Goal: Information Seeking & Learning: Learn about a topic

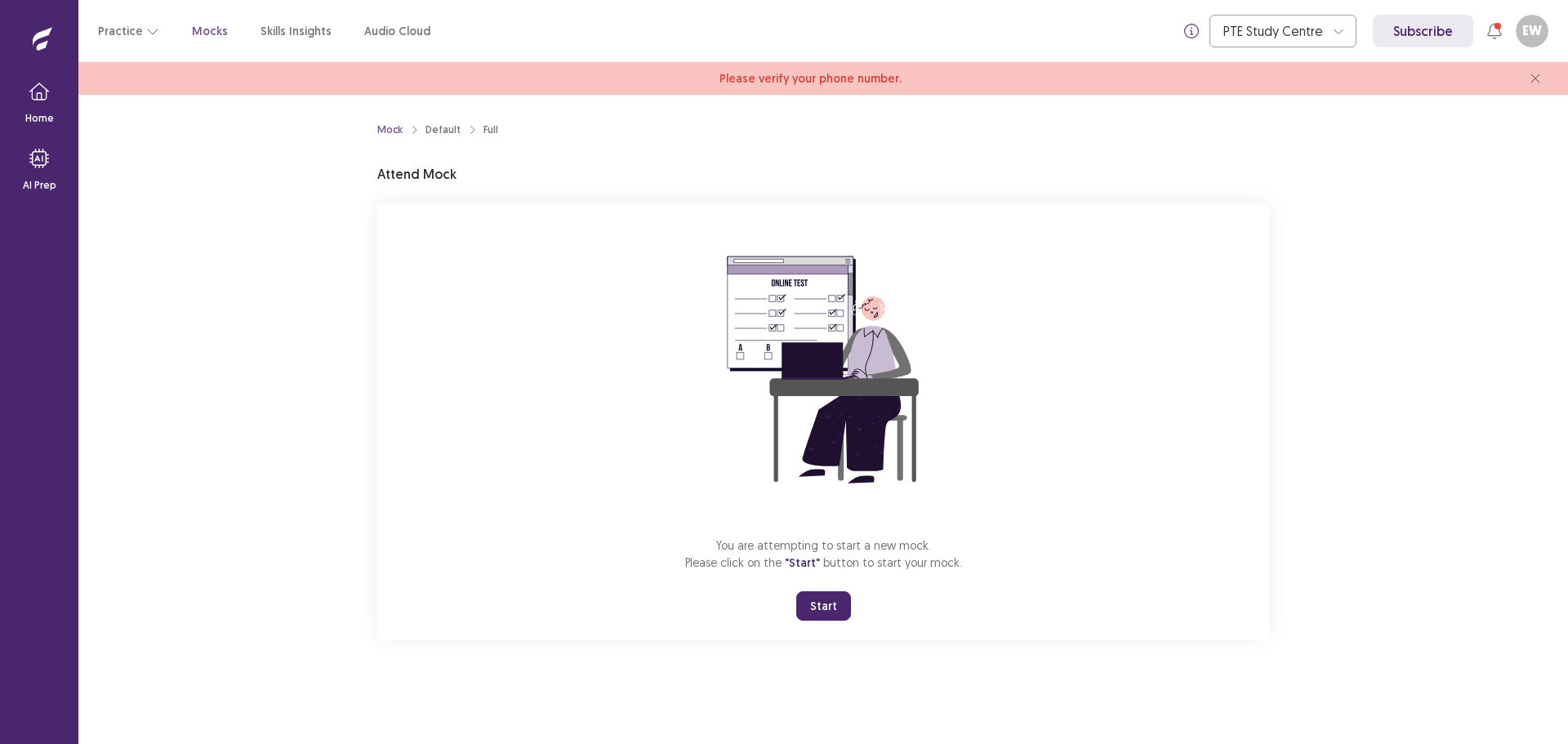
click at [835, 615] on button "Start" at bounding box center [824, 606] width 55 height 29
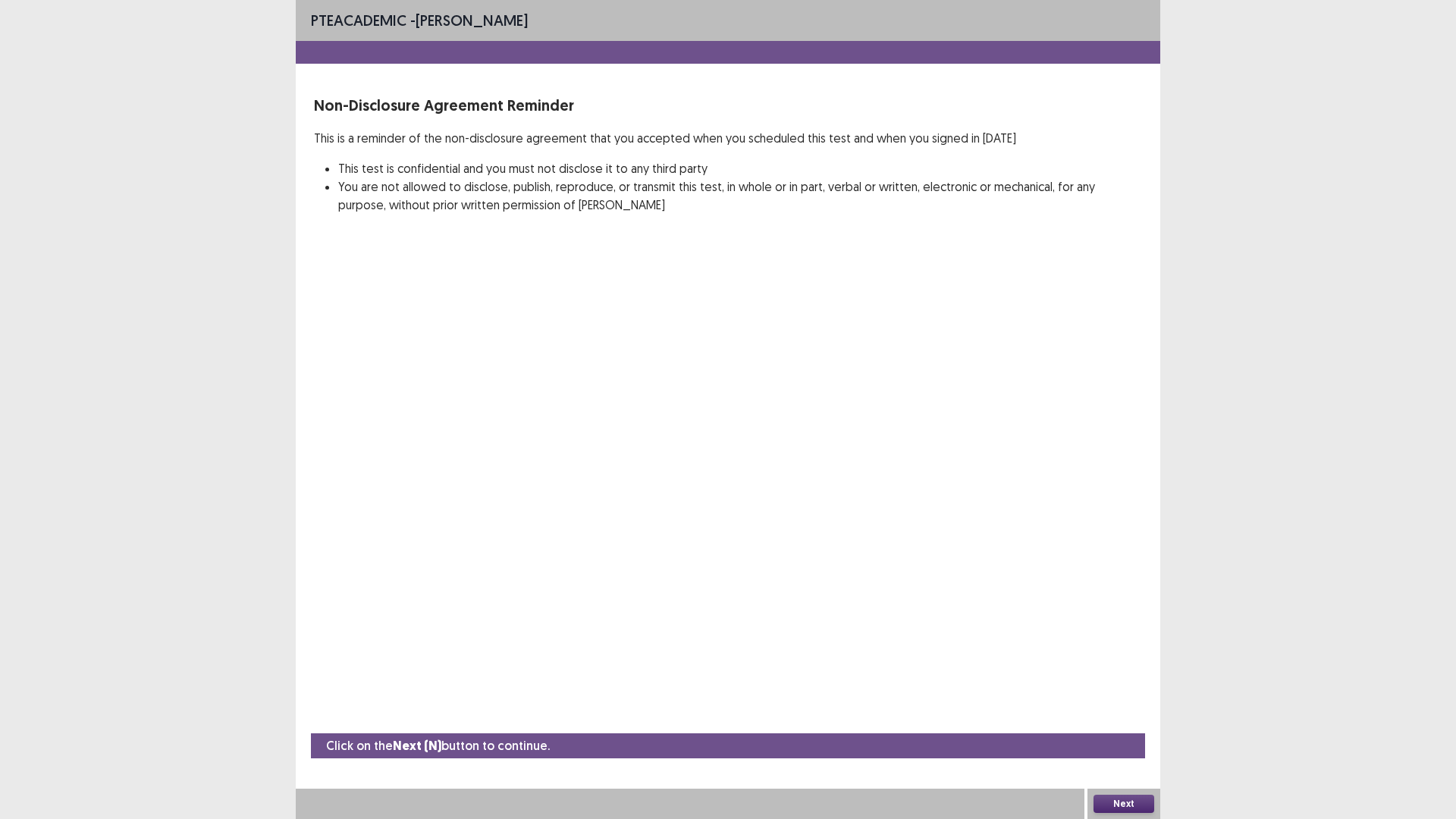
click at [1133, 691] on button "Next" at bounding box center [1124, 804] width 60 height 18
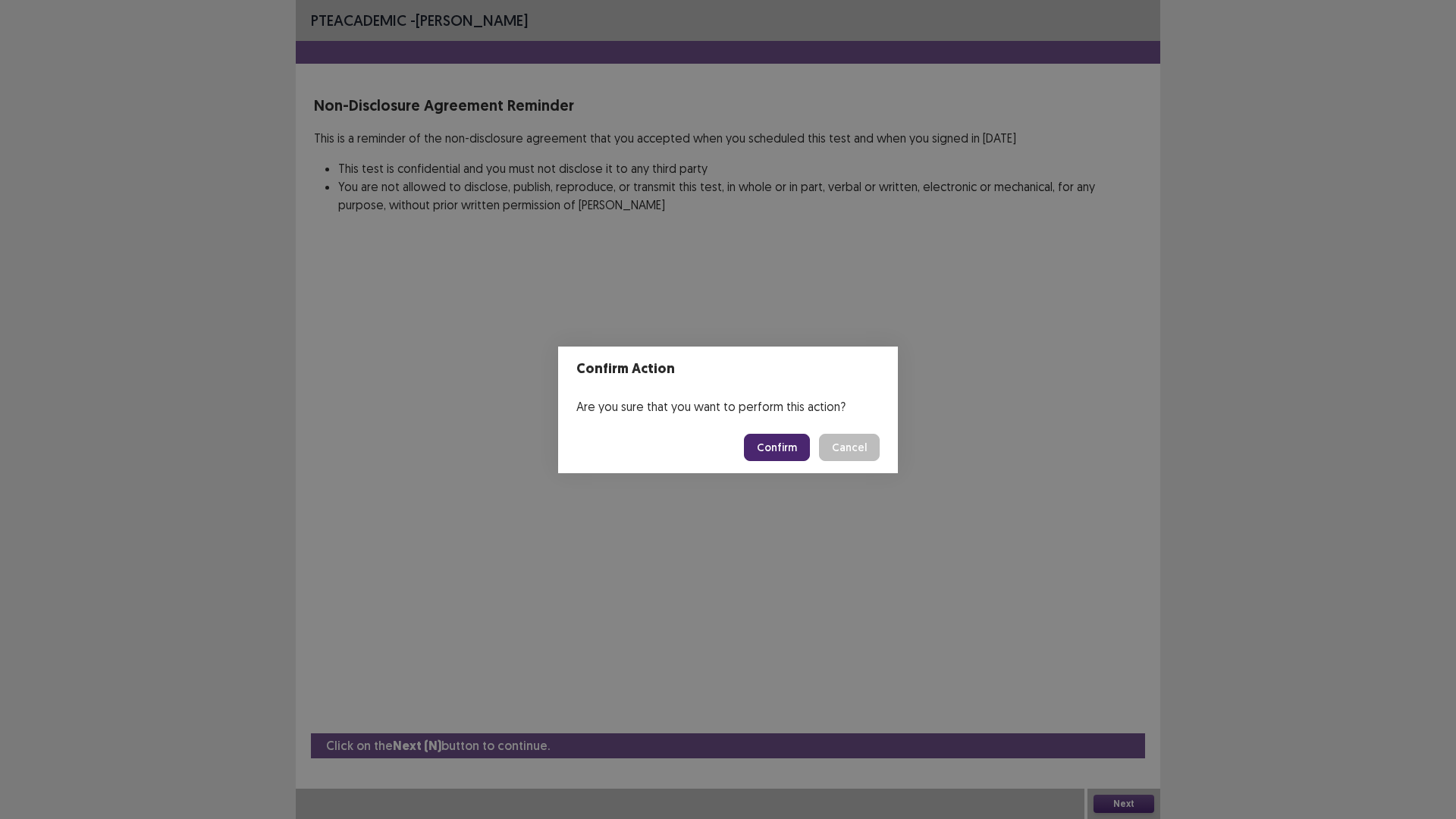
click at [782, 443] on button "Confirm" at bounding box center [777, 448] width 66 height 27
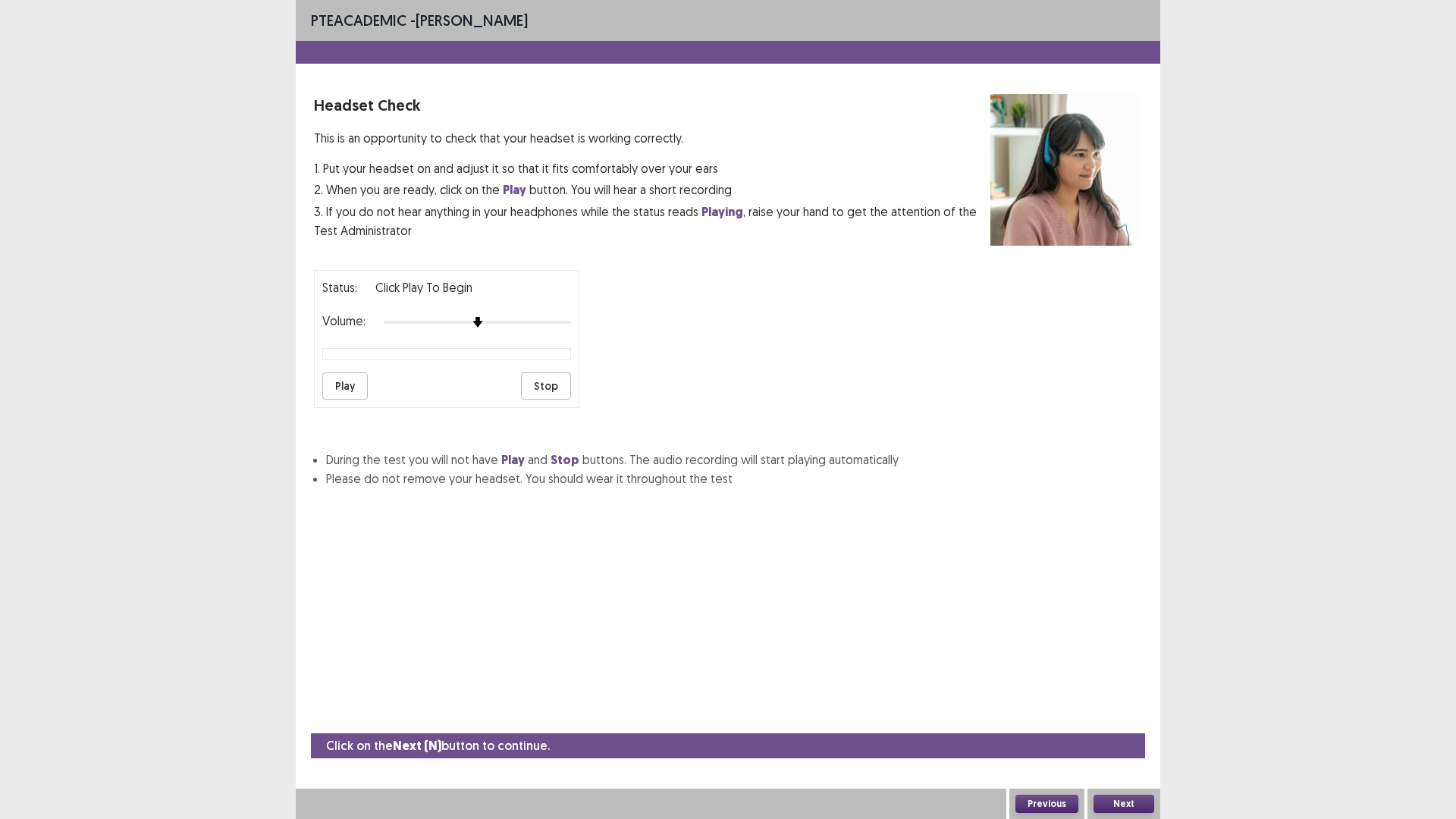
click at [1109, 691] on button "Next" at bounding box center [1124, 804] width 60 height 18
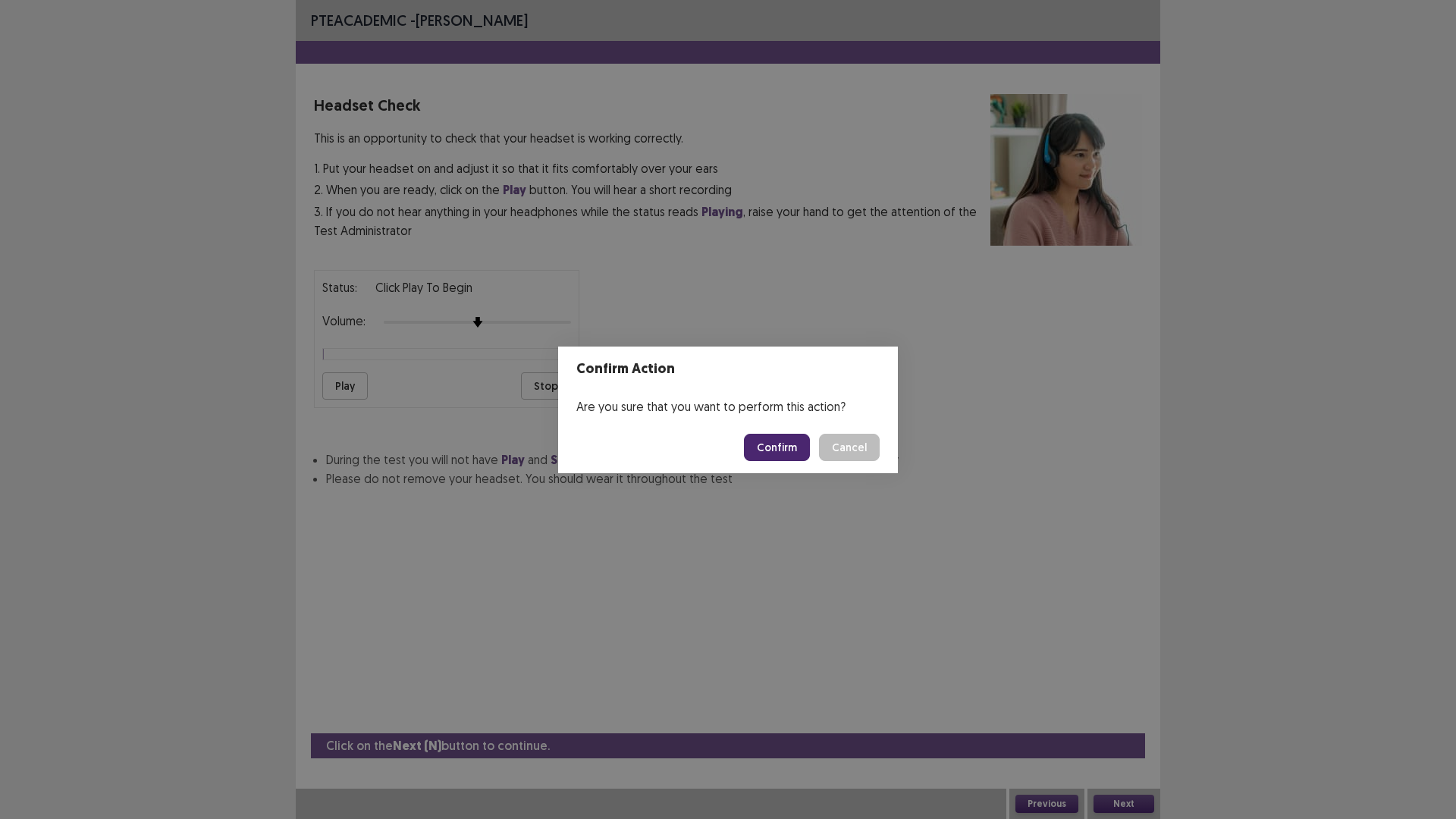
click at [770, 443] on button "Confirm" at bounding box center [777, 448] width 66 height 27
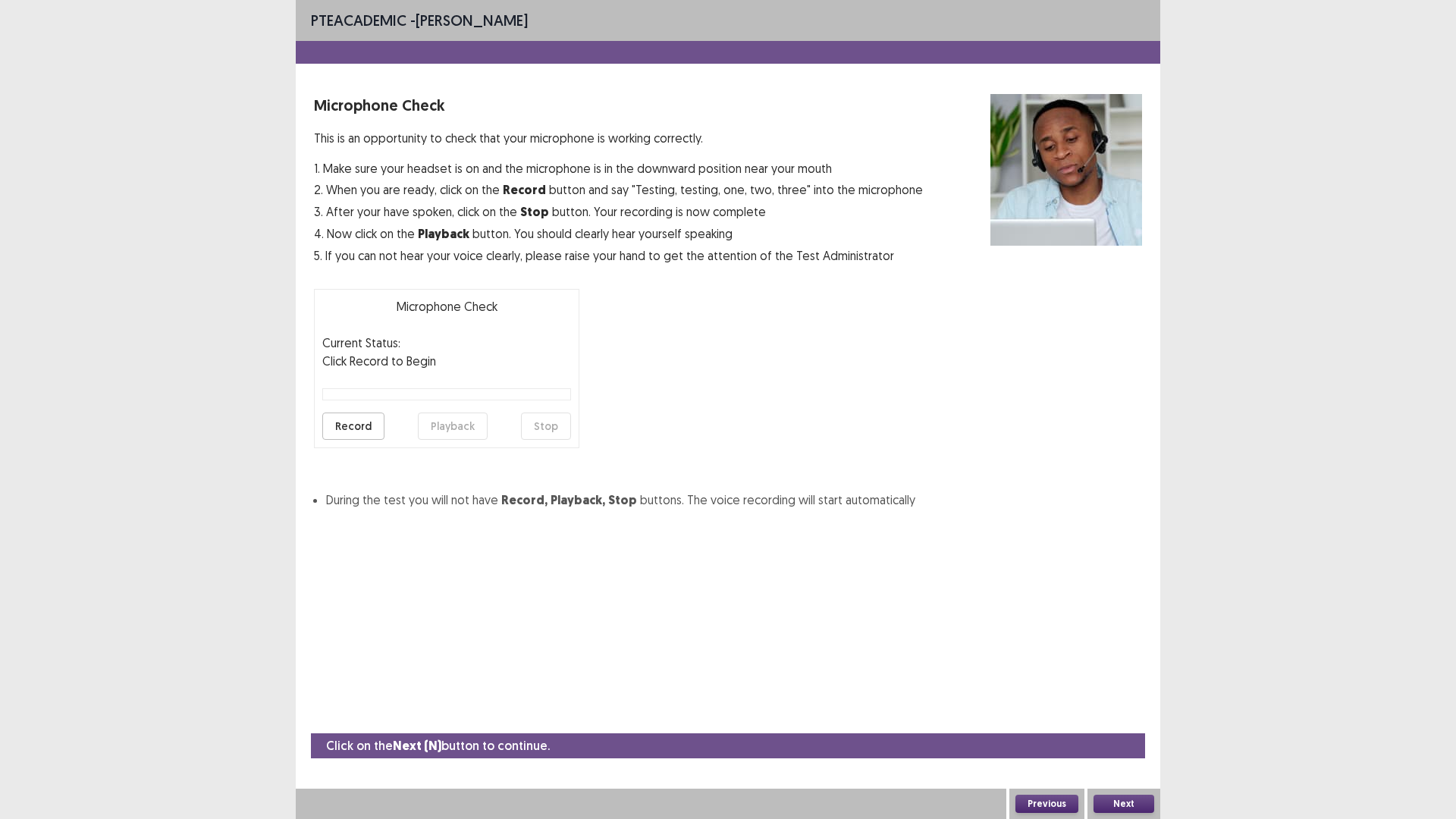
click at [1109, 691] on button "Next" at bounding box center [1124, 804] width 60 height 18
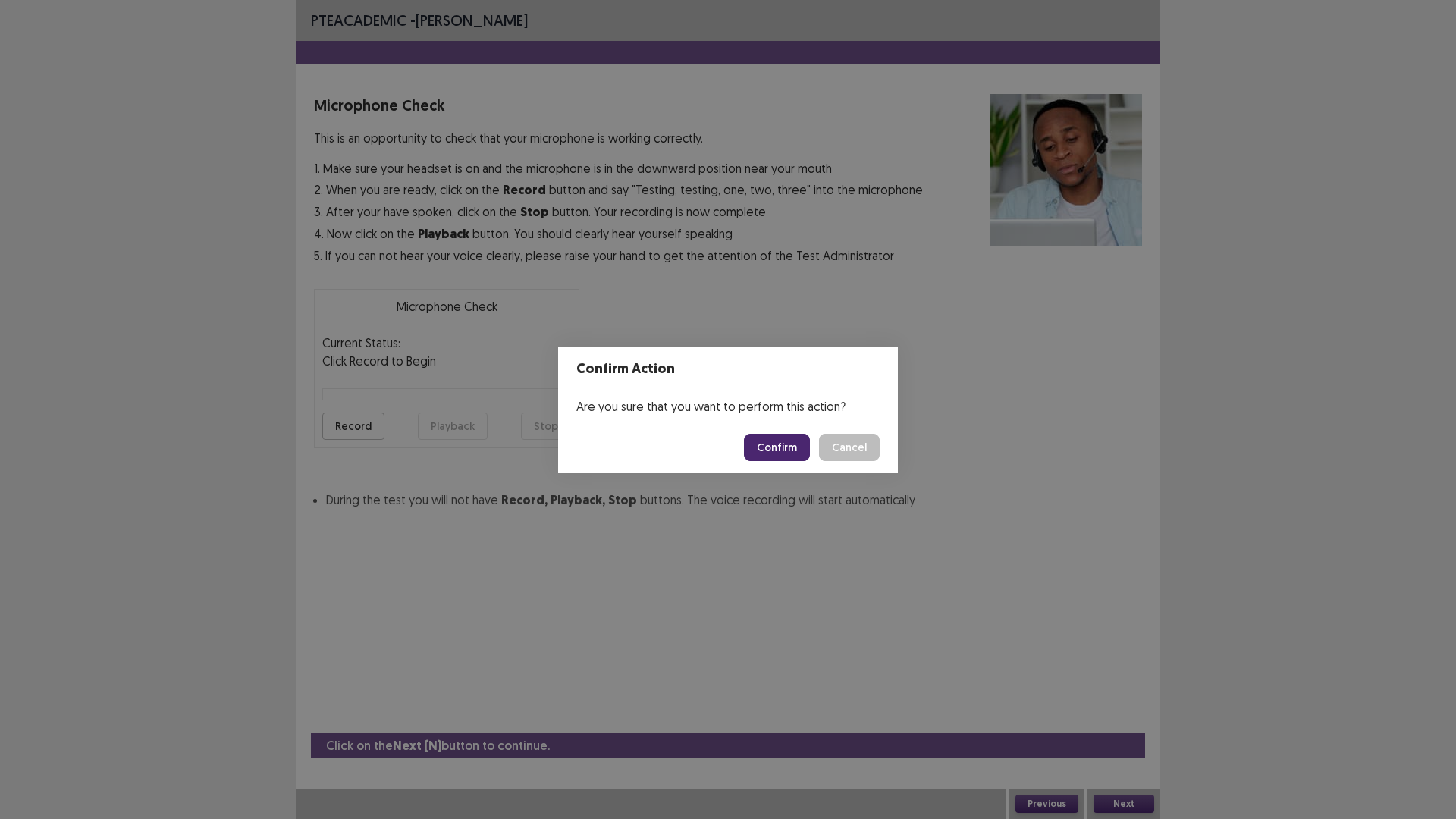
click at [784, 449] on button "Confirm" at bounding box center [777, 448] width 66 height 27
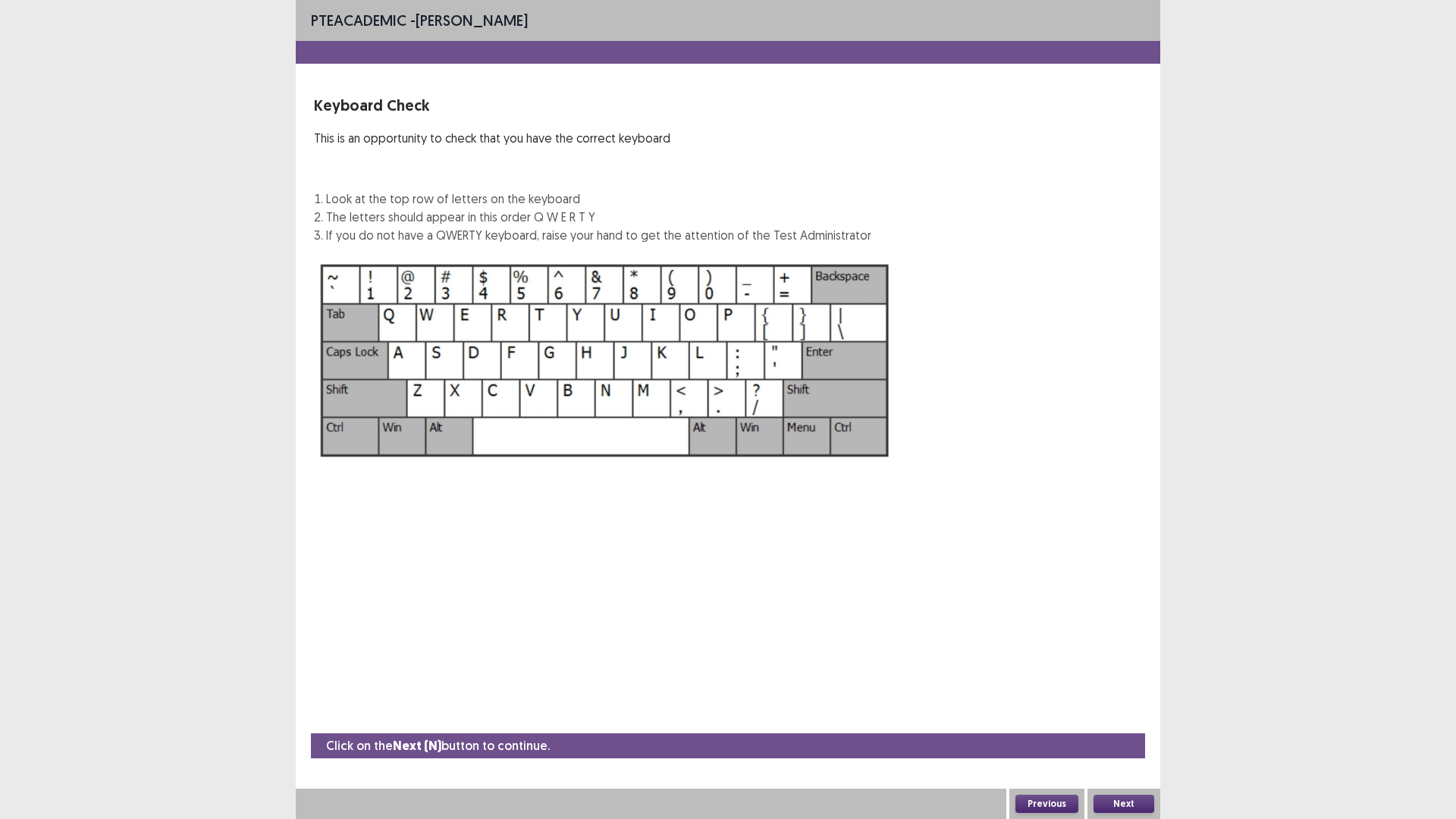
click at [1119, 691] on button "Next" at bounding box center [1124, 804] width 60 height 18
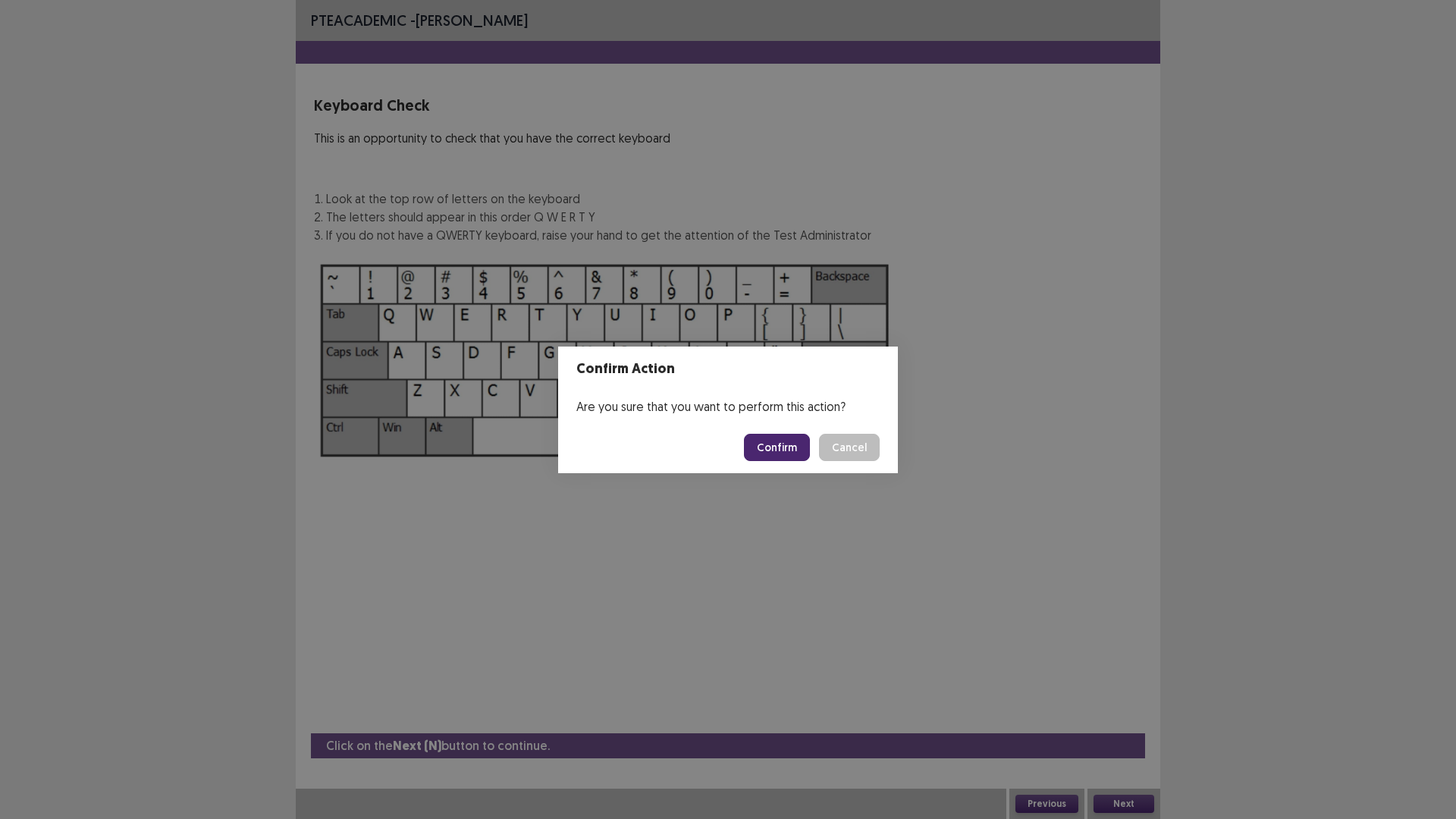
click at [753, 430] on footer "Confirm Cancel" at bounding box center [728, 447] width 340 height 52
click at [773, 443] on button "Confirm" at bounding box center [777, 448] width 66 height 27
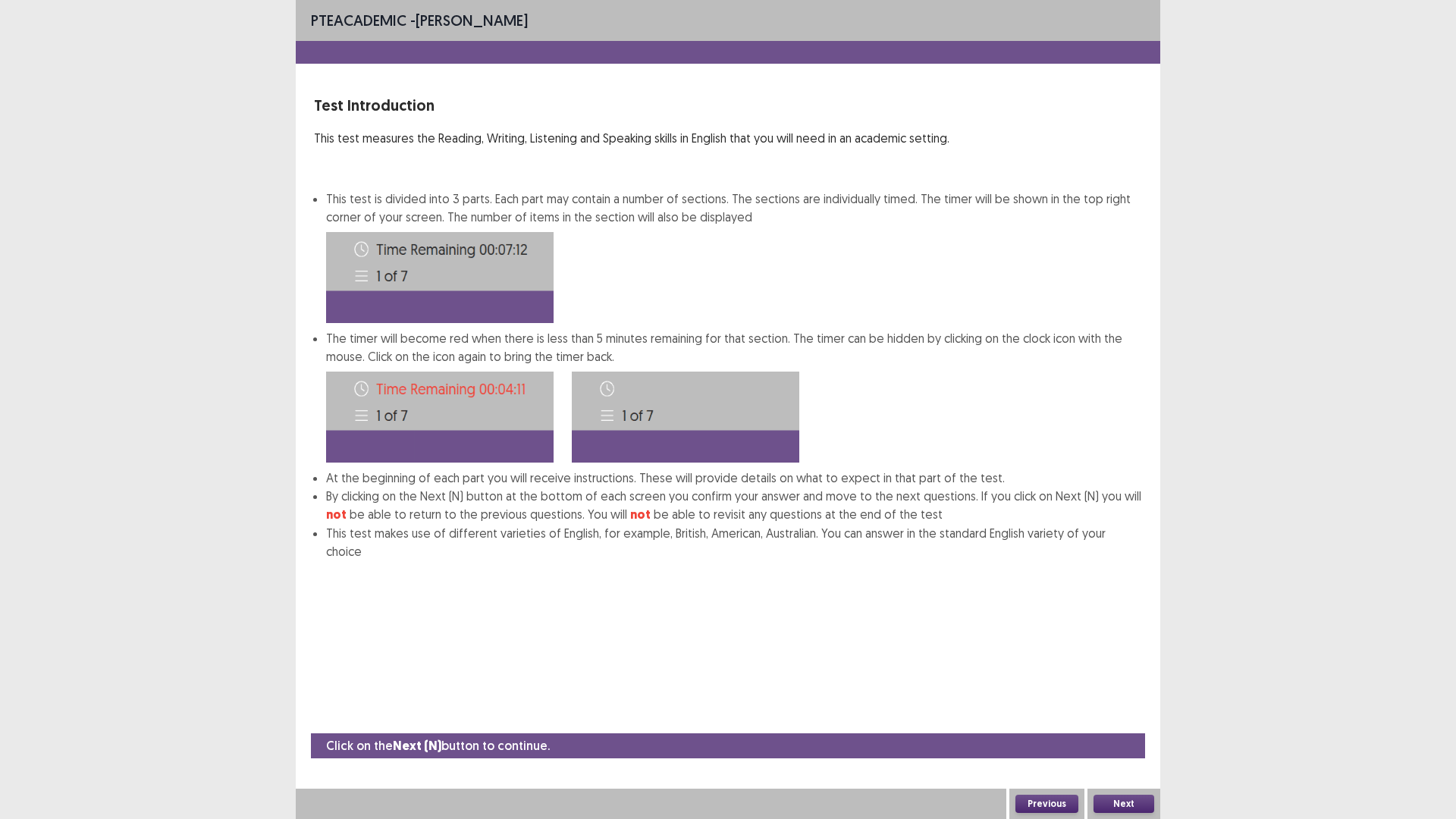
click at [1116, 691] on button "Next" at bounding box center [1124, 804] width 60 height 18
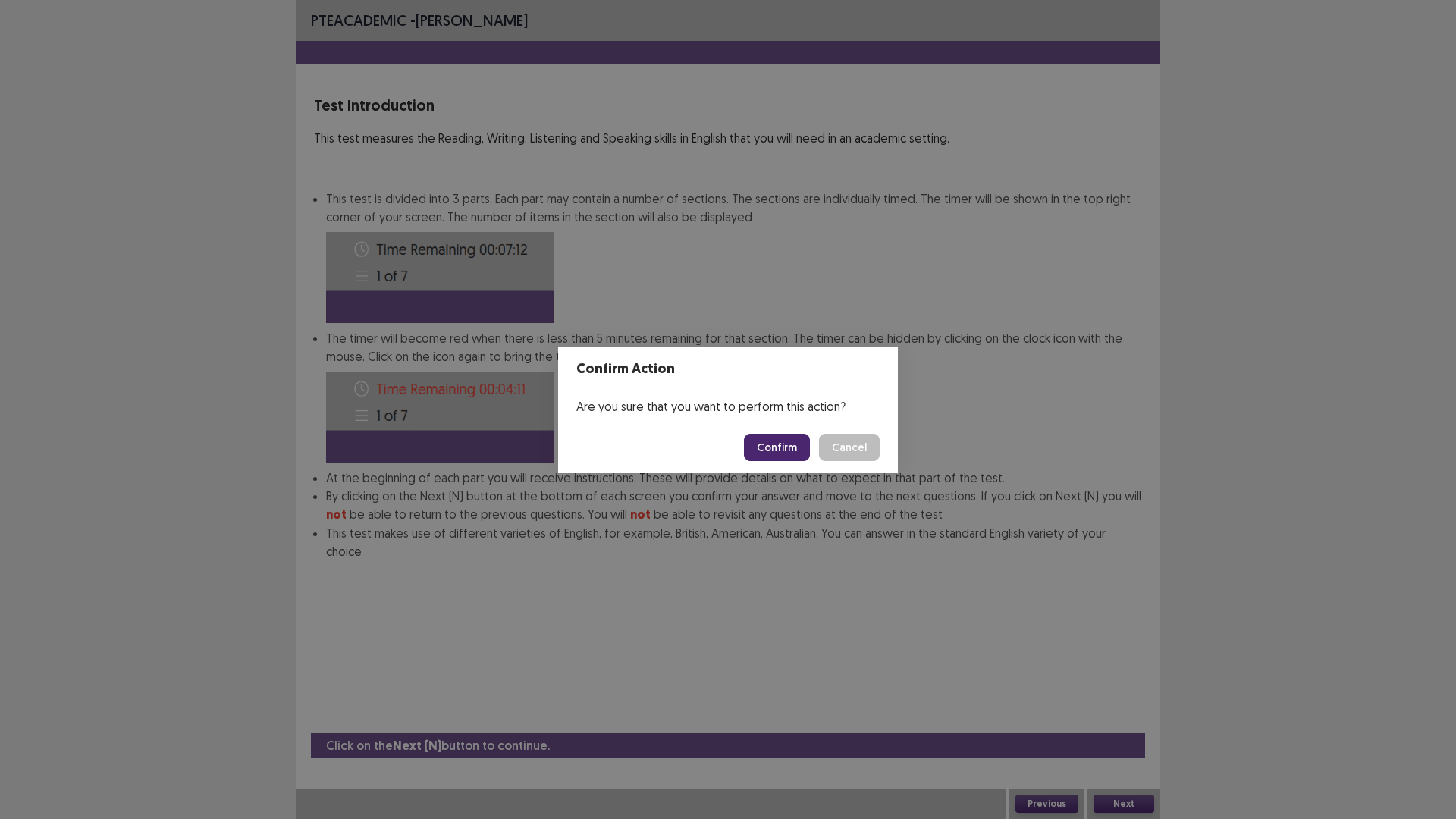
click at [776, 447] on button "Confirm" at bounding box center [777, 448] width 66 height 27
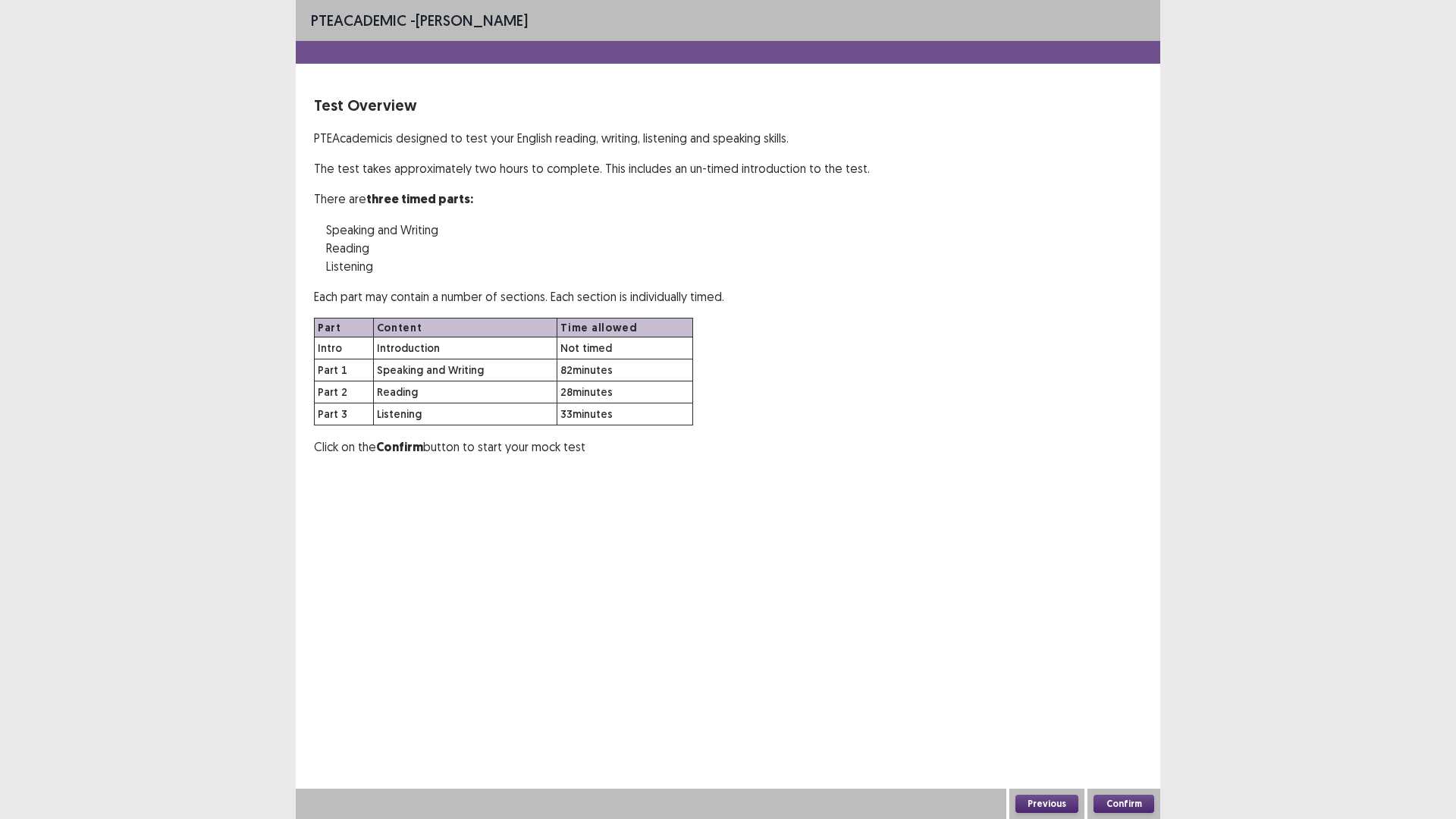
click at [1116, 691] on button "Confirm" at bounding box center [1124, 804] width 60 height 18
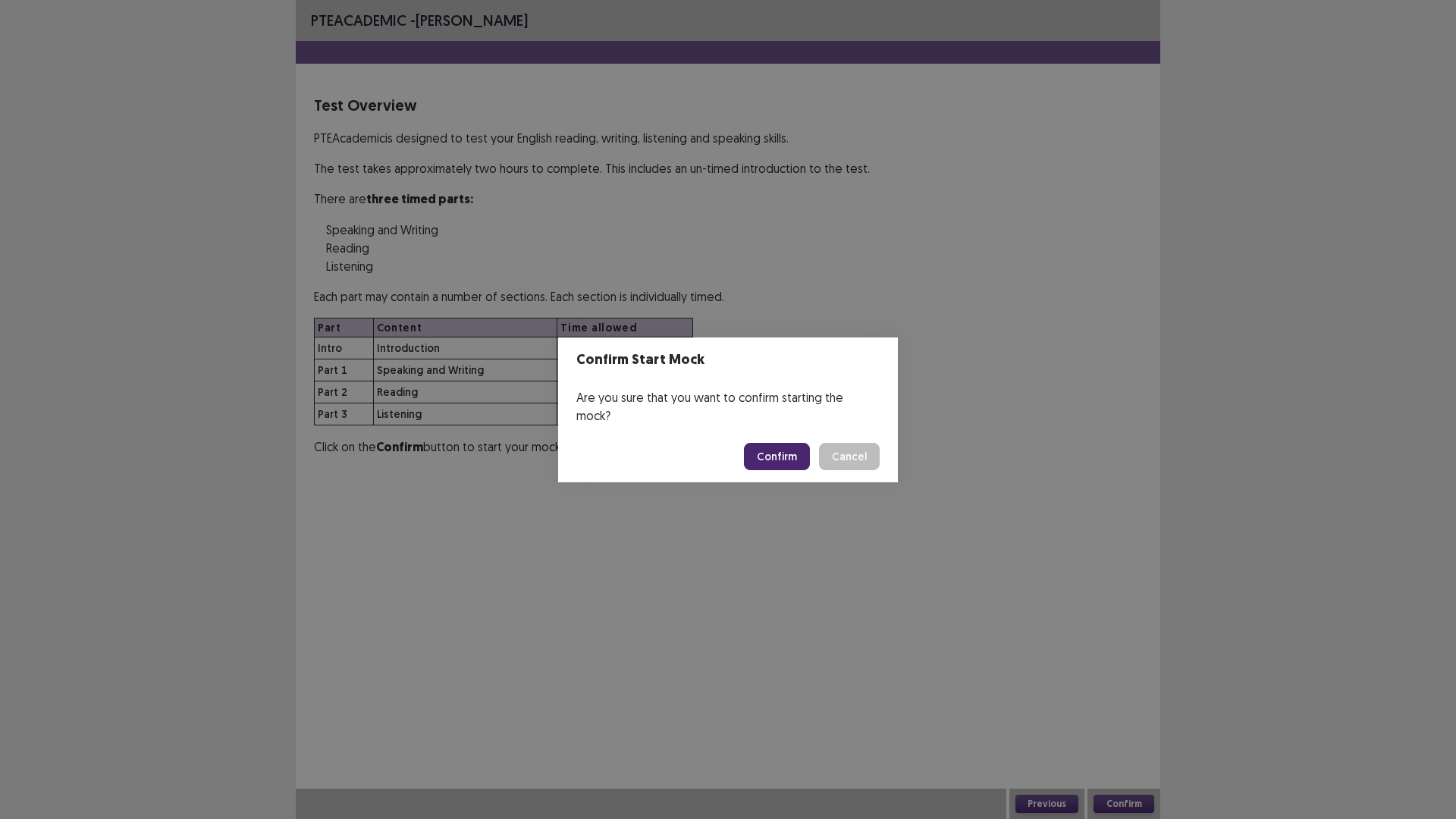
click at [791, 443] on button "Confirm" at bounding box center [777, 456] width 66 height 27
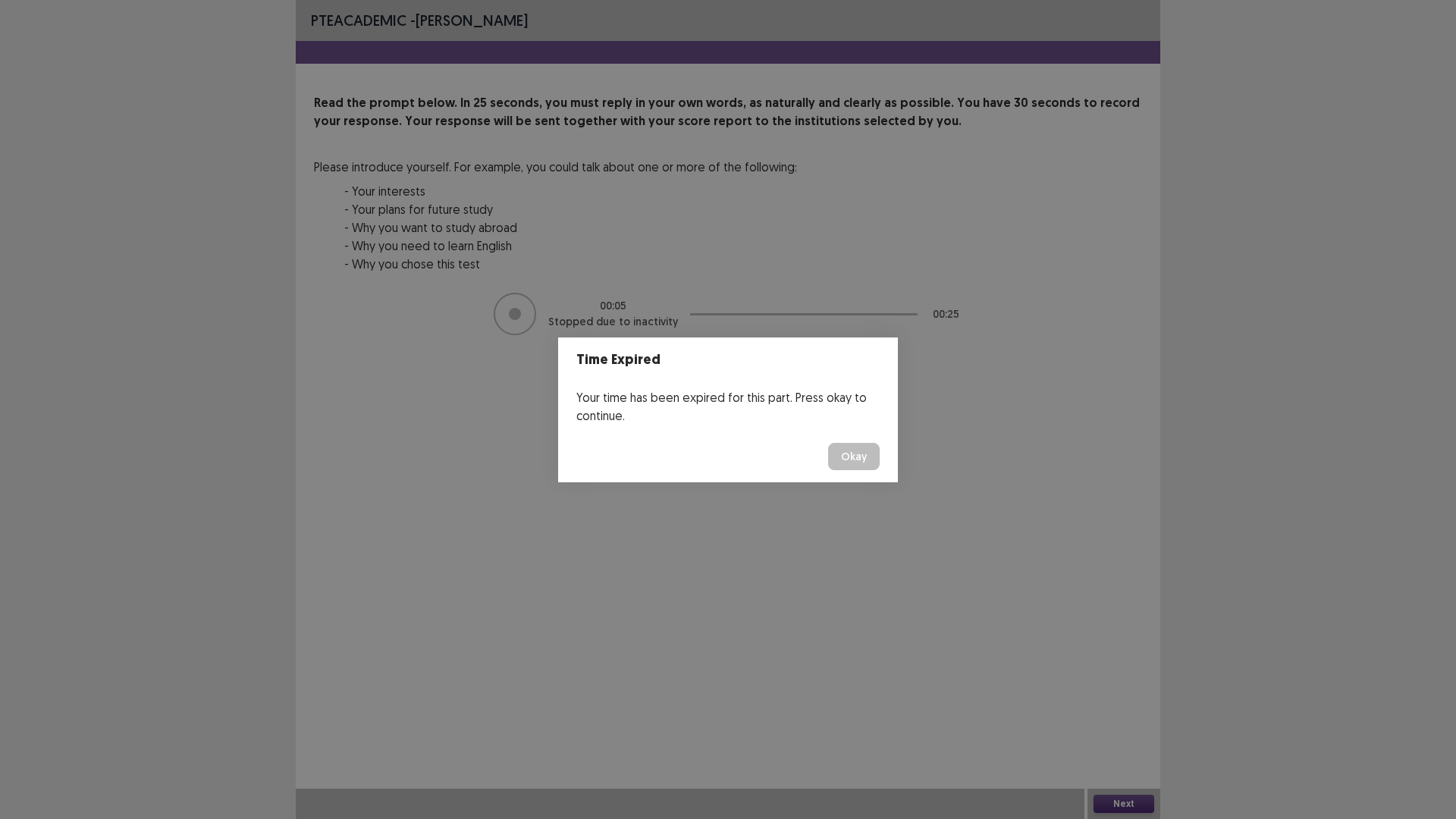
click at [844, 455] on button "Okay" at bounding box center [854, 456] width 52 height 27
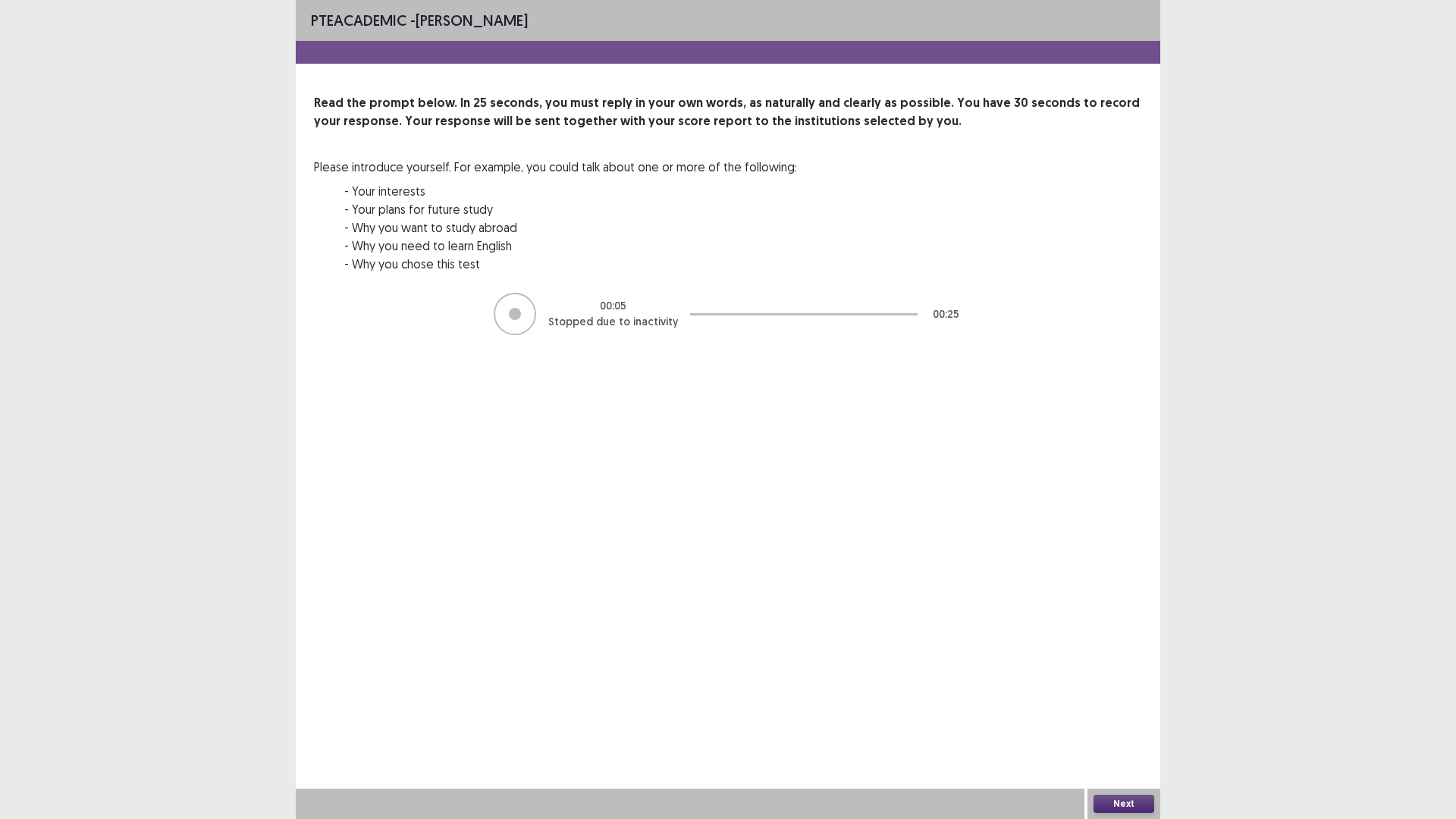
click at [1119, 691] on button "Next" at bounding box center [1124, 804] width 60 height 18
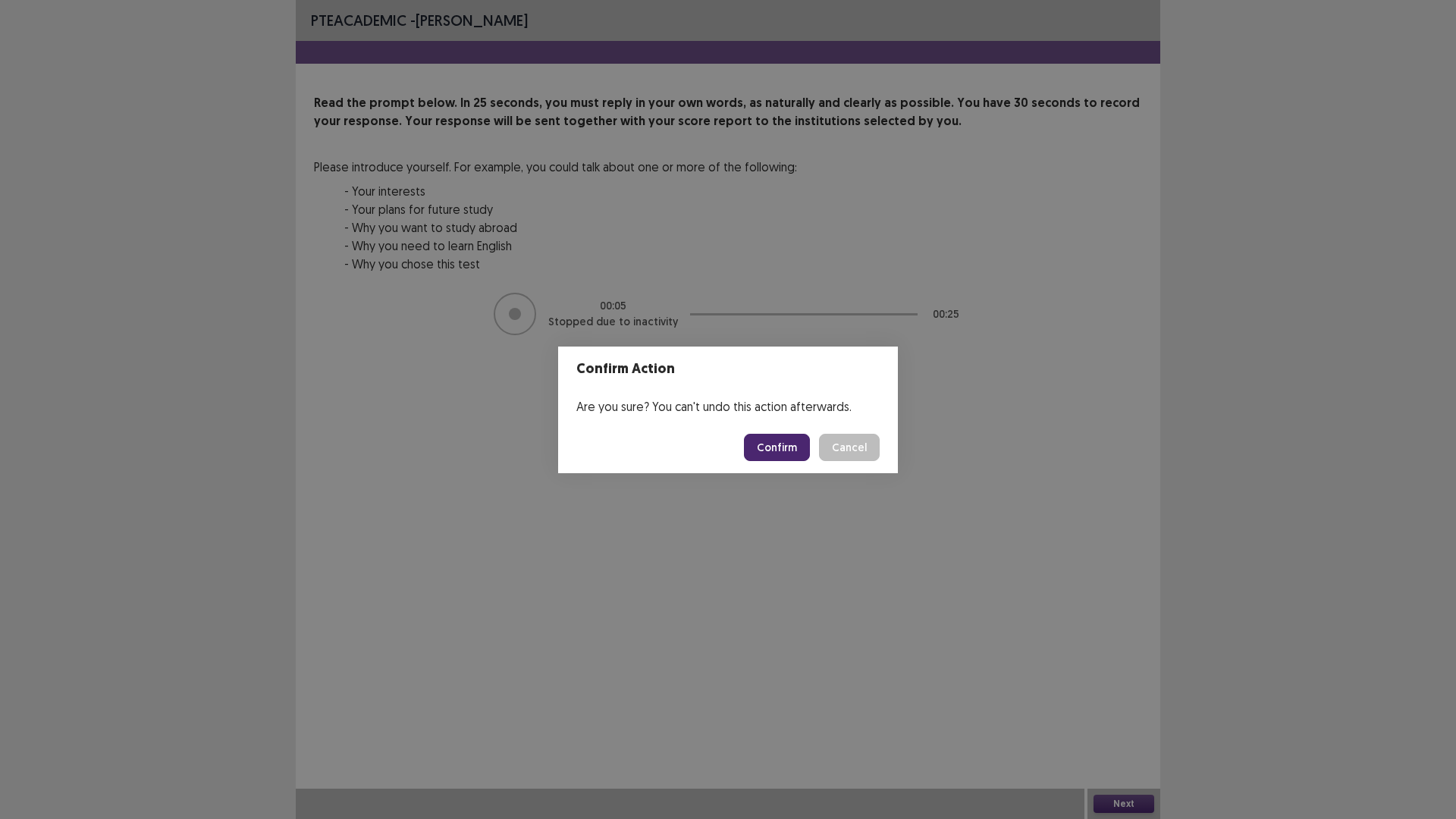
click at [787, 443] on button "Confirm" at bounding box center [777, 448] width 66 height 27
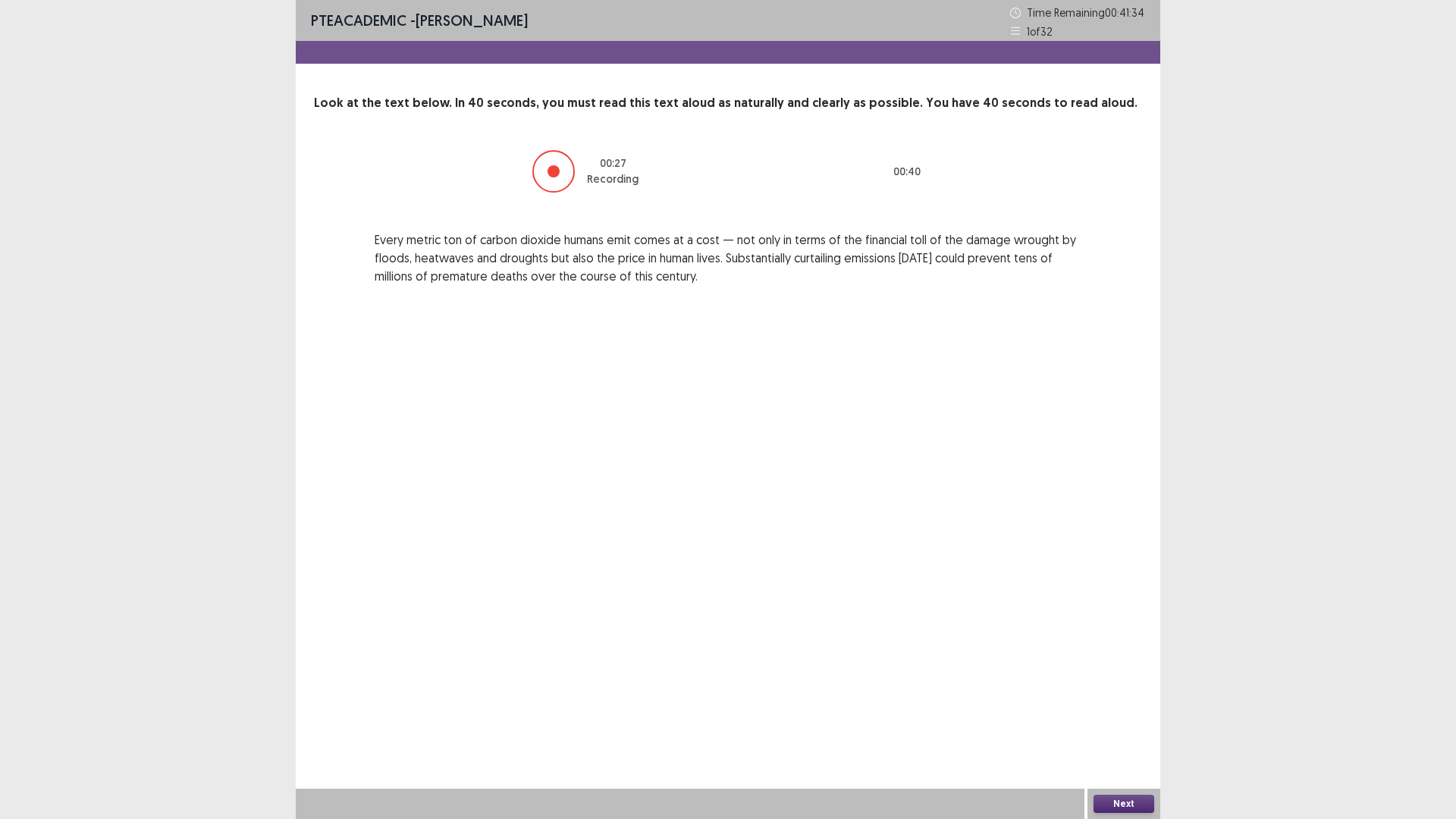
click at [1130, 691] on button "Next" at bounding box center [1124, 804] width 60 height 18
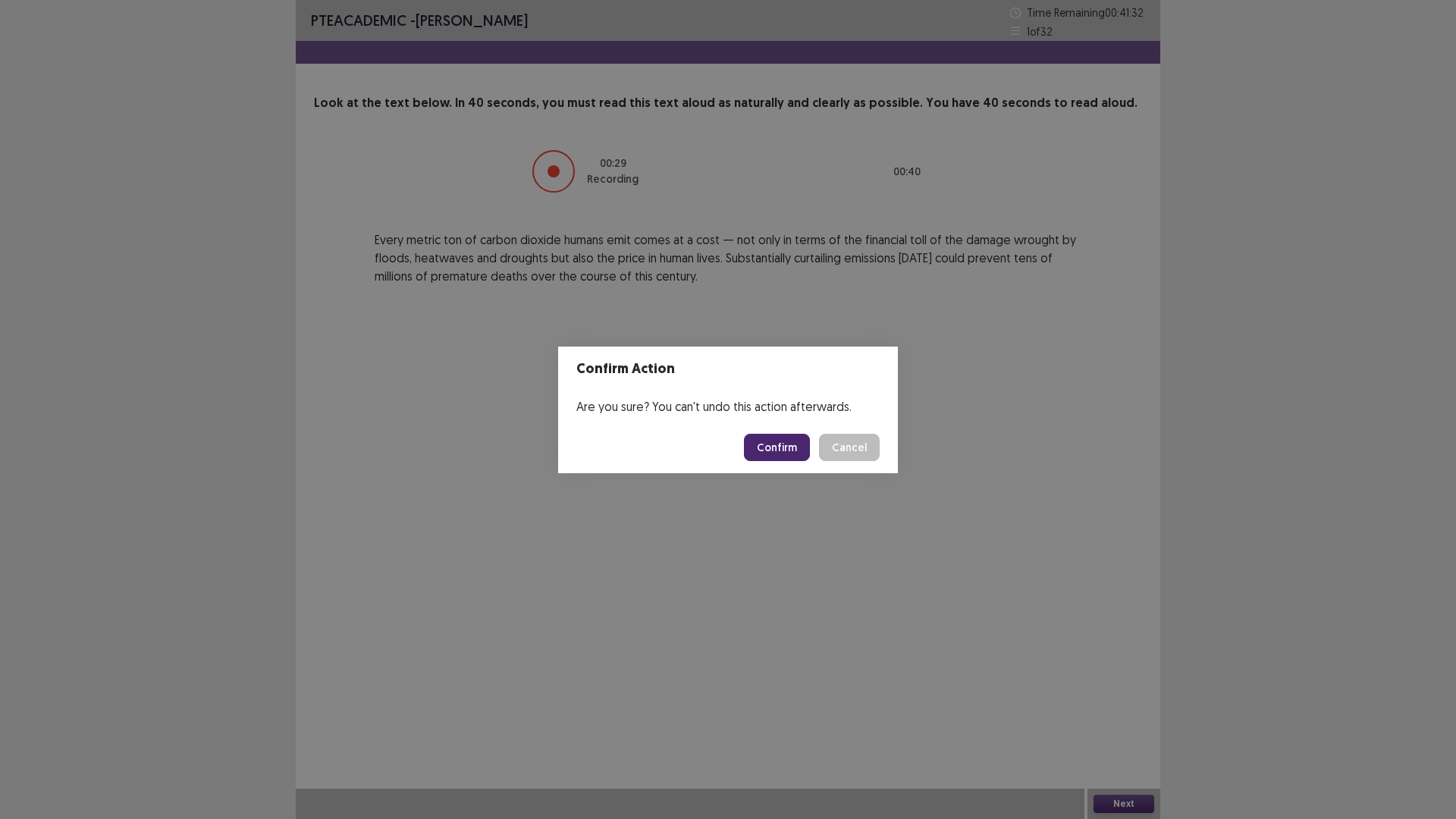
click at [778, 447] on button "Confirm" at bounding box center [777, 448] width 66 height 27
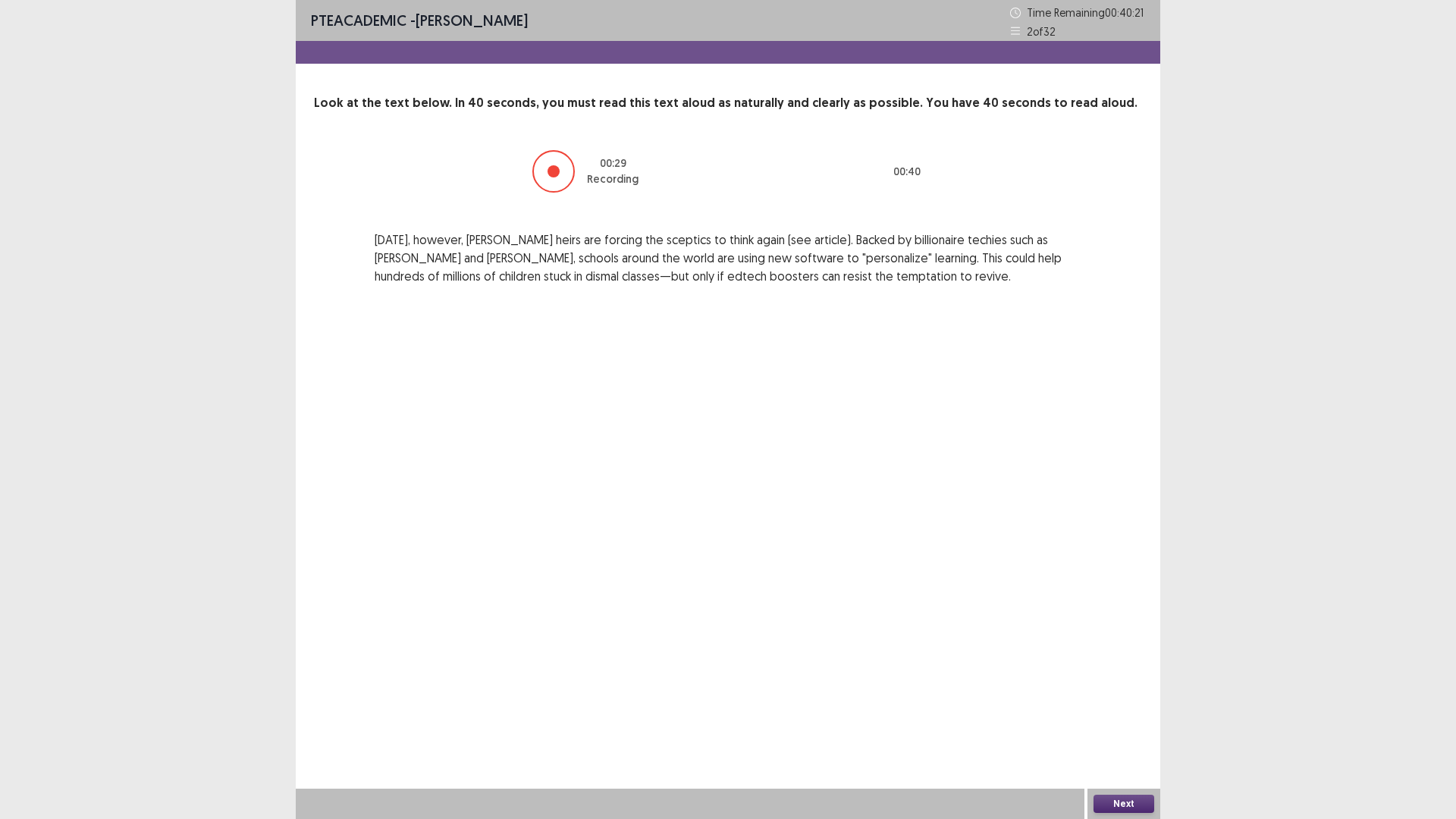
click at [1107, 691] on div "Next" at bounding box center [1124, 805] width 73 height 31
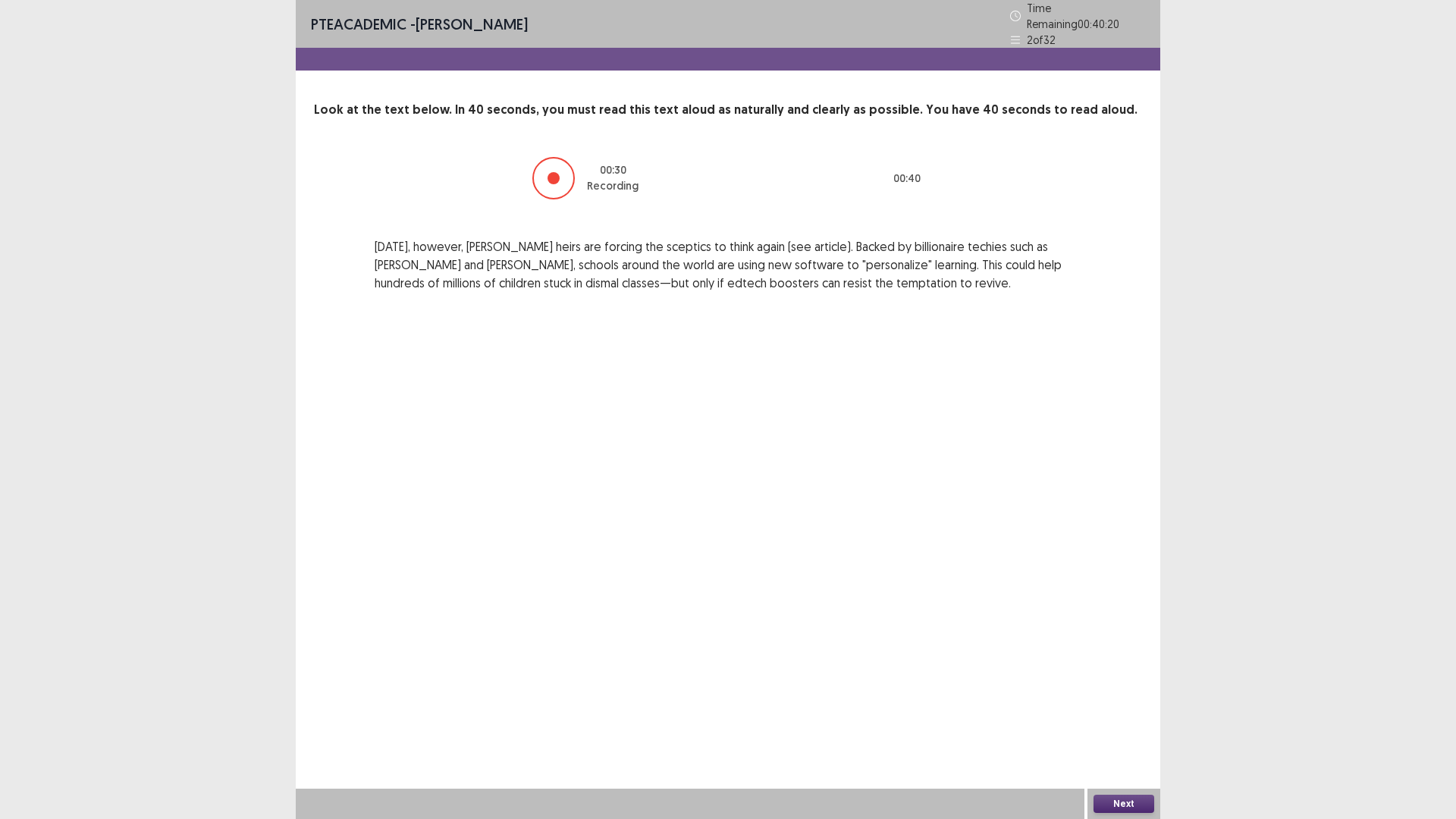
click at [1124, 691] on button "Next" at bounding box center [1124, 804] width 60 height 18
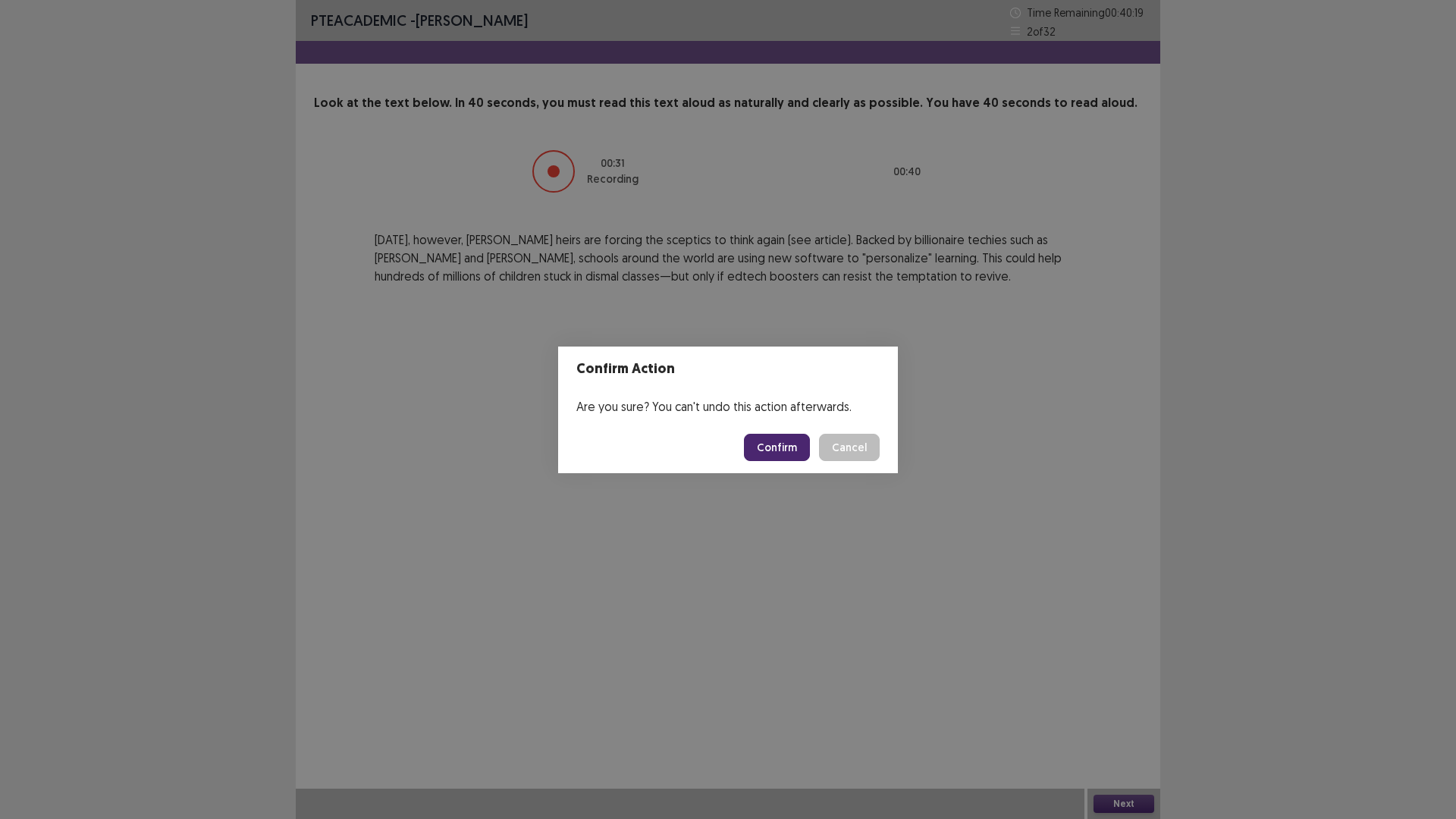
click at [781, 443] on button "Confirm" at bounding box center [777, 448] width 66 height 27
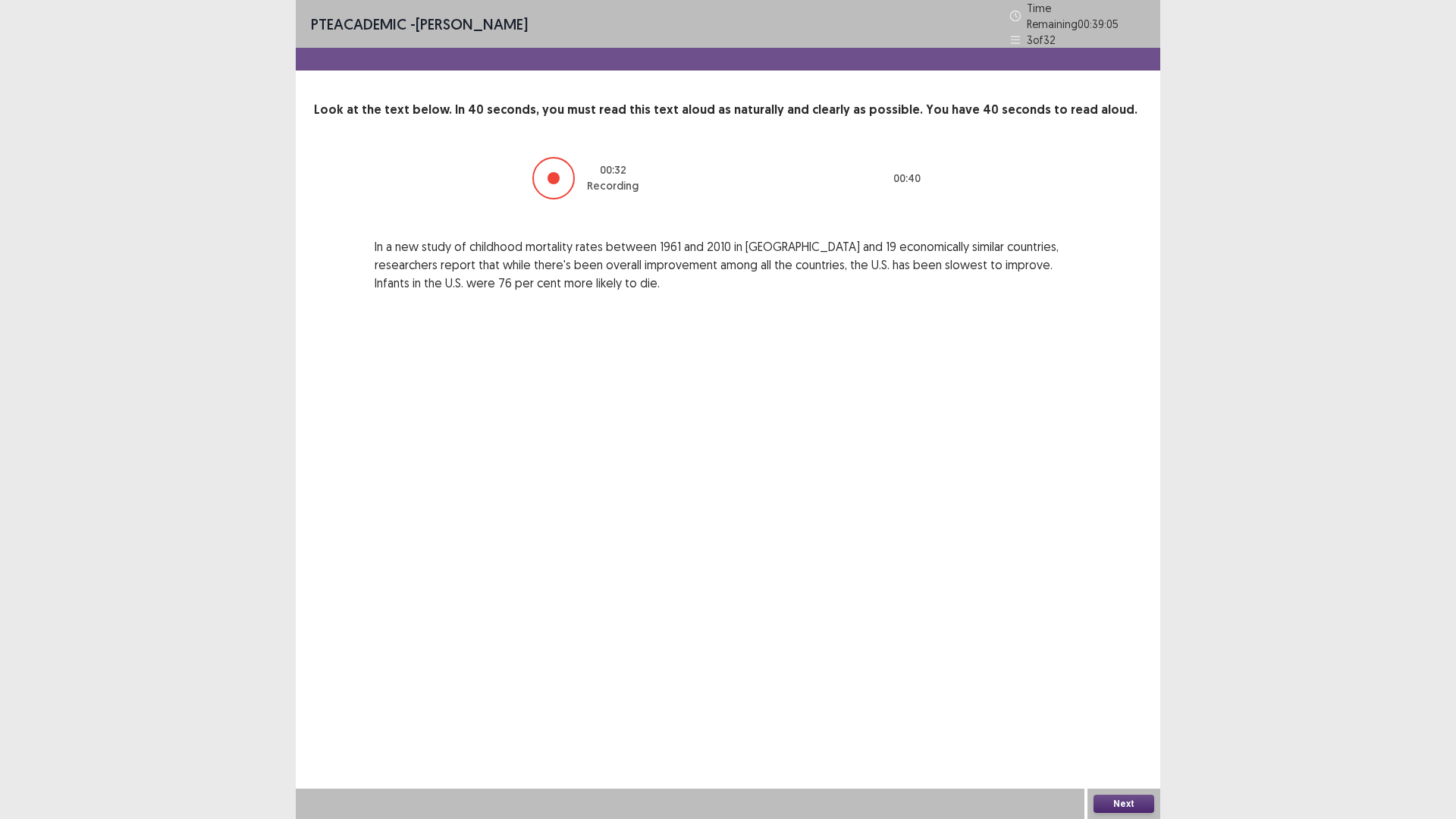
click at [1128, 691] on button "Next" at bounding box center [1124, 804] width 60 height 18
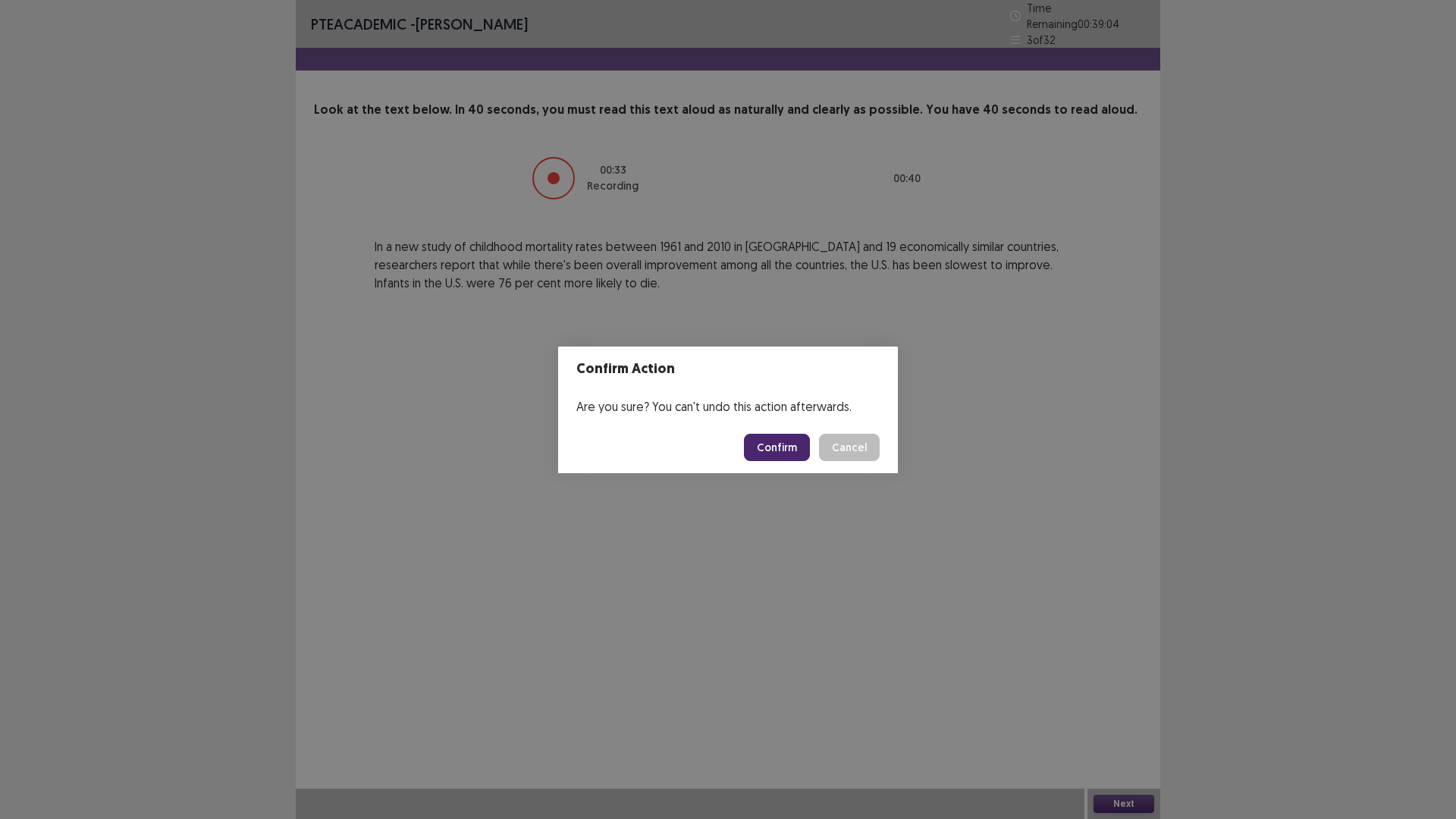
click at [792, 452] on button "Confirm" at bounding box center [777, 448] width 66 height 27
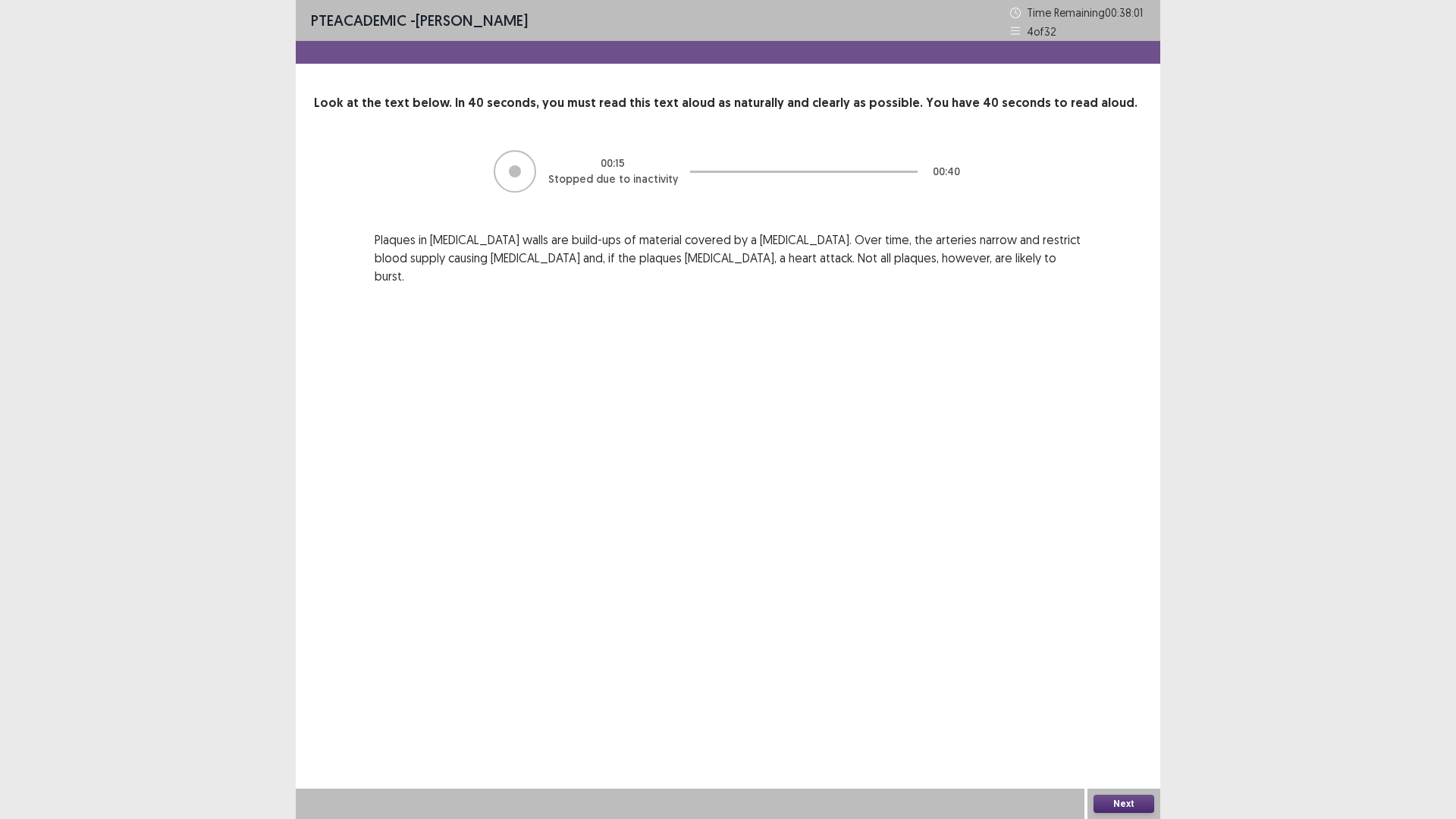
click at [1126, 691] on button "Next" at bounding box center [1124, 804] width 60 height 18
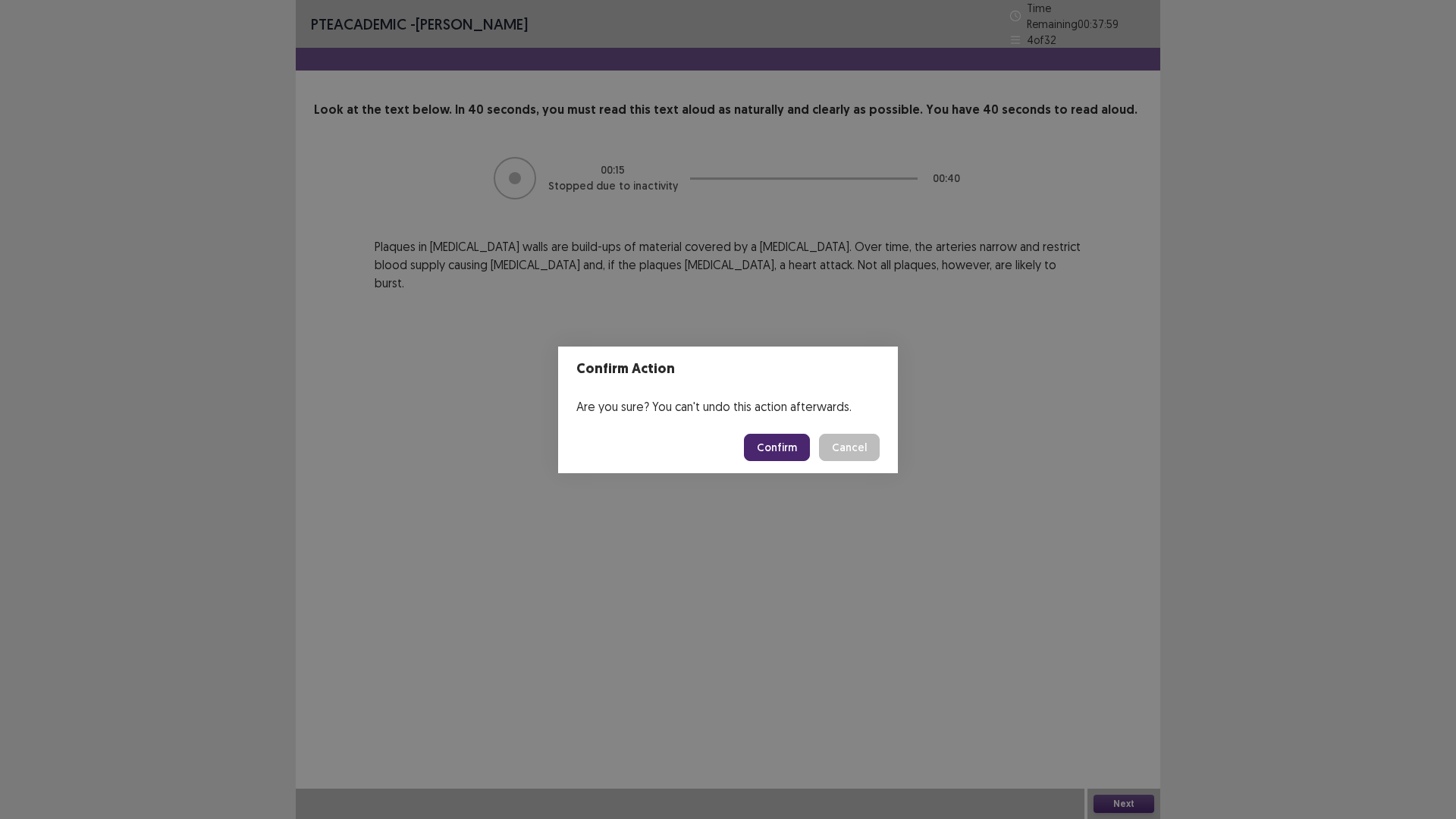
click at [771, 448] on button "Confirm" at bounding box center [777, 448] width 66 height 27
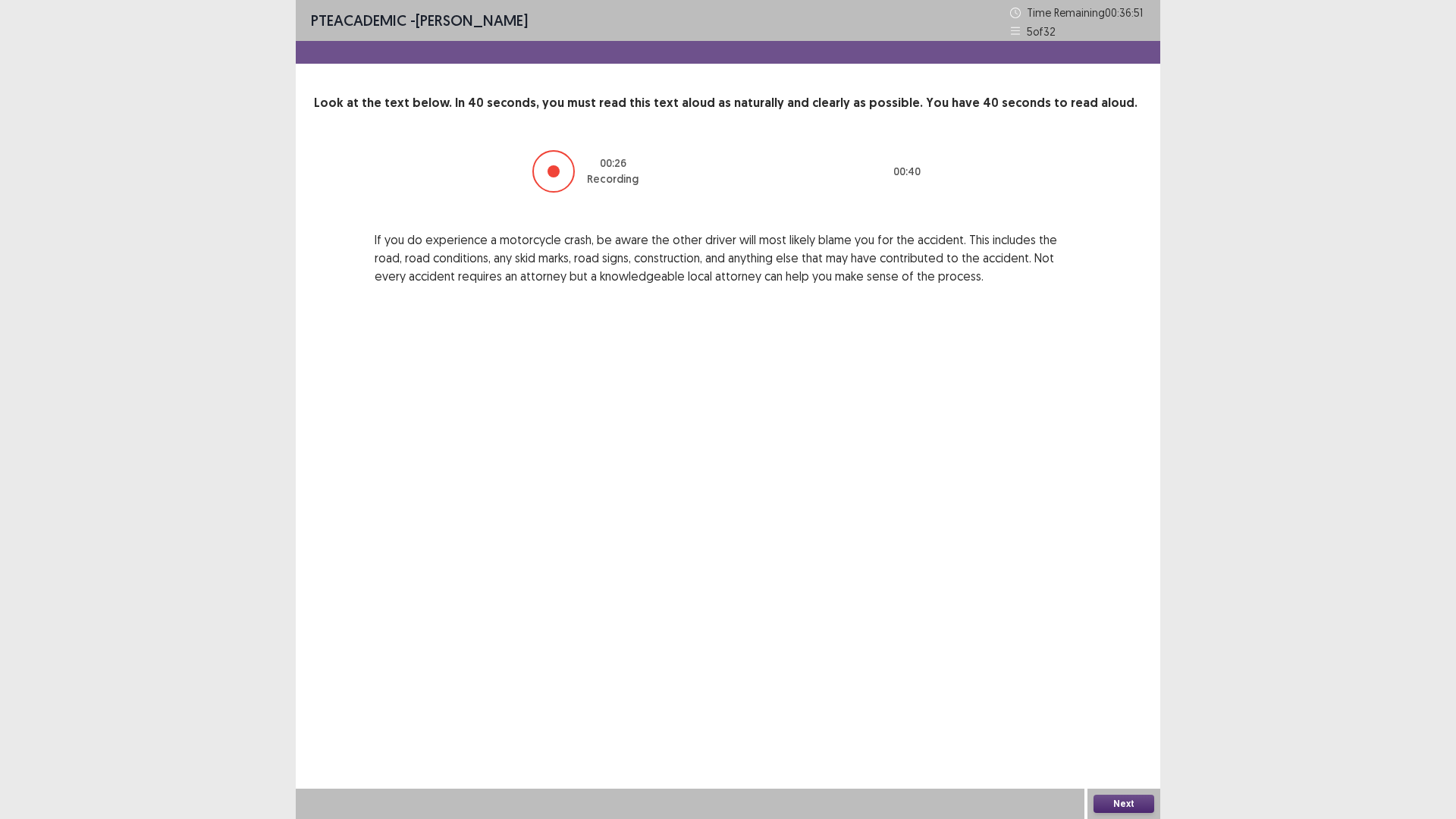
click at [1134, 691] on button "Next" at bounding box center [1124, 804] width 60 height 18
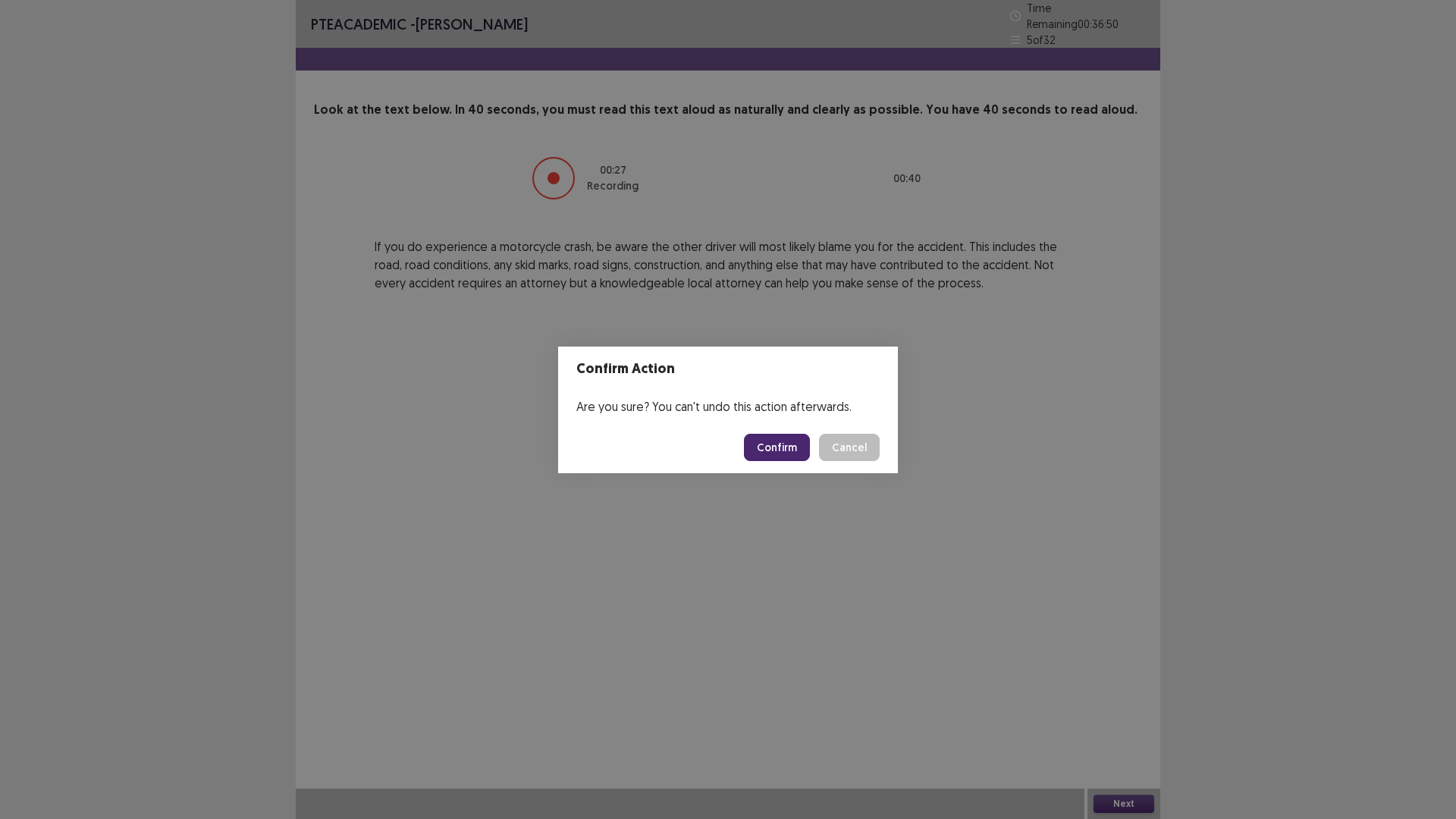
click at [782, 444] on button "Confirm" at bounding box center [777, 448] width 66 height 27
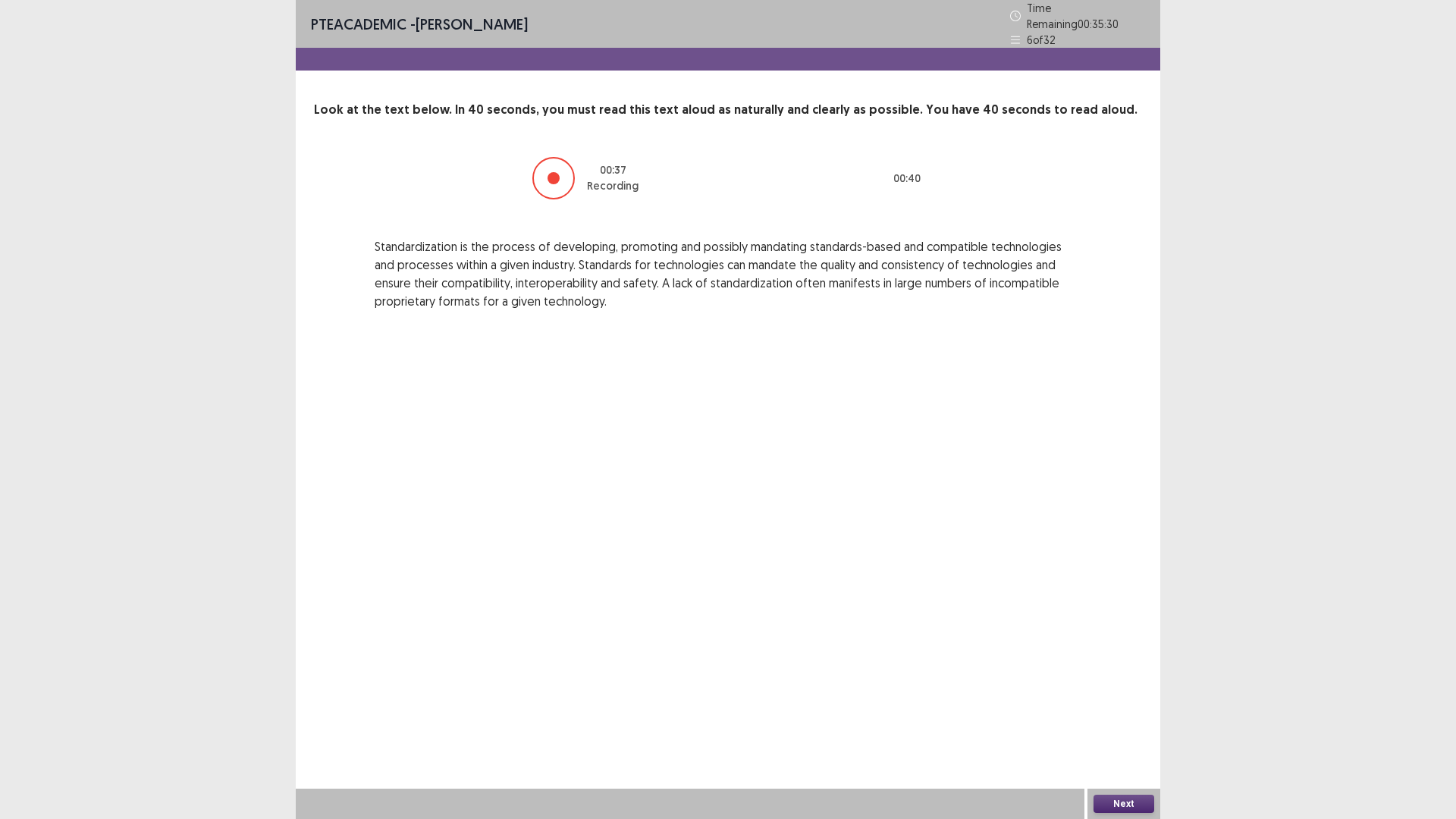
click at [1117, 691] on button "Next" at bounding box center [1124, 804] width 60 height 18
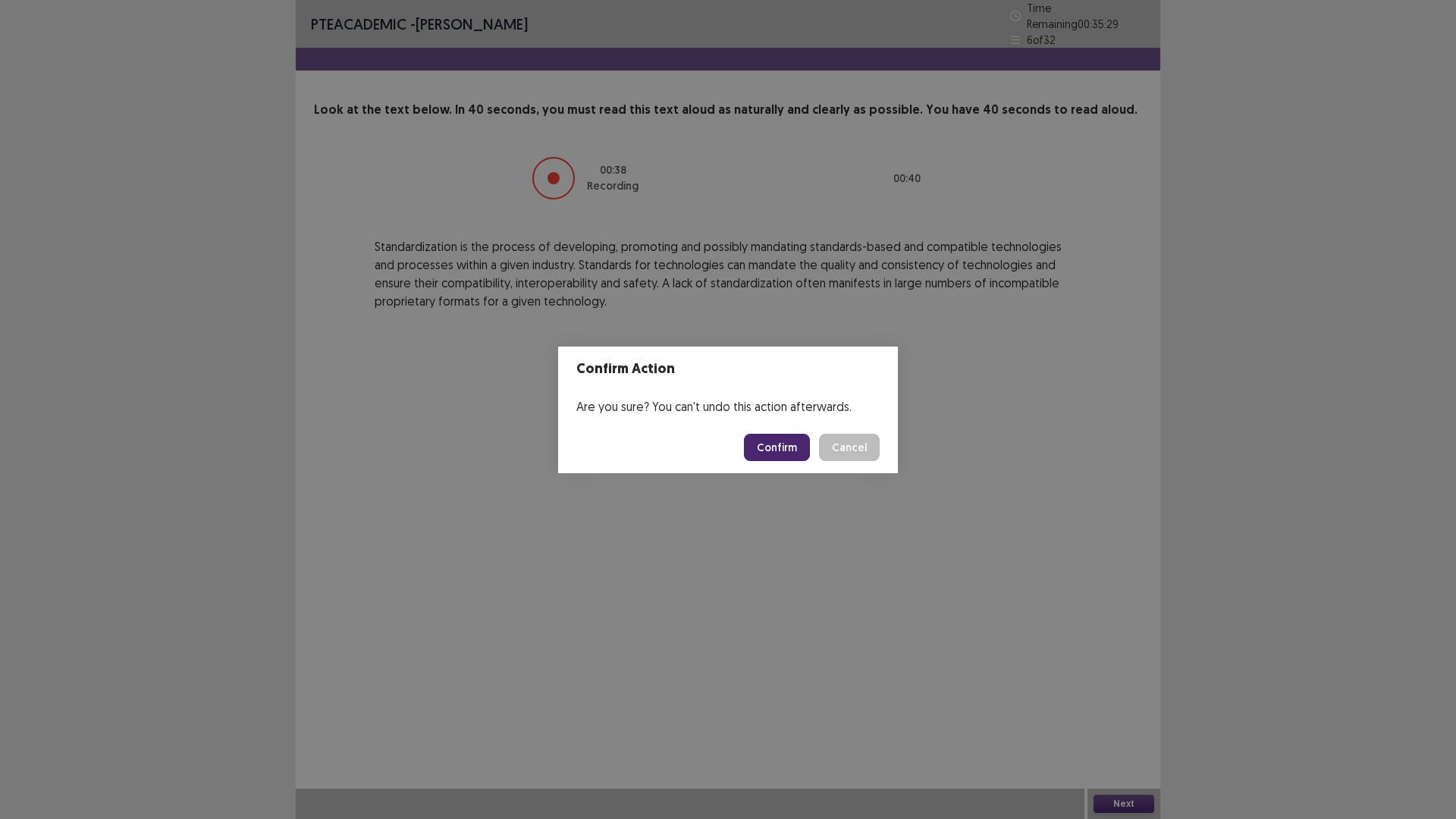
click at [797, 448] on button "Confirm" at bounding box center [777, 448] width 66 height 27
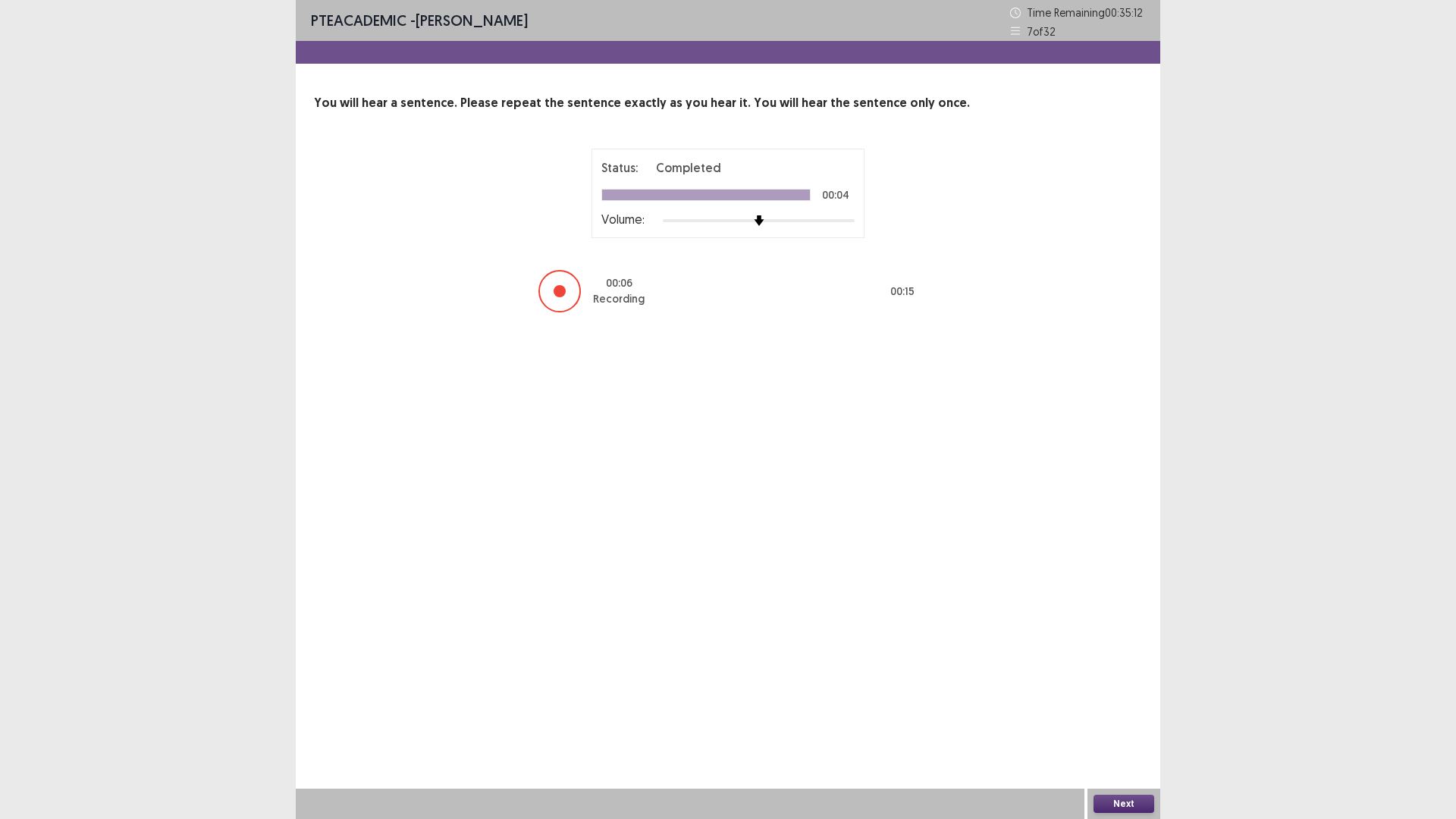
click at [1109, 691] on button "Next" at bounding box center [1124, 804] width 60 height 18
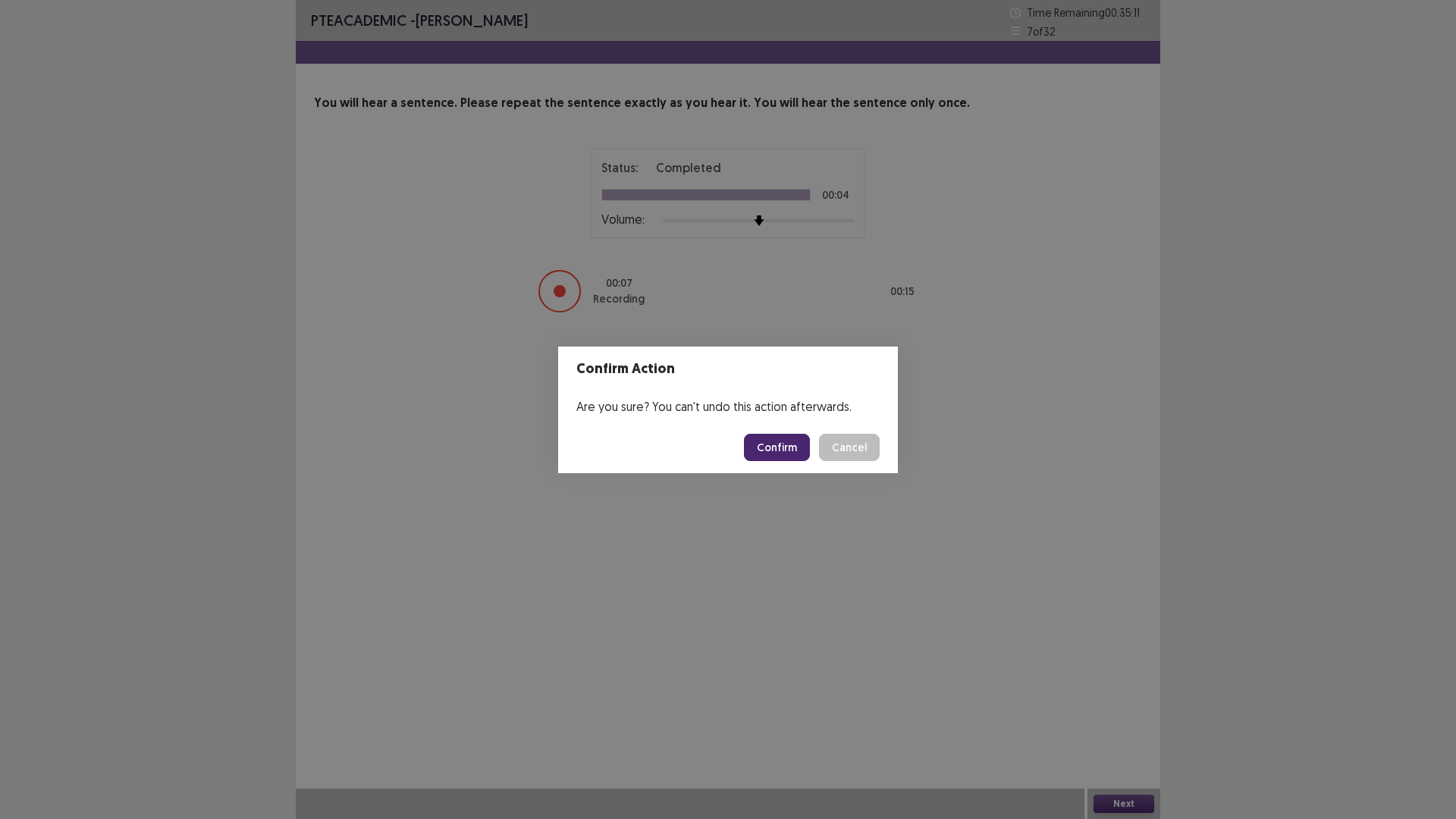
click at [776, 449] on button "Confirm" at bounding box center [777, 448] width 66 height 27
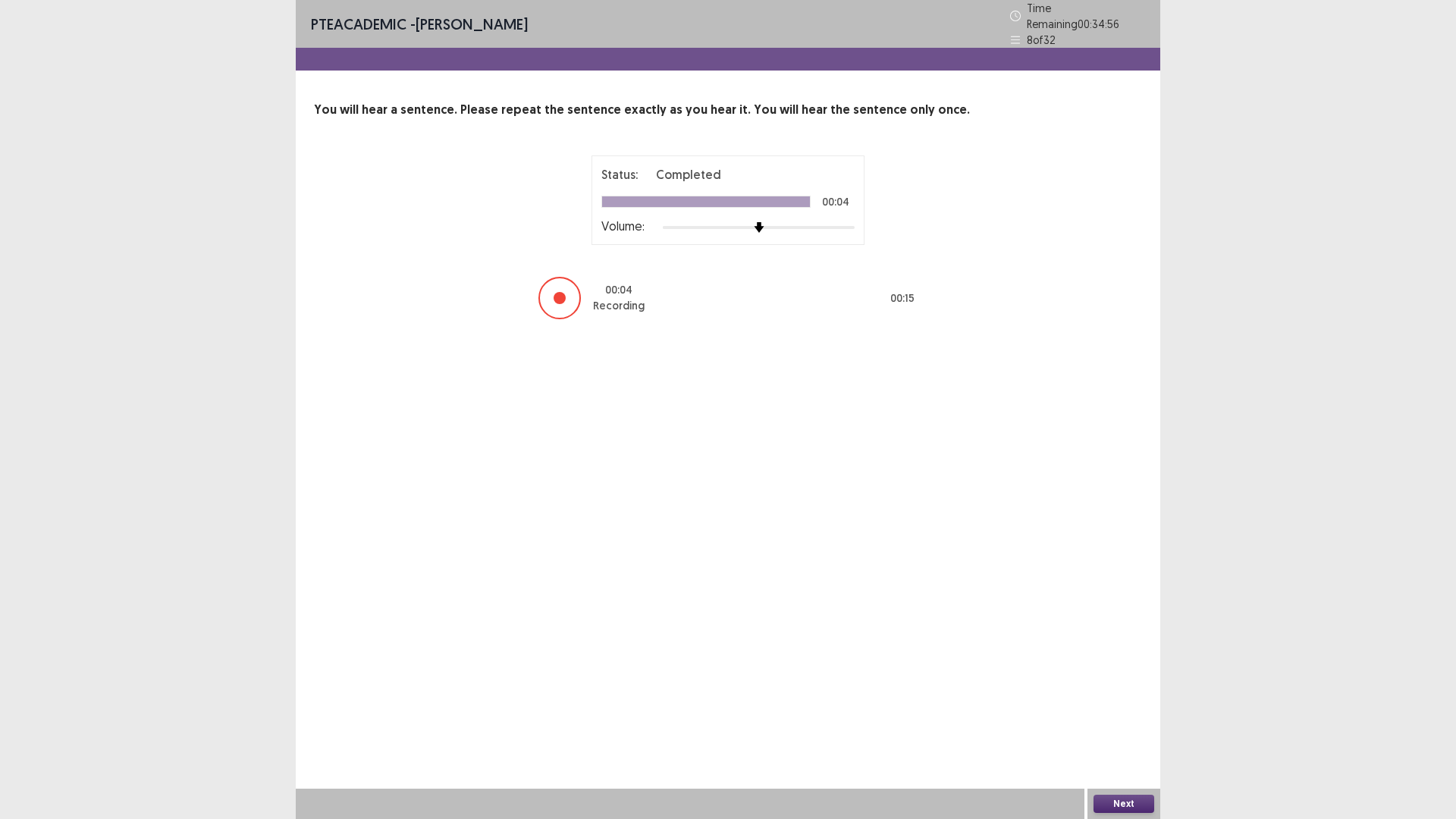
click at [1109, 691] on button "Next" at bounding box center [1124, 804] width 60 height 18
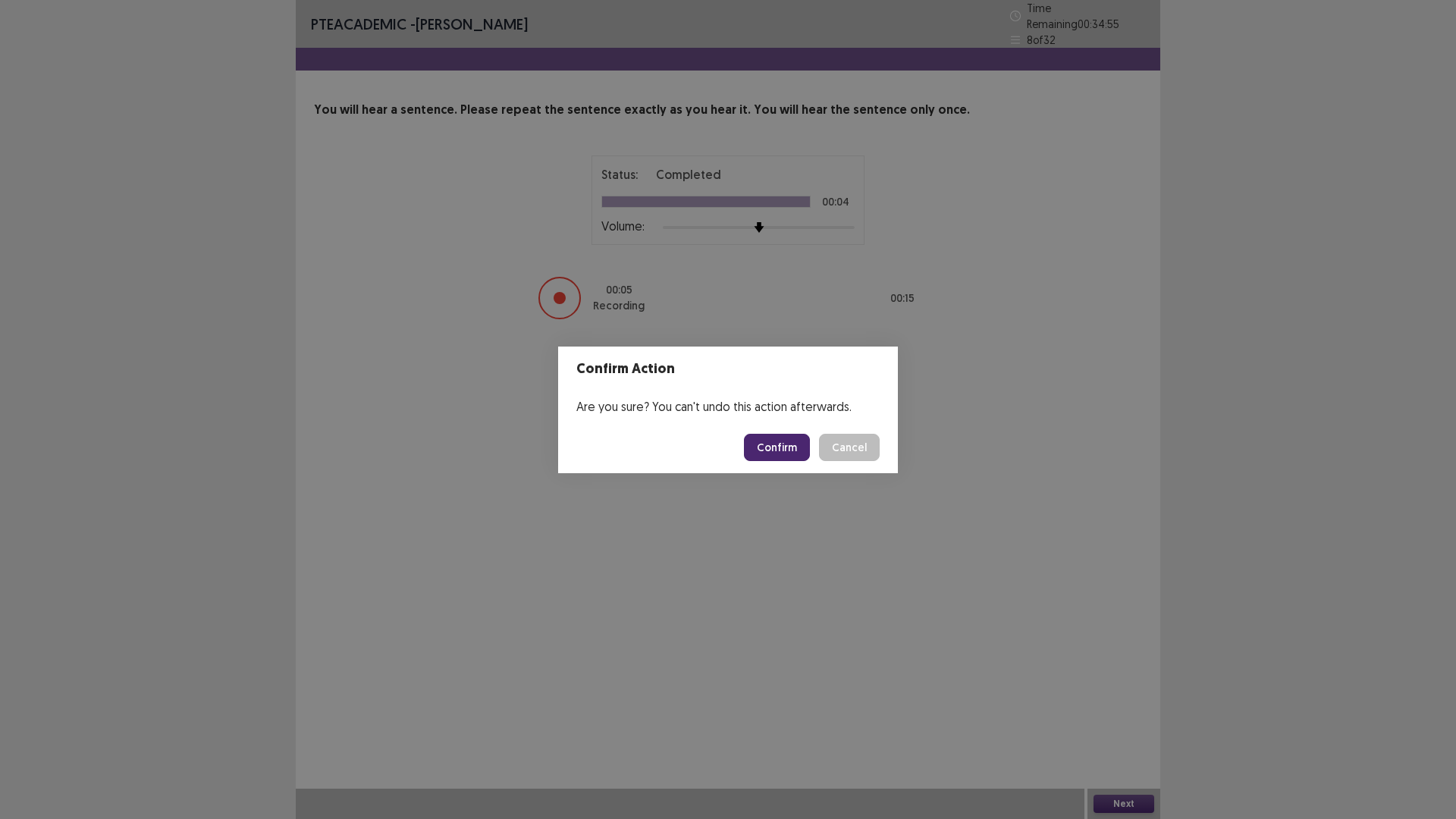
click at [775, 446] on button "Confirm" at bounding box center [777, 448] width 66 height 27
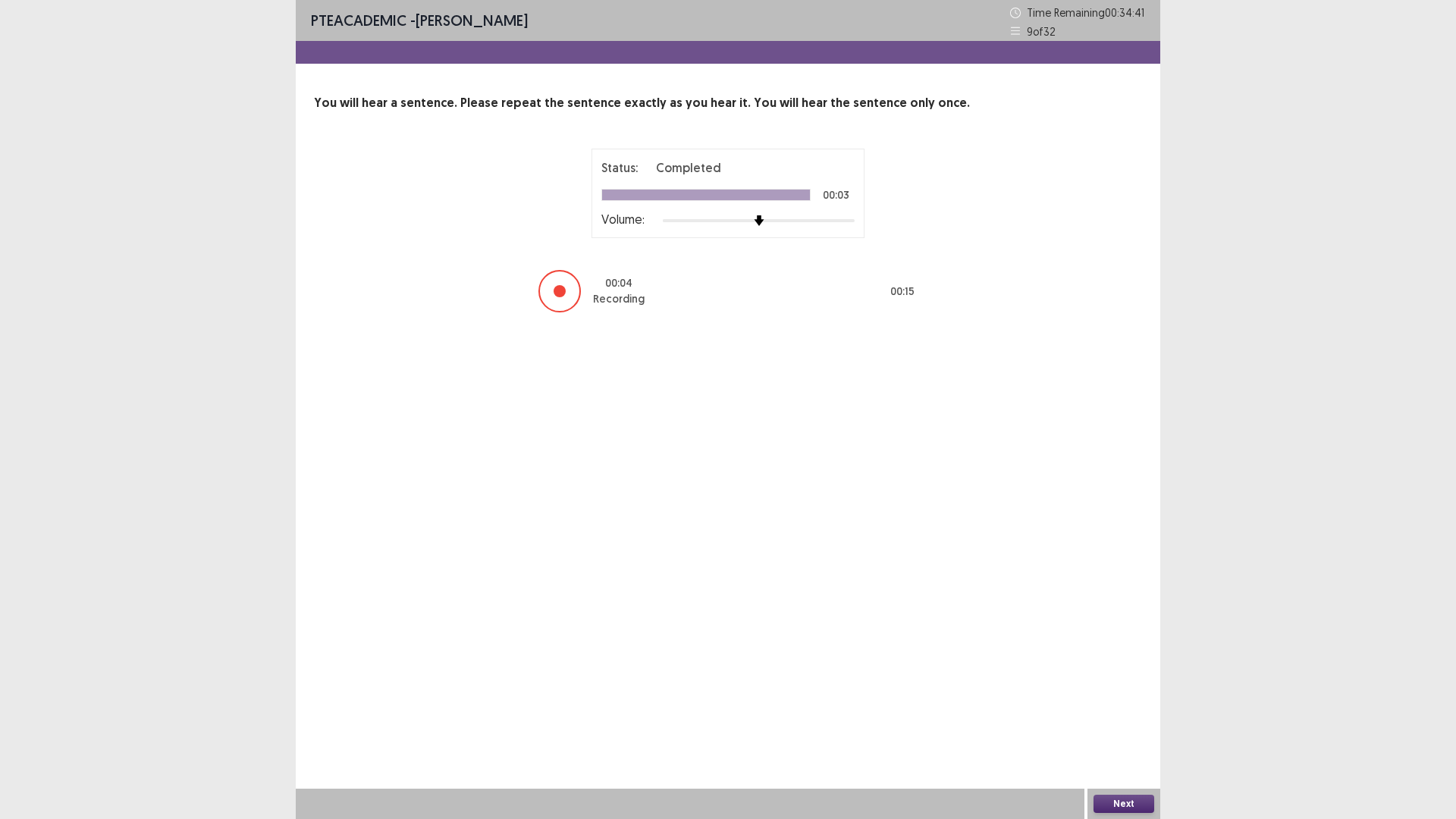
click at [1111, 691] on button "Next" at bounding box center [1124, 804] width 60 height 18
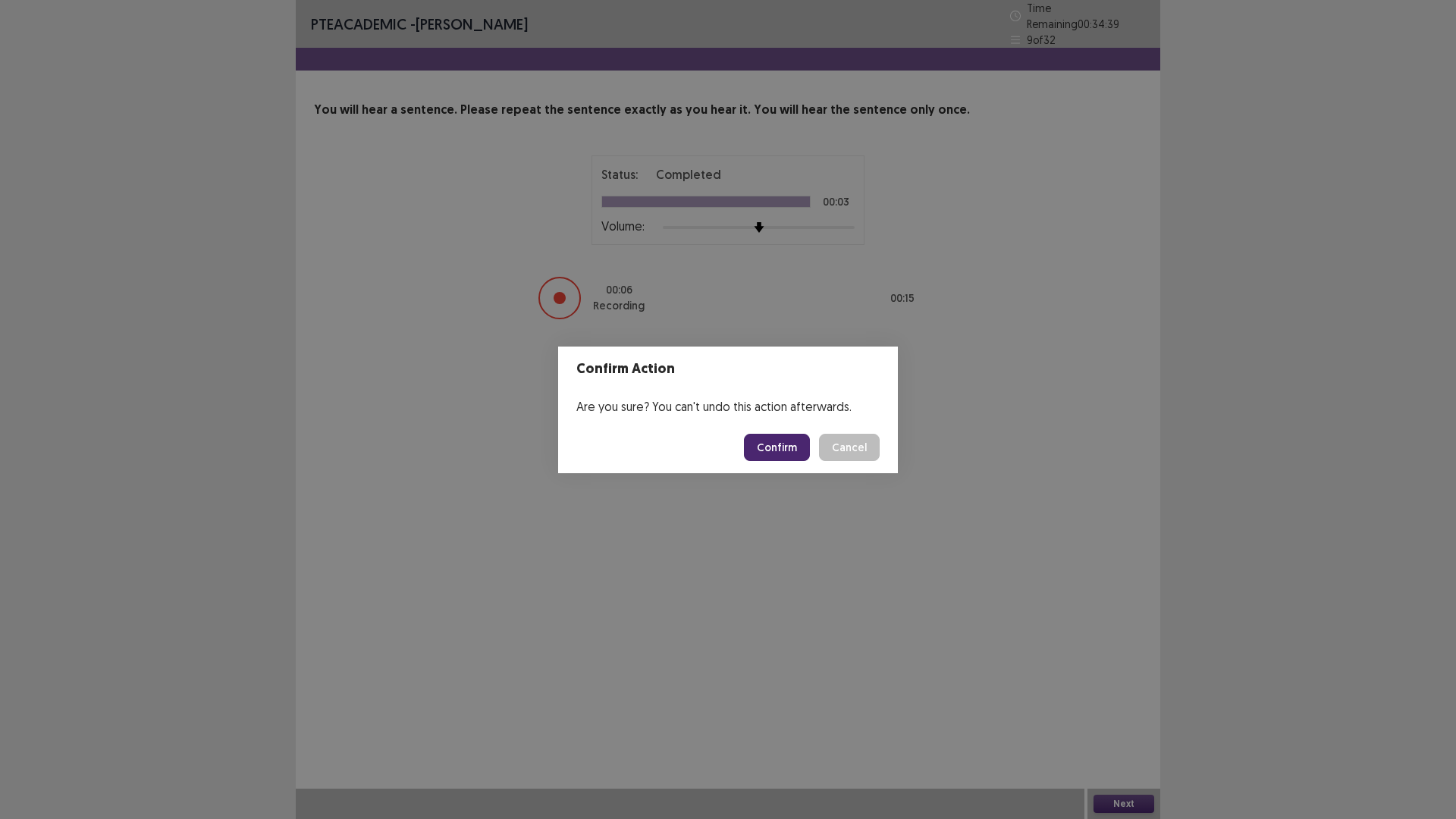
click at [779, 443] on button "Confirm" at bounding box center [777, 448] width 66 height 27
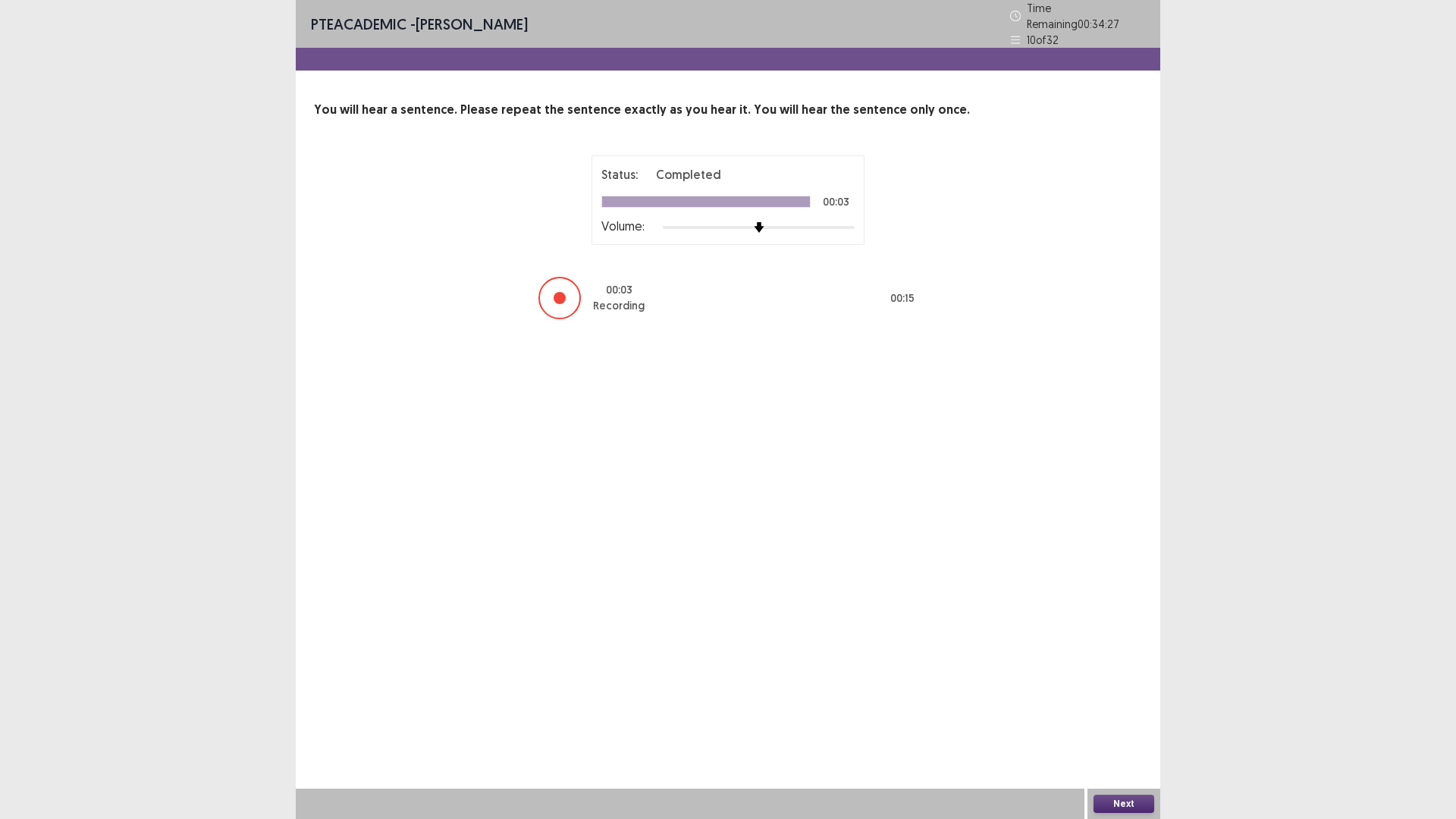
click at [1128, 691] on button "Next" at bounding box center [1124, 804] width 60 height 18
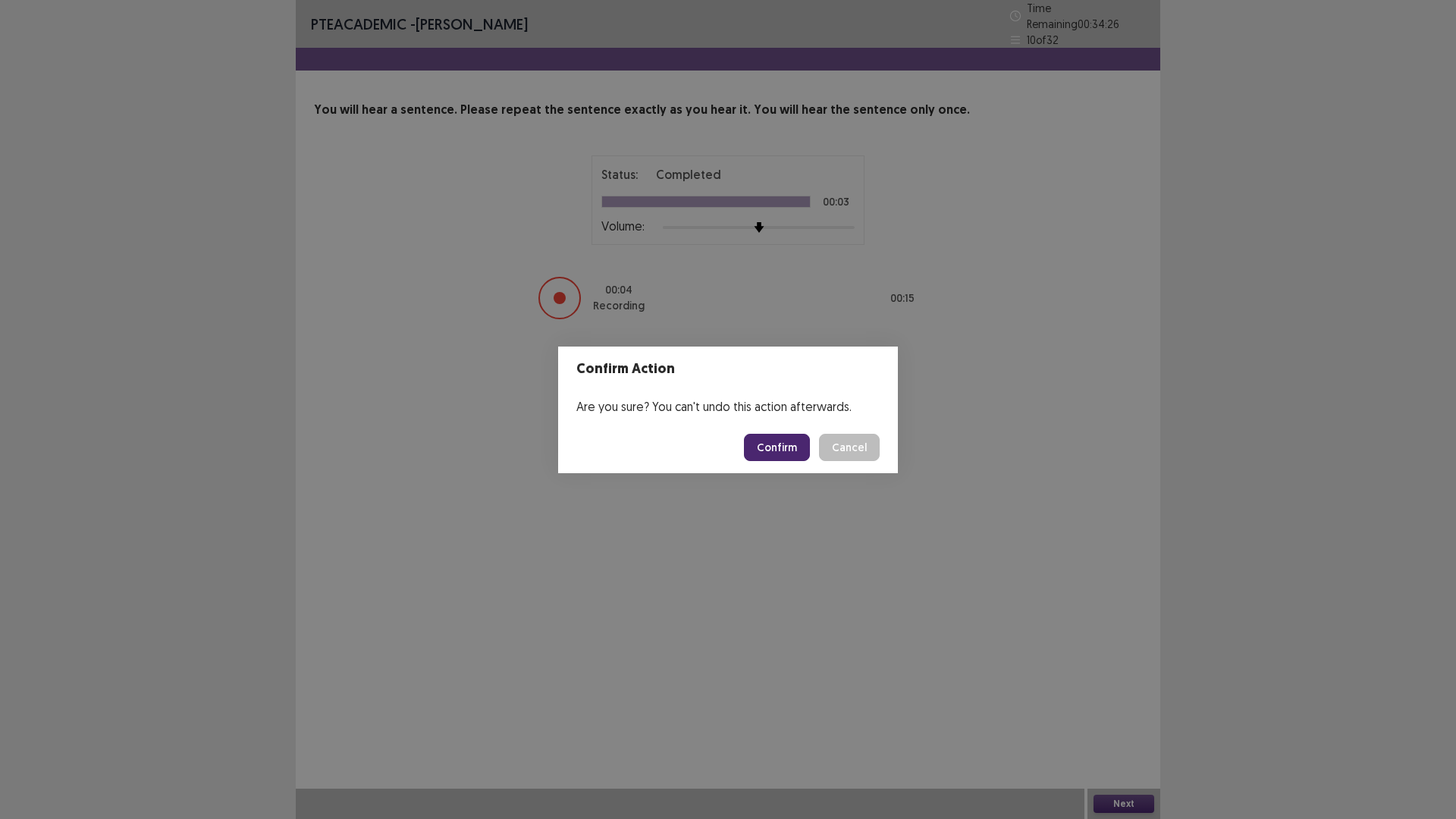
click at [790, 441] on button "Confirm" at bounding box center [777, 448] width 66 height 27
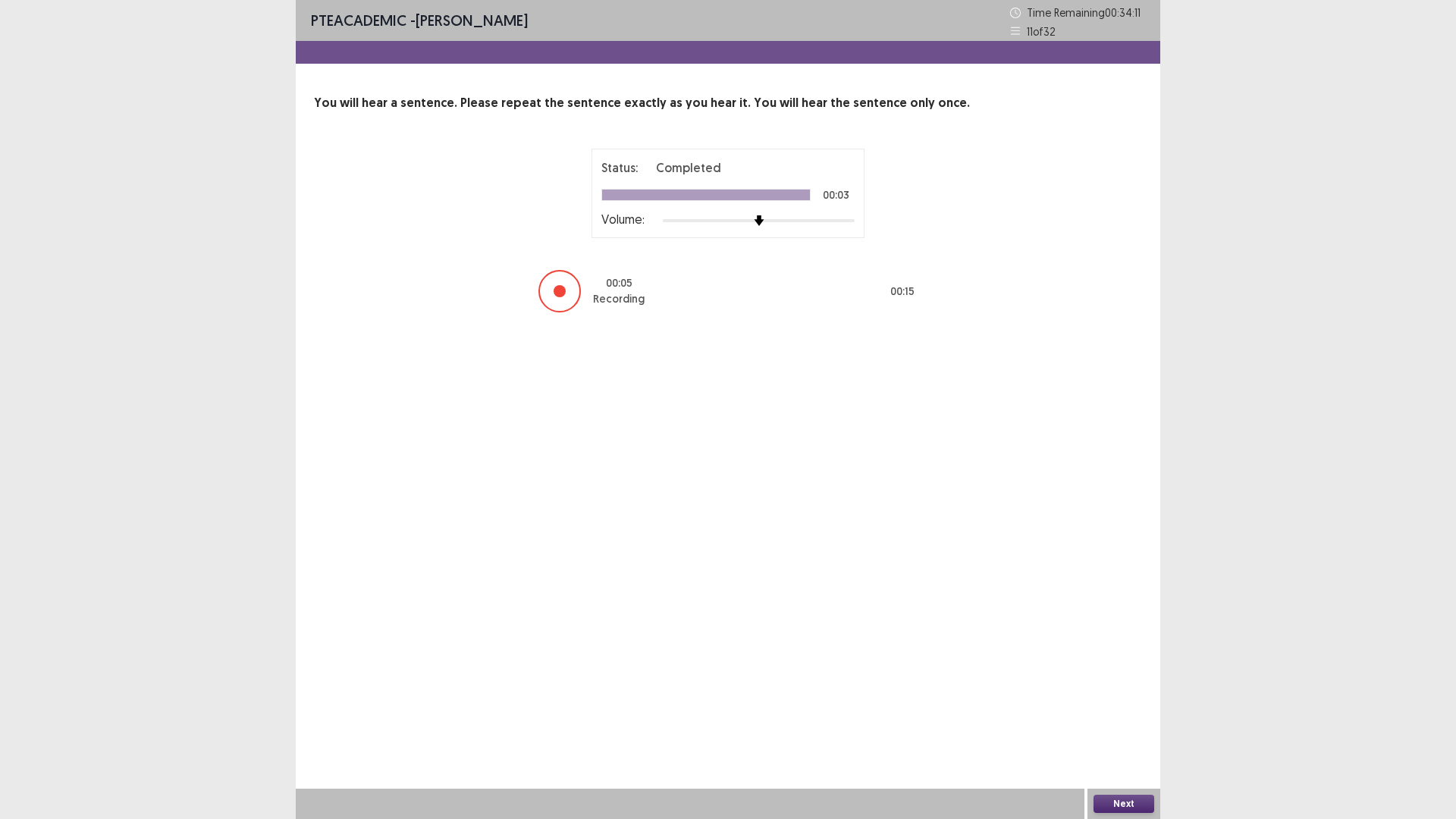
click at [1125, 691] on button "Next" at bounding box center [1124, 804] width 60 height 18
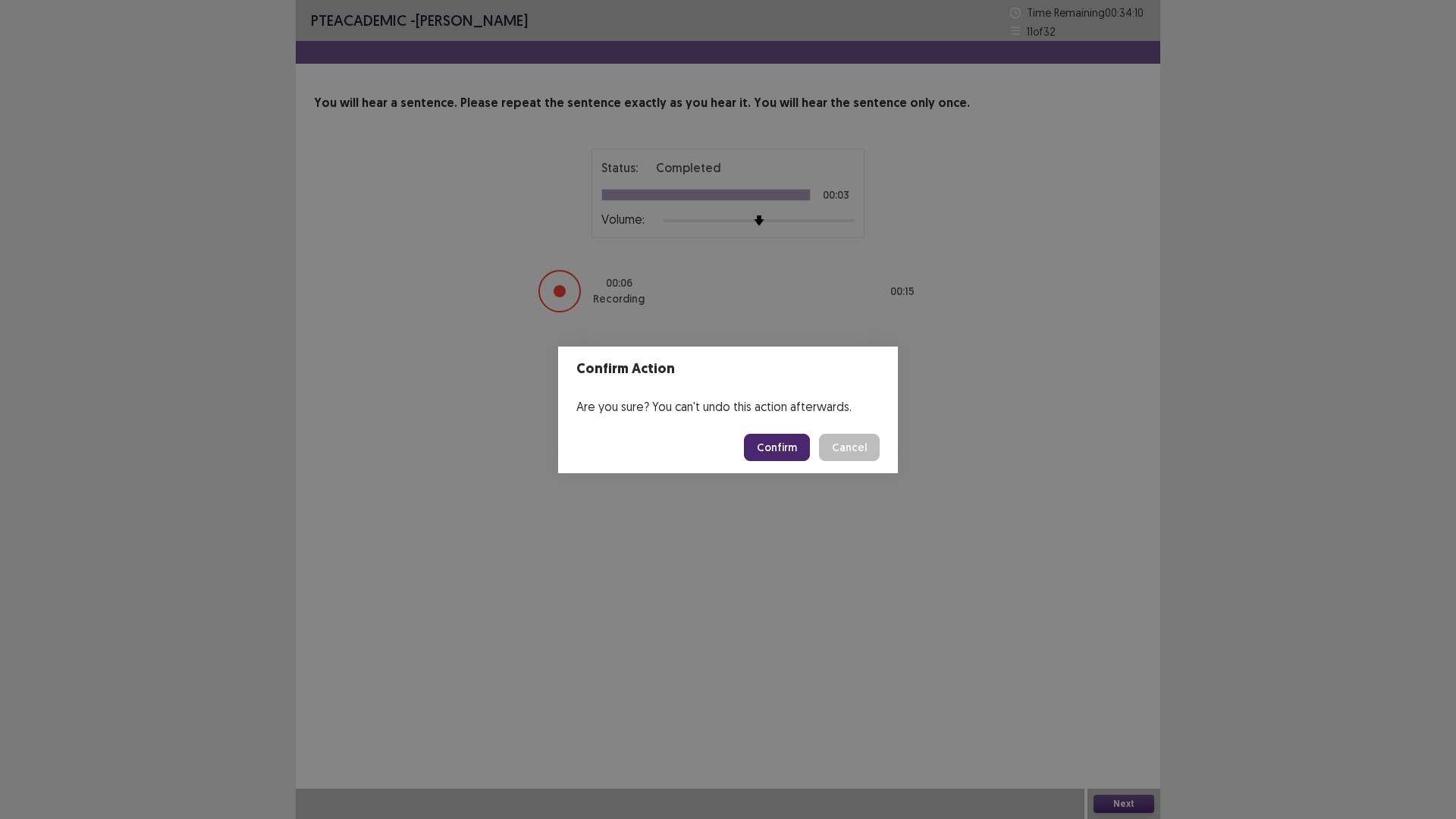
click at [781, 440] on button "Confirm" at bounding box center [777, 448] width 66 height 27
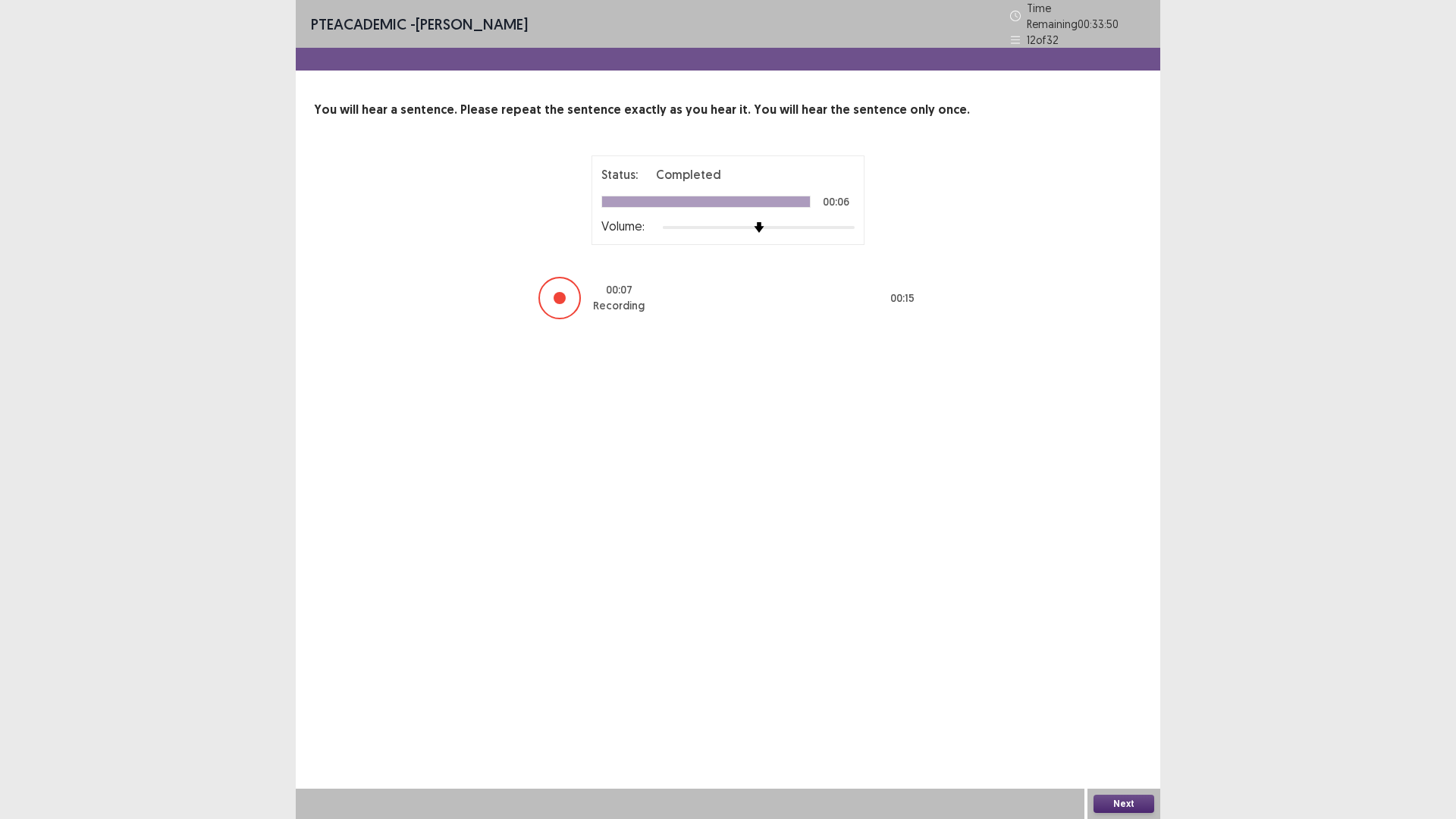
click at [1117, 691] on button "Next" at bounding box center [1124, 804] width 60 height 18
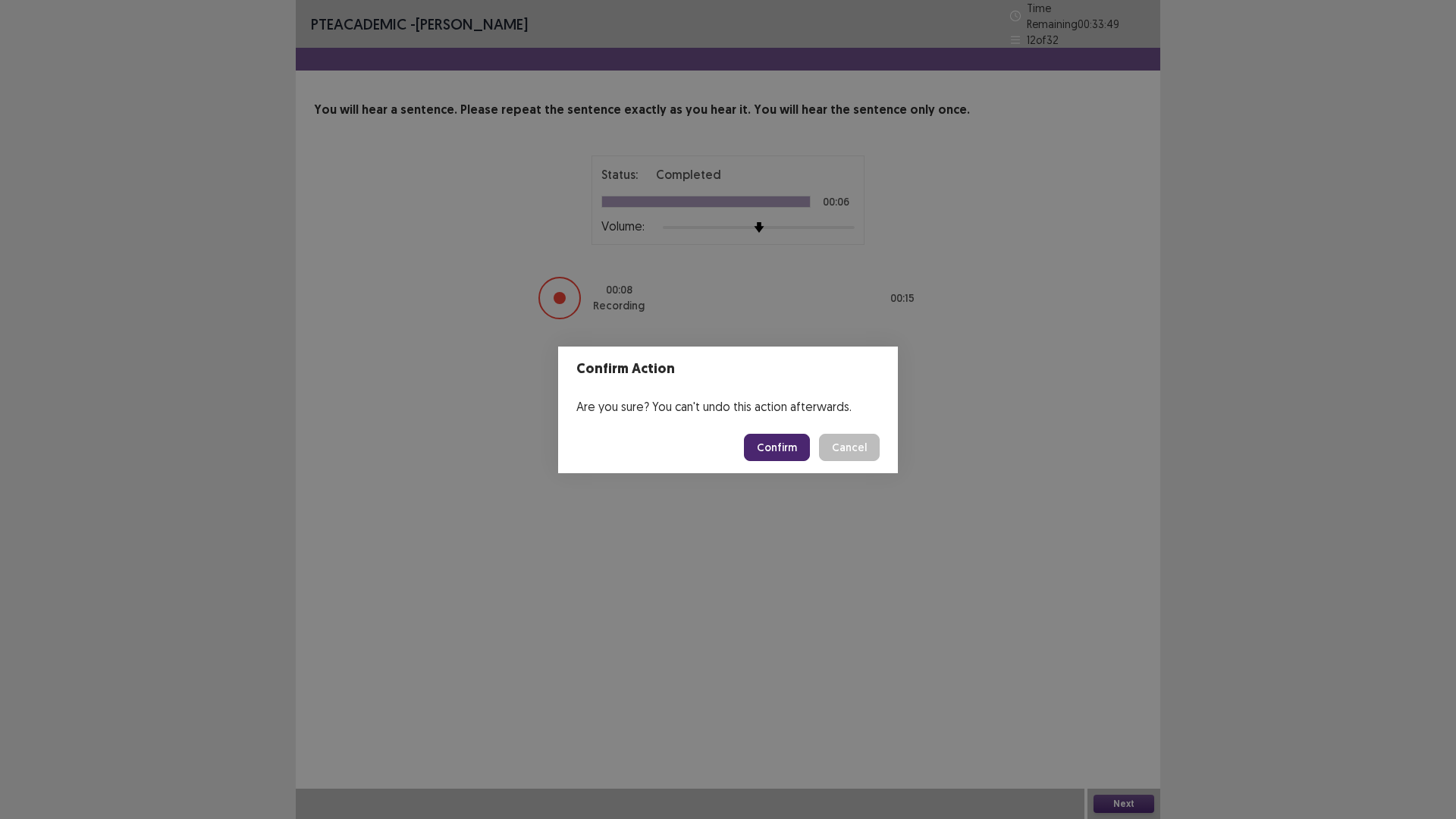
click at [783, 454] on button "Confirm" at bounding box center [777, 448] width 66 height 27
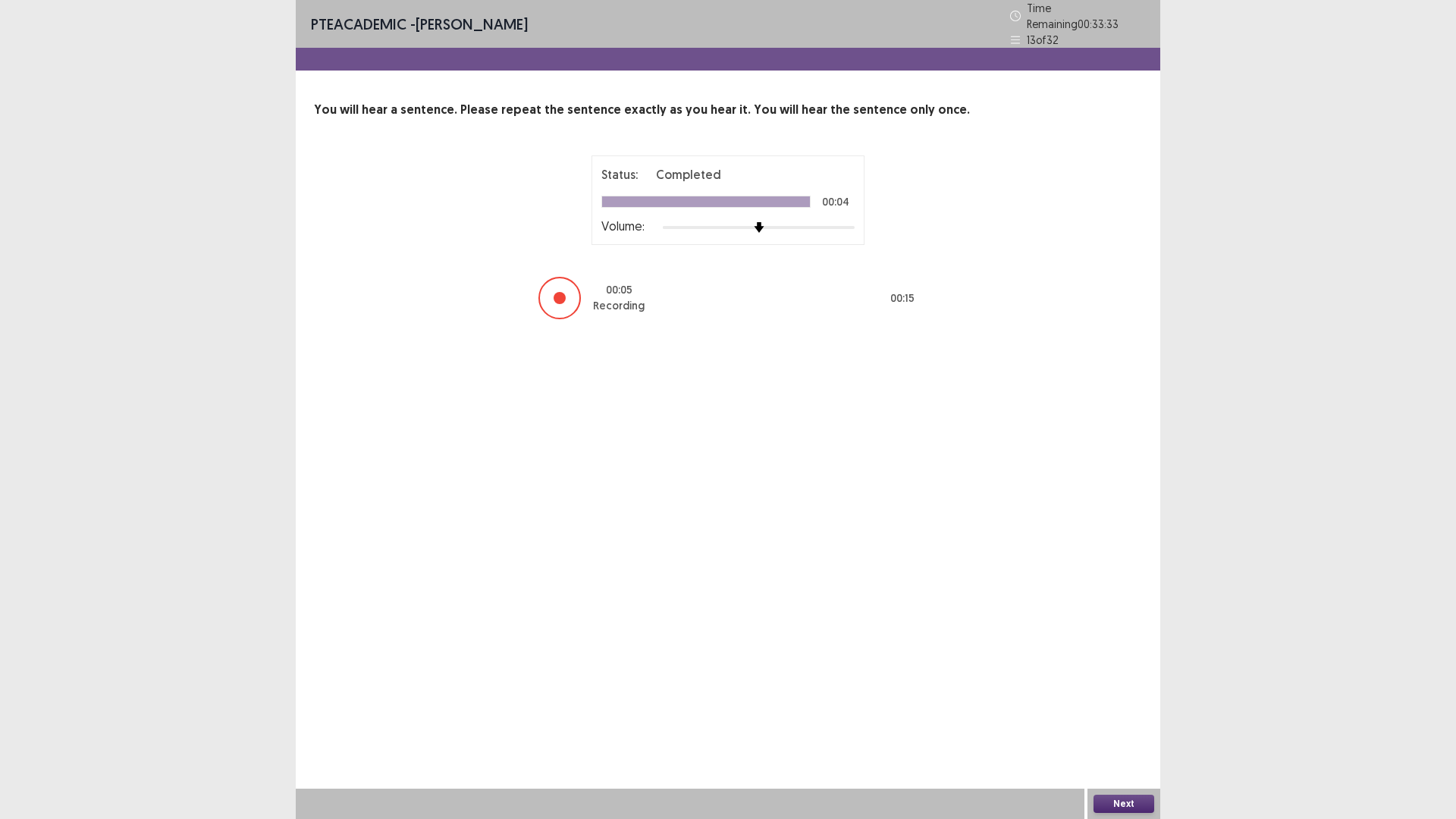
click at [1116, 691] on button "Next" at bounding box center [1124, 804] width 60 height 18
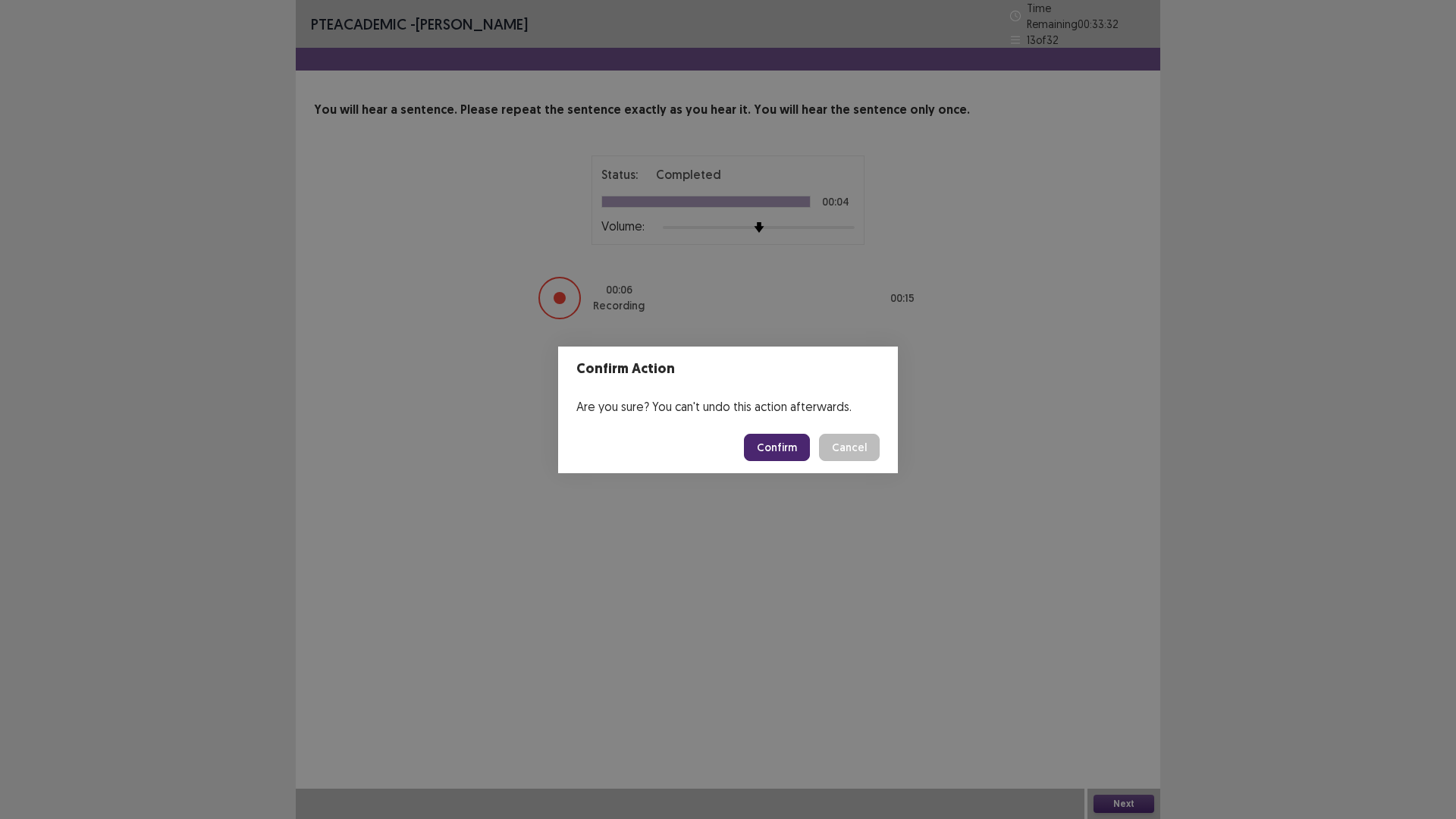
click at [786, 450] on button "Confirm" at bounding box center [777, 448] width 66 height 27
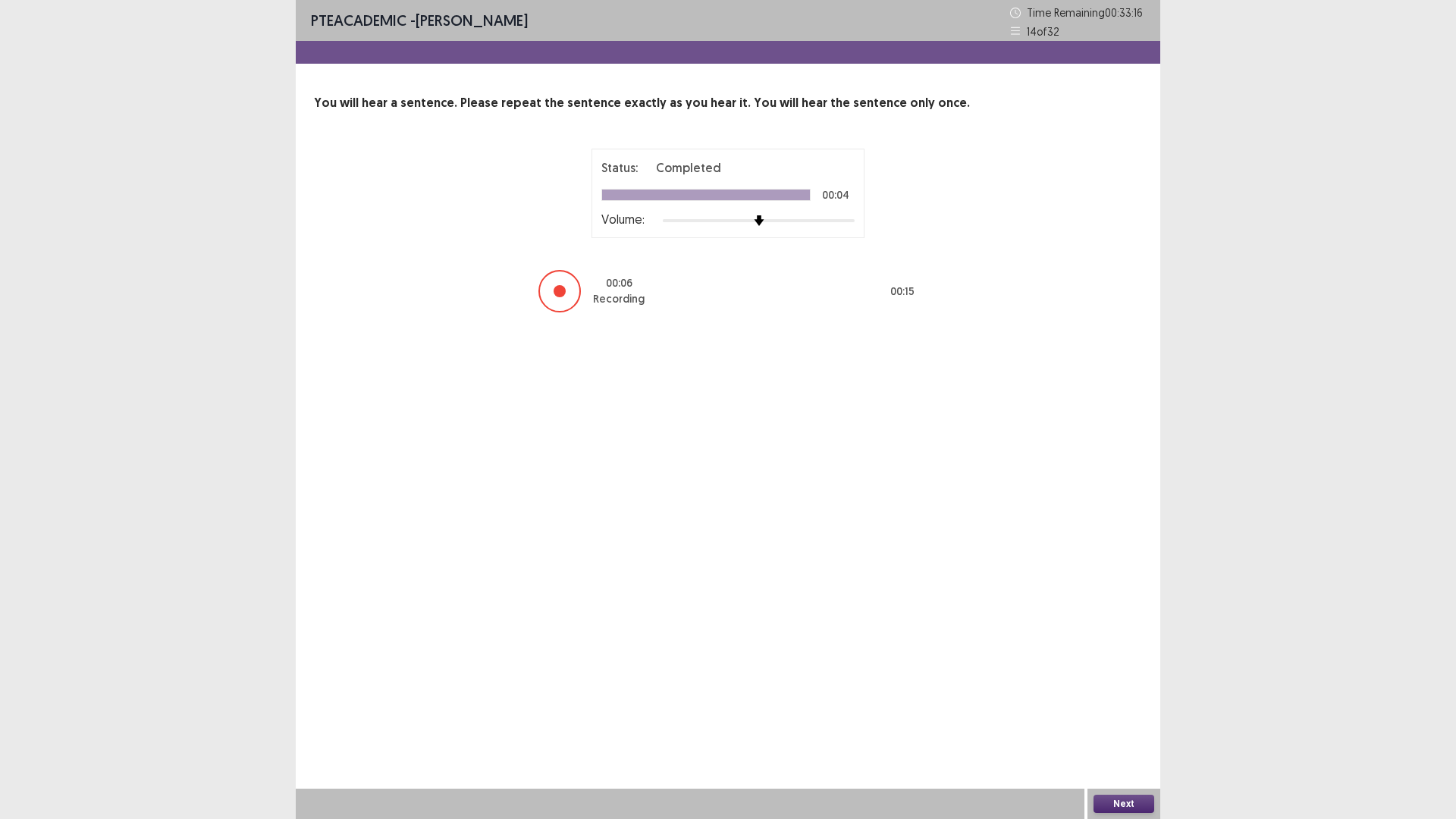
click at [1121, 691] on button "Next" at bounding box center [1124, 804] width 60 height 18
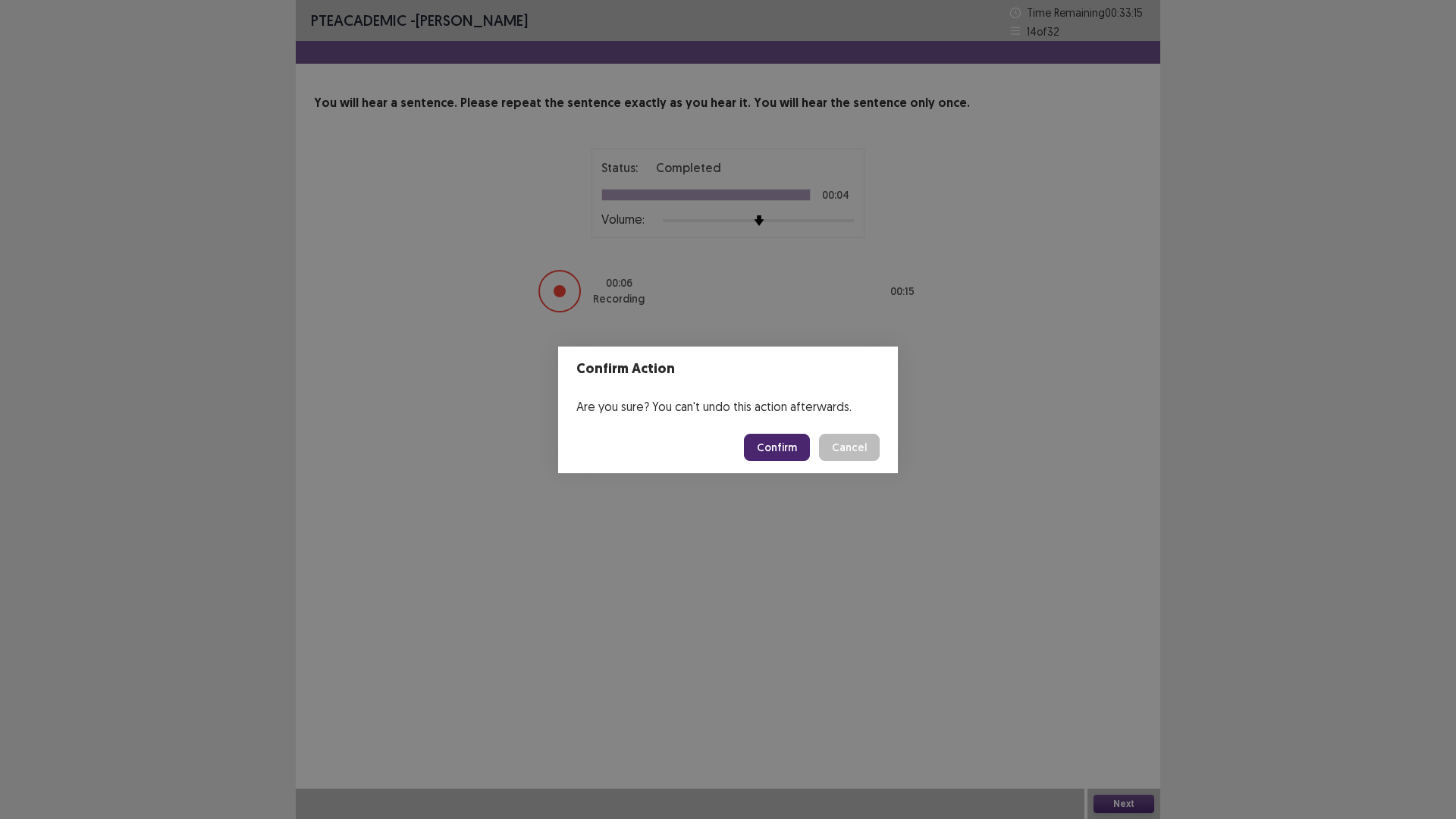
click at [772, 451] on button "Confirm" at bounding box center [777, 448] width 66 height 27
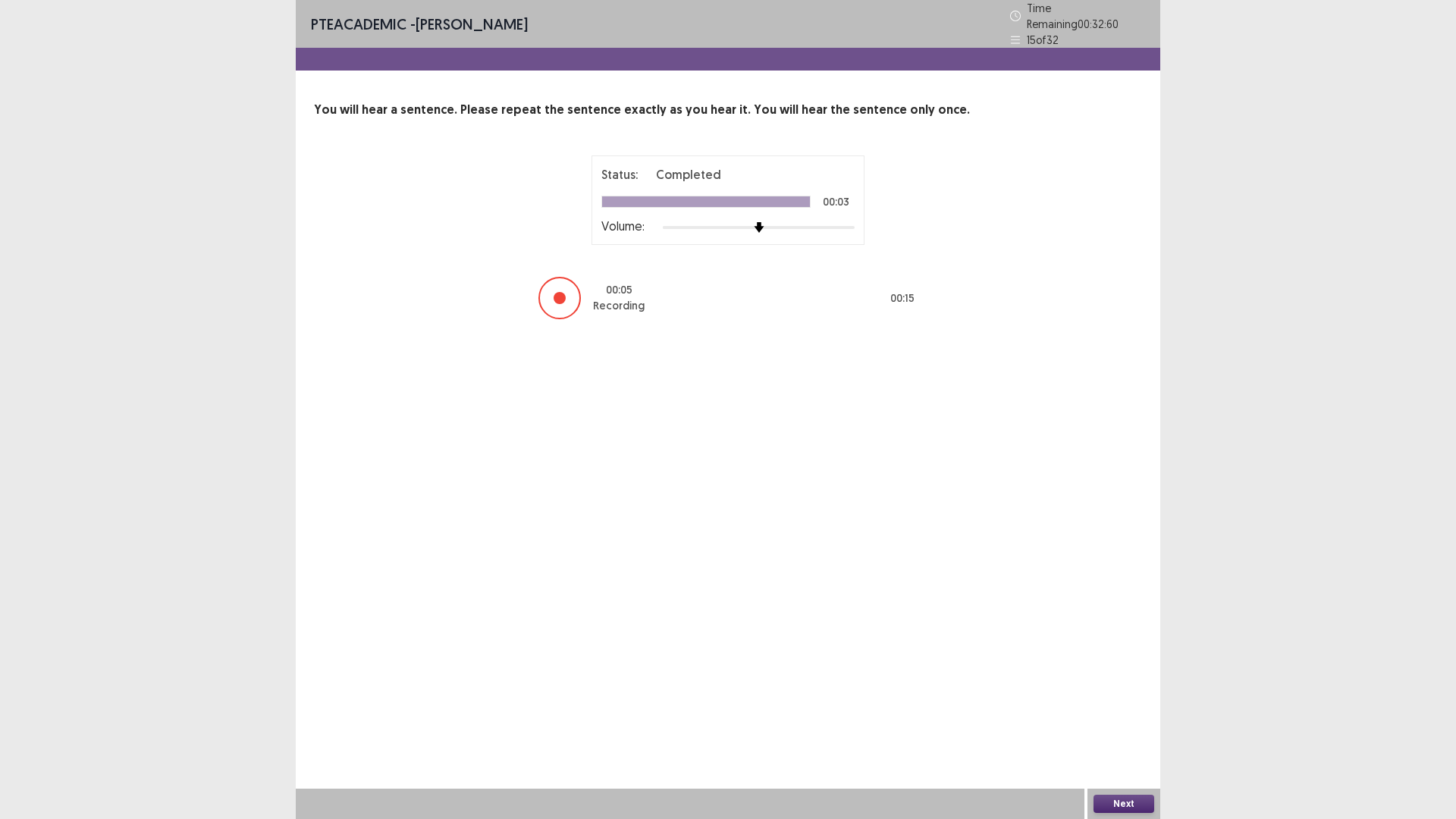
click at [1126, 691] on button "Next" at bounding box center [1124, 804] width 60 height 18
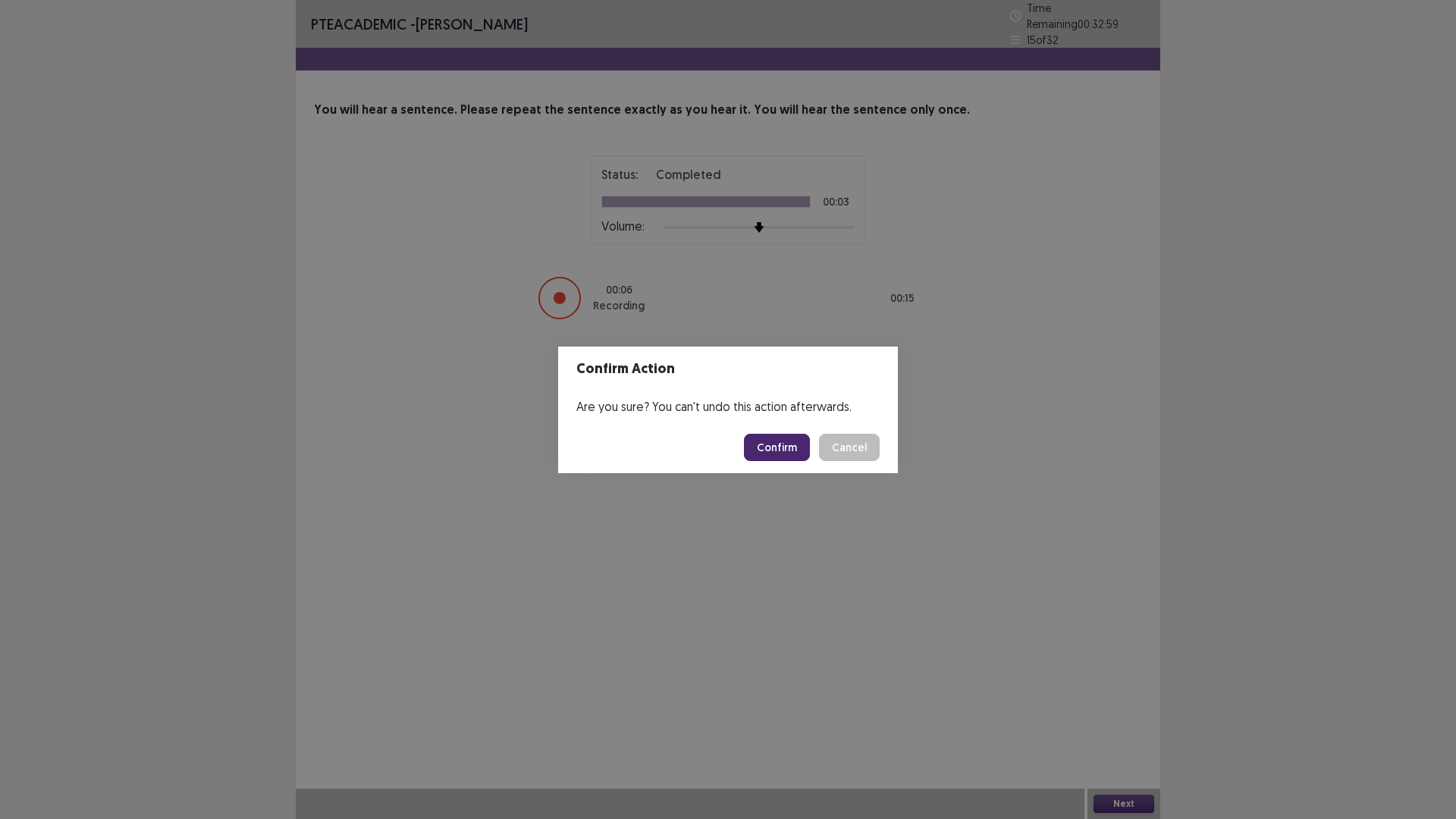
click at [790, 438] on button "Confirm" at bounding box center [777, 448] width 66 height 27
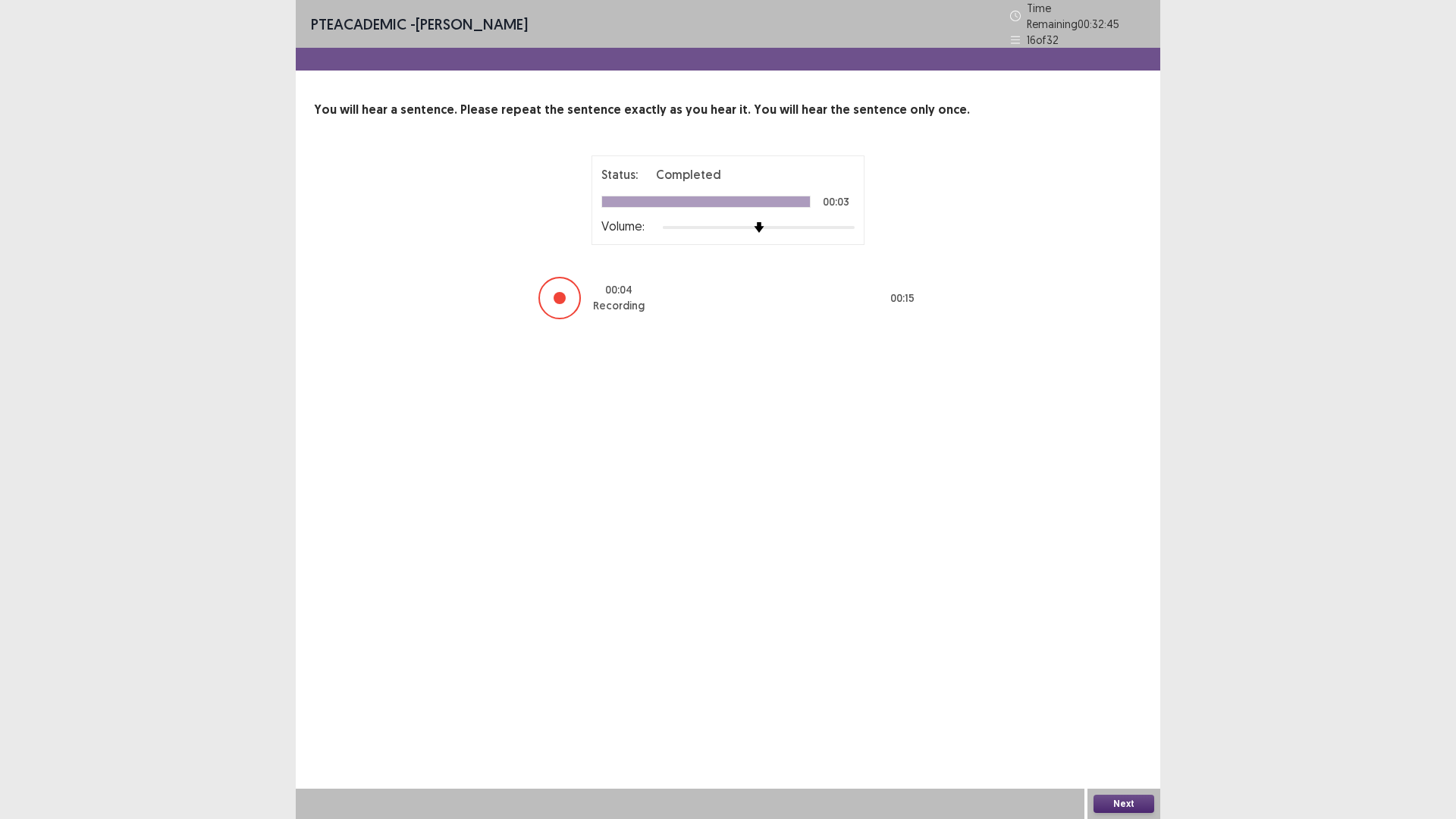
click at [1124, 691] on button "Next" at bounding box center [1124, 804] width 60 height 18
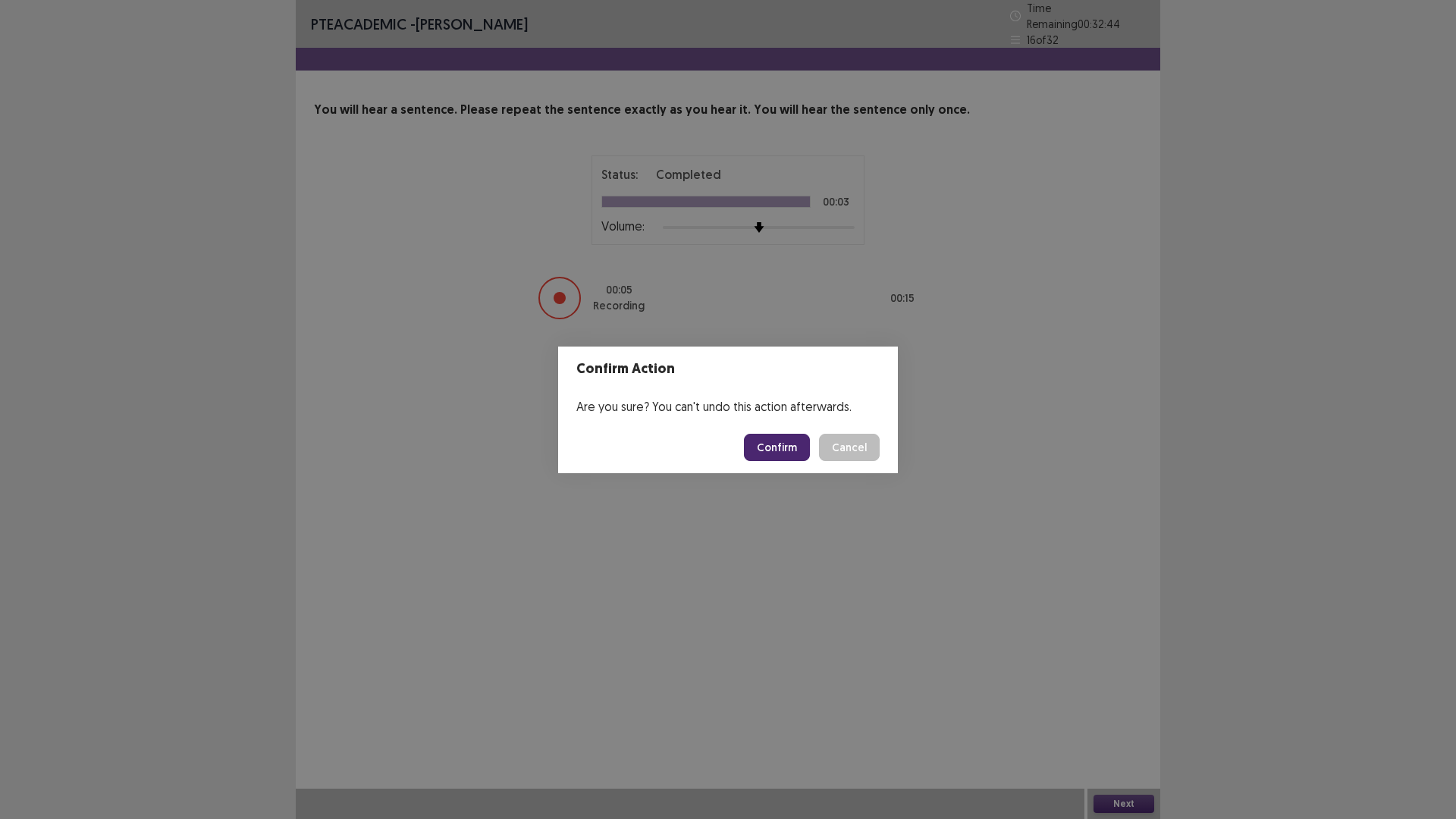
click at [769, 451] on button "Confirm" at bounding box center [777, 448] width 66 height 27
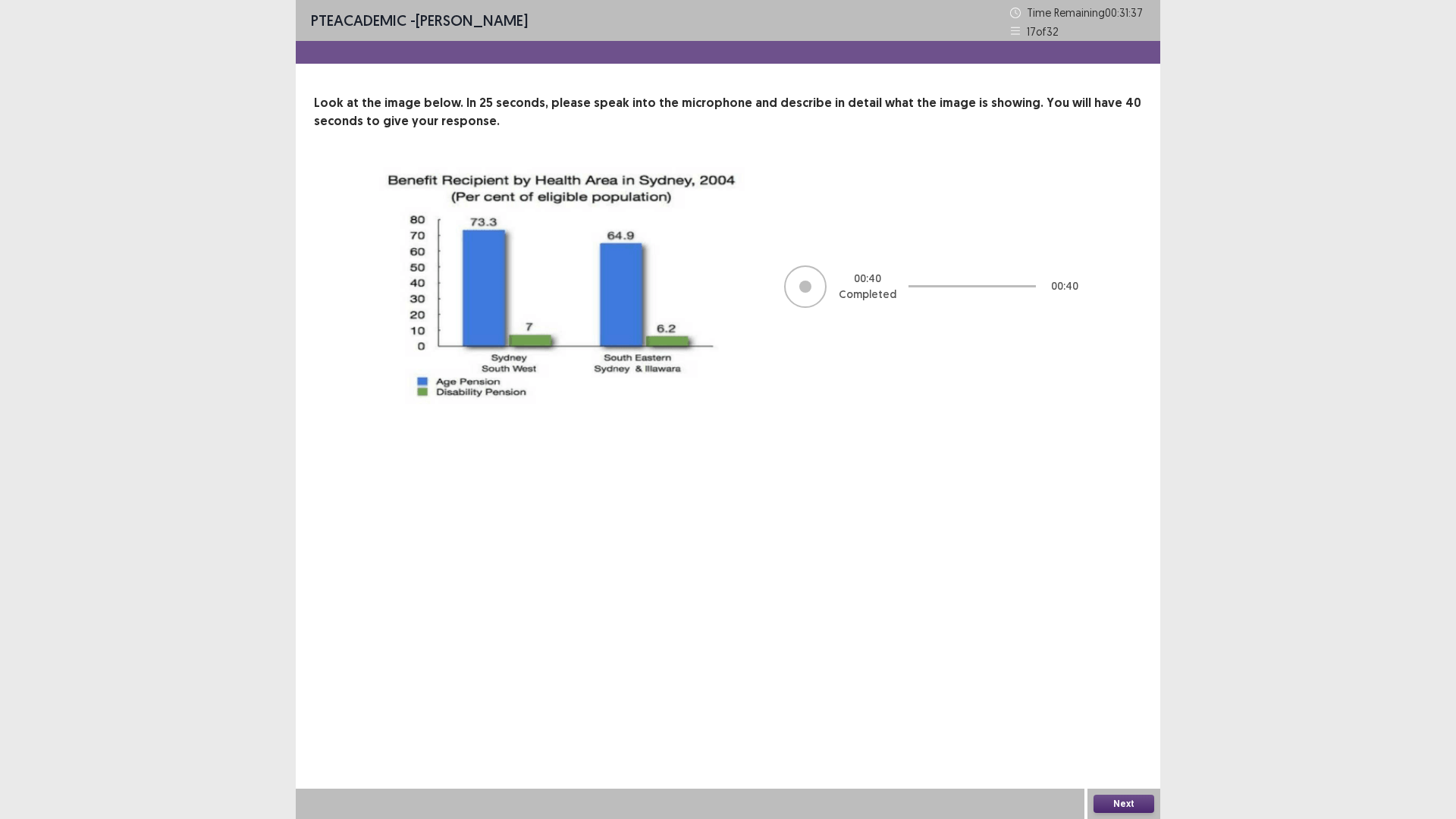
click at [1109, 691] on button "Next" at bounding box center [1124, 804] width 60 height 18
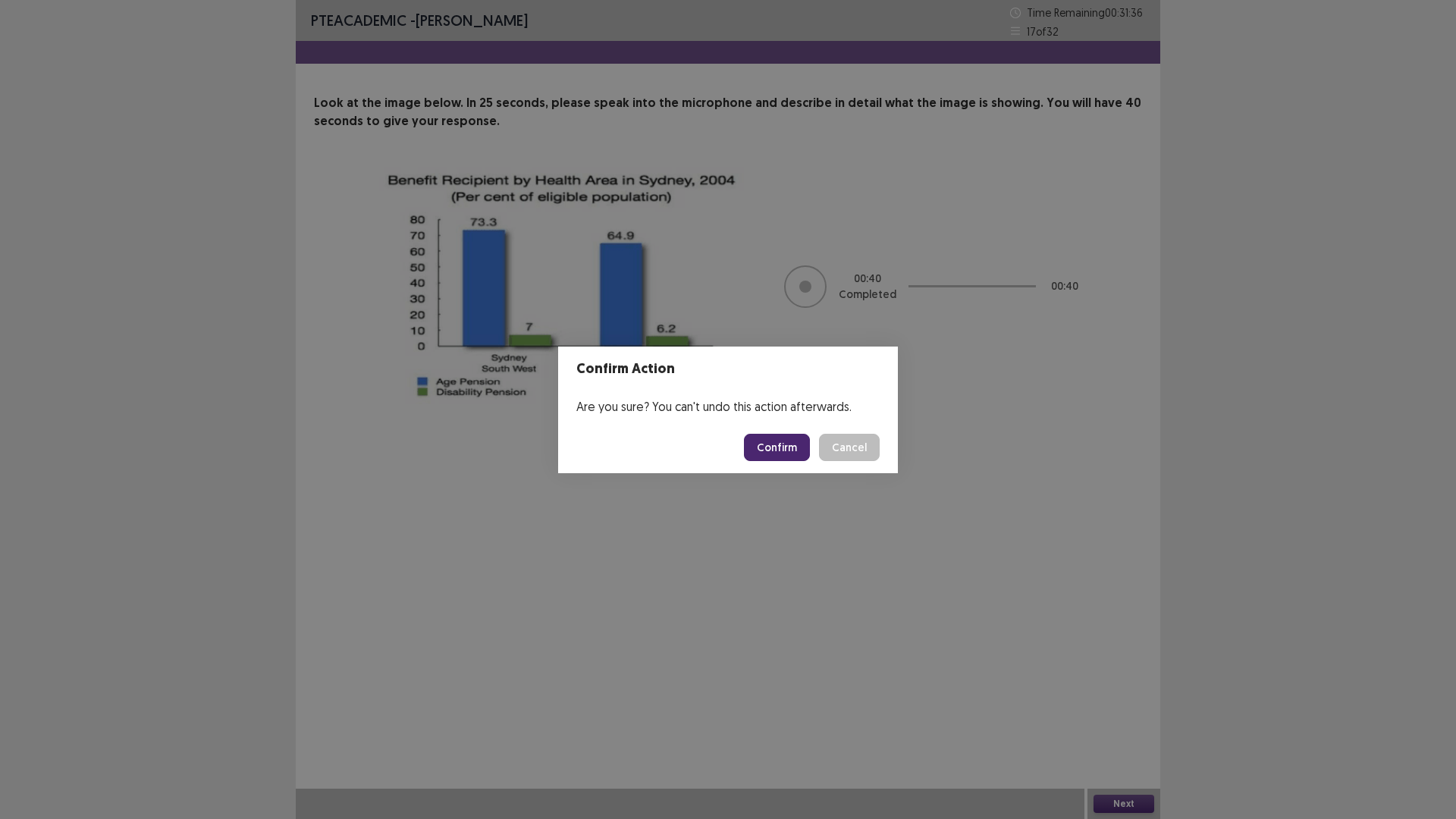
click at [783, 443] on button "Confirm" at bounding box center [777, 448] width 66 height 27
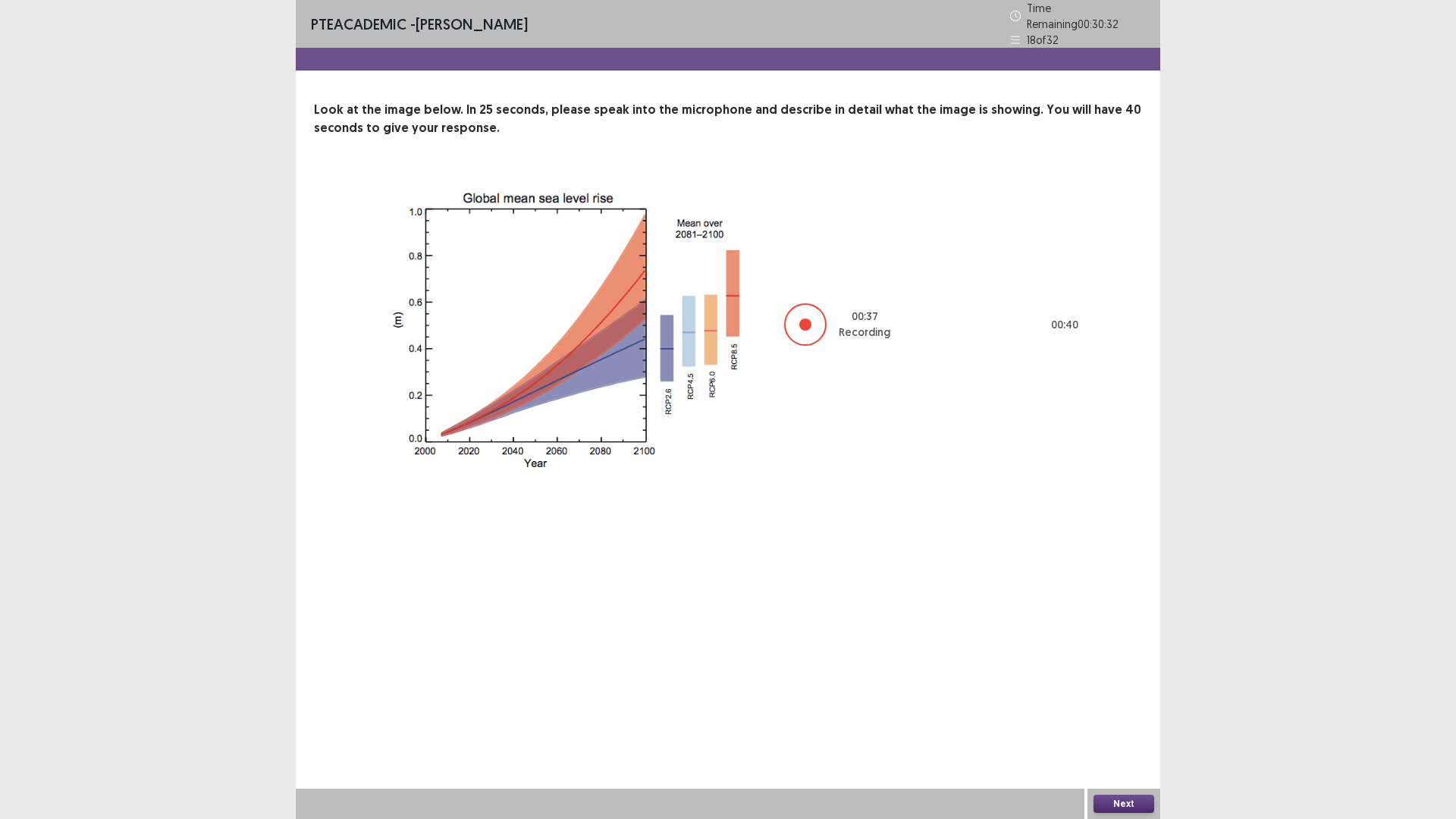
click at [1130, 691] on button "Next" at bounding box center [1124, 804] width 60 height 18
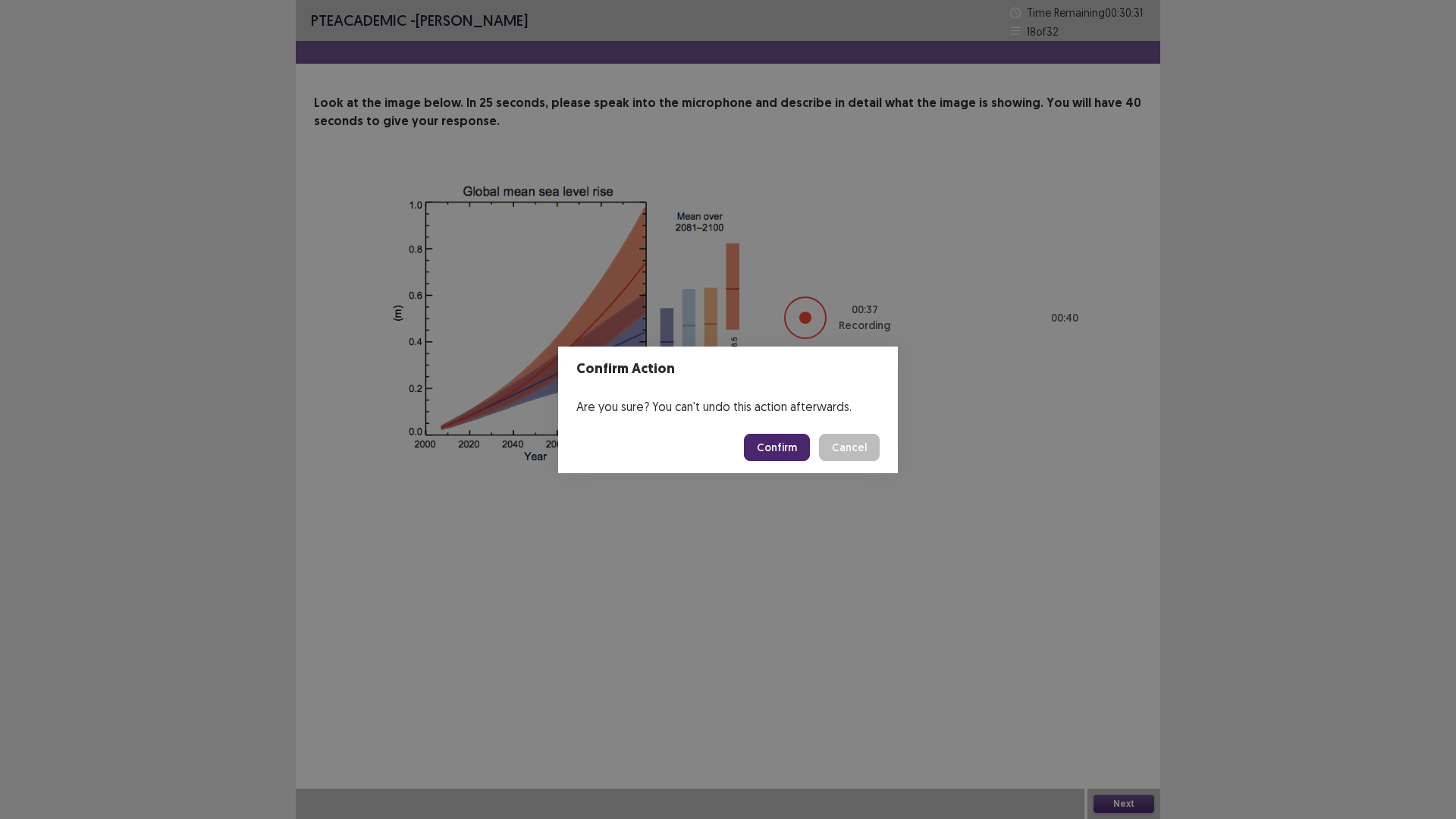
click at [767, 453] on button "Confirm" at bounding box center [777, 448] width 66 height 27
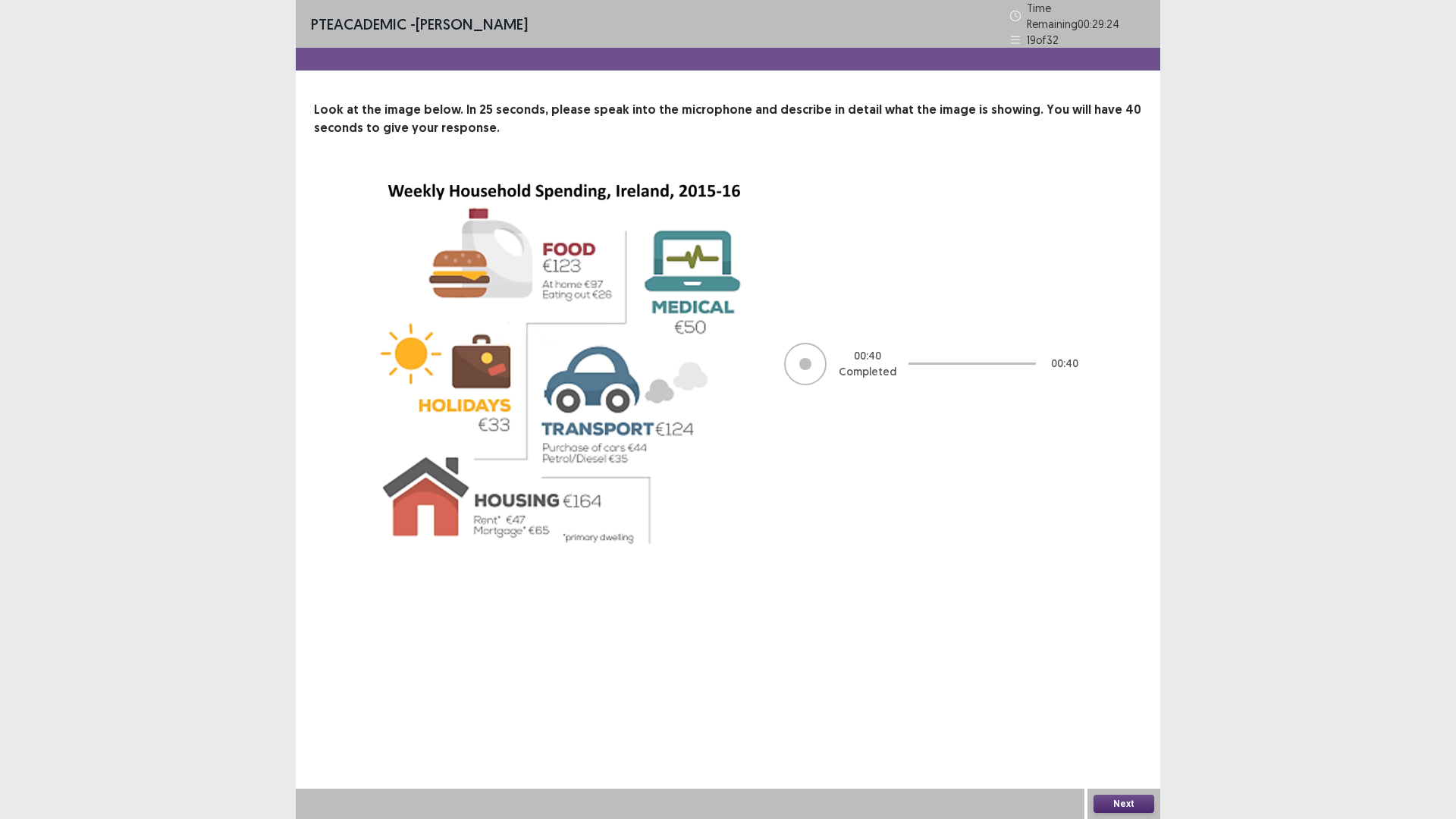
click at [1109, 691] on button "Next" at bounding box center [1124, 804] width 60 height 18
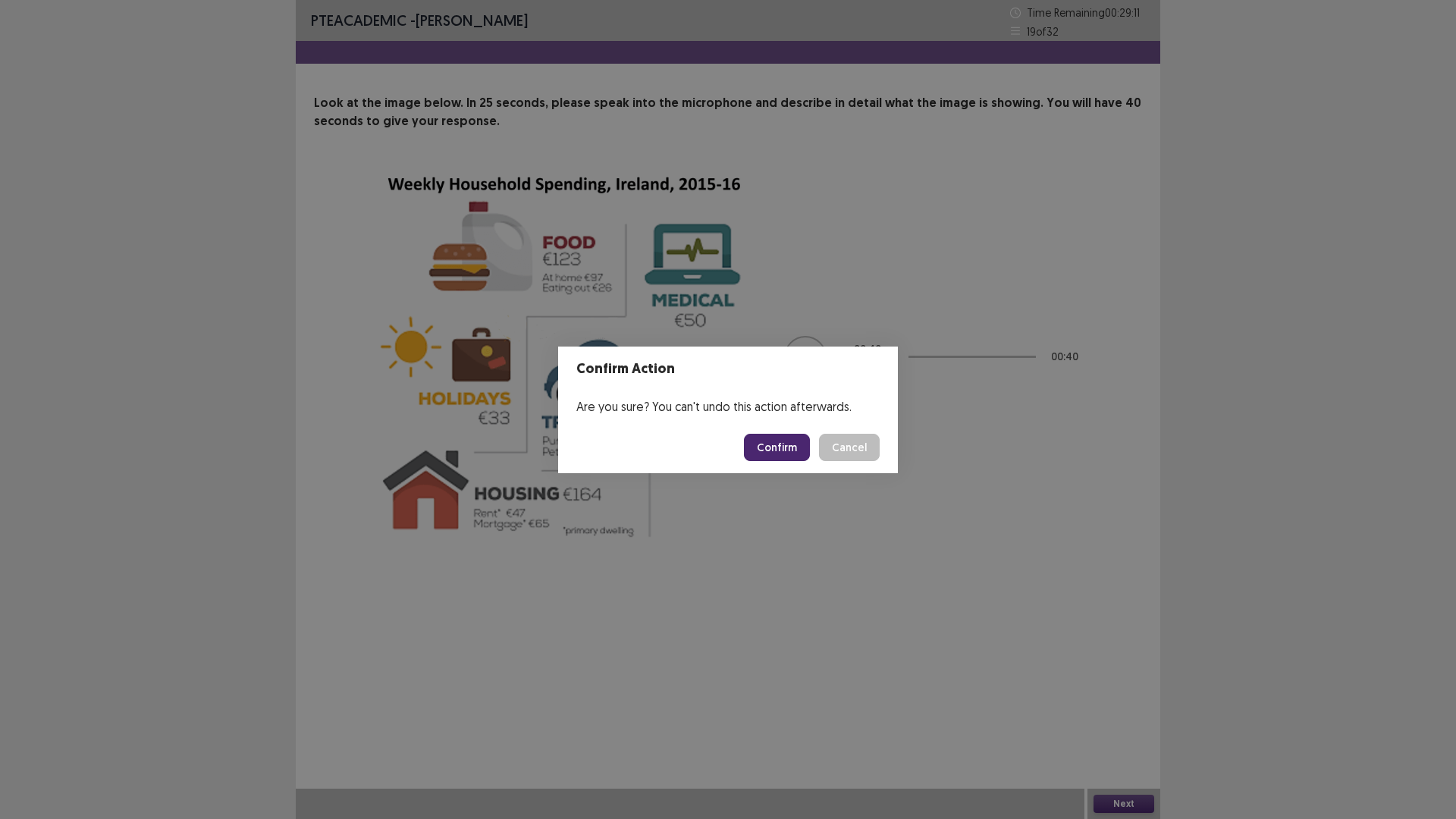
click at [785, 428] on footer "Confirm Cancel" at bounding box center [728, 447] width 340 height 52
click at [786, 443] on button "Confirm" at bounding box center [777, 448] width 66 height 27
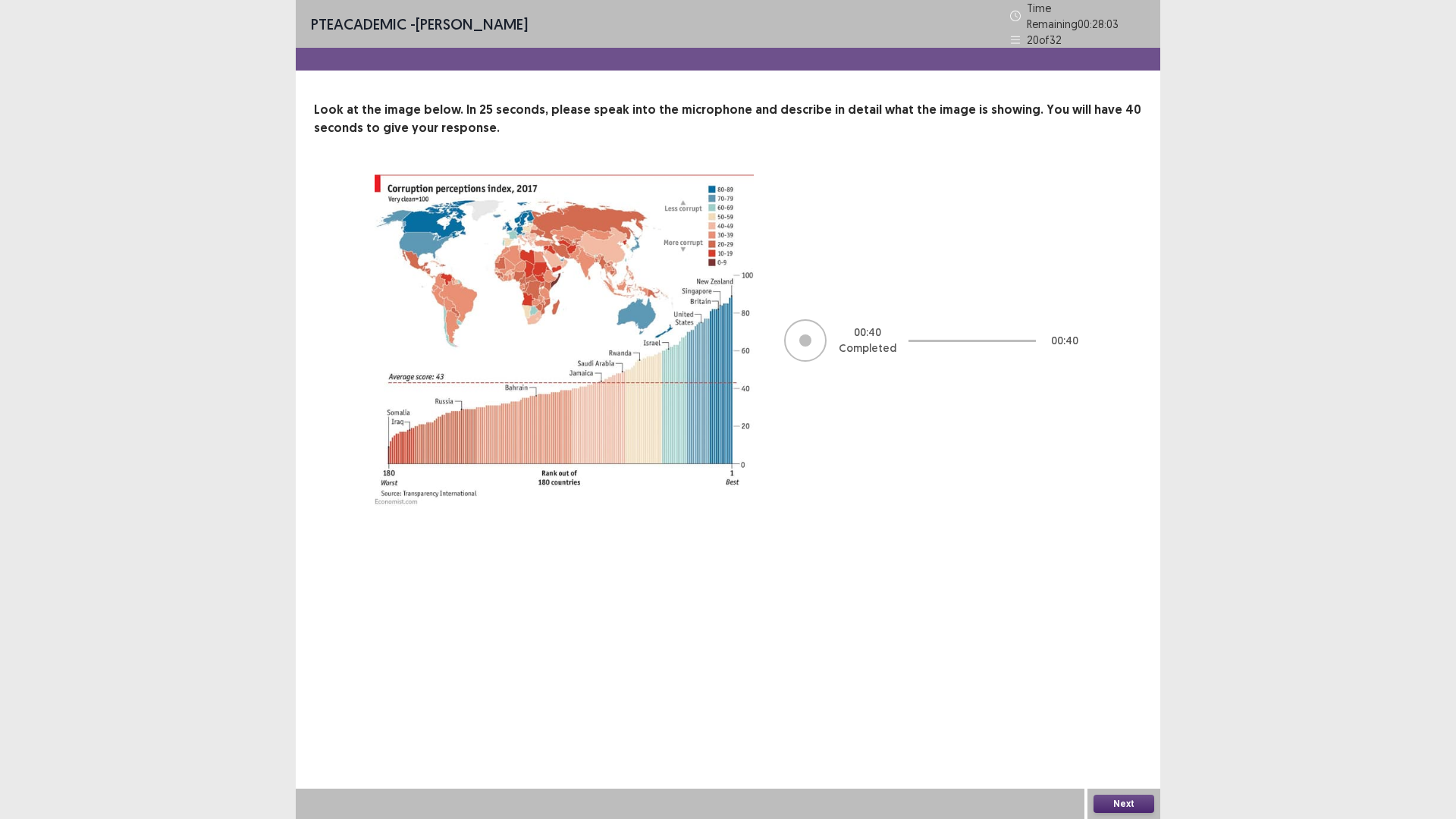
click at [1114, 691] on button "Next" at bounding box center [1124, 804] width 60 height 18
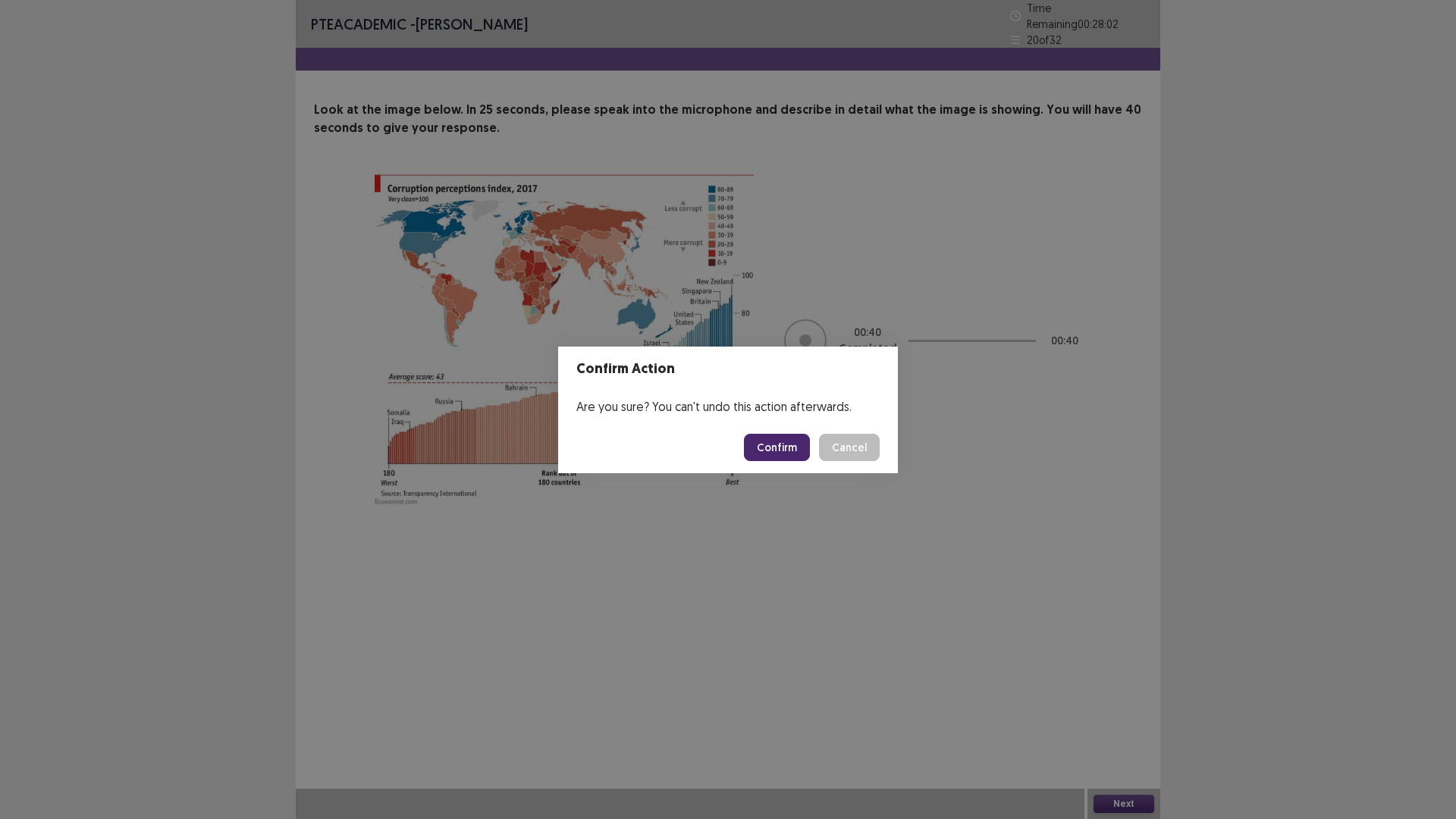
click at [787, 456] on button "Confirm" at bounding box center [777, 448] width 66 height 27
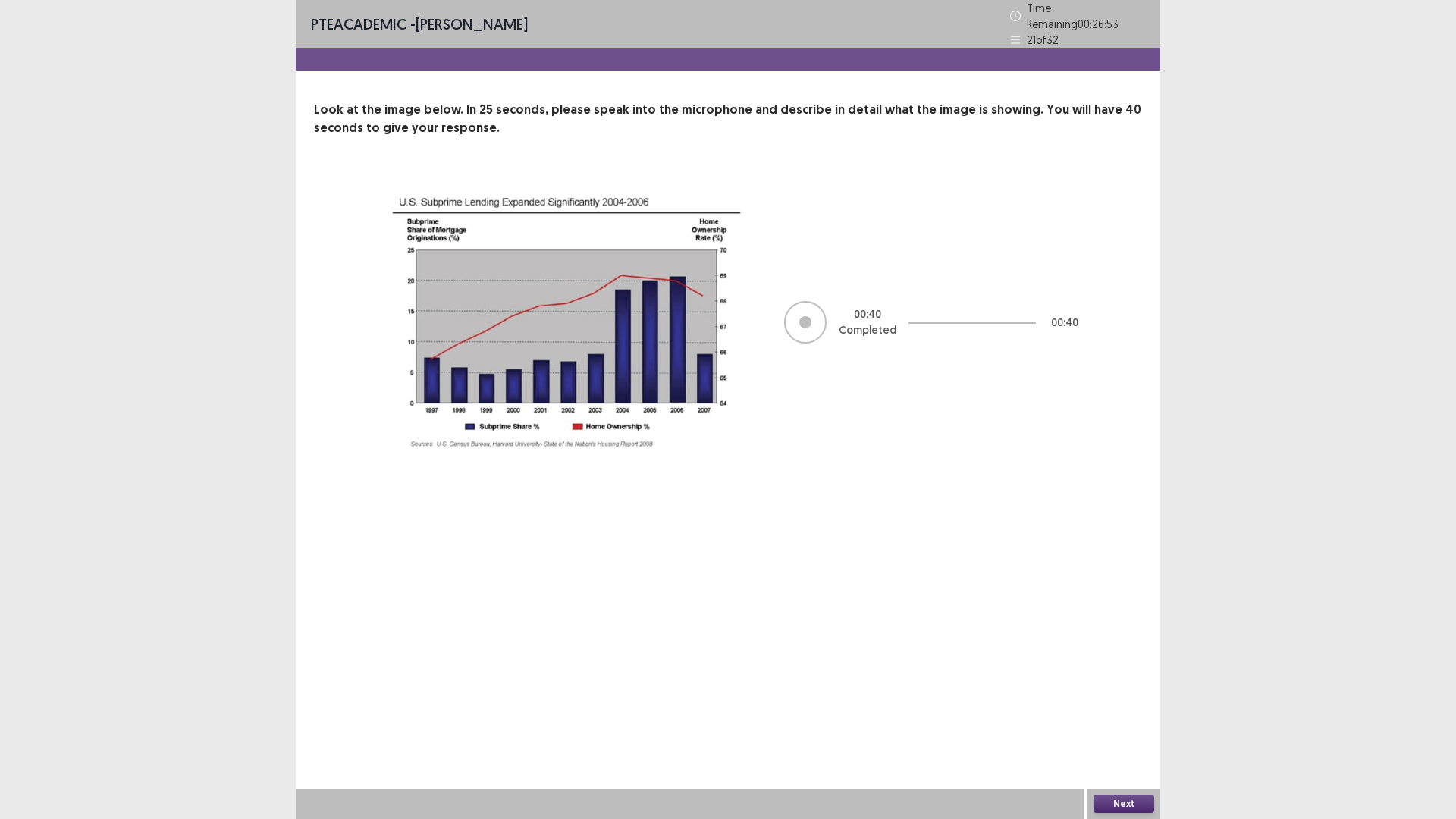
click at [1126, 691] on button "Next" at bounding box center [1124, 804] width 60 height 18
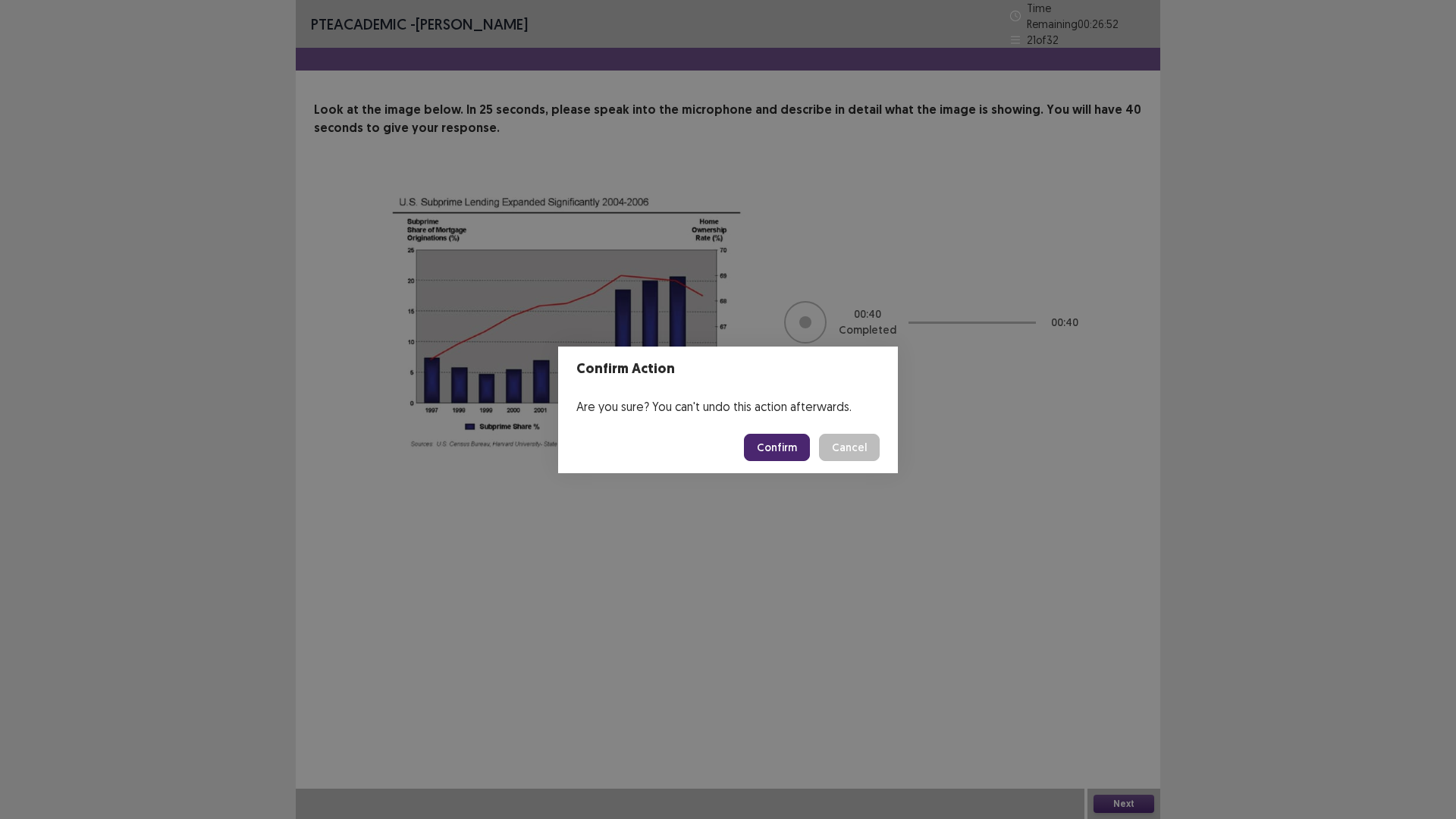
click at [792, 447] on button "Confirm" at bounding box center [777, 448] width 66 height 27
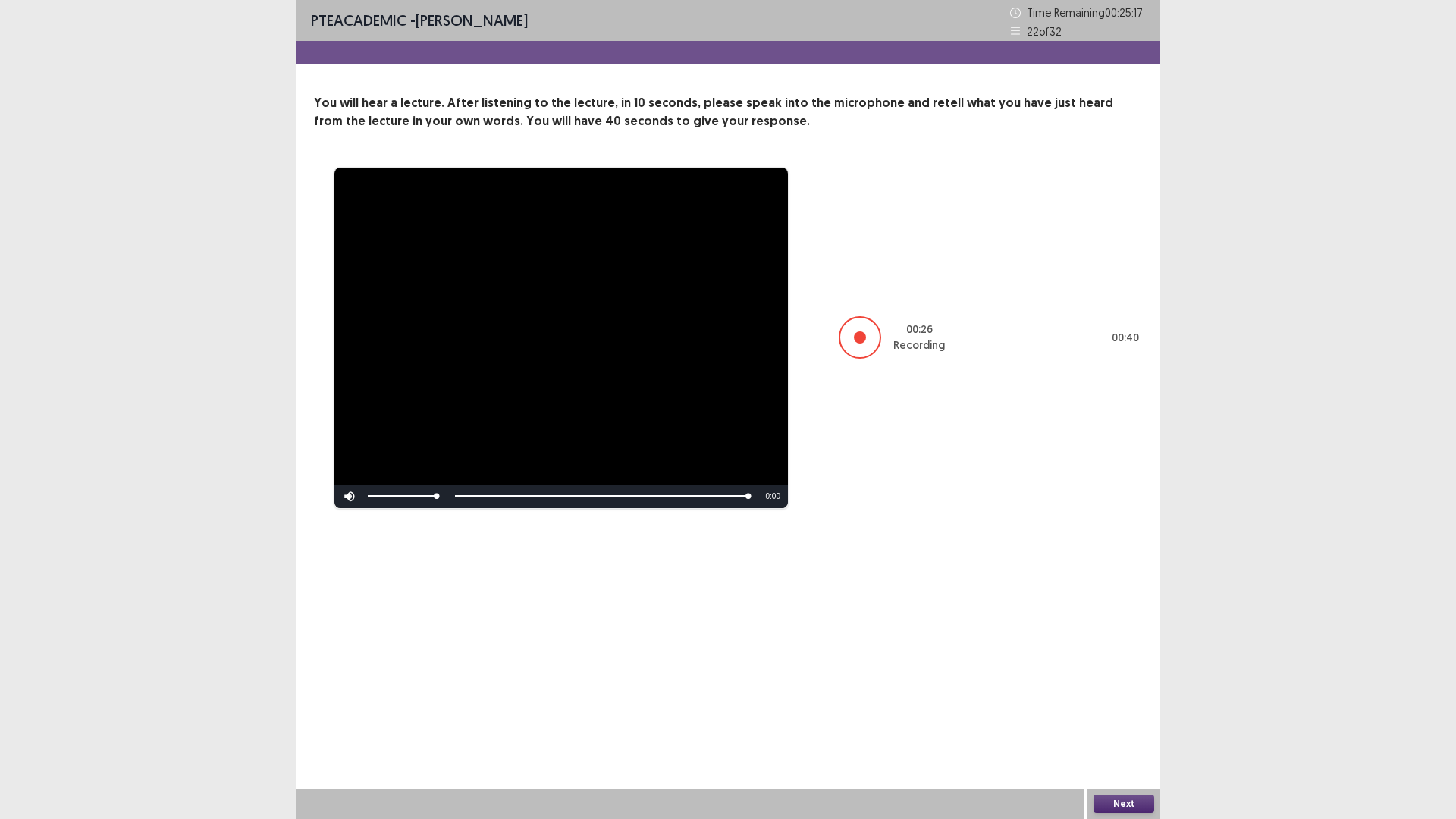
click at [1122, 691] on button "Next" at bounding box center [1124, 804] width 60 height 18
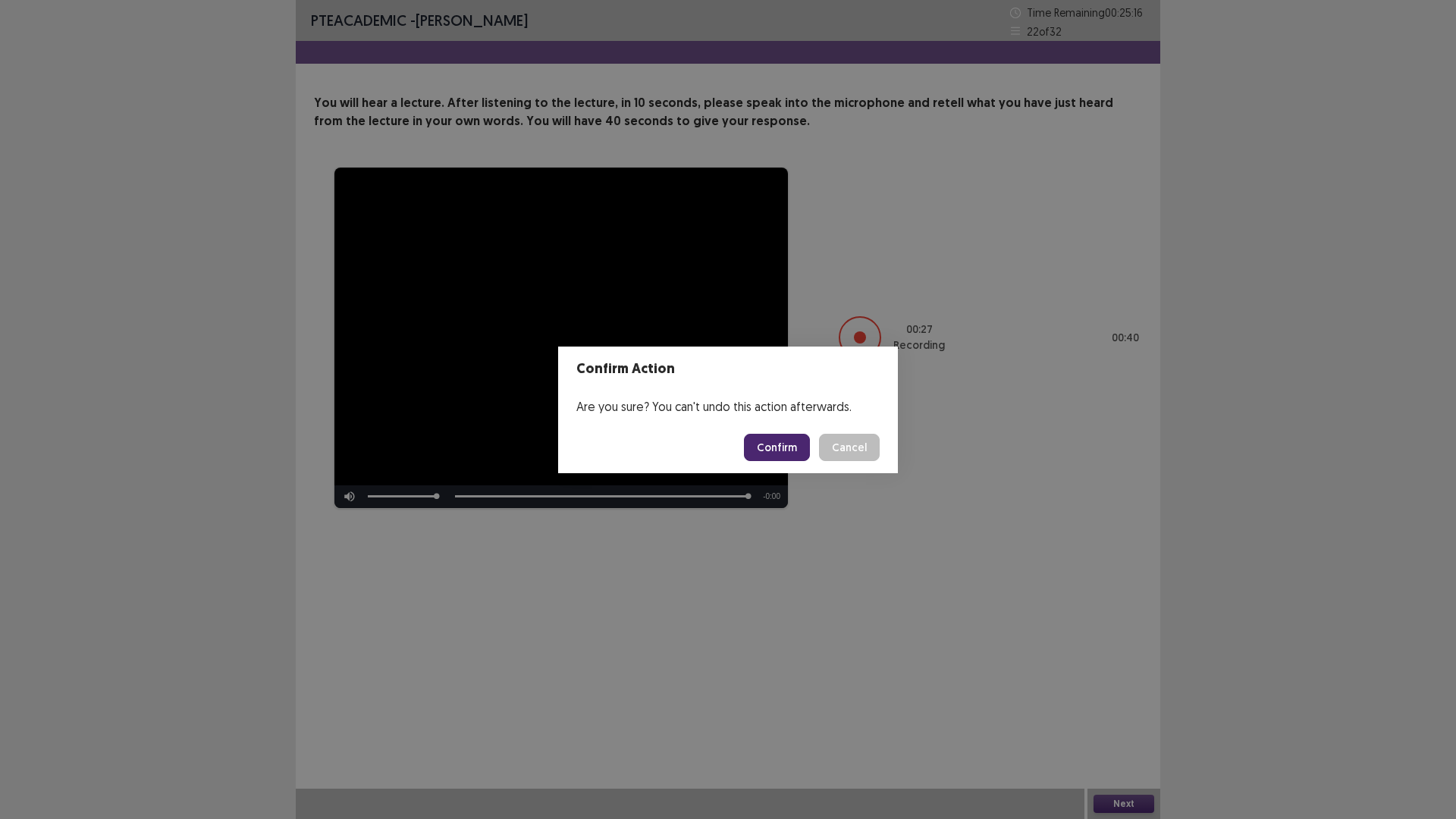
click at [787, 443] on button "Confirm" at bounding box center [777, 448] width 66 height 27
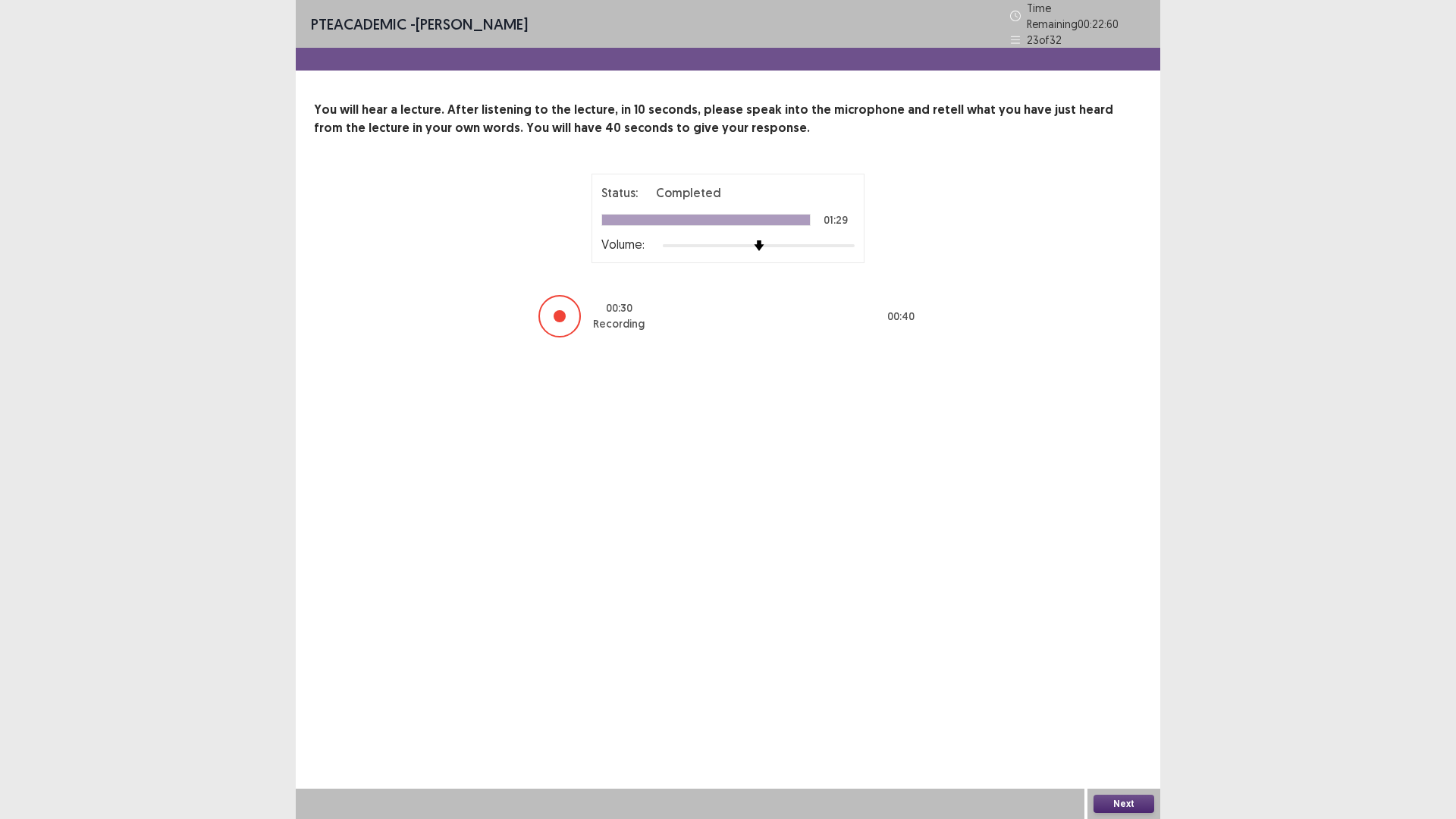
click at [1113, 691] on button "Next" at bounding box center [1124, 804] width 60 height 18
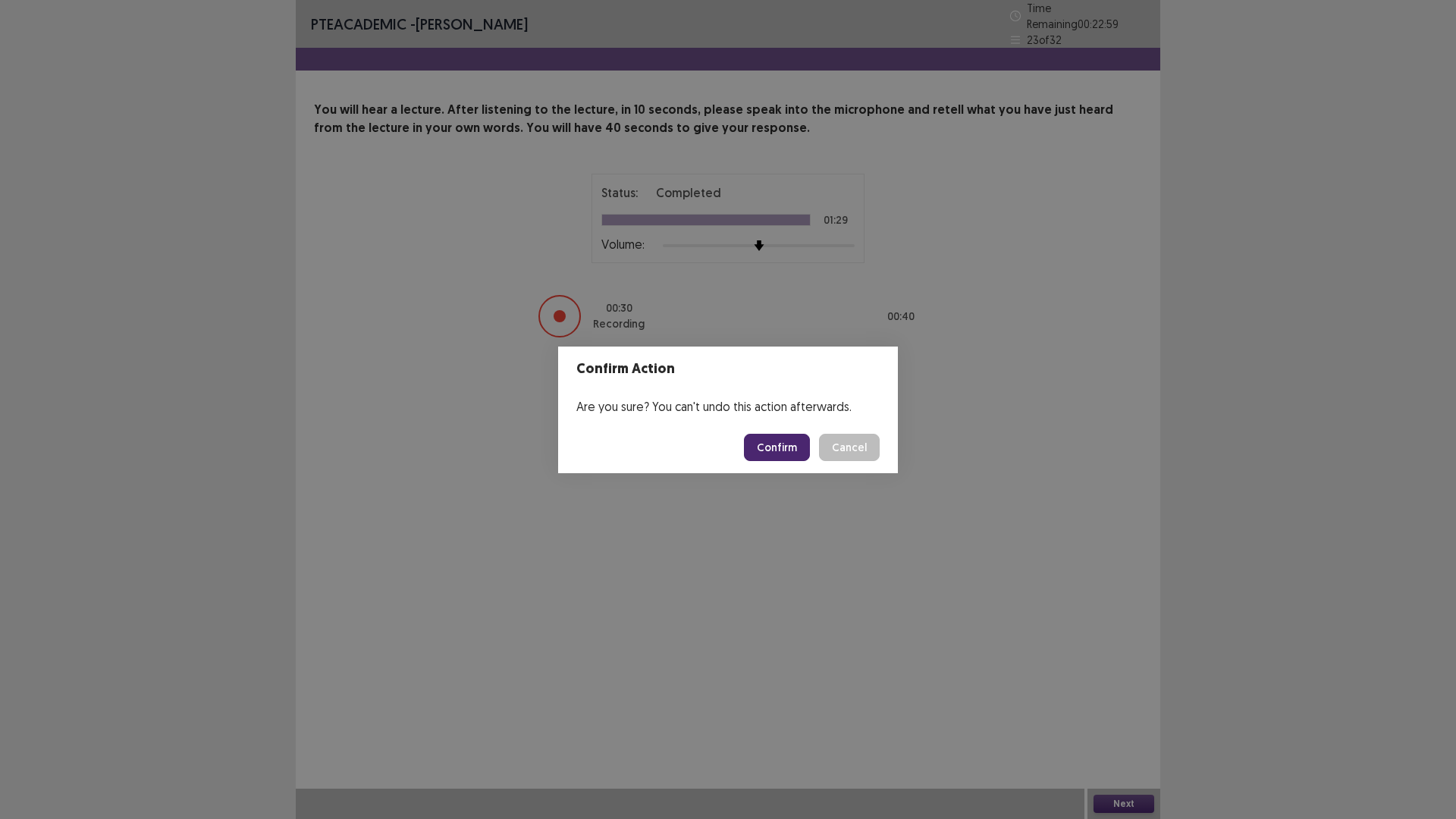
click at [784, 448] on button "Confirm" at bounding box center [777, 448] width 66 height 27
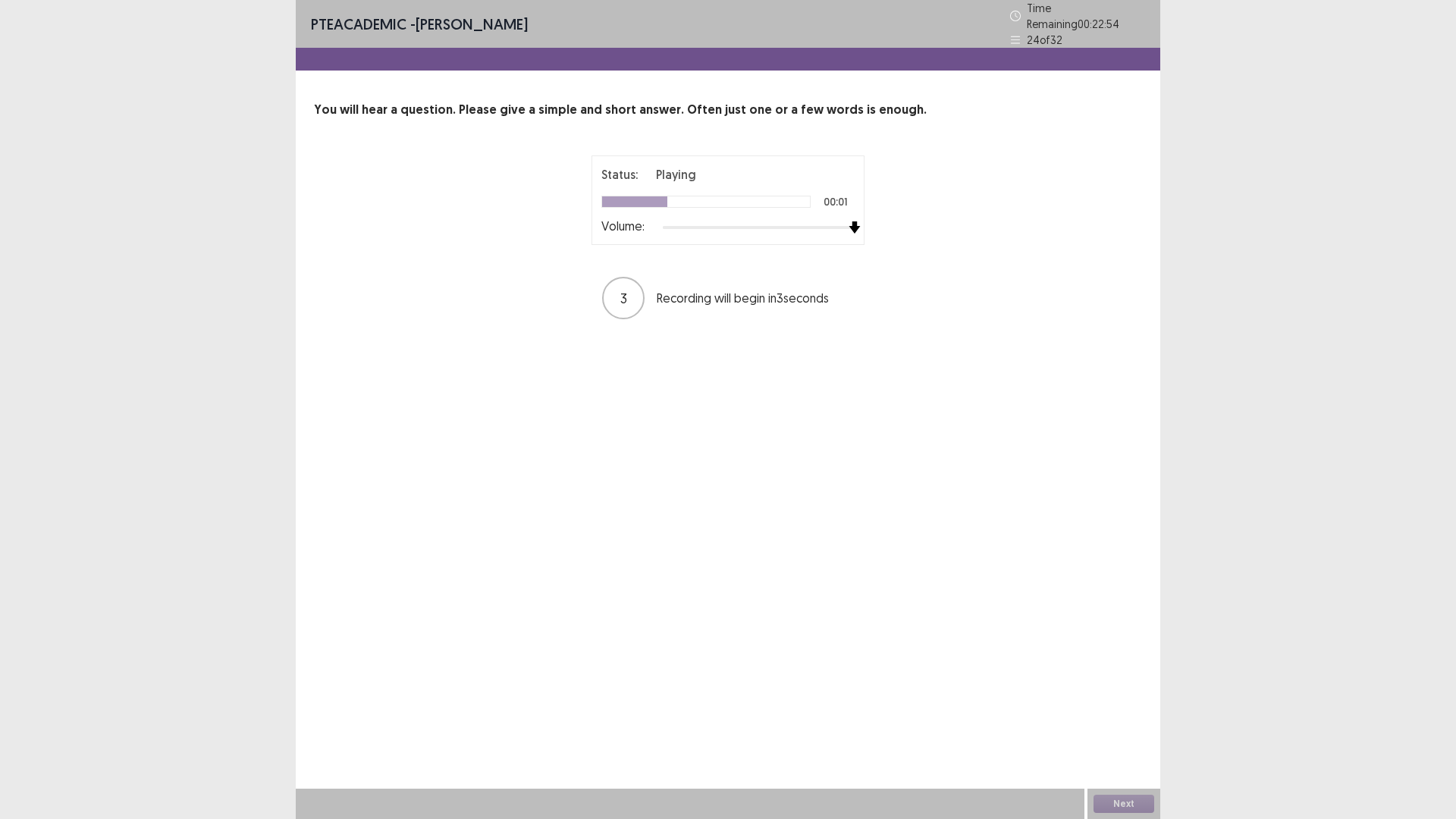
click at [861, 228] on div "Status: Playing 00:01 Volume:" at bounding box center [727, 200] width 273 height 89
click at [1107, 691] on button "Next" at bounding box center [1124, 804] width 60 height 18
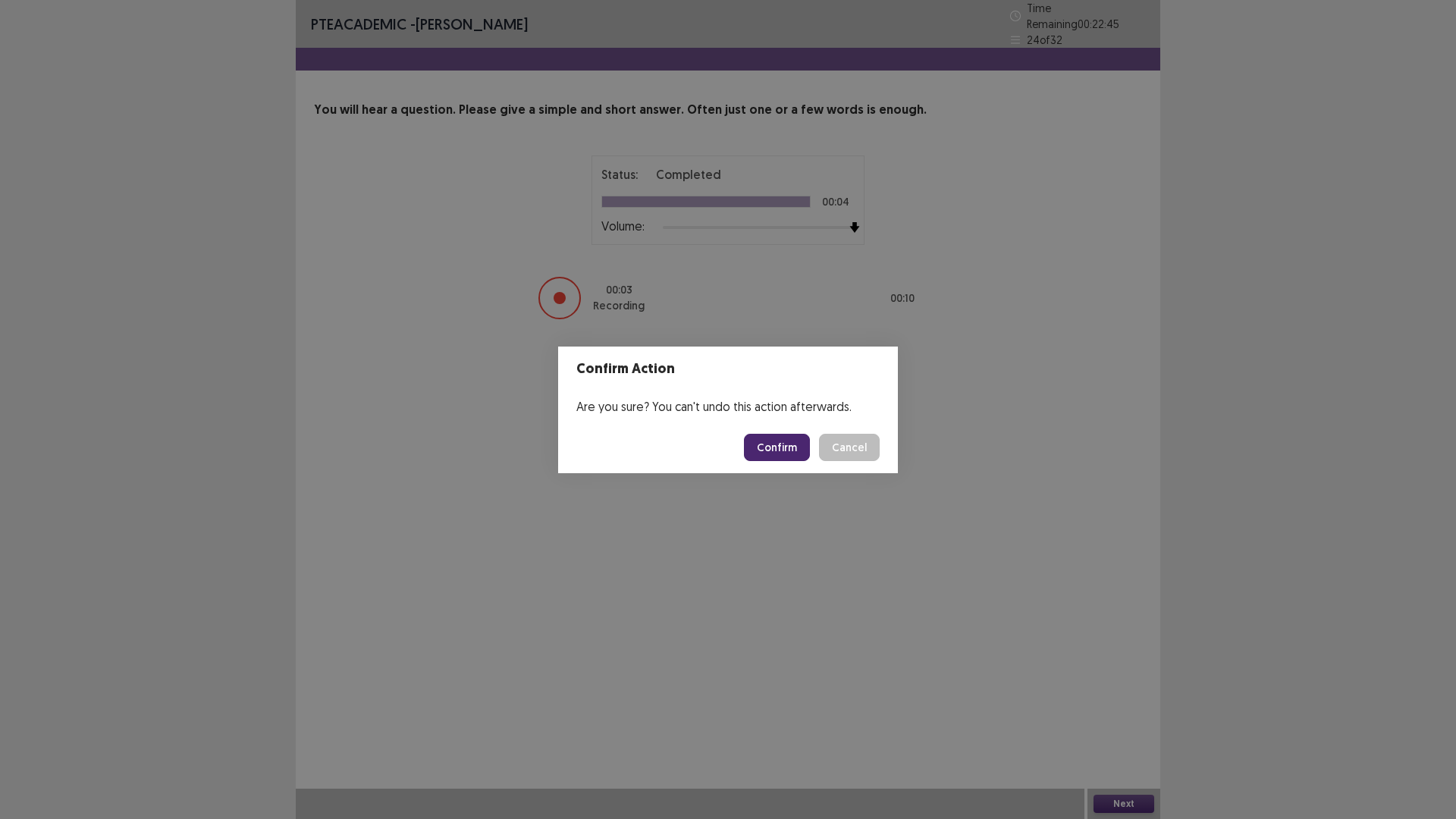
click at [796, 451] on button "Confirm" at bounding box center [777, 448] width 66 height 27
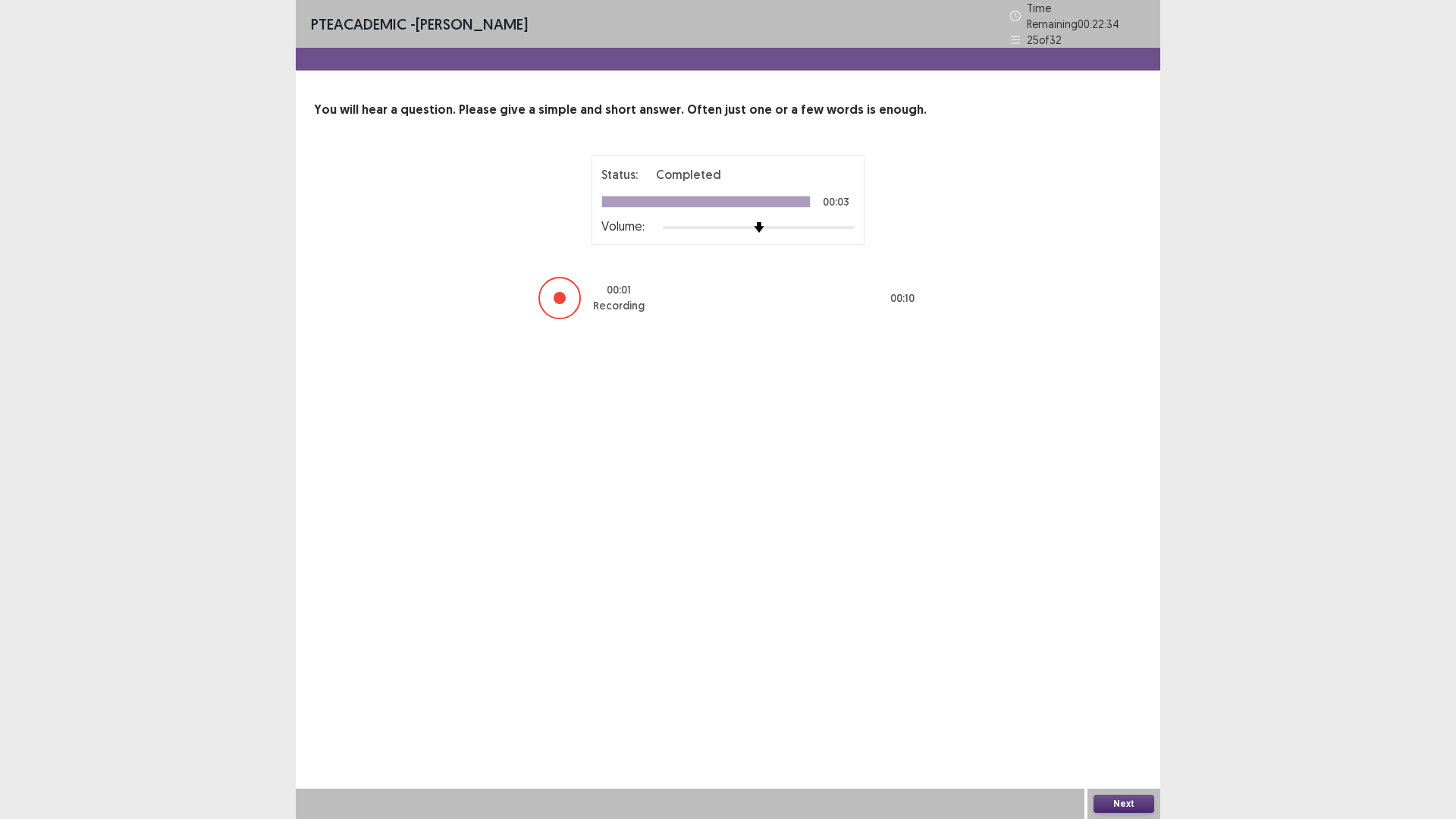
click at [1143, 691] on button "Next" at bounding box center [1124, 804] width 60 height 18
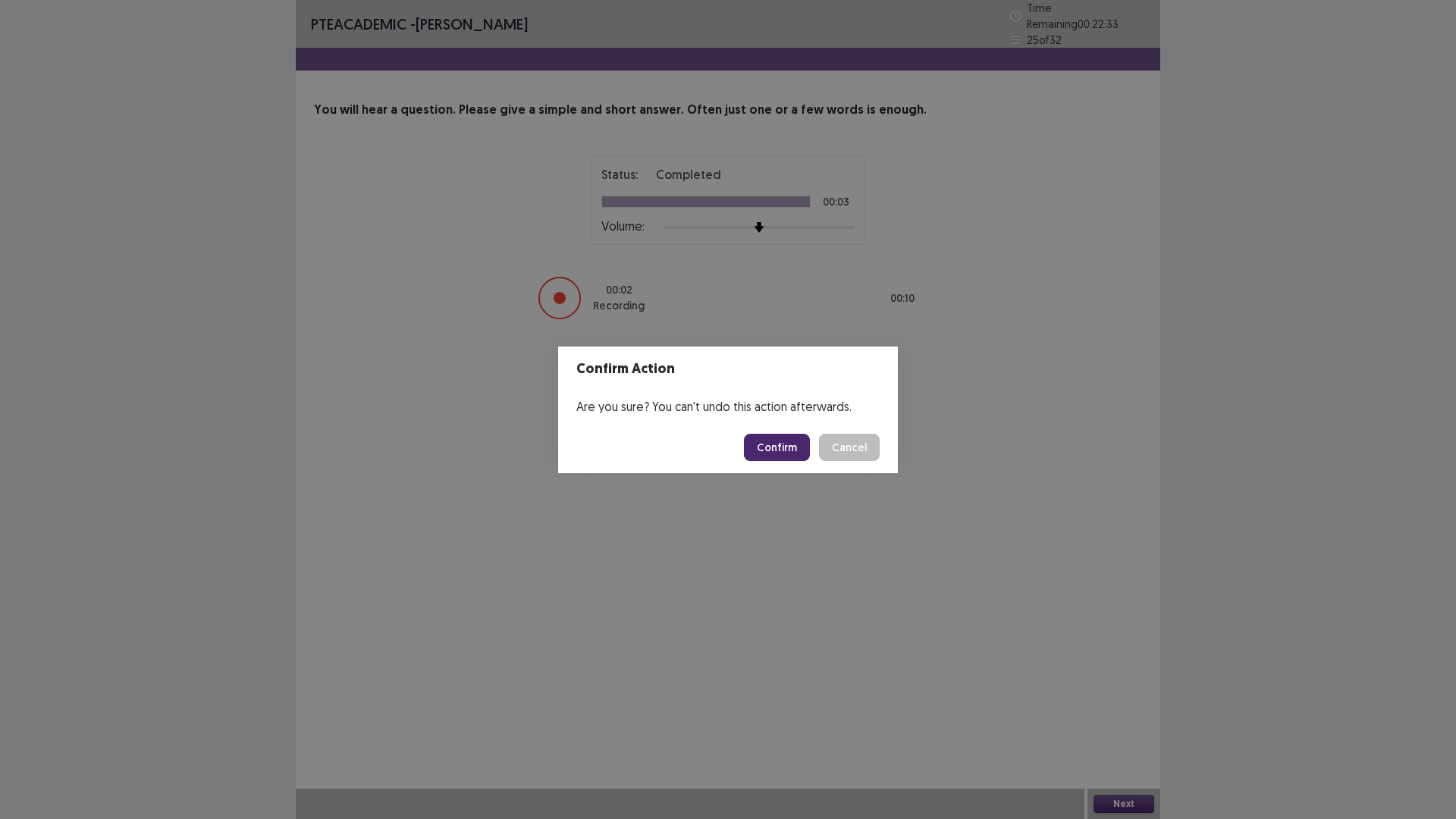
click at [763, 455] on button "Confirm" at bounding box center [777, 448] width 66 height 27
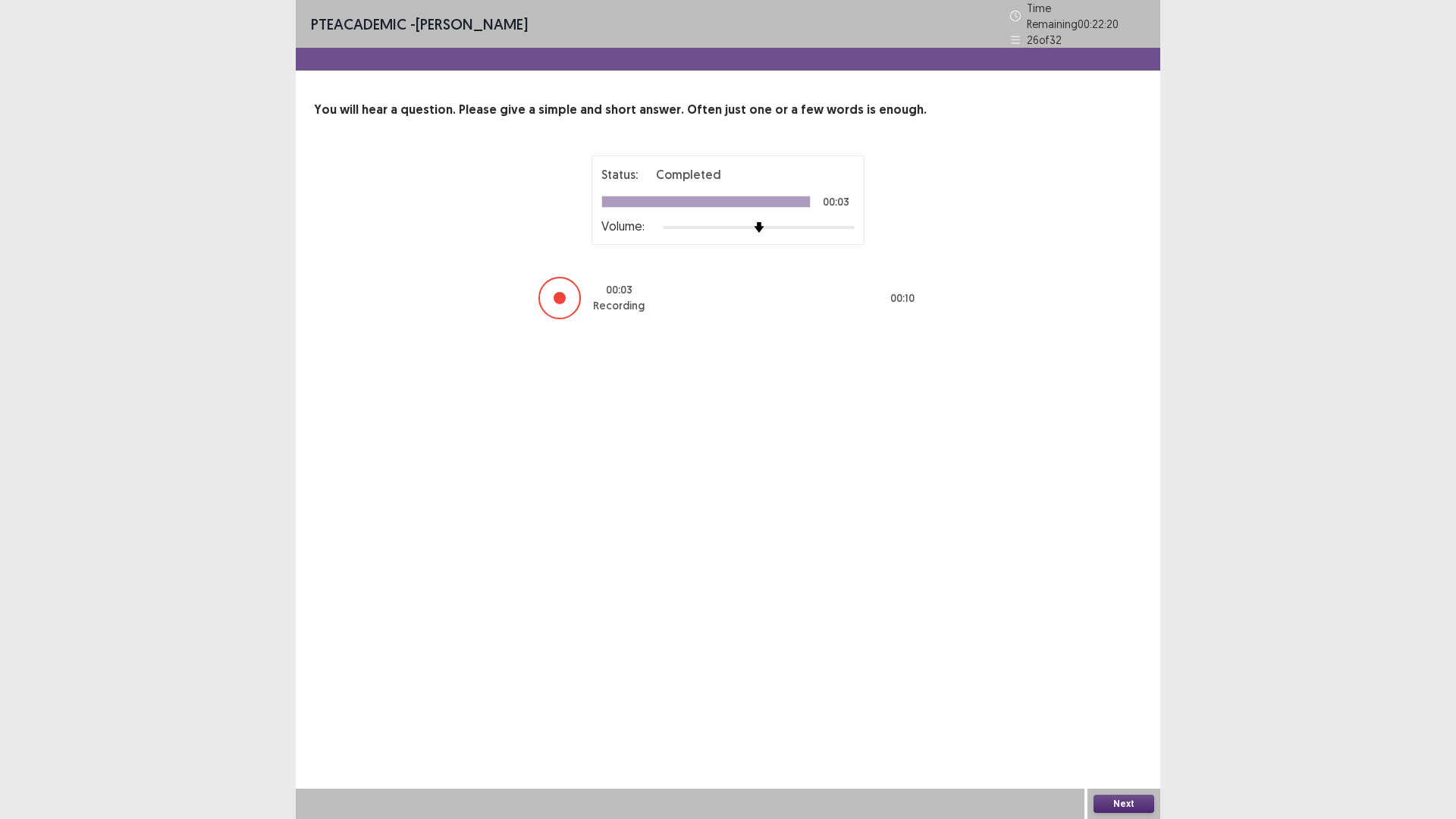
click at [1119, 691] on button "Next" at bounding box center [1124, 804] width 60 height 18
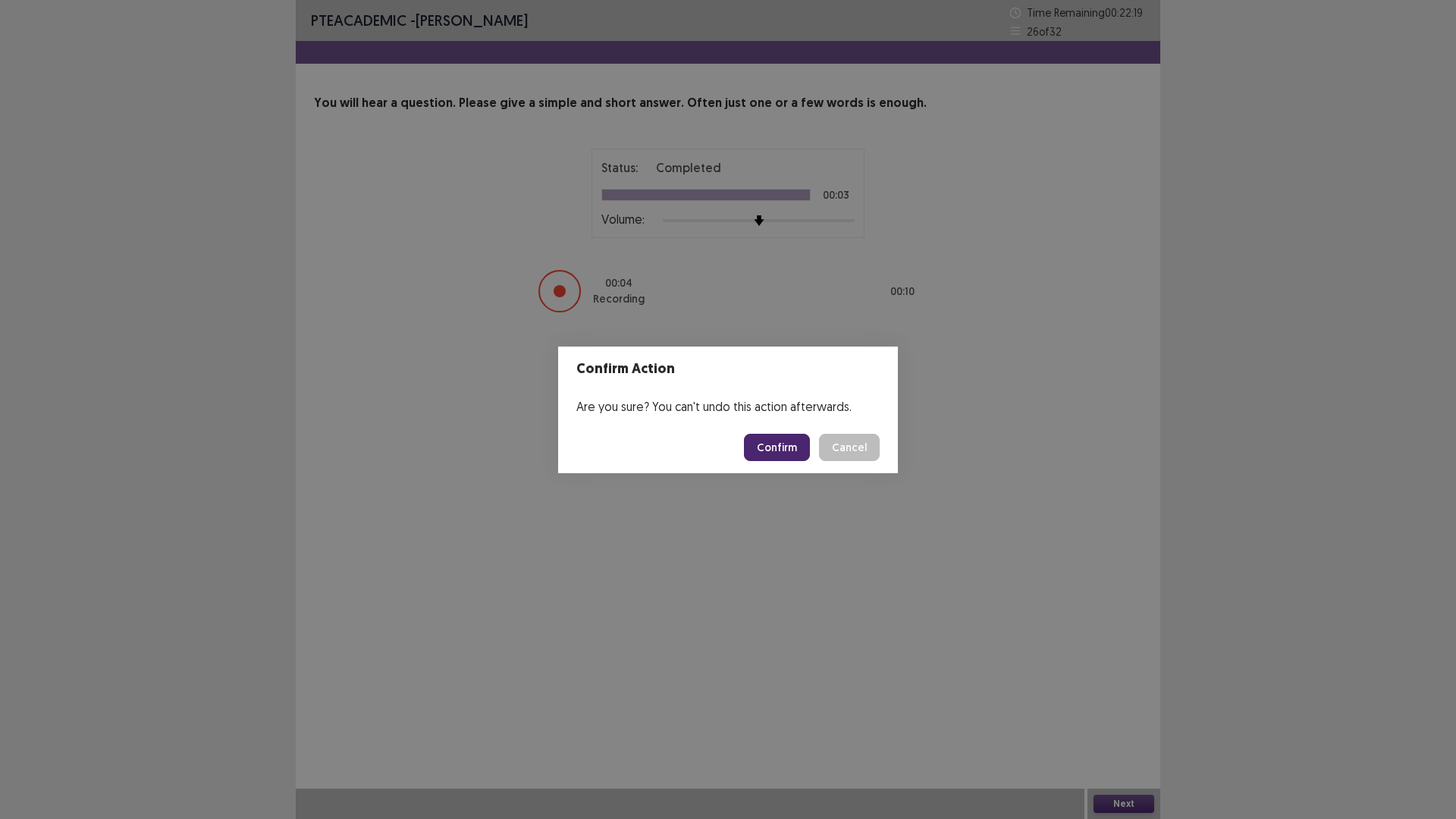
click at [770, 445] on button "Confirm" at bounding box center [777, 448] width 66 height 27
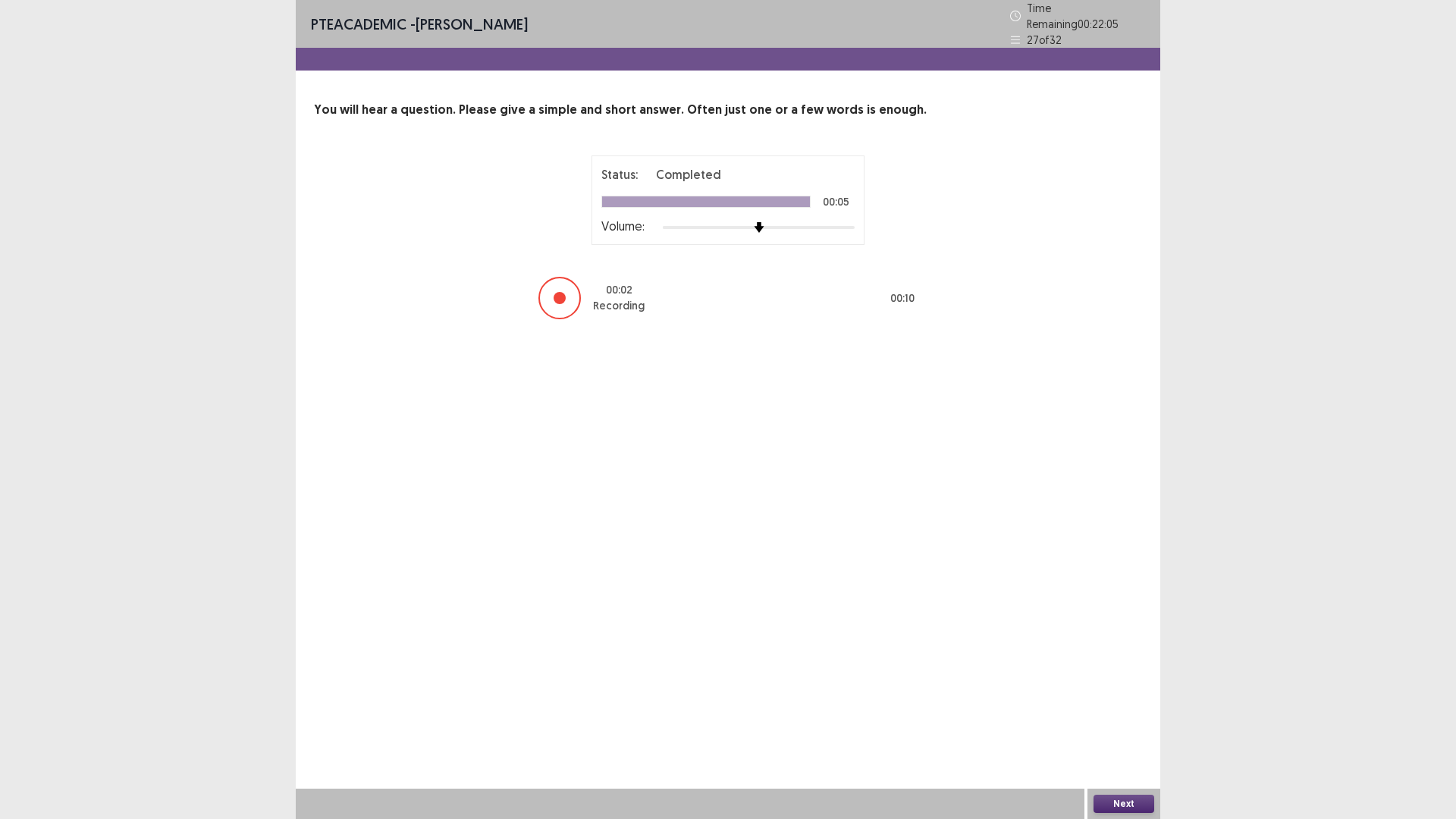
click at [1104, 691] on div "Next" at bounding box center [1124, 805] width 73 height 31
click at [1103, 691] on button "Next" at bounding box center [1124, 804] width 60 height 18
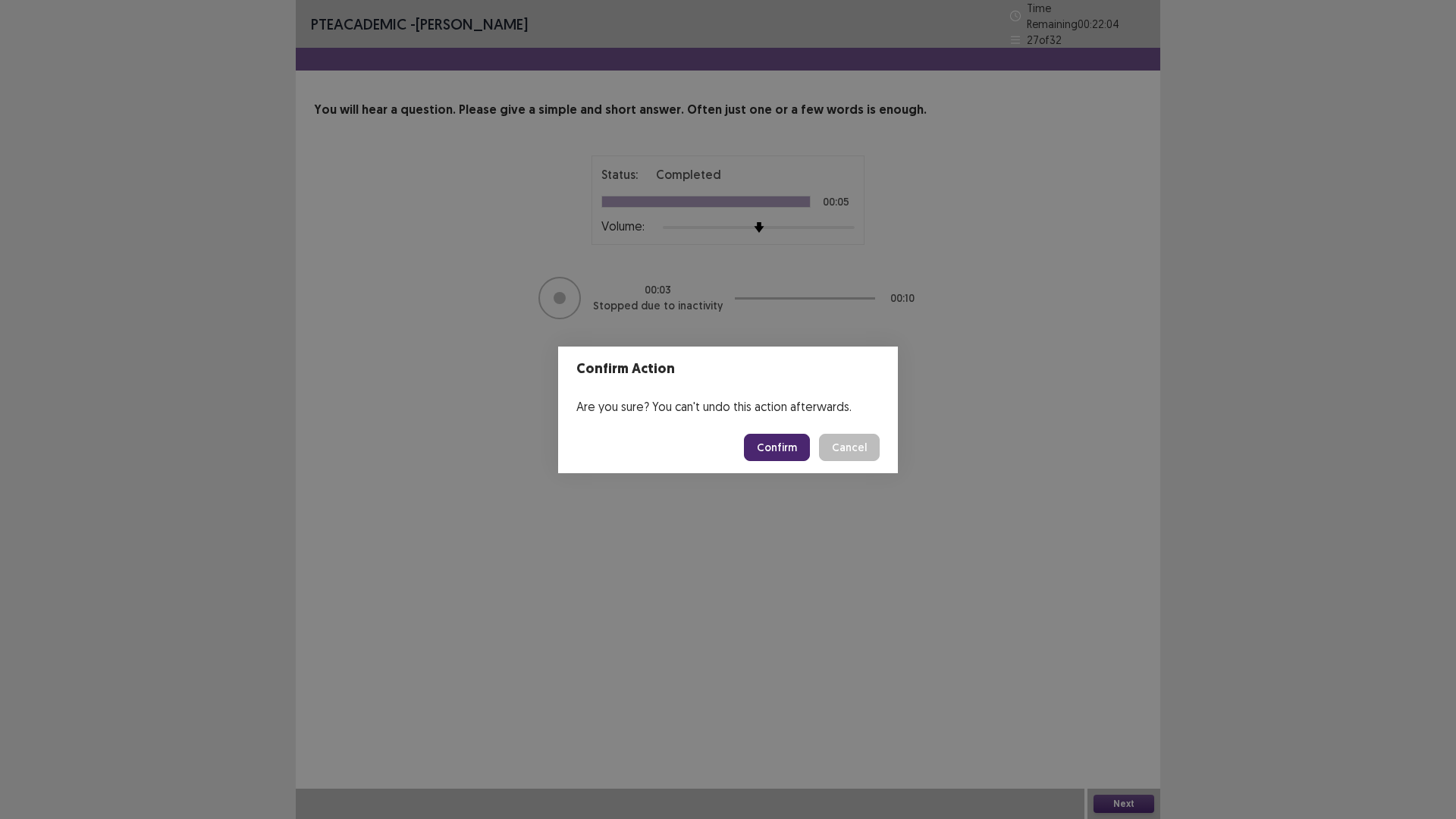
click at [782, 444] on button "Confirm" at bounding box center [777, 448] width 66 height 27
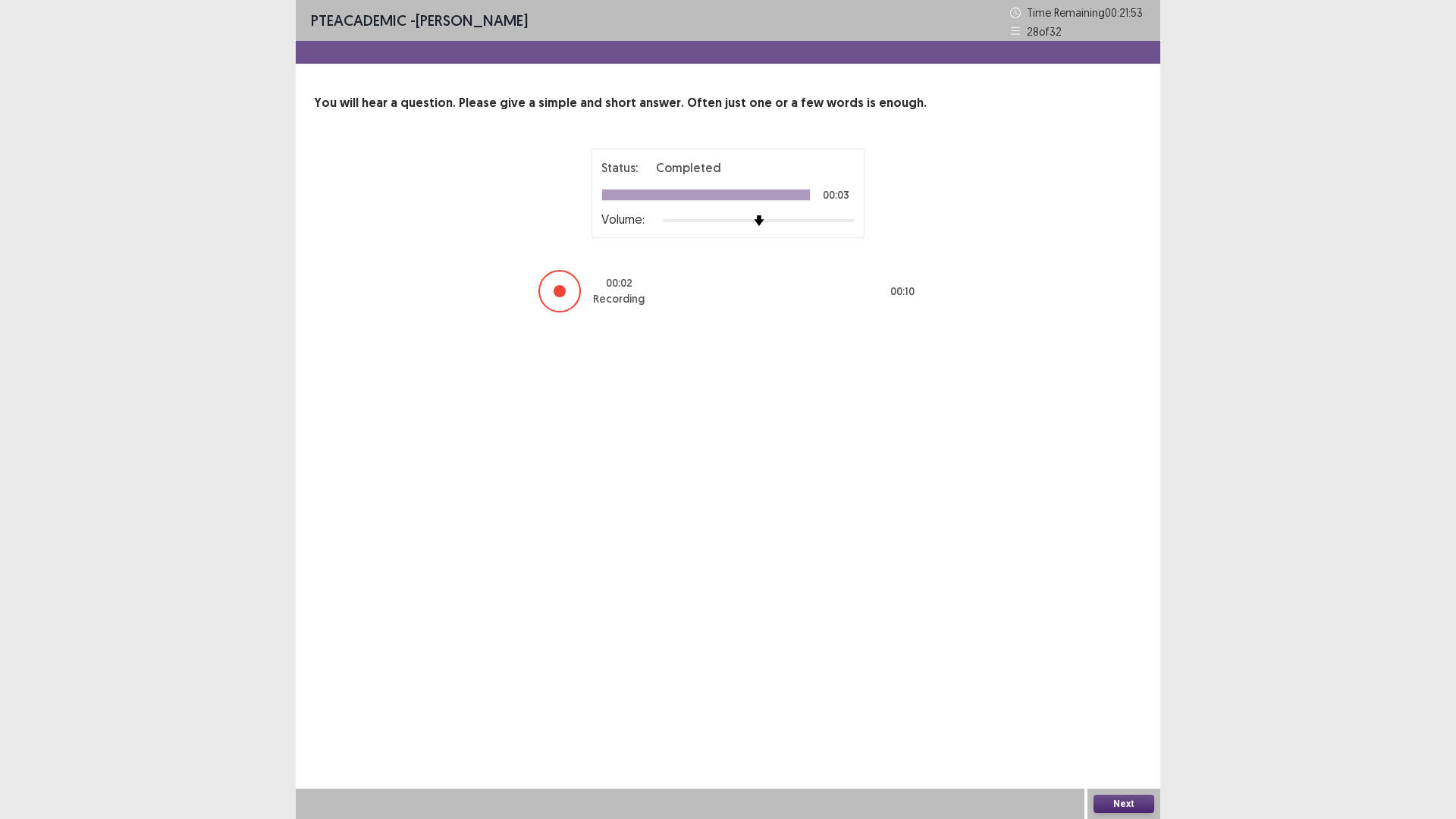
click at [1129, 691] on button "Next" at bounding box center [1124, 804] width 60 height 18
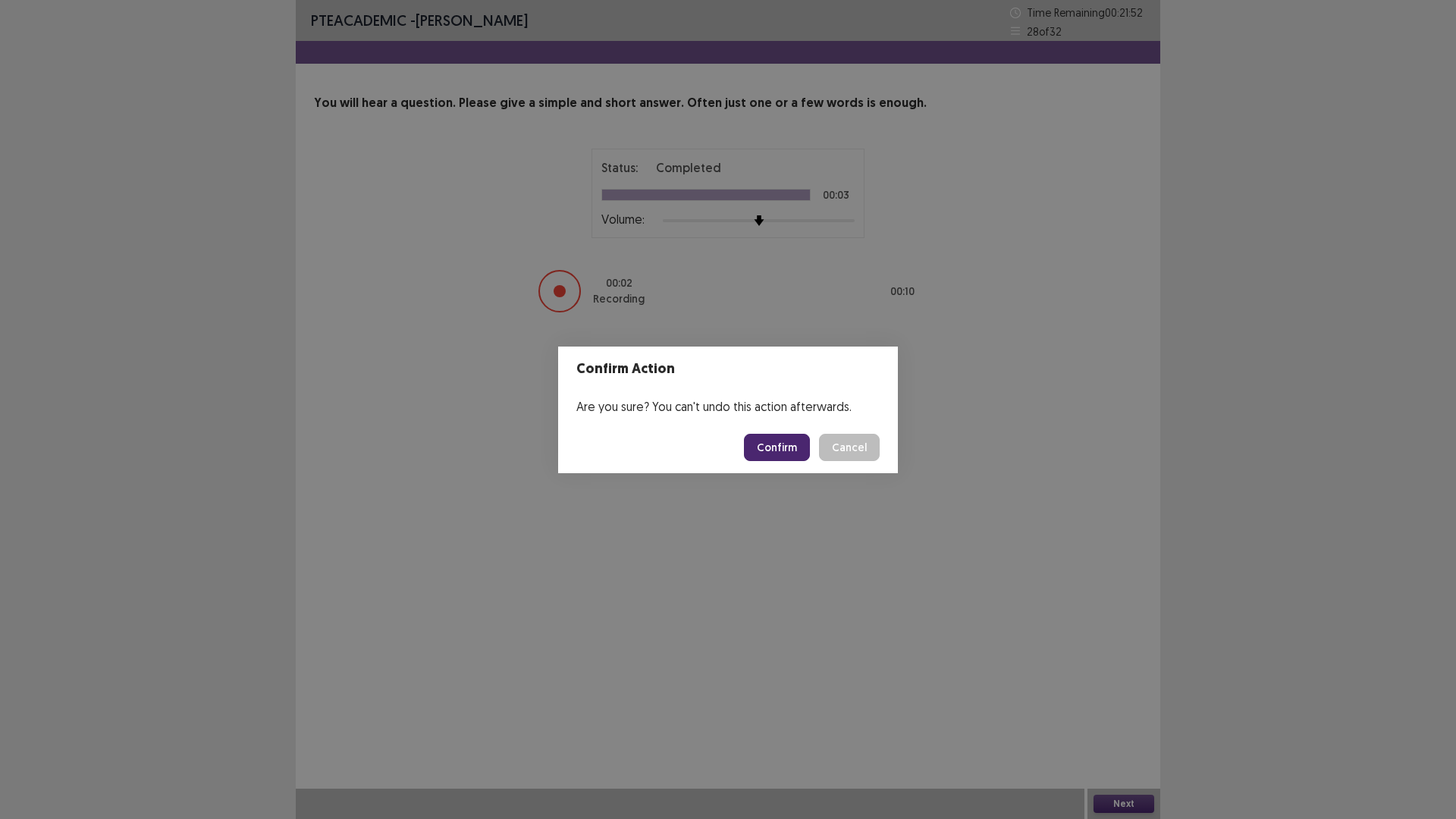
click at [759, 440] on button "Confirm" at bounding box center [777, 448] width 66 height 27
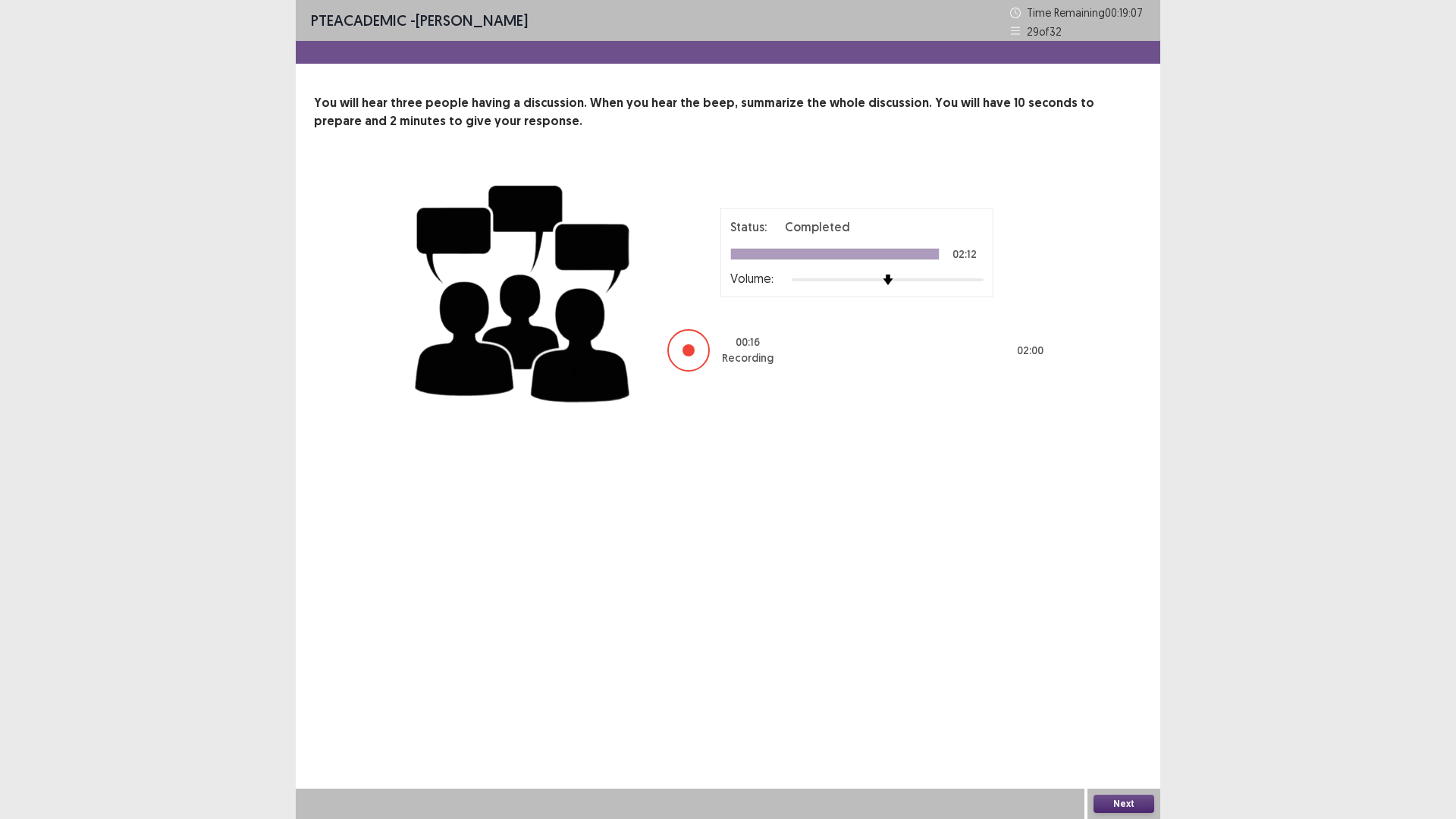
click at [1100, 691] on button "Next" at bounding box center [1124, 804] width 60 height 18
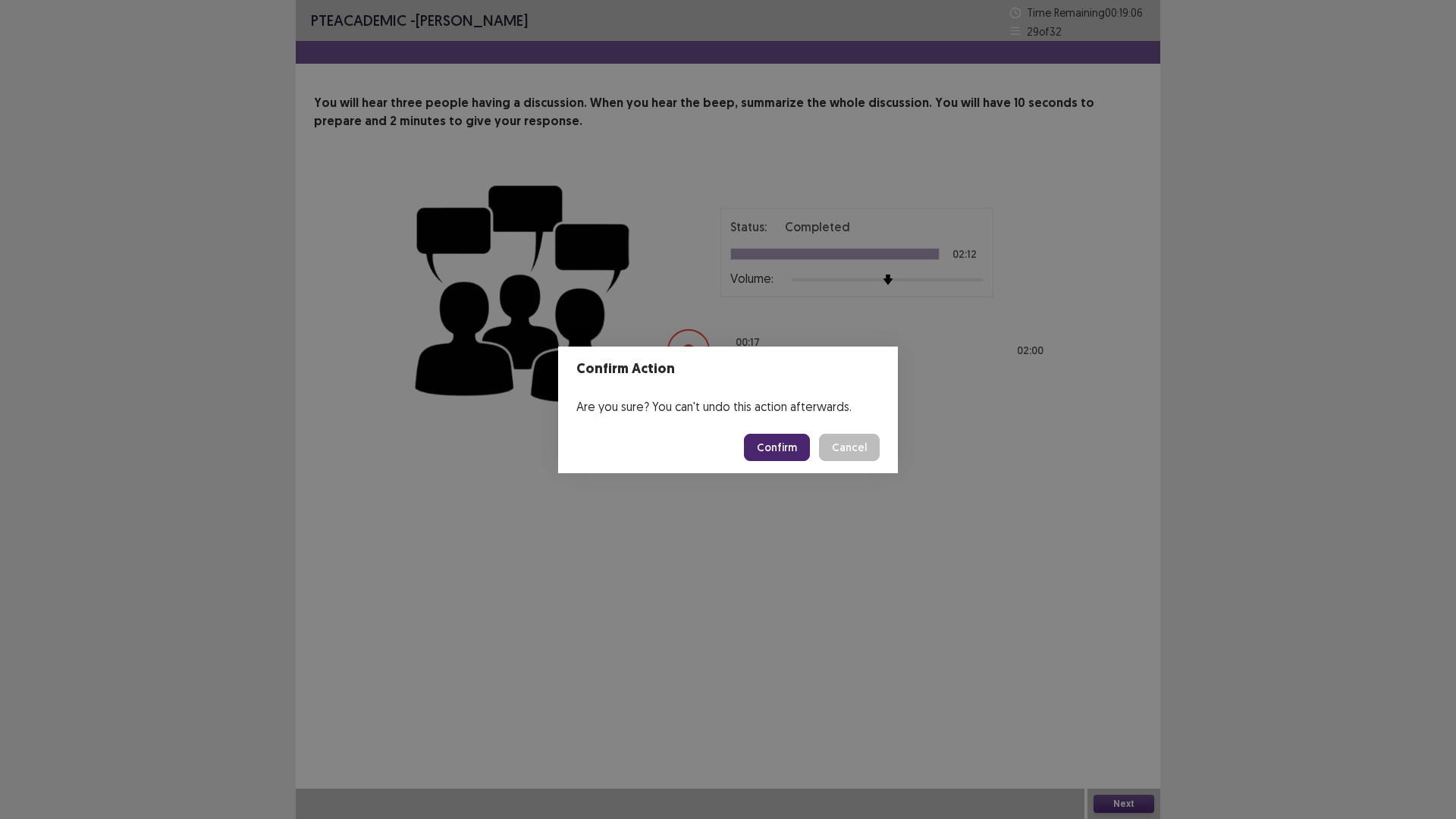
click at [798, 455] on button "Confirm" at bounding box center [777, 448] width 66 height 27
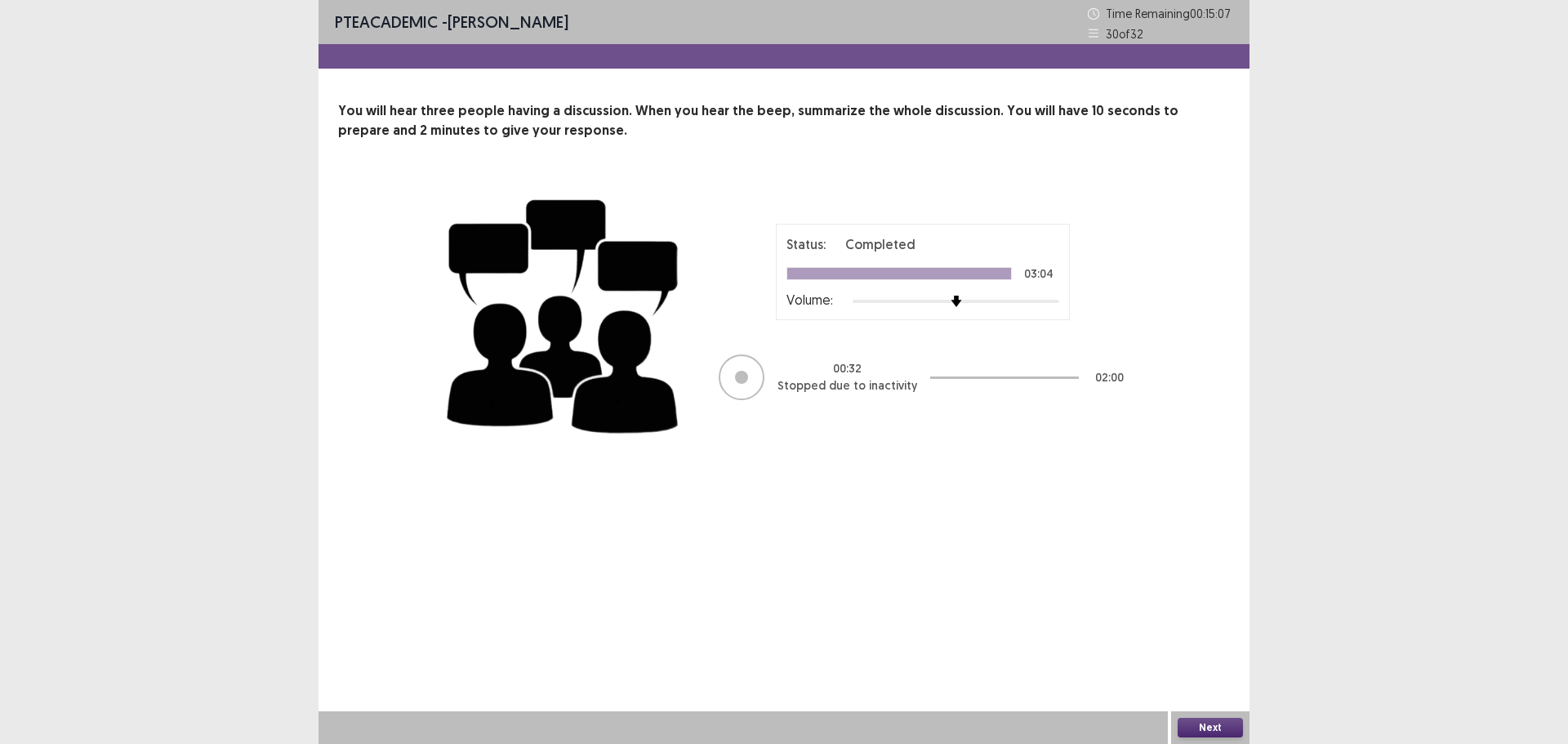
click at [1234, 727] on button "Next" at bounding box center [1210, 728] width 65 height 19
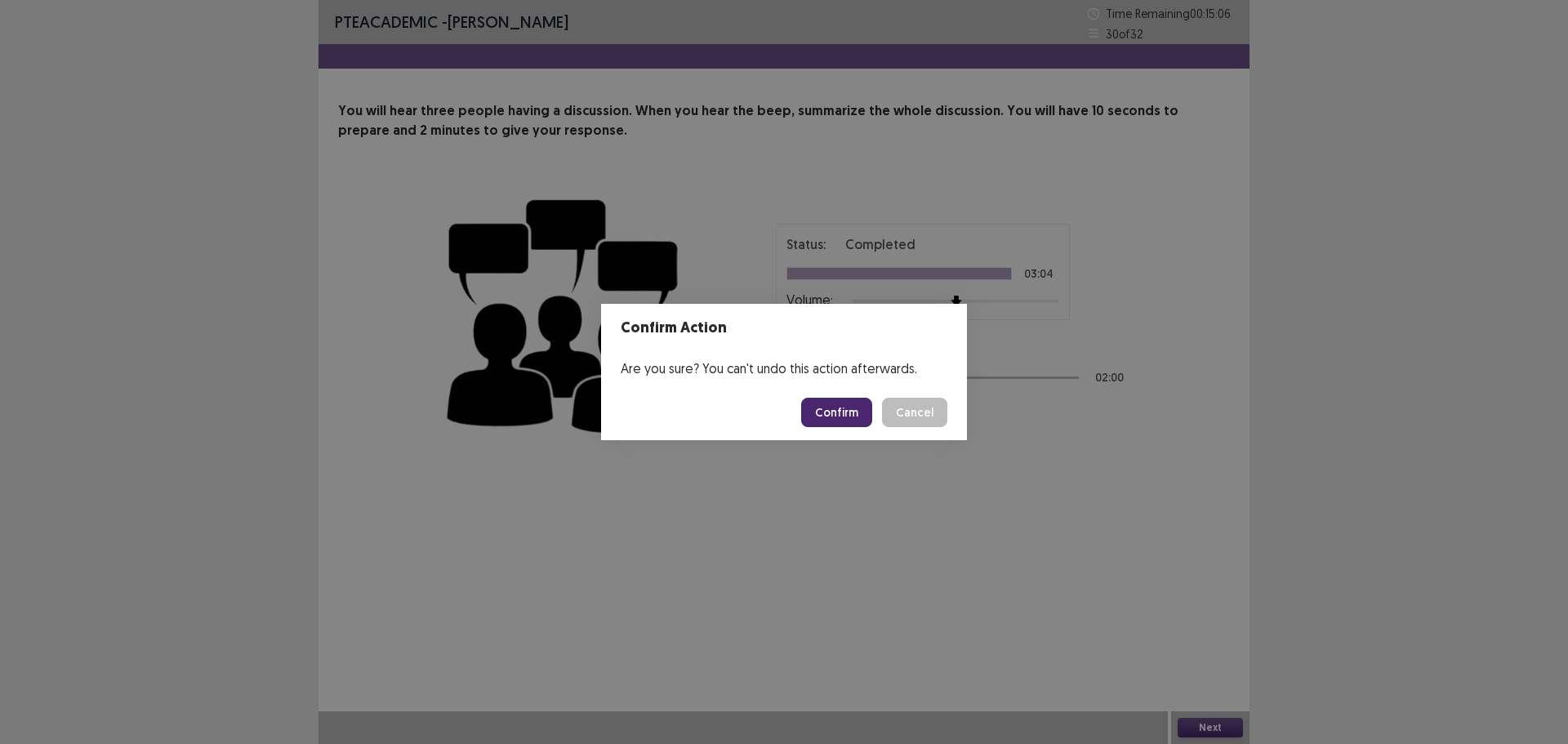
click at [855, 410] on button "Confirm" at bounding box center [837, 413] width 71 height 29
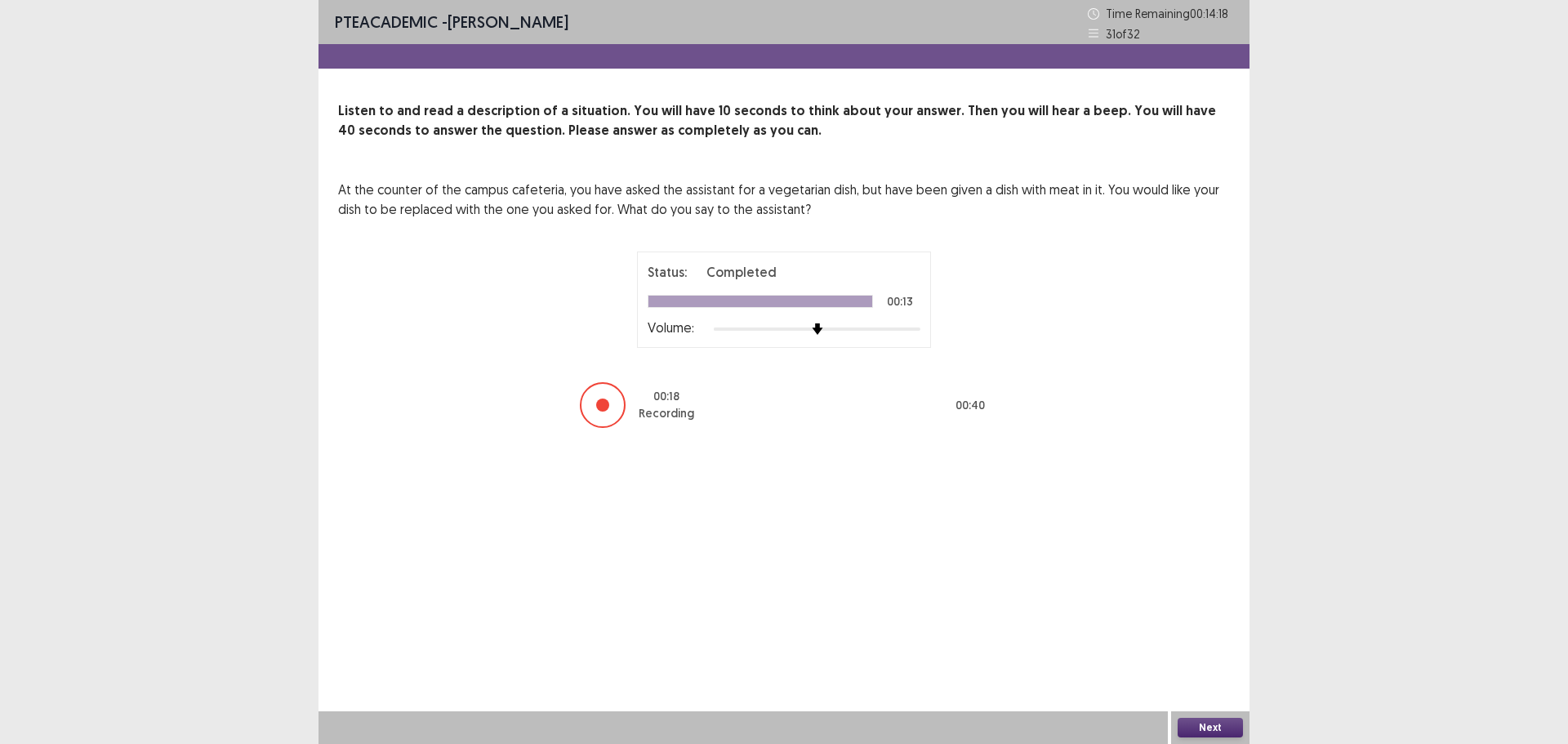
click at [1198, 728] on button "Next" at bounding box center [1210, 728] width 65 height 19
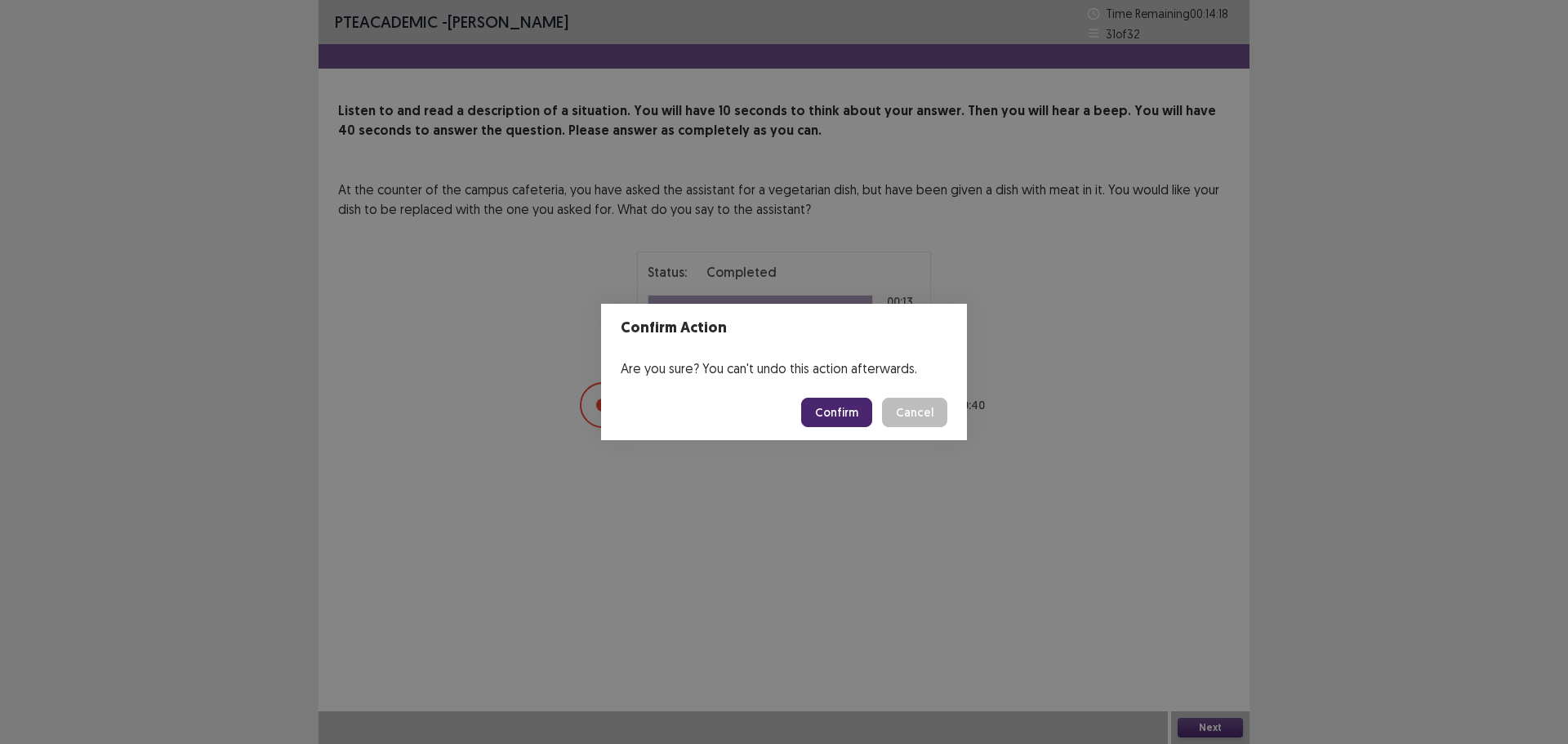
click at [839, 413] on button "Confirm" at bounding box center [837, 413] width 71 height 29
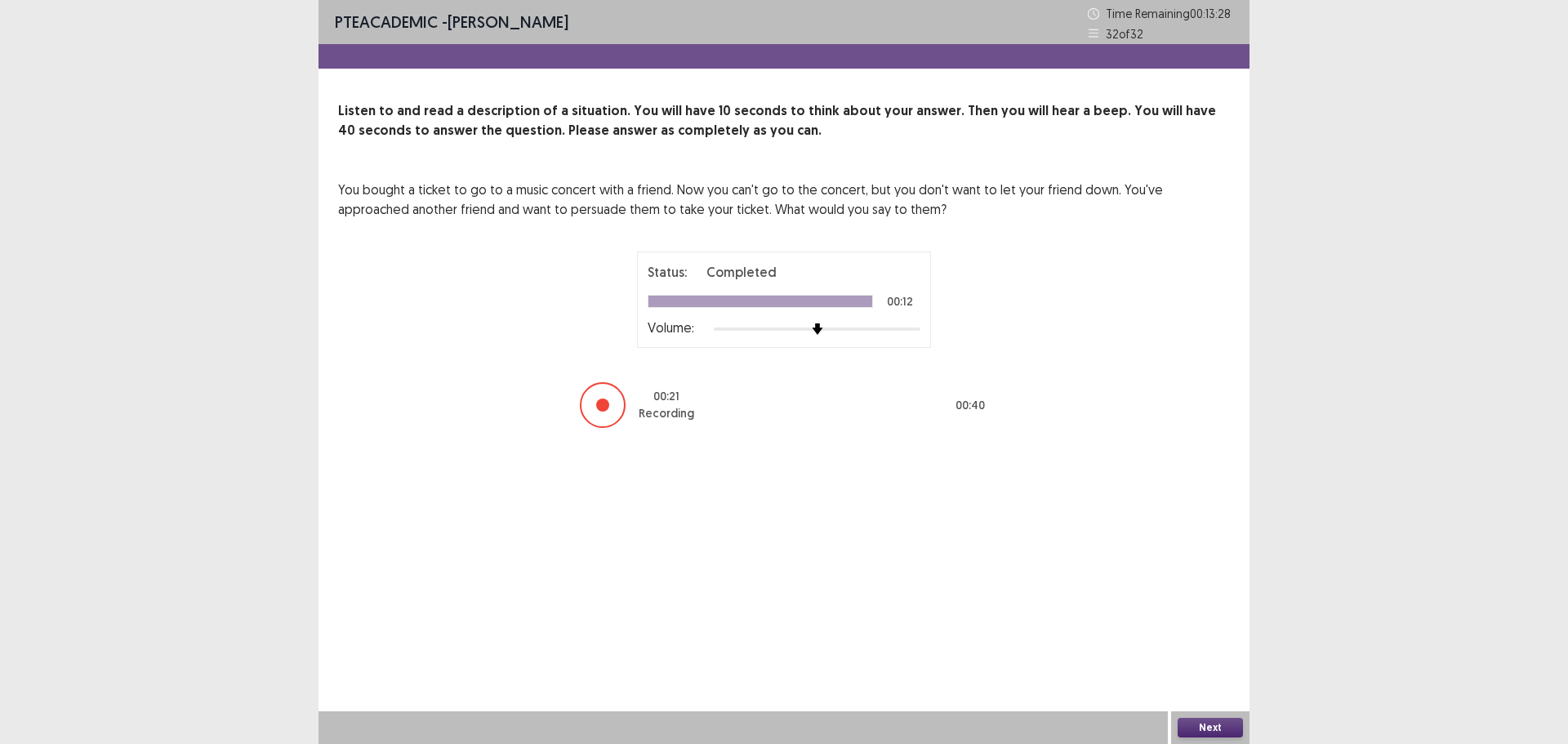
click at [1191, 731] on button "Next" at bounding box center [1210, 728] width 65 height 19
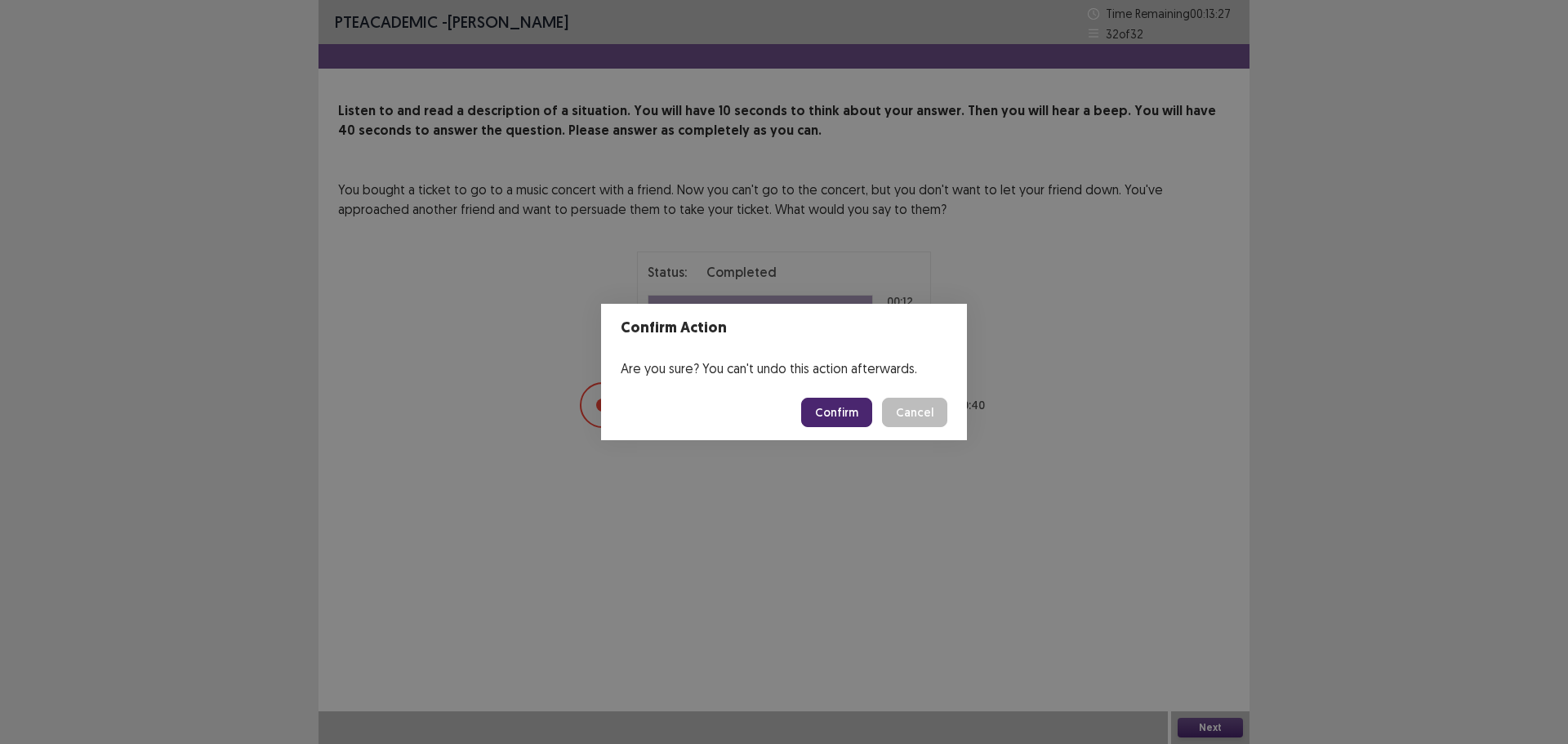
click at [829, 426] on button "Confirm" at bounding box center [837, 413] width 71 height 29
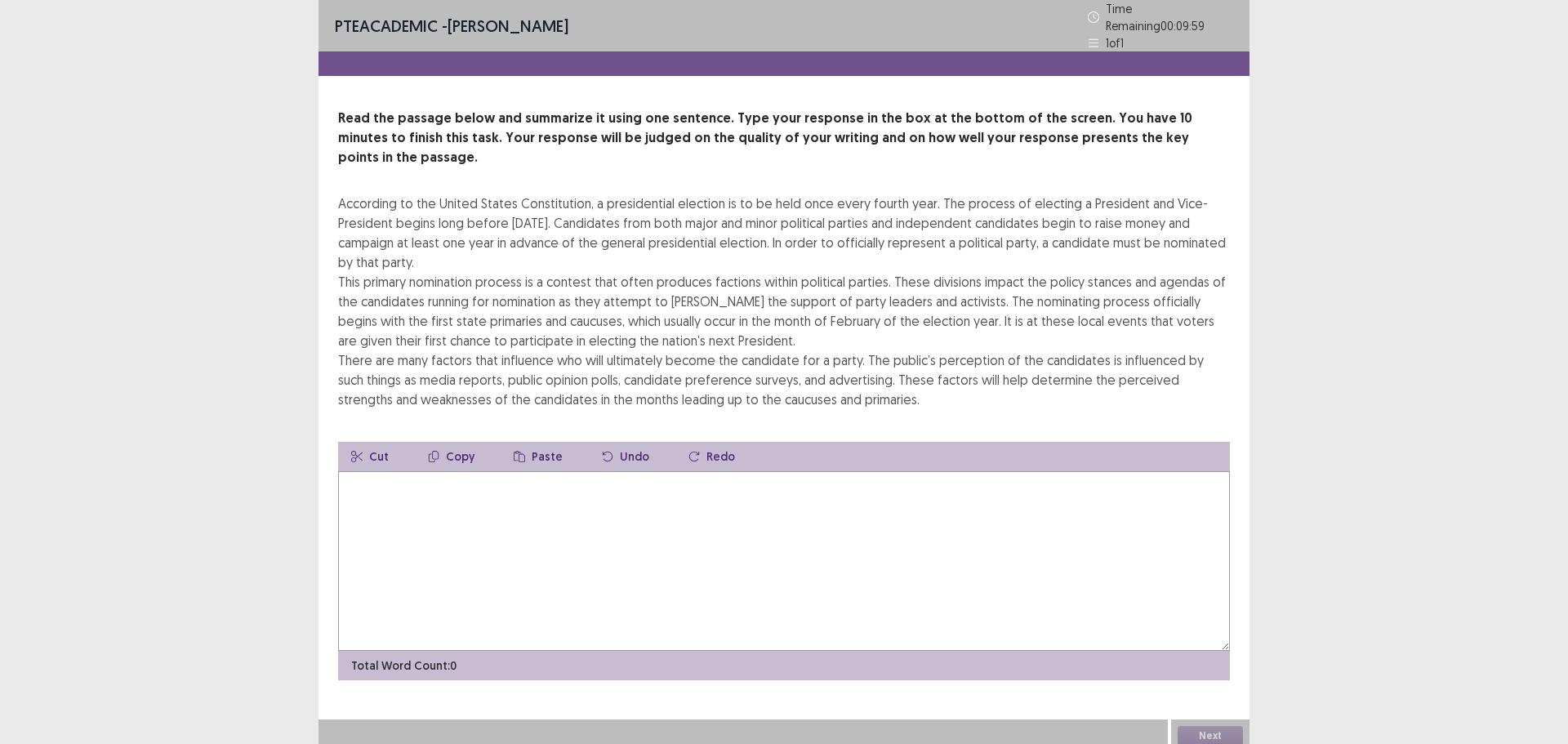
click at [516, 484] on textarea at bounding box center [784, 561] width 892 height 179
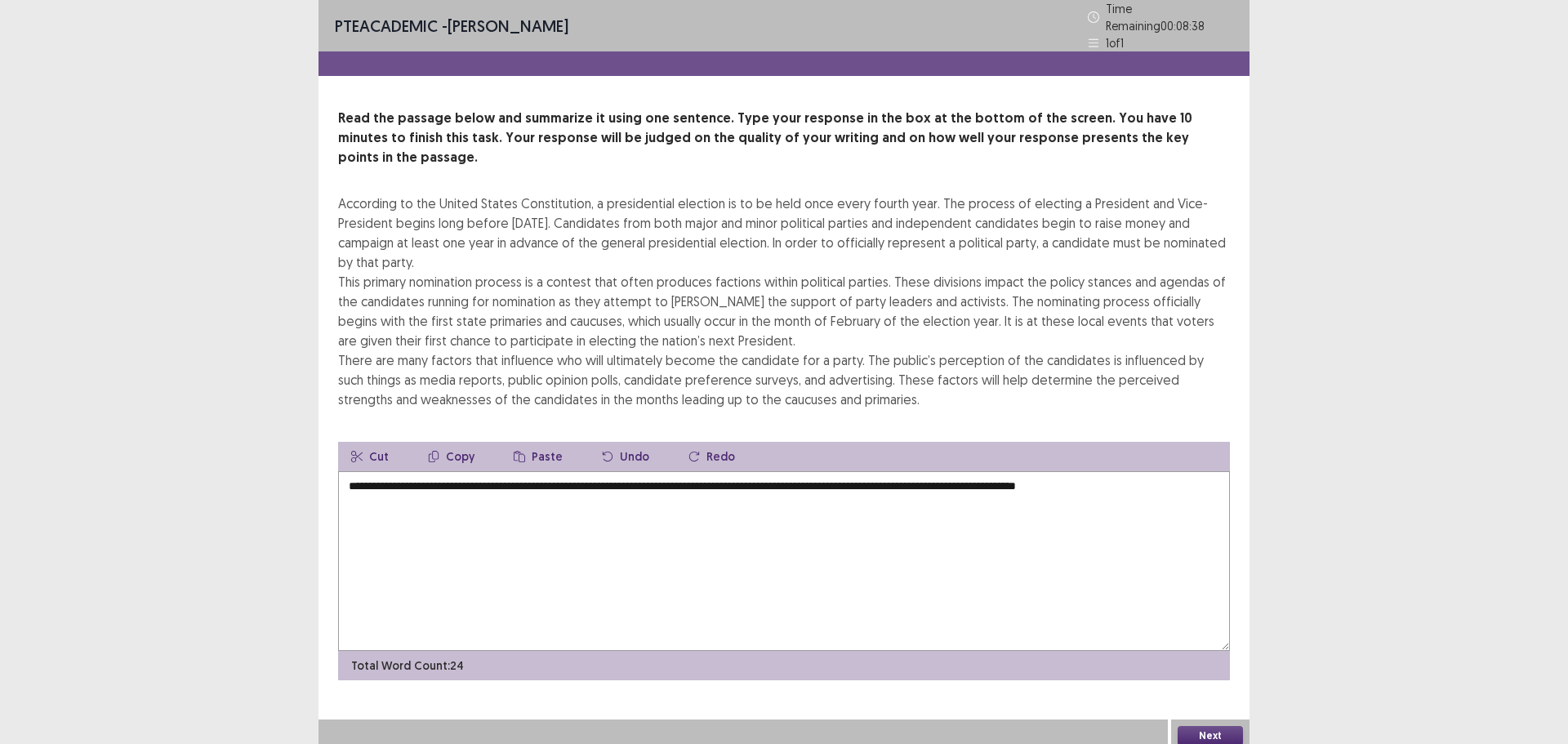
click at [1138, 471] on textarea "**********" at bounding box center [784, 561] width 892 height 179
click at [1189, 471] on textarea "**********" at bounding box center [784, 561] width 892 height 179
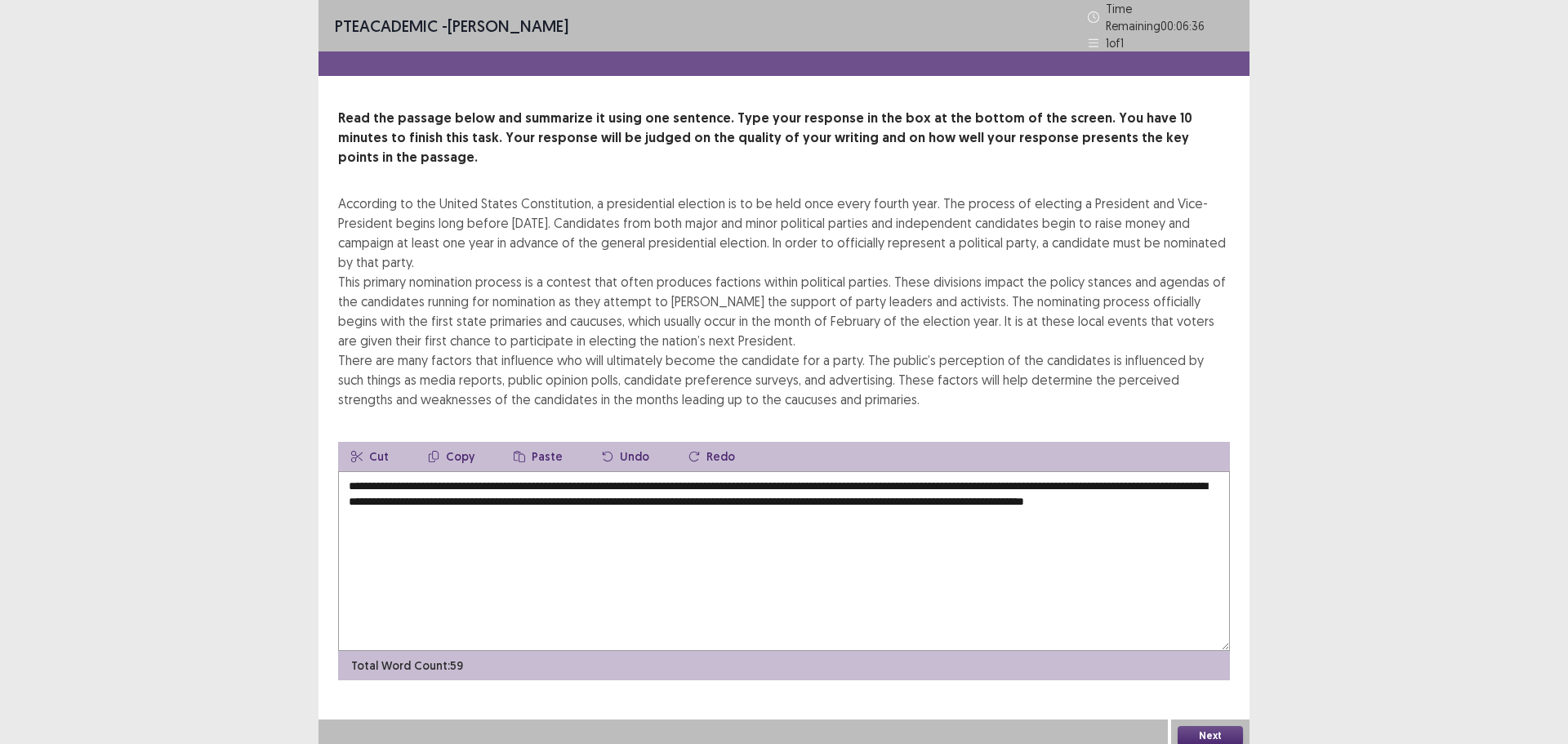
type textarea "**********"
click at [1206, 728] on button "Next" at bounding box center [1210, 736] width 65 height 19
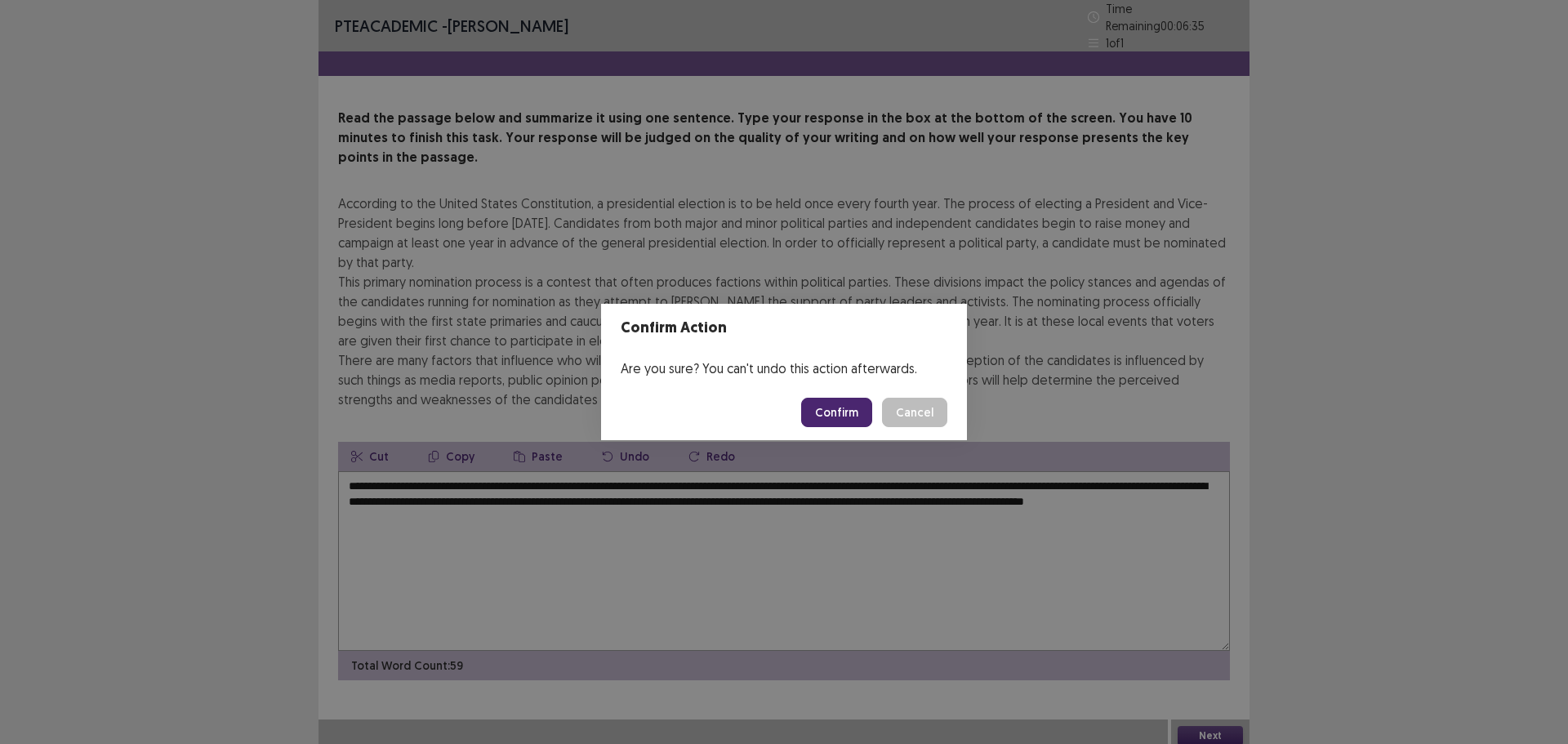
click at [825, 406] on button "Confirm" at bounding box center [837, 413] width 71 height 29
drag, startPoint x: 667, startPoint y: 419, endPoint x: 645, endPoint y: 420, distance: 22.0
click at [645, 420] on footer "Loading... Confirm Cancel" at bounding box center [784, 413] width 366 height 56
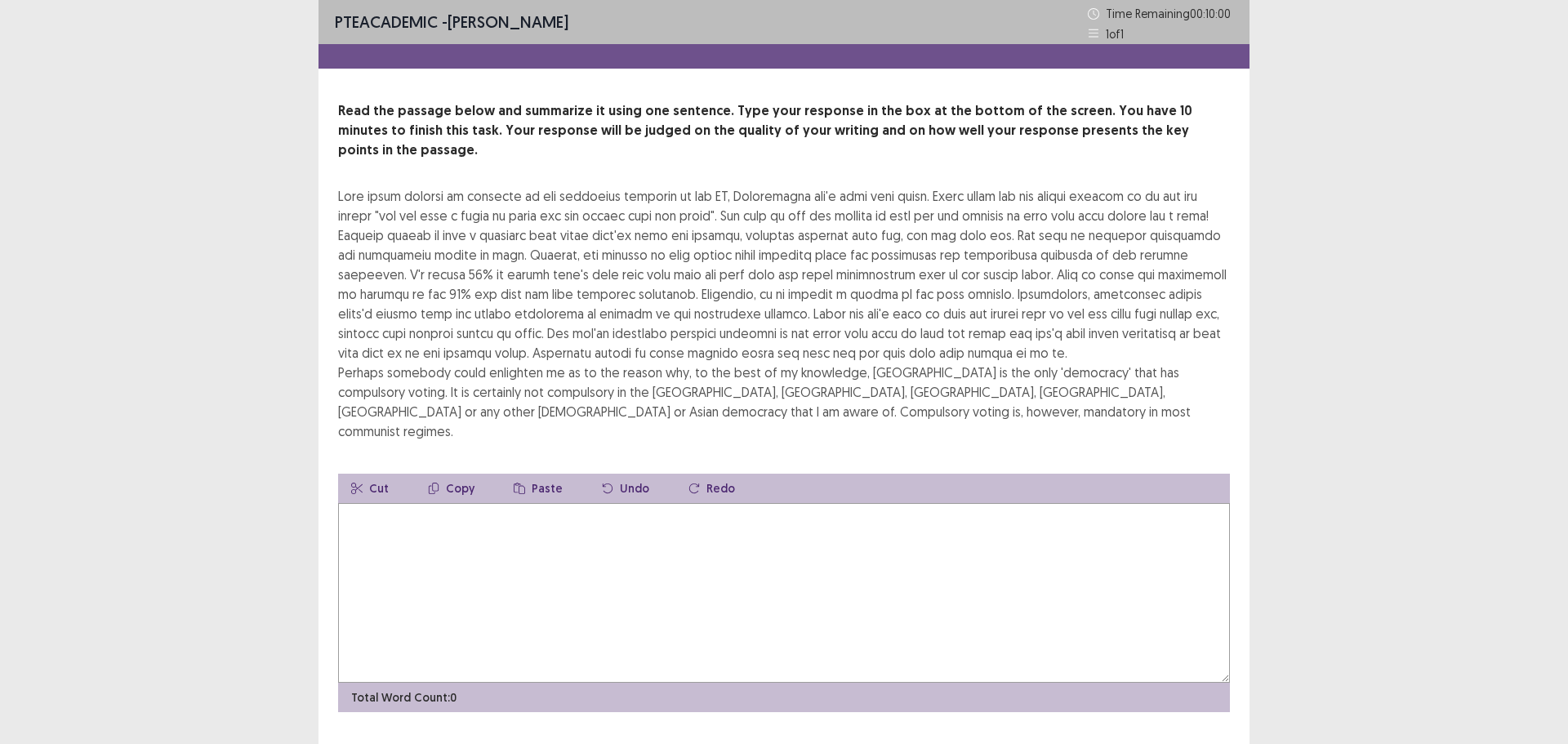
click at [527, 503] on textarea at bounding box center [784, 593] width 892 height 179
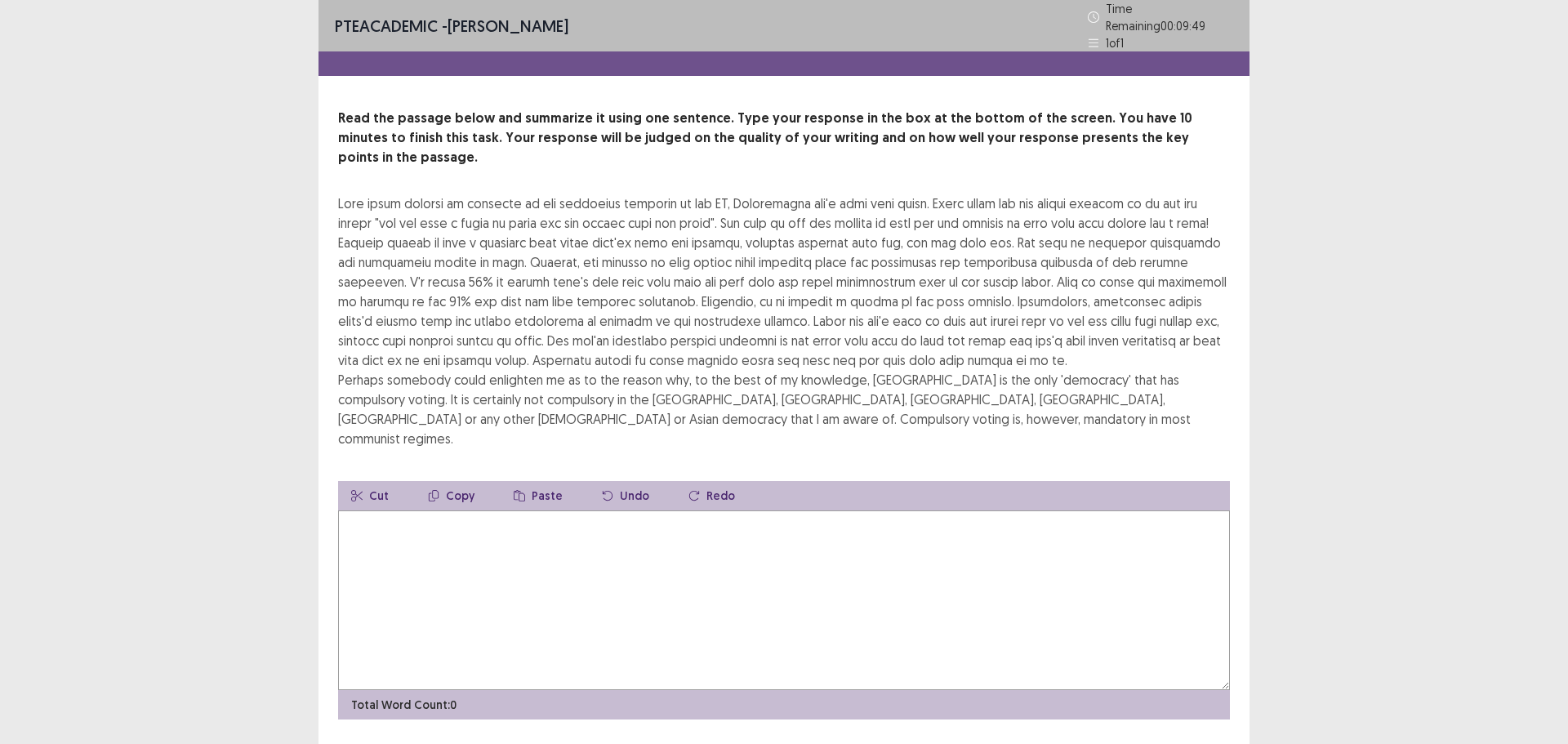
drag, startPoint x: 965, startPoint y: 221, endPoint x: 1016, endPoint y: 224, distance: 51.1
click at [1016, 224] on div "Perhaps somebody could enlighten me as to the reason why, to the best of my kno…" at bounding box center [784, 321] width 892 height 255
click at [565, 567] on textarea at bounding box center [784, 600] width 892 height 179
click at [801, 511] on textarea "**********" at bounding box center [784, 600] width 892 height 179
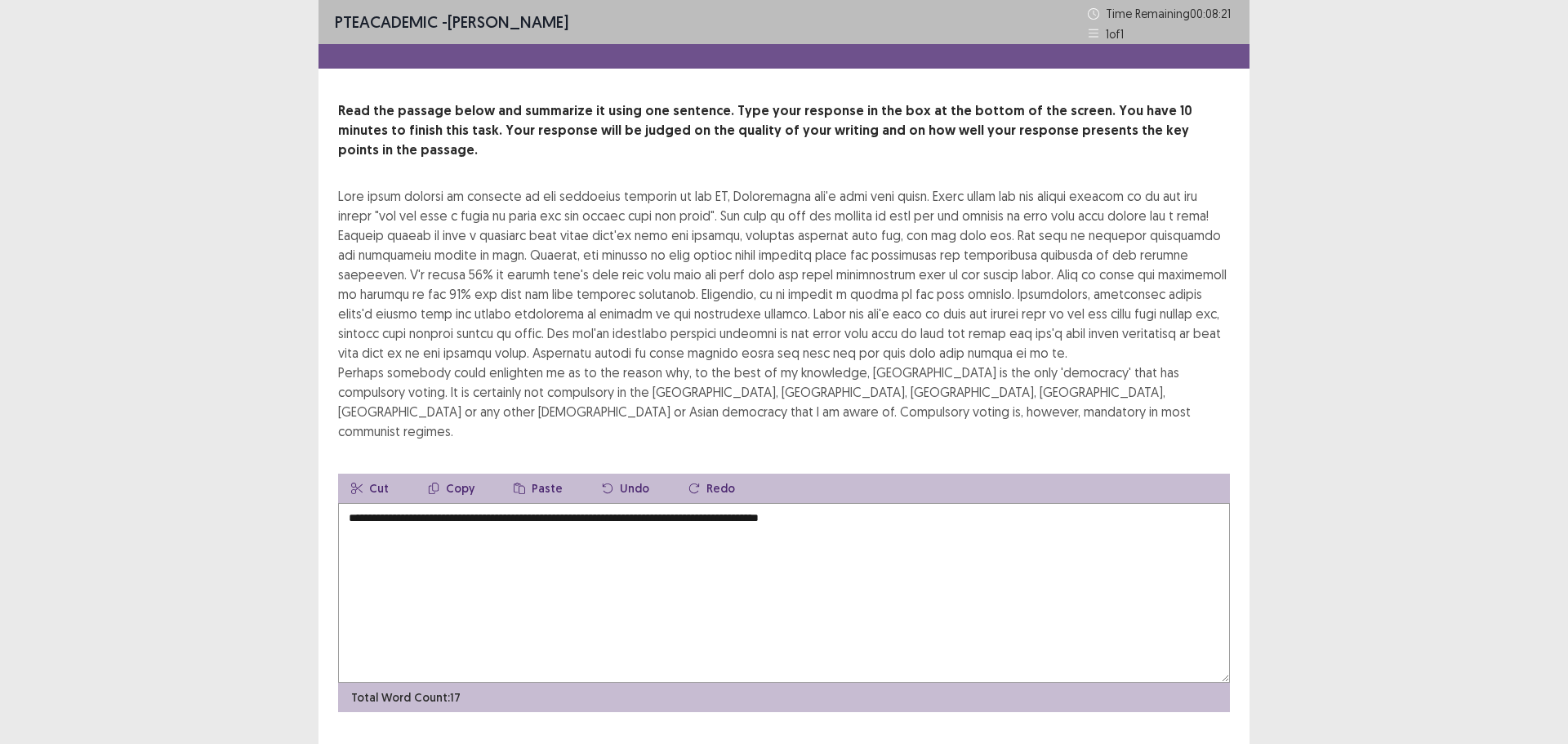
click at [847, 503] on textarea "**********" at bounding box center [784, 593] width 892 height 179
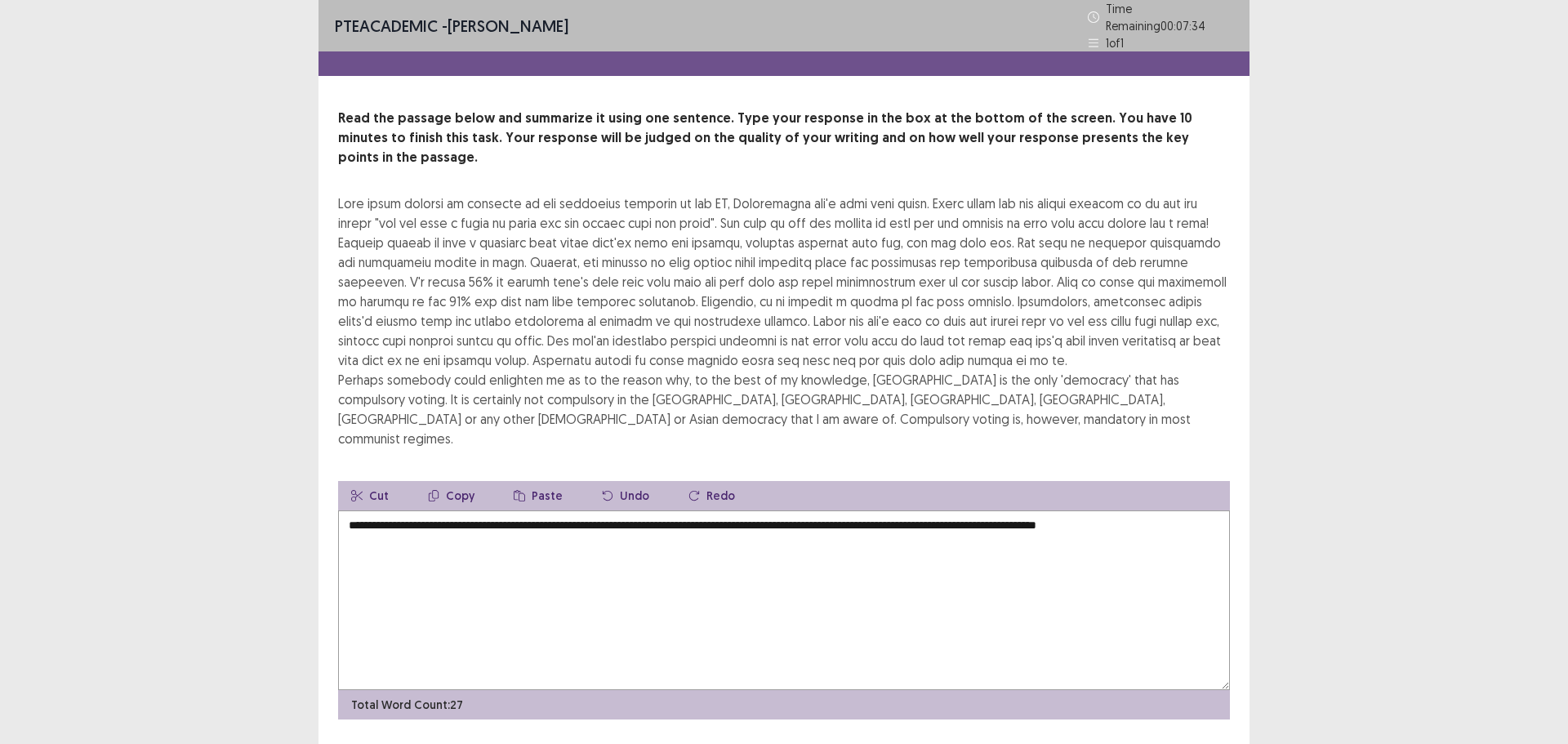
click at [393, 232] on div "Perhaps somebody could enlighten me as to the reason why, to the best of my kno…" at bounding box center [784, 321] width 892 height 255
click at [485, 239] on div "Perhaps somebody could enlighten me as to the reason why, to the best of my kno…" at bounding box center [784, 321] width 892 height 255
drag, startPoint x: 485, startPoint y: 239, endPoint x: 514, endPoint y: 247, distance: 30.1
click at [508, 247] on div "Perhaps somebody could enlighten me as to the reason why, to the best of my kno…" at bounding box center [784, 321] width 892 height 255
click at [1184, 511] on textarea "**********" at bounding box center [784, 600] width 892 height 179
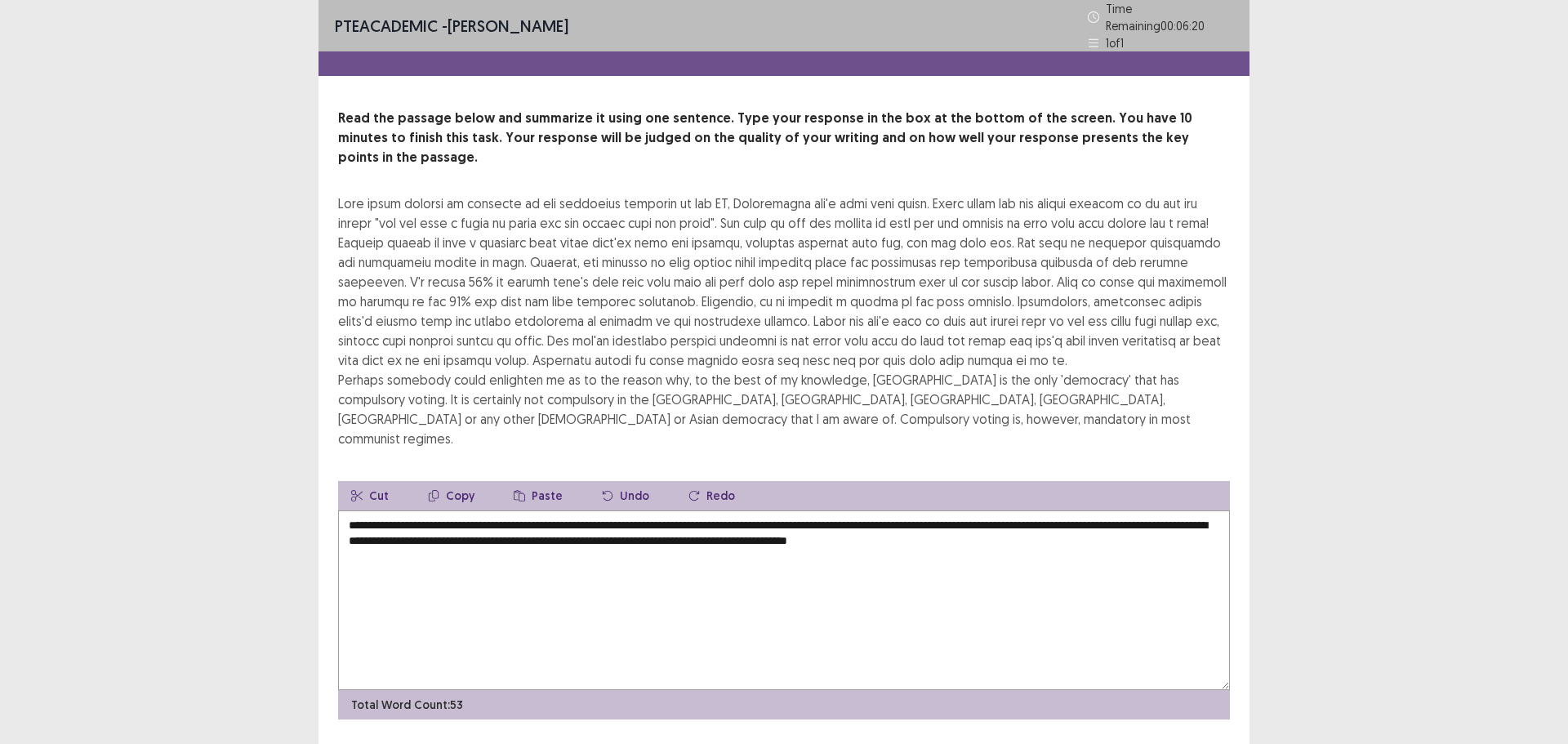
type textarea "**********"
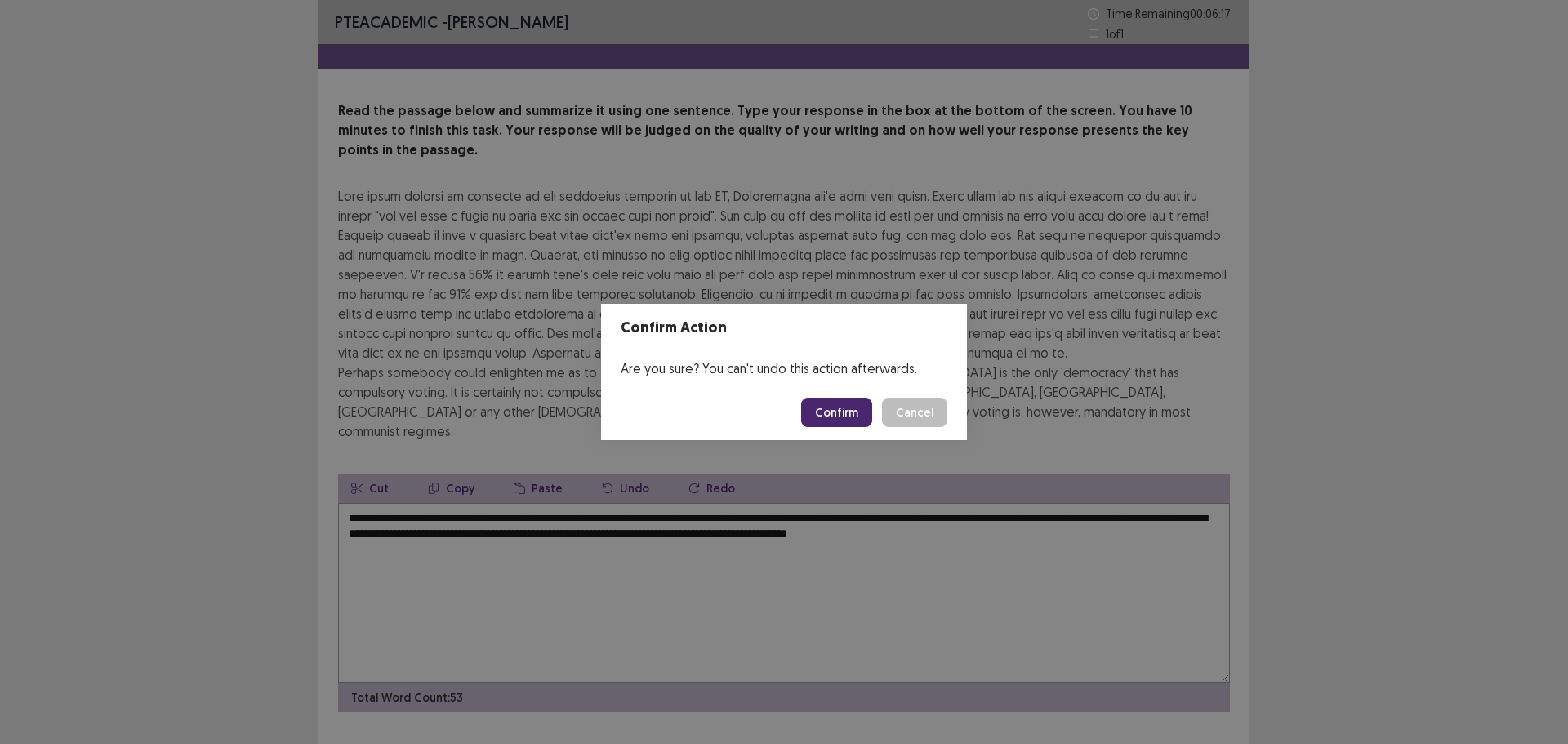
click at [839, 412] on button "Confirm" at bounding box center [837, 413] width 71 height 29
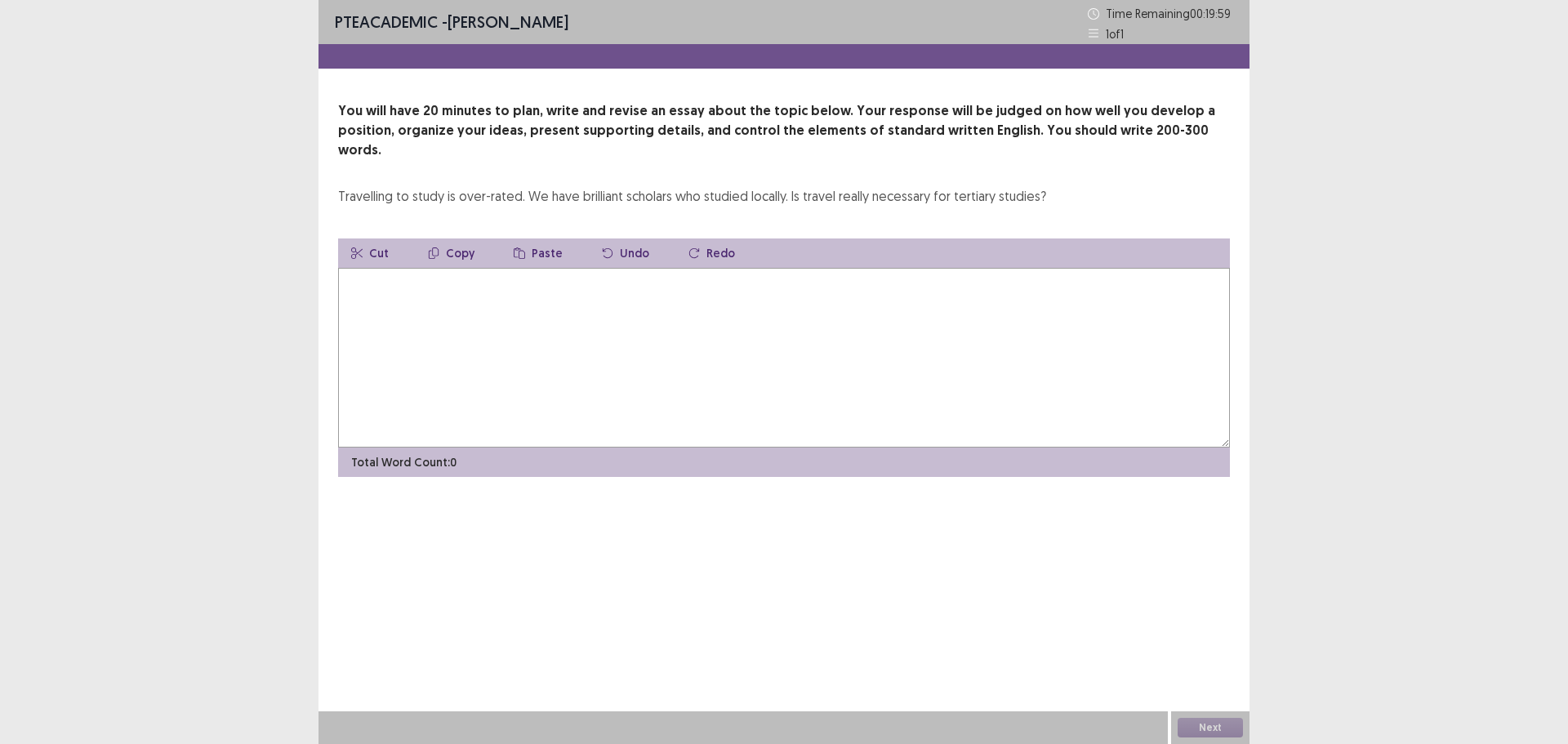
click at [536, 339] on textarea at bounding box center [784, 358] width 892 height 179
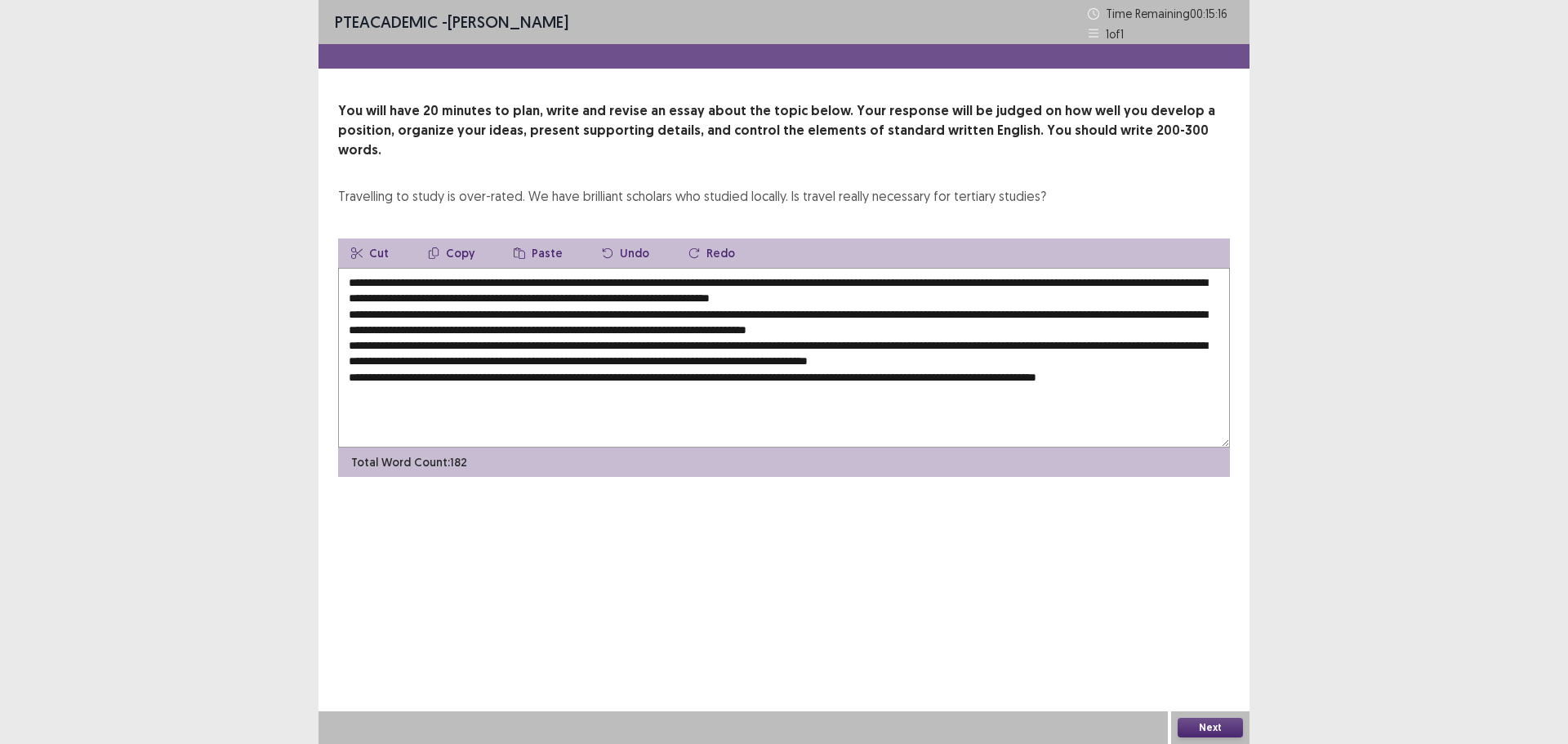
click at [434, 271] on textarea at bounding box center [784, 358] width 892 height 179
click at [434, 268] on textarea at bounding box center [784, 358] width 892 height 179
drag, startPoint x: 434, startPoint y: 264, endPoint x: 413, endPoint y: 268, distance: 21.4
click at [413, 268] on textarea at bounding box center [784, 358] width 892 height 179
drag, startPoint x: 446, startPoint y: 264, endPoint x: 465, endPoint y: 264, distance: 19.0
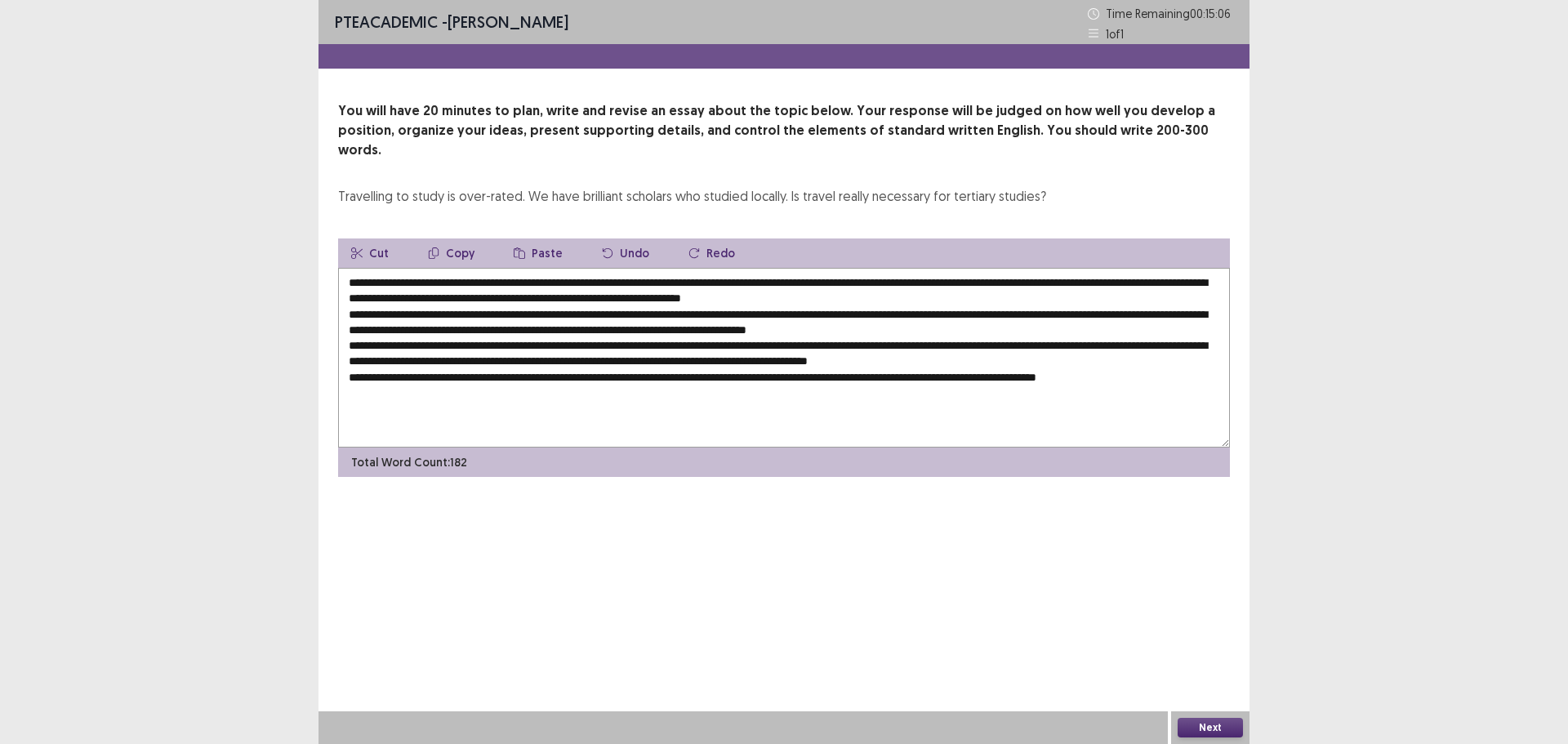
click at [465, 268] on textarea at bounding box center [784, 358] width 892 height 179
click at [766, 281] on textarea at bounding box center [784, 358] width 892 height 179
click at [762, 280] on textarea at bounding box center [784, 358] width 892 height 179
click at [964, 280] on textarea at bounding box center [784, 358] width 892 height 179
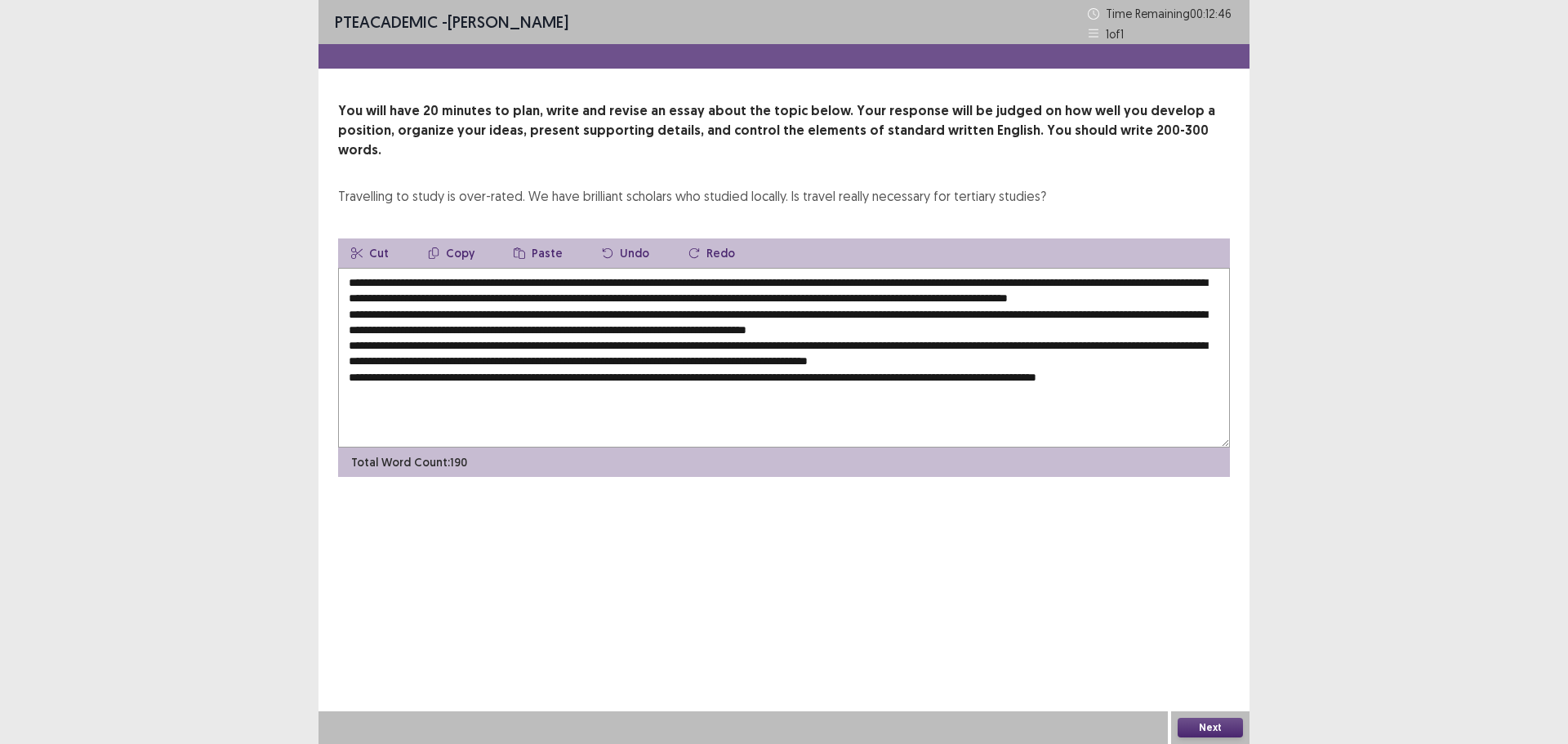
drag, startPoint x: 519, startPoint y: 262, endPoint x: 529, endPoint y: 264, distance: 10.2
click at [520, 268] on textarea at bounding box center [784, 358] width 892 height 179
drag, startPoint x: 518, startPoint y: 264, endPoint x: 474, endPoint y: 270, distance: 44.4
click at [474, 270] on textarea at bounding box center [784, 358] width 892 height 179
drag, startPoint x: 445, startPoint y: 264, endPoint x: 628, endPoint y: 268, distance: 183.0
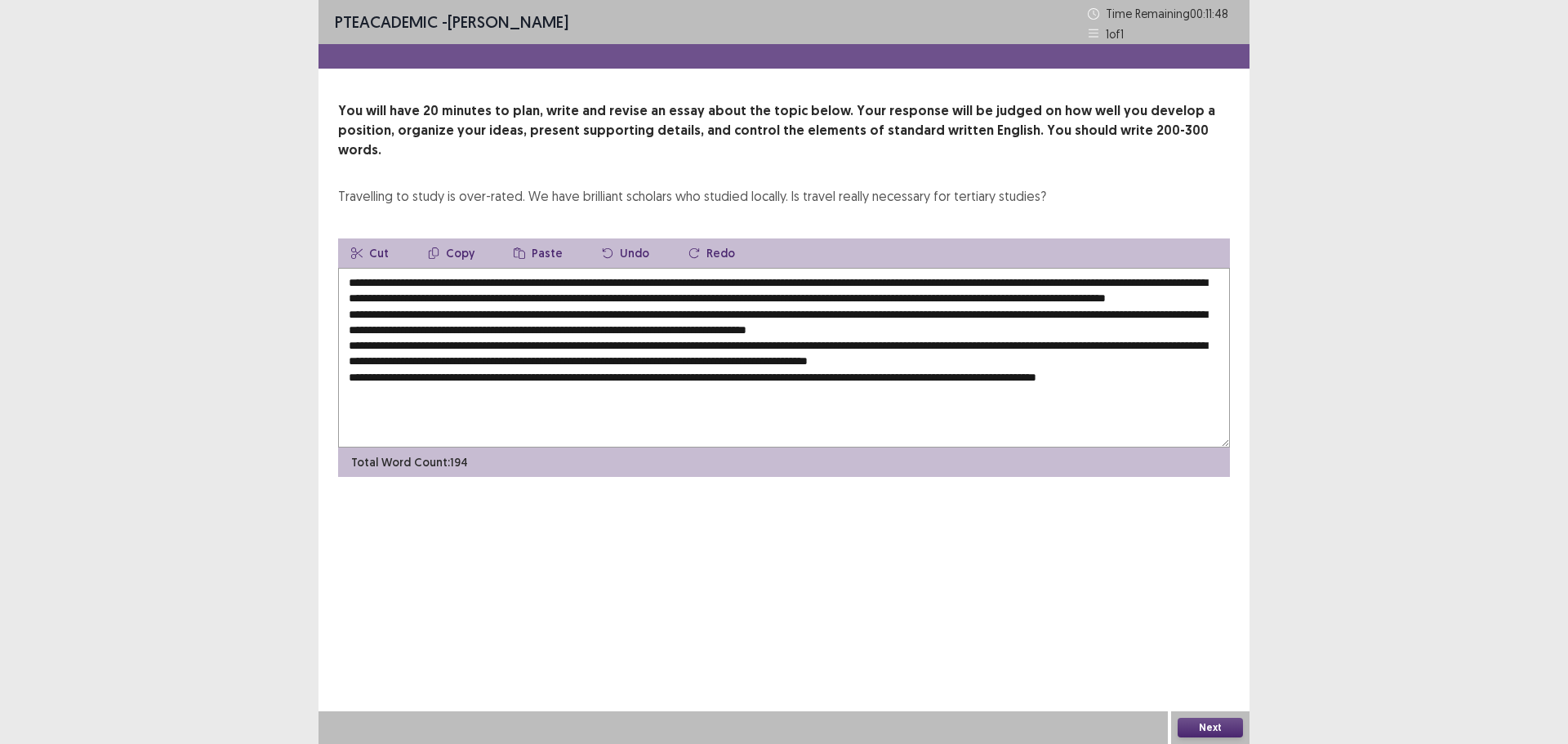
click at [628, 268] on textarea at bounding box center [784, 358] width 892 height 179
drag, startPoint x: 577, startPoint y: 310, endPoint x: 650, endPoint y: 316, distance: 73.2
click at [650, 316] on textarea at bounding box center [784, 358] width 892 height 179
paste textarea "**********"
click at [576, 310] on textarea at bounding box center [784, 358] width 892 height 179
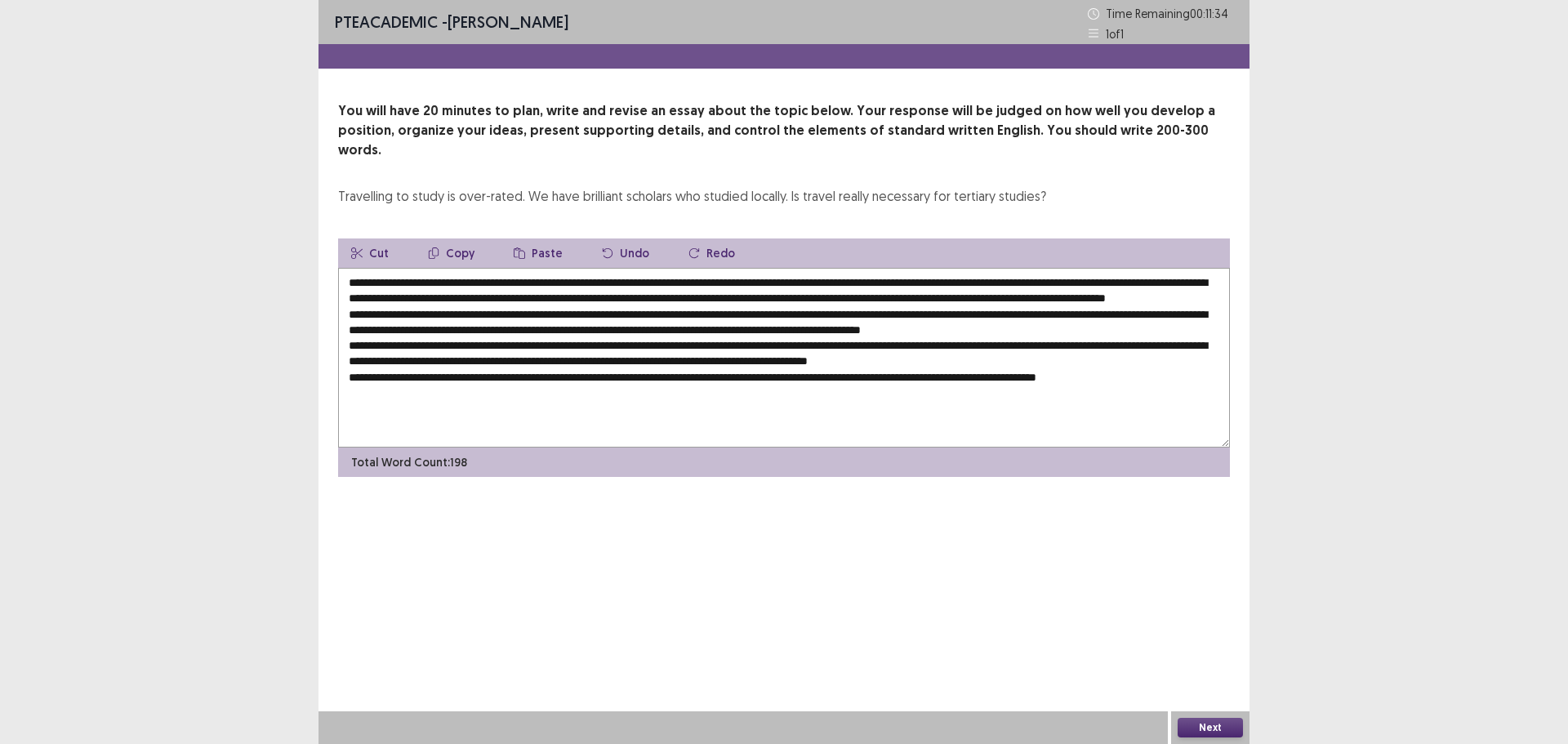
click at [762, 313] on textarea at bounding box center [784, 358] width 892 height 179
drag, startPoint x: 847, startPoint y: 279, endPoint x: 993, endPoint y: 286, distance: 146.2
click at [993, 286] on textarea at bounding box center [784, 358] width 892 height 179
click at [1142, 312] on textarea at bounding box center [784, 358] width 892 height 179
paste textarea "**********"
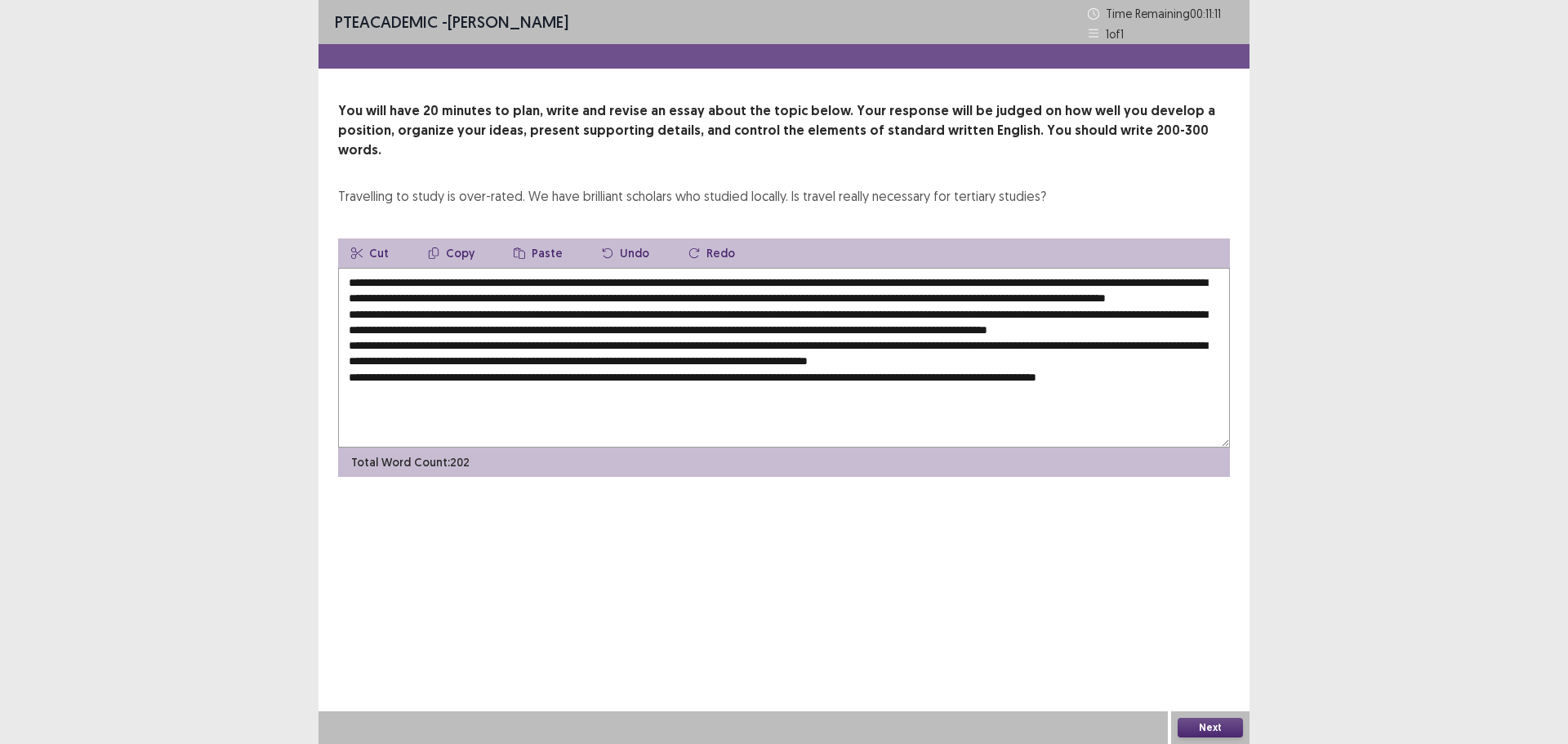
drag, startPoint x: 638, startPoint y: 327, endPoint x: 654, endPoint y: 327, distance: 16.0
click at [654, 327] on textarea at bounding box center [784, 358] width 892 height 179
drag, startPoint x: 959, startPoint y: 325, endPoint x: 972, endPoint y: 332, distance: 14.8
click at [972, 329] on textarea at bounding box center [784, 358] width 892 height 179
drag, startPoint x: 983, startPoint y: 328, endPoint x: 1024, endPoint y: 332, distance: 41.2
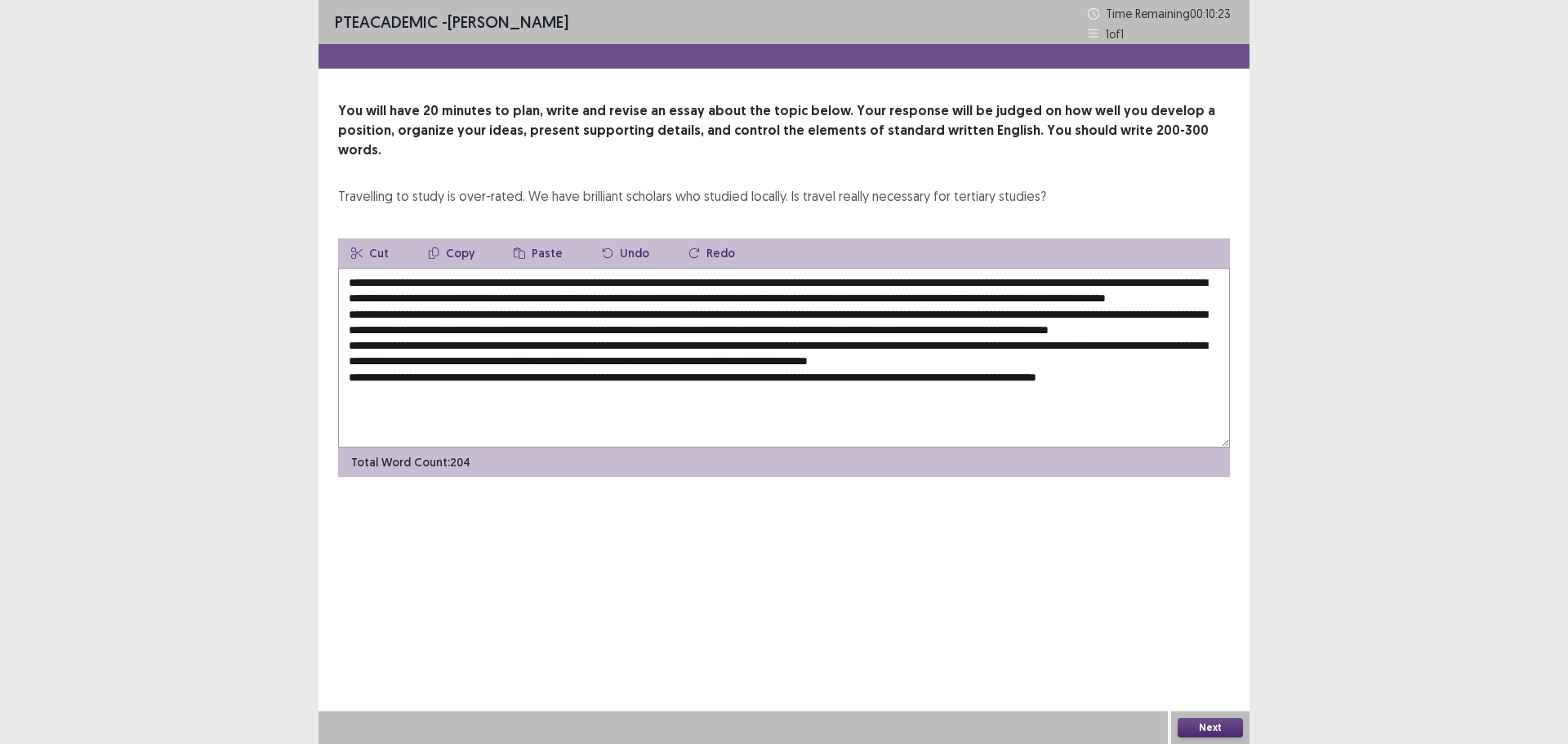
click at [1024, 332] on textarea at bounding box center [784, 358] width 892 height 179
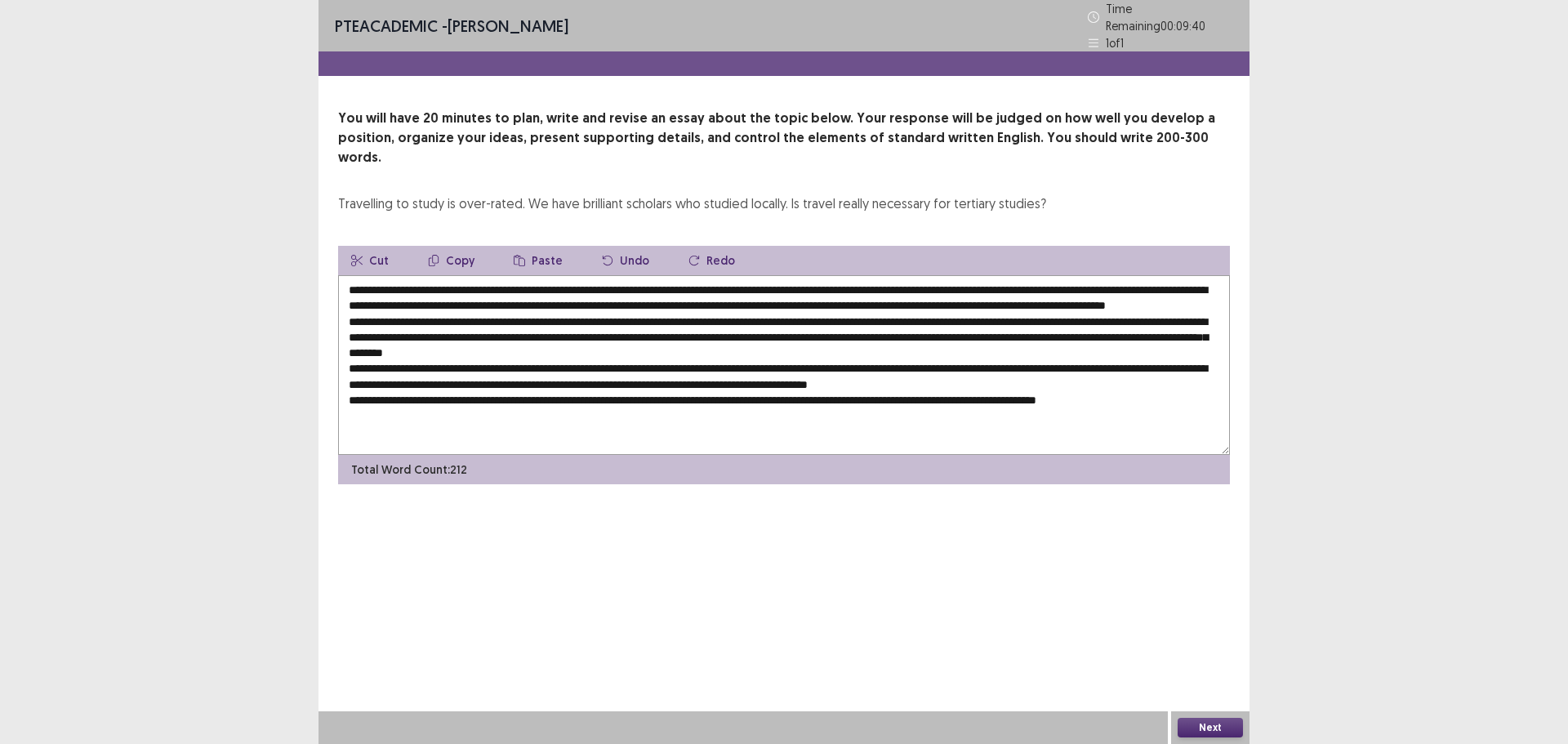
click at [400, 345] on textarea at bounding box center [784, 365] width 892 height 179
drag, startPoint x: 596, startPoint y: 341, endPoint x: 616, endPoint y: 341, distance: 20.0
click at [616, 341] on textarea at bounding box center [784, 365] width 892 height 179
paste textarea "**********"
drag, startPoint x: 444, startPoint y: 264, endPoint x: 628, endPoint y: 268, distance: 184.0
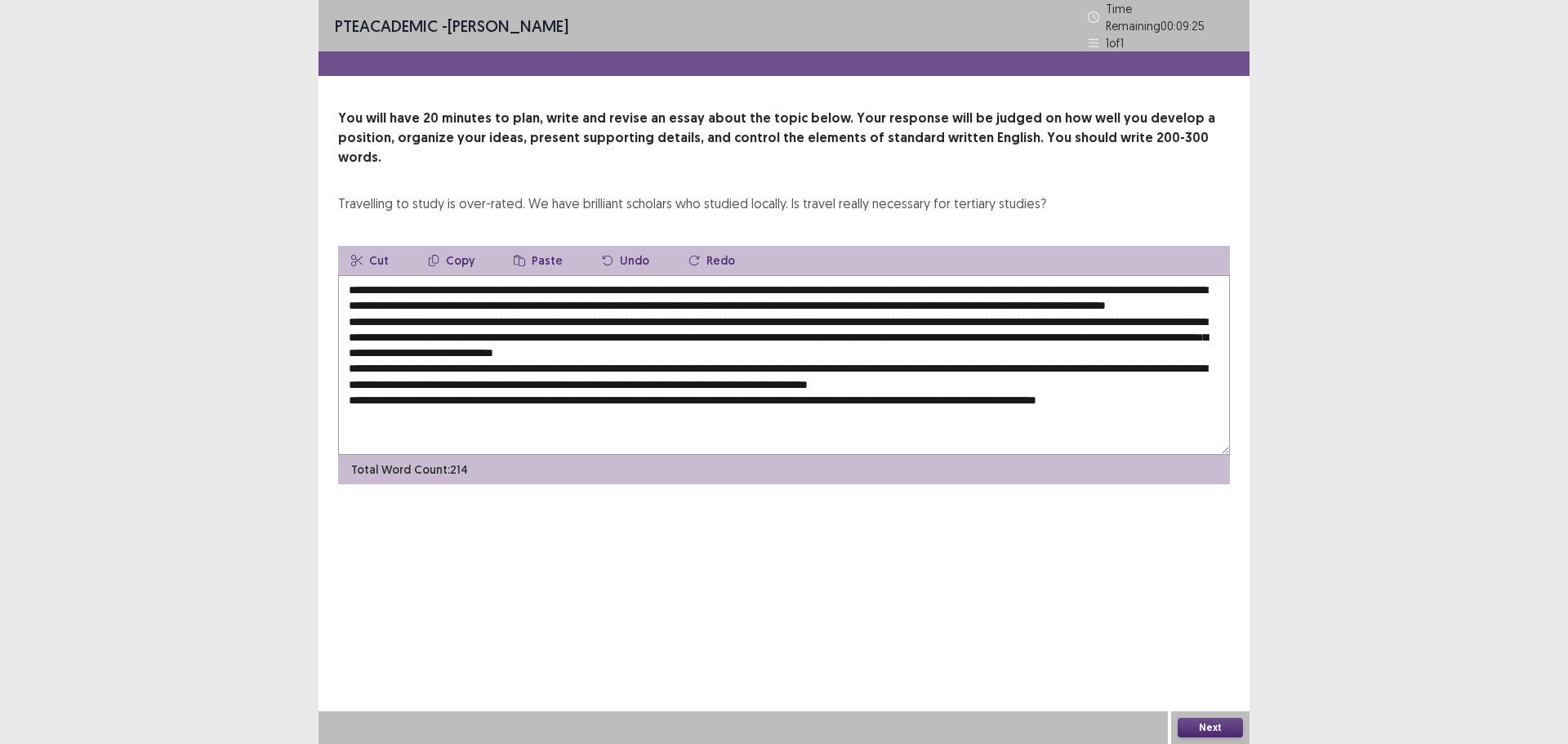
click at [628, 275] on textarea at bounding box center [784, 365] width 892 height 179
drag, startPoint x: 592, startPoint y: 354, endPoint x: 609, endPoint y: 358, distance: 17.5
click at [609, 358] on textarea at bounding box center [784, 365] width 892 height 179
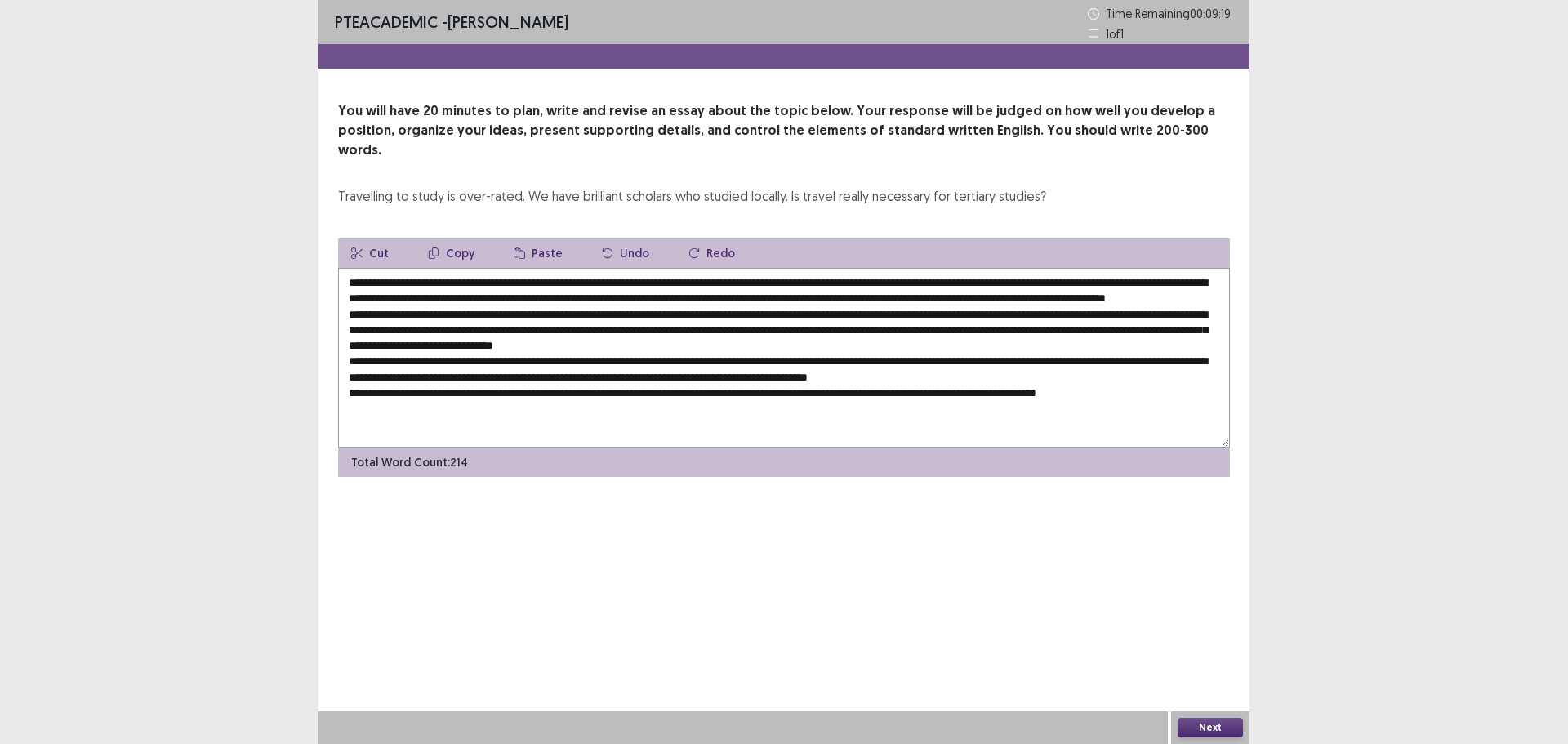
paste textarea "**********"
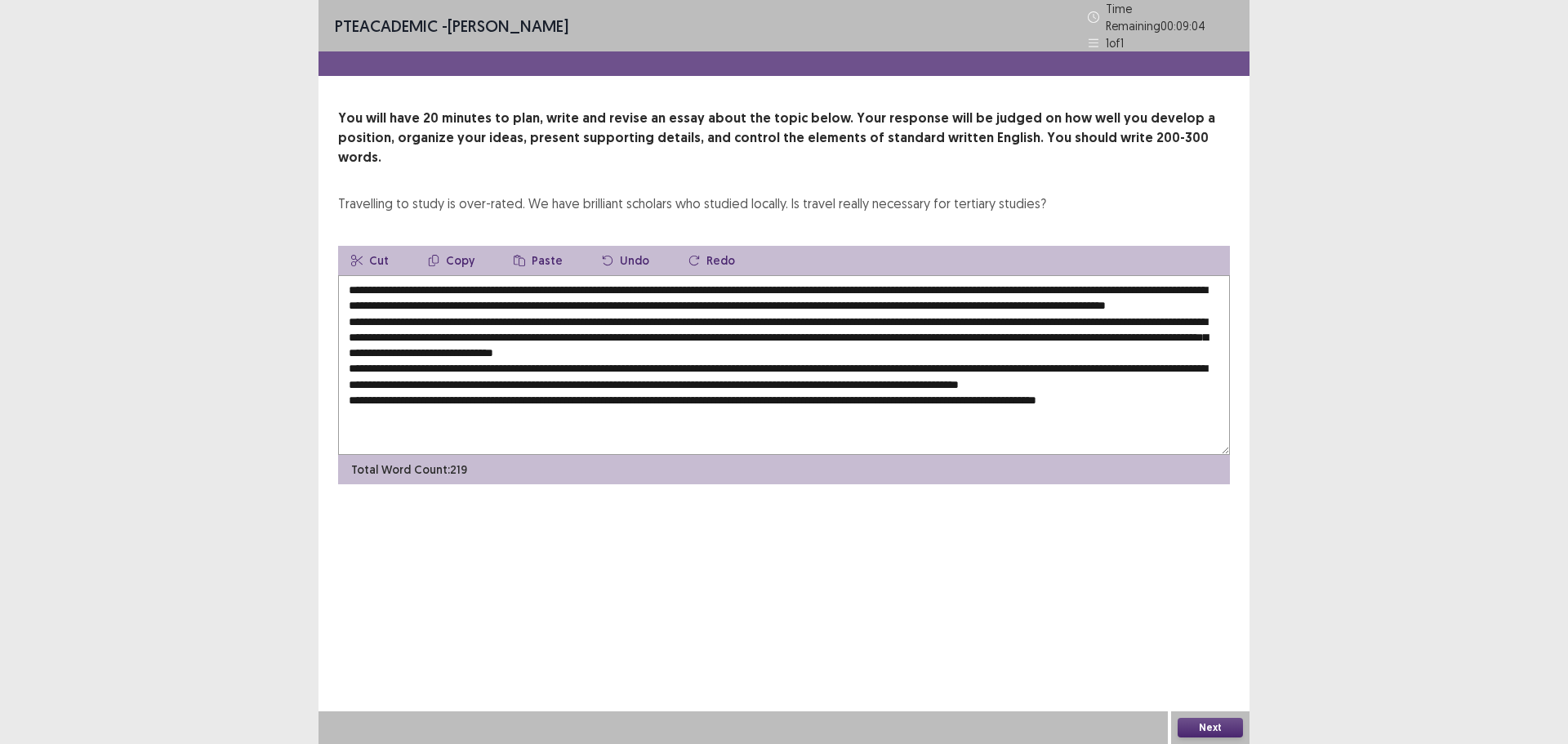
drag, startPoint x: 1045, startPoint y: 278, endPoint x: 381, endPoint y: 296, distance: 664.2
click at [381, 296] on textarea at bounding box center [784, 365] width 892 height 179
click at [497, 375] on textarea at bounding box center [784, 365] width 892 height 179
paste textarea "**********"
drag, startPoint x: 1178, startPoint y: 375, endPoint x: 1196, endPoint y: 375, distance: 18.0
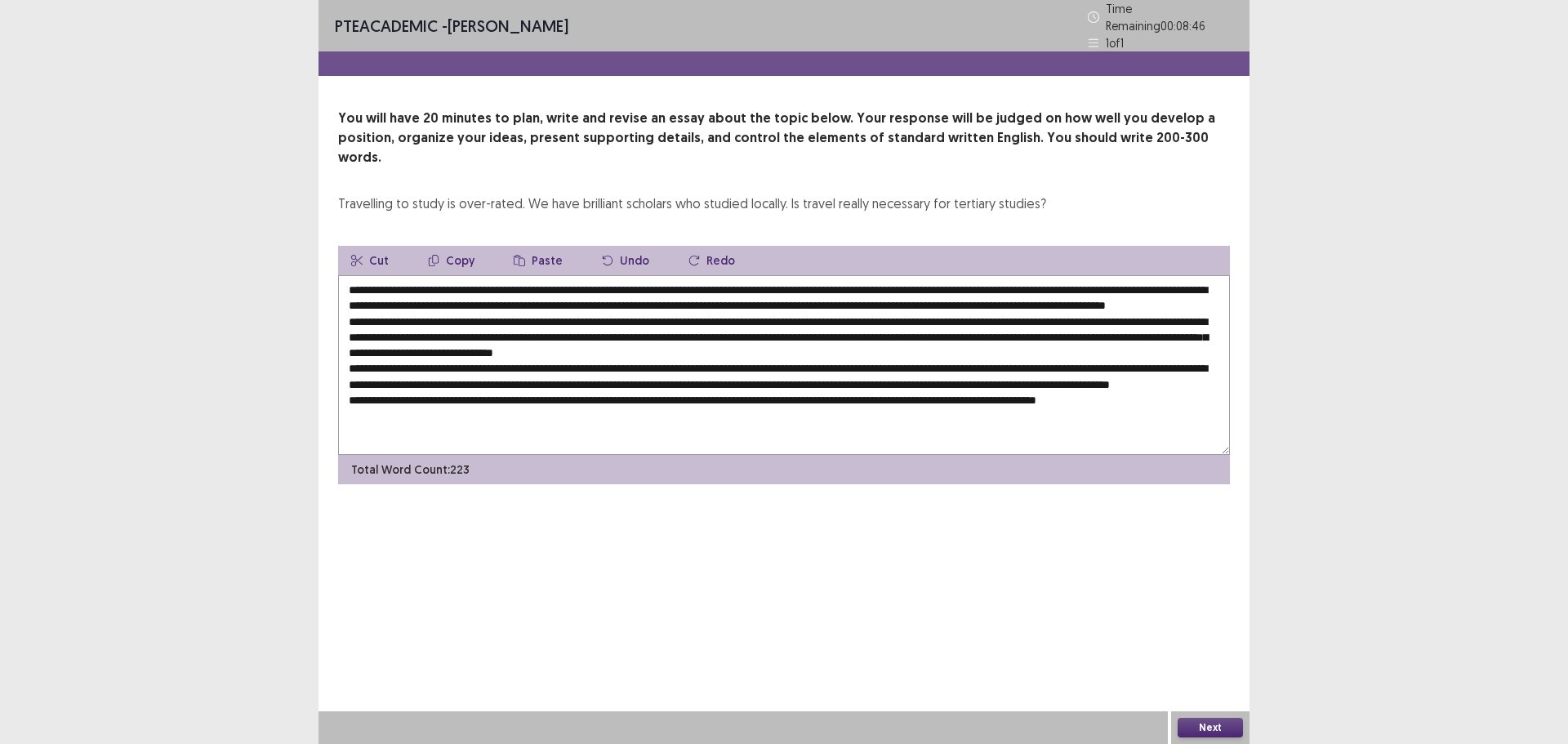
click at [1196, 375] on textarea at bounding box center [784, 365] width 892 height 179
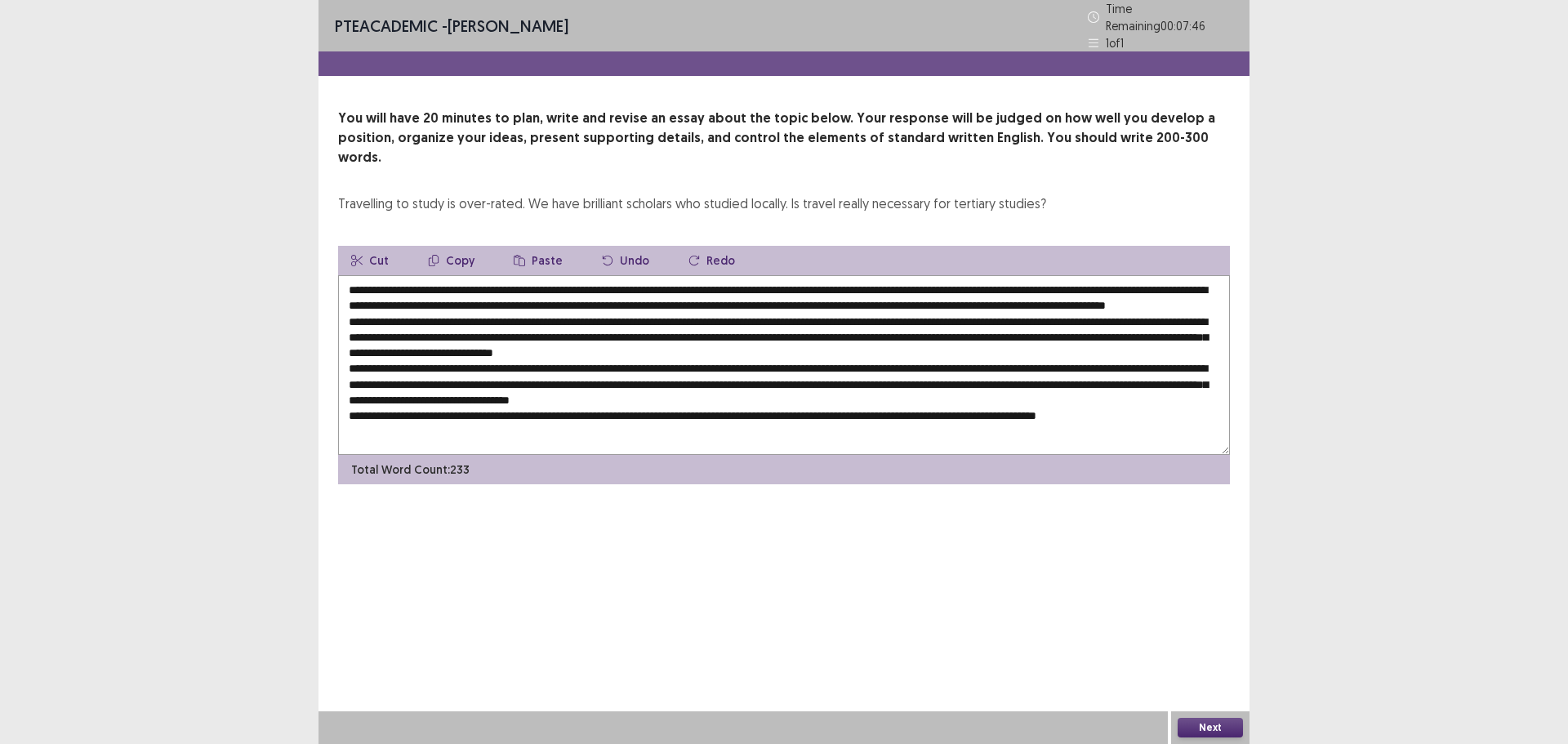
drag, startPoint x: 481, startPoint y: 389, endPoint x: 443, endPoint y: 392, distance: 38.1
click at [443, 392] on textarea at bounding box center [784, 365] width 892 height 179
drag, startPoint x: 485, startPoint y: 389, endPoint x: 395, endPoint y: 397, distance: 90.4
click at [395, 397] on textarea at bounding box center [784, 365] width 892 height 179
drag, startPoint x: 766, startPoint y: 388, endPoint x: 780, endPoint y: 392, distance: 14.6
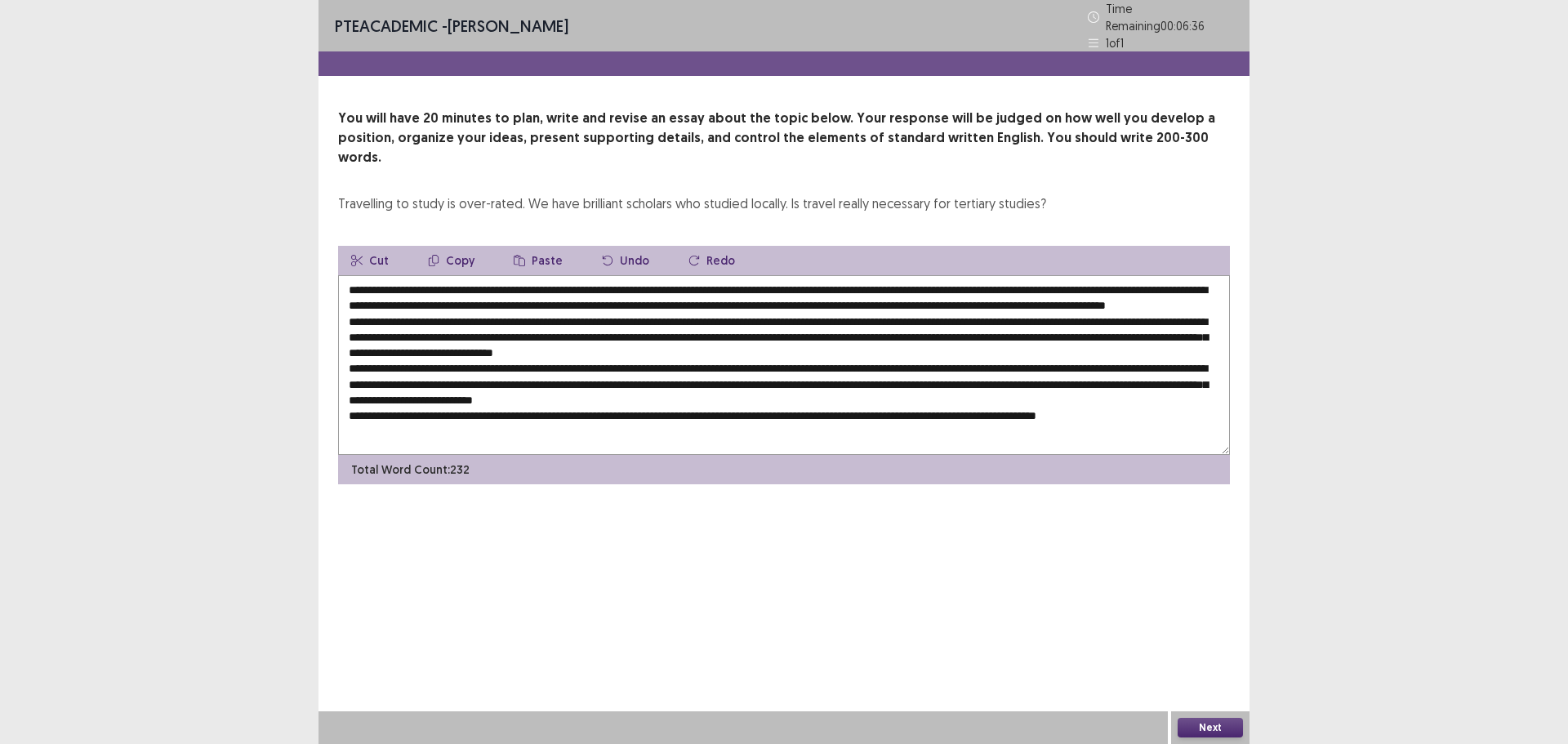
click at [780, 392] on textarea at bounding box center [784, 365] width 892 height 179
drag, startPoint x: 782, startPoint y: 392, endPoint x: 766, endPoint y: 391, distance: 16.0
click at [766, 391] on textarea at bounding box center [784, 365] width 892 height 179
paste textarea "**********"
drag, startPoint x: 445, startPoint y: 264, endPoint x: 627, endPoint y: 269, distance: 182.1
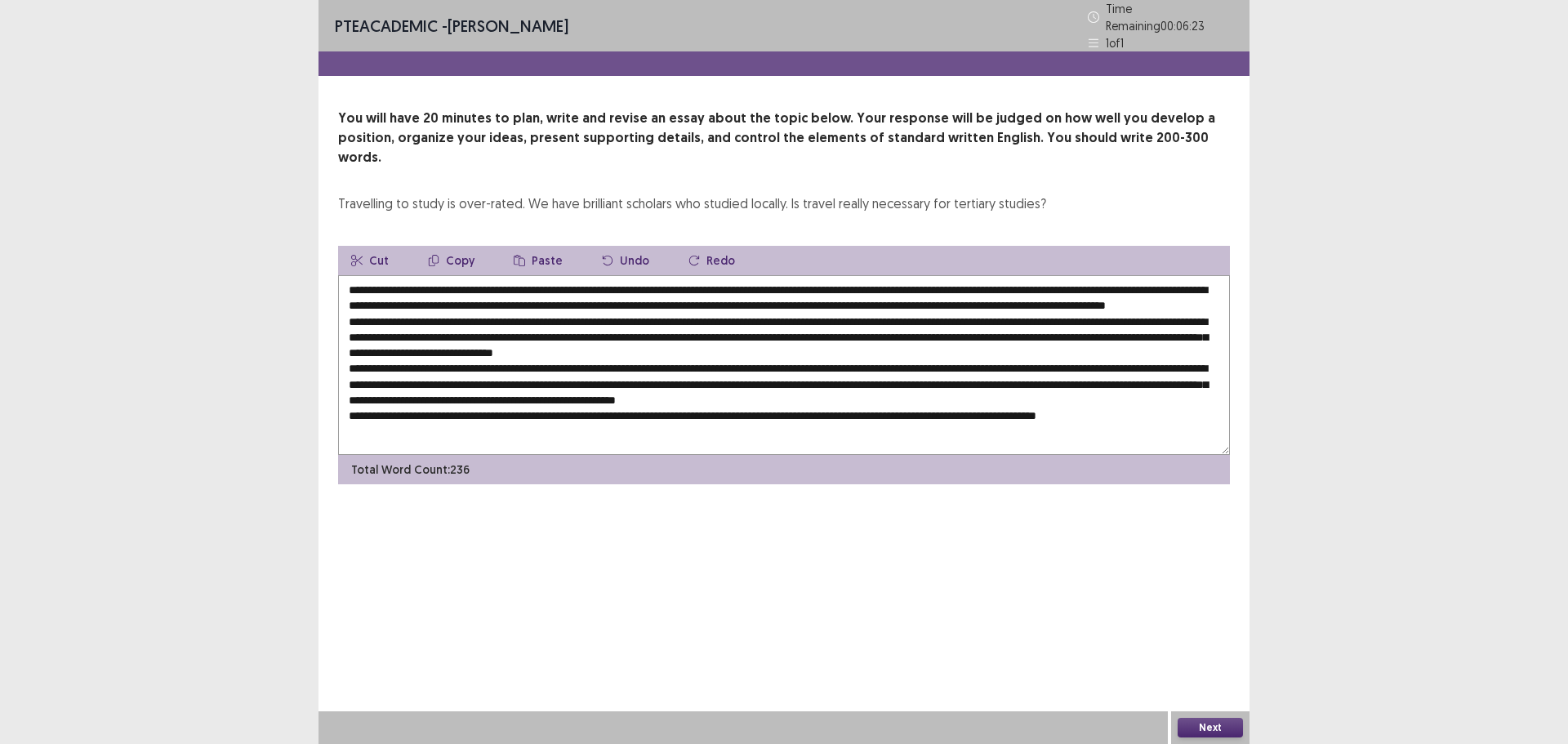
click at [627, 275] on textarea at bounding box center [784, 365] width 892 height 179
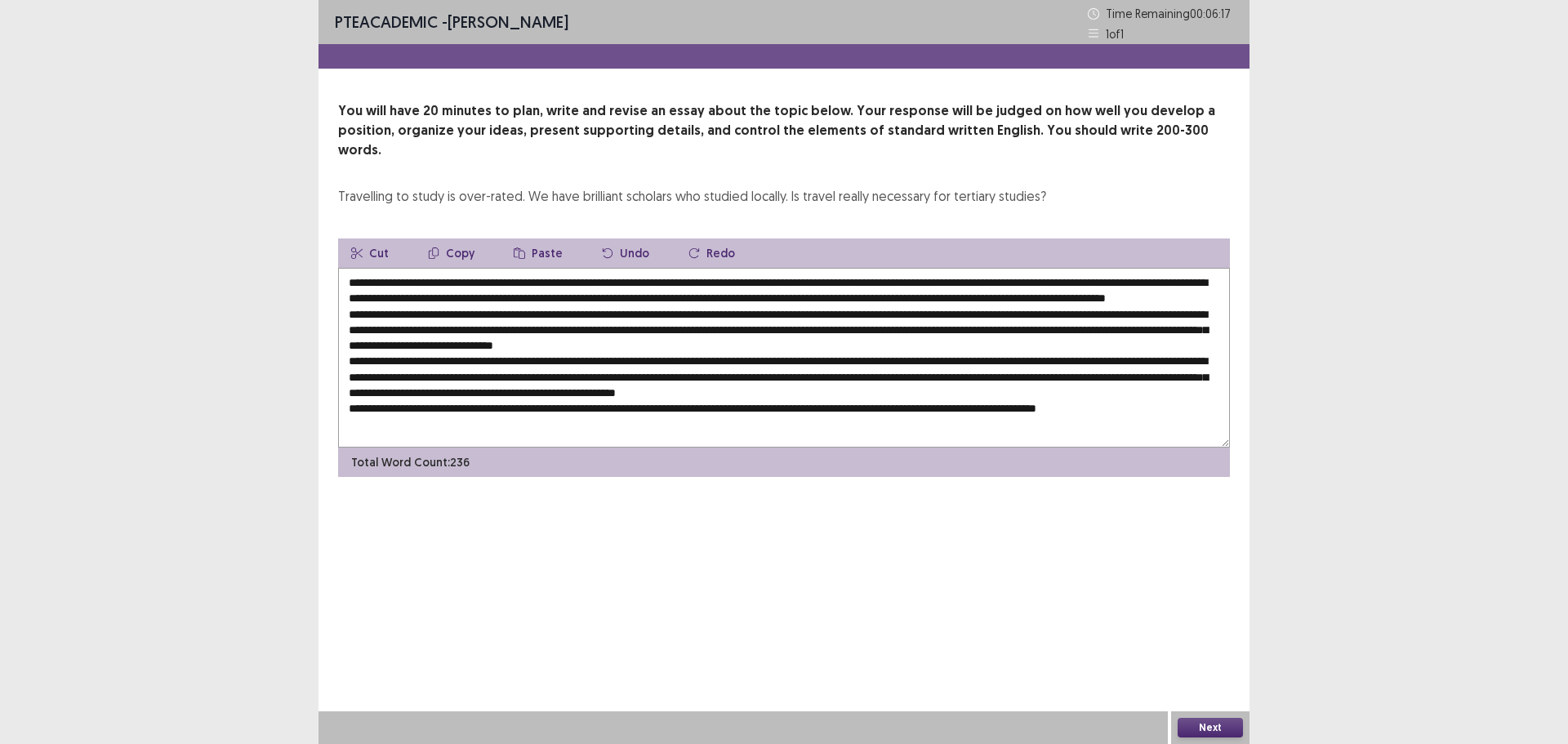
drag, startPoint x: 732, startPoint y: 404, endPoint x: 759, endPoint y: 409, distance: 27.5
click at [759, 409] on textarea at bounding box center [784, 358] width 892 height 179
paste textarea "**********"
drag, startPoint x: 1157, startPoint y: 398, endPoint x: 1205, endPoint y: 399, distance: 48.0
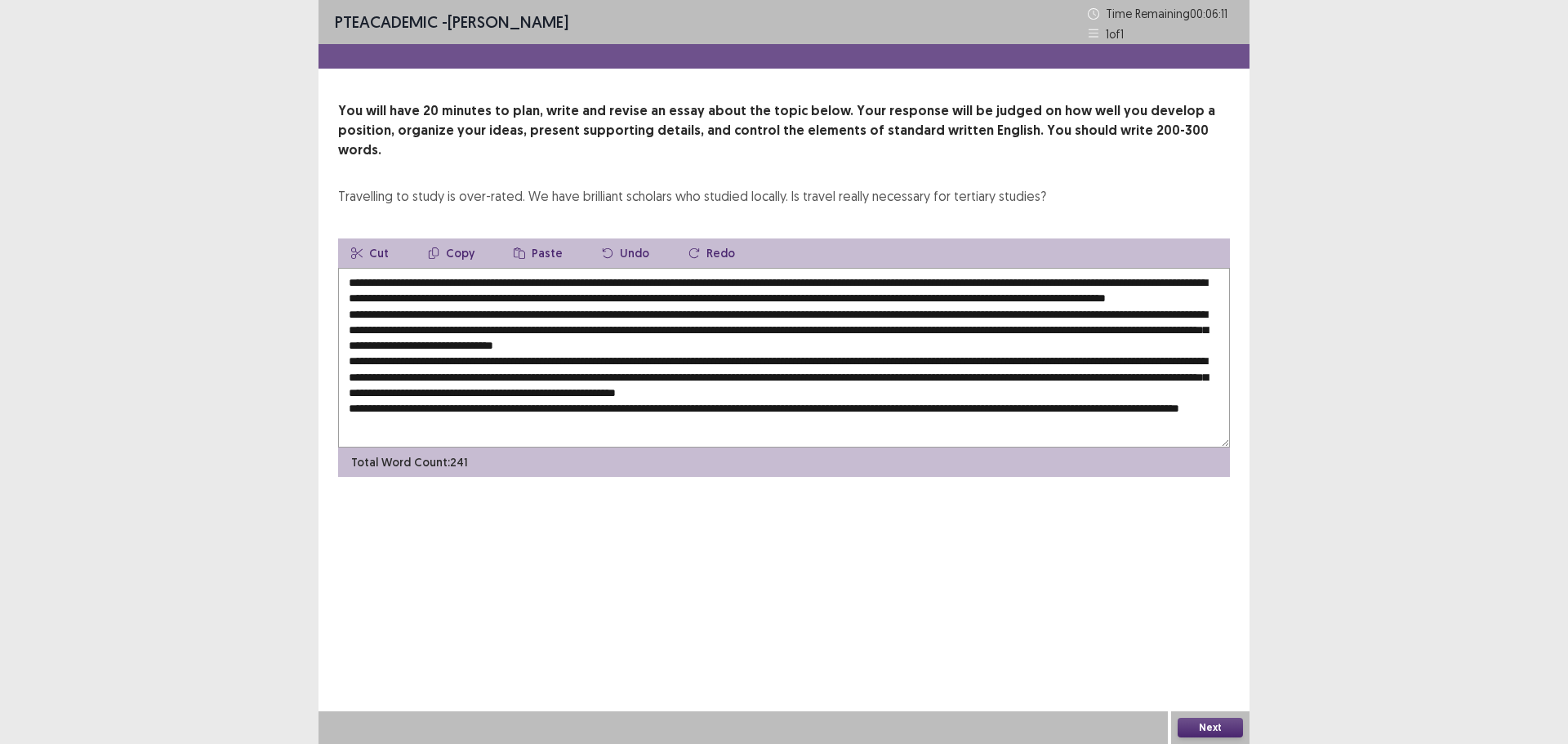
click at [1205, 399] on textarea at bounding box center [784, 358] width 892 height 179
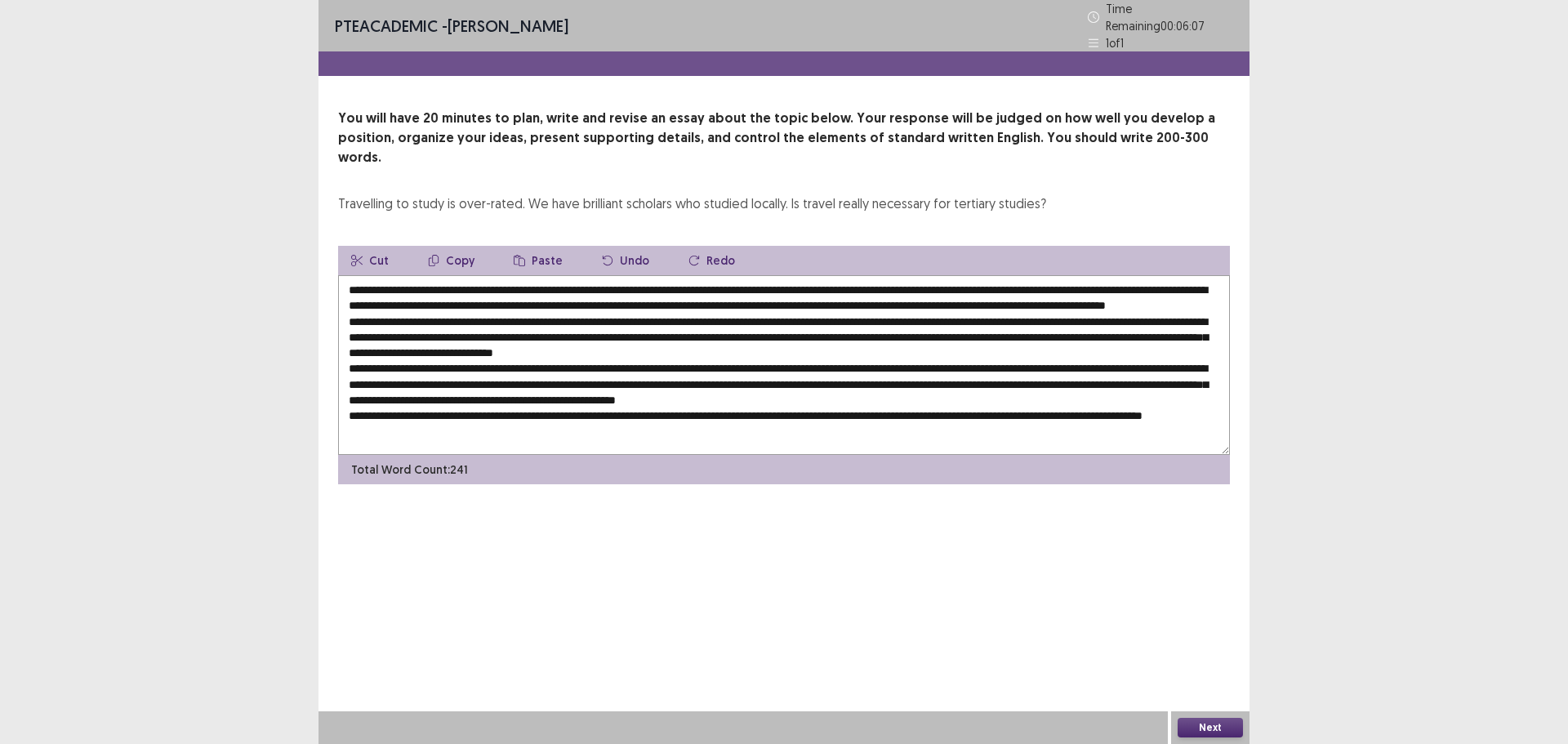
type textarea "**********"
click at [1197, 726] on button "Next" at bounding box center [1210, 728] width 65 height 19
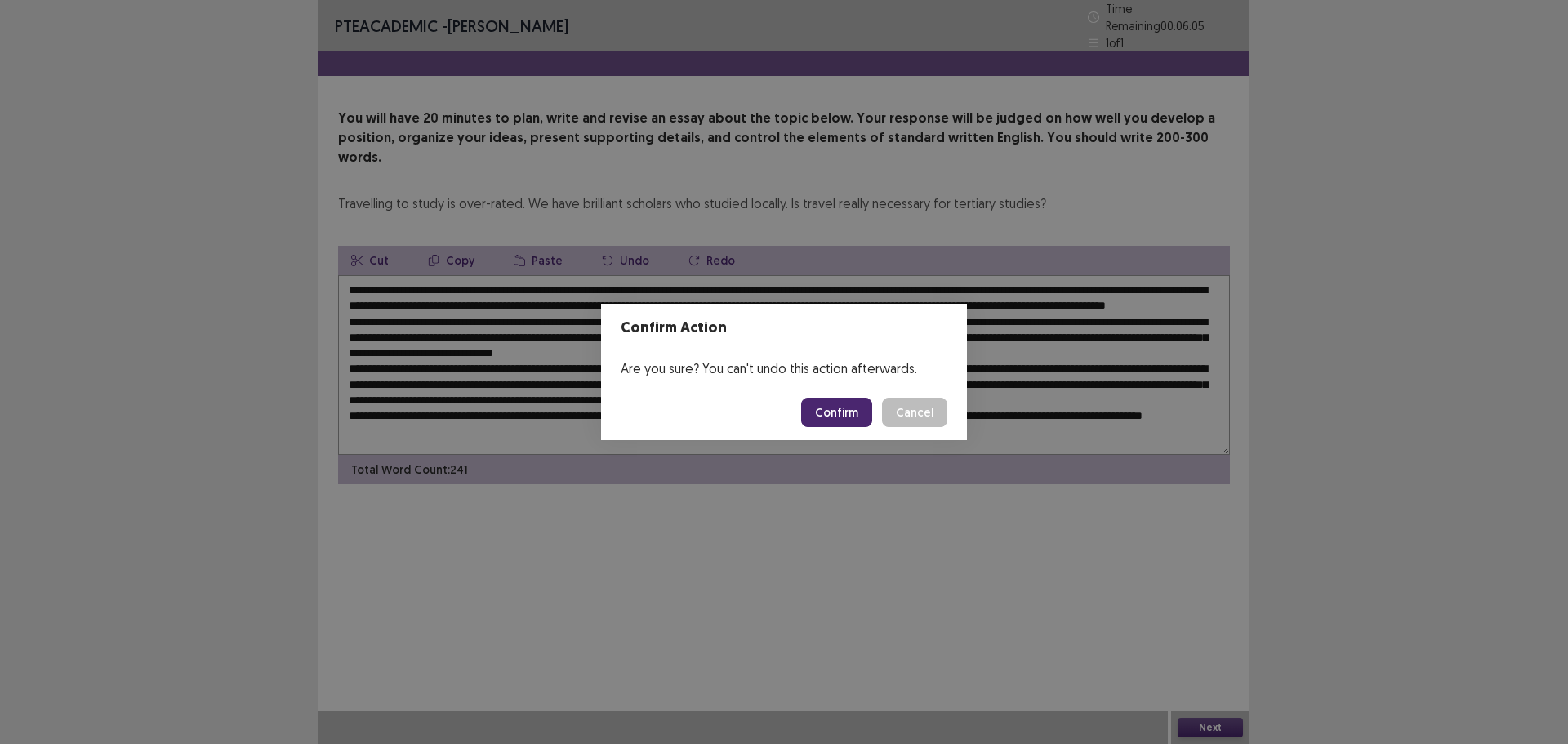
click at [930, 412] on button "Cancel" at bounding box center [914, 413] width 65 height 29
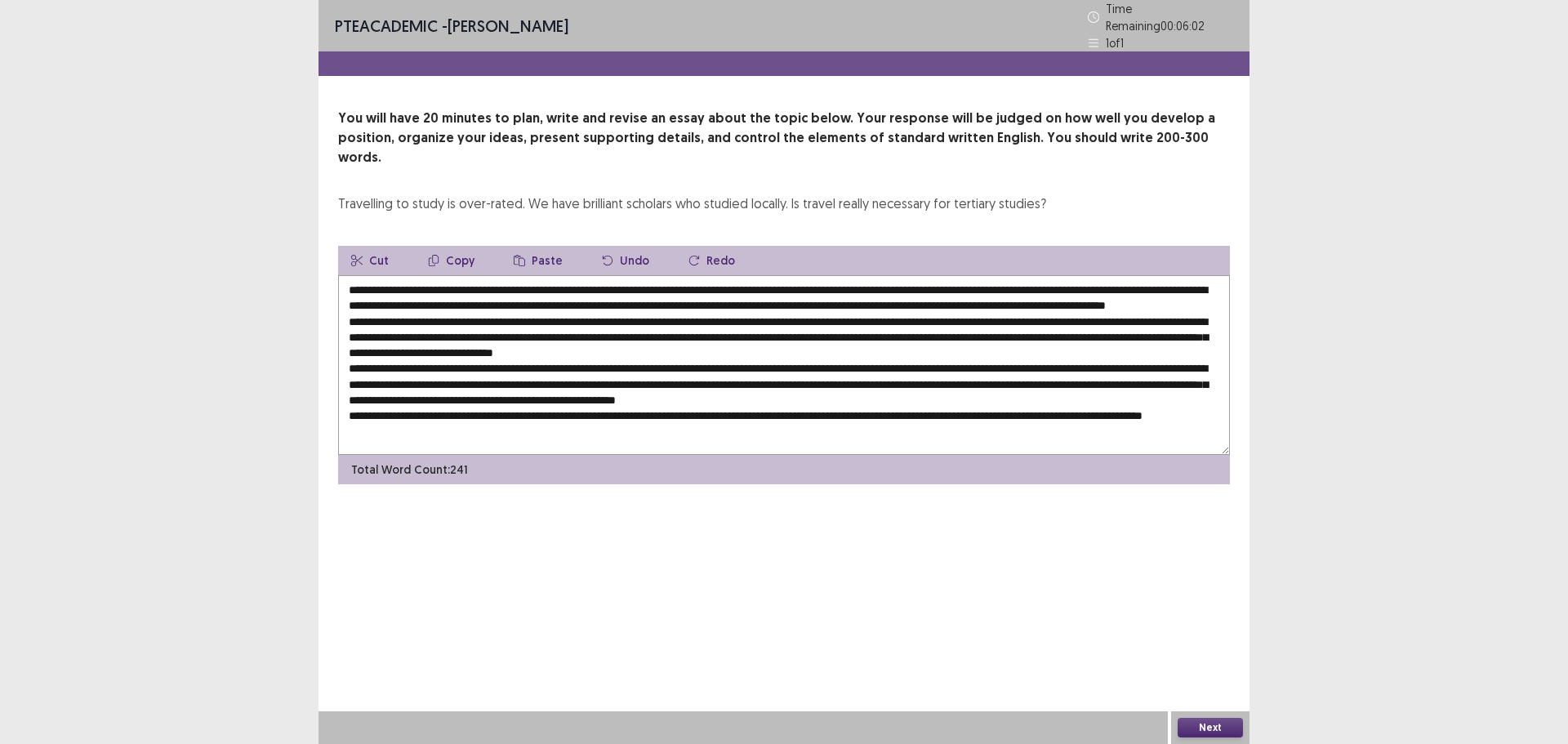
click at [1179, 733] on button "Next" at bounding box center [1210, 728] width 65 height 19
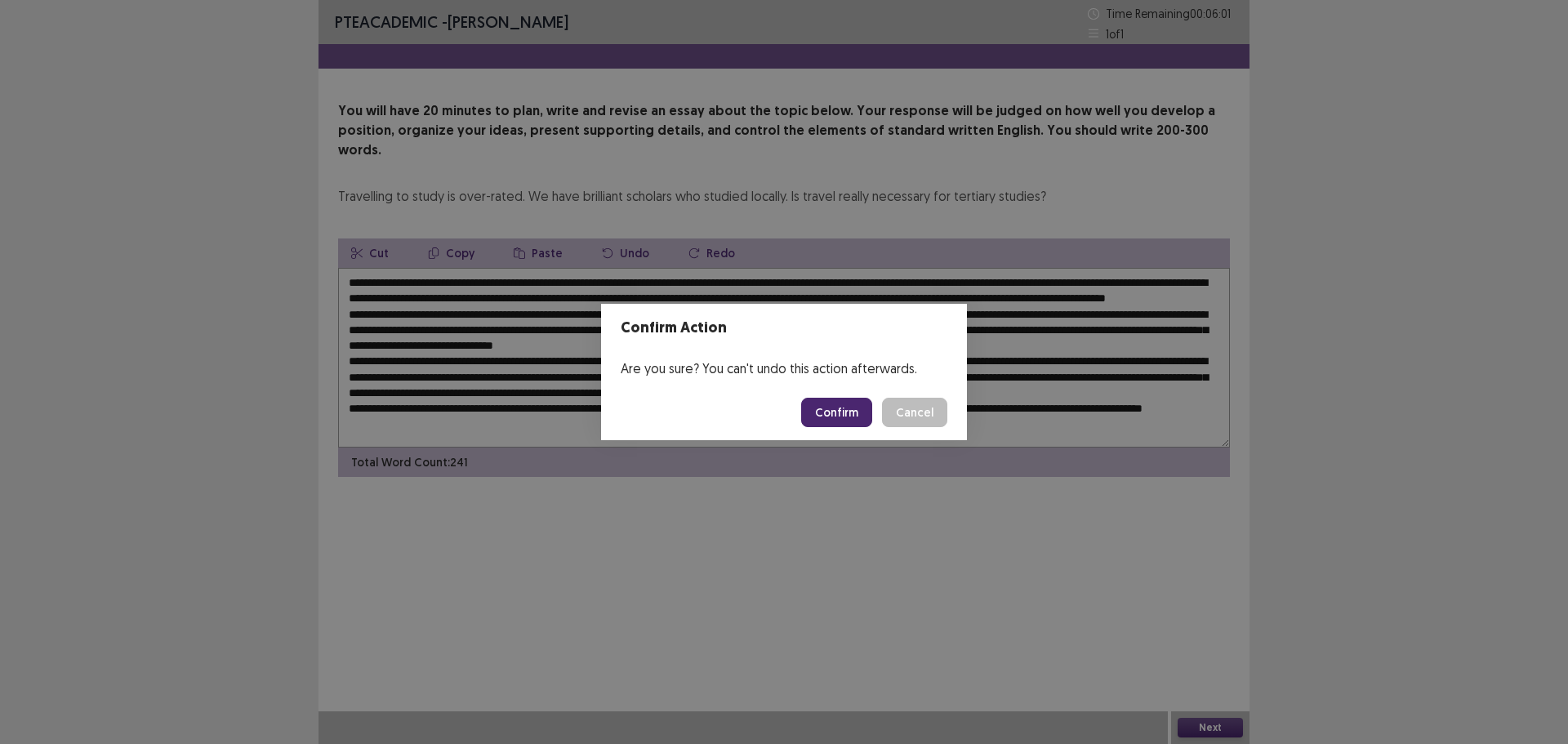
click at [957, 416] on footer "Confirm Cancel" at bounding box center [784, 413] width 366 height 56
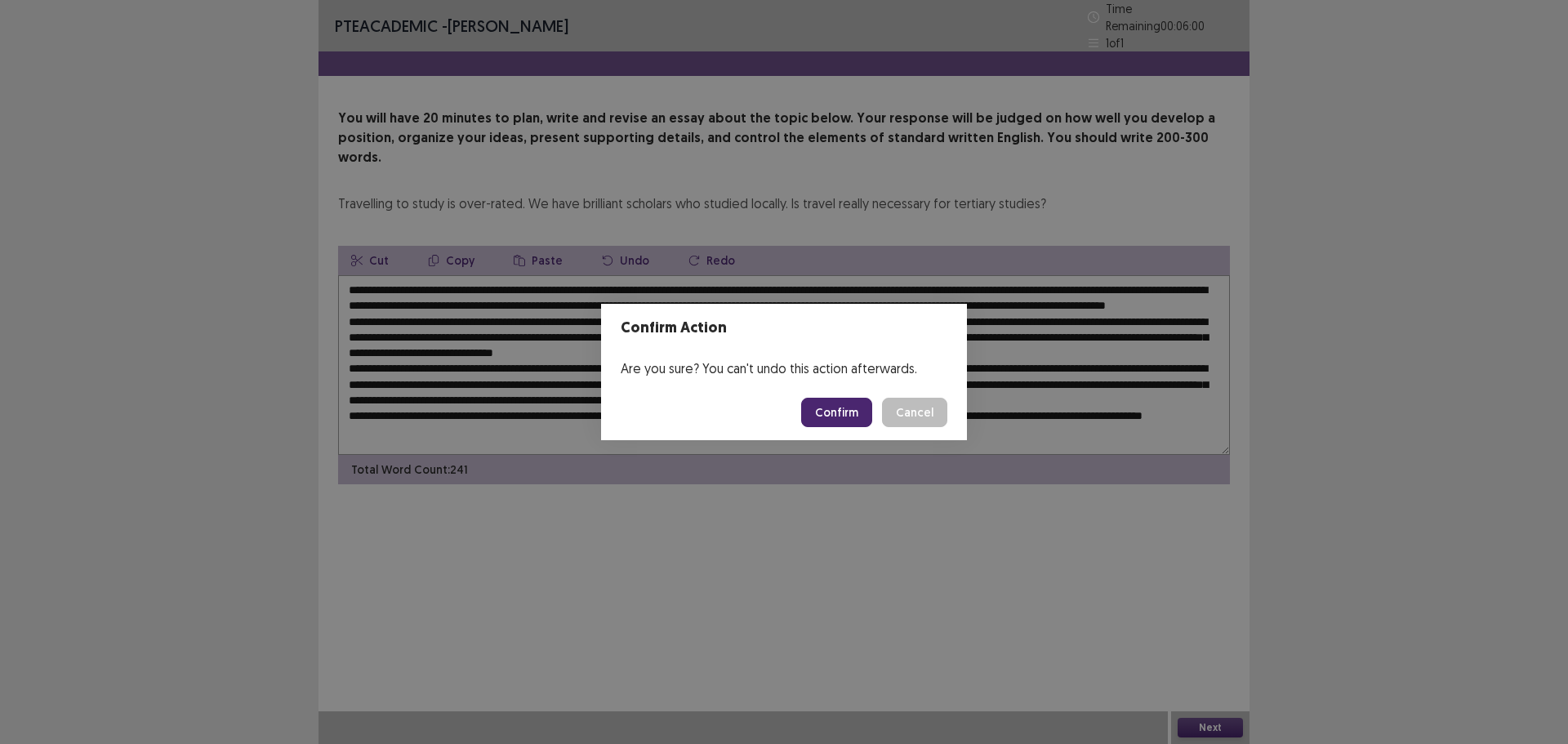
click at [947, 401] on div "Confirm Cancel" at bounding box center [875, 413] width 146 height 29
click at [937, 416] on button "Cancel" at bounding box center [914, 413] width 65 height 29
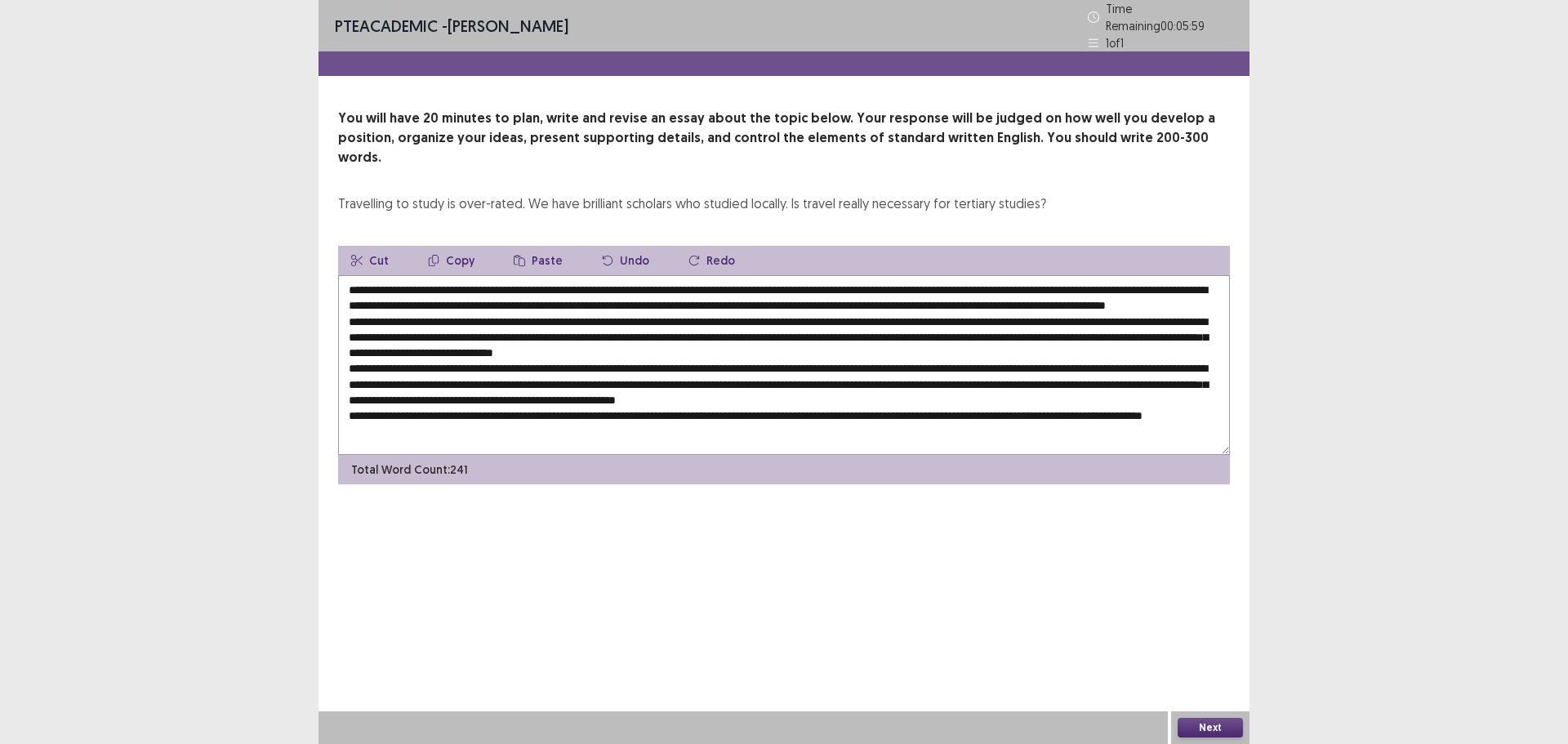
click at [1167, 701] on div "PTE academic - [PERSON_NAME] Time Remaining 00 : 05 : 59 1 of 1 You will have 2…" at bounding box center [784, 372] width 931 height 744
click at [1178, 717] on div "Next" at bounding box center [1210, 728] width 79 height 33
click at [1190, 733] on button "Next" at bounding box center [1210, 728] width 65 height 19
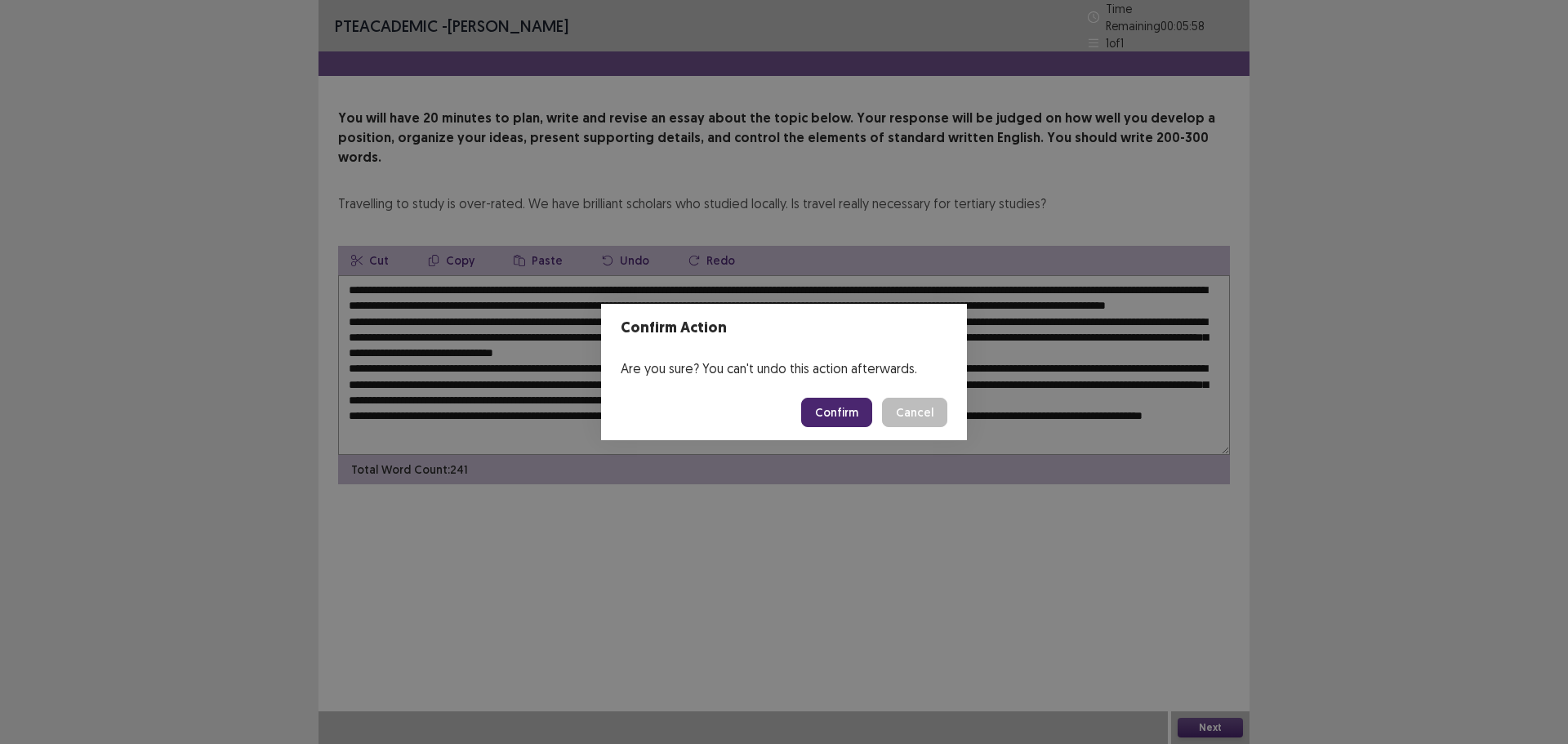
click at [843, 416] on button "Confirm" at bounding box center [837, 413] width 71 height 29
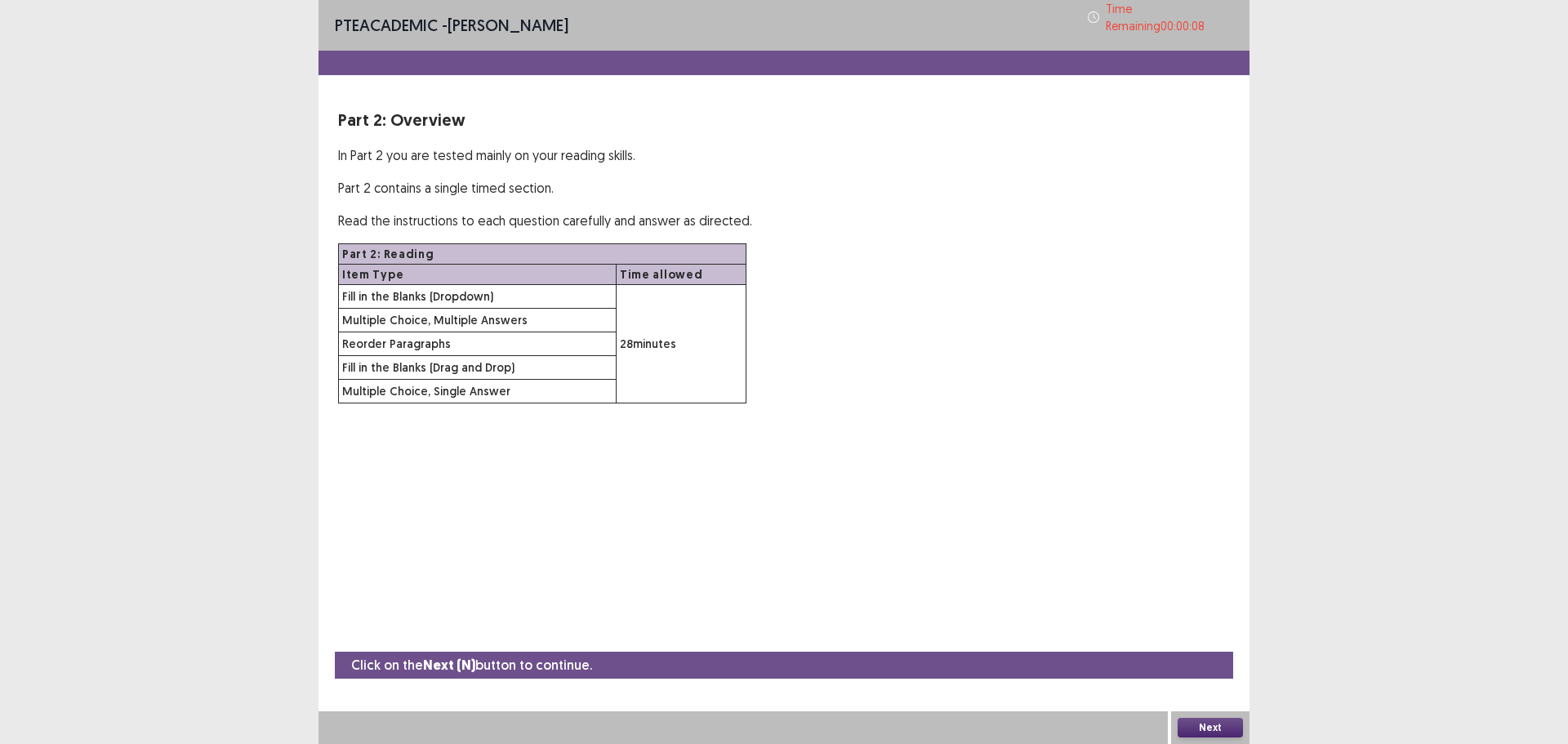
click at [1226, 739] on div "Next" at bounding box center [1210, 728] width 79 height 33
click at [1220, 727] on button "Next" at bounding box center [1210, 728] width 65 height 19
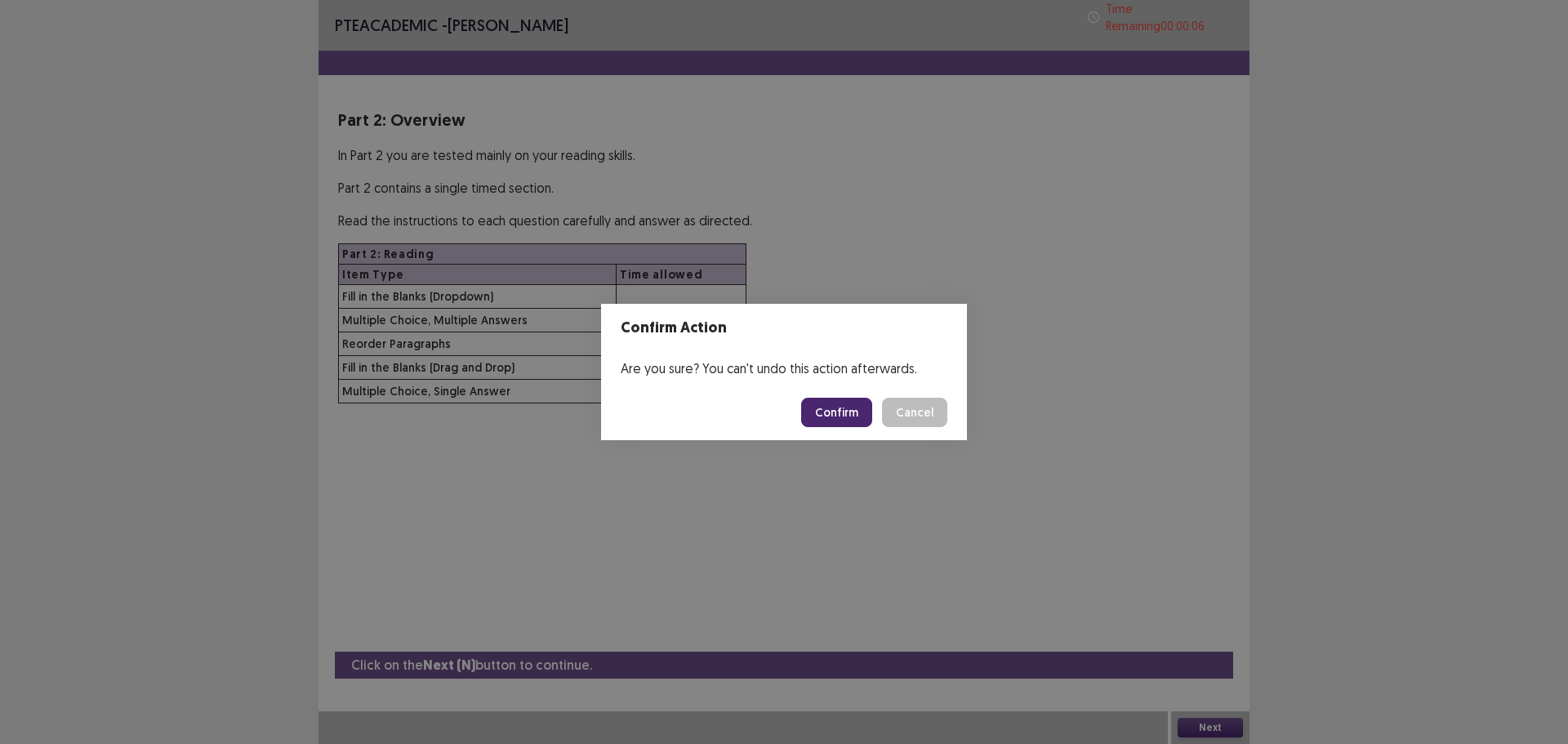
click at [846, 407] on button "Confirm" at bounding box center [837, 413] width 71 height 29
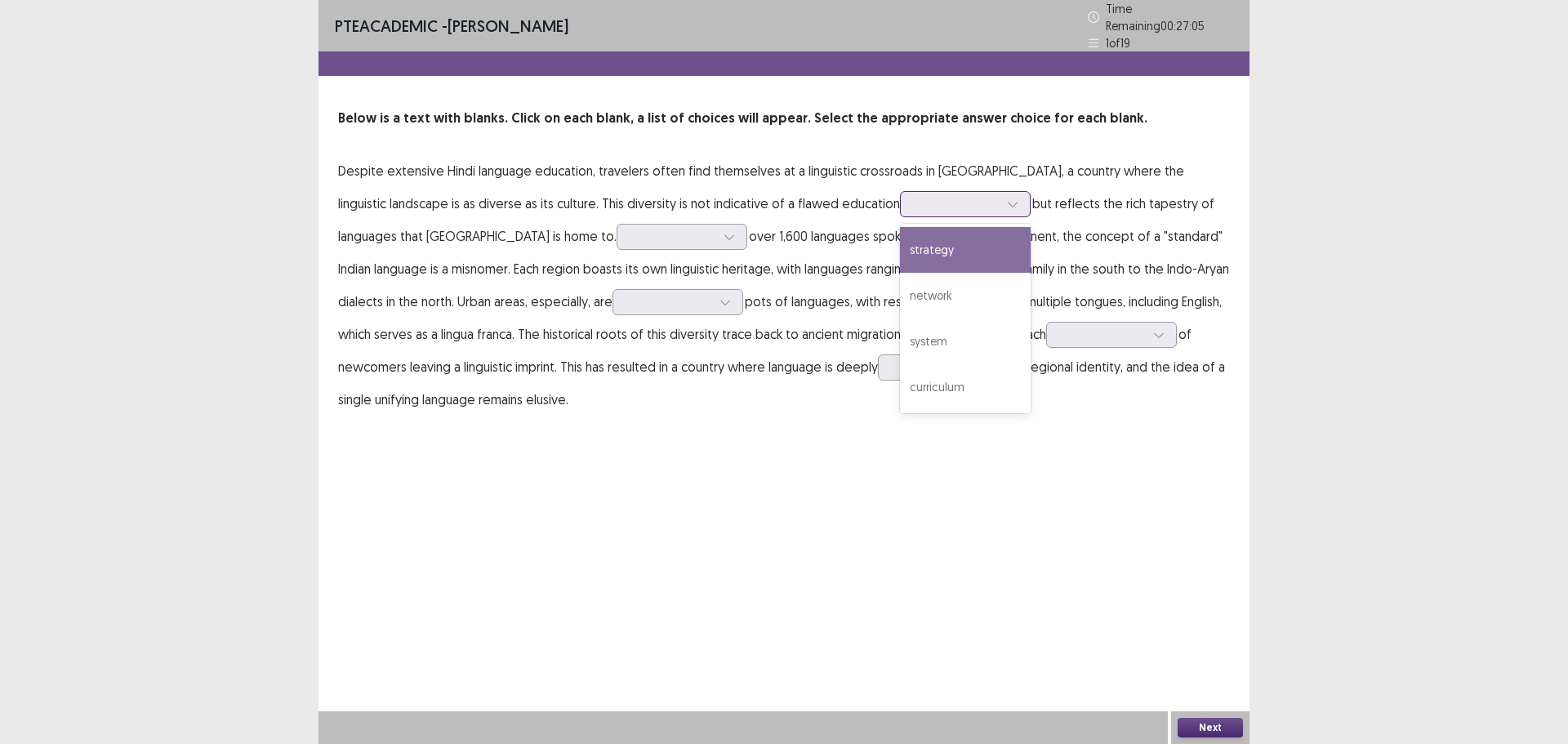
click at [914, 203] on input "text" at bounding box center [916, 203] width 4 height 12
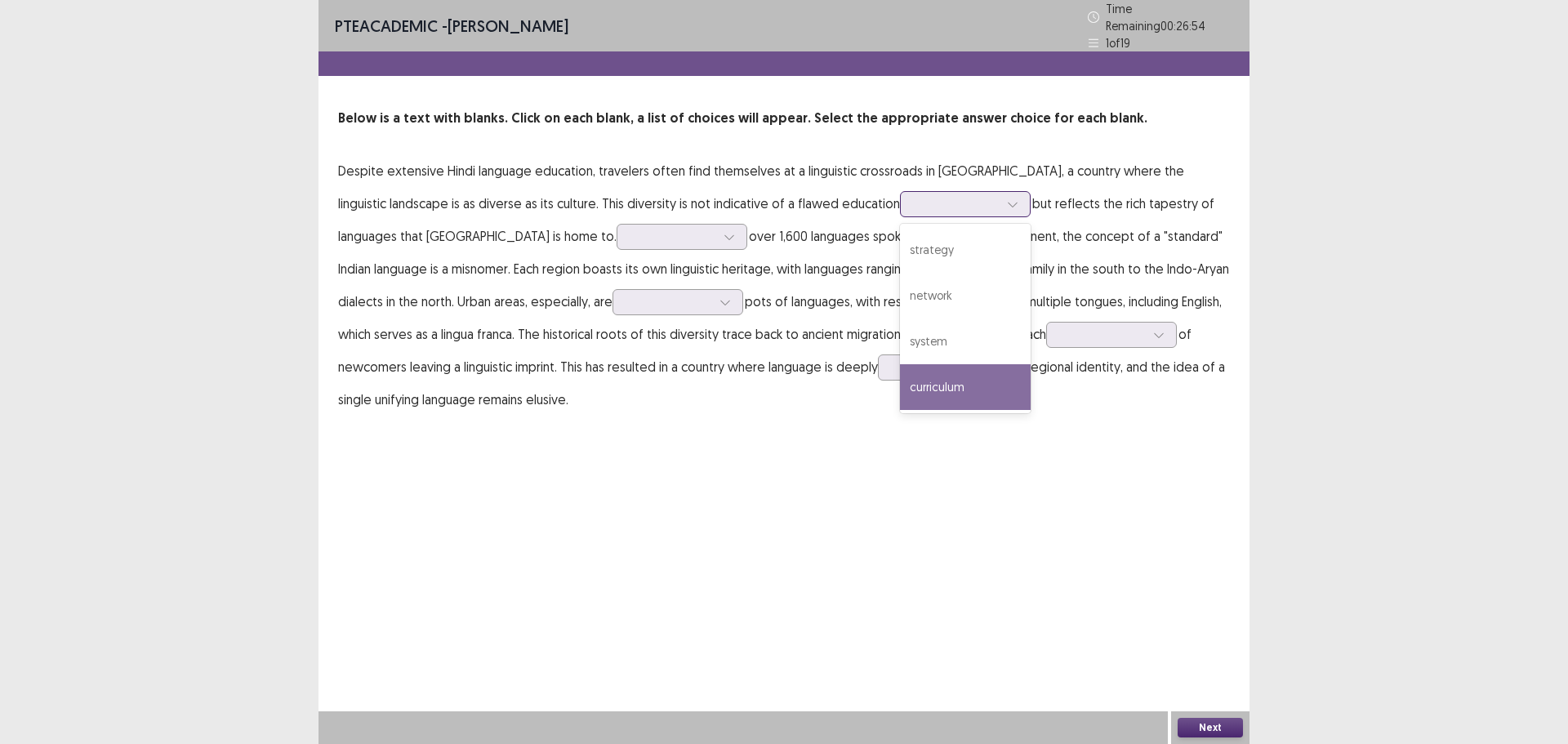
click at [900, 367] on div "curriculum" at bounding box center [965, 387] width 131 height 46
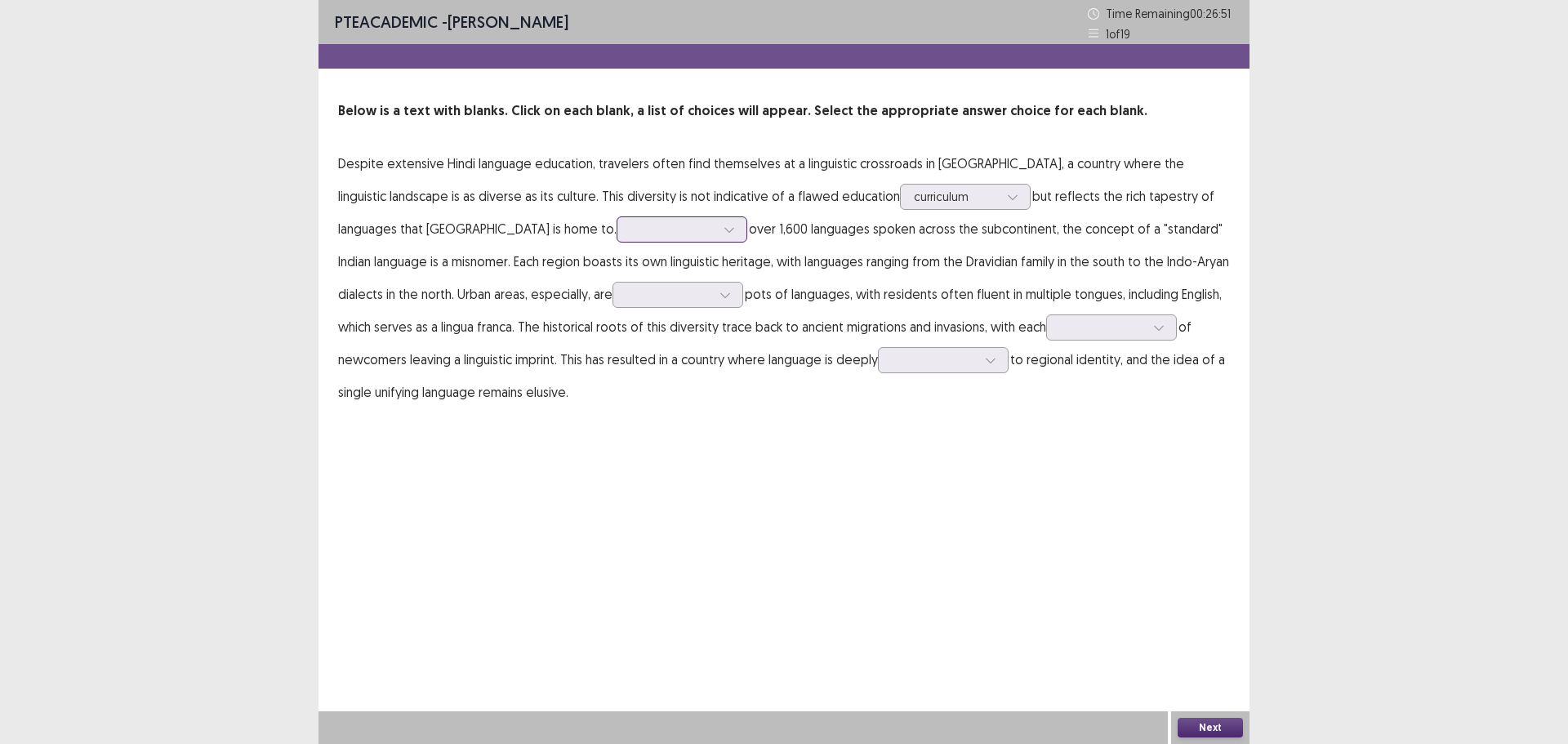
click at [630, 225] on div at bounding box center [672, 229] width 85 height 16
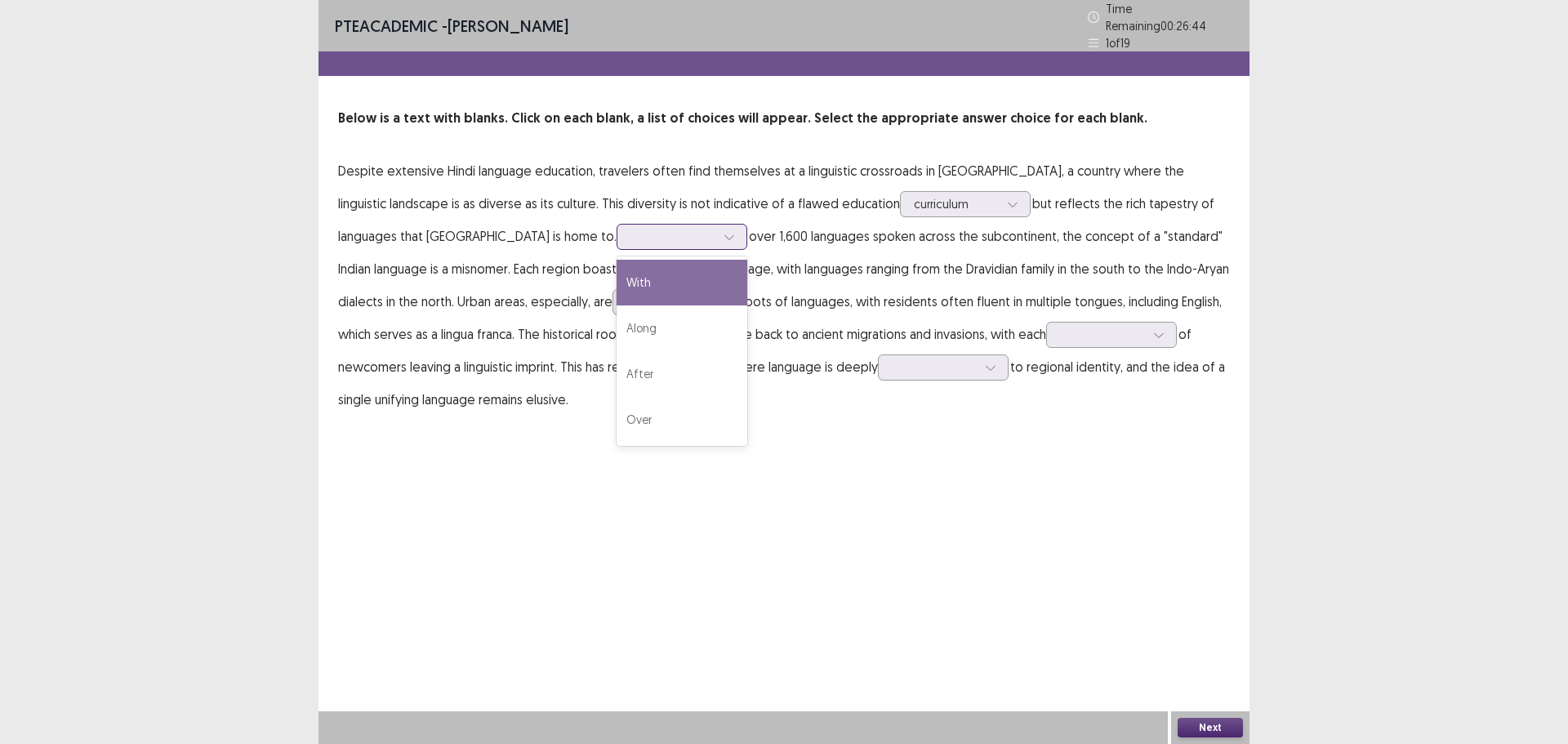
click at [617, 280] on div "With" at bounding box center [682, 283] width 131 height 46
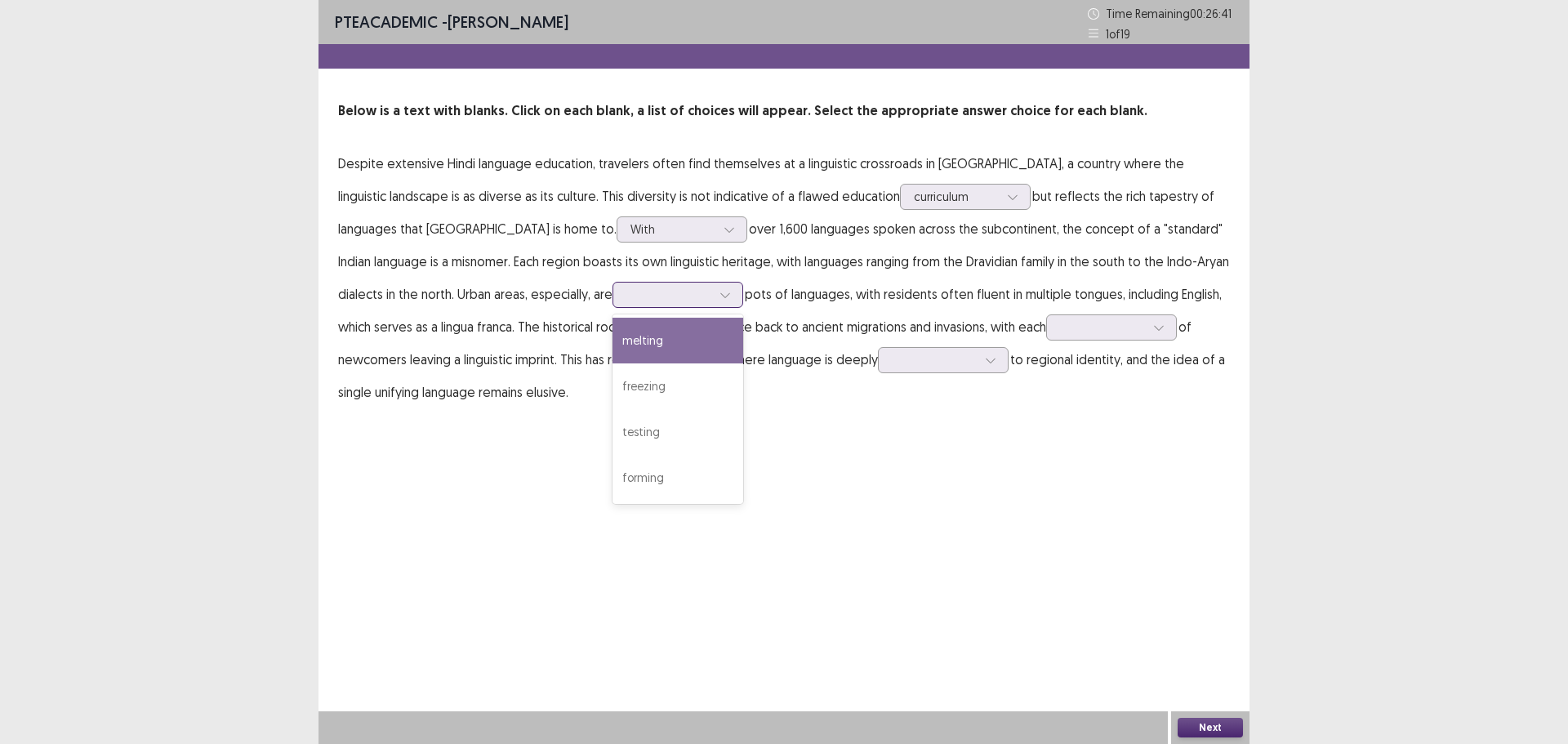
click at [627, 298] on div at bounding box center [669, 294] width 85 height 16
click at [613, 347] on div "melting" at bounding box center [678, 340] width 131 height 46
click at [1060, 331] on div at bounding box center [1102, 327] width 85 height 16
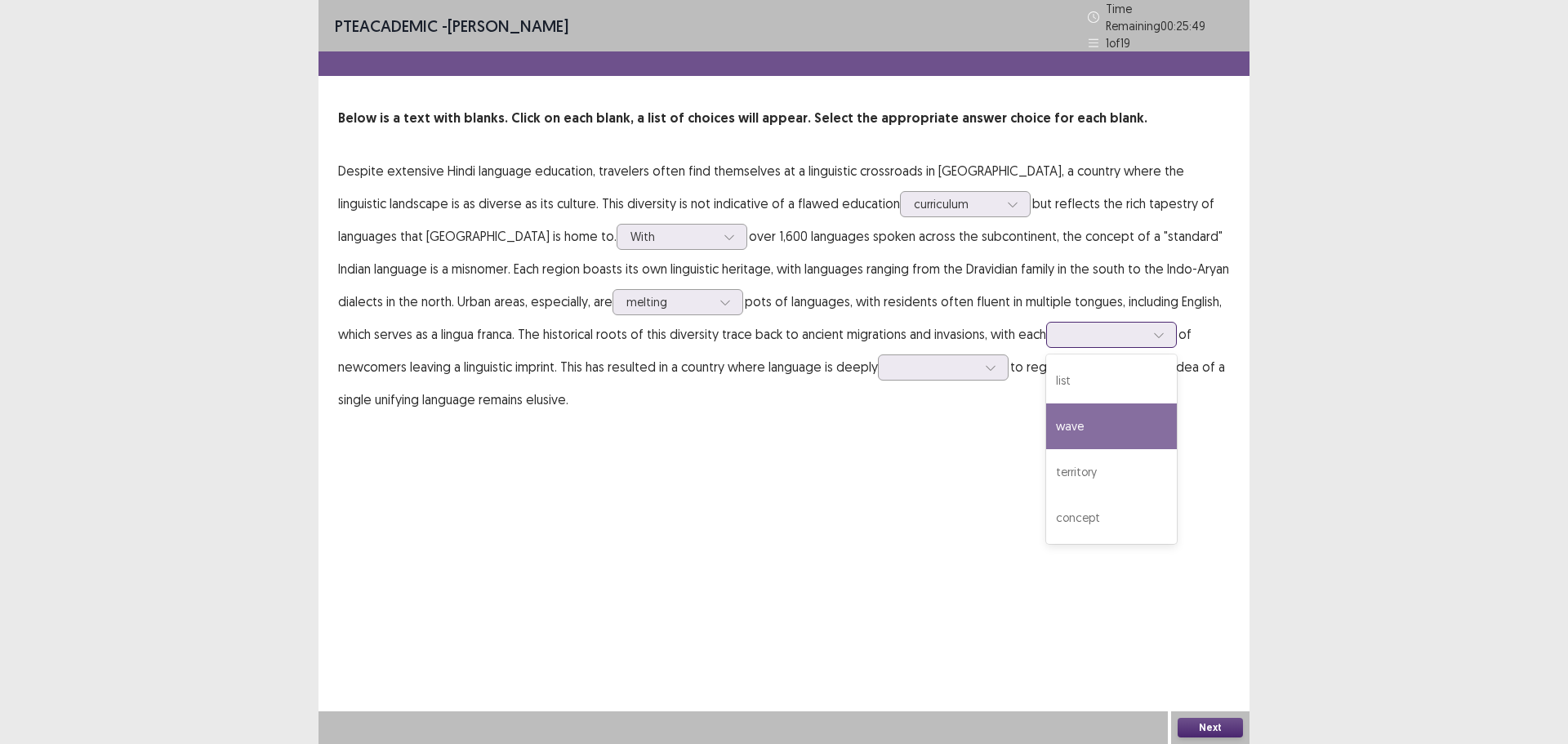
click at [1047, 417] on div "wave" at bounding box center [1112, 426] width 131 height 46
click at [878, 355] on div at bounding box center [943, 368] width 131 height 27
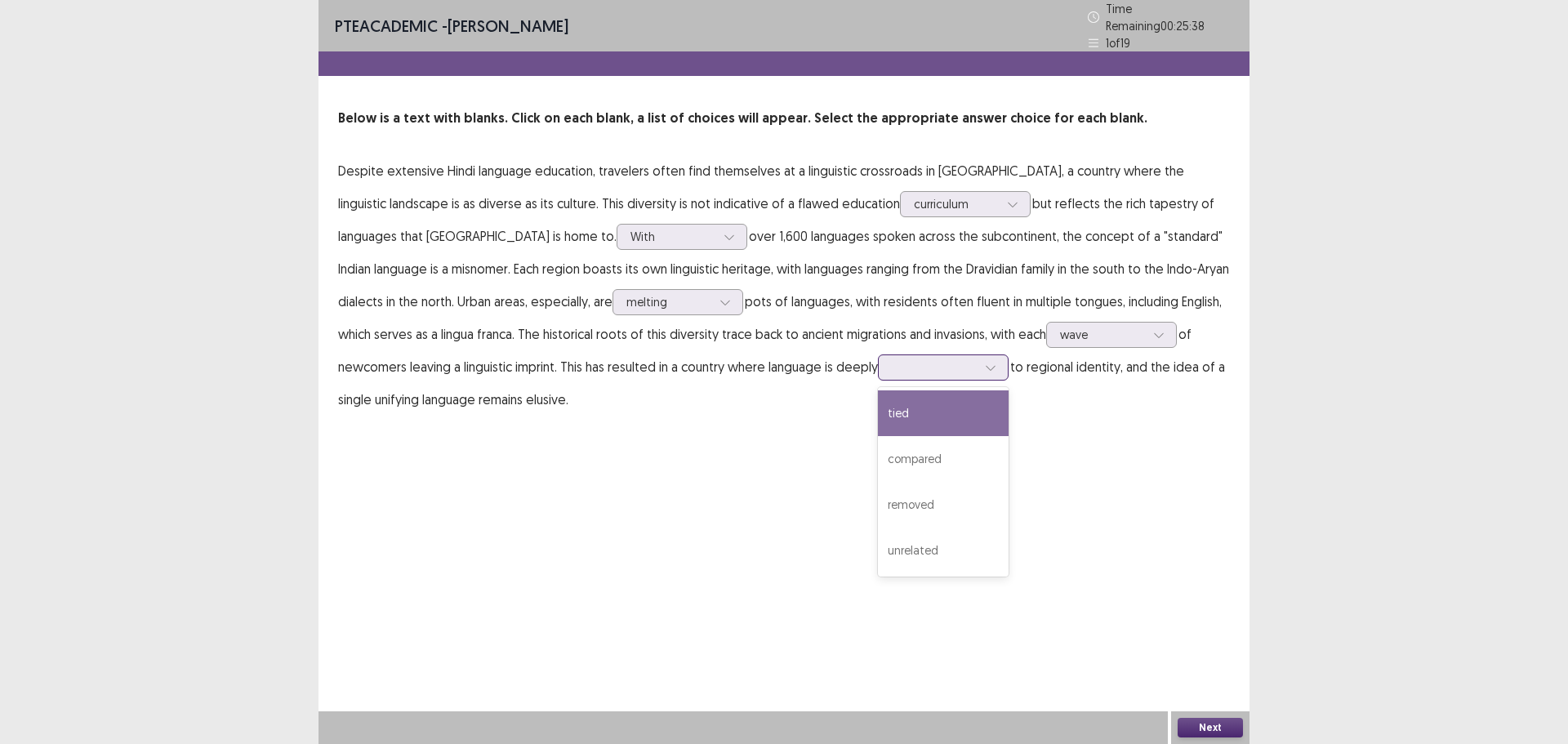
click at [878, 415] on div "tied" at bounding box center [943, 414] width 131 height 46
click at [1204, 729] on button "Next" at bounding box center [1210, 728] width 65 height 19
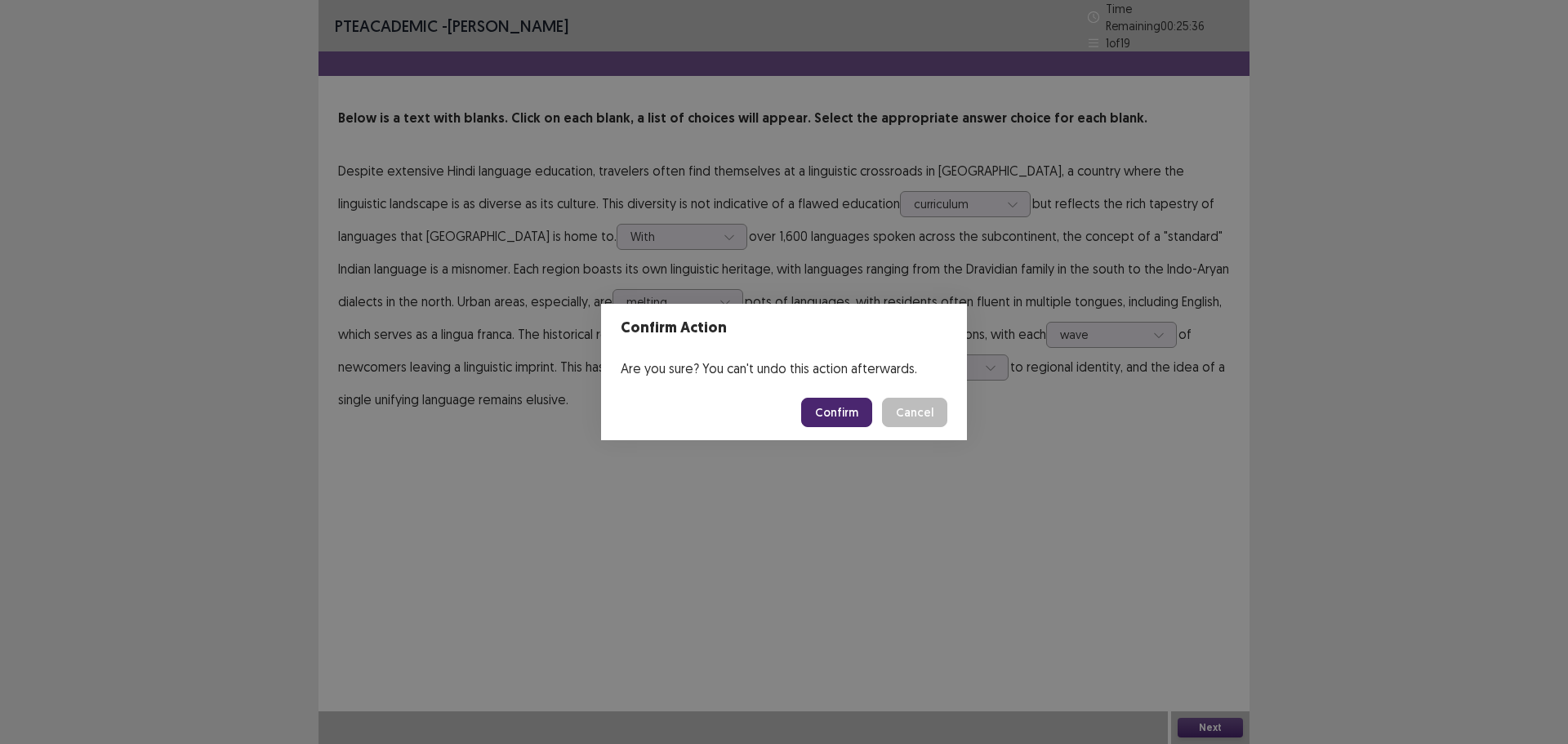
click at [832, 413] on button "Confirm" at bounding box center [837, 413] width 71 height 29
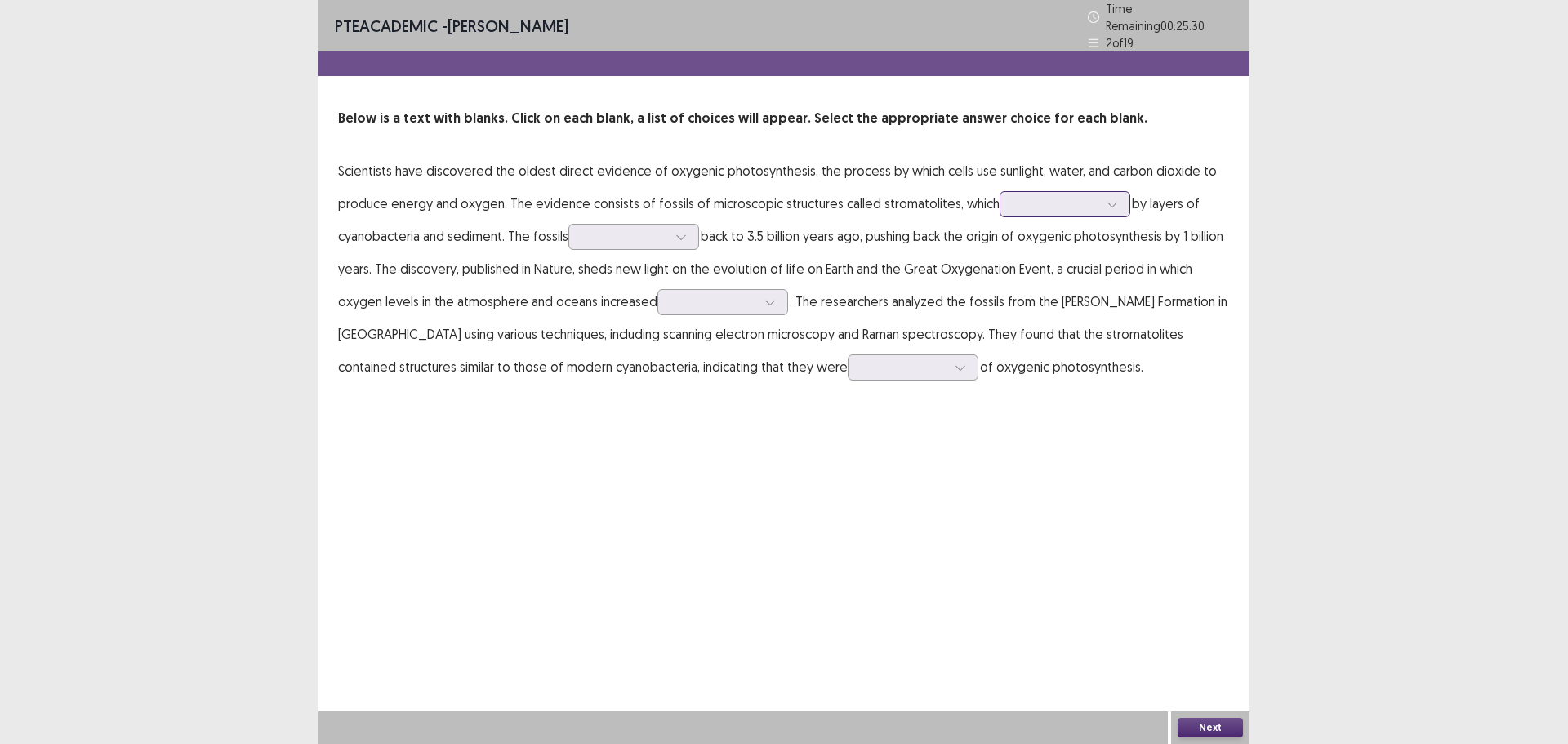
click at [1019, 198] on div at bounding box center [1056, 203] width 85 height 16
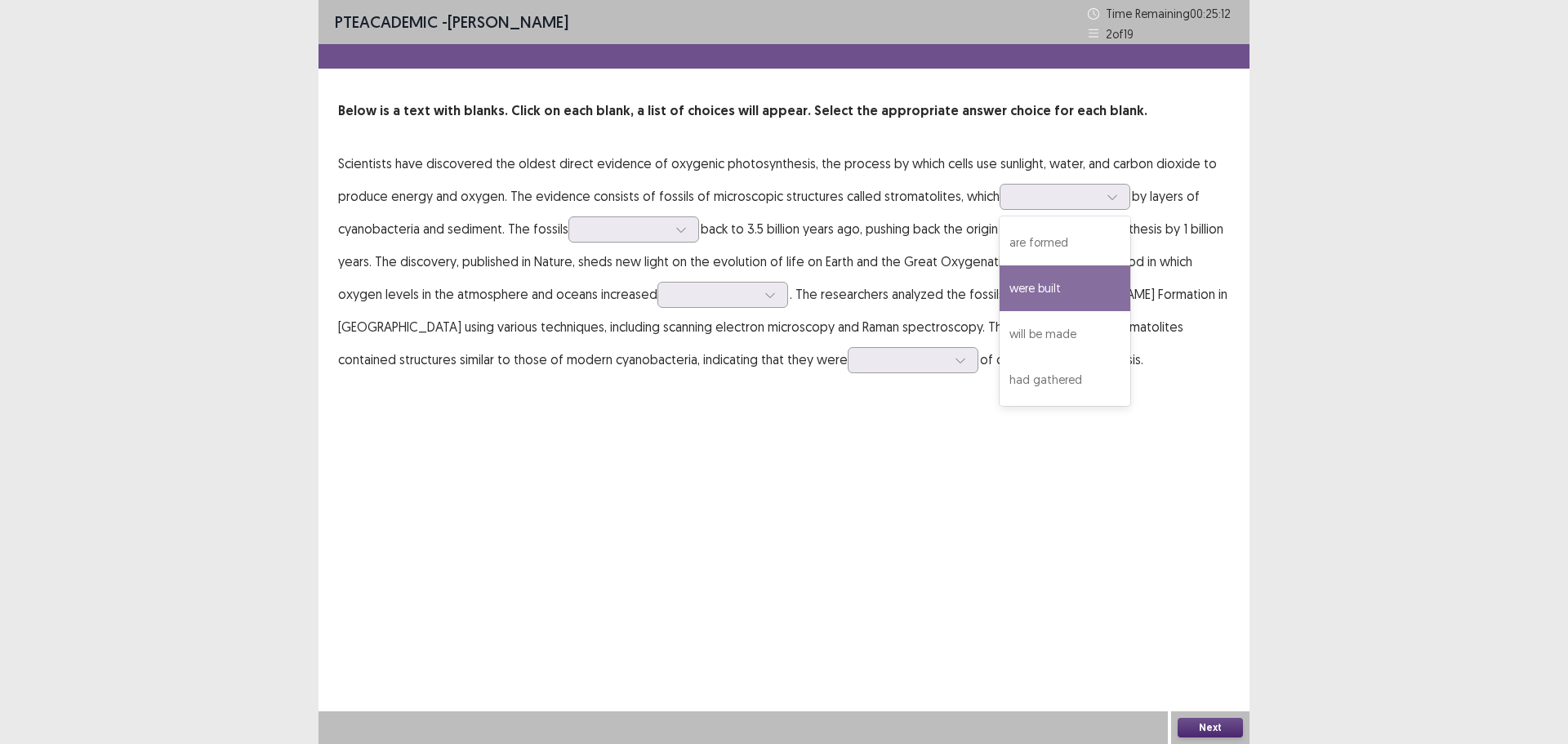
drag, startPoint x: 640, startPoint y: 202, endPoint x: 656, endPoint y: 205, distance: 16.3
click at [645, 203] on p "Scientists have discovered the oldest direct evidence of oxygenic photosynthesi…" at bounding box center [784, 262] width 892 height 229
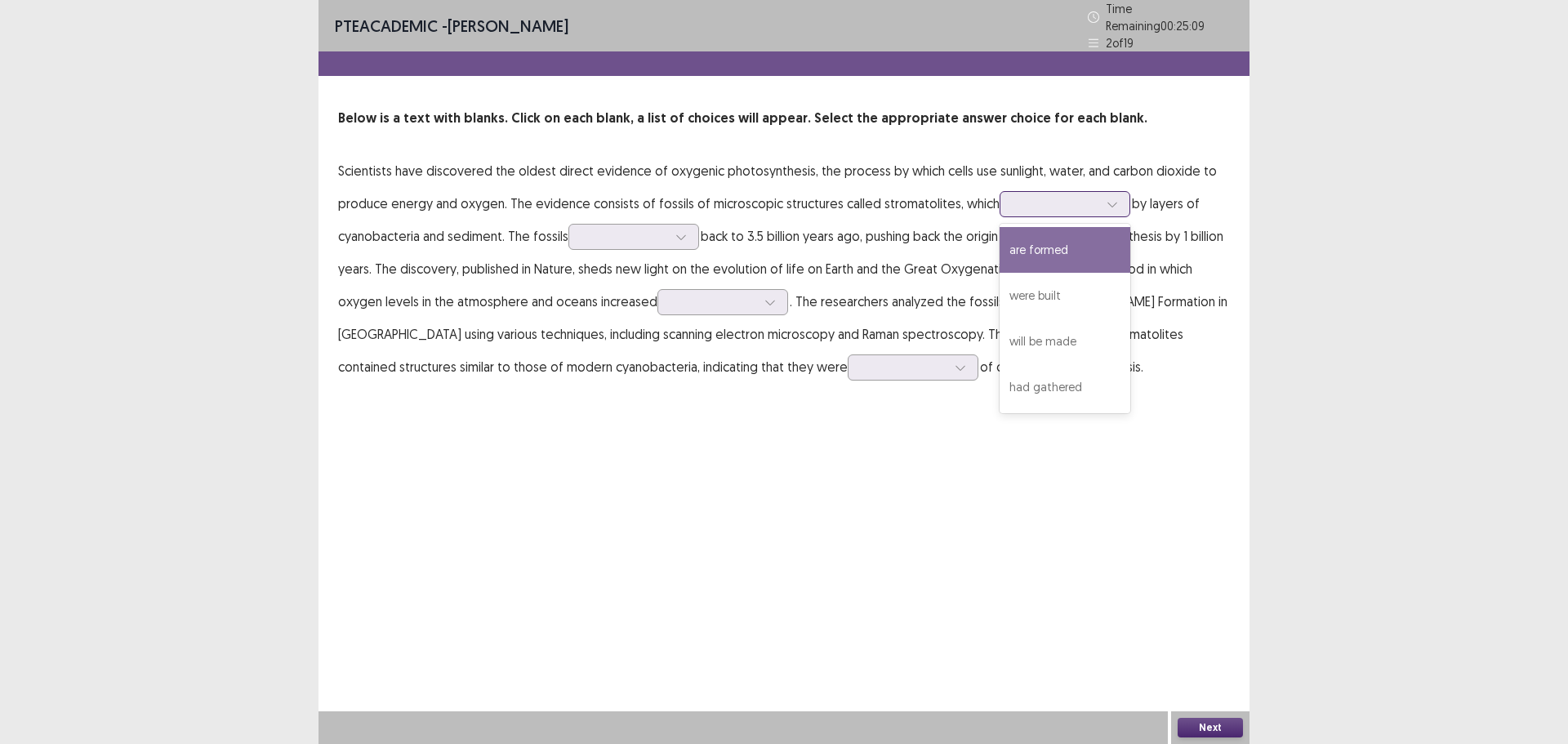
click at [1031, 200] on div at bounding box center [1056, 203] width 85 height 16
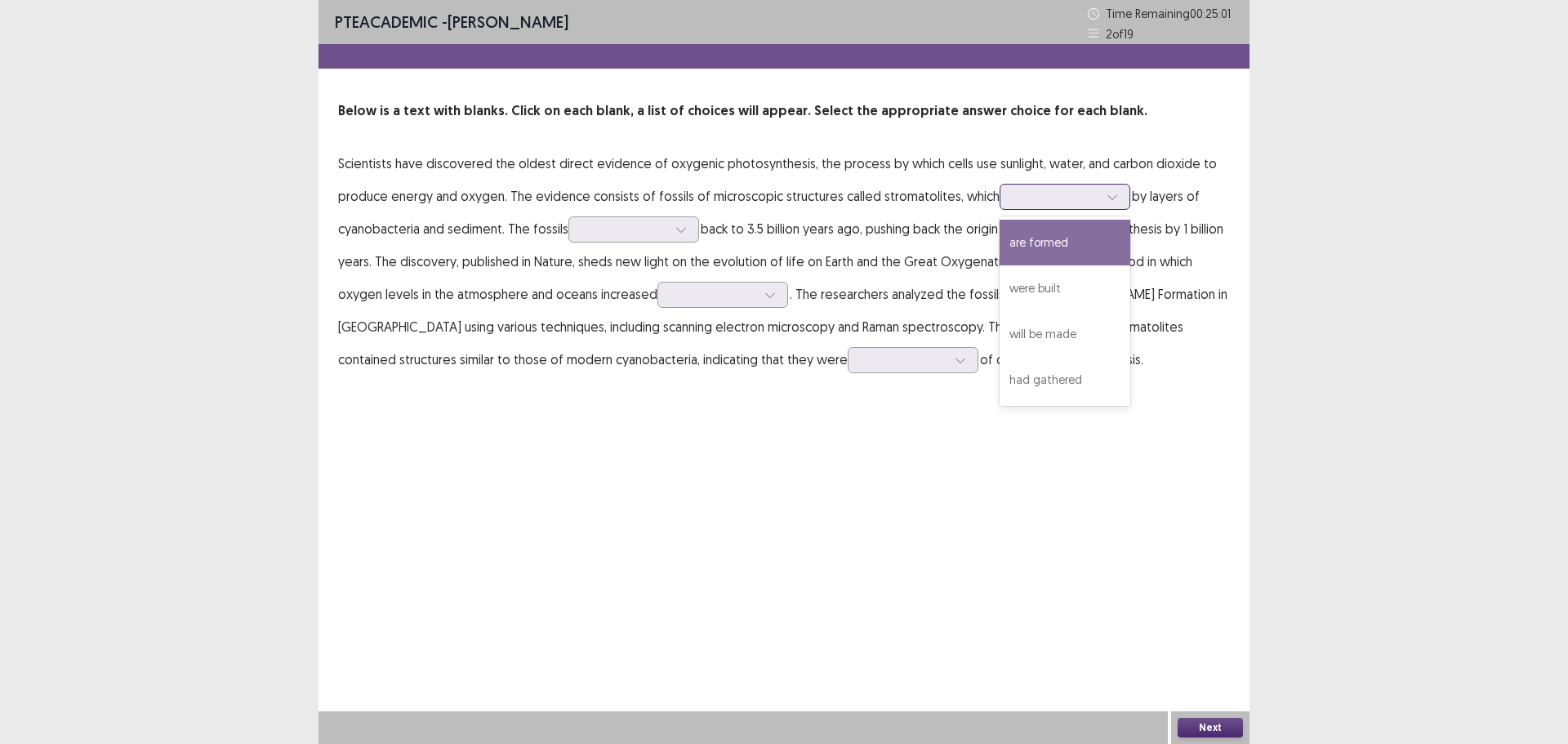
click at [1092, 250] on div "are formed" at bounding box center [1065, 243] width 131 height 46
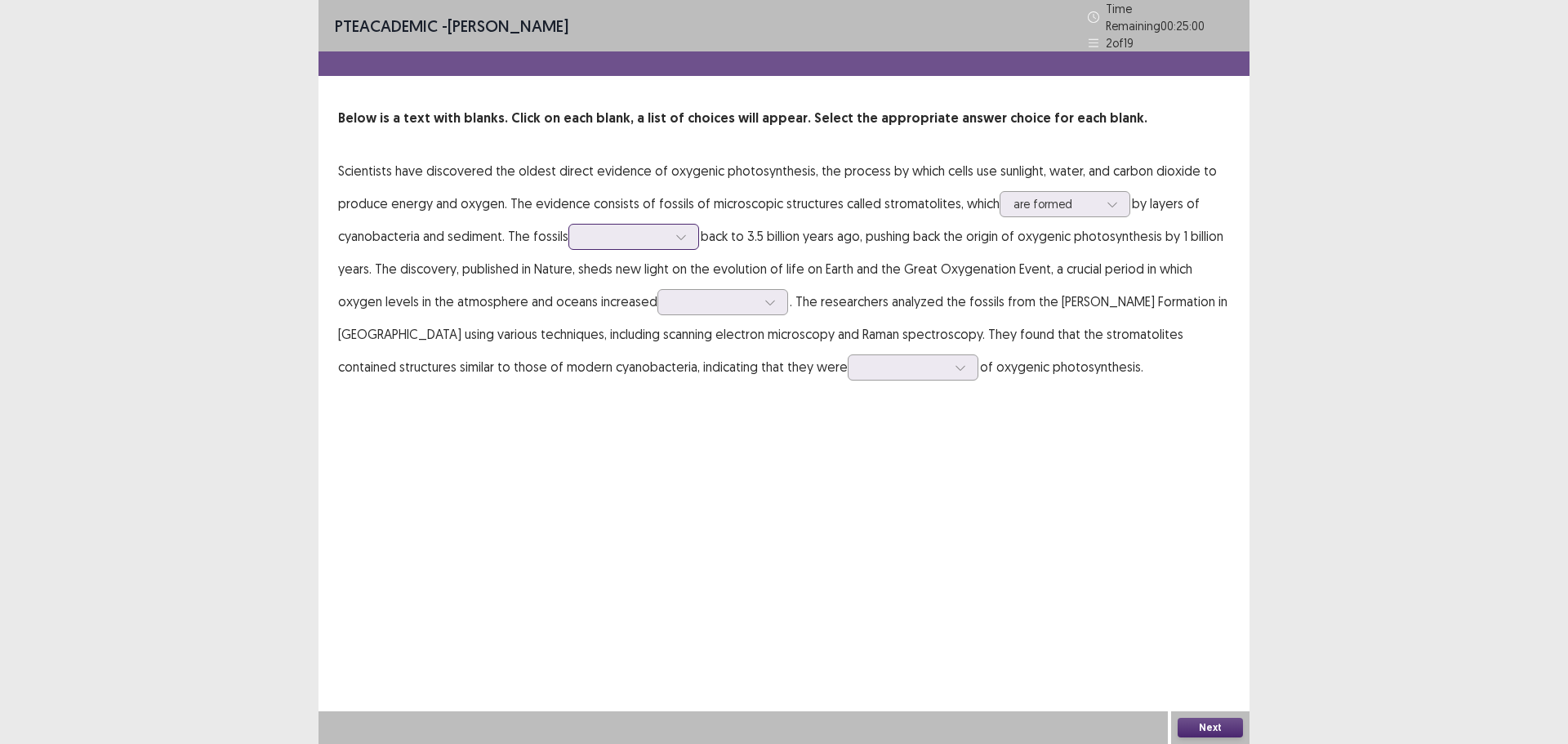
click at [619, 232] on div at bounding box center [625, 236] width 85 height 16
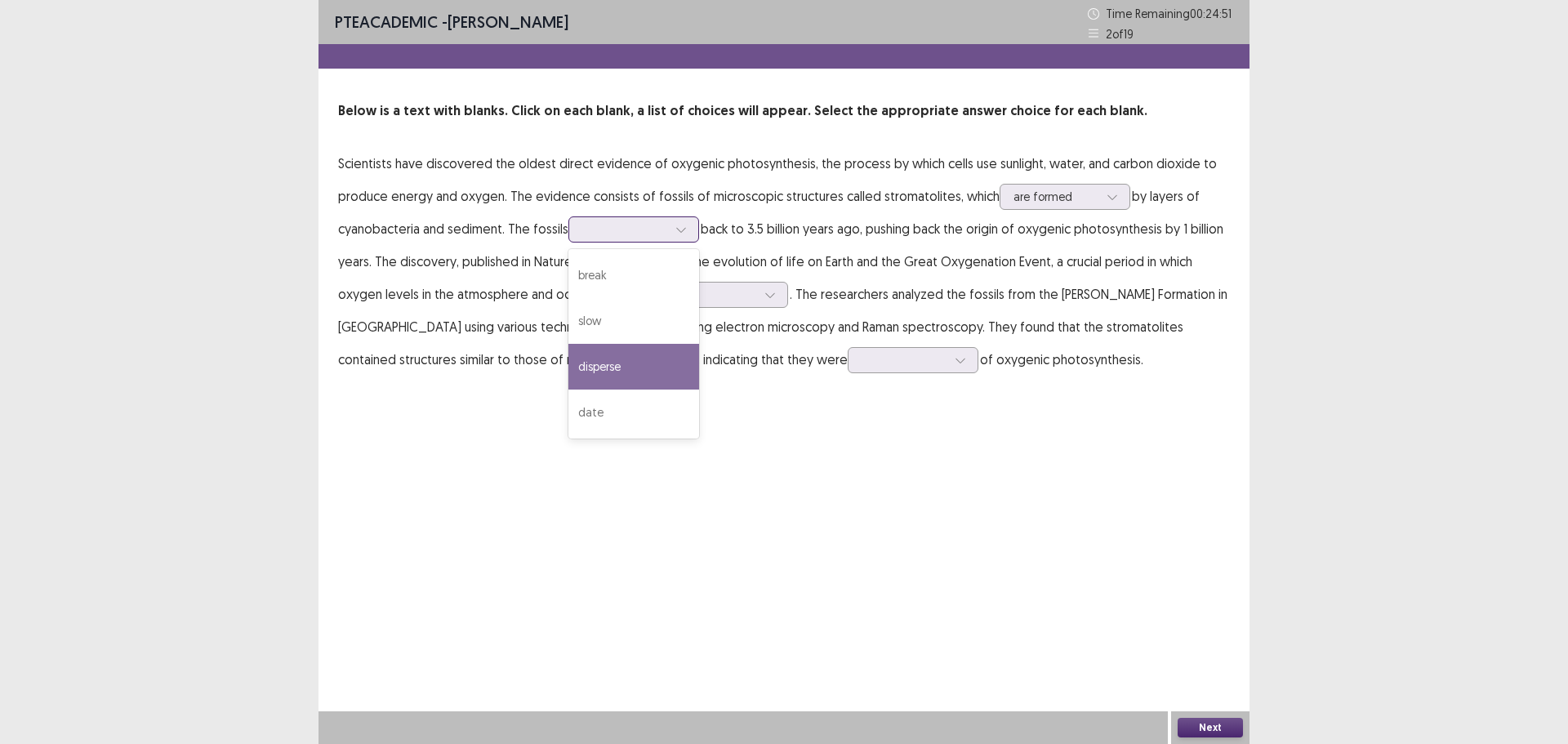
click at [603, 376] on div "disperse" at bounding box center [633, 367] width 131 height 46
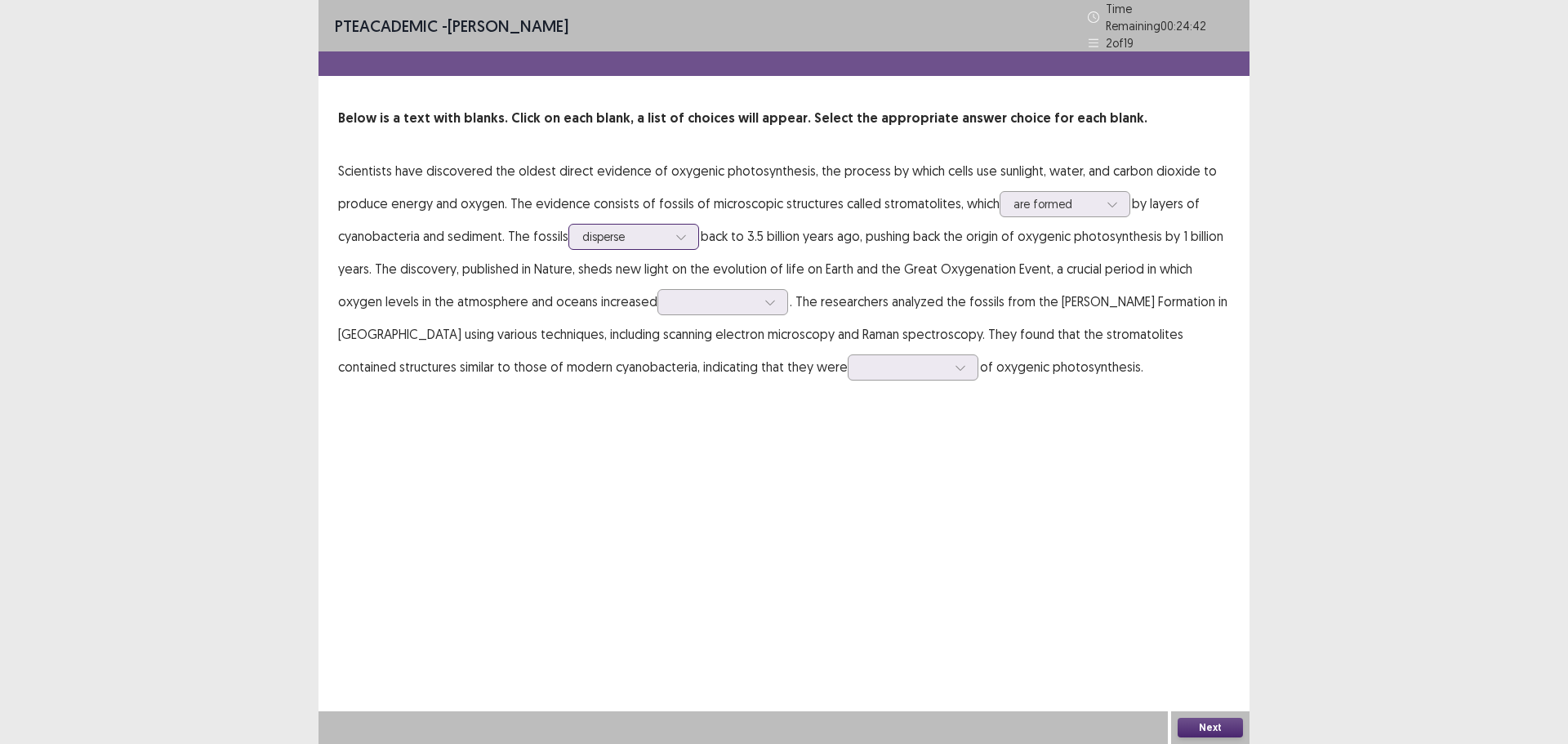
click at [610, 229] on div at bounding box center [625, 236] width 85 height 16
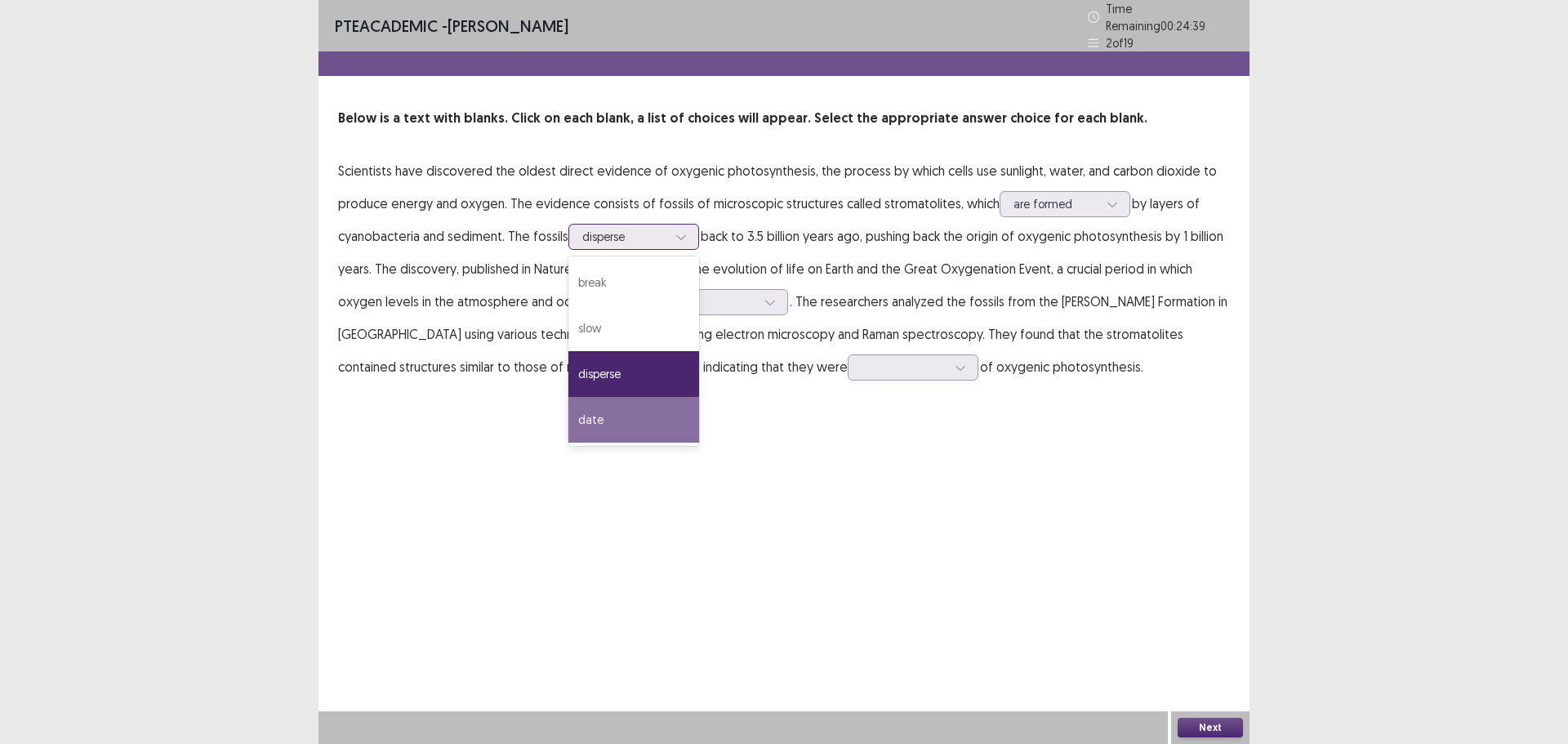
click at [642, 421] on div "date" at bounding box center [633, 420] width 131 height 46
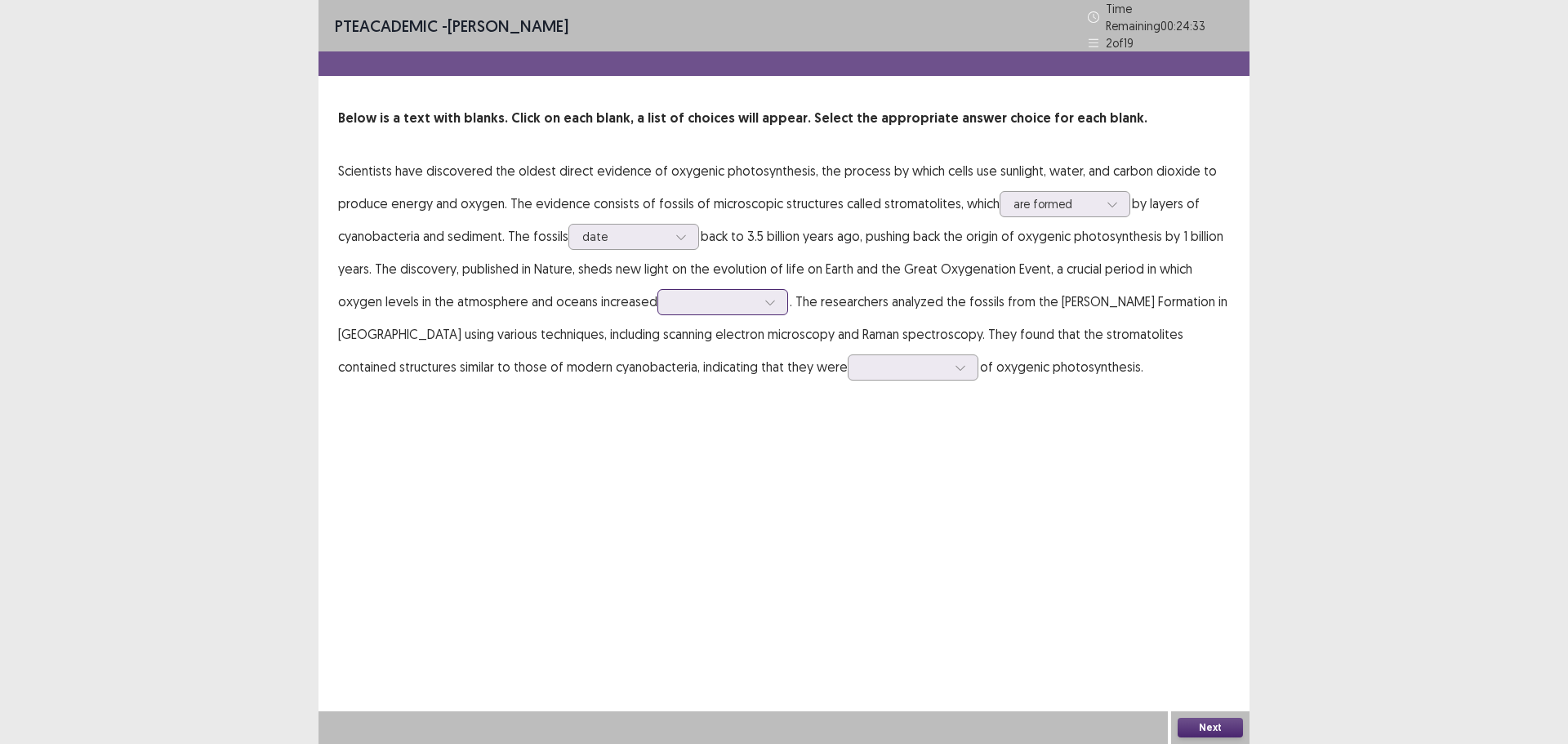
click at [728, 300] on div at bounding box center [714, 301] width 85 height 16
click at [764, 477] on div "dramatically" at bounding box center [723, 485] width 131 height 46
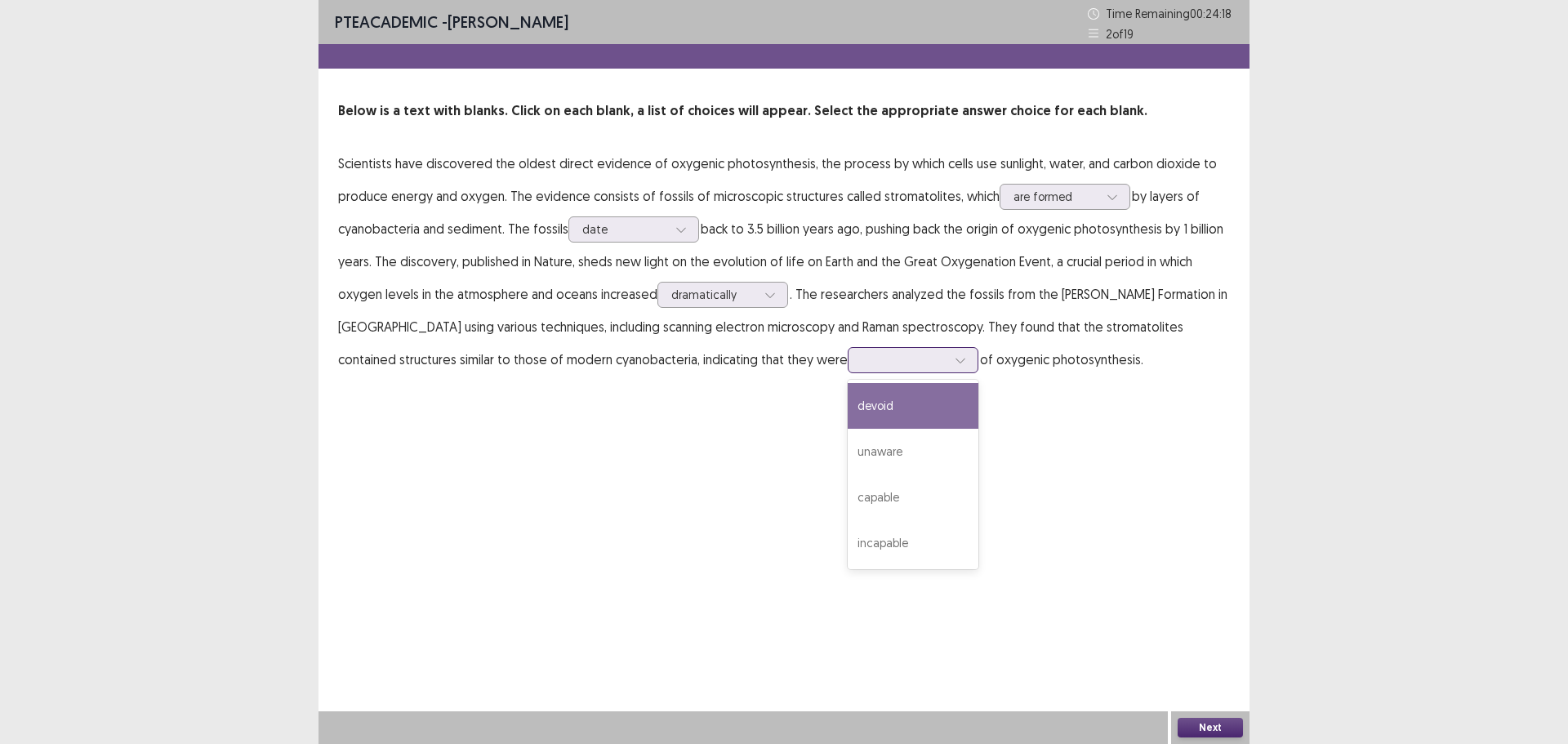
click at [848, 362] on div at bounding box center [913, 360] width 131 height 27
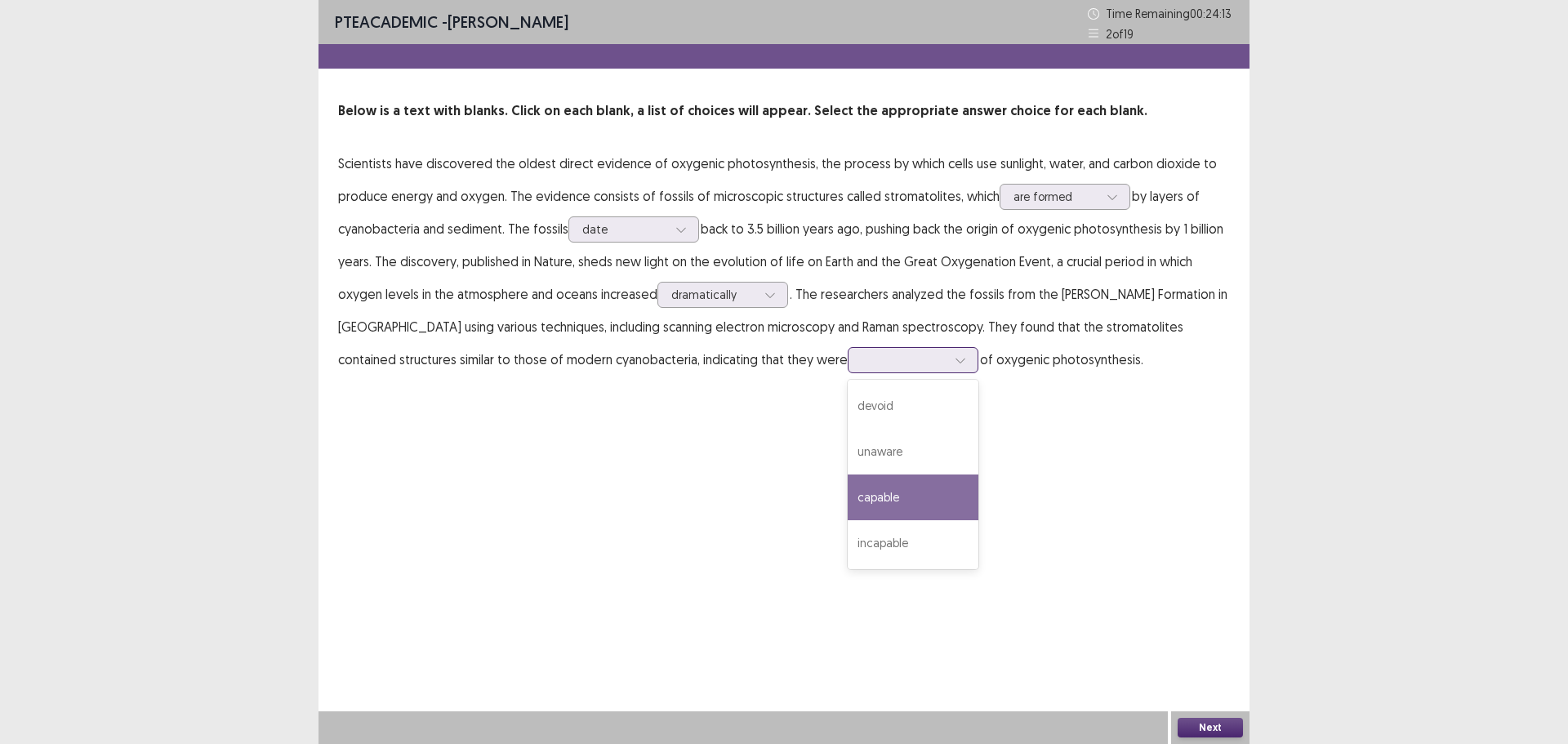
click at [848, 508] on div "capable" at bounding box center [913, 498] width 131 height 46
click at [1199, 721] on button "Next" at bounding box center [1210, 728] width 65 height 19
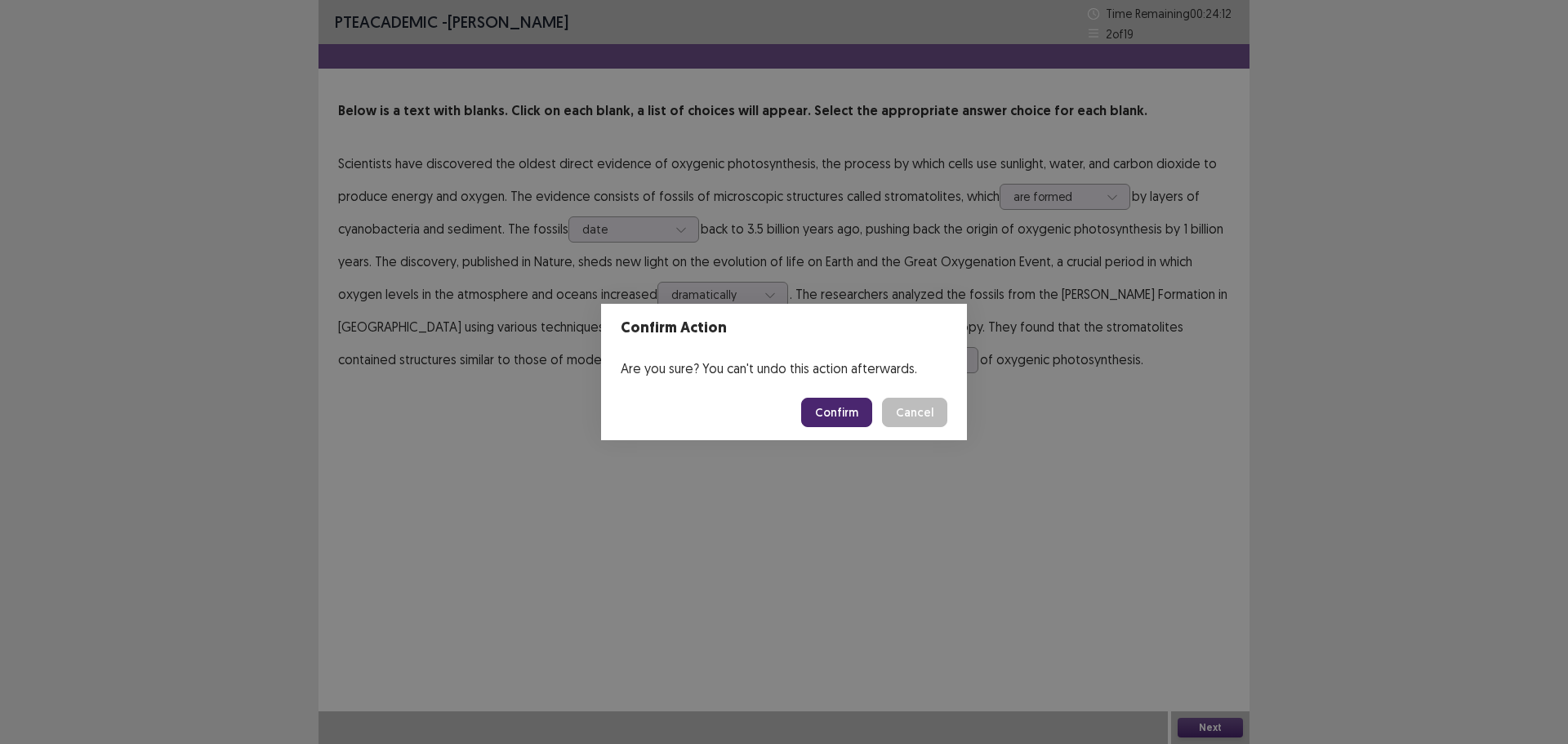
click at [837, 415] on button "Confirm" at bounding box center [837, 413] width 71 height 29
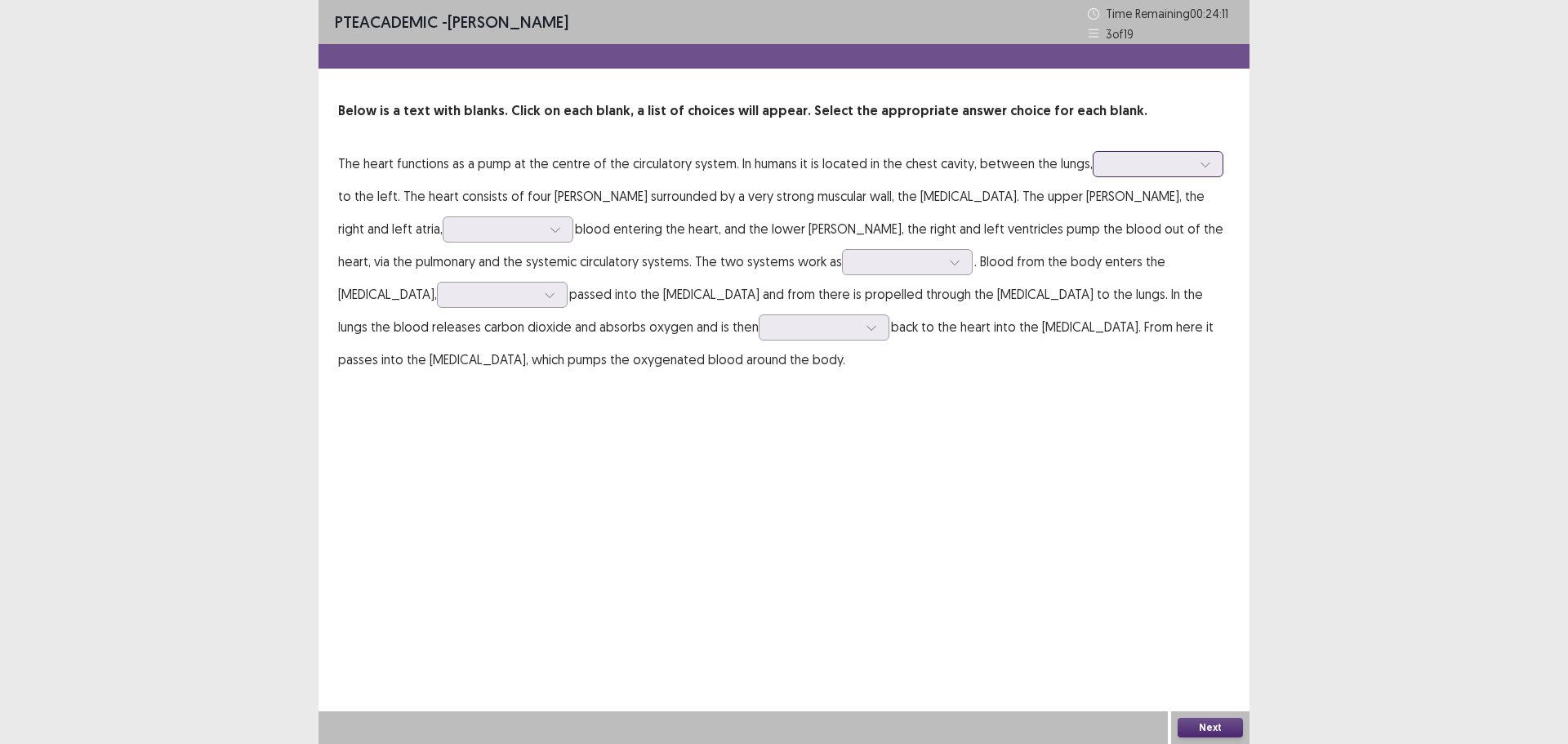
click at [1143, 167] on div at bounding box center [1149, 164] width 85 height 16
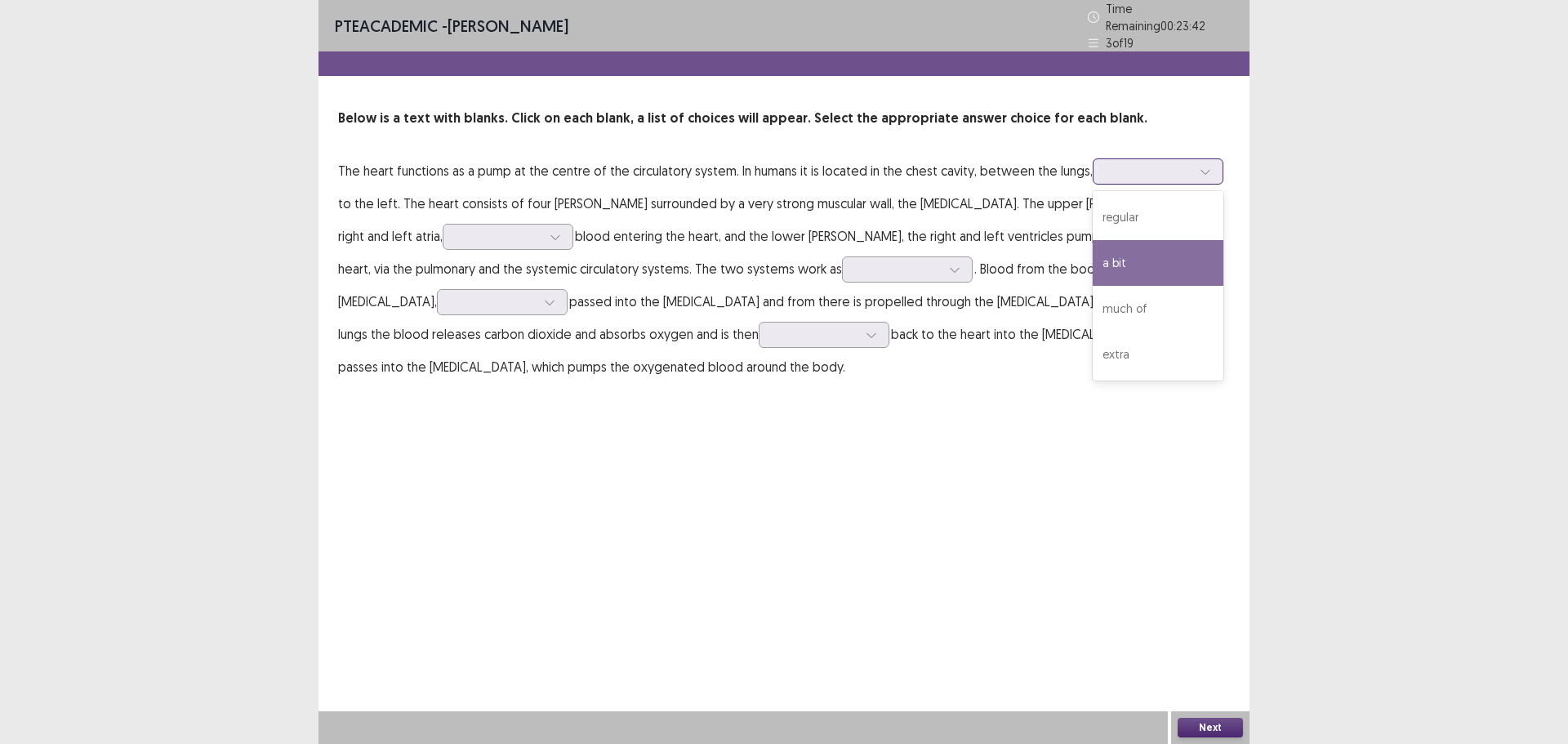
click at [1144, 266] on div "a bit" at bounding box center [1158, 264] width 131 height 46
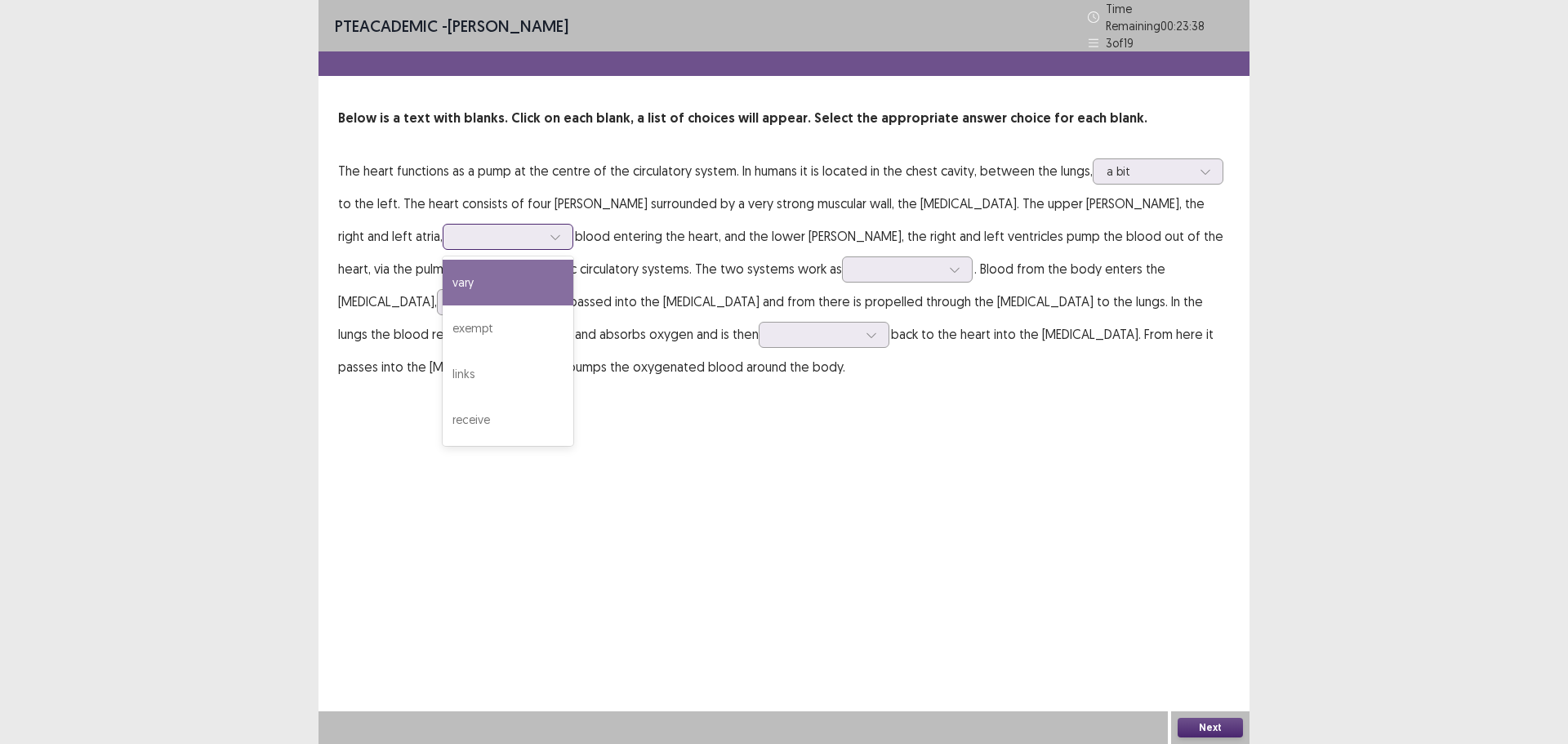
click at [456, 233] on div at bounding box center [499, 236] width 85 height 16
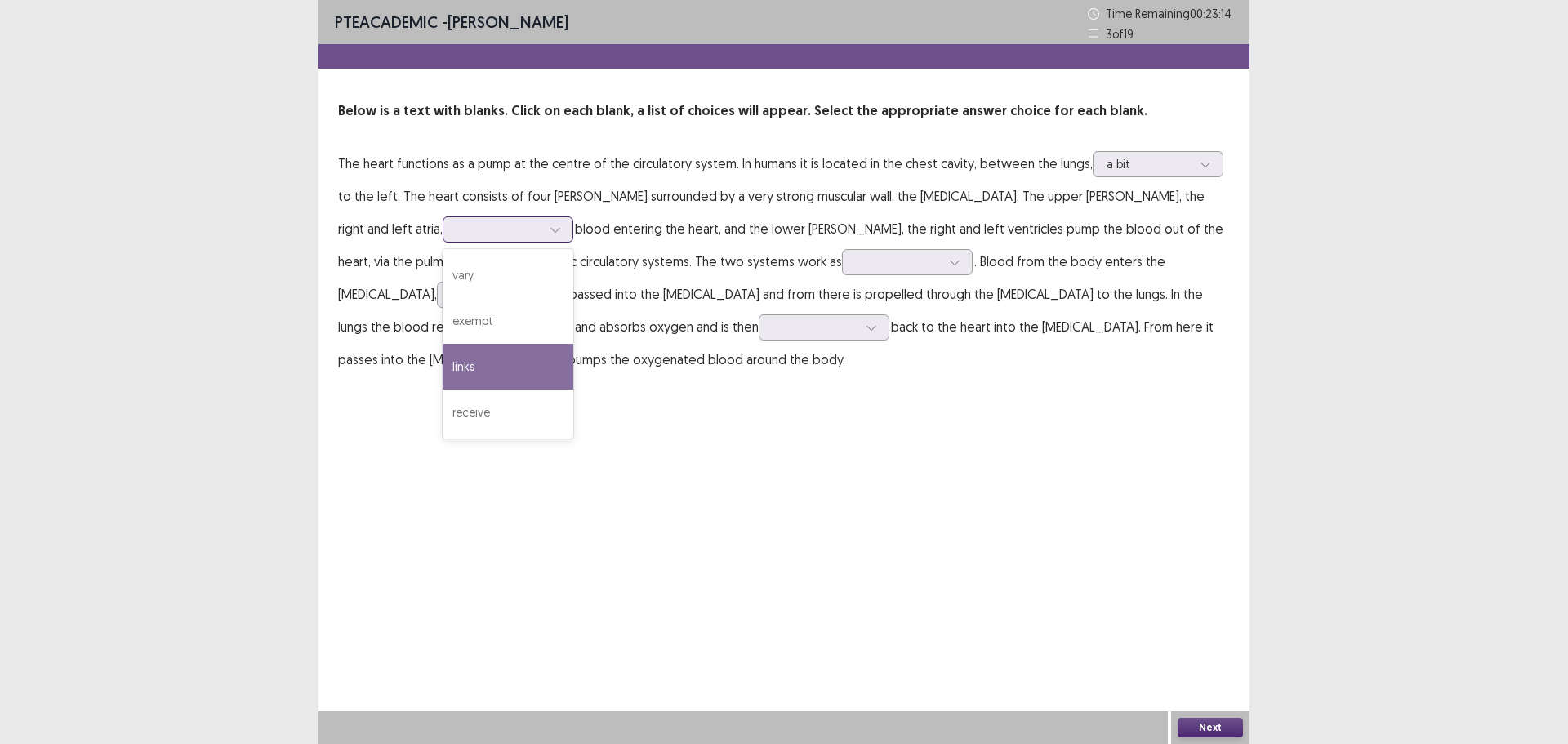
click at [443, 358] on div "links" at bounding box center [508, 367] width 131 height 46
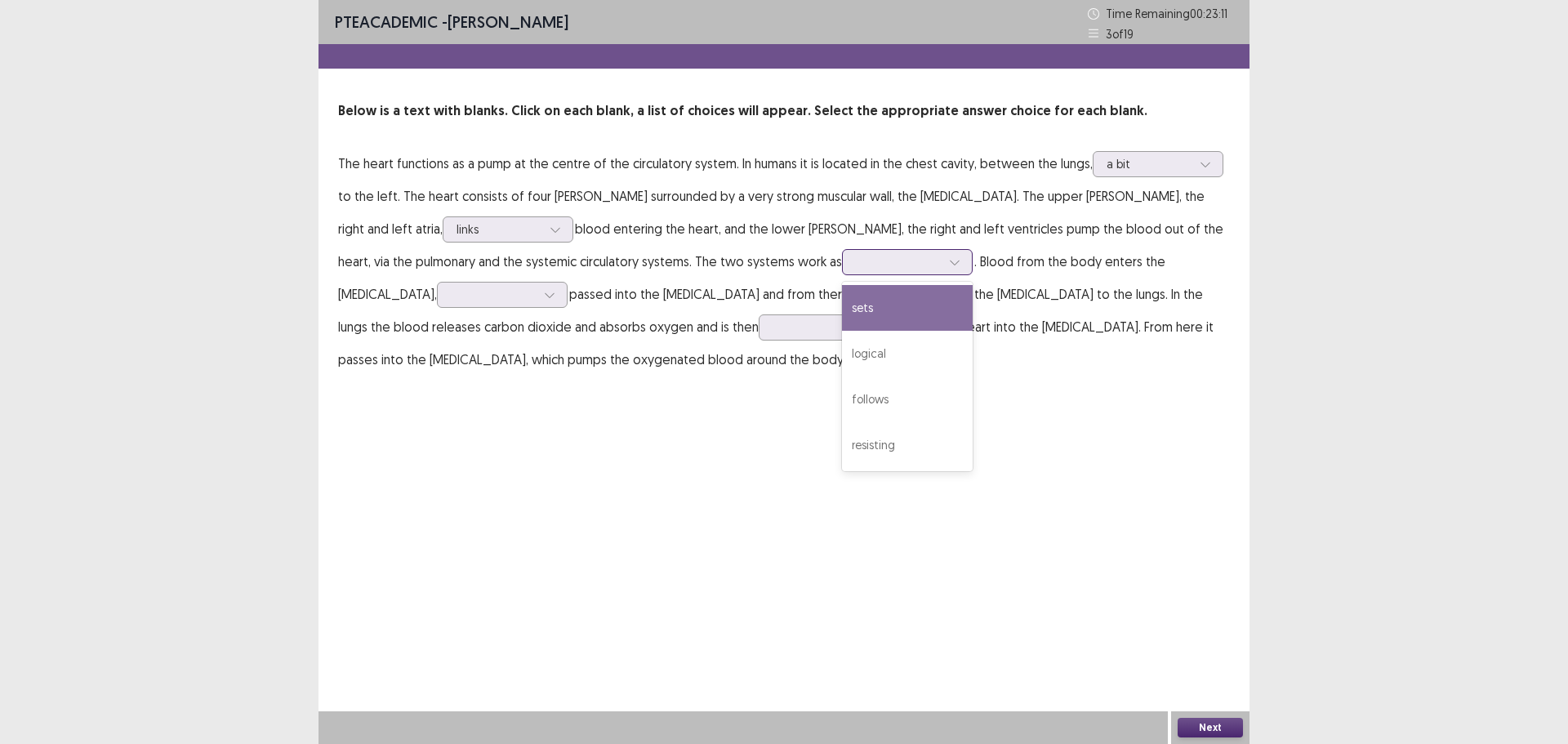
click at [843, 273] on div at bounding box center [908, 262] width 131 height 27
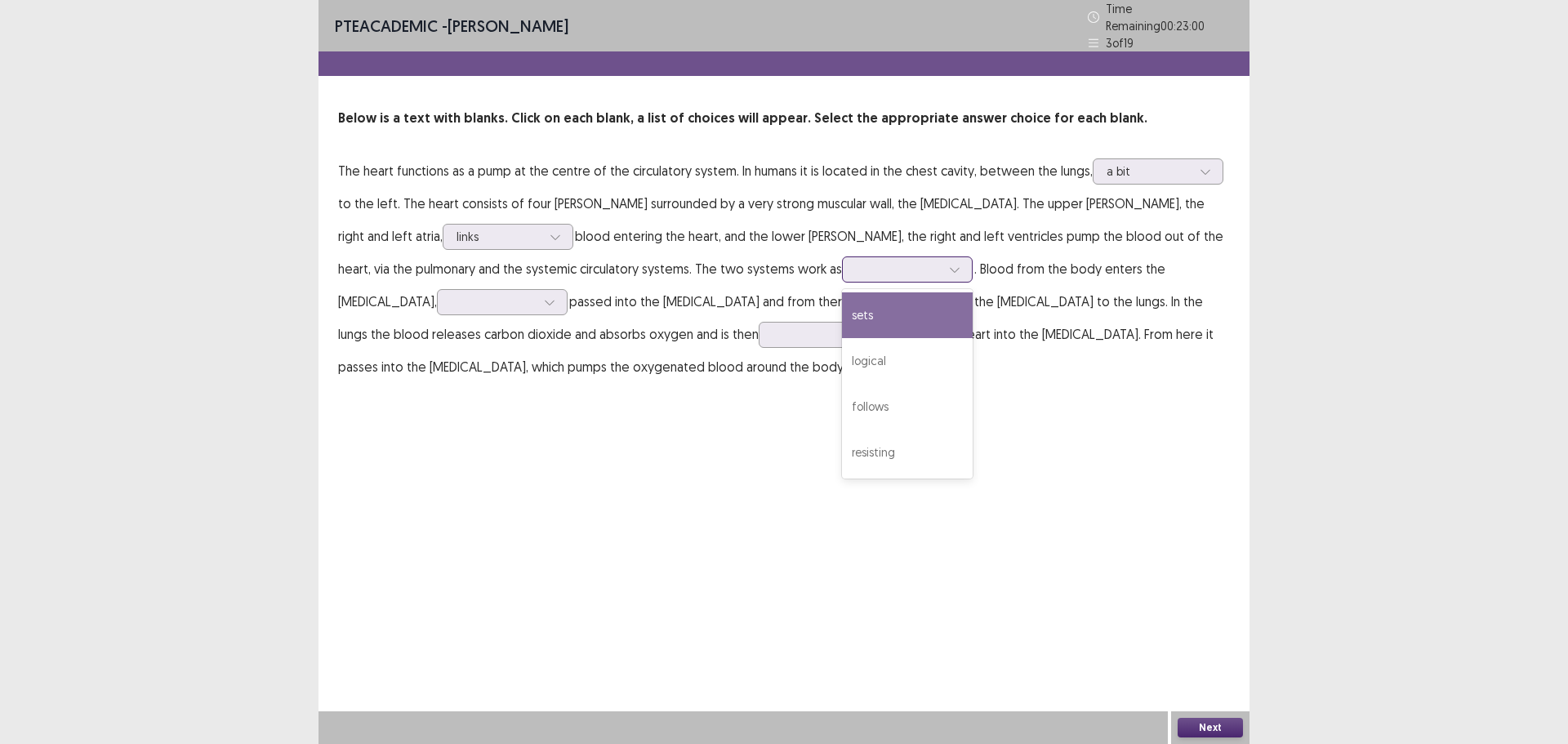
click at [843, 311] on div "sets" at bounding box center [908, 316] width 131 height 46
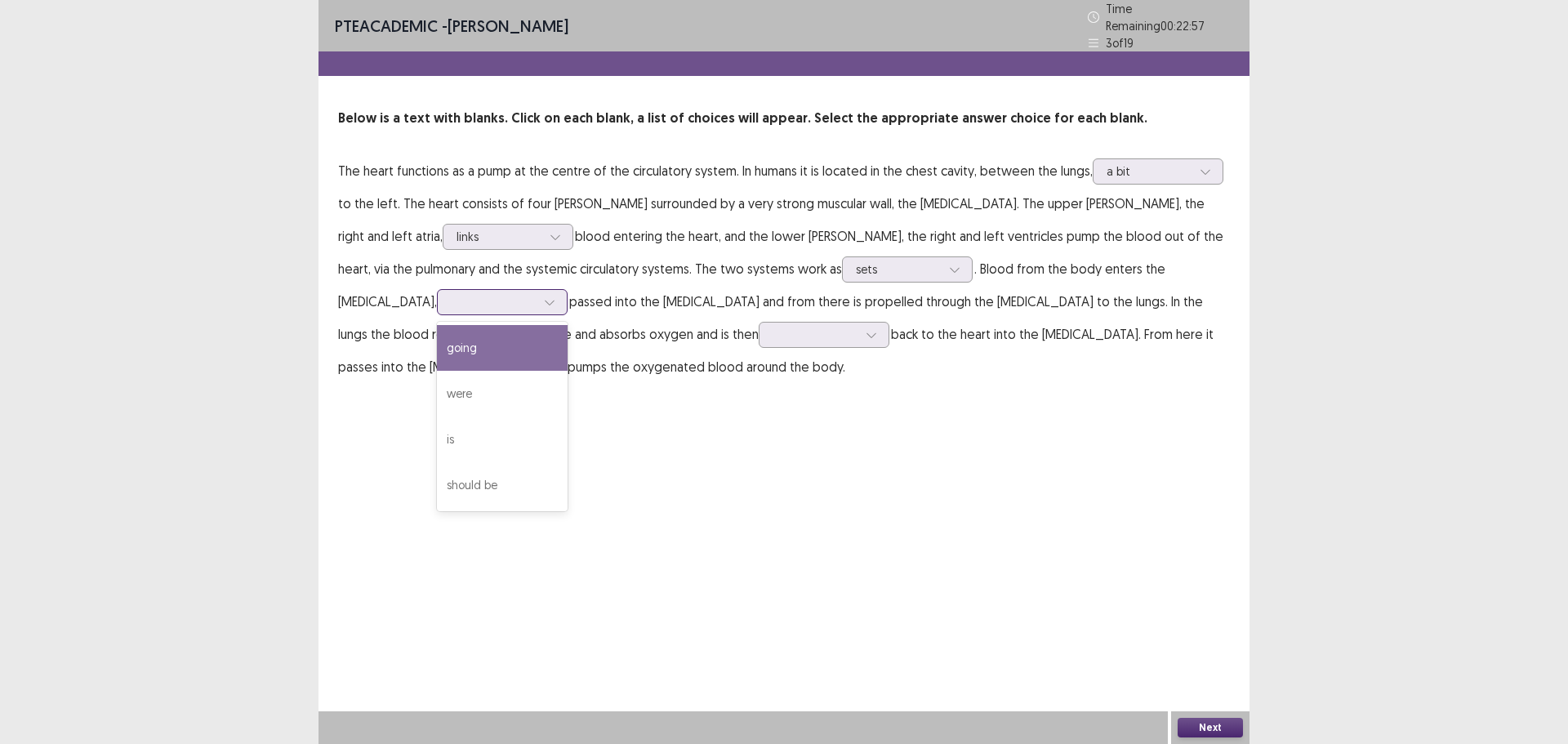
click at [568, 289] on div at bounding box center [502, 302] width 131 height 27
click at [568, 325] on div "going" at bounding box center [502, 348] width 131 height 46
click at [773, 334] on div at bounding box center [815, 334] width 85 height 16
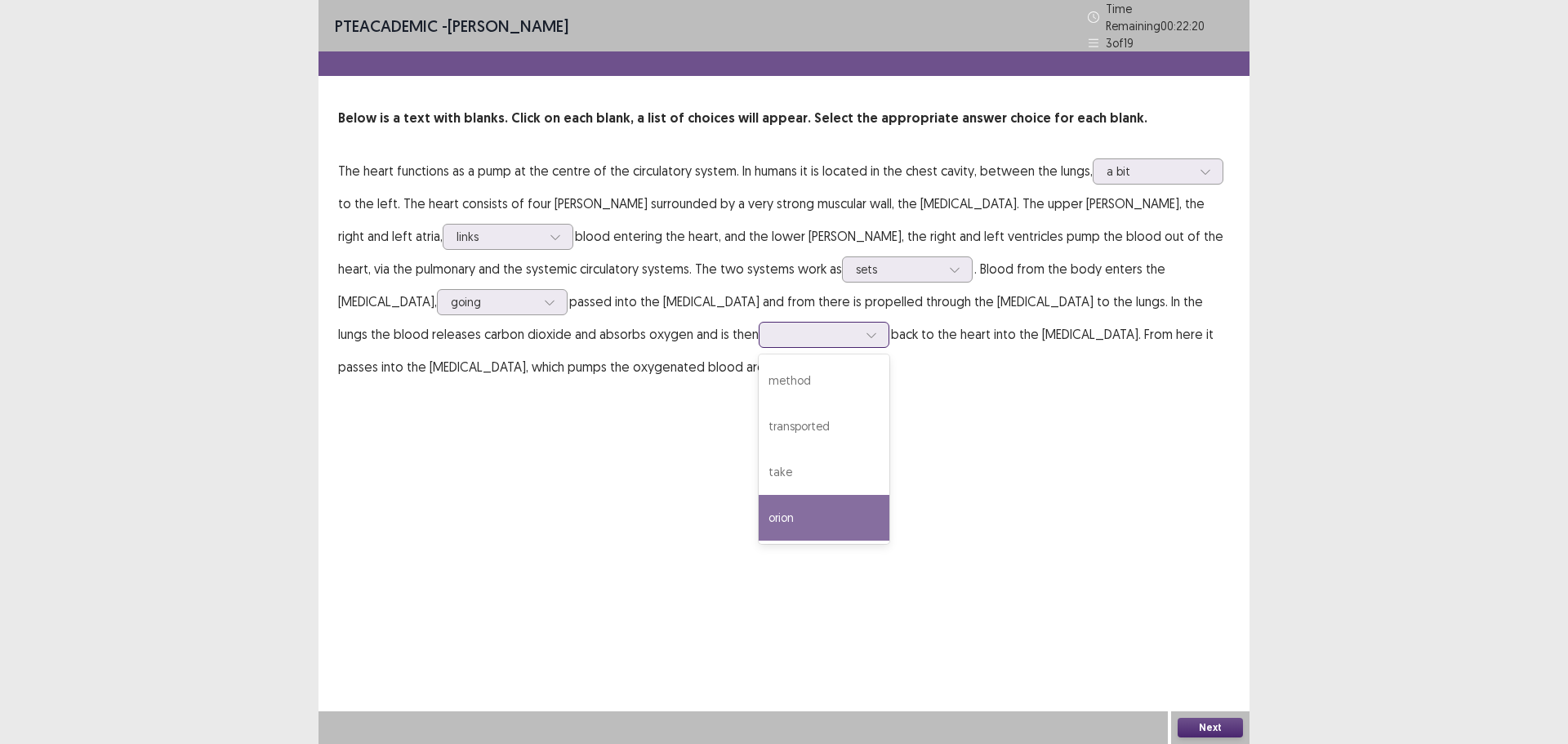
click at [759, 511] on div "orion" at bounding box center [824, 518] width 131 height 46
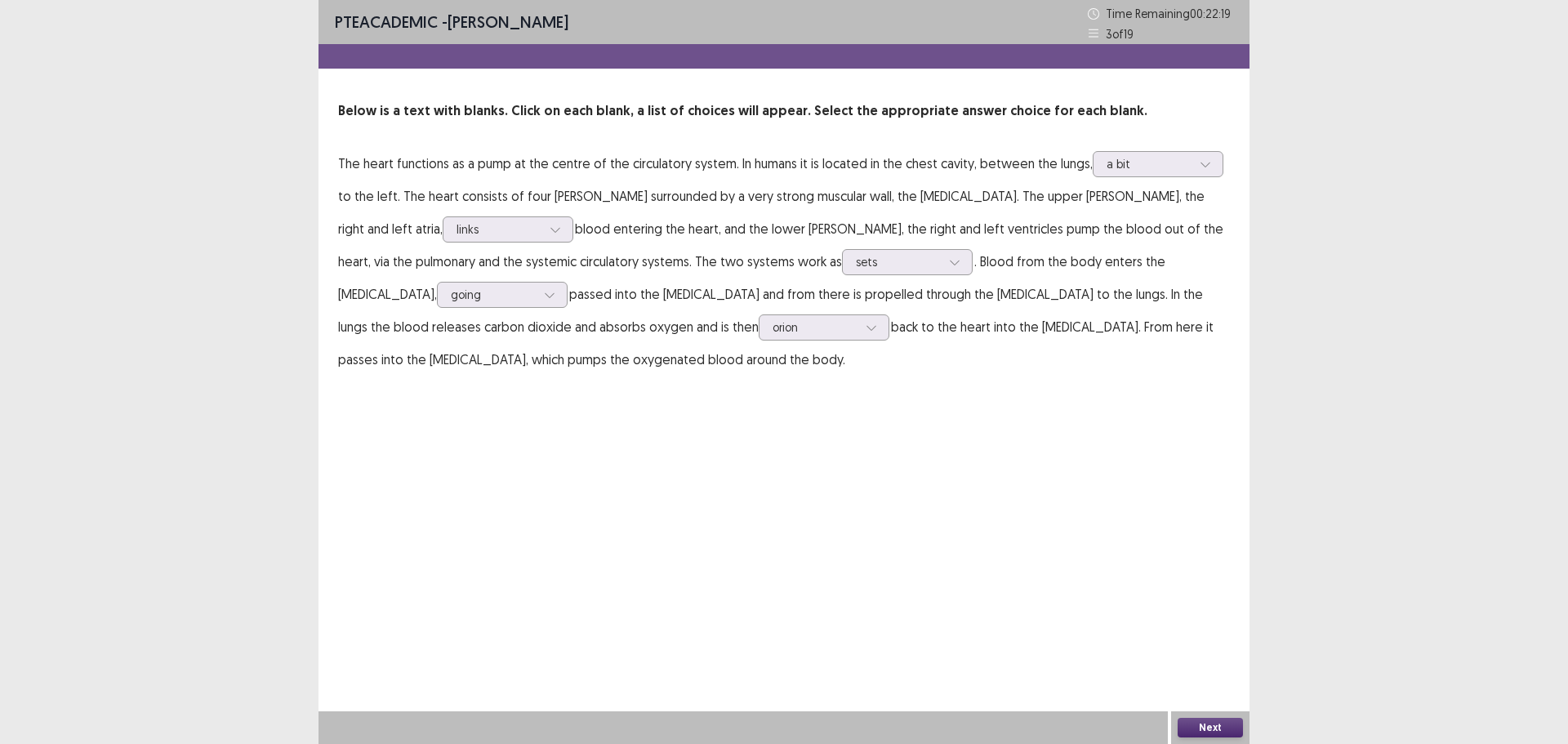
click at [1205, 734] on button "Next" at bounding box center [1210, 728] width 65 height 19
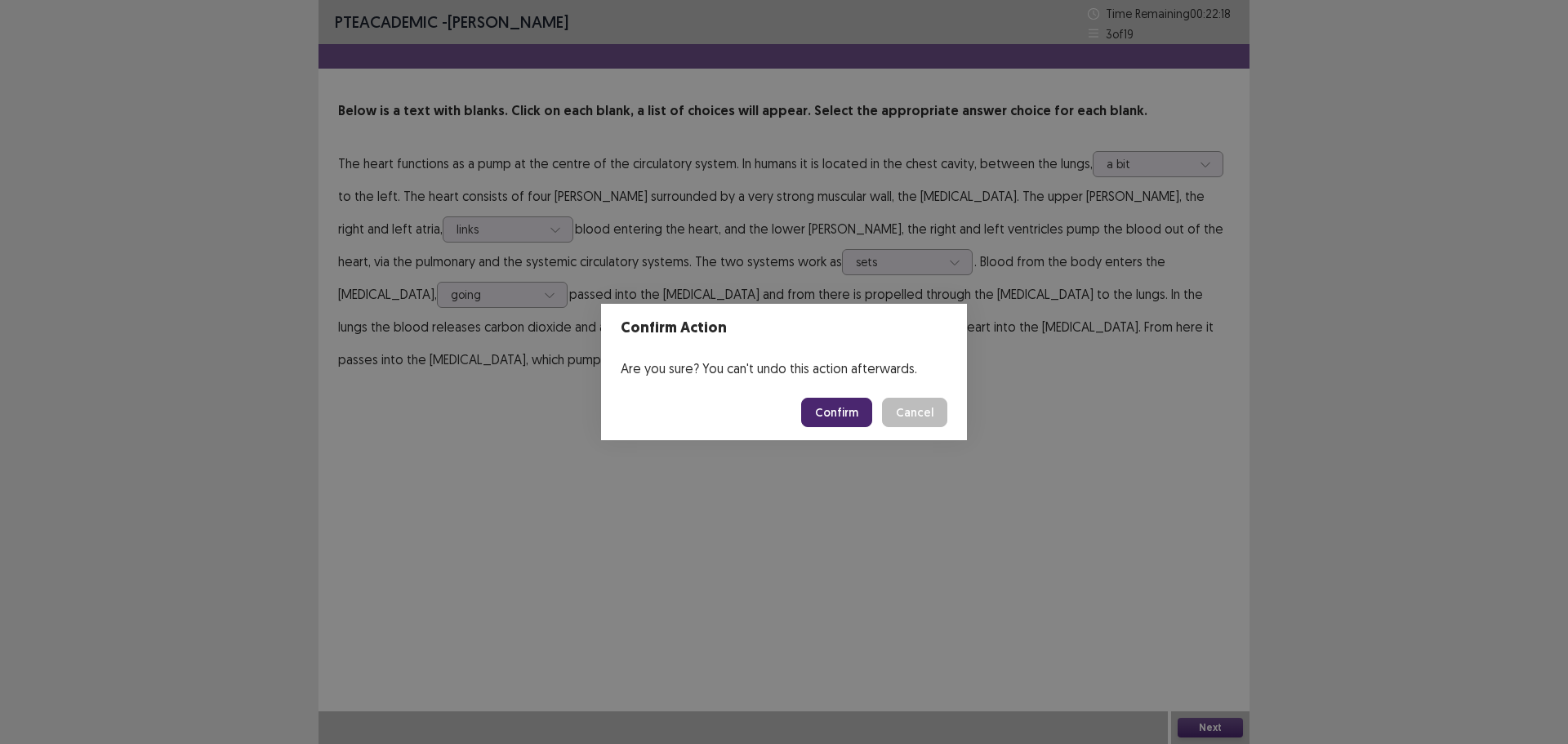
click at [831, 409] on button "Confirm" at bounding box center [837, 413] width 71 height 29
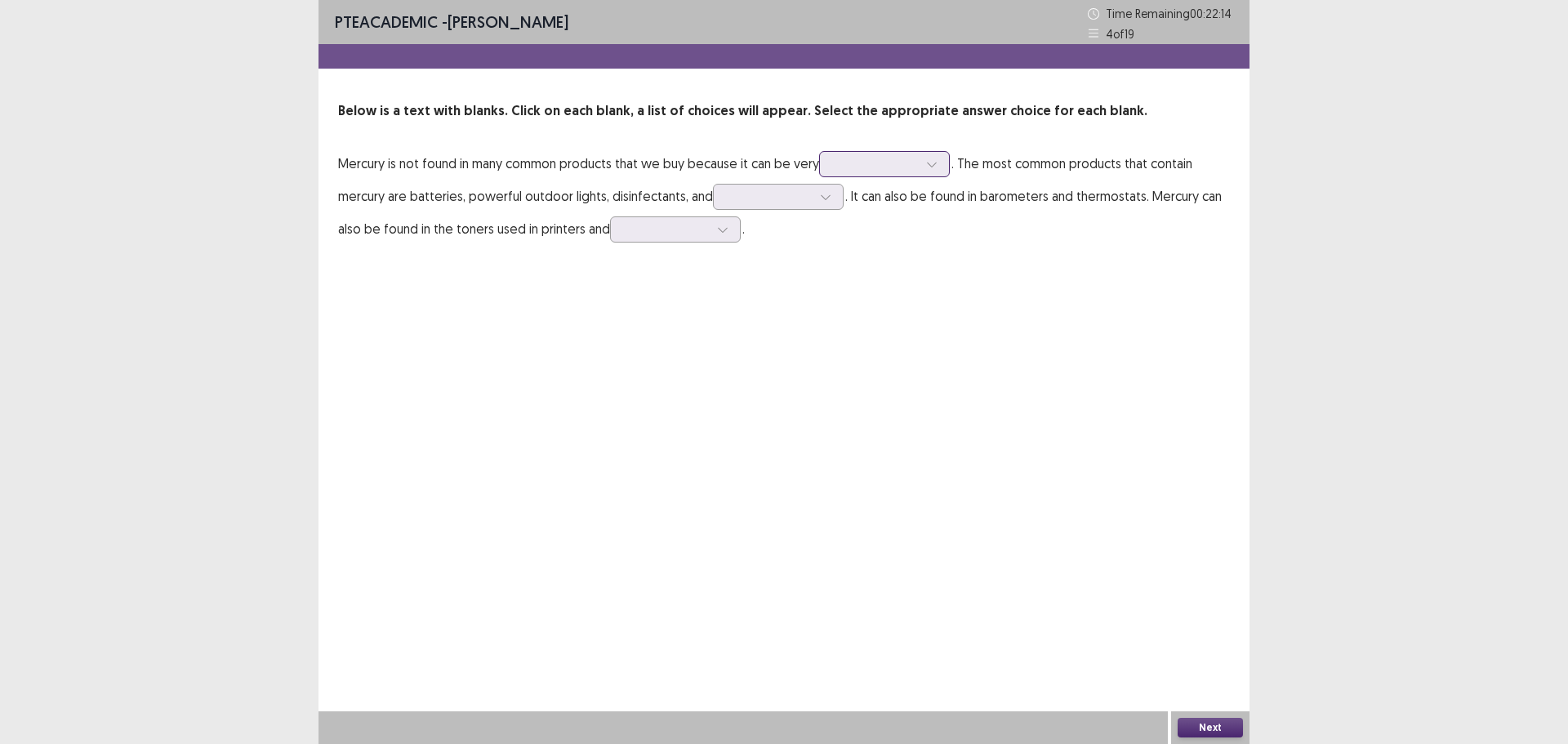
click at [871, 164] on div at bounding box center [875, 164] width 85 height 16
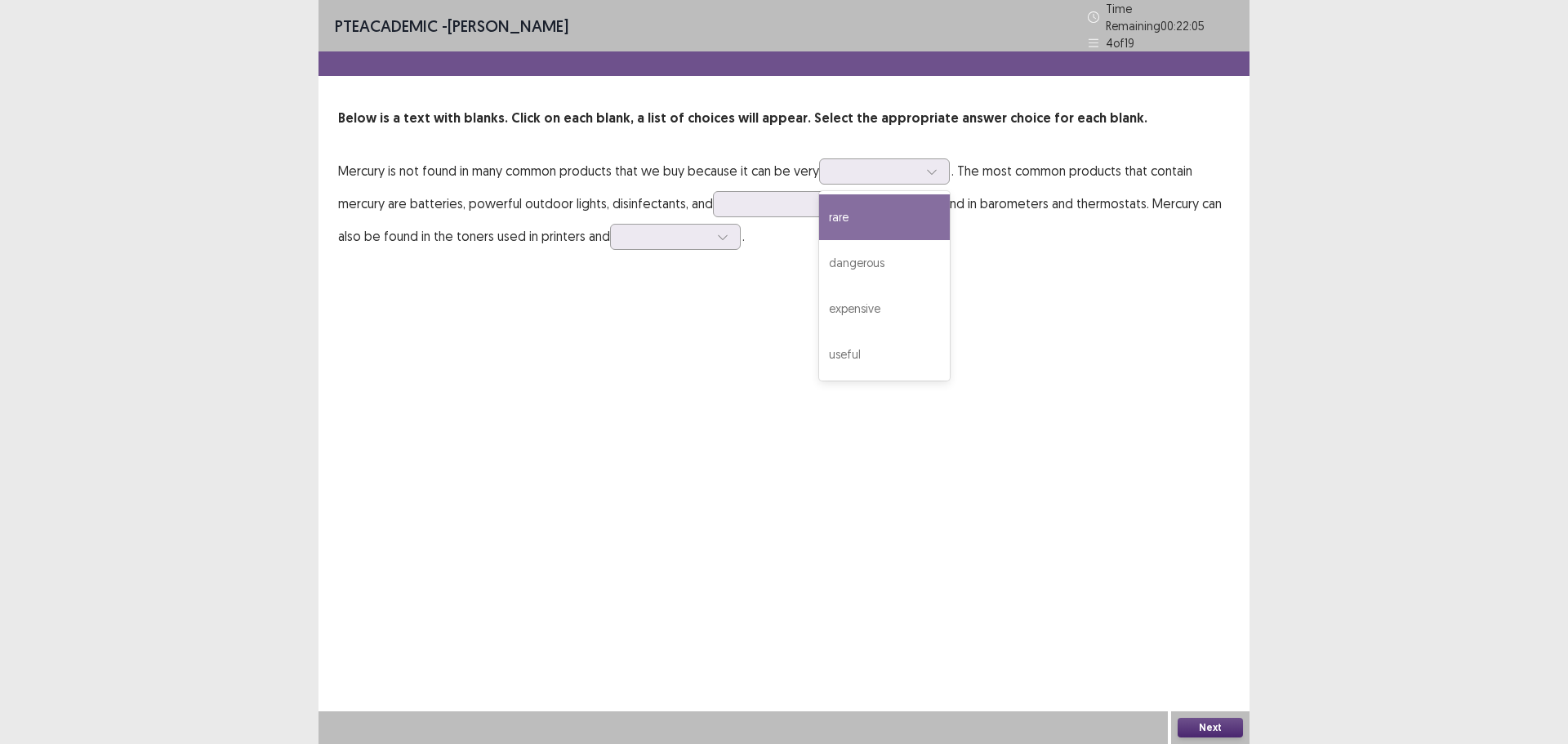
click at [1069, 189] on p "Mercury is not found in many common products that we buy because it can be very…" at bounding box center [784, 203] width 892 height 98
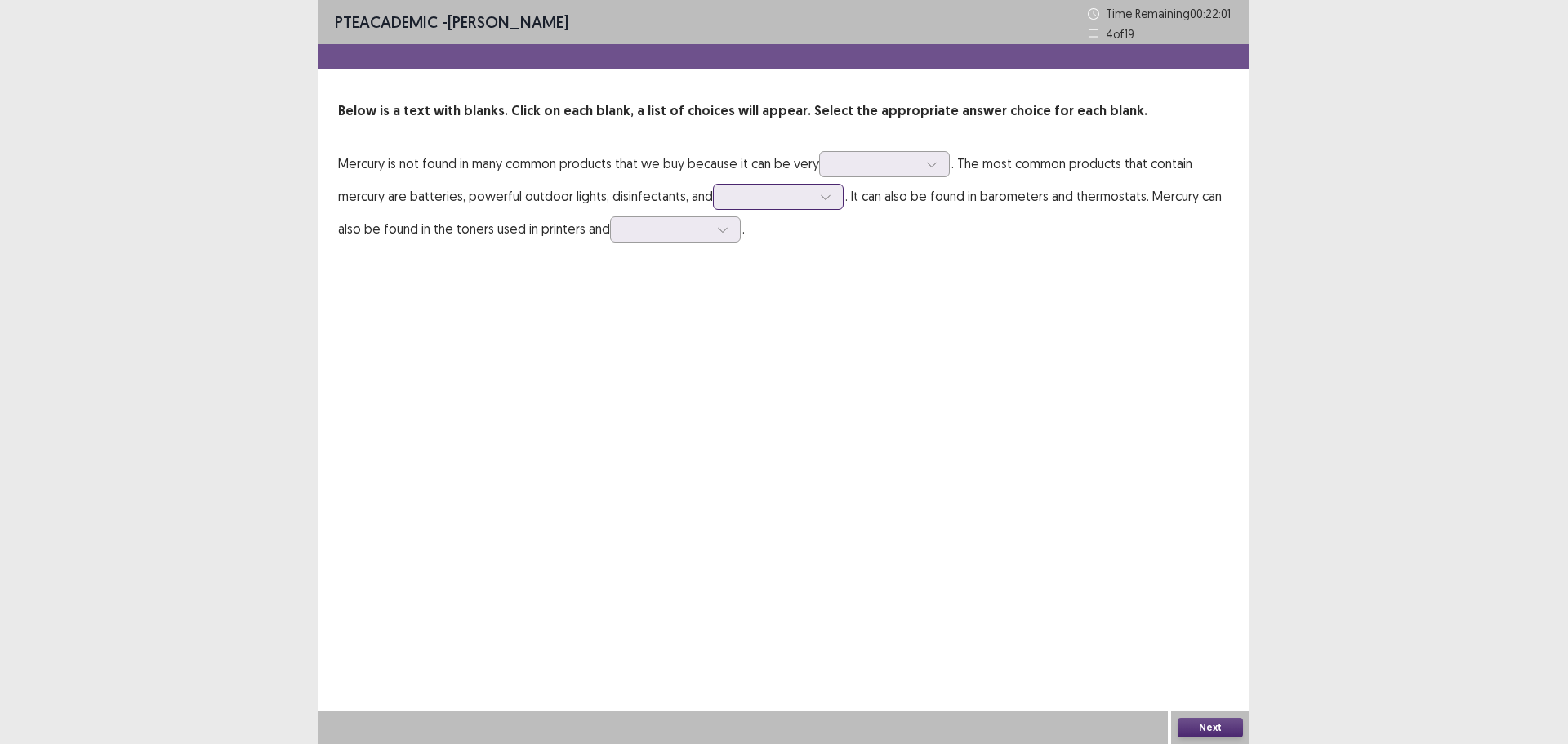
click at [772, 197] on div at bounding box center [769, 196] width 85 height 16
click at [807, 301] on div "thermometers" at bounding box center [779, 288] width 131 height 46
click at [626, 235] on input "text" at bounding box center [626, 229] width 4 height 12
click at [706, 287] on div "photocopiers" at bounding box center [675, 275] width 131 height 46
click at [881, 178] on p "Mercury is not found in many common products that we buy because it can be very…" at bounding box center [784, 196] width 892 height 98
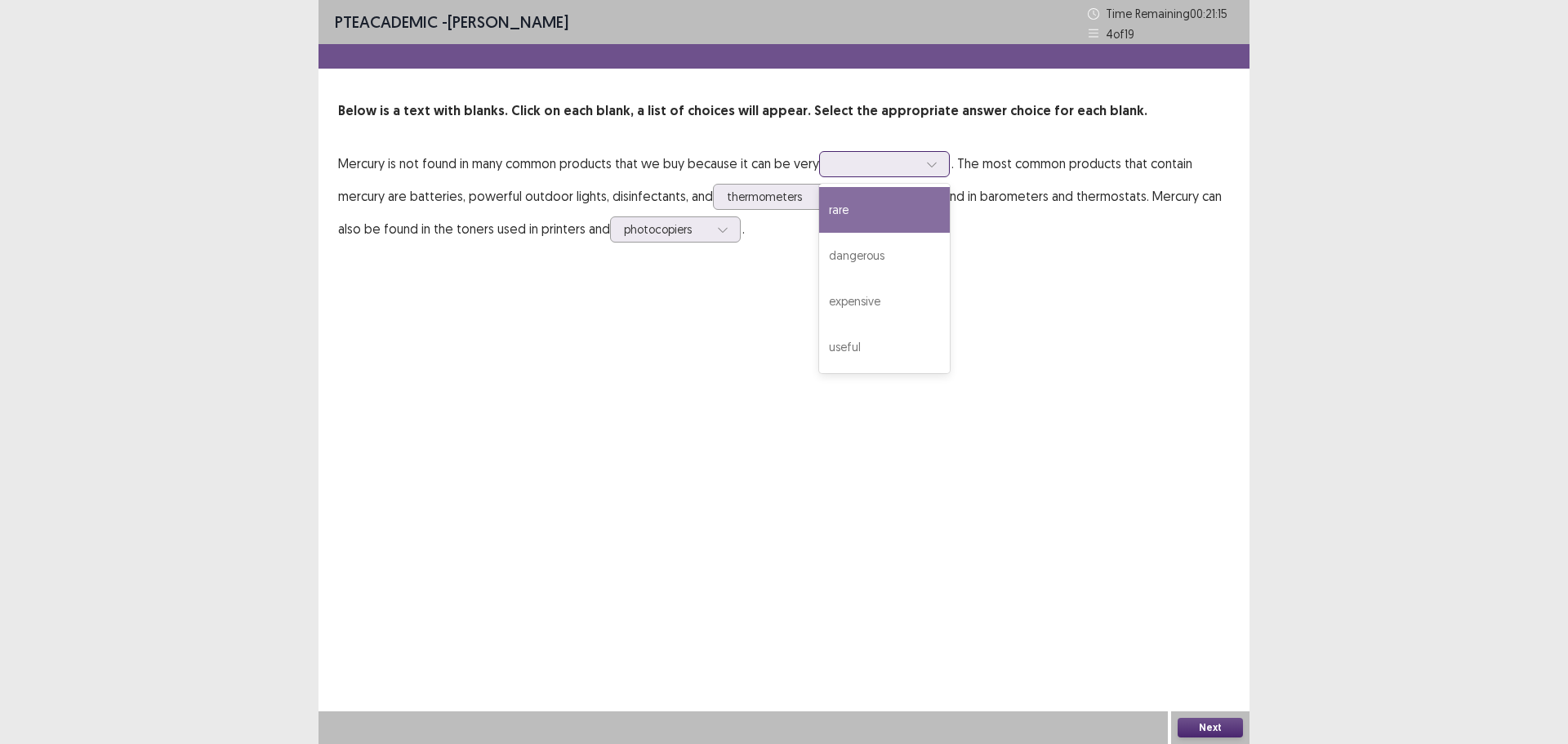
click at [888, 162] on div at bounding box center [875, 164] width 85 height 16
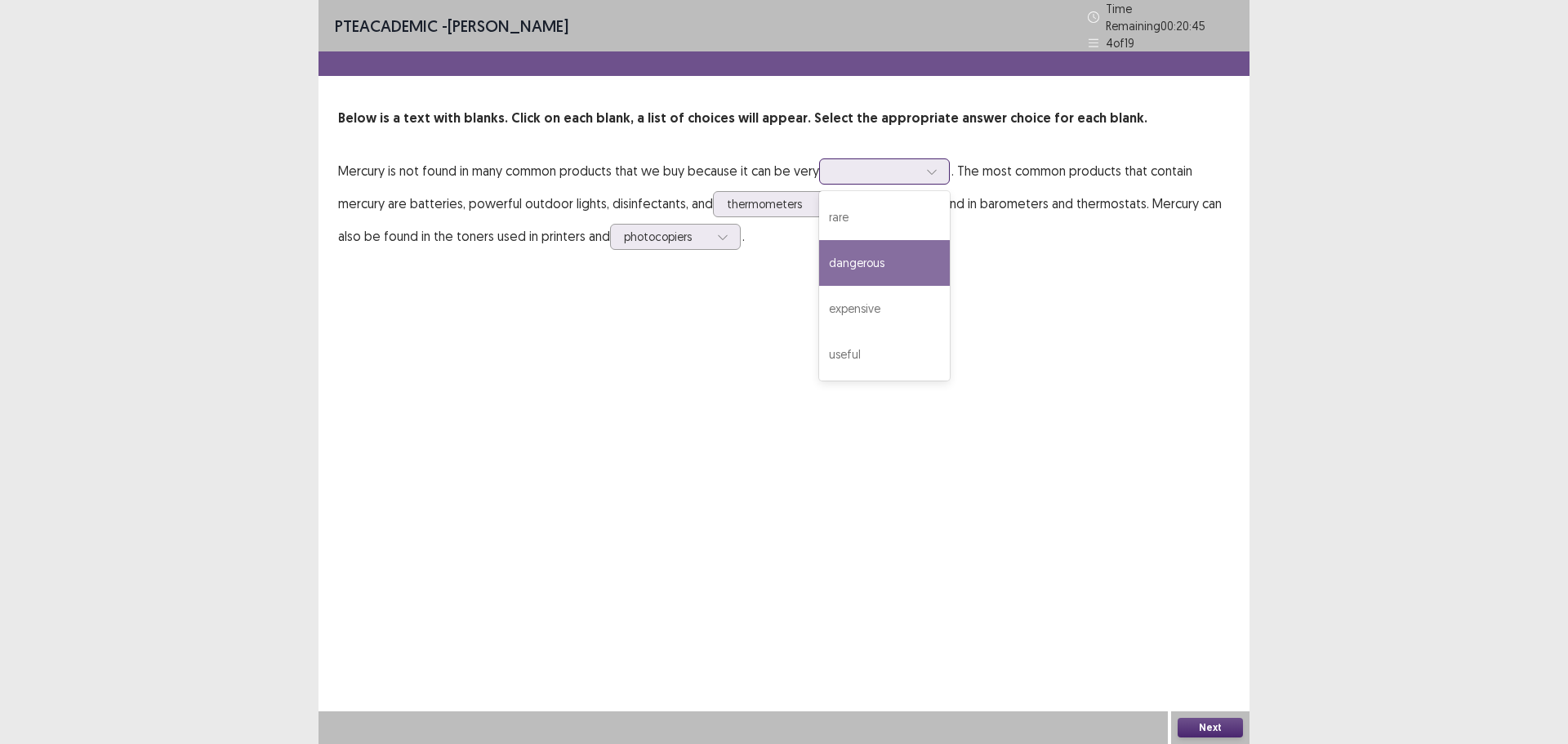
click at [896, 256] on div "dangerous" at bounding box center [885, 264] width 131 height 46
click at [1197, 721] on button "Next" at bounding box center [1210, 728] width 65 height 19
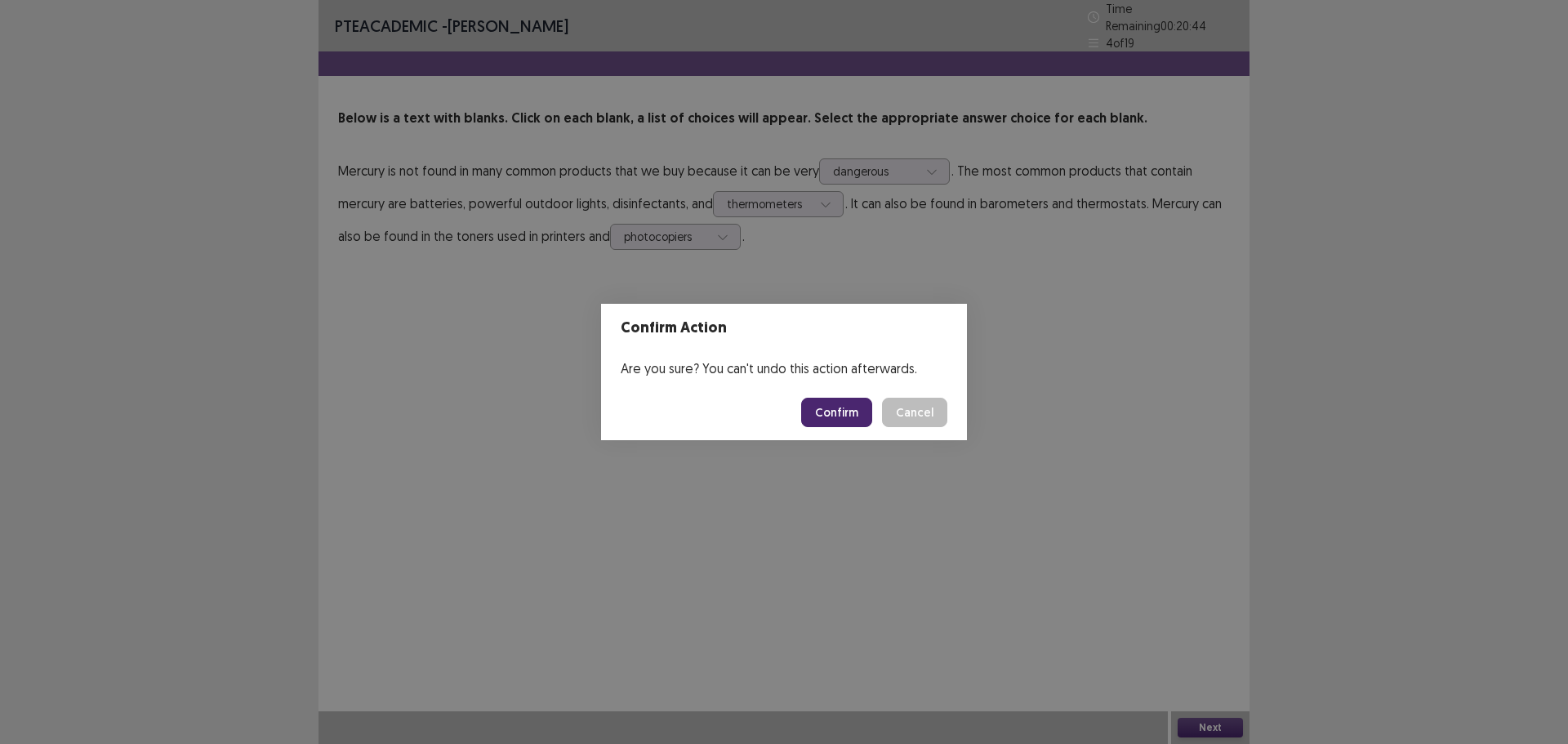
click at [821, 405] on button "Confirm" at bounding box center [837, 413] width 71 height 29
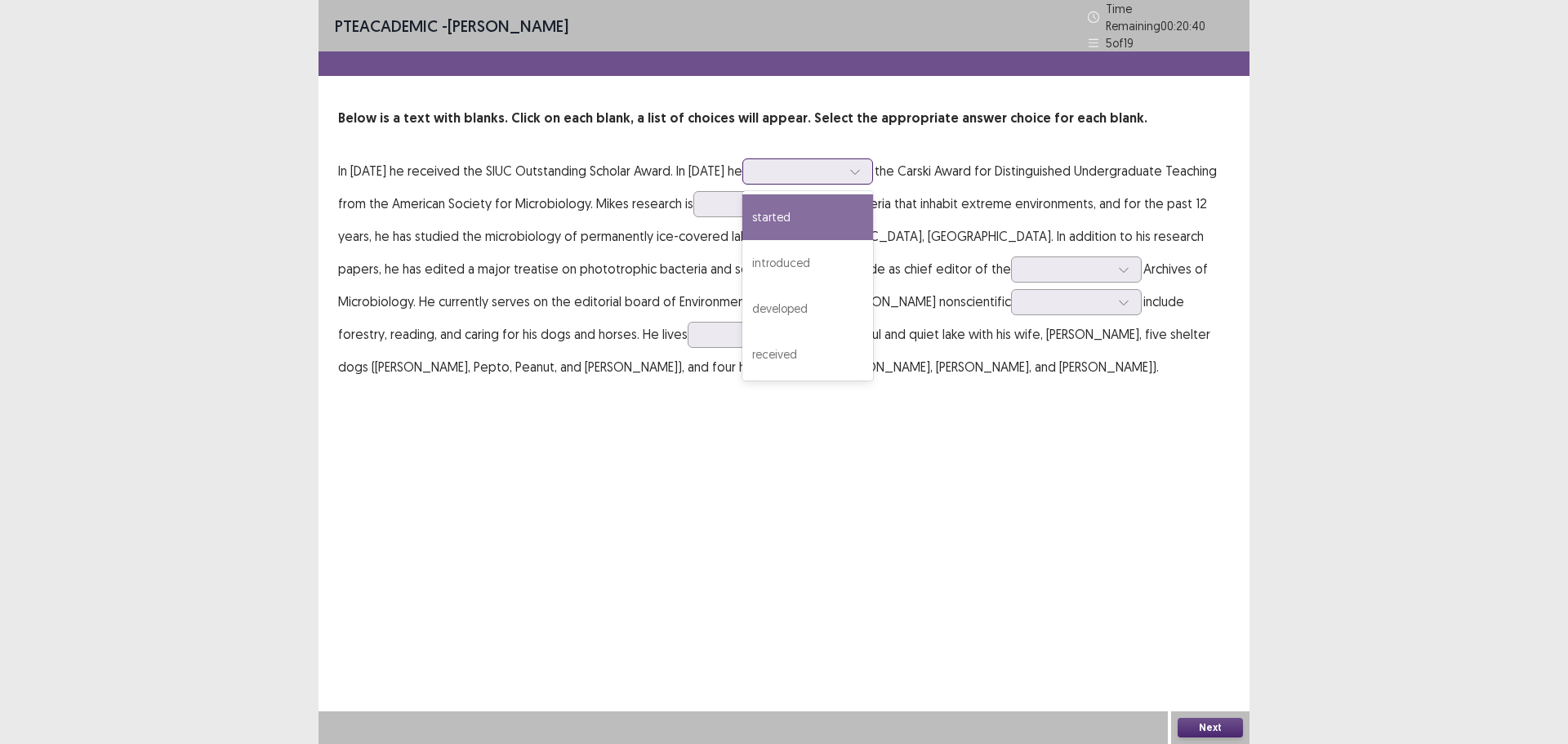
click at [771, 164] on div at bounding box center [799, 171] width 85 height 16
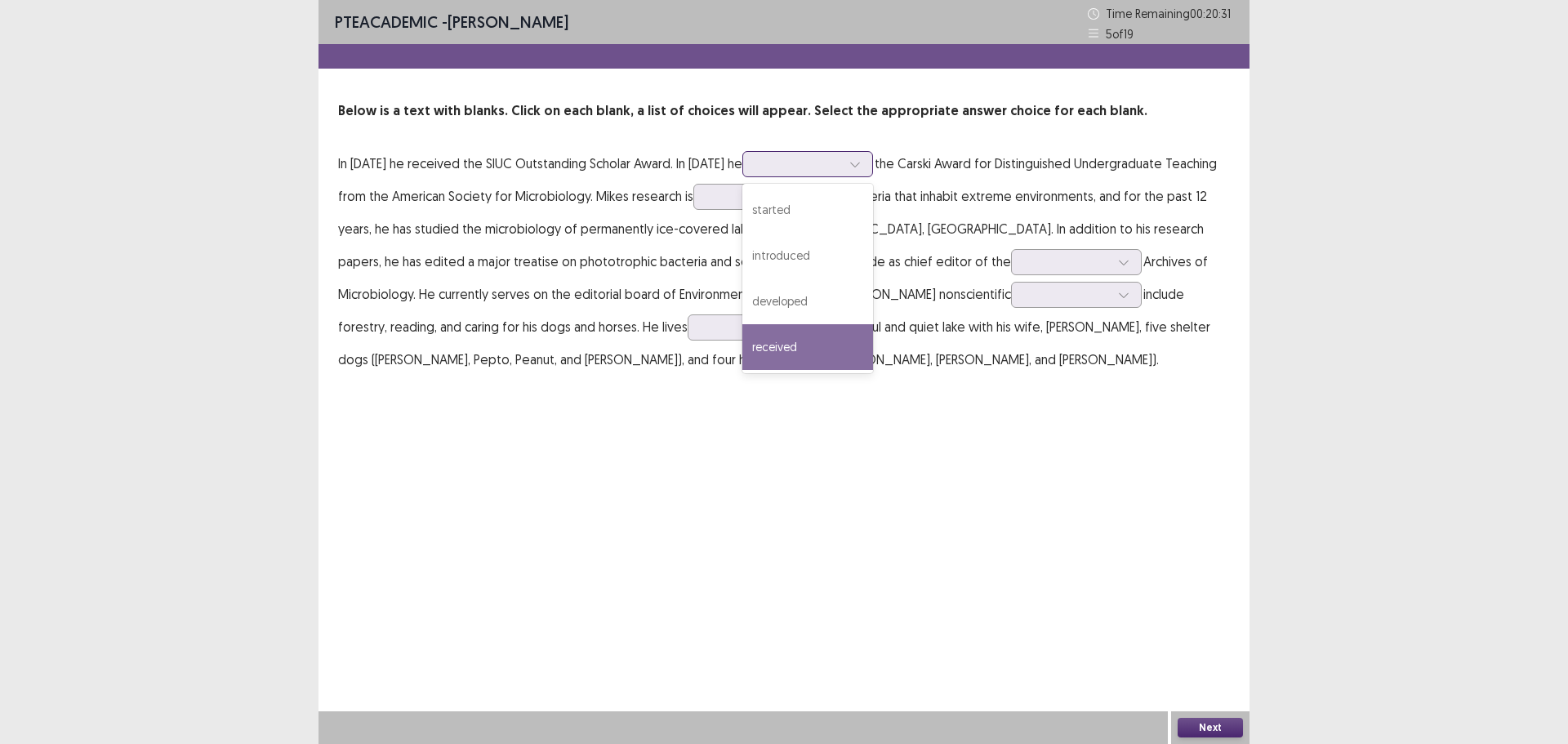
click at [822, 350] on div "received" at bounding box center [808, 347] width 131 height 46
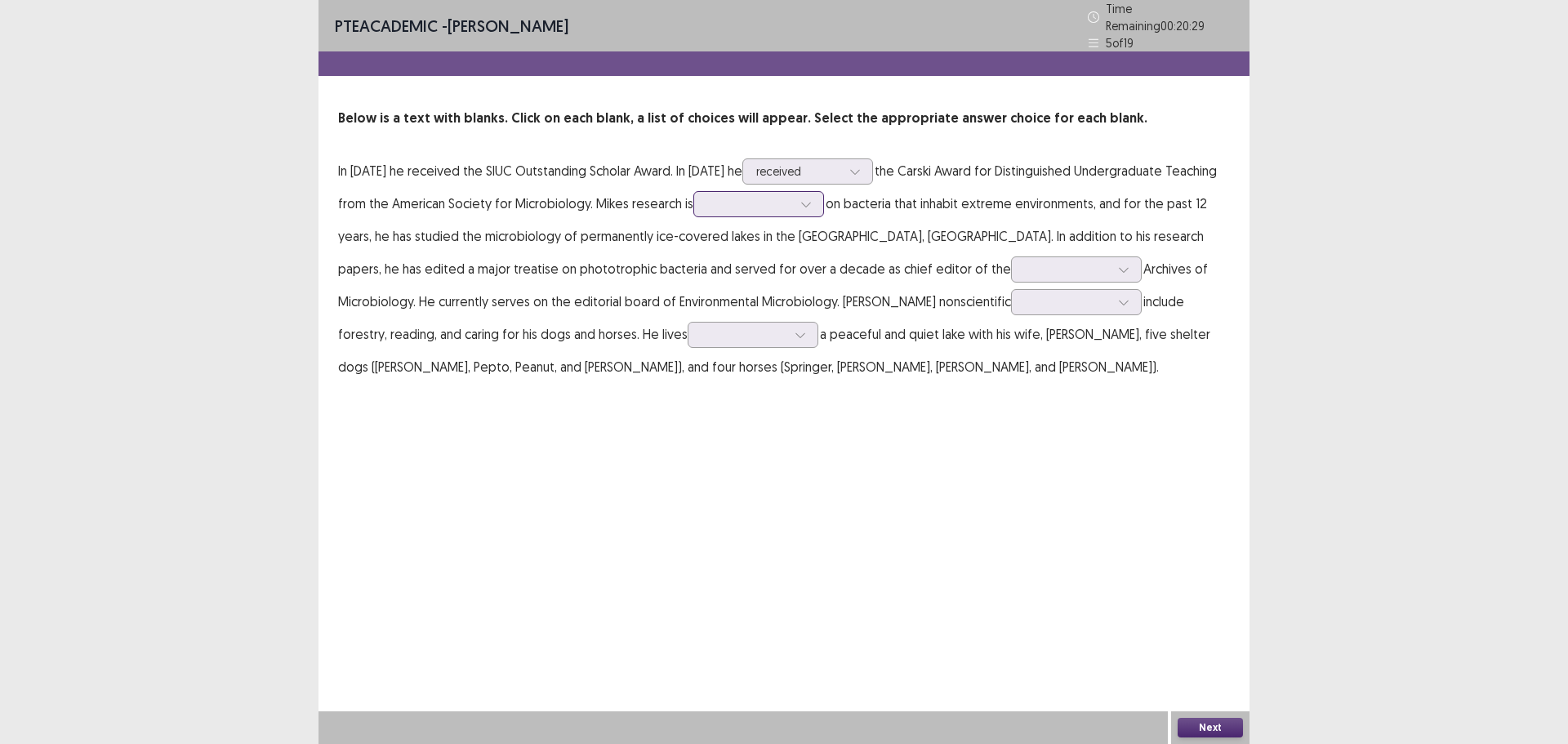
click at [736, 210] on div at bounding box center [758, 204] width 131 height 27
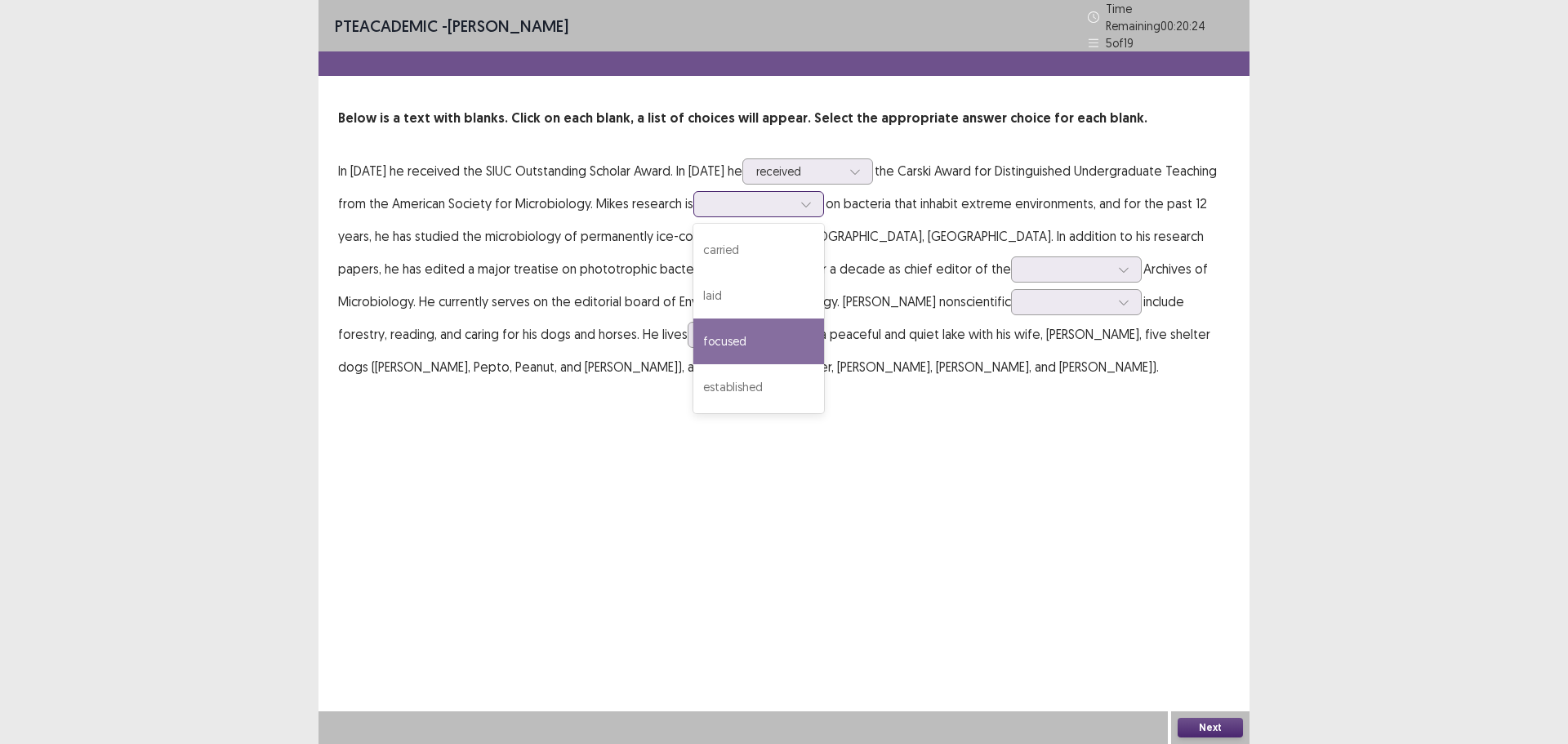
click at [782, 331] on div "focused" at bounding box center [758, 341] width 131 height 46
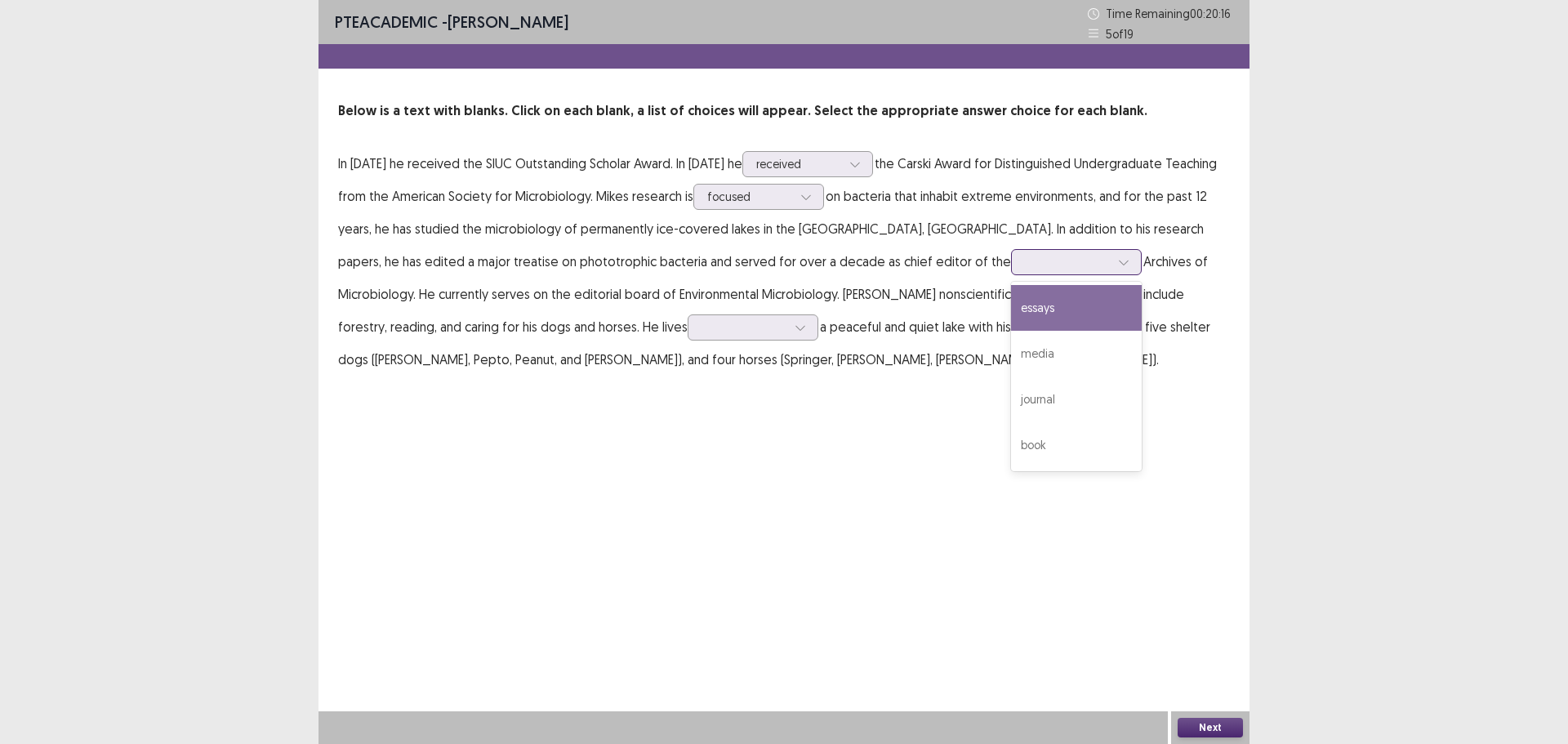
click at [1026, 264] on div at bounding box center [1068, 262] width 85 height 16
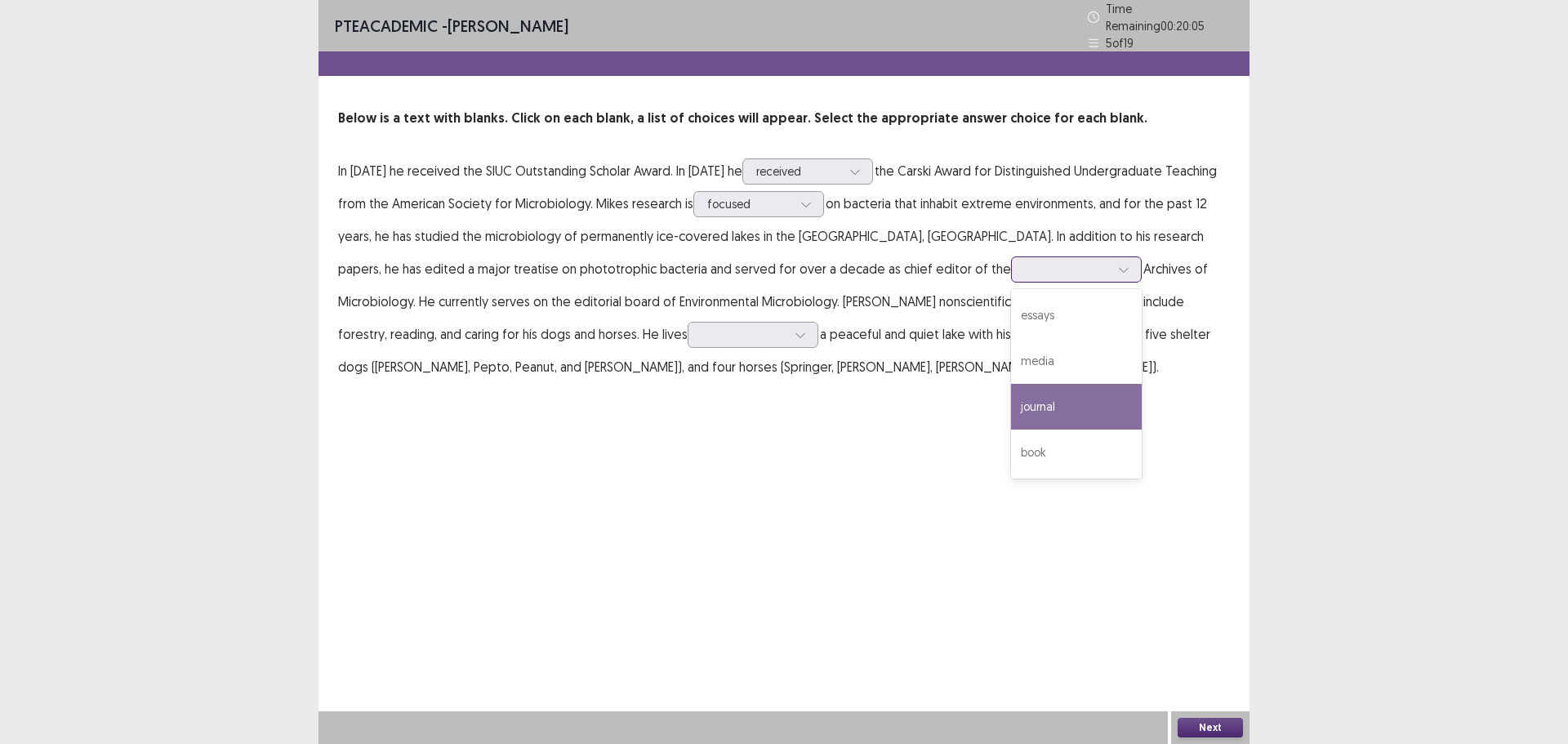
click at [1011, 392] on div "journal" at bounding box center [1076, 407] width 131 height 46
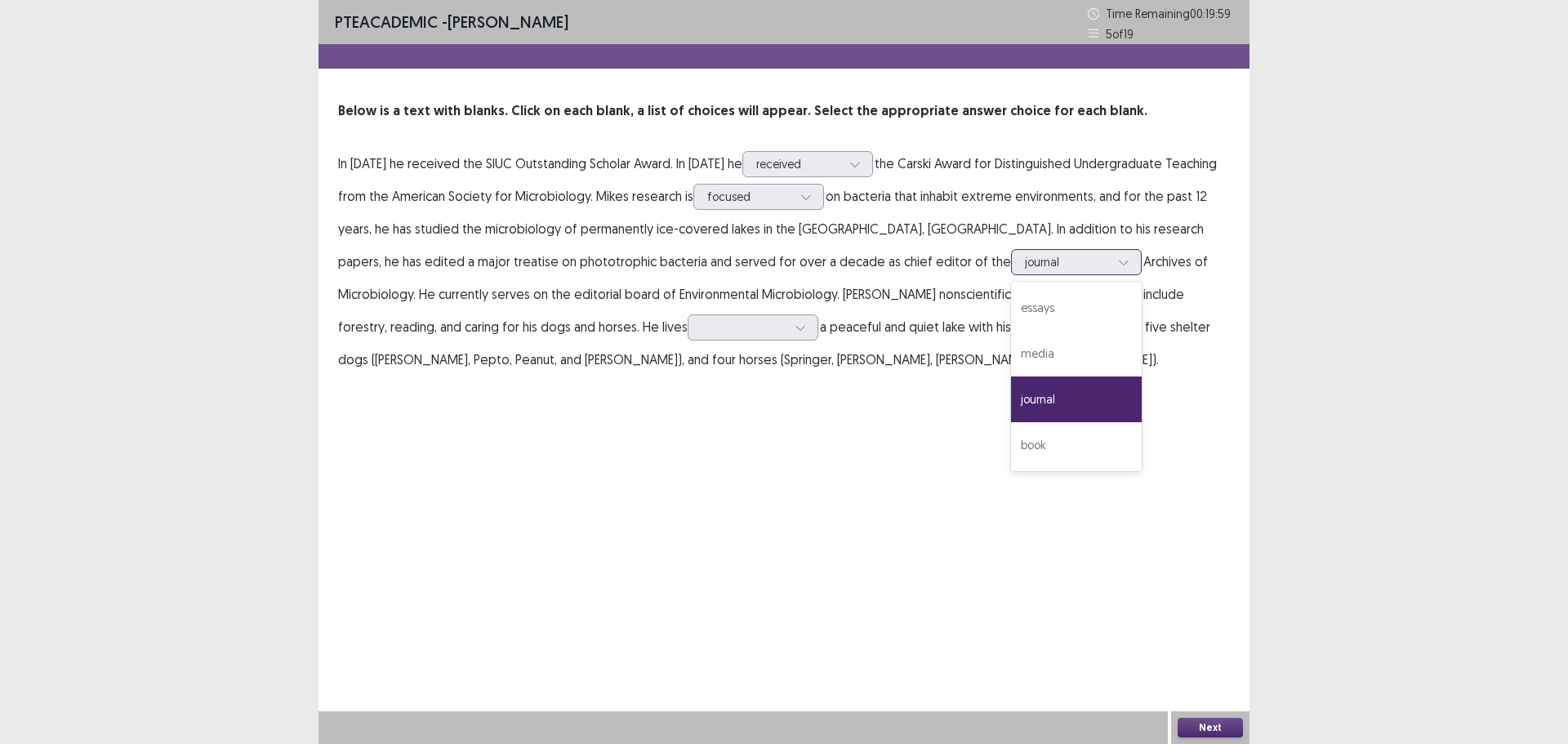
click at [1026, 273] on div "journal" at bounding box center [1068, 262] width 85 height 25
click at [1026, 270] on div at bounding box center [1068, 262] width 85 height 16
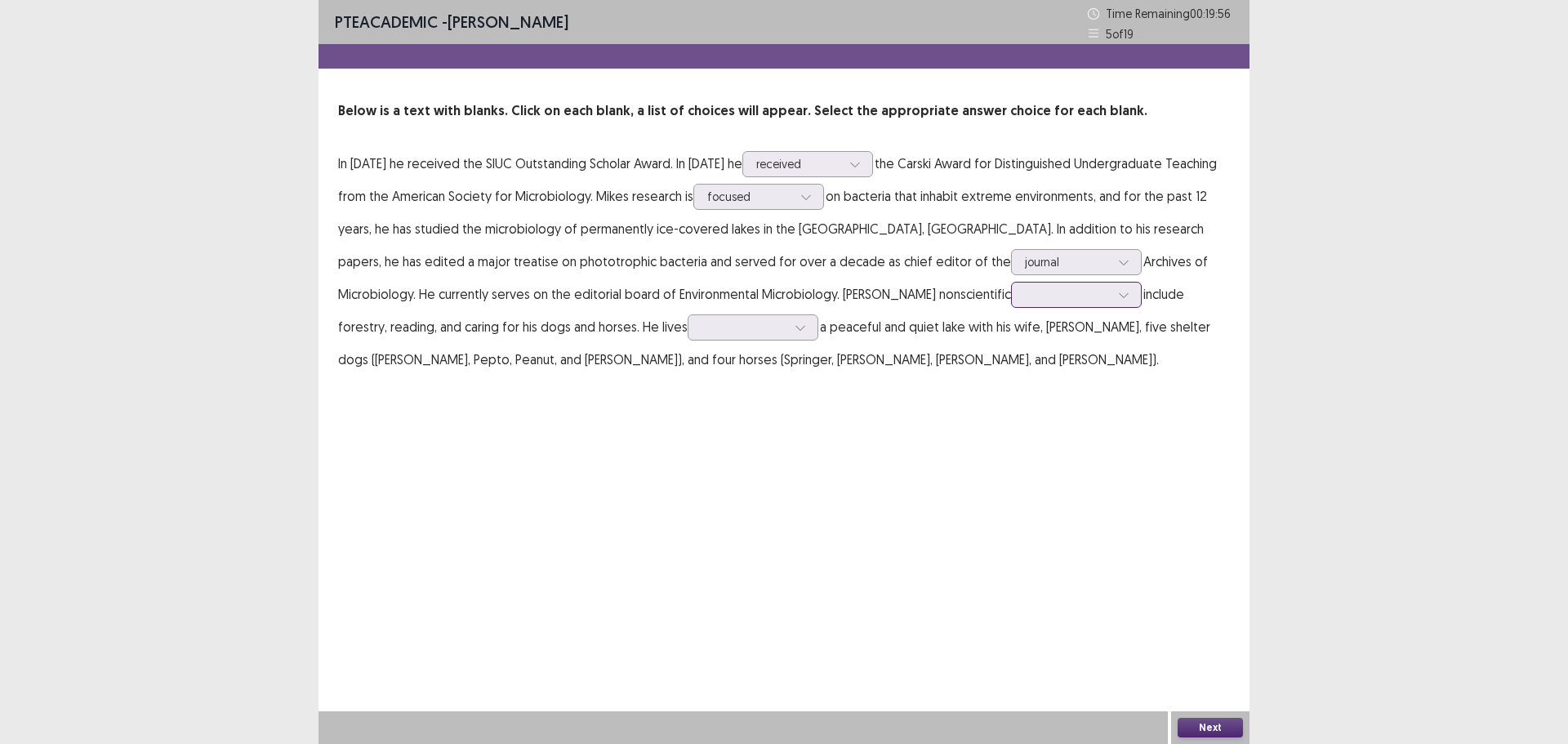
click at [1026, 300] on div at bounding box center [1068, 294] width 85 height 16
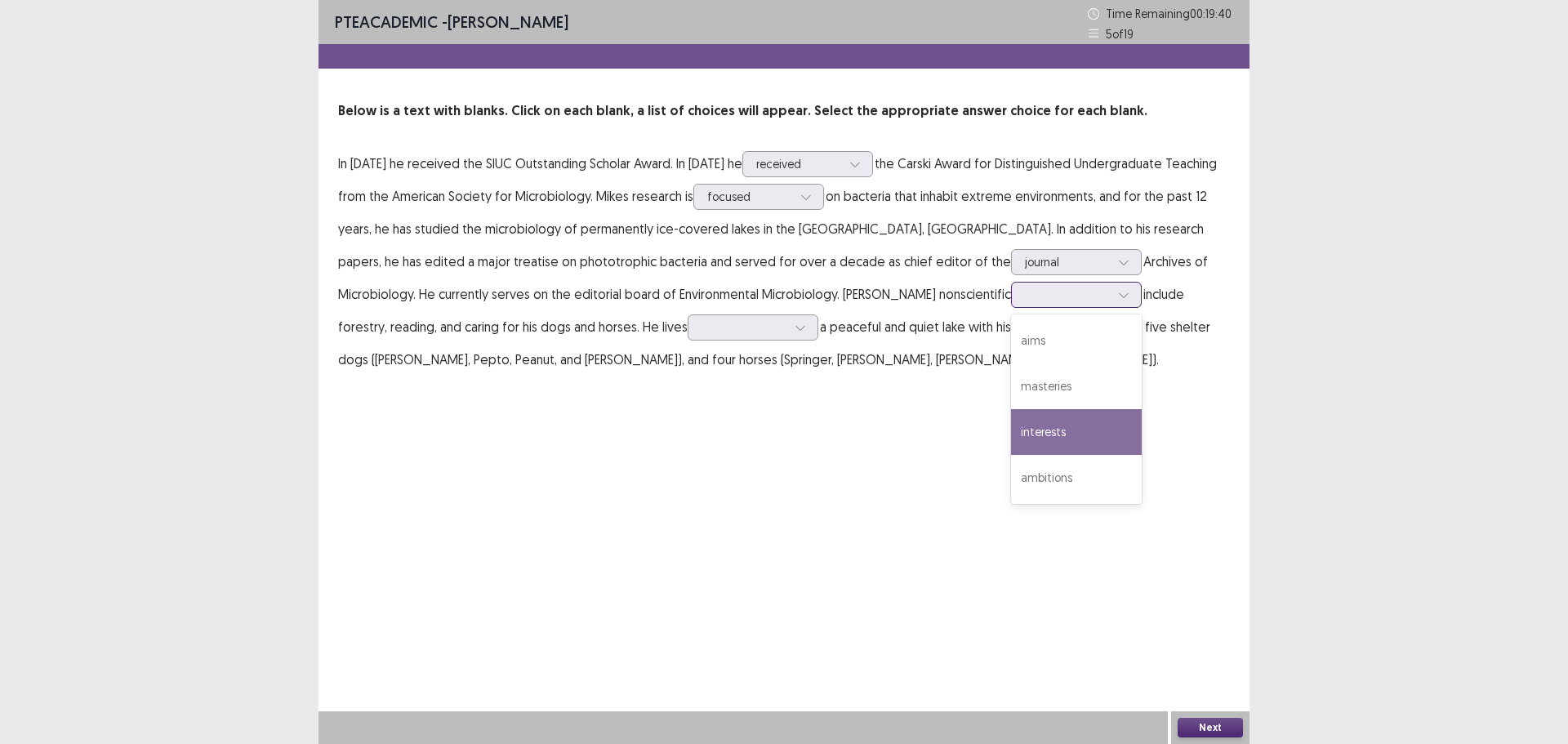
click at [1011, 422] on div "interests" at bounding box center [1076, 432] width 131 height 46
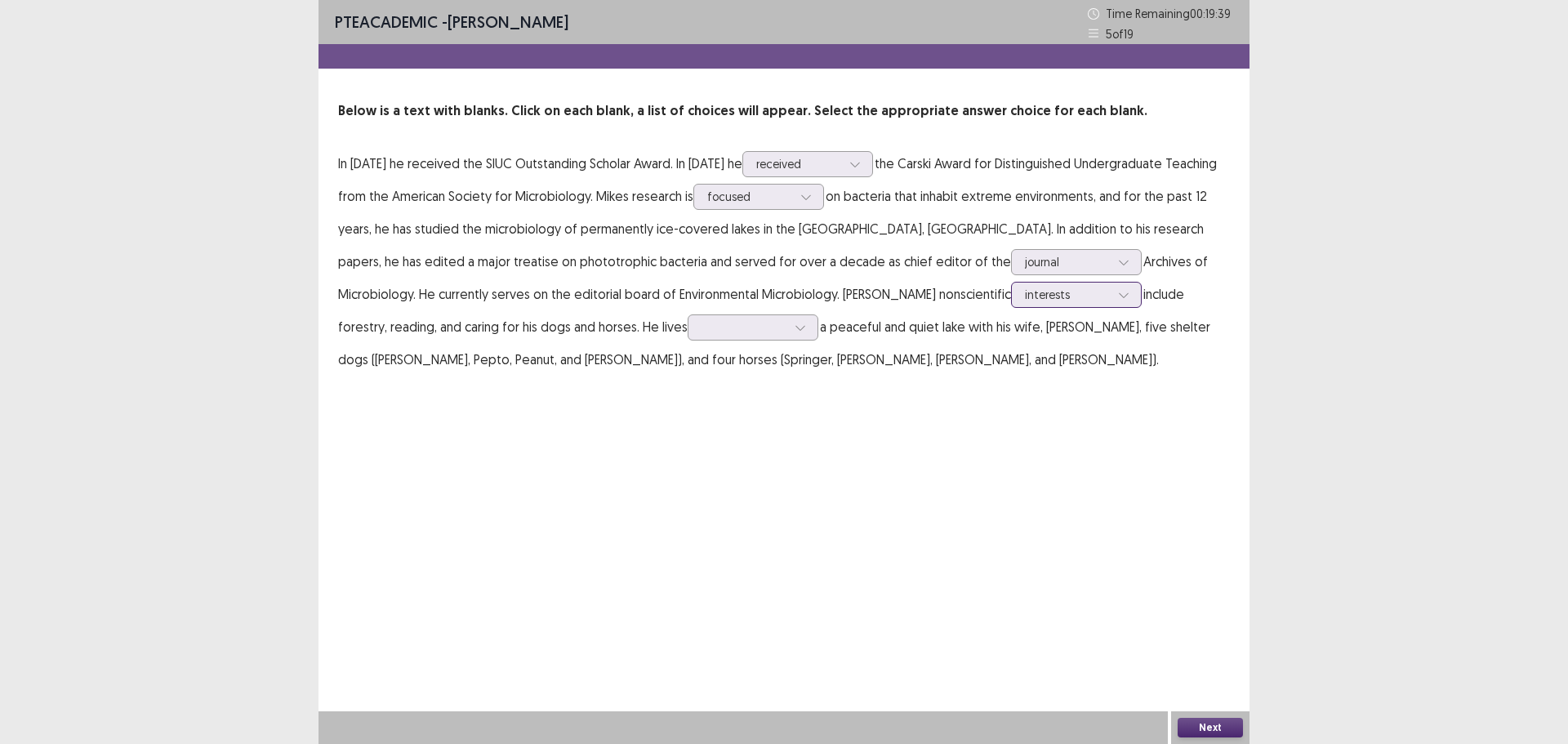
click at [1026, 301] on div at bounding box center [1068, 294] width 85 height 16
click at [1075, 313] on p "In [DATE] he received the SIUC Outstanding Scholar Award. In [DATE] he received…" at bounding box center [784, 262] width 892 height 229
click at [702, 335] on div at bounding box center [744, 327] width 85 height 16
click at [688, 380] on div "in" at bounding box center [753, 373] width 131 height 46
click at [702, 320] on div at bounding box center [744, 327] width 85 height 16
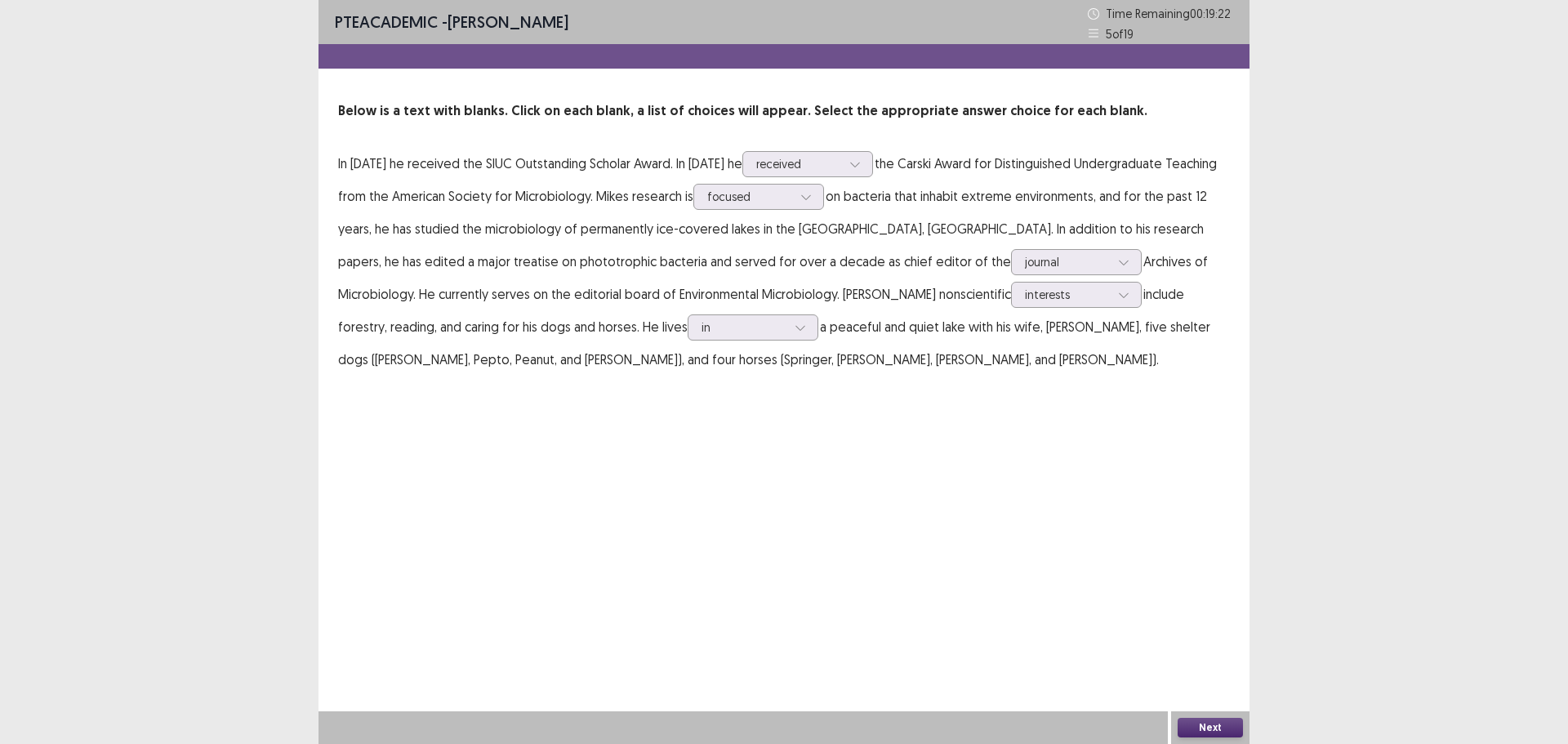
click at [1216, 725] on button "Next" at bounding box center [1210, 728] width 65 height 19
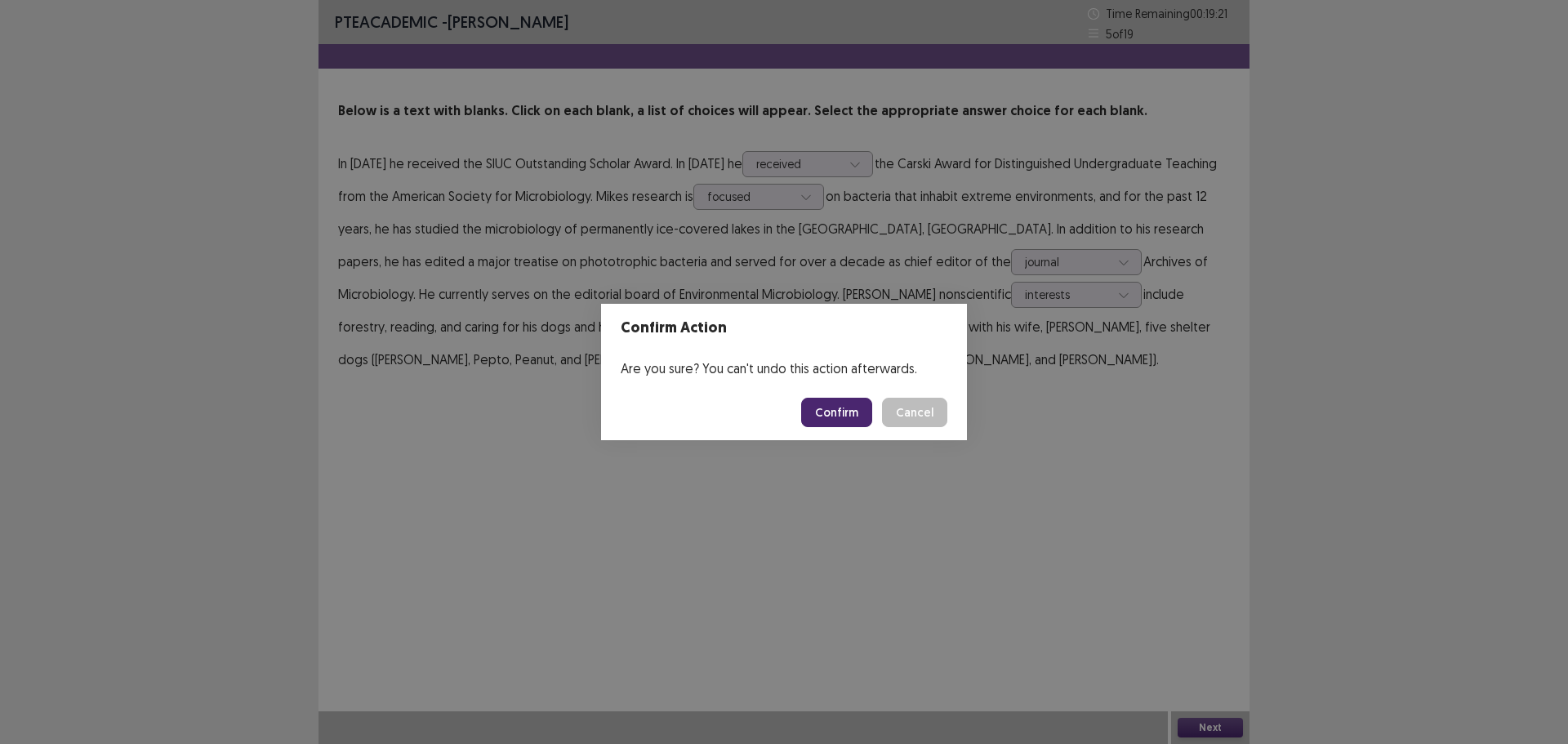
click at [821, 416] on button "Confirm" at bounding box center [837, 413] width 71 height 29
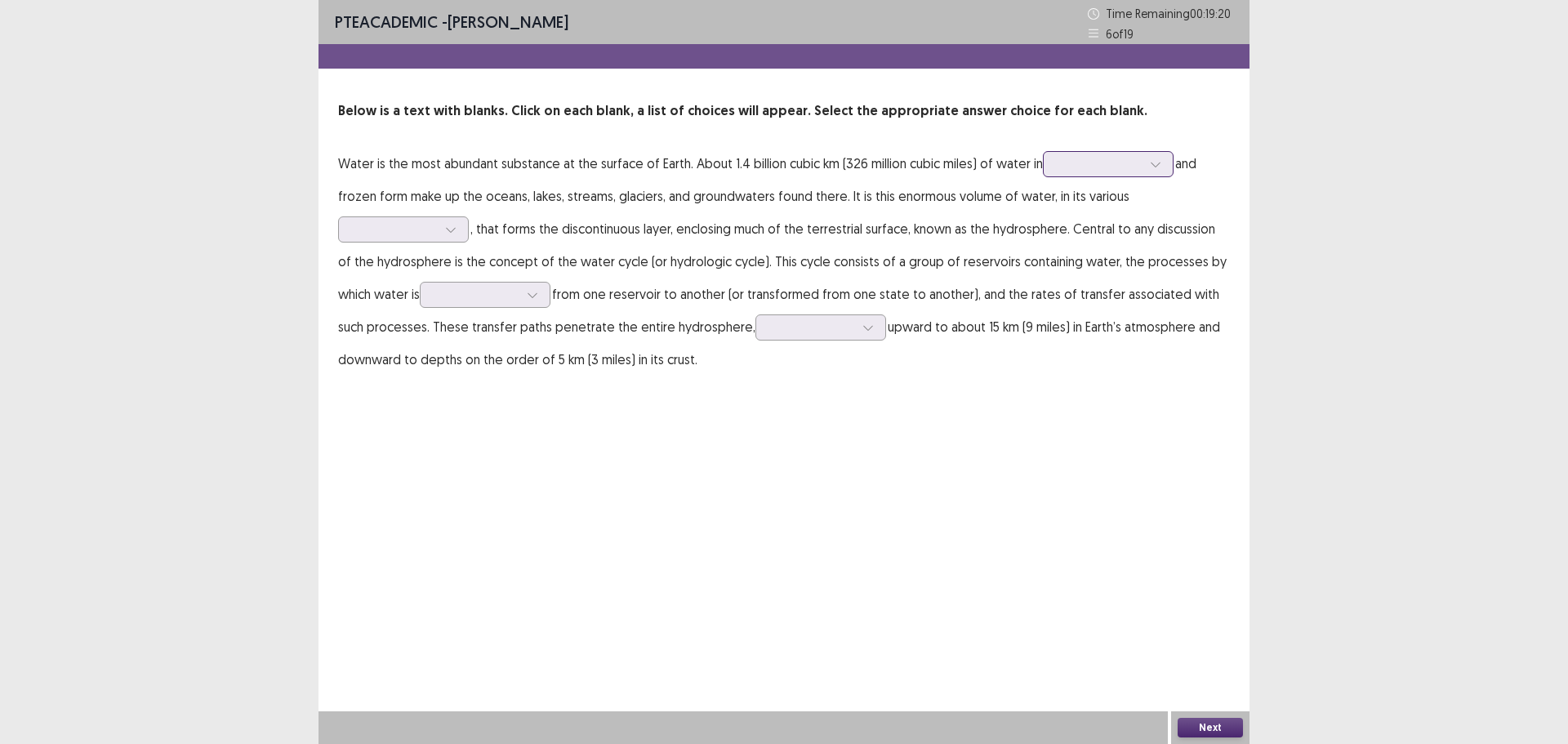
click at [1074, 167] on div at bounding box center [1099, 164] width 85 height 16
click at [1114, 288] on div "liquid" at bounding box center [1108, 301] width 131 height 46
click at [406, 233] on div at bounding box center [394, 229] width 85 height 16
click at [645, 235] on p "Water is the most abundant substance at the surface of Earth. About 1.4 billion…" at bounding box center [784, 262] width 892 height 229
click at [459, 295] on div at bounding box center [476, 294] width 85 height 16
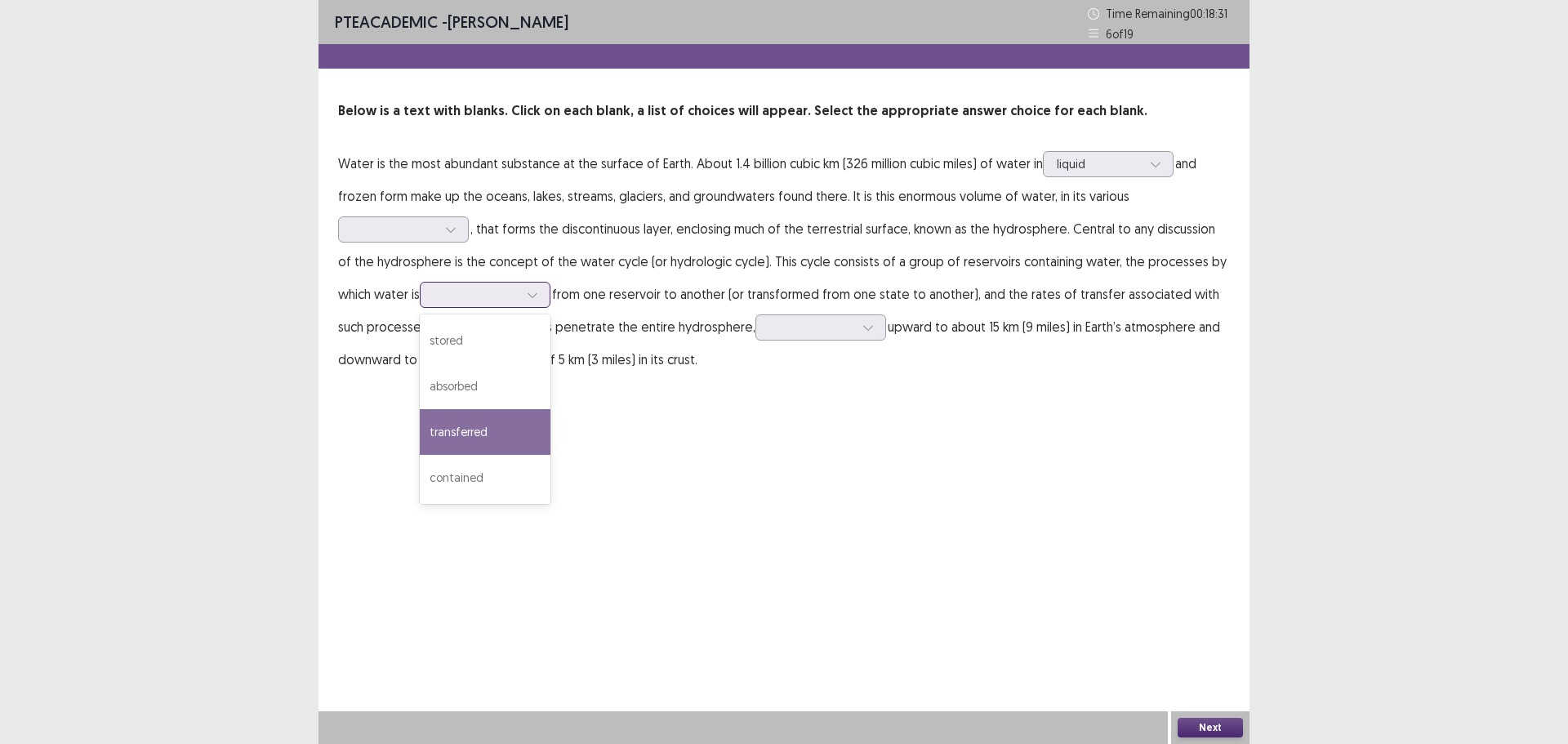
click at [500, 435] on div "transferred" at bounding box center [485, 432] width 131 height 46
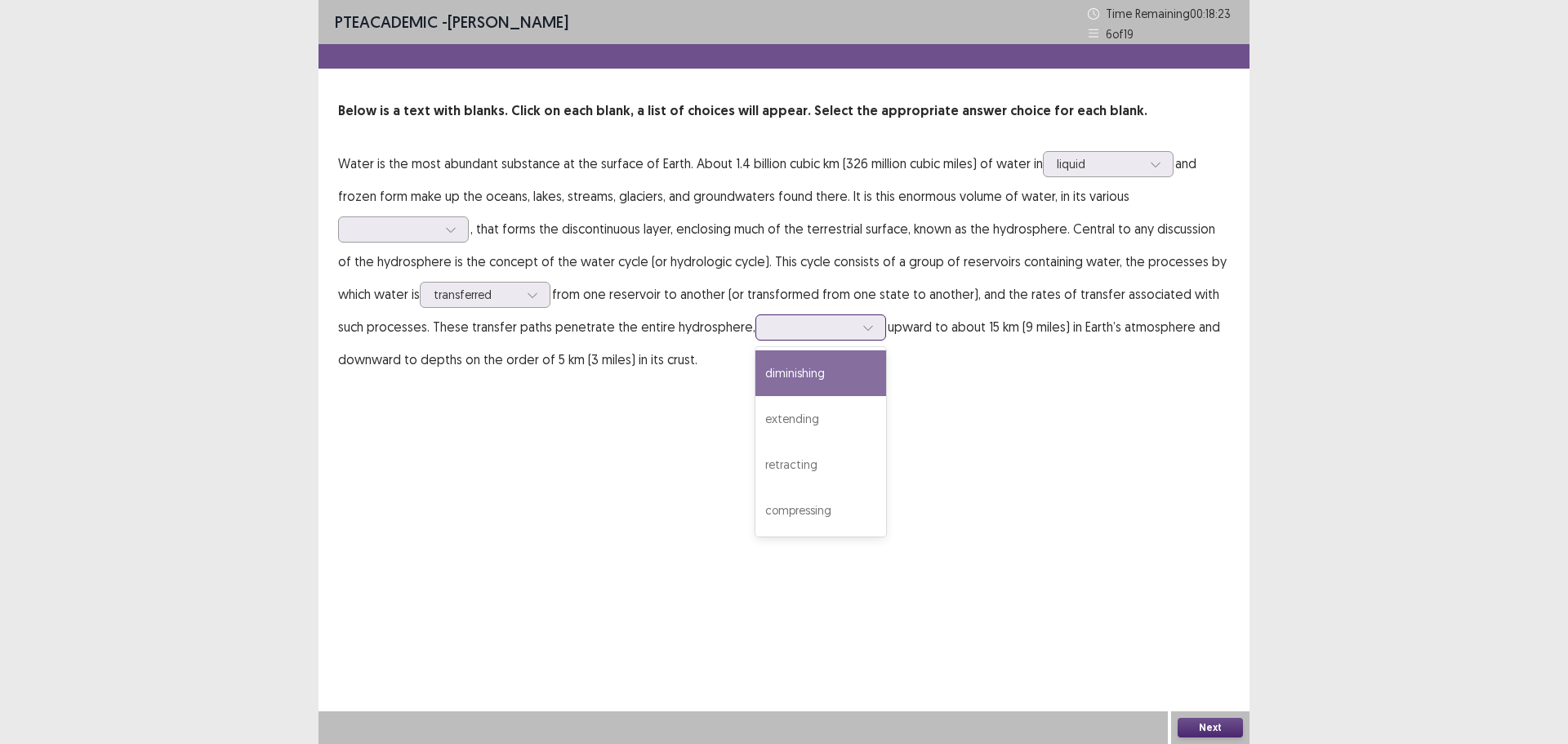
click at [803, 328] on div at bounding box center [811, 327] width 85 height 16
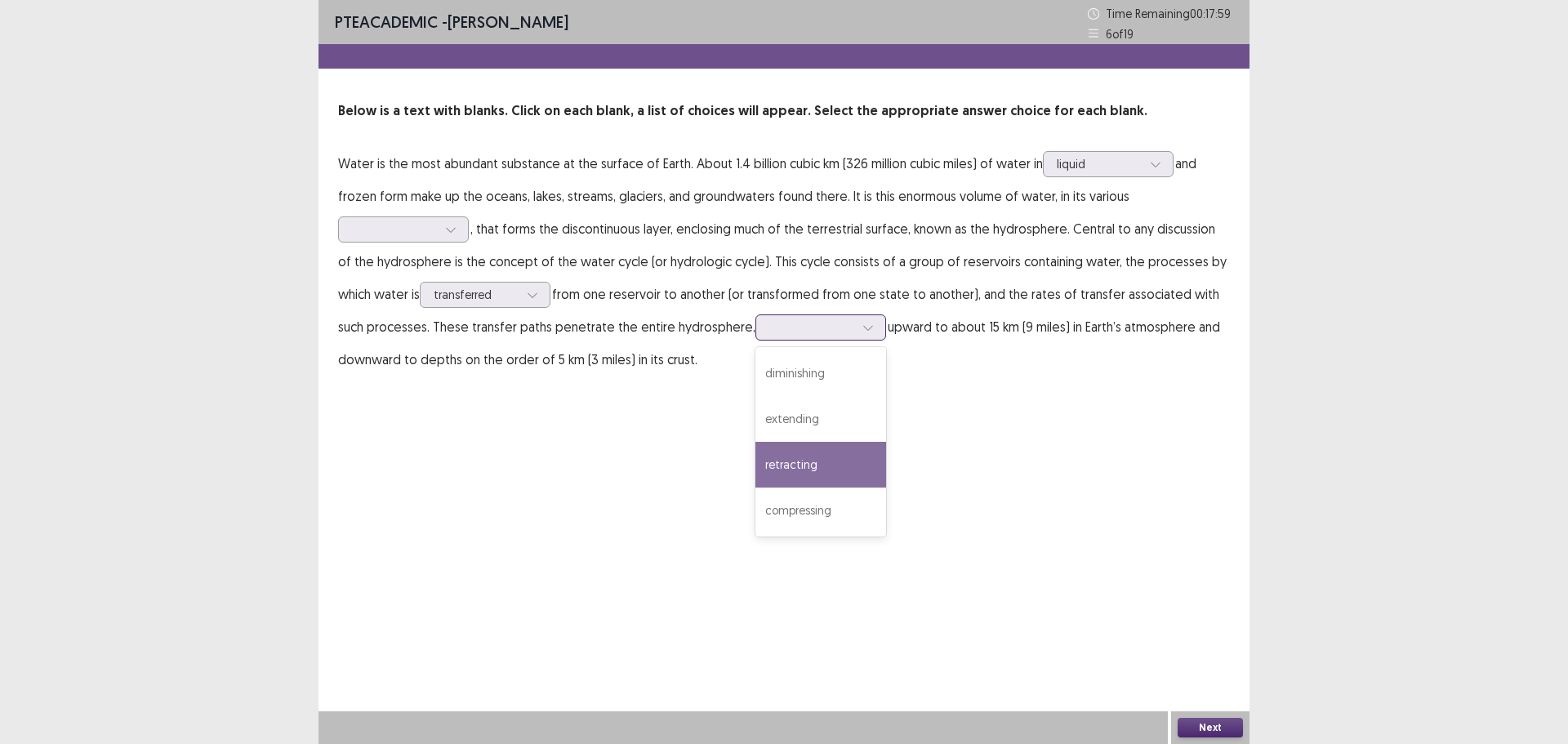
click at [821, 472] on div "retracting" at bounding box center [821, 465] width 131 height 46
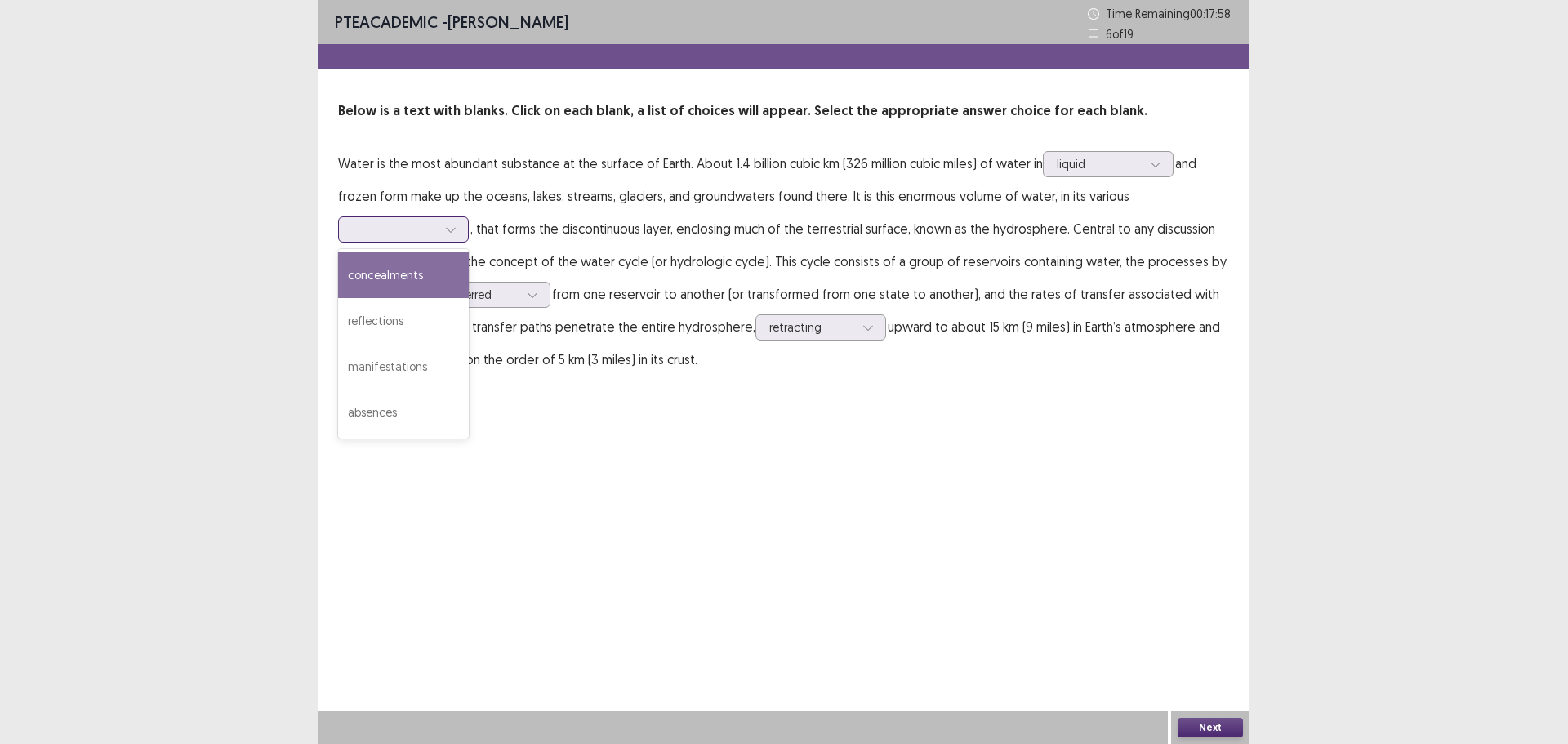
click at [424, 223] on div at bounding box center [394, 229] width 85 height 16
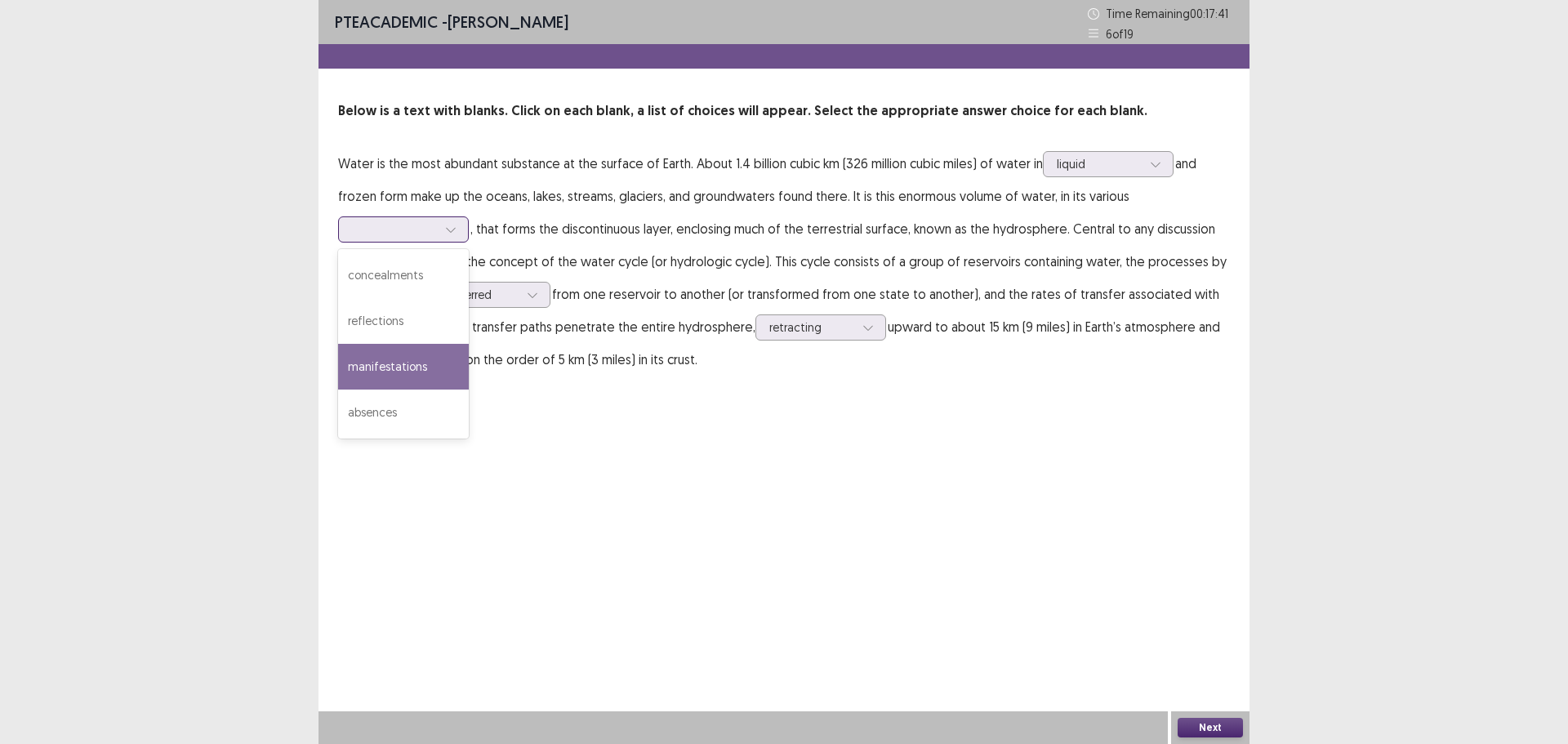
click at [424, 362] on div "manifestations" at bounding box center [403, 367] width 131 height 46
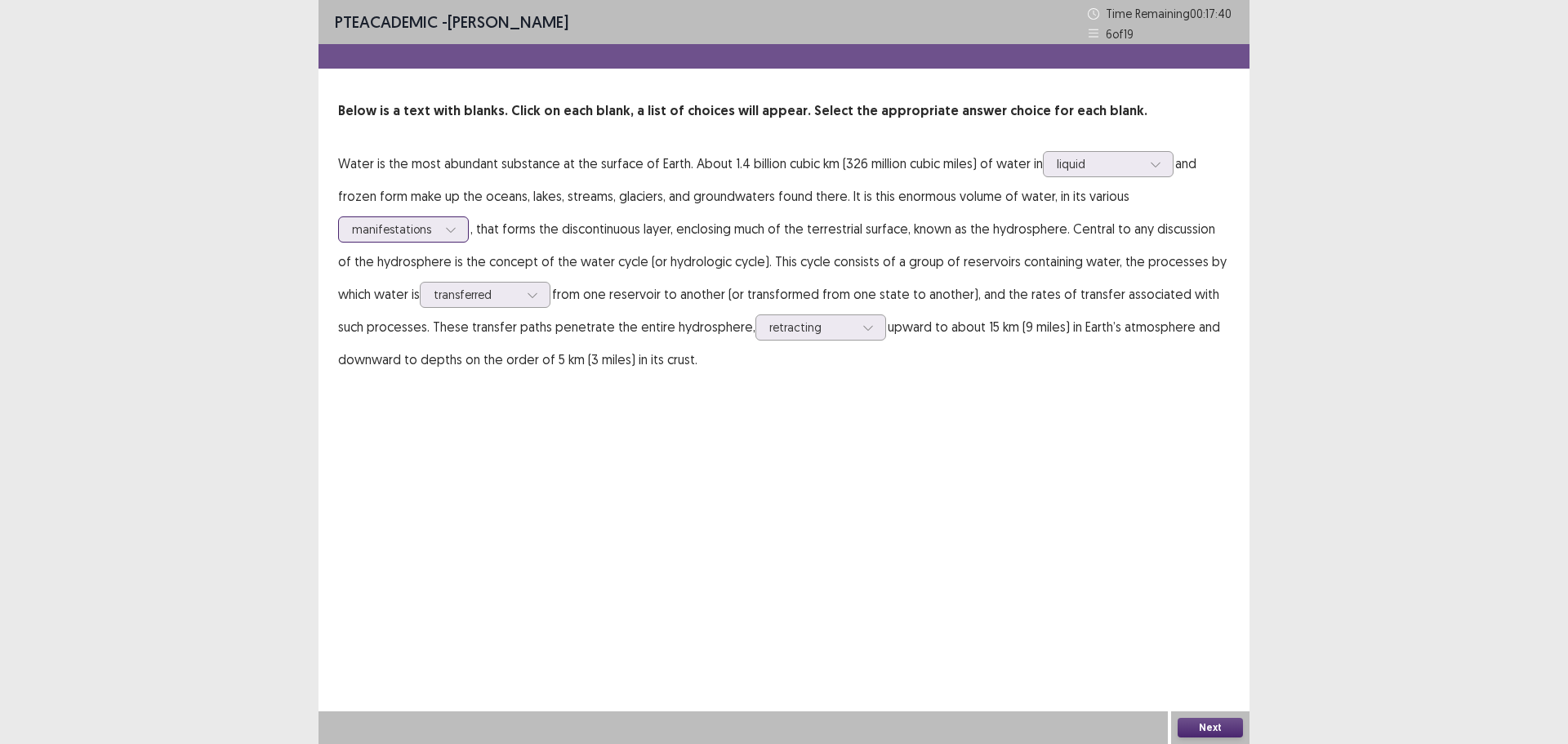
click at [419, 231] on div at bounding box center [394, 229] width 85 height 16
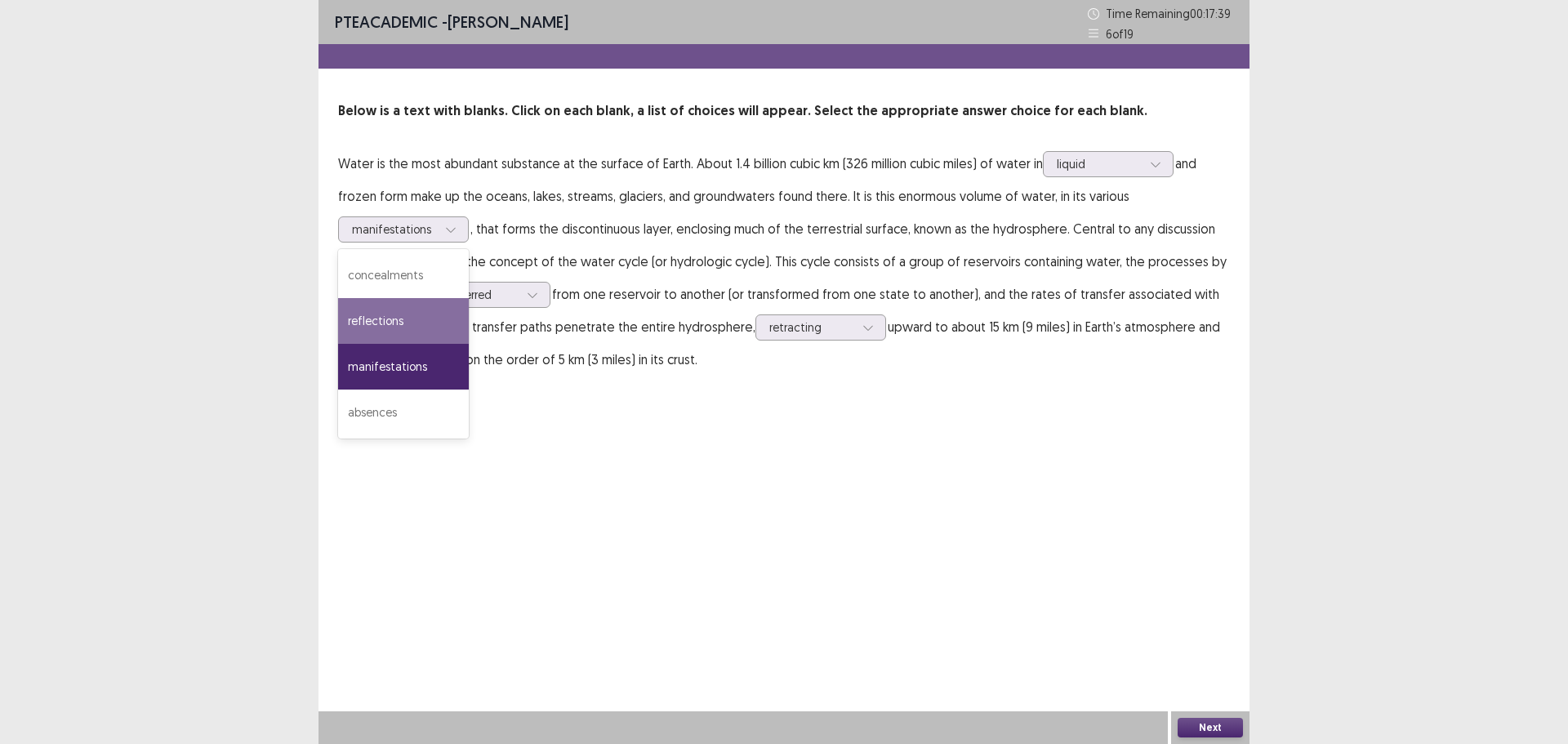
click at [1208, 725] on button "Next" at bounding box center [1210, 728] width 65 height 19
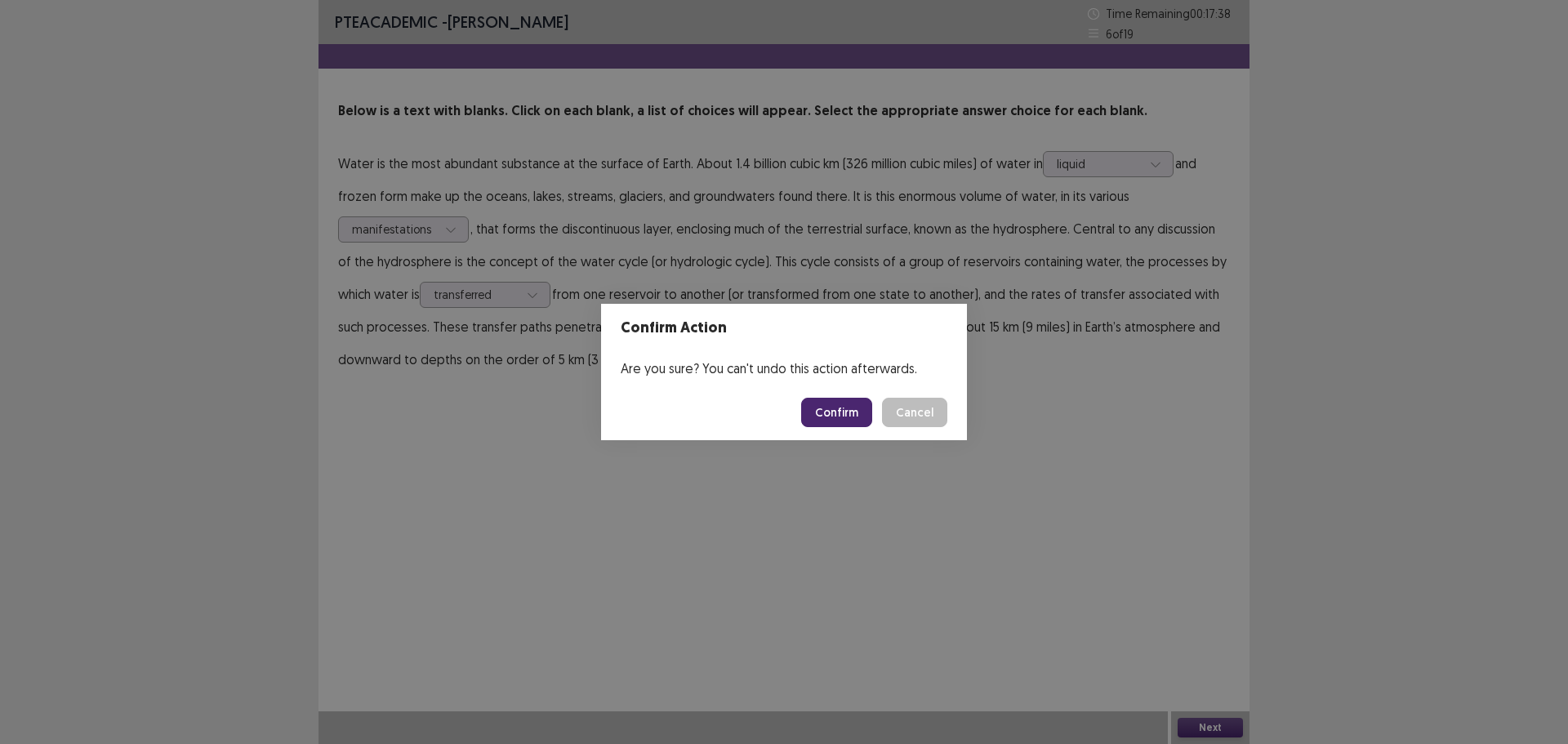
click at [808, 408] on button "Confirm" at bounding box center [837, 413] width 71 height 29
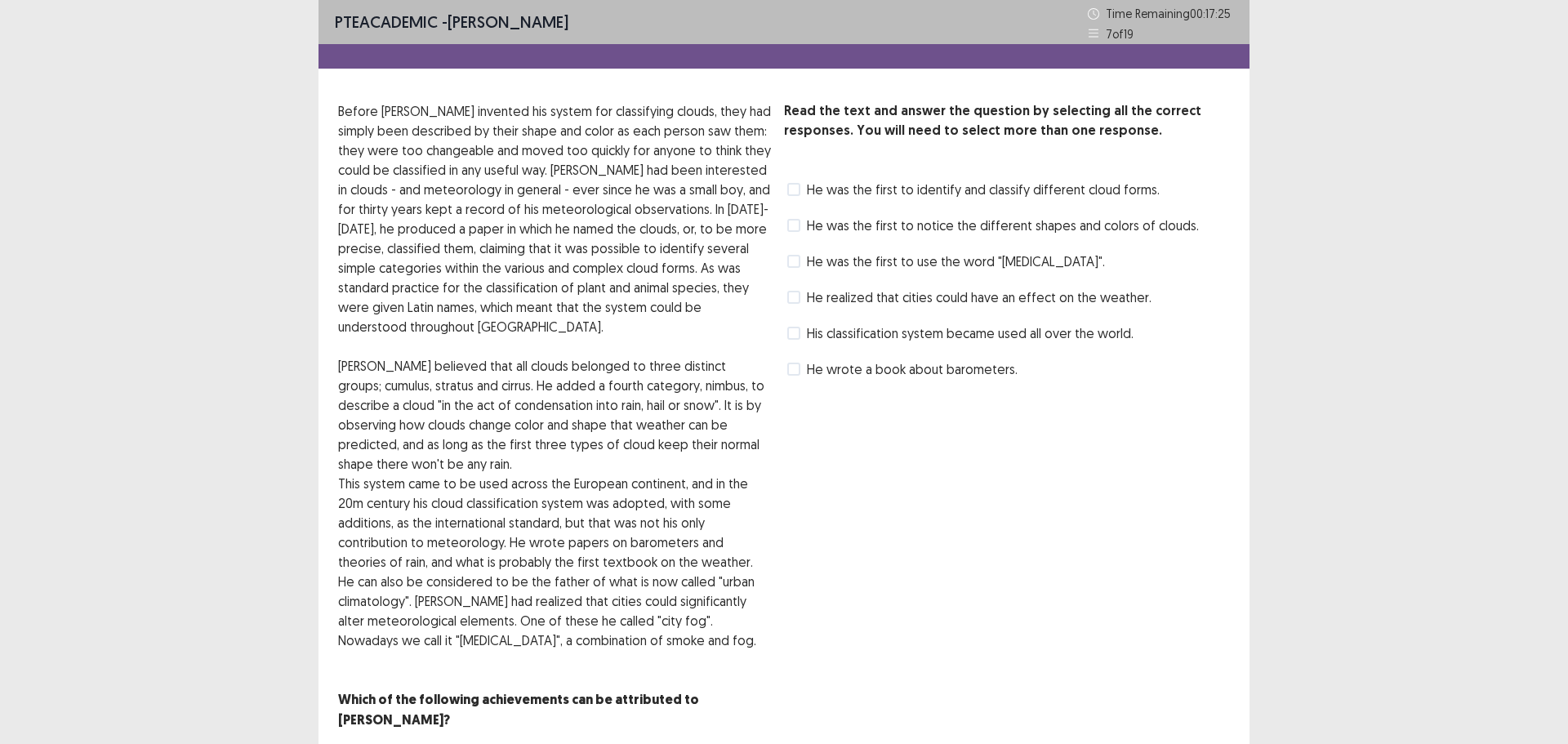
click at [793, 223] on span at bounding box center [794, 225] width 13 height 13
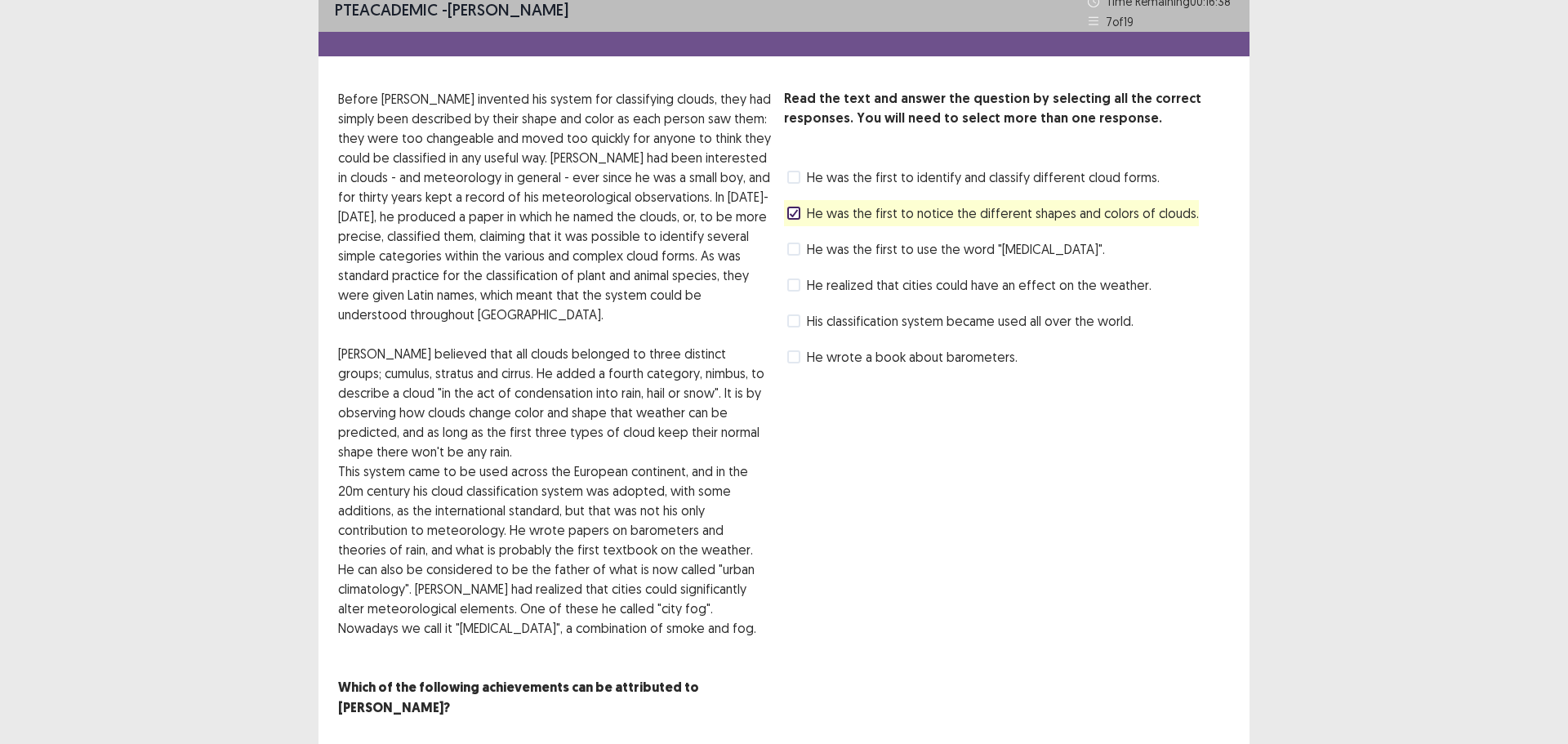
scroll to position [38, 0]
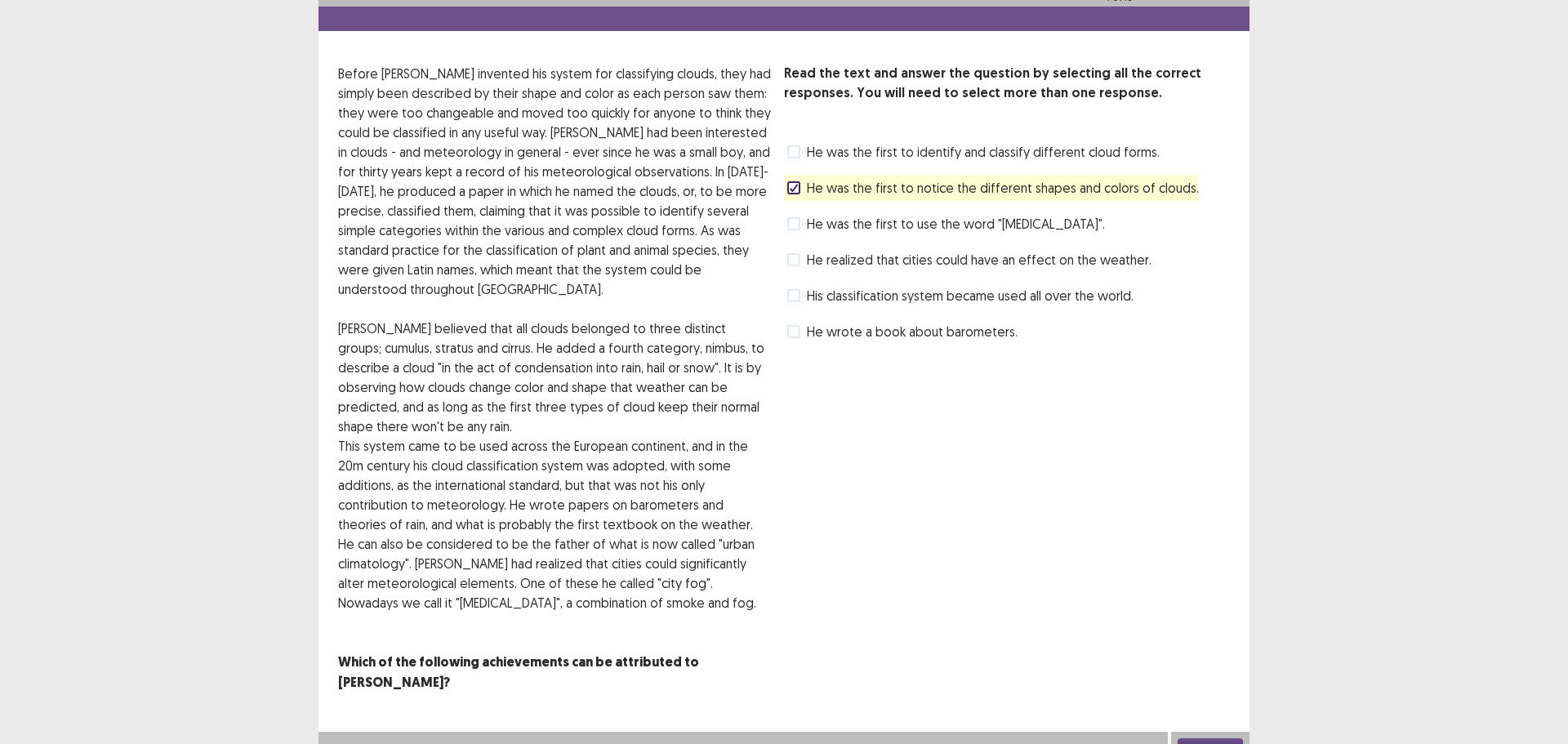
click at [1202, 739] on button "Next" at bounding box center [1210, 748] width 65 height 19
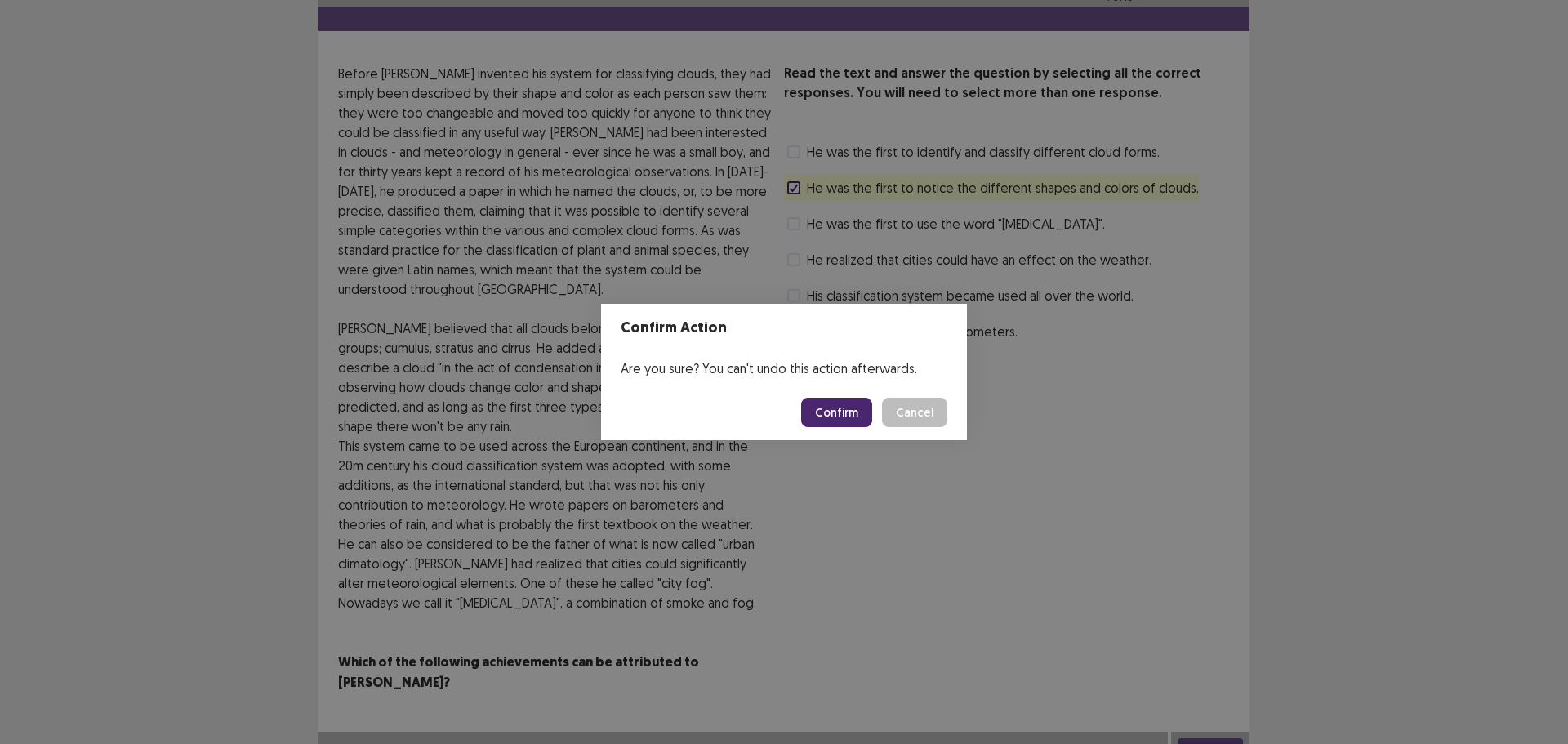
click at [843, 403] on button "Confirm" at bounding box center [837, 413] width 71 height 29
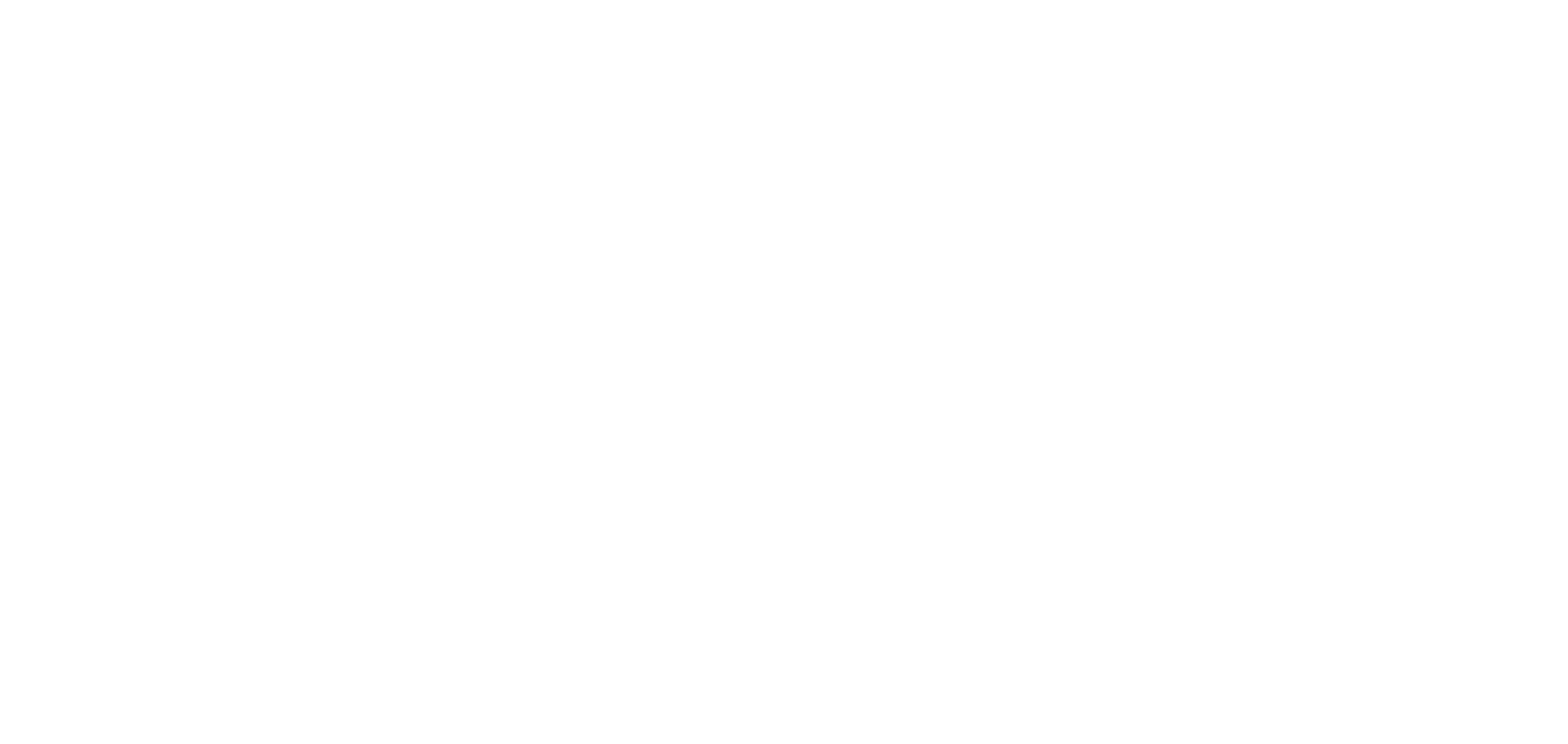
scroll to position [0, 0]
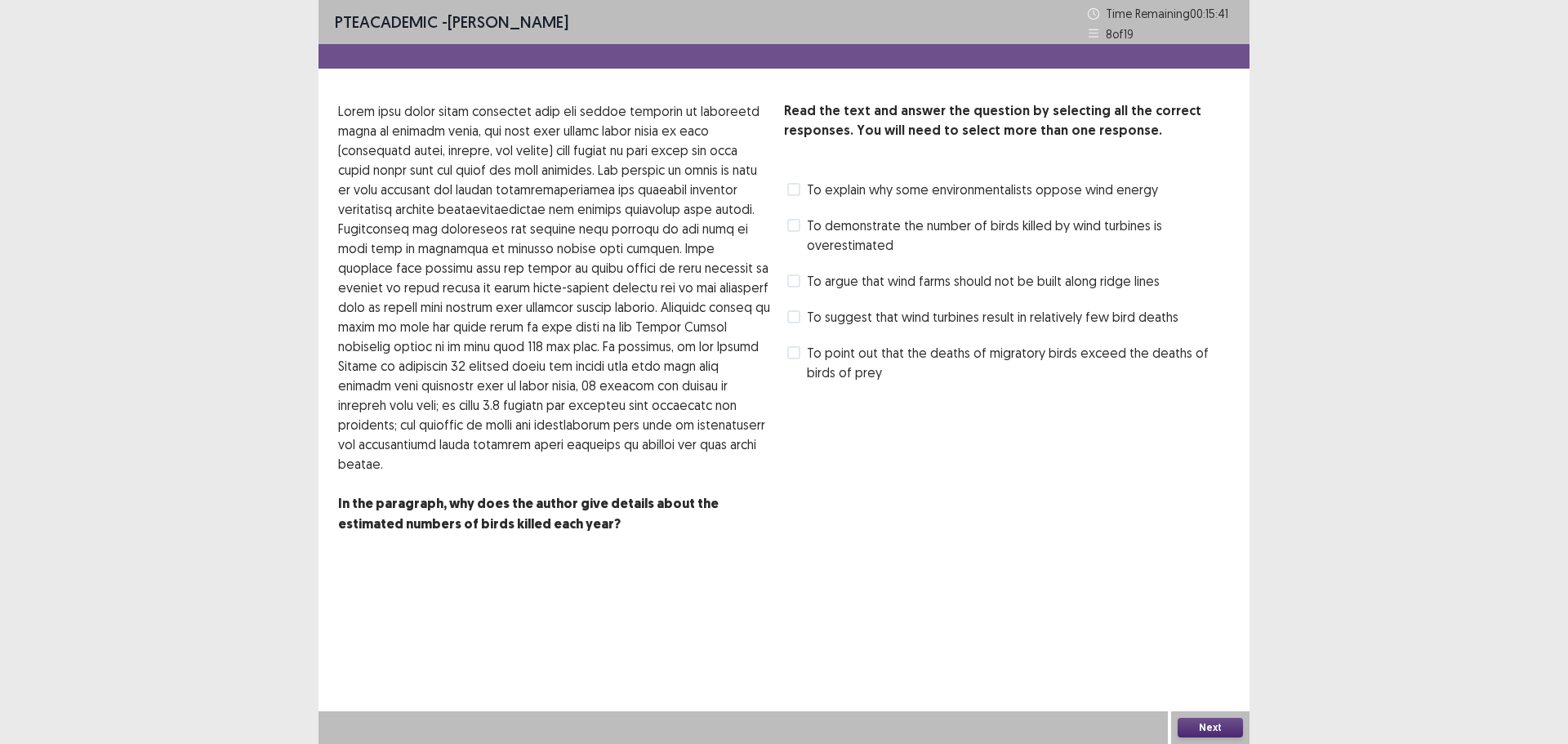
click at [901, 352] on span "To point out that the deaths of migratory birds exceed the deaths of birds of p…" at bounding box center [1018, 362] width 424 height 39
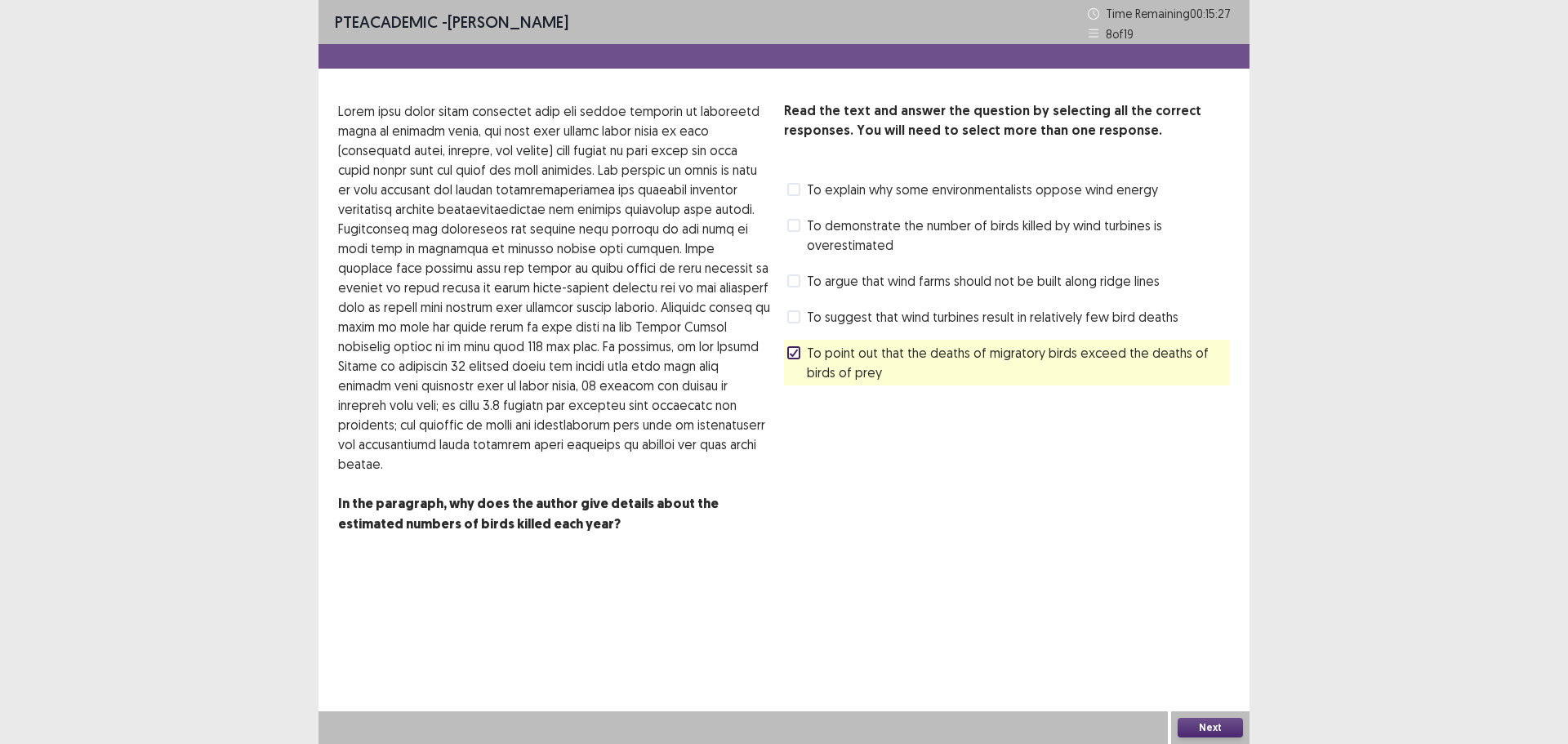
click at [927, 235] on span "To demonstrate the number of birds killed by wind turbines is overestimated" at bounding box center [1018, 235] width 424 height 39
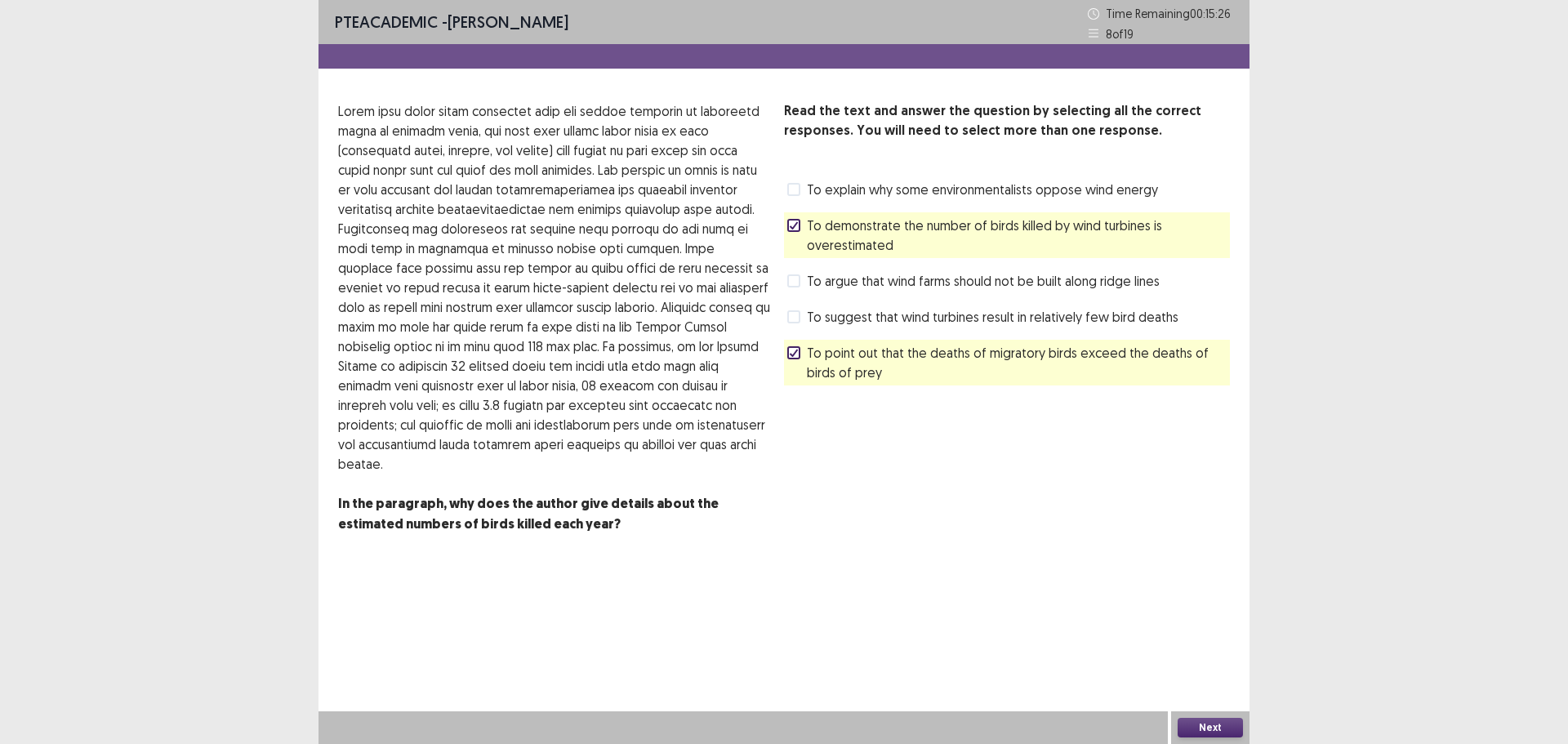
click at [1190, 726] on button "Next" at bounding box center [1210, 728] width 65 height 19
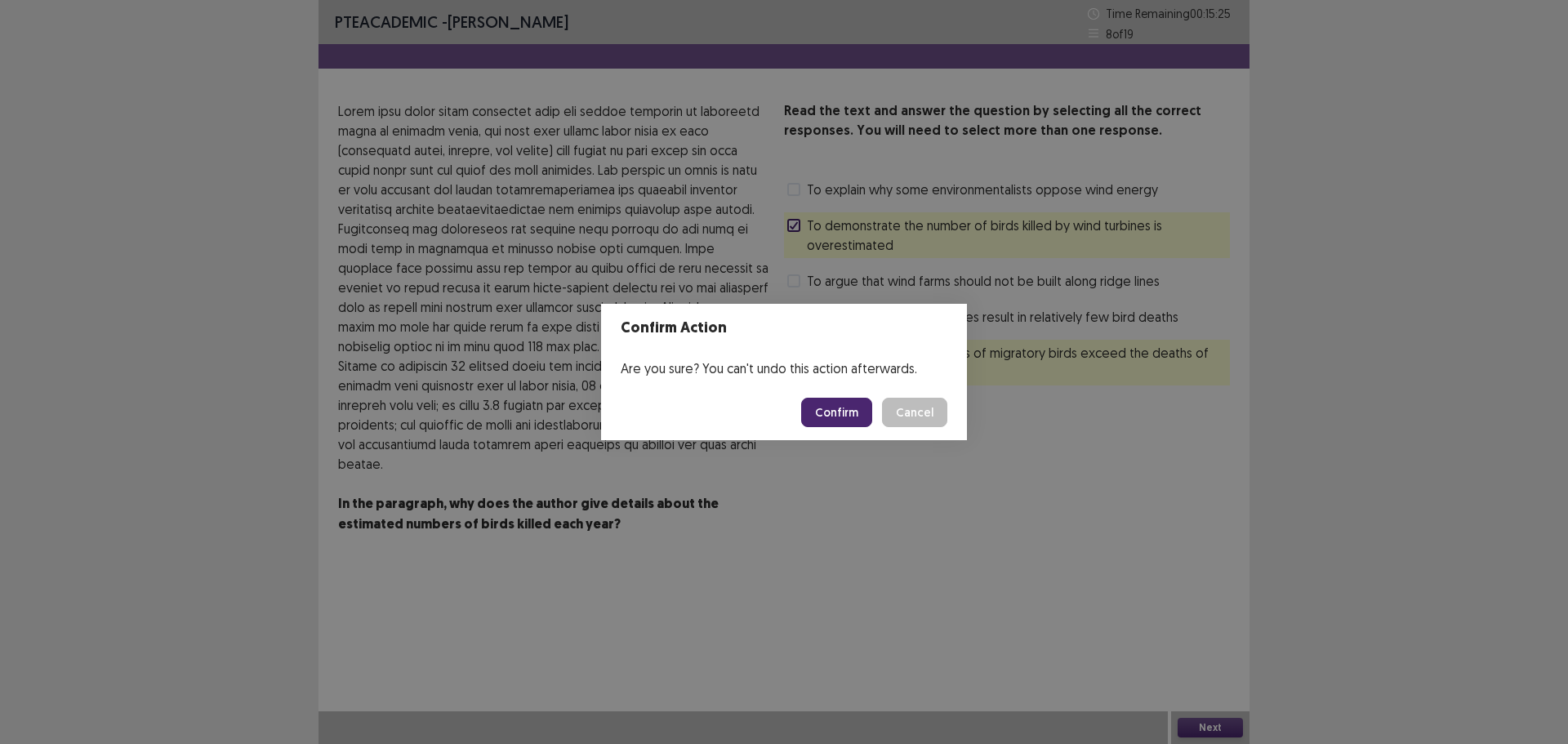
click at [851, 405] on button "Confirm" at bounding box center [837, 413] width 71 height 29
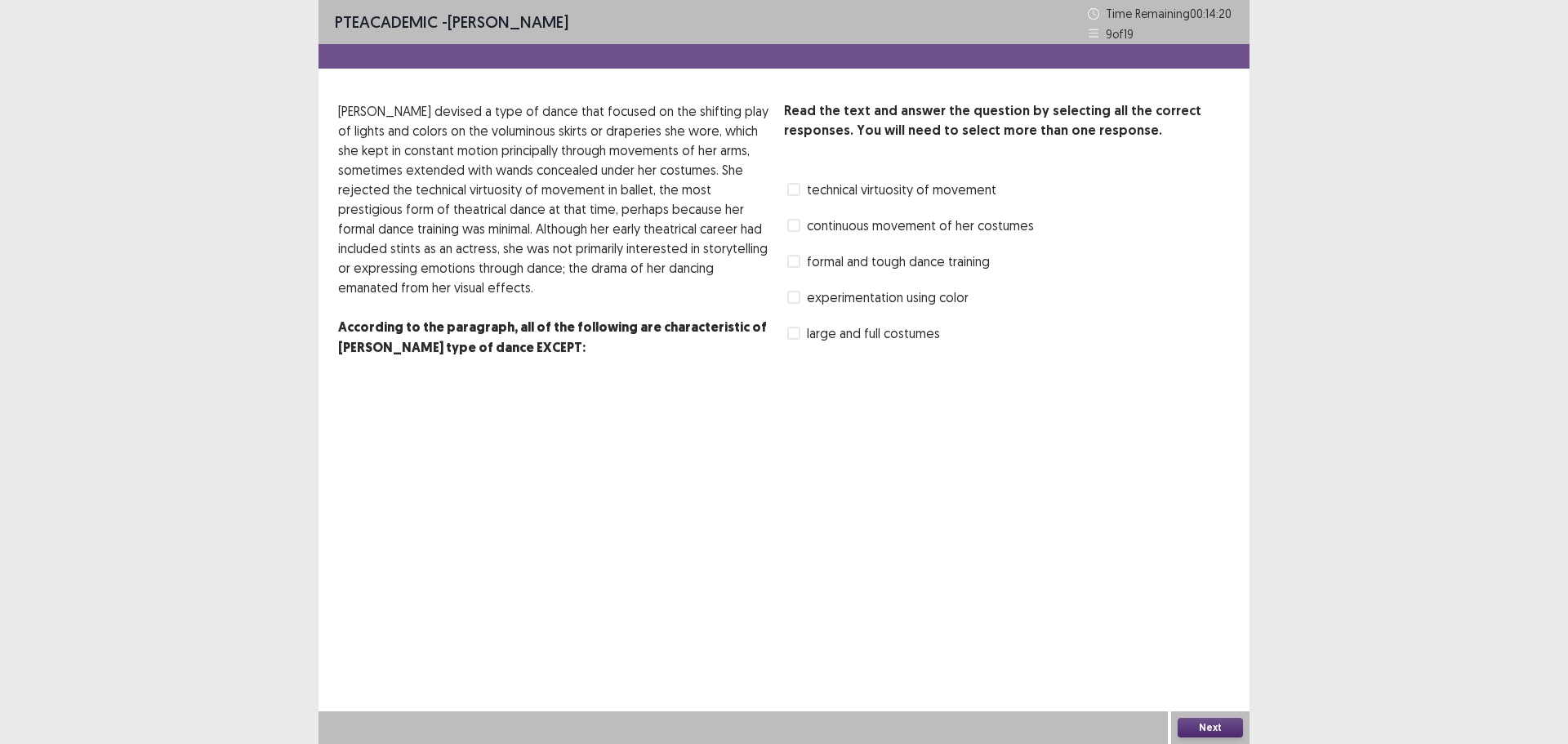
click at [830, 331] on span "large and full costumes" at bounding box center [874, 333] width 134 height 19
click at [835, 257] on span "formal and tough dance training" at bounding box center [898, 261] width 183 height 19
click at [1210, 728] on button "Next" at bounding box center [1210, 728] width 65 height 19
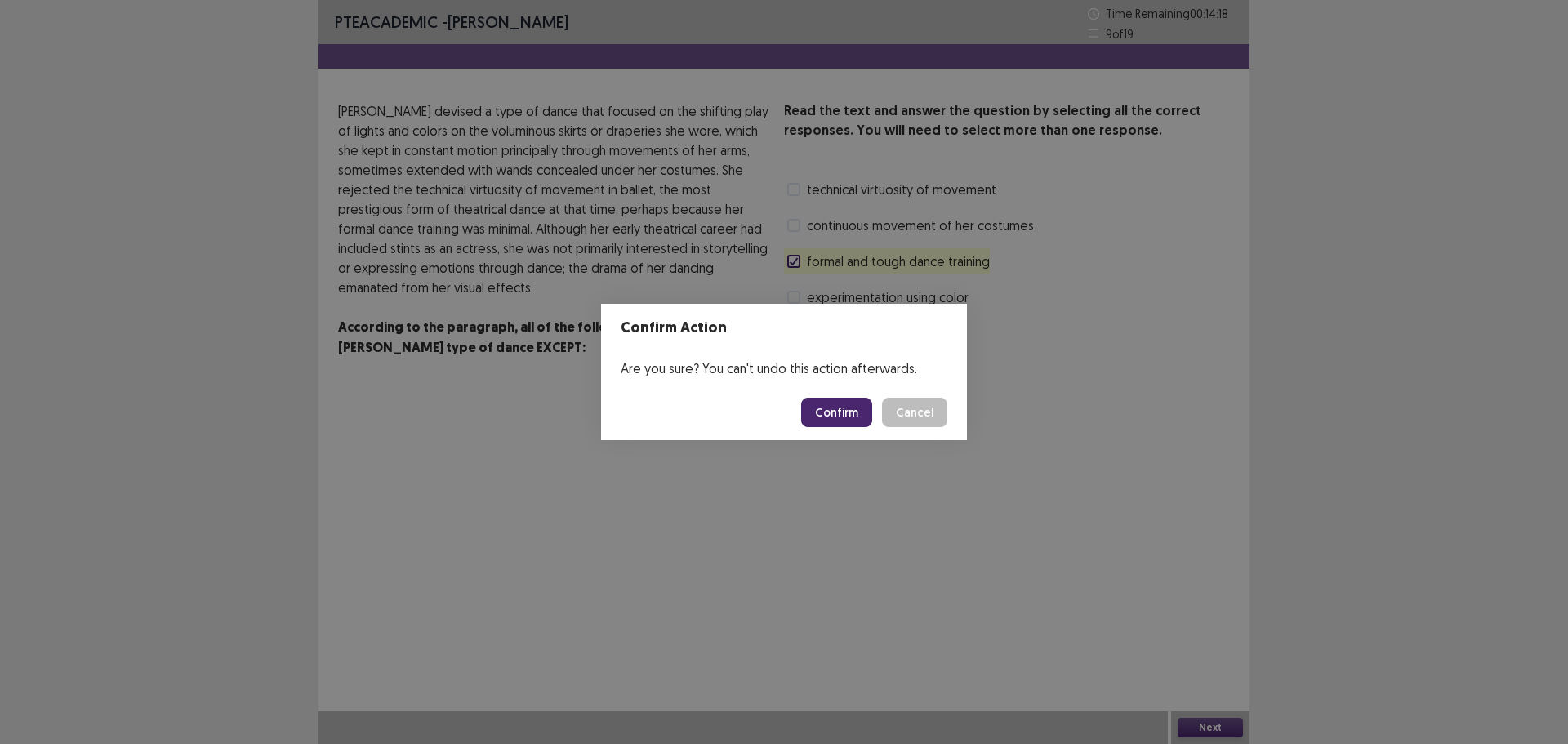
drag, startPoint x: 829, startPoint y: 393, endPoint x: 831, endPoint y: 401, distance: 8.2
click at [829, 395] on footer "Confirm Cancel" at bounding box center [784, 413] width 366 height 56
click at [834, 406] on button "Confirm" at bounding box center [837, 413] width 71 height 29
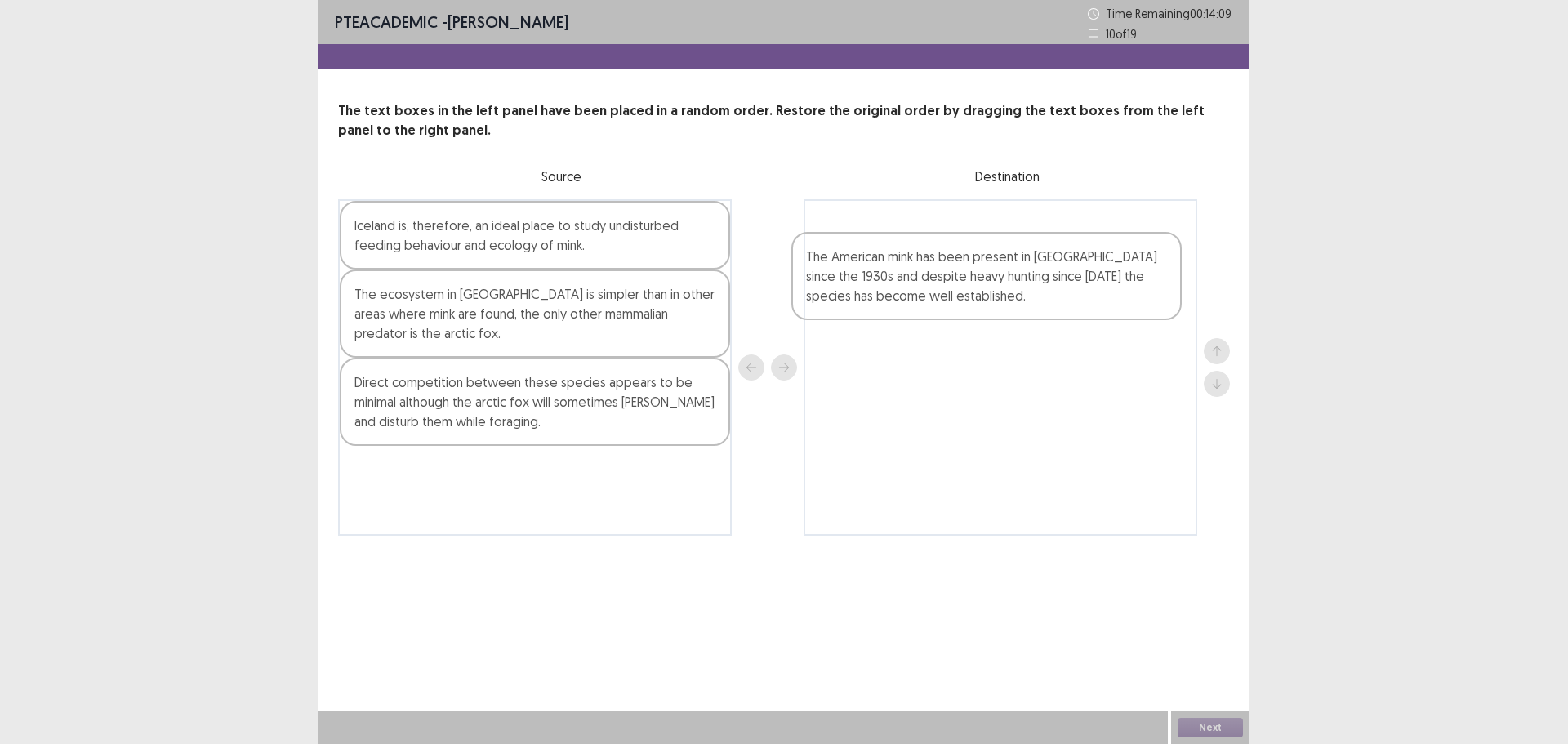
drag, startPoint x: 473, startPoint y: 331, endPoint x: 914, endPoint y: 294, distance: 442.5
click at [914, 294] on div "Iceland is, therefore, an ideal place to study undisturbed feeding behaviour an…" at bounding box center [784, 368] width 892 height 337
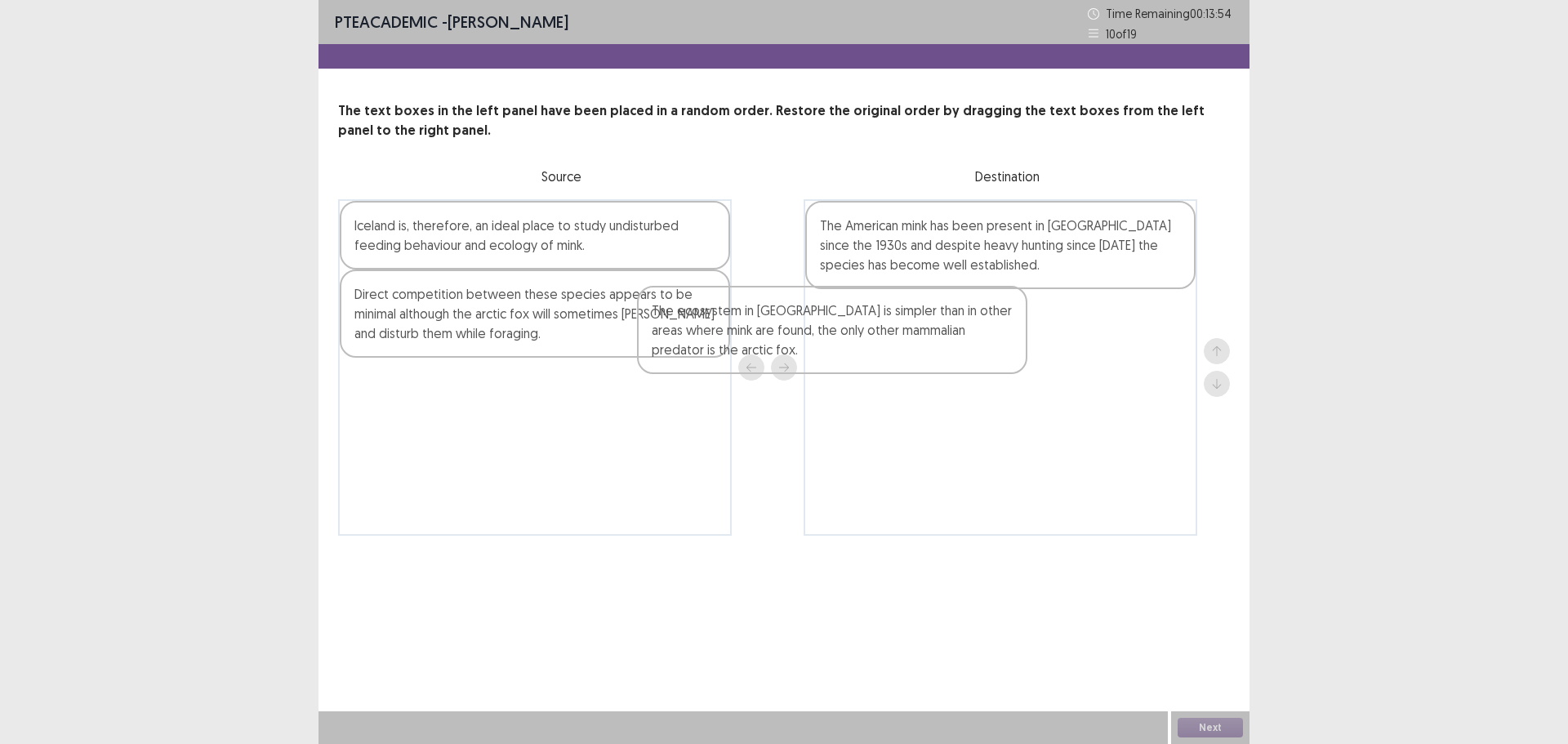
drag, startPoint x: 550, startPoint y: 329, endPoint x: 974, endPoint y: 340, distance: 424.1
click at [974, 340] on div "Iceland is, therefore, an ideal place to study undisturbed feeding behaviour an…" at bounding box center [784, 368] width 892 height 337
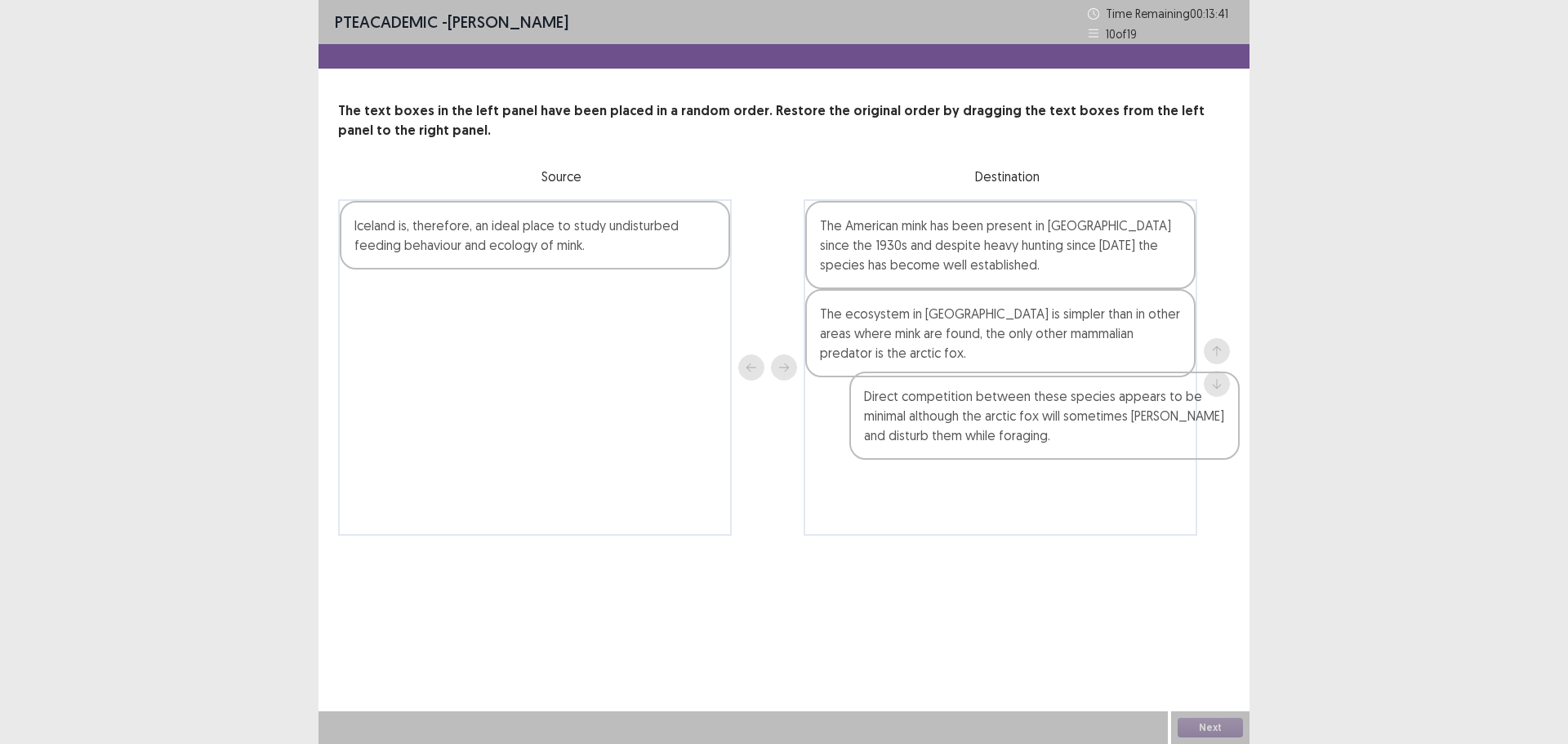
drag, startPoint x: 478, startPoint y: 338, endPoint x: 978, endPoint y: 448, distance: 512.0
click at [978, 448] on div "Iceland is, therefore, an ideal place to study undisturbed feeding behaviour an…" at bounding box center [784, 368] width 892 height 337
drag, startPoint x: 991, startPoint y: 249, endPoint x: 988, endPoint y: 428, distance: 179.0
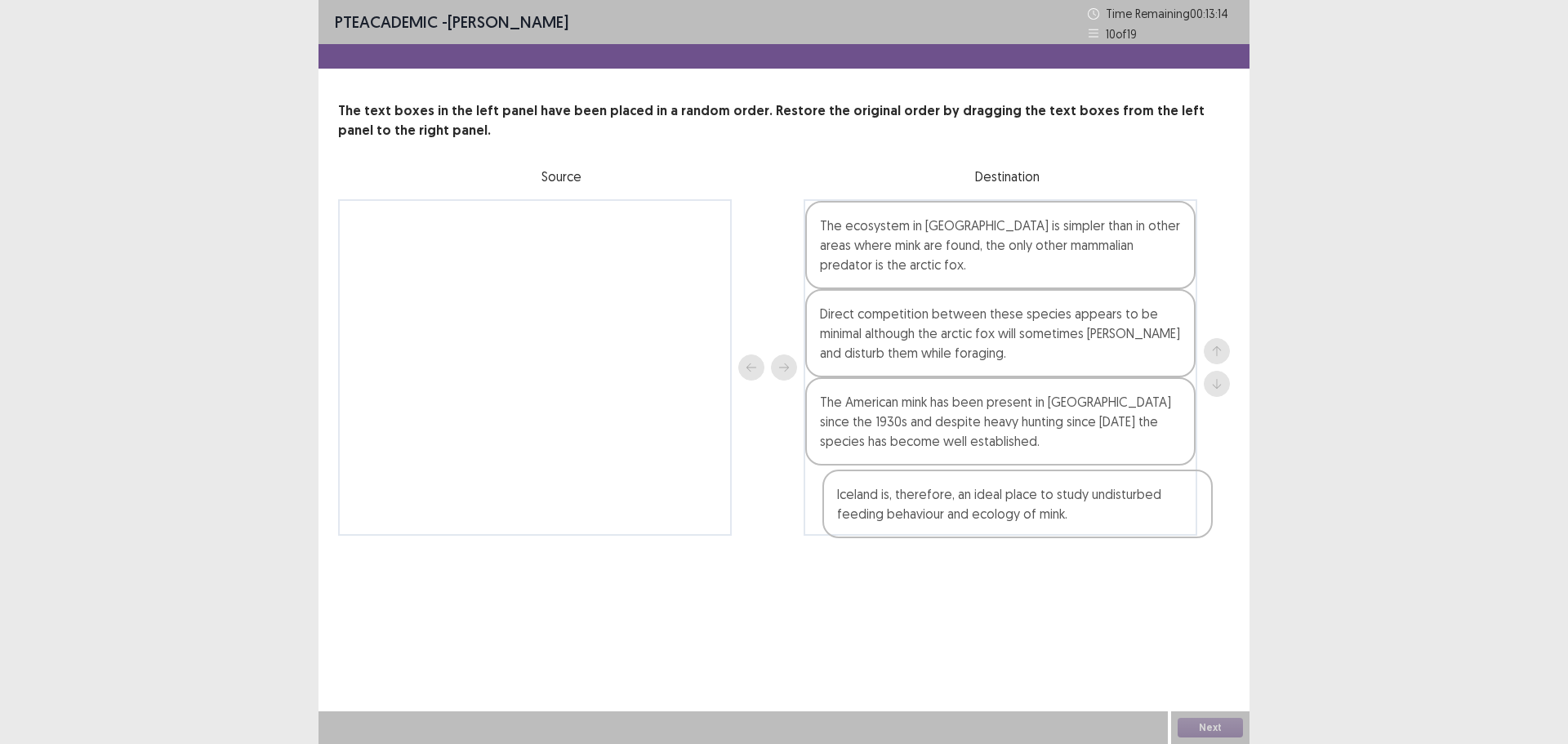
drag, startPoint x: 509, startPoint y: 241, endPoint x: 992, endPoint y: 508, distance: 551.9
click at [992, 508] on div "Iceland is, therefore, an ideal place to study undisturbed feeding behaviour an…" at bounding box center [784, 368] width 892 height 337
drag, startPoint x: 1104, startPoint y: 515, endPoint x: 1127, endPoint y: 493, distance: 31.8
click at [1127, 493] on div "The ecosystem in [GEOGRAPHIC_DATA] is simpler than in other areas where mink ar…" at bounding box center [1001, 368] width 393 height 337
drag, startPoint x: 1118, startPoint y: 523, endPoint x: 1125, endPoint y: 515, distance: 10.6
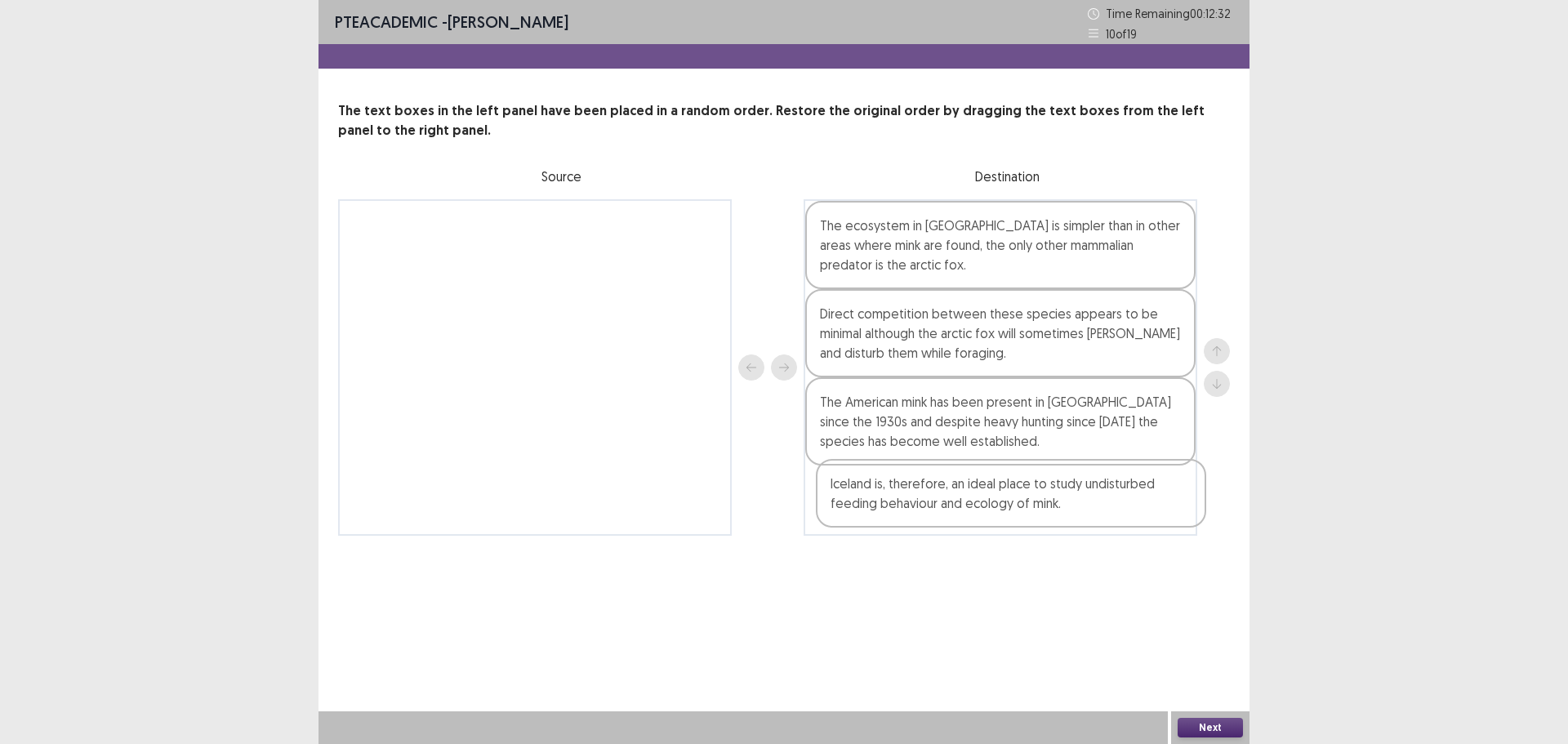
click at [1125, 515] on div "The ecosystem in [GEOGRAPHIC_DATA] is simpler than in other areas where mink ar…" at bounding box center [1001, 368] width 393 height 337
drag, startPoint x: 1217, startPoint y: 719, endPoint x: 1225, endPoint y: 737, distance: 19.7
click at [1225, 737] on button "Next" at bounding box center [1210, 728] width 65 height 19
click at [1196, 722] on button "Next" at bounding box center [1210, 728] width 65 height 19
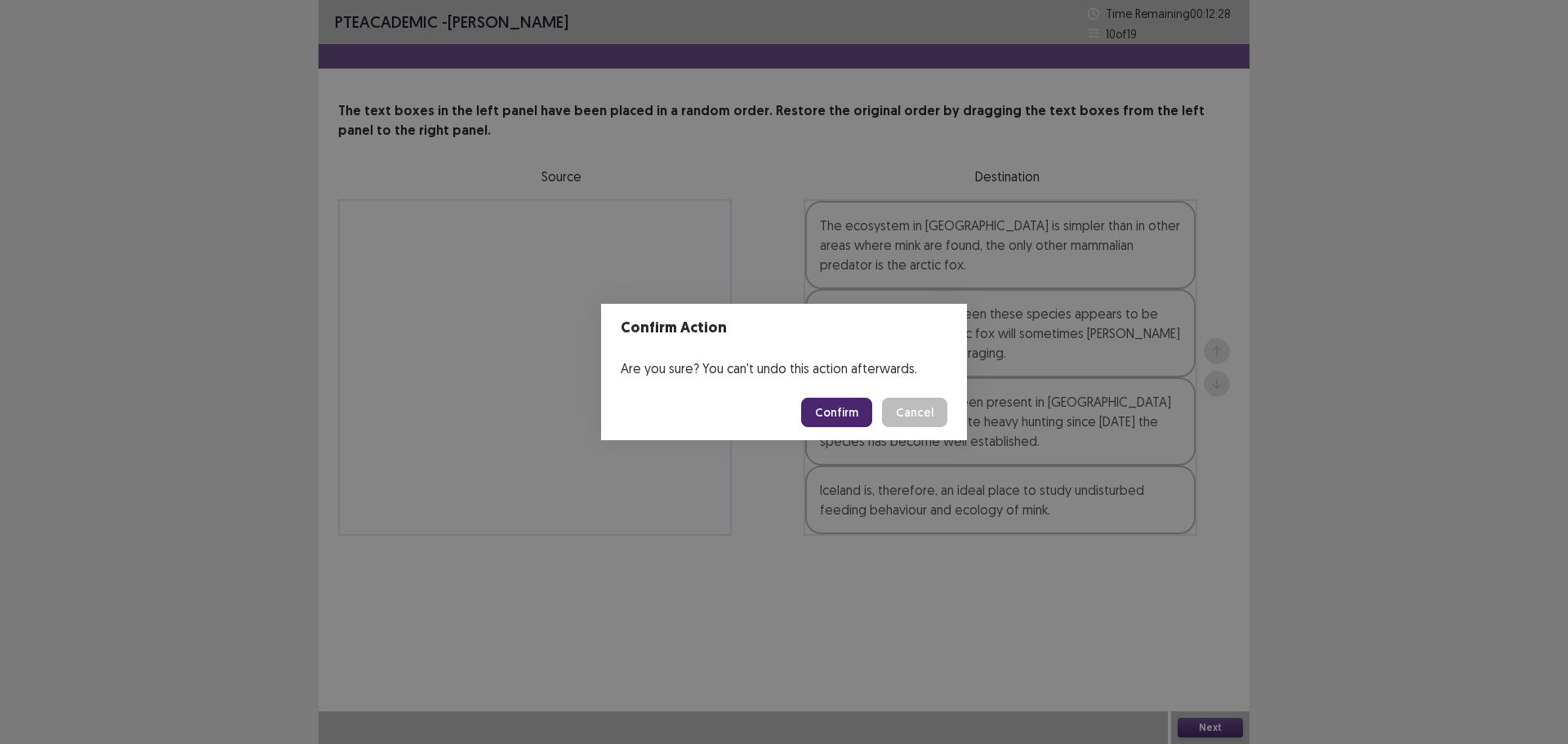
click at [851, 426] on button "Confirm" at bounding box center [837, 413] width 71 height 29
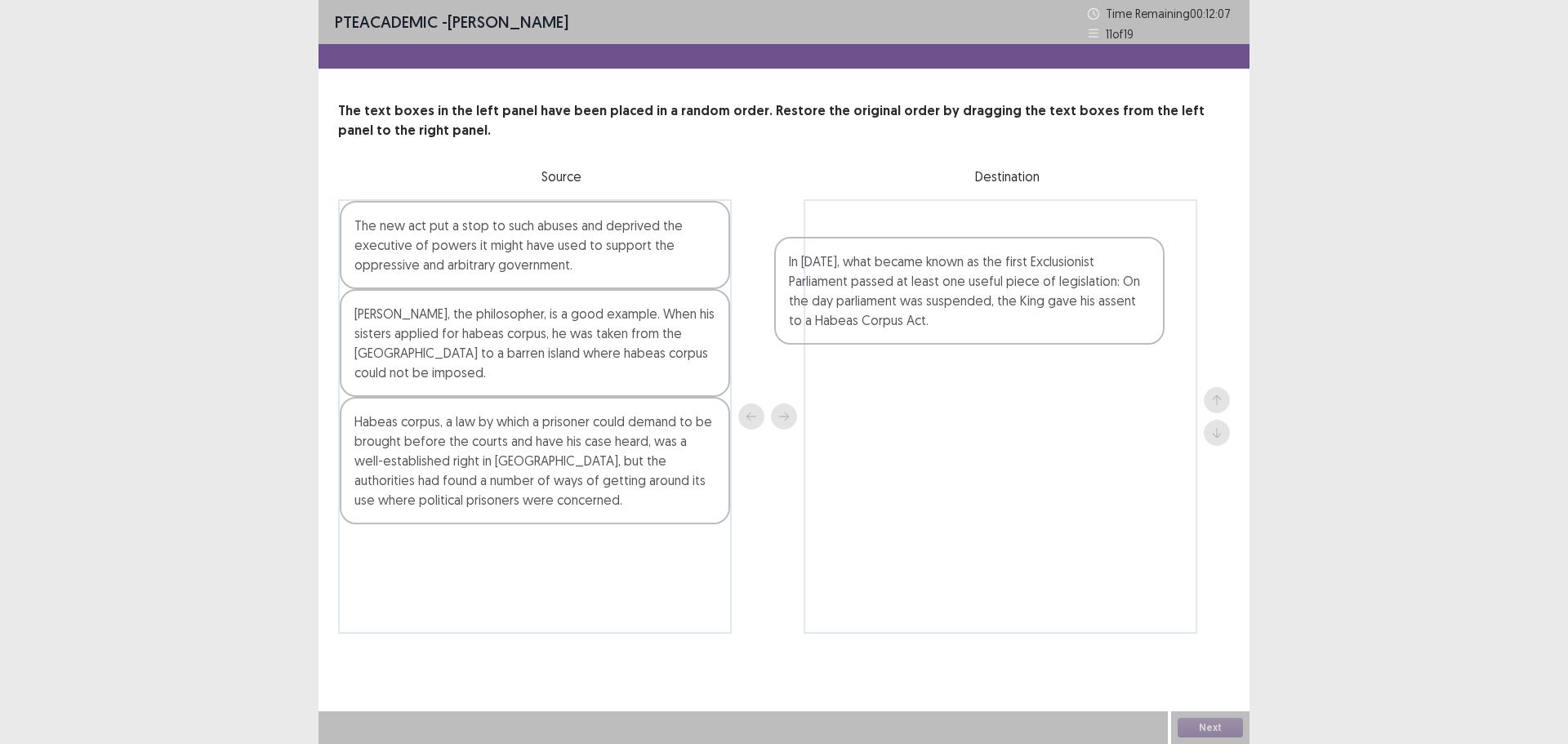
drag, startPoint x: 553, startPoint y: 365, endPoint x: 995, endPoint y: 302, distance: 446.5
click at [995, 302] on div "The new act put a stop to such abuses and deprived the executive of powers it m…" at bounding box center [784, 416] width 892 height 435
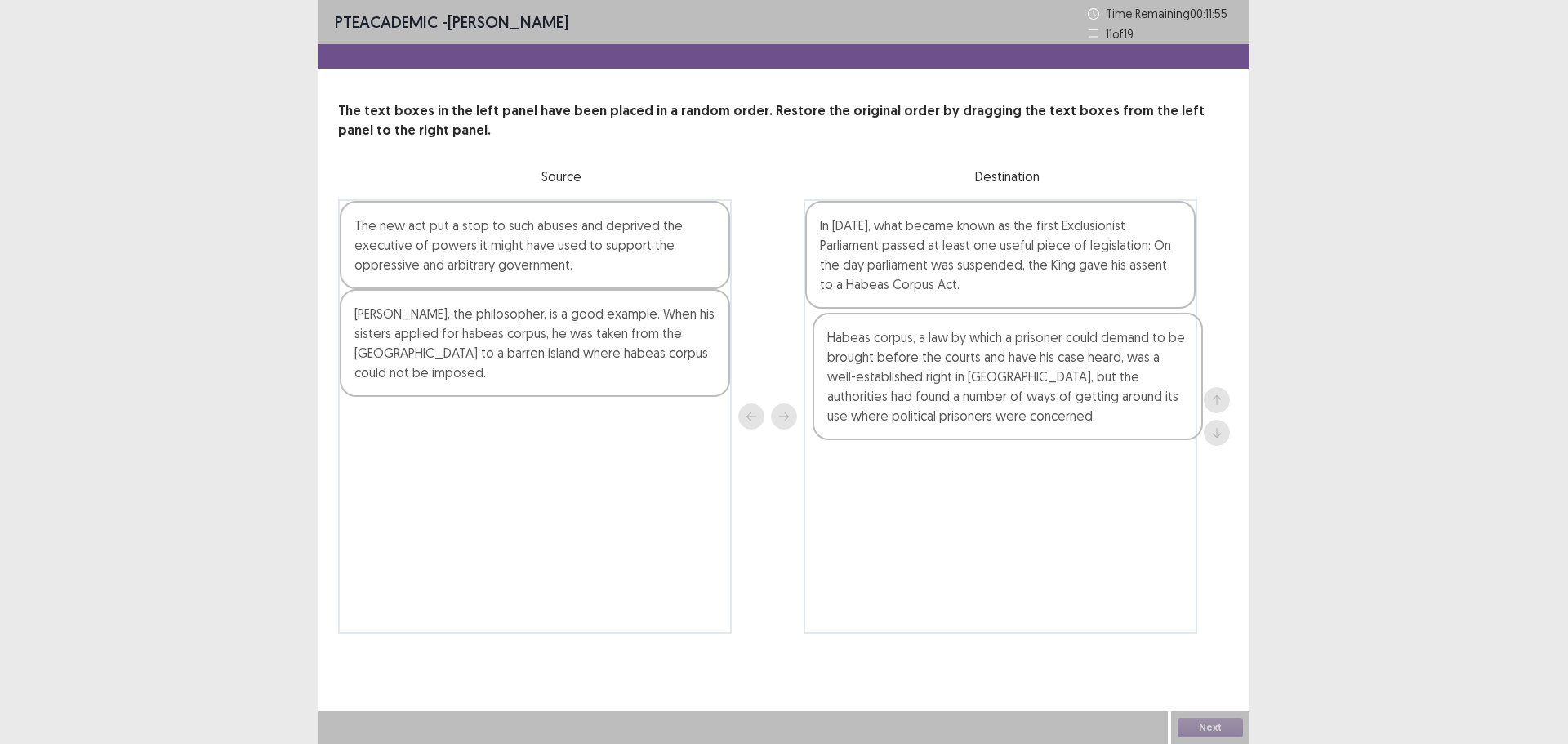
drag, startPoint x: 729, startPoint y: 472, endPoint x: 1142, endPoint y: 404, distance: 418.6
click at [1142, 404] on div "The new act put a stop to such abuses and deprived the executive of powers it m…" at bounding box center [784, 416] width 892 height 435
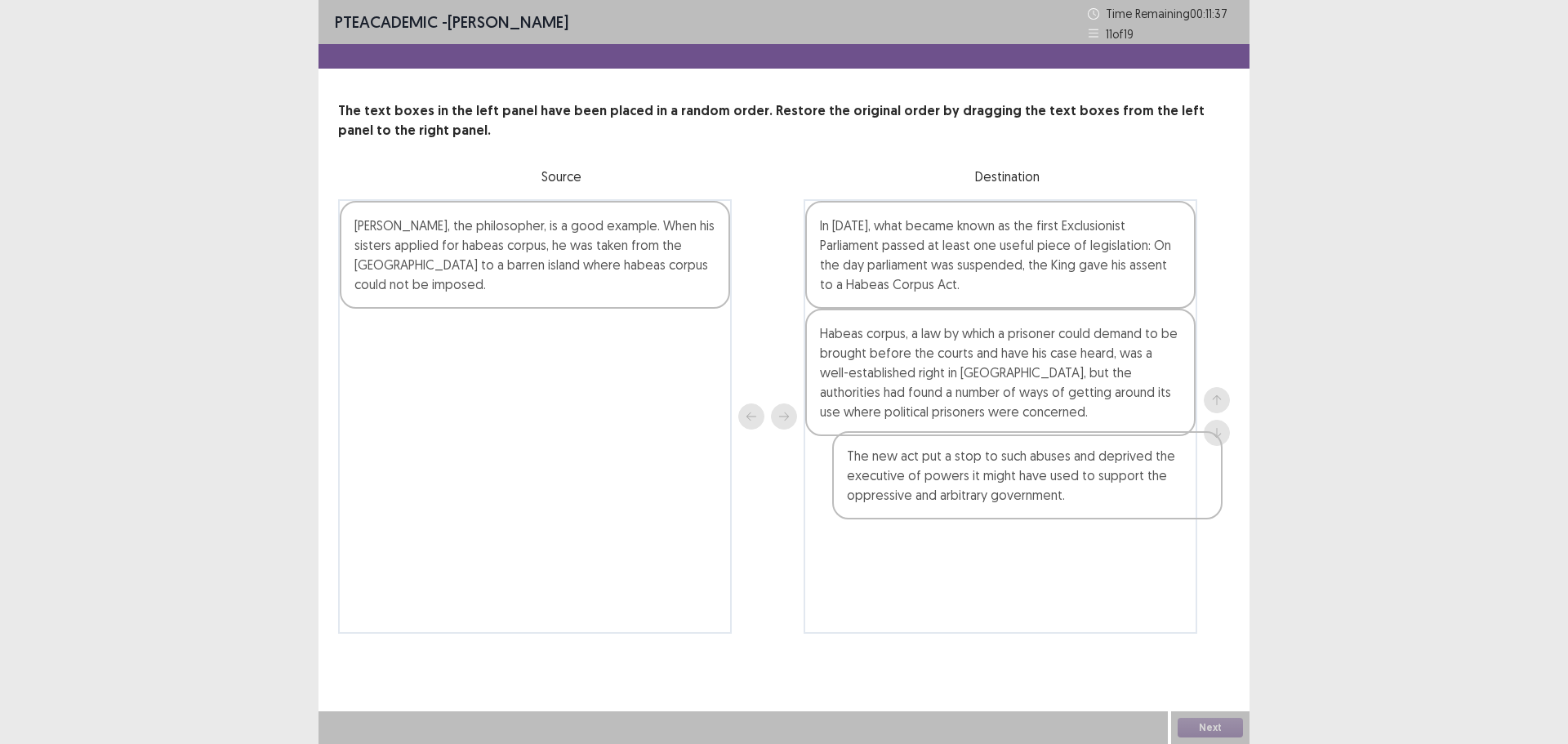
drag, startPoint x: 532, startPoint y: 267, endPoint x: 1028, endPoint y: 498, distance: 547.2
click at [1028, 498] on div "The new act put a stop to such abuses and deprived the executive of powers it m…" at bounding box center [784, 416] width 892 height 435
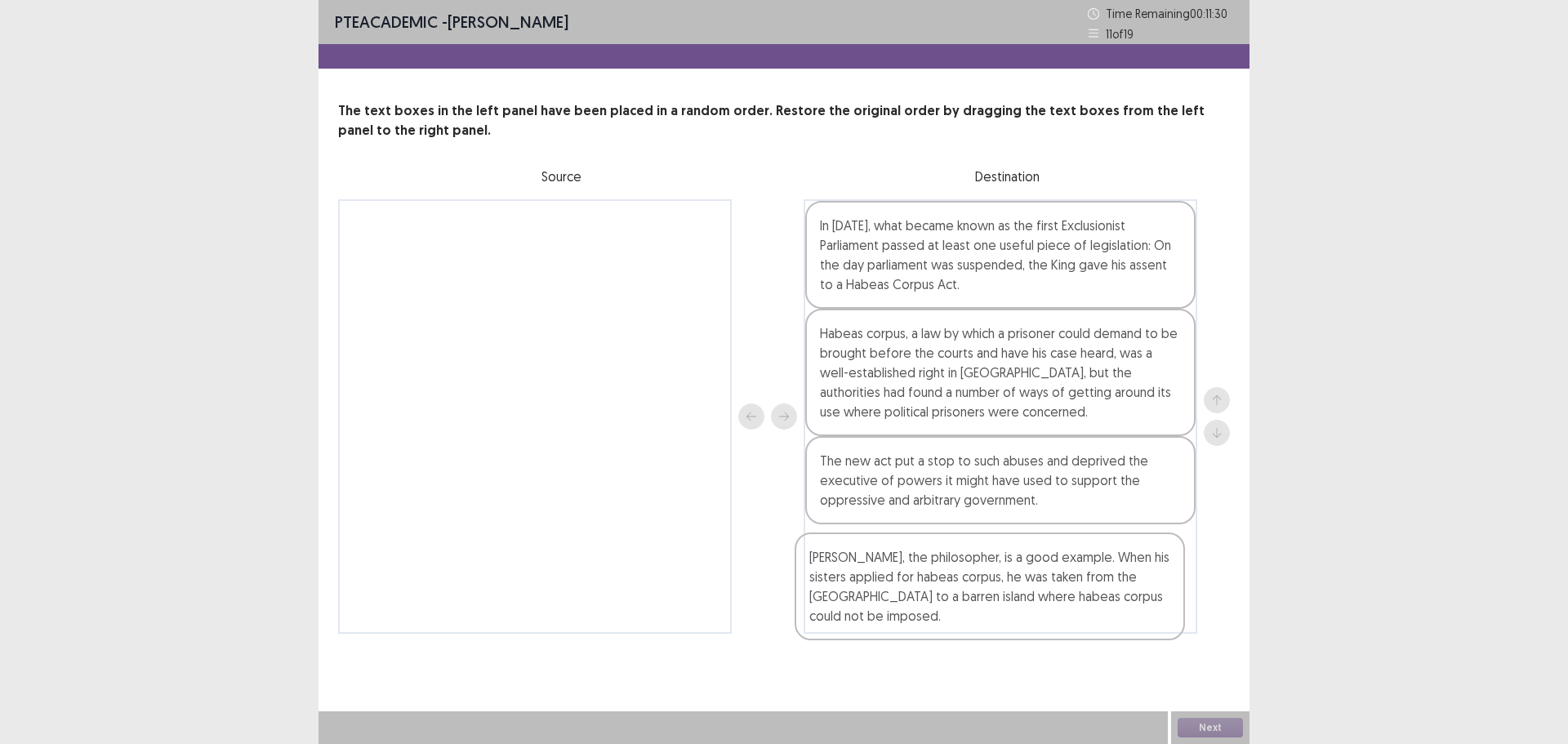
drag, startPoint x: 557, startPoint y: 281, endPoint x: 1015, endPoint y: 606, distance: 561.6
click at [1013, 609] on div "[PERSON_NAME], the philosopher, is a good example. When his sisters applied for…" at bounding box center [784, 416] width 892 height 435
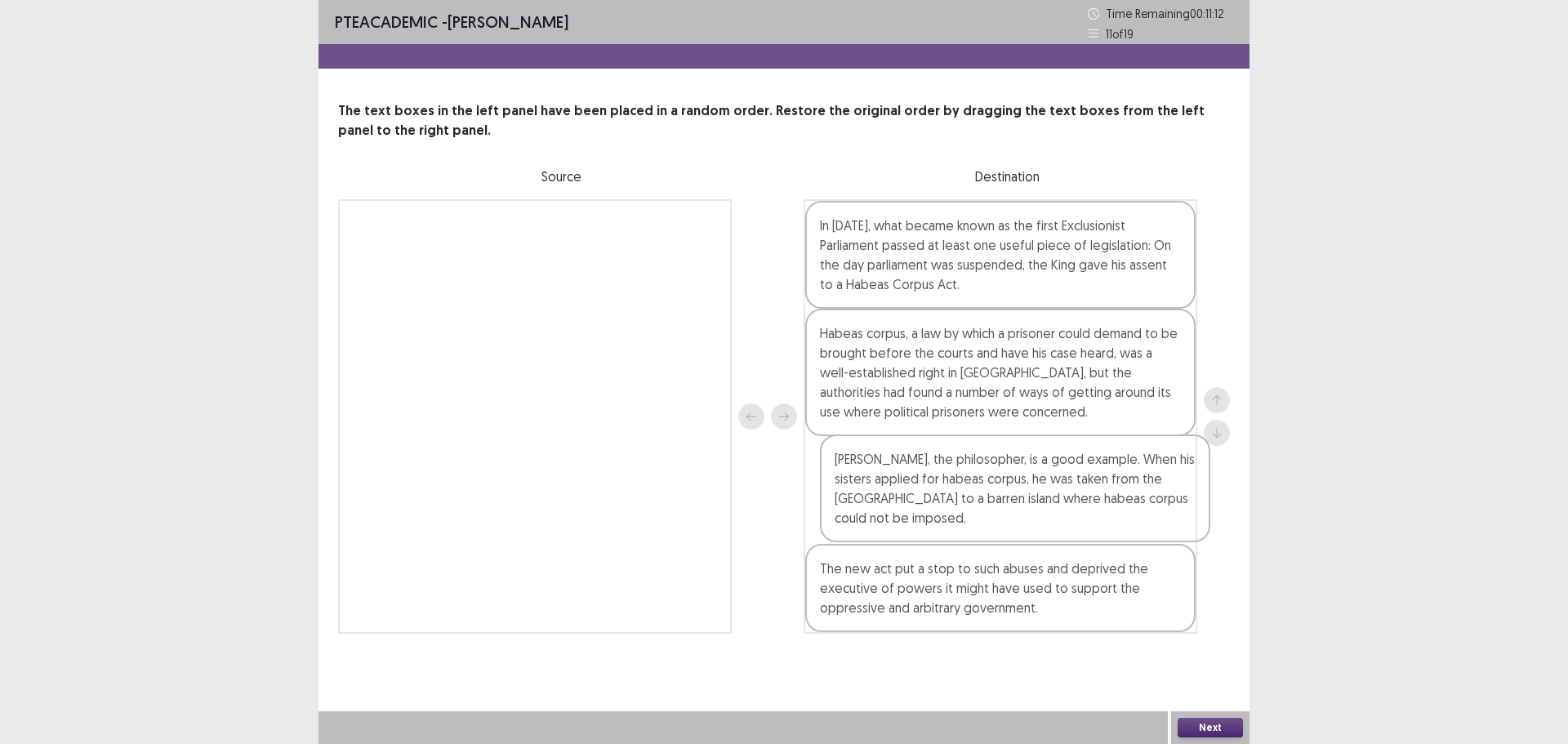
drag, startPoint x: 1053, startPoint y: 592, endPoint x: 1077, endPoint y: 505, distance: 90.2
click at [1077, 505] on div "In [DATE], what became known as the first Exclusionist Parliament passed at lea…" at bounding box center [1001, 416] width 393 height 435
click at [1212, 722] on button "Next" at bounding box center [1210, 728] width 65 height 19
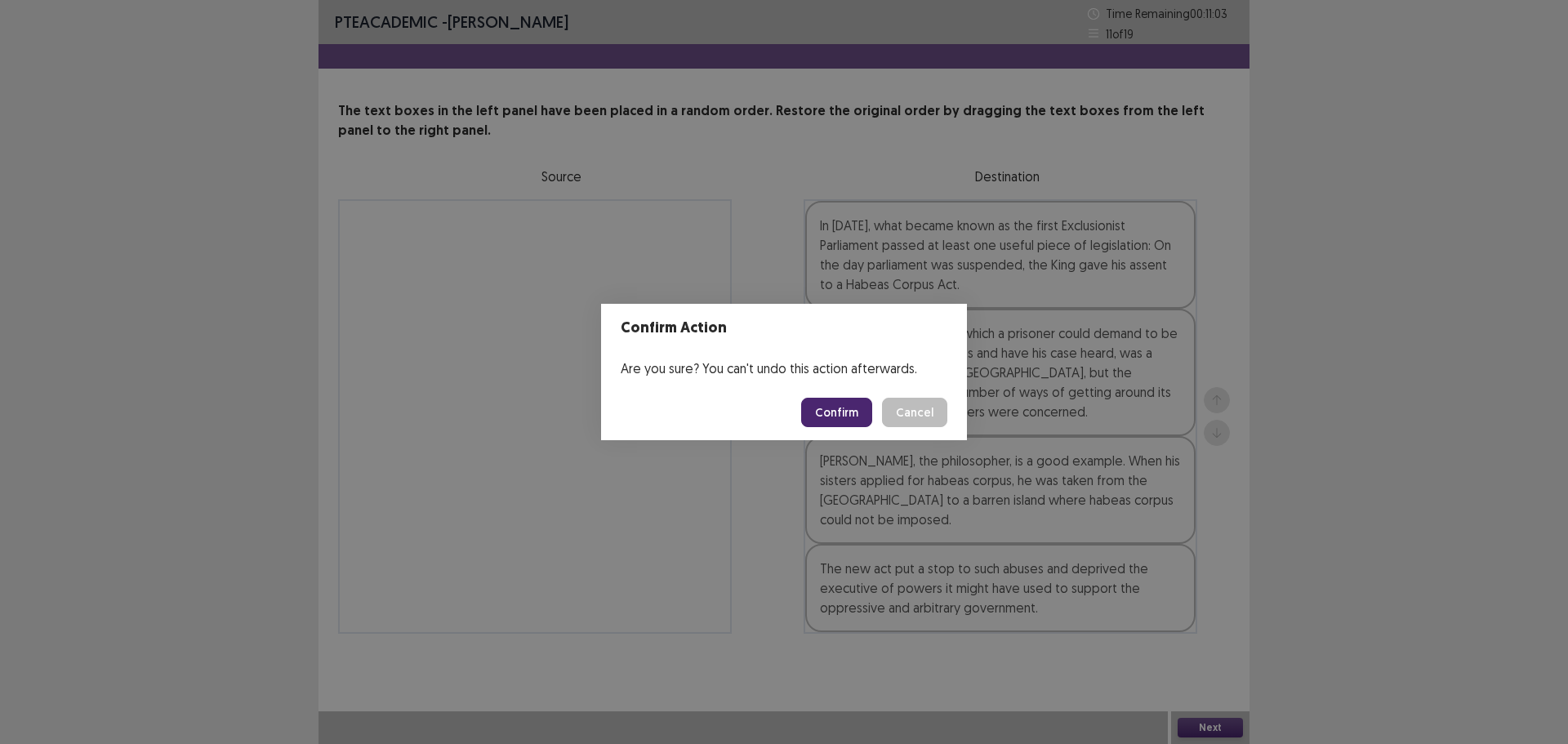
click at [858, 424] on button "Confirm" at bounding box center [837, 413] width 71 height 29
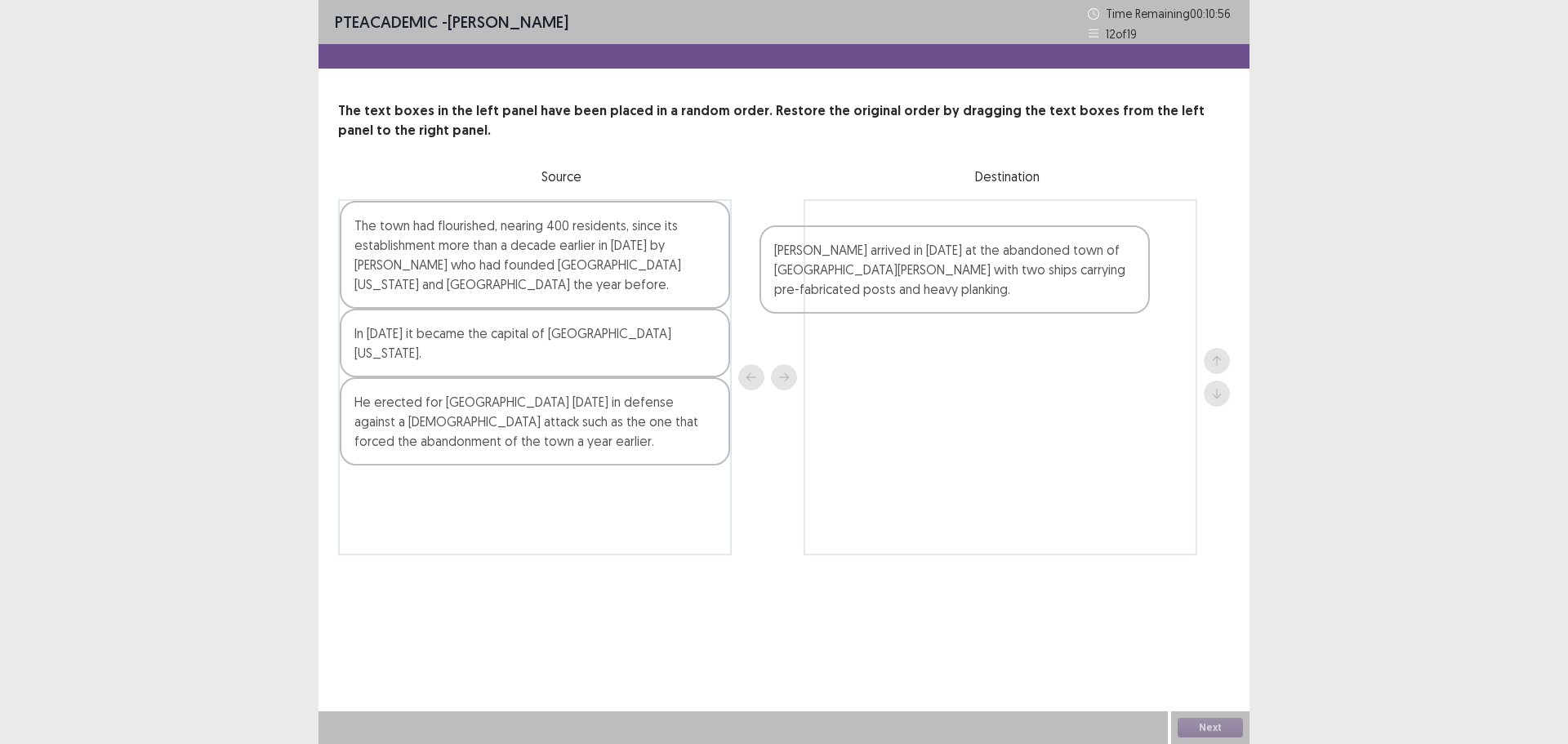
drag, startPoint x: 497, startPoint y: 422, endPoint x: 920, endPoint y: 289, distance: 443.4
click at [920, 289] on div "The town had flourished, nearing 400 residents, since its establishment more th…" at bounding box center [784, 377] width 892 height 356
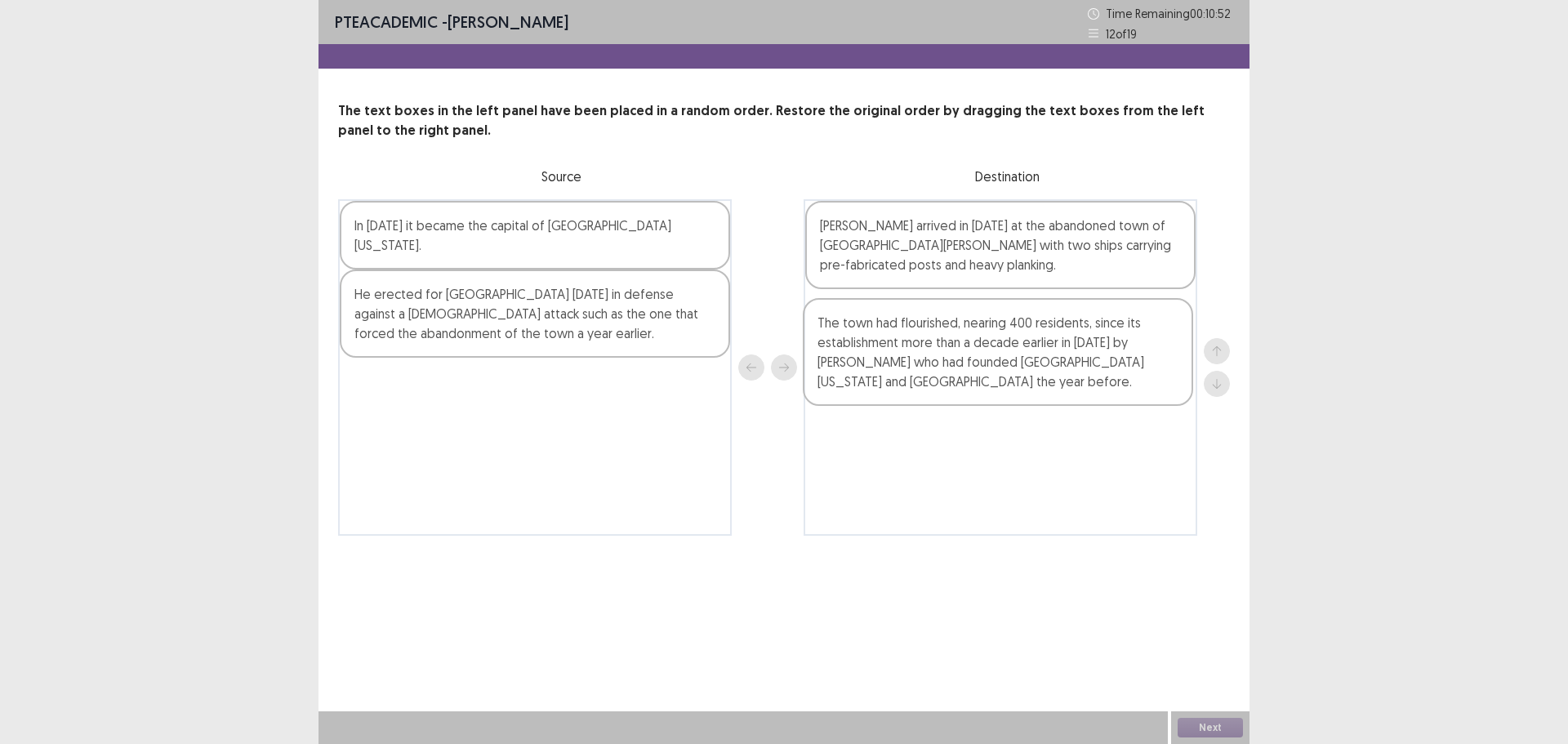
drag, startPoint x: 645, startPoint y: 262, endPoint x: 1102, endPoint y: 356, distance: 466.6
click at [1102, 356] on div "The town had flourished, nearing 400 residents, since its establishment more th…" at bounding box center [784, 368] width 892 height 337
drag, startPoint x: 518, startPoint y: 315, endPoint x: 549, endPoint y: 324, distance: 32.3
click at [549, 324] on div "In [DATE] it became the capital of [GEOGRAPHIC_DATA][US_STATE]. He erected for …" at bounding box center [535, 368] width 393 height 337
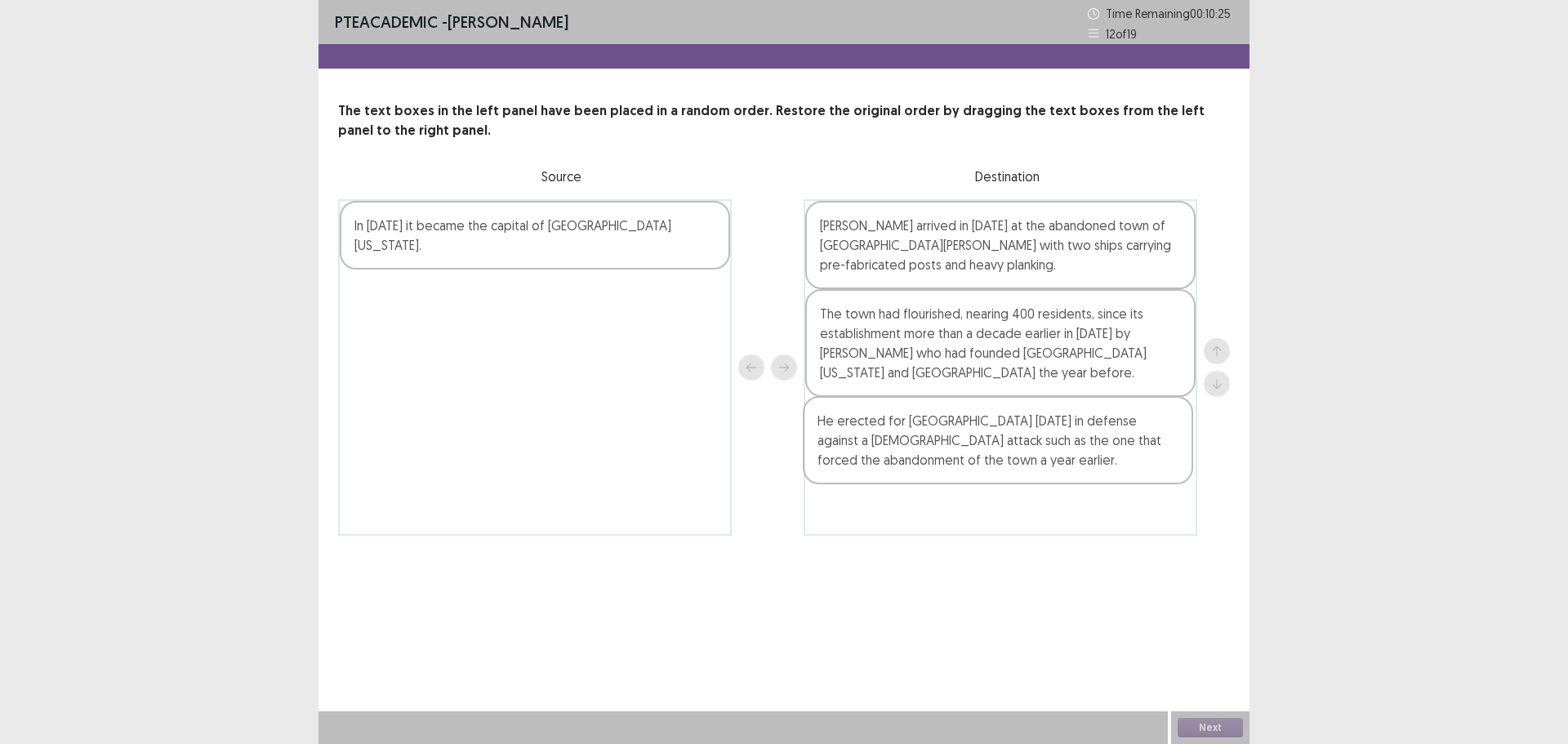
drag, startPoint x: 585, startPoint y: 327, endPoint x: 1052, endPoint y: 477, distance: 490.5
click at [1052, 477] on div "In [DATE] it became the capital of [GEOGRAPHIC_DATA][US_STATE]. He erected for …" at bounding box center [784, 368] width 892 height 337
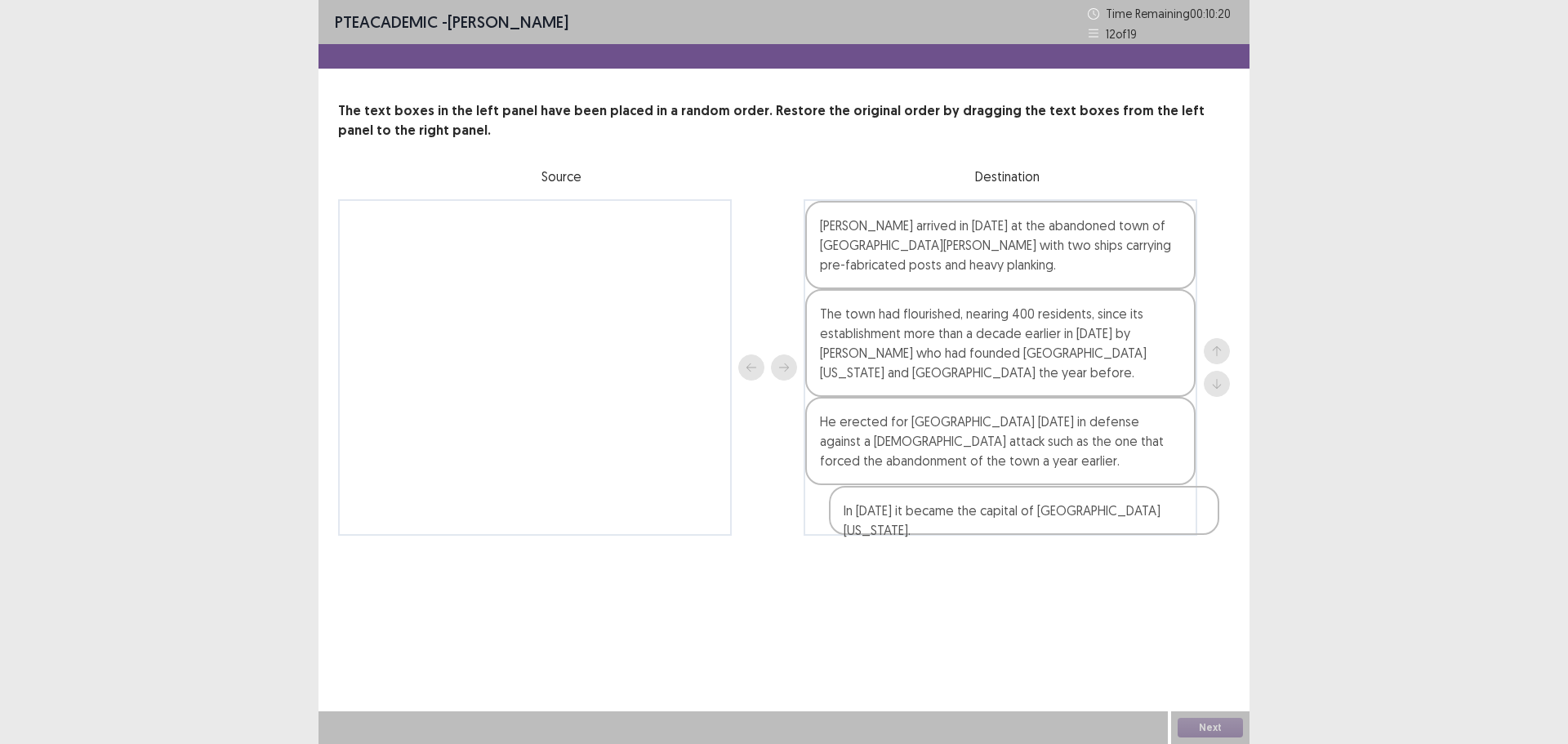
drag, startPoint x: 561, startPoint y: 237, endPoint x: 1052, endPoint y: 529, distance: 571.3
click at [1051, 528] on div "In [DATE] it became the capital of [GEOGRAPHIC_DATA][US_STATE]. [PERSON_NAME] a…" at bounding box center [784, 368] width 892 height 337
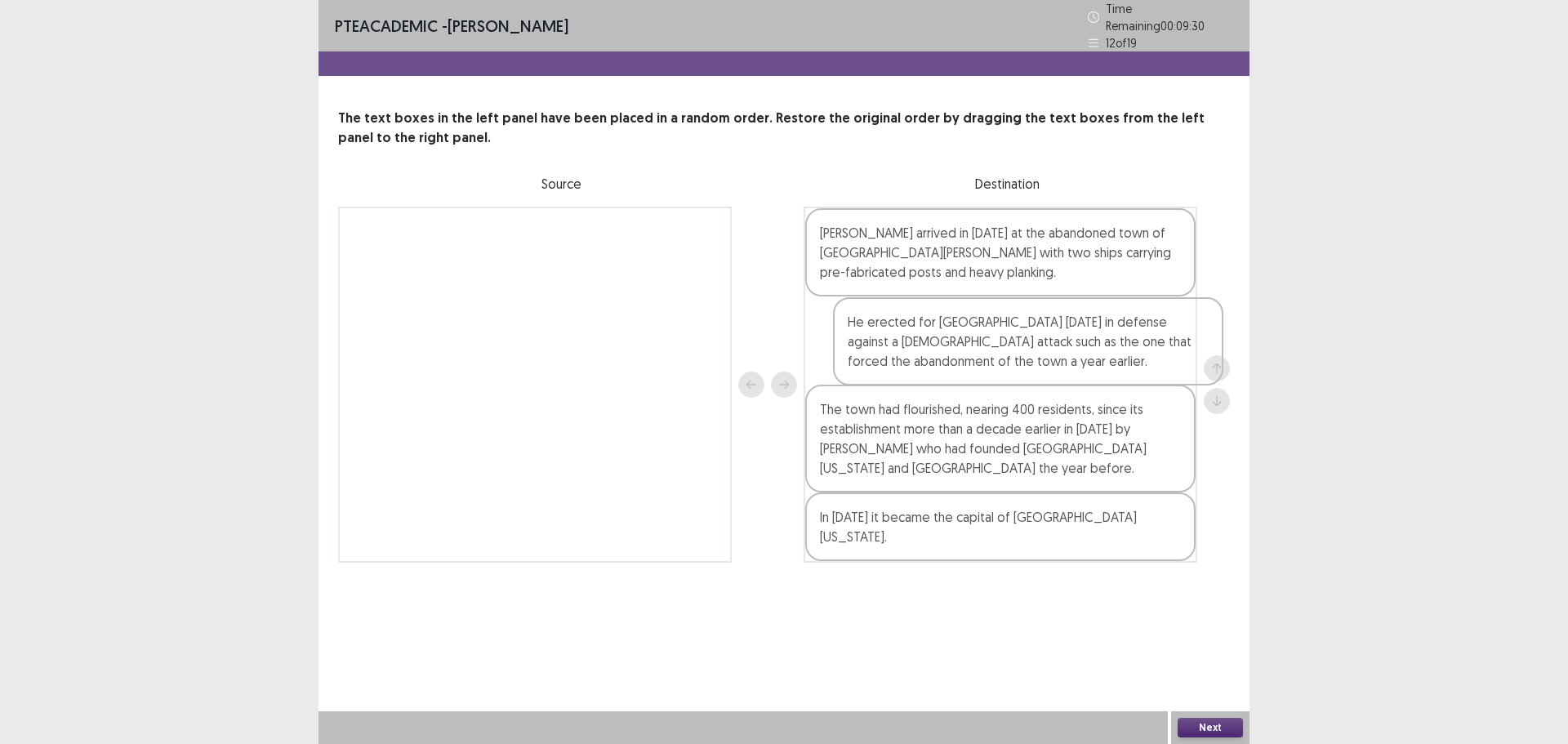
drag, startPoint x: 928, startPoint y: 427, endPoint x: 946, endPoint y: 307, distance: 121.3
click at [946, 307] on div "[PERSON_NAME] arrived in [DATE] at the abandoned town of [GEOGRAPHIC_DATA][PERS…" at bounding box center [1001, 384] width 393 height 356
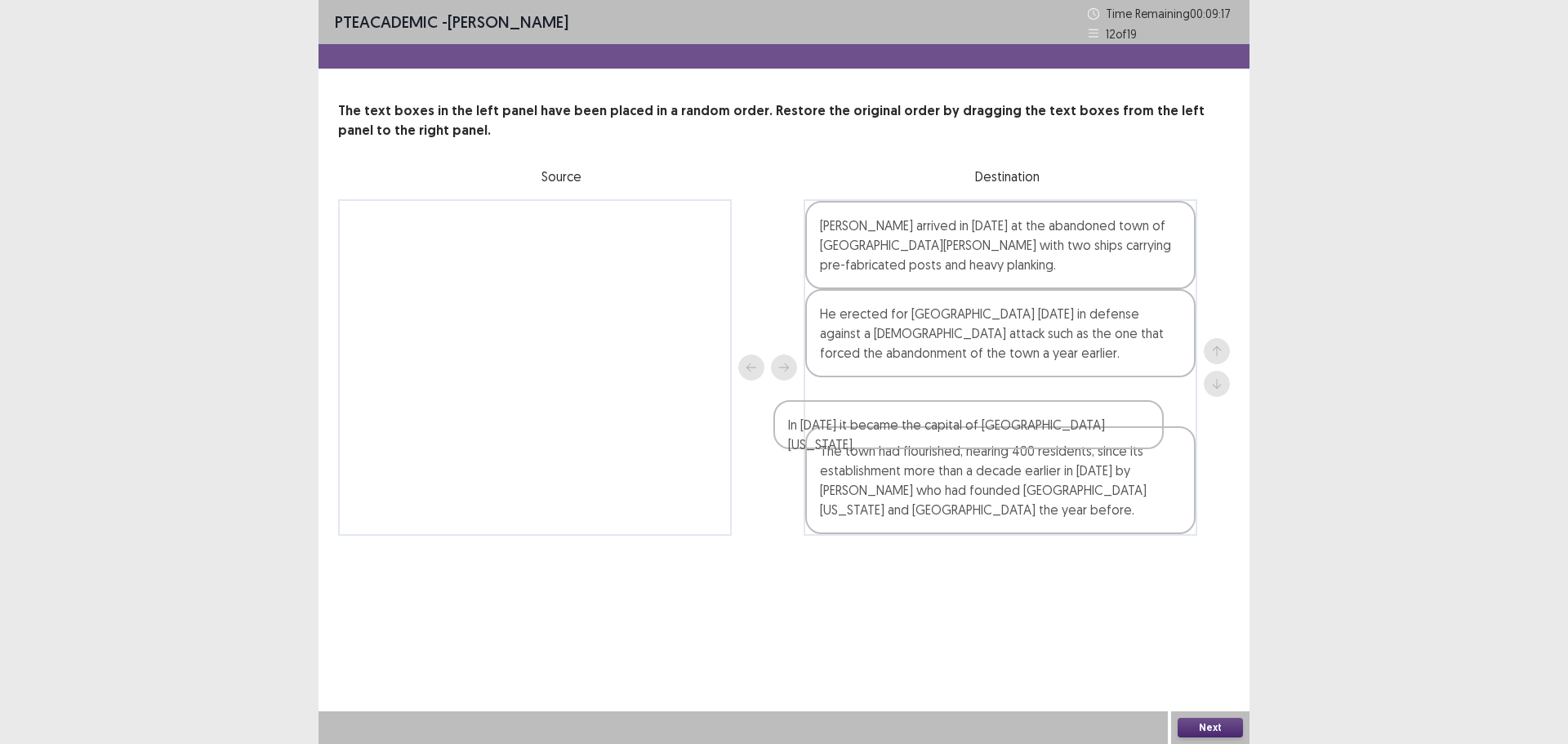
drag, startPoint x: 1072, startPoint y: 531, endPoint x: 1041, endPoint y: 441, distance: 95.2
click at [1041, 441] on div "[PERSON_NAME] arrived in [DATE] at the abandoned town of [GEOGRAPHIC_DATA][PERS…" at bounding box center [1001, 368] width 393 height 337
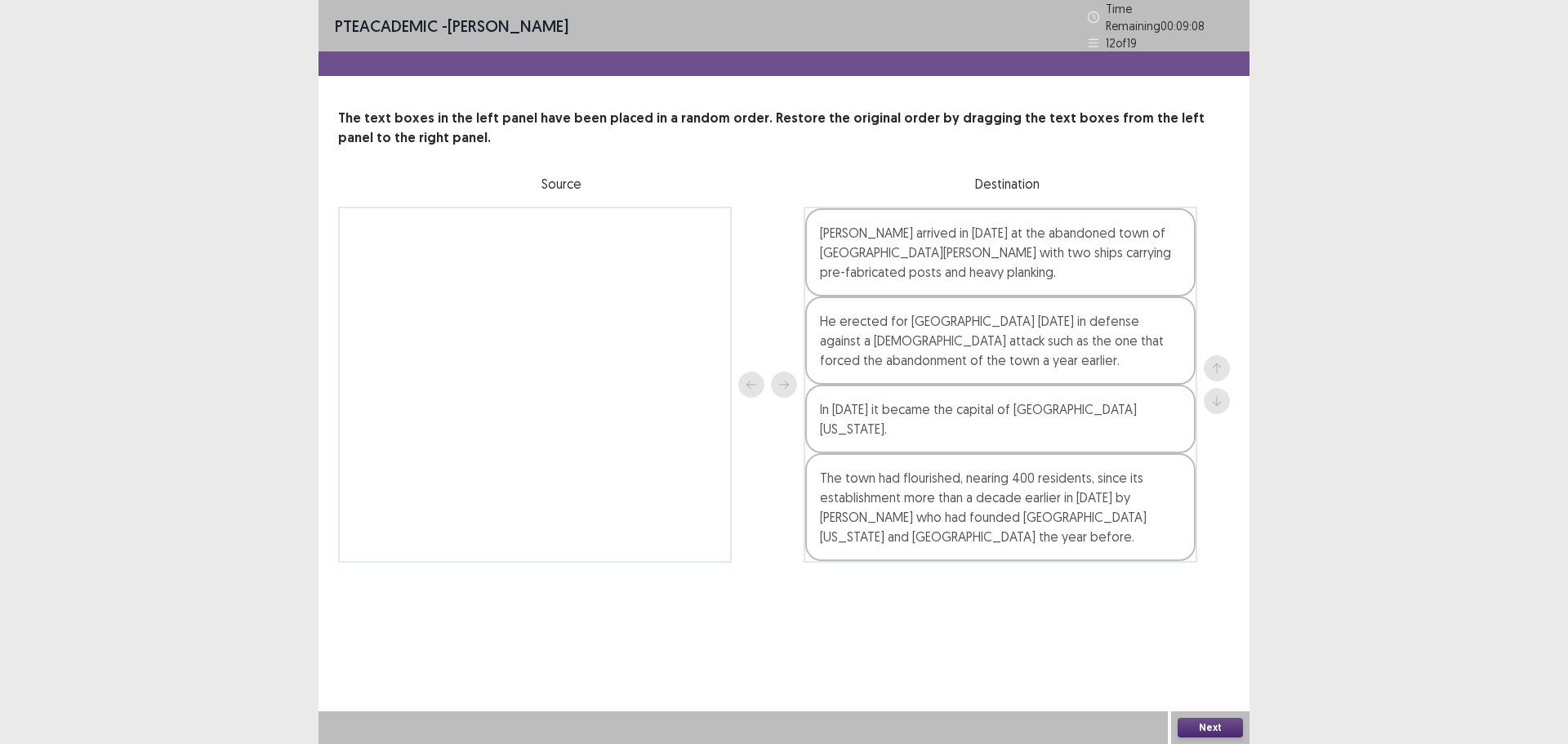
click at [1212, 729] on button "Next" at bounding box center [1210, 728] width 65 height 19
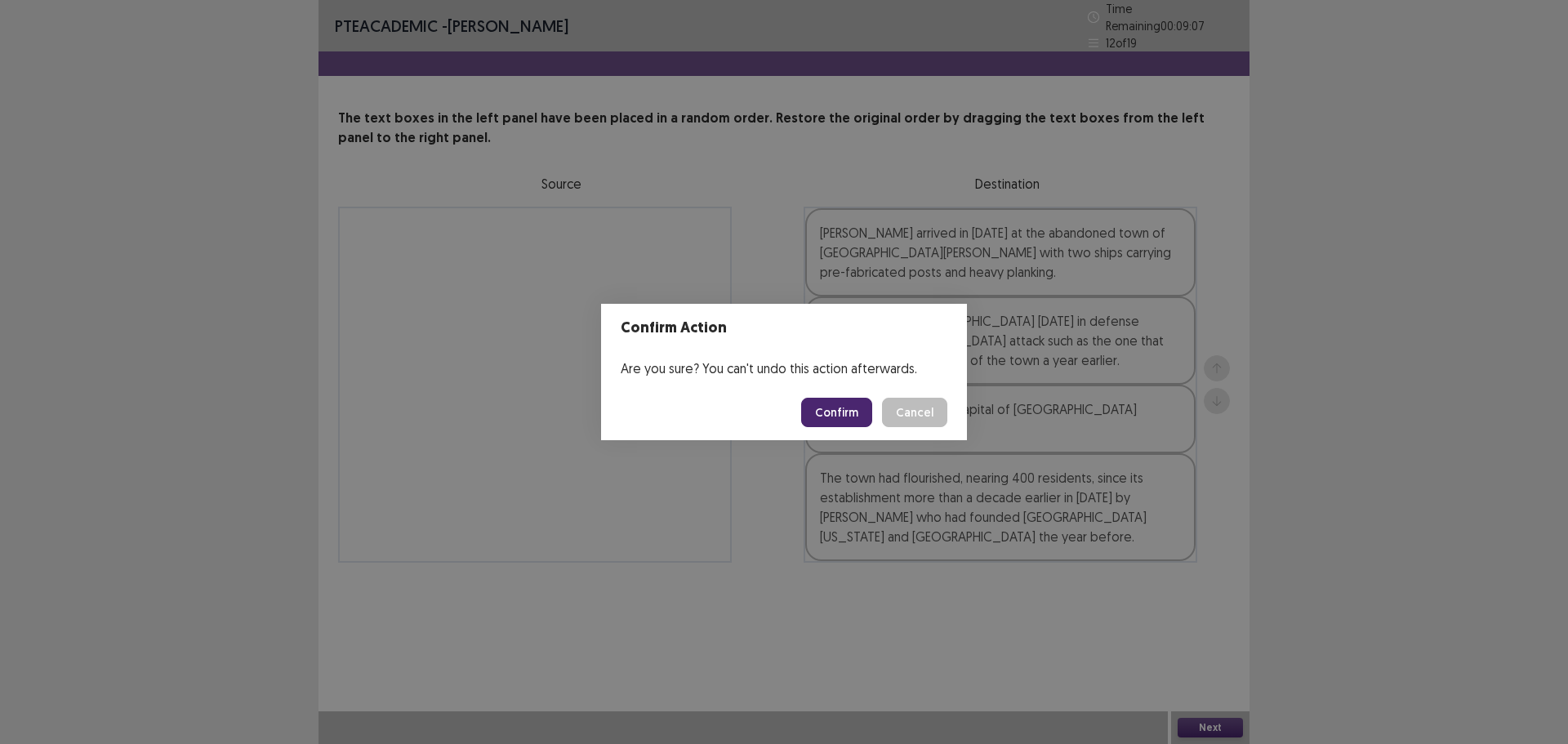
click at [847, 408] on button "Confirm" at bounding box center [837, 413] width 71 height 29
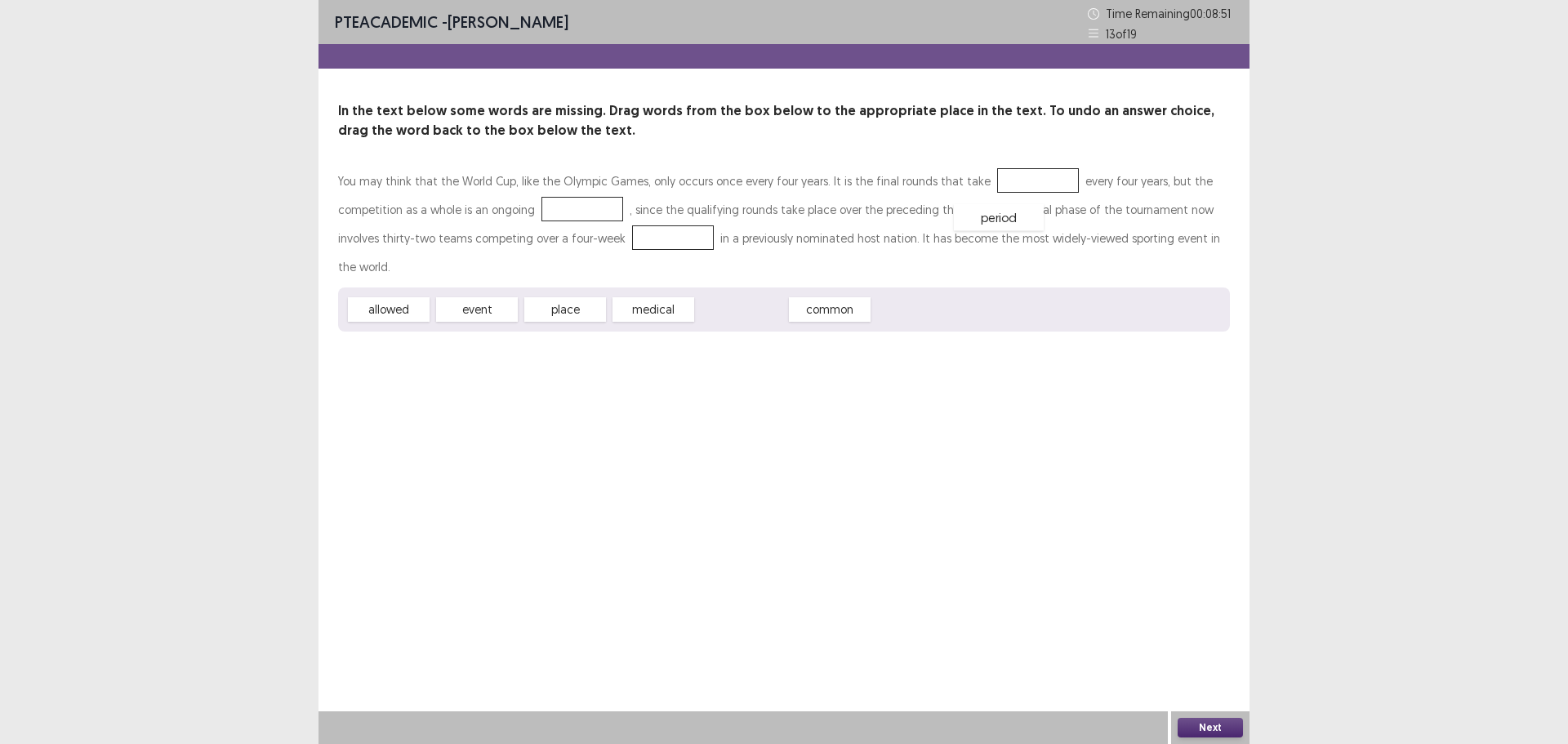
drag, startPoint x: 725, startPoint y: 286, endPoint x: 983, endPoint y: 186, distance: 276.7
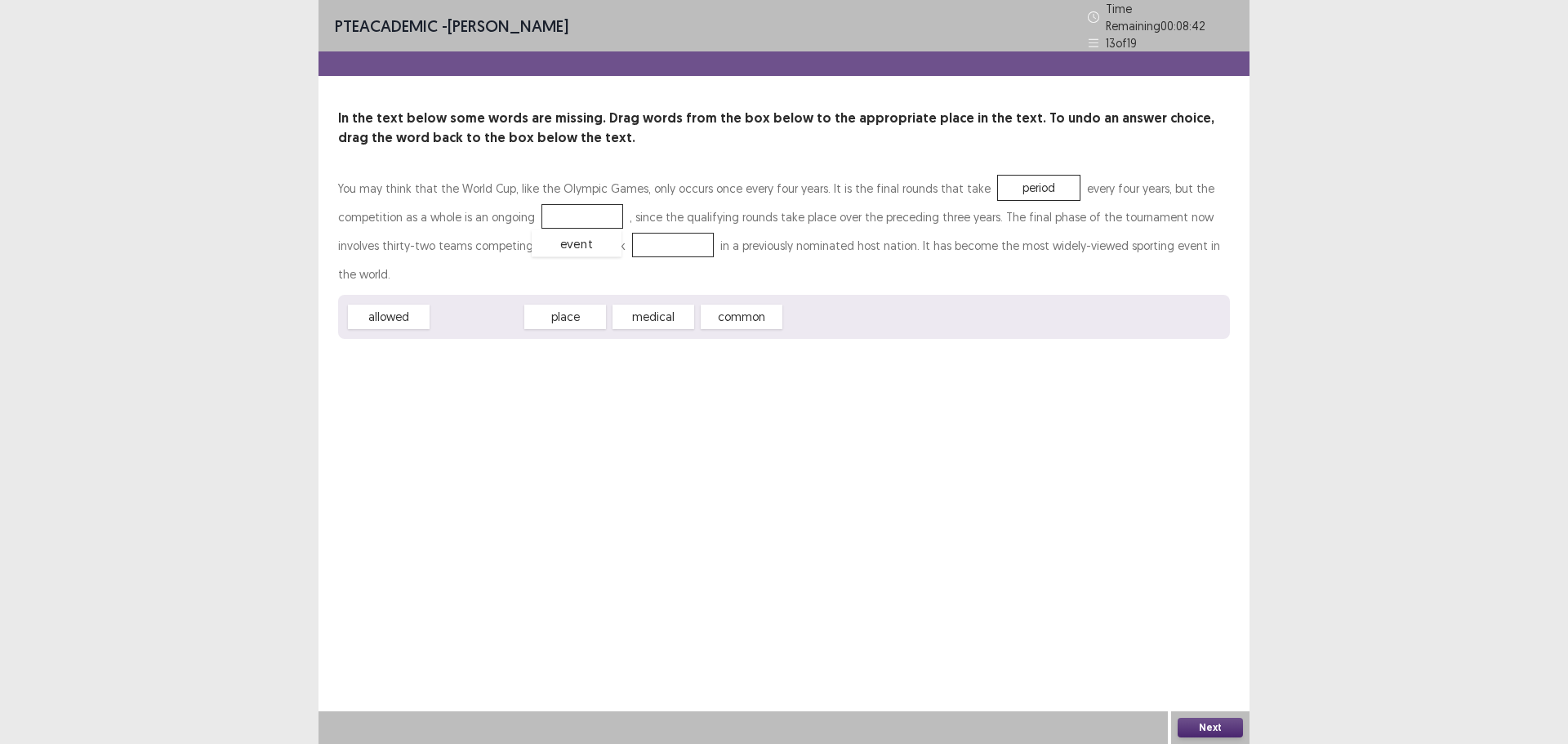
drag, startPoint x: 474, startPoint y: 281, endPoint x: 575, endPoint y: 208, distance: 124.6
drag, startPoint x: 1026, startPoint y: 185, endPoint x: 1038, endPoint y: 179, distance: 13.4
click at [1038, 179] on div "period" at bounding box center [1050, 183] width 90 height 27
click at [574, 219] on div "event" at bounding box center [577, 218] width 90 height 27
drag, startPoint x: 573, startPoint y: 210, endPoint x: 629, endPoint y: 248, distance: 67.7
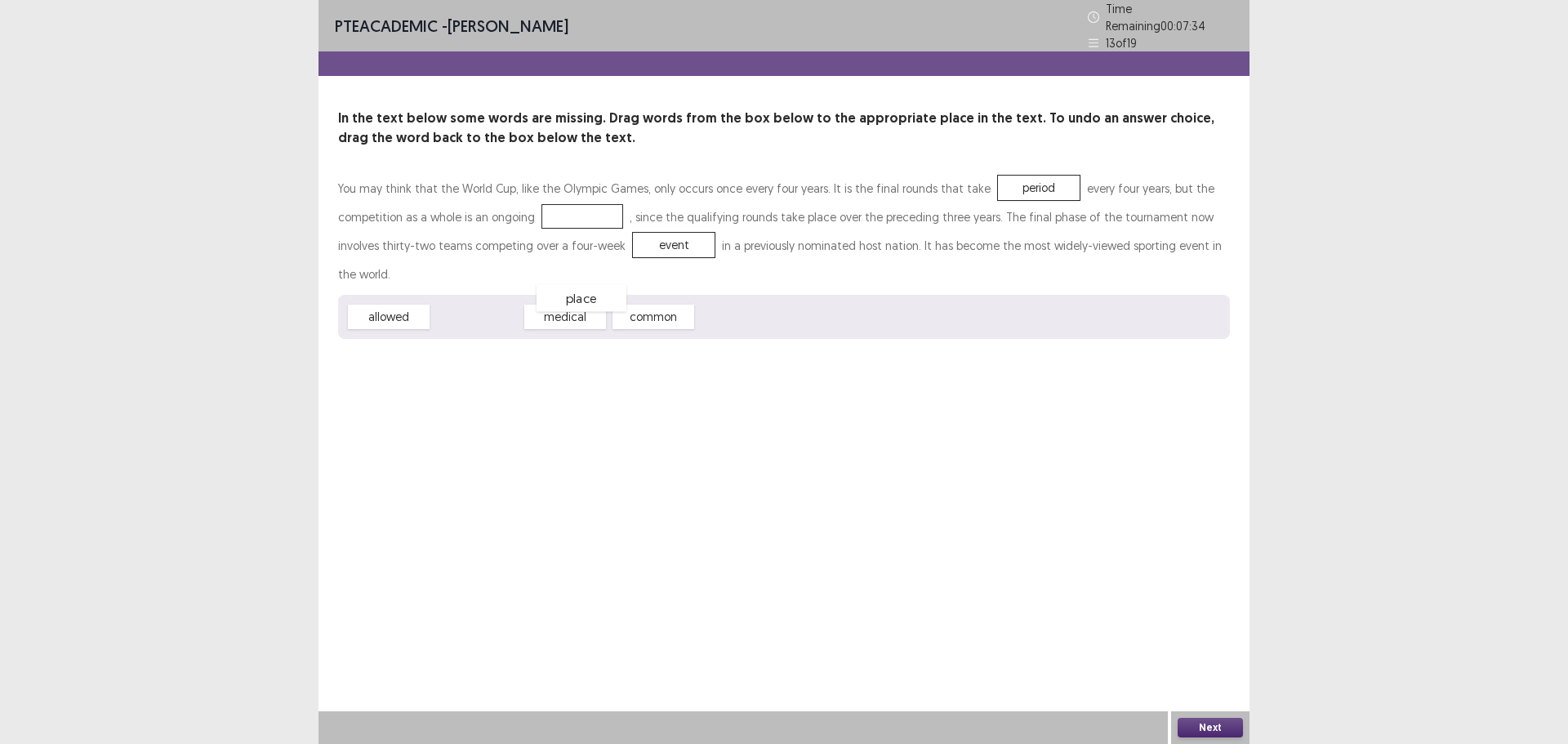
drag, startPoint x: 480, startPoint y: 286, endPoint x: 626, endPoint y: 243, distance: 152.2
drag, startPoint x: 641, startPoint y: 285, endPoint x: 576, endPoint y: 213, distance: 97.0
click at [1201, 728] on button "Next" at bounding box center [1210, 728] width 65 height 19
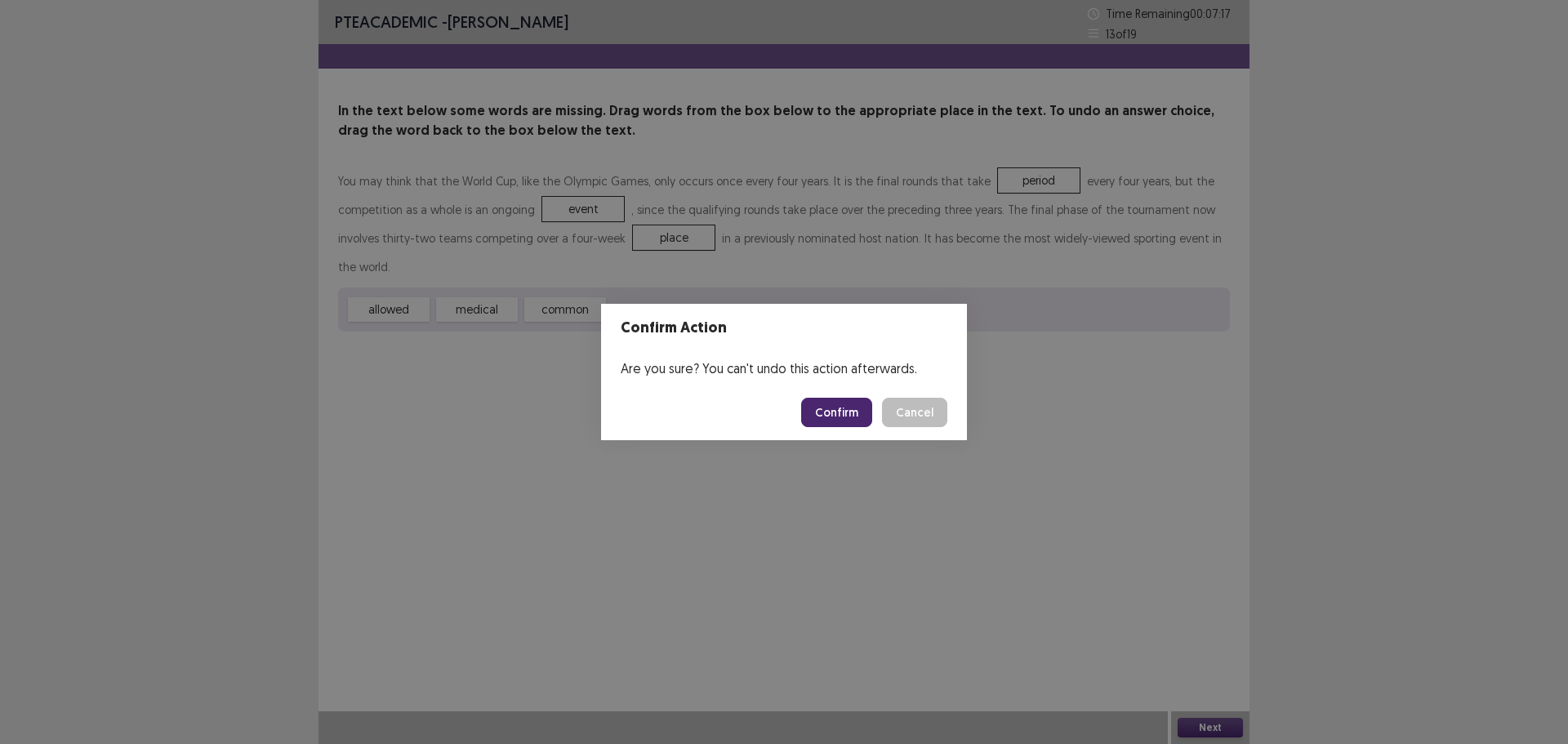
click at [842, 406] on button "Confirm" at bounding box center [837, 413] width 71 height 29
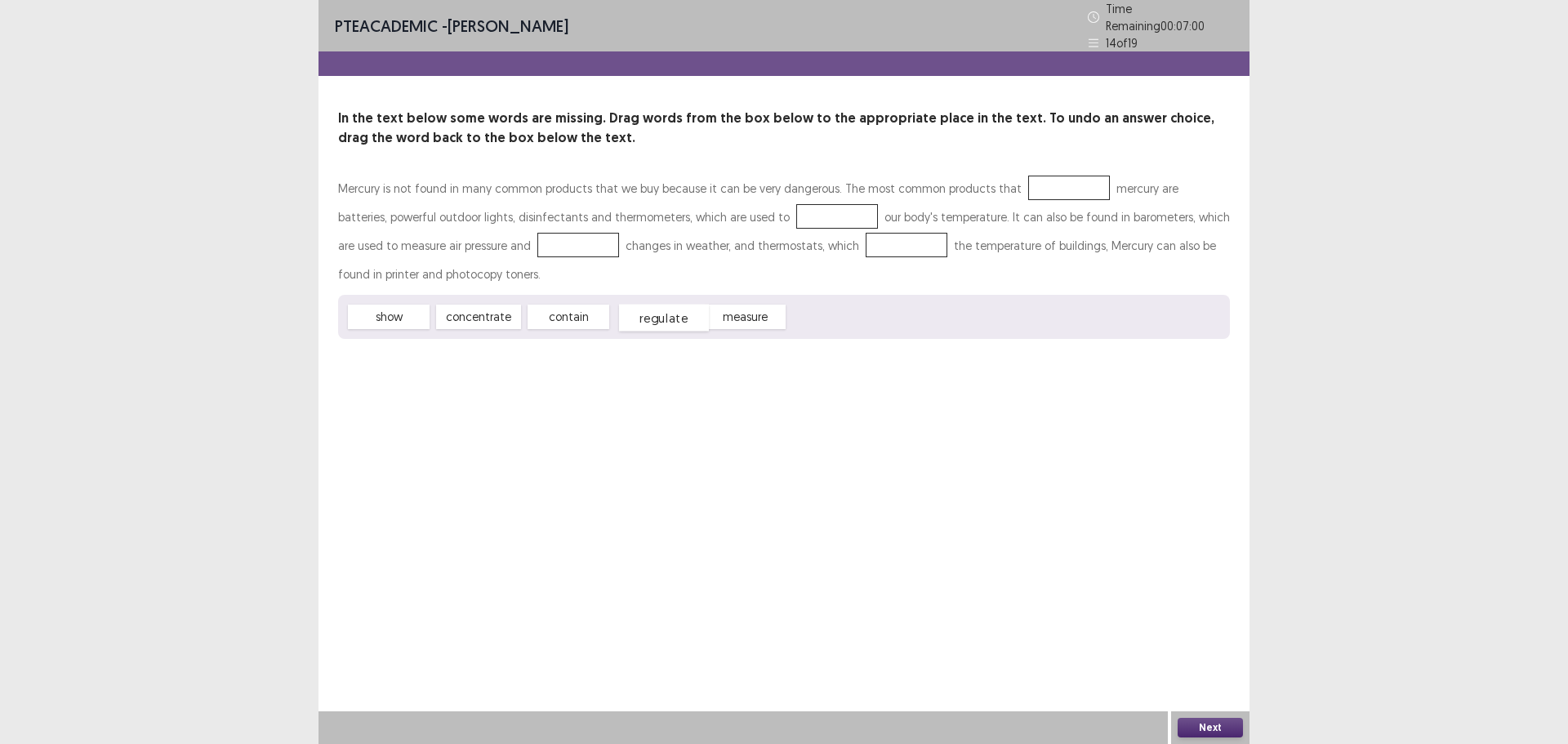
click at [660, 310] on div "regulate" at bounding box center [664, 318] width 90 height 27
drag, startPoint x: 557, startPoint y: 314, endPoint x: 1041, endPoint y: 181, distance: 501.9
drag, startPoint x: 650, startPoint y: 310, endPoint x: 764, endPoint y: 210, distance: 151.6
drag, startPoint x: 553, startPoint y: 309, endPoint x: 508, endPoint y: 238, distance: 84.1
drag, startPoint x: 460, startPoint y: 307, endPoint x: 831, endPoint y: 241, distance: 376.8
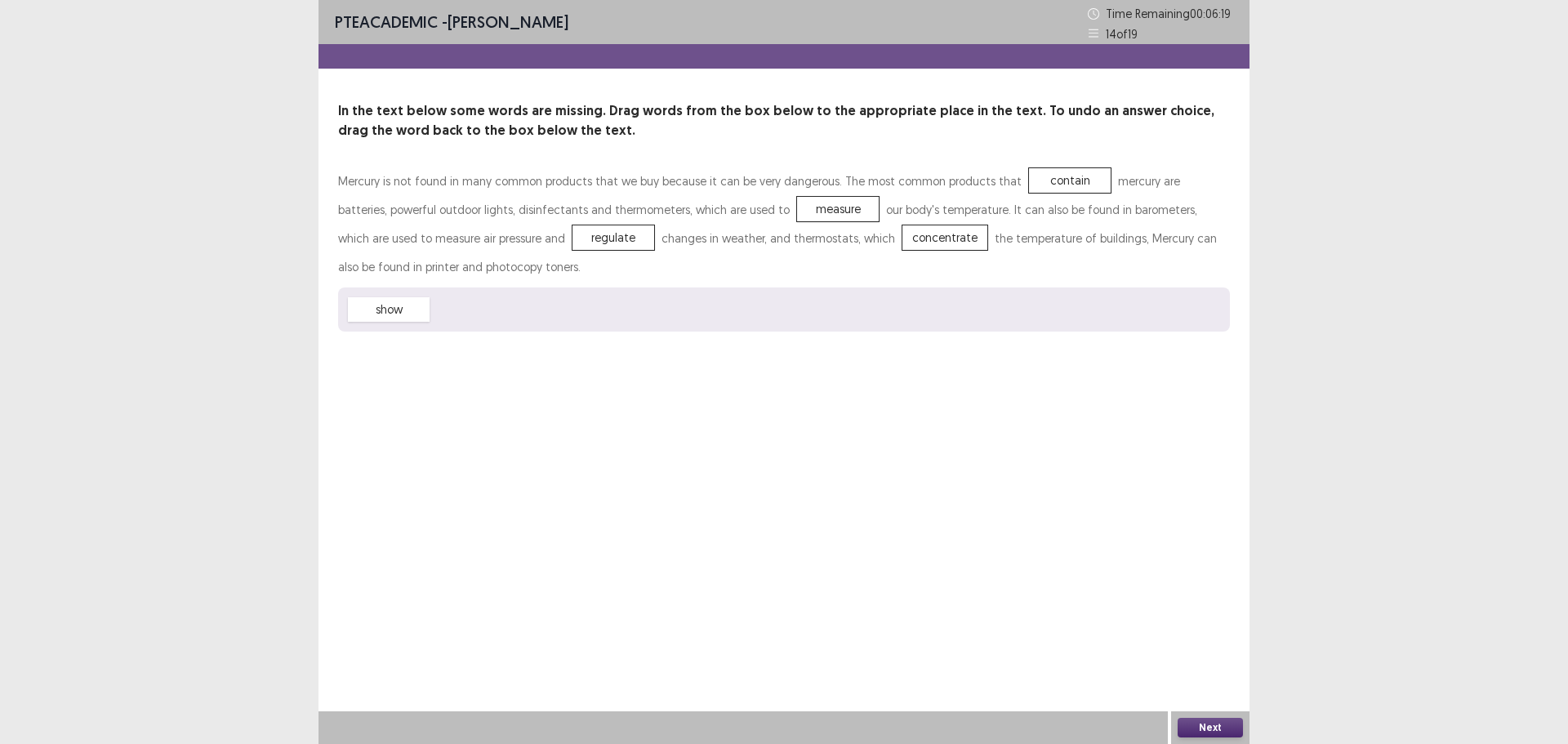
drag, startPoint x: 357, startPoint y: 300, endPoint x: 491, endPoint y: 299, distance: 134.0
click at [491, 299] on div "show" at bounding box center [784, 309] width 892 height 44
drag, startPoint x: 371, startPoint y: 316, endPoint x: 826, endPoint y: 242, distance: 461.0
click at [1209, 733] on button "Next" at bounding box center [1210, 728] width 65 height 19
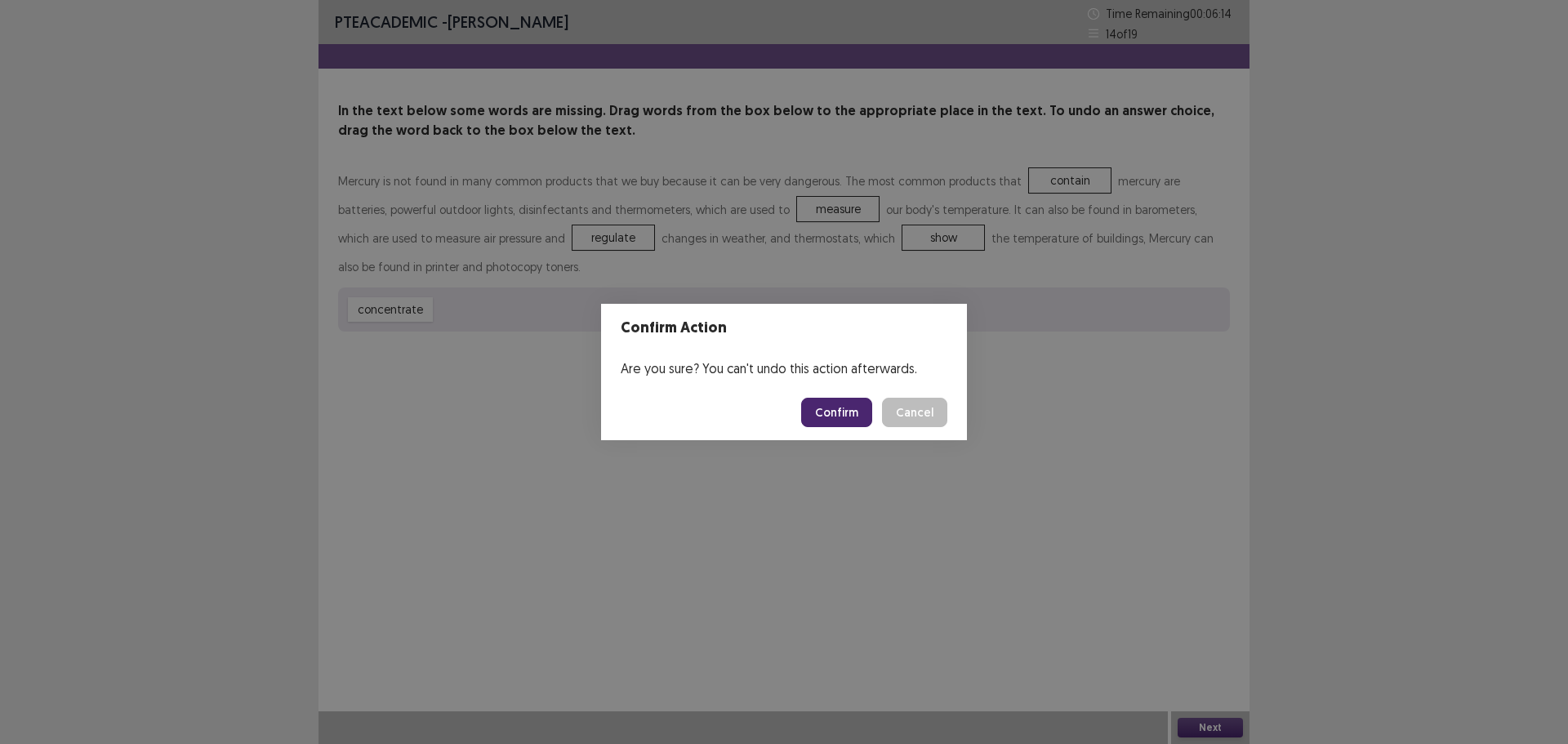
click at [853, 433] on footer "Confirm Cancel" at bounding box center [784, 413] width 366 height 56
click at [852, 416] on button "Confirm" at bounding box center [837, 413] width 71 height 29
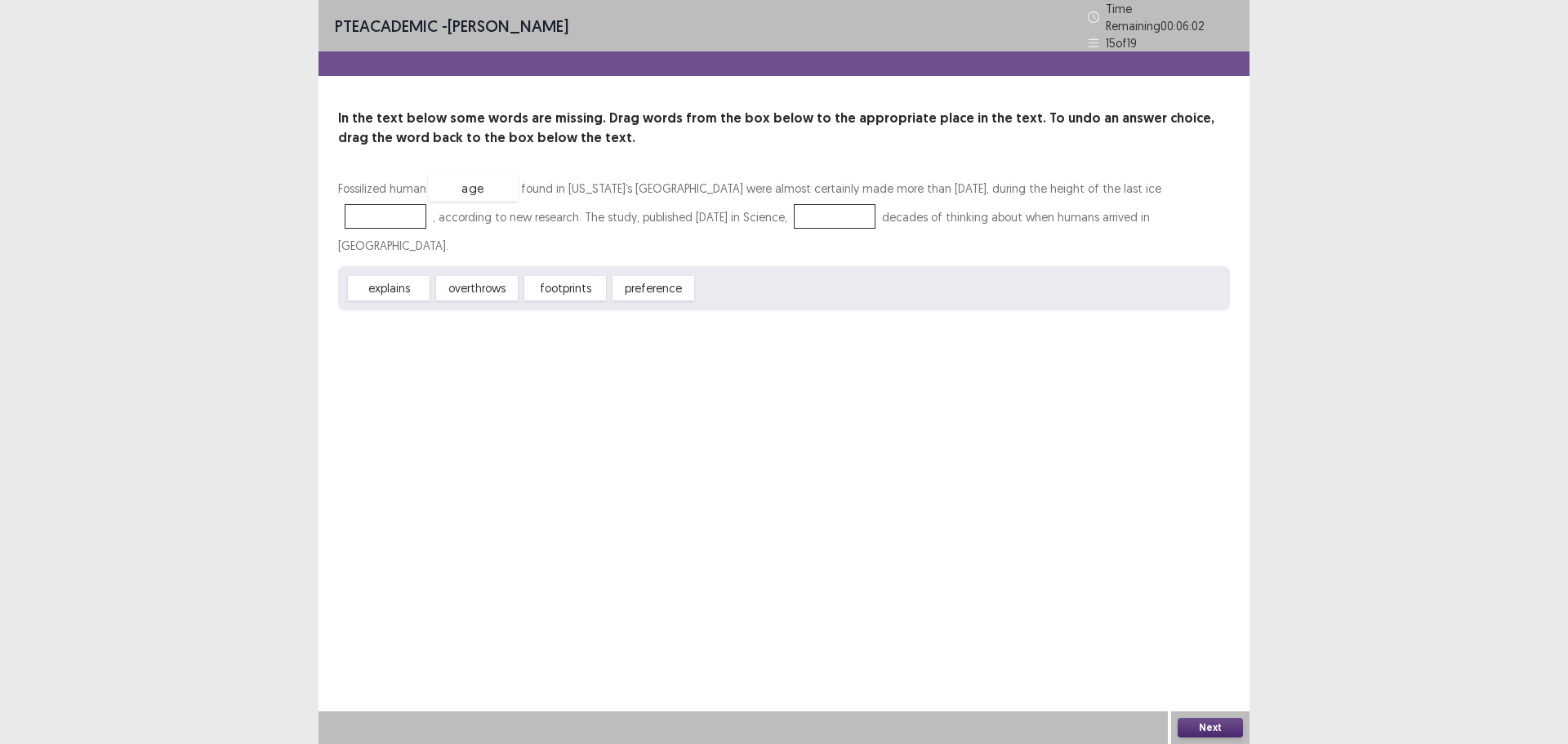
drag, startPoint x: 749, startPoint y: 283, endPoint x: 480, endPoint y: 182, distance: 287.3
drag, startPoint x: 478, startPoint y: 177, endPoint x: 414, endPoint y: 209, distance: 71.6
drag, startPoint x: 560, startPoint y: 285, endPoint x: 468, endPoint y: 184, distance: 136.6
drag, startPoint x: 401, startPoint y: 285, endPoint x: 877, endPoint y: 204, distance: 482.8
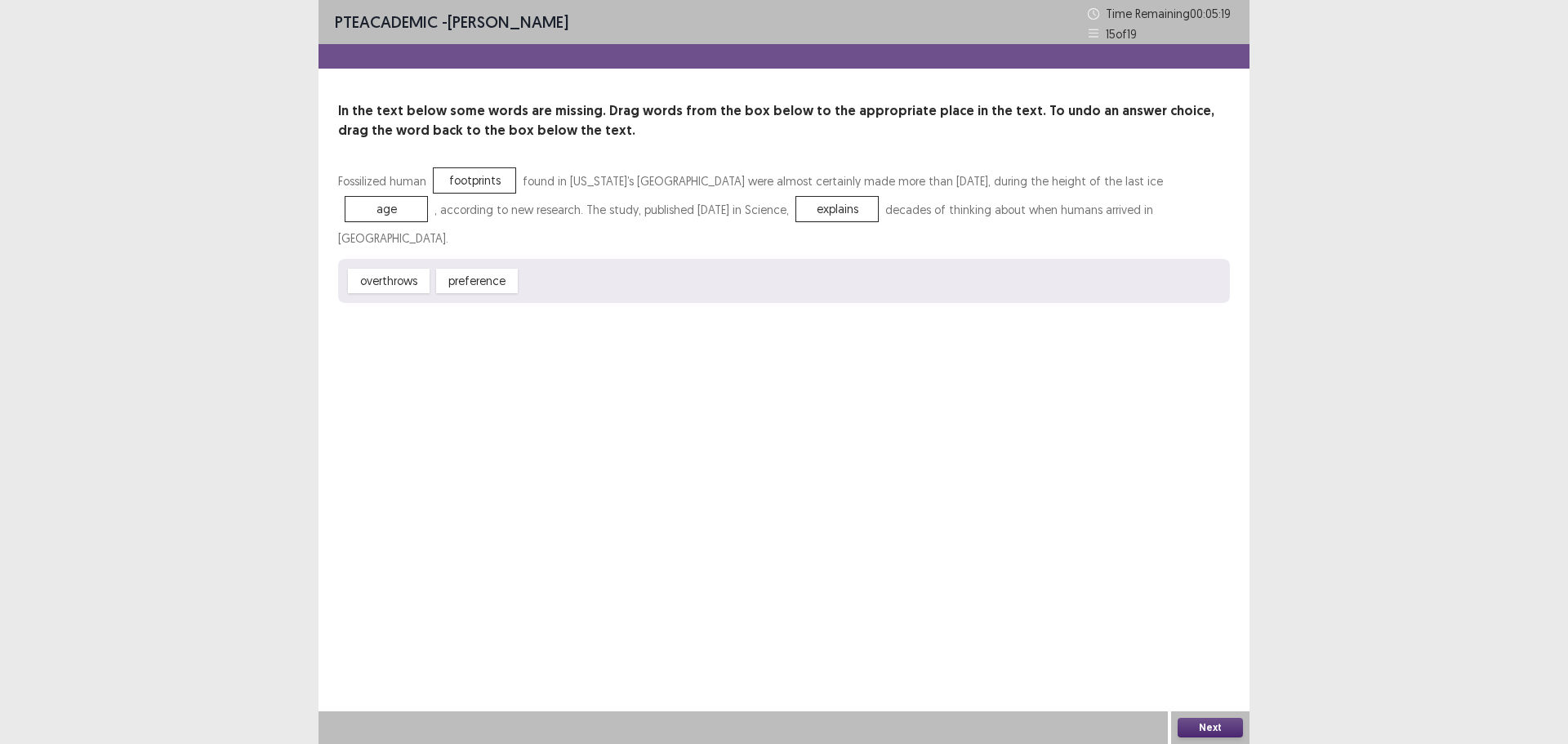
click at [1208, 735] on button "Next" at bounding box center [1210, 728] width 65 height 19
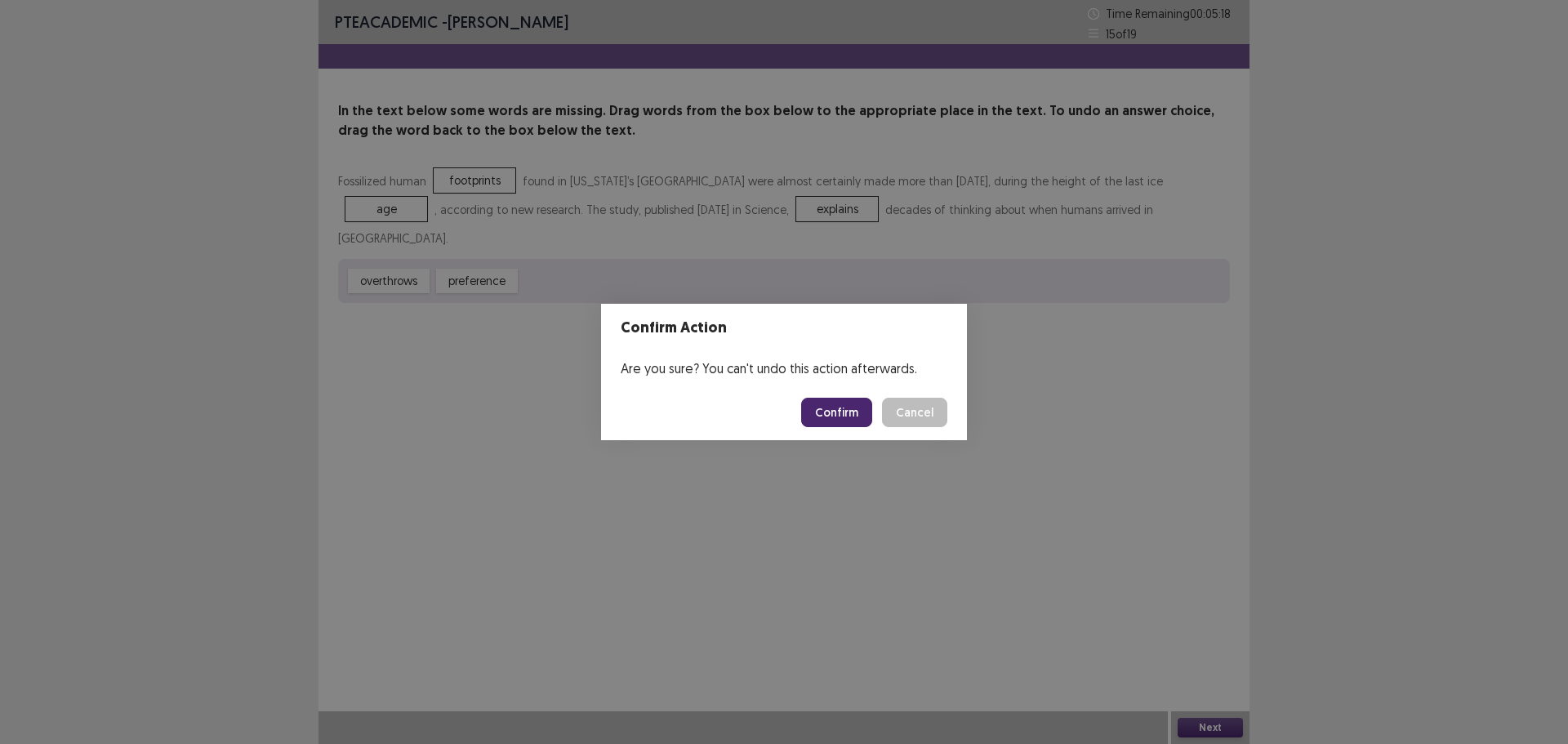
click at [850, 392] on footer "Confirm Cancel" at bounding box center [784, 413] width 366 height 56
click at [852, 401] on footer "Confirm Cancel" at bounding box center [784, 413] width 366 height 56
click at [853, 408] on button "Confirm" at bounding box center [837, 413] width 71 height 29
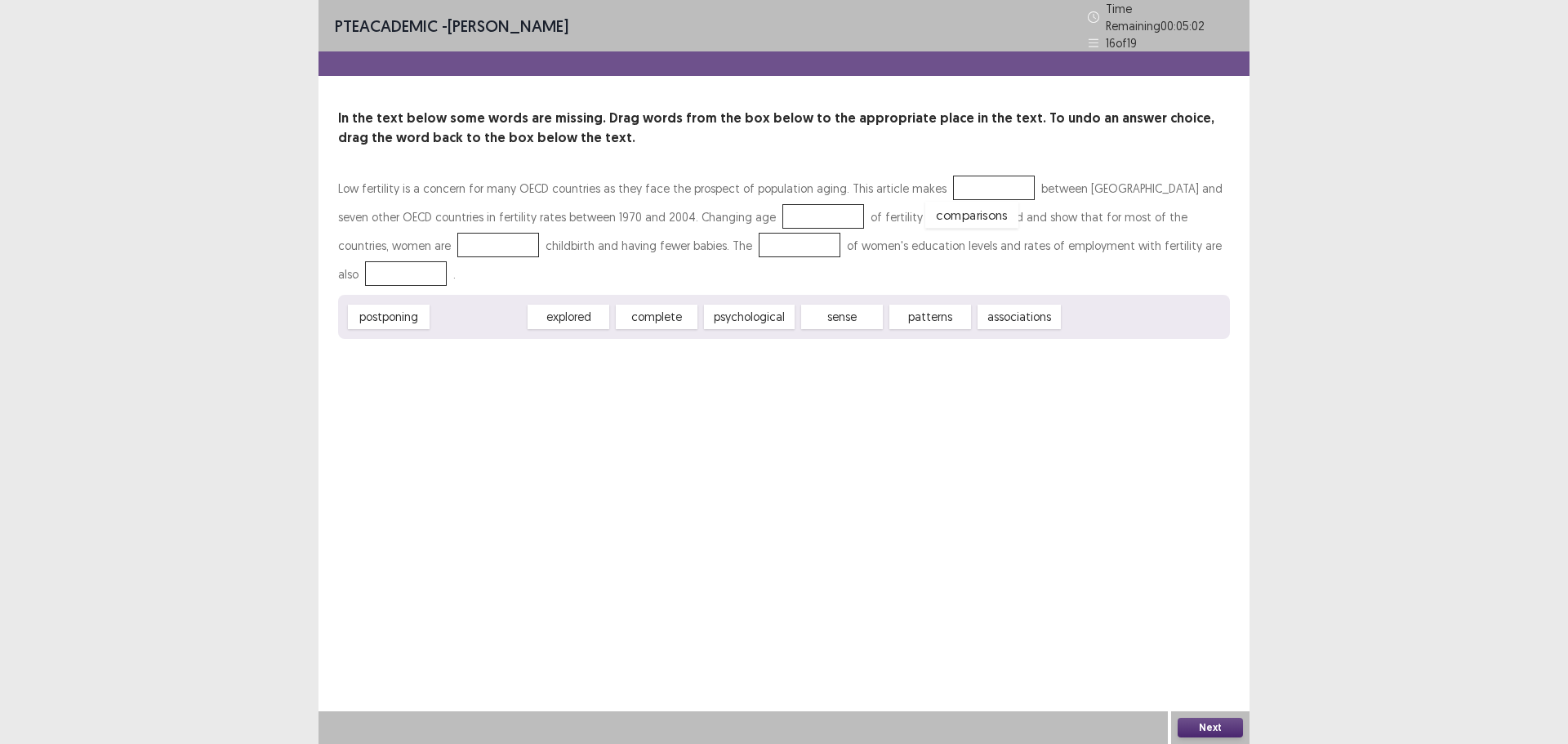
drag, startPoint x: 451, startPoint y: 283, endPoint x: 944, endPoint y: 180, distance: 503.6
drag, startPoint x: 402, startPoint y: 283, endPoint x: 401, endPoint y: 238, distance: 45.0
drag, startPoint x: 584, startPoint y: 282, endPoint x: 705, endPoint y: 241, distance: 127.8
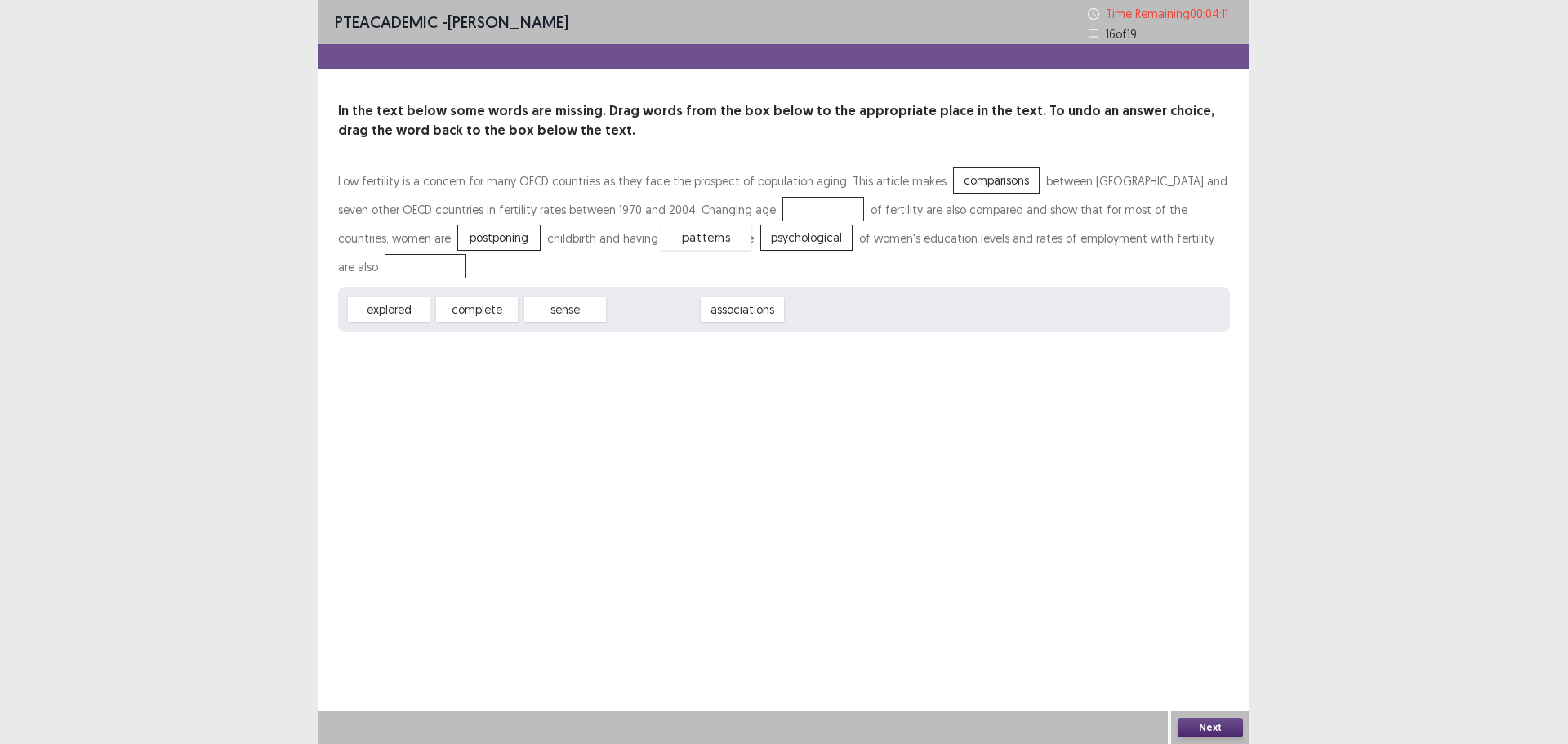
drag, startPoint x: 668, startPoint y: 282, endPoint x: 717, endPoint y: 211, distance: 86.3
drag, startPoint x: 477, startPoint y: 282, endPoint x: 1179, endPoint y: 235, distance: 703.6
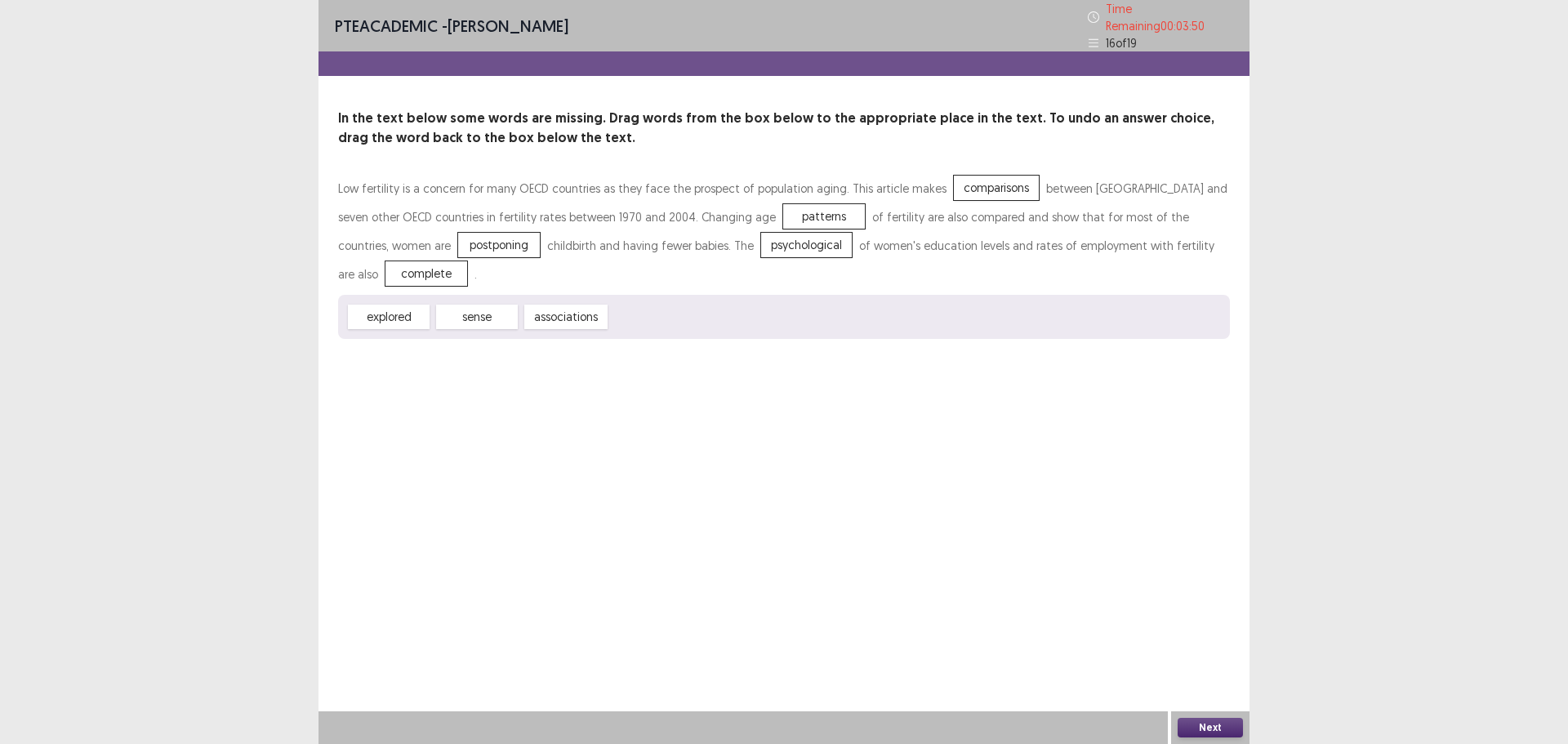
click at [1199, 706] on div "PTE academic - [PERSON_NAME] Time Remaining 00 : 03 : 50 16 of 19 In the text b…" at bounding box center [784, 372] width 931 height 744
click at [1208, 714] on div "Next" at bounding box center [1210, 728] width 79 height 33
click at [1219, 722] on button "Next" at bounding box center [1210, 728] width 65 height 19
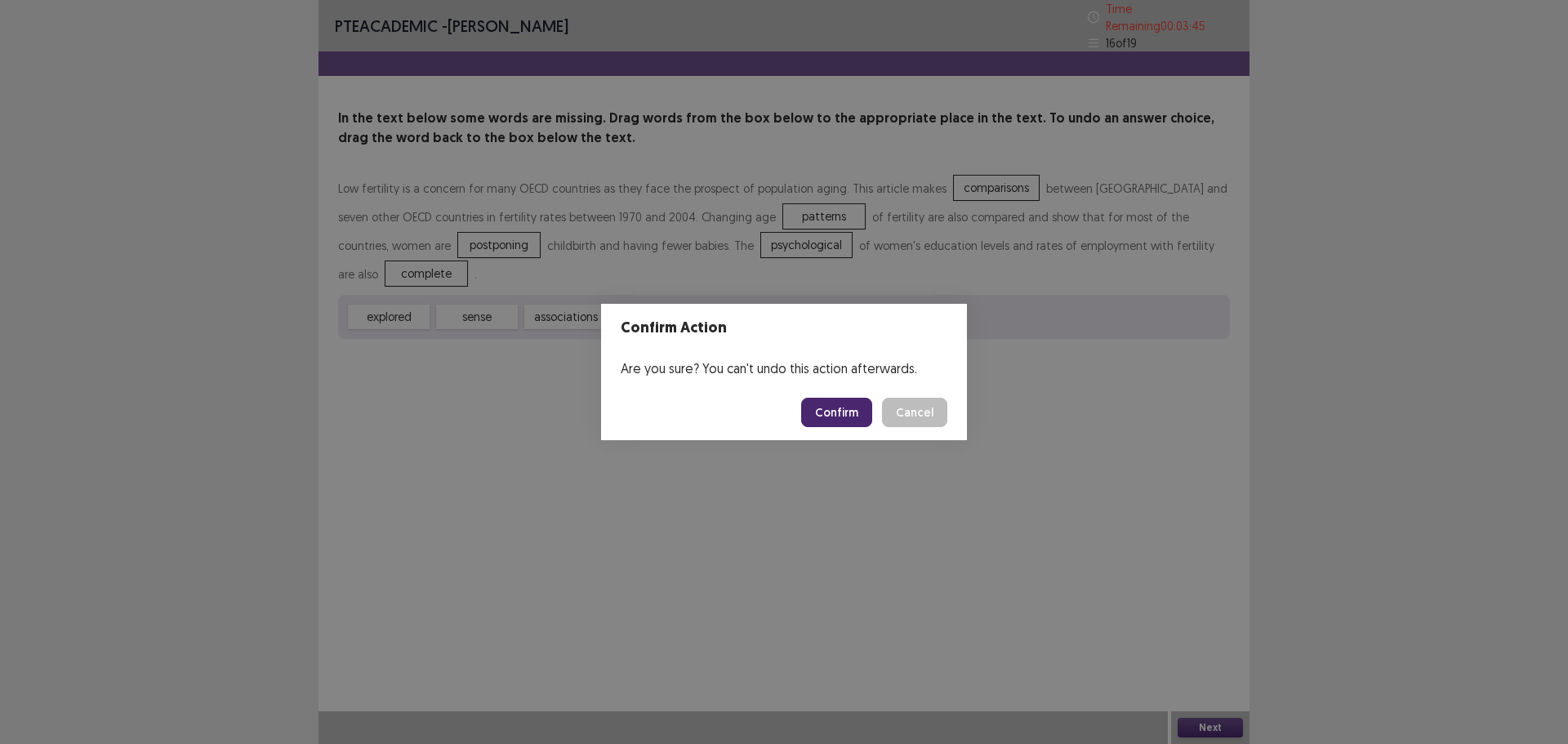
click at [836, 408] on button "Confirm" at bounding box center [837, 413] width 71 height 29
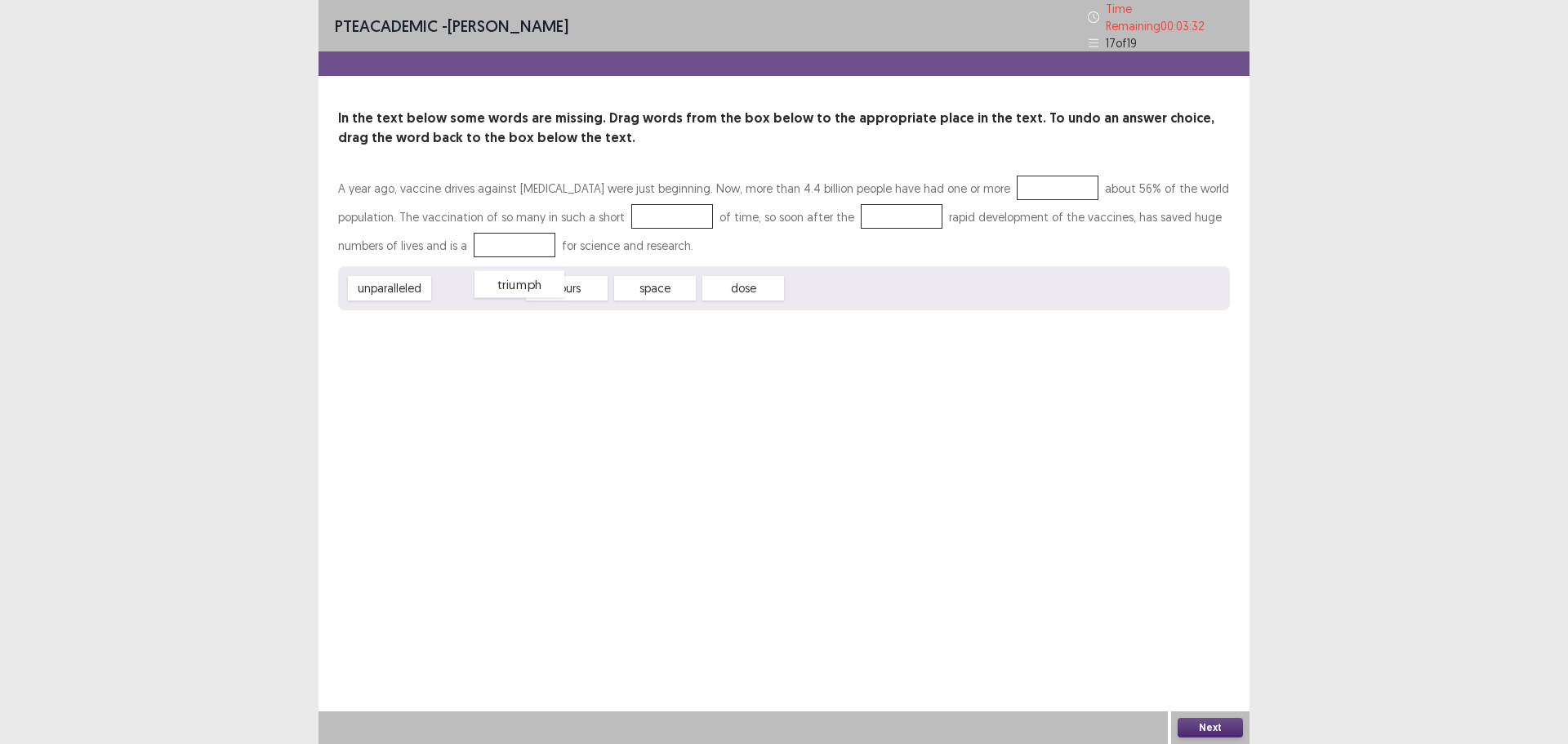
drag, startPoint x: 485, startPoint y: 286, endPoint x: 504, endPoint y: 285, distance: 19.0
click at [504, 285] on div "triumph" at bounding box center [520, 284] width 90 height 27
drag, startPoint x: 753, startPoint y: 286, endPoint x: 1009, endPoint y: 182, distance: 276.3
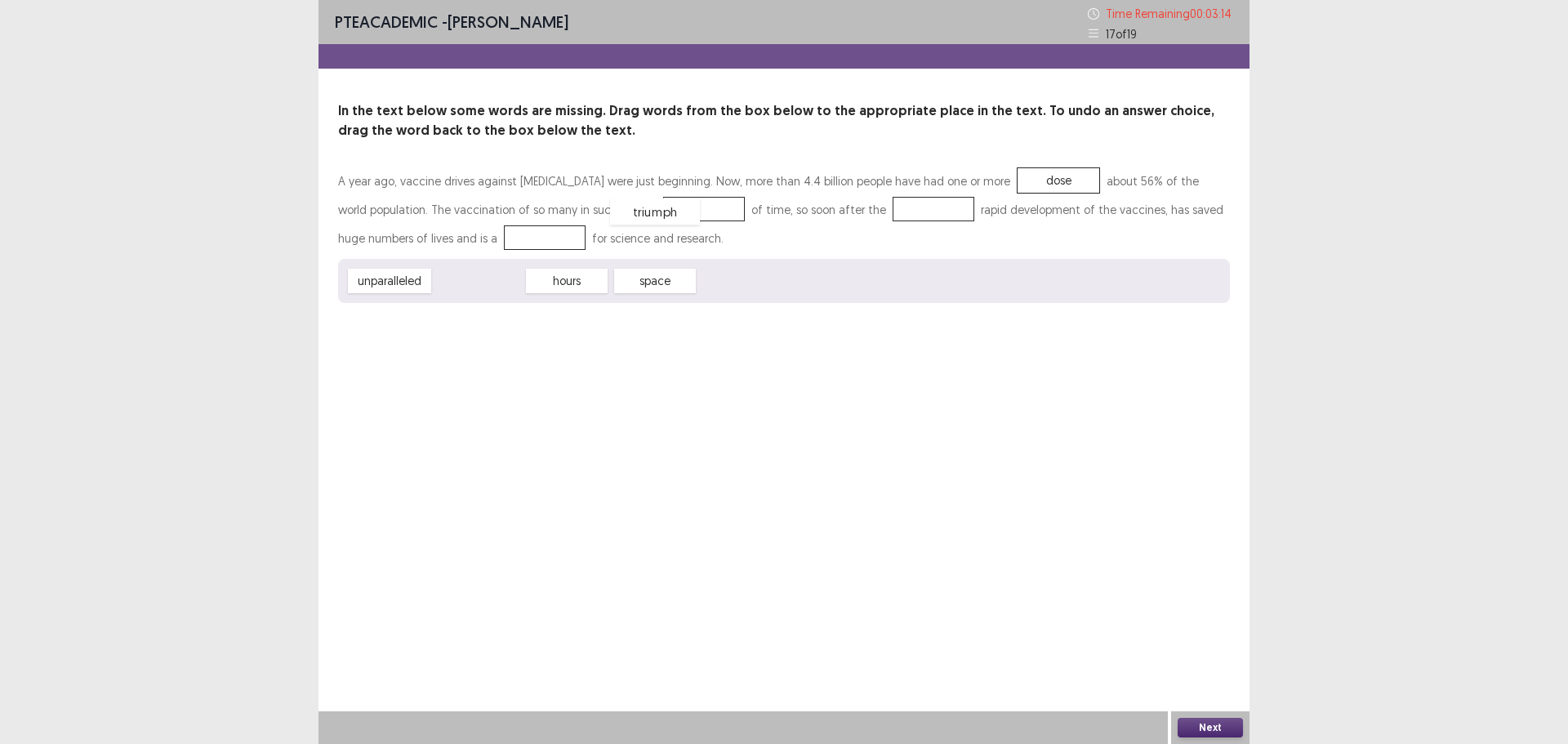
drag, startPoint x: 474, startPoint y: 280, endPoint x: 651, endPoint y: 210, distance: 190.3
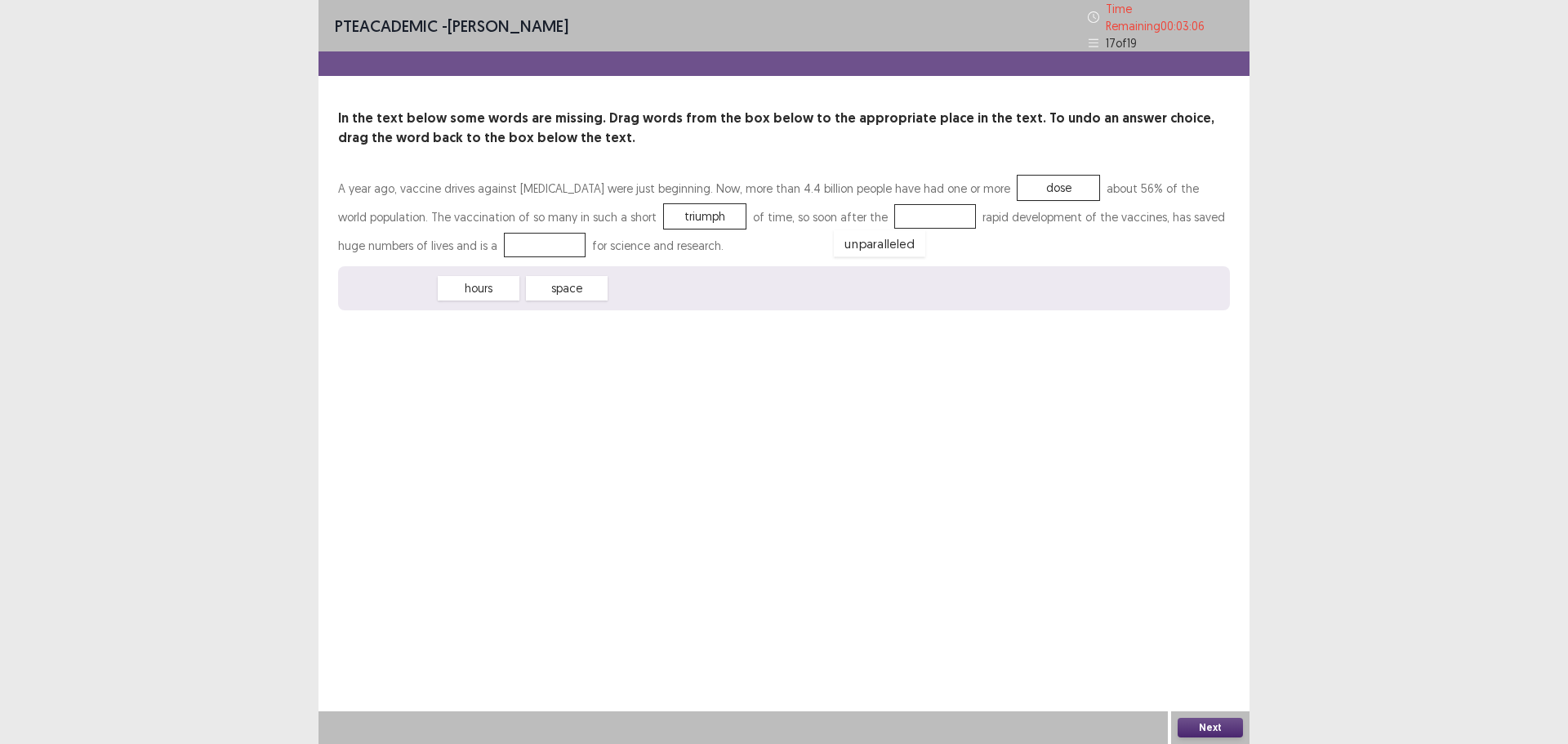
drag, startPoint x: 392, startPoint y: 283, endPoint x: 892, endPoint y: 203, distance: 506.4
drag, startPoint x: 431, startPoint y: 274, endPoint x: 503, endPoint y: 240, distance: 79.6
click at [590, 222] on div "A year ago, vaccine drives against [MEDICAL_DATA] were just beginning. Now, mor…" at bounding box center [784, 242] width 892 height 136
drag, startPoint x: 400, startPoint y: 288, endPoint x: 425, endPoint y: 284, distance: 25.3
click at [425, 284] on div "hours" at bounding box center [388, 288] width 81 height 25
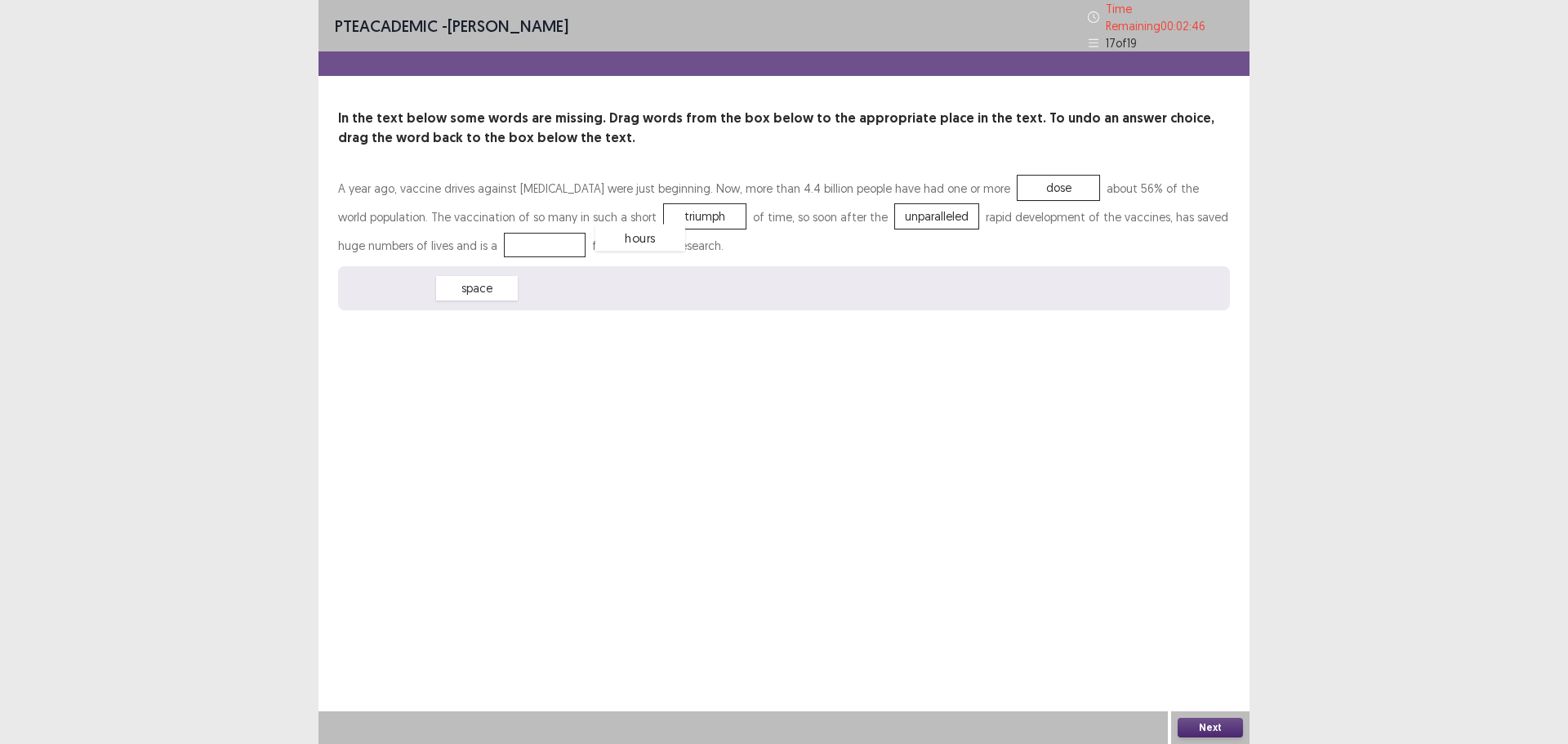
drag, startPoint x: 385, startPoint y: 278, endPoint x: 651, endPoint y: 212, distance: 274.1
drag, startPoint x: 454, startPoint y: 284, endPoint x: 504, endPoint y: 241, distance: 65.9
click at [1220, 732] on button "Next" at bounding box center [1210, 728] width 65 height 19
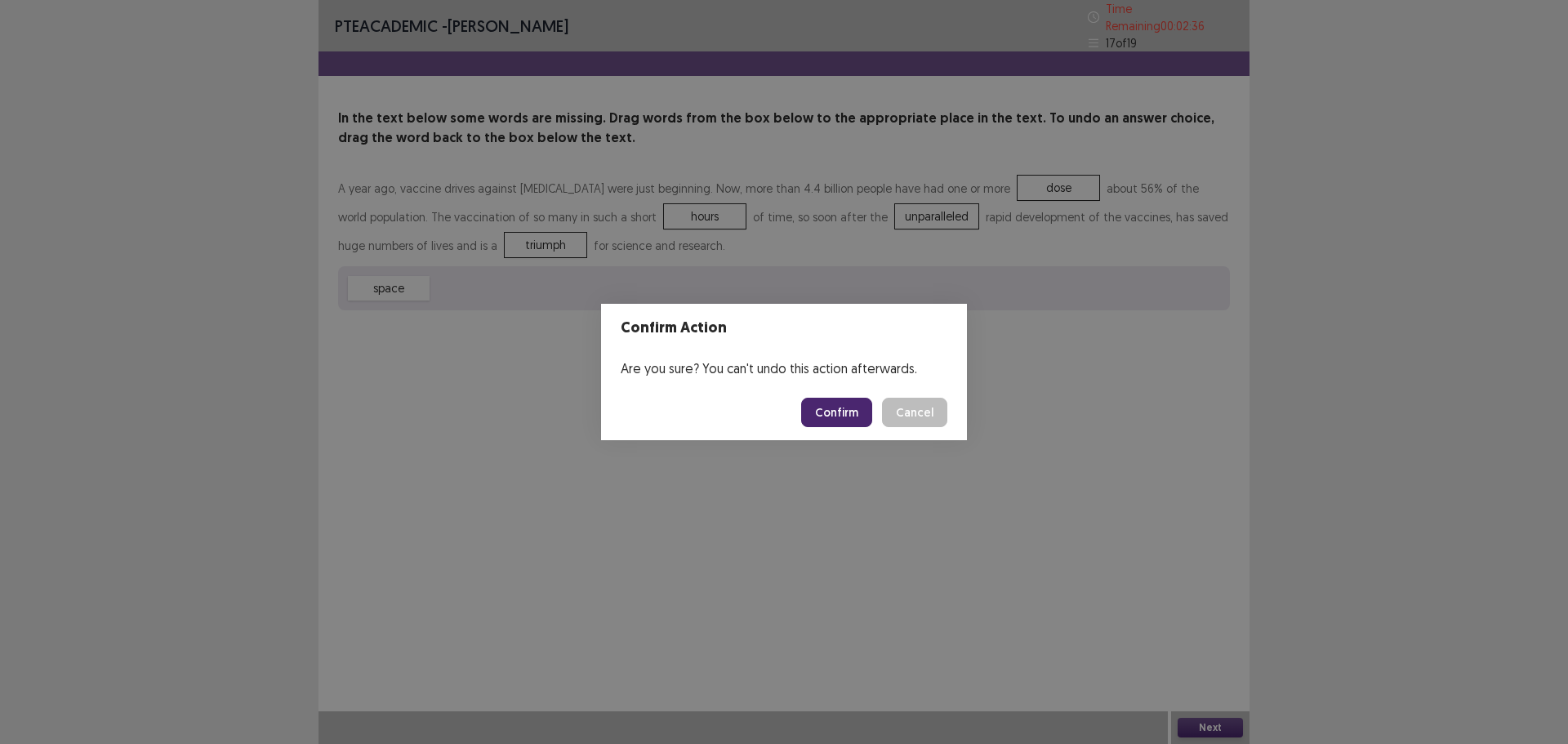
click at [834, 413] on button "Confirm" at bounding box center [837, 413] width 71 height 29
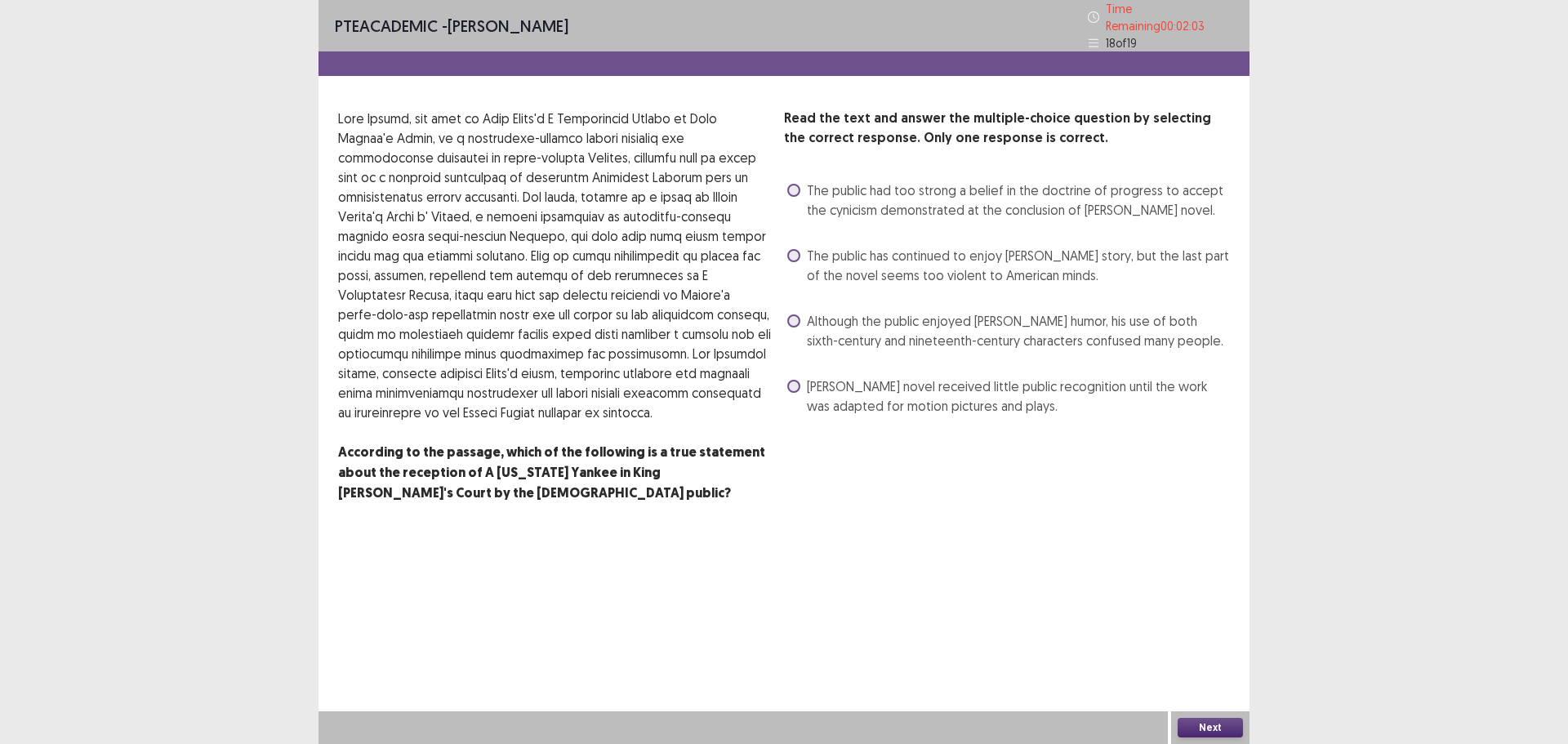
click at [794, 382] on span at bounding box center [794, 386] width 13 height 13
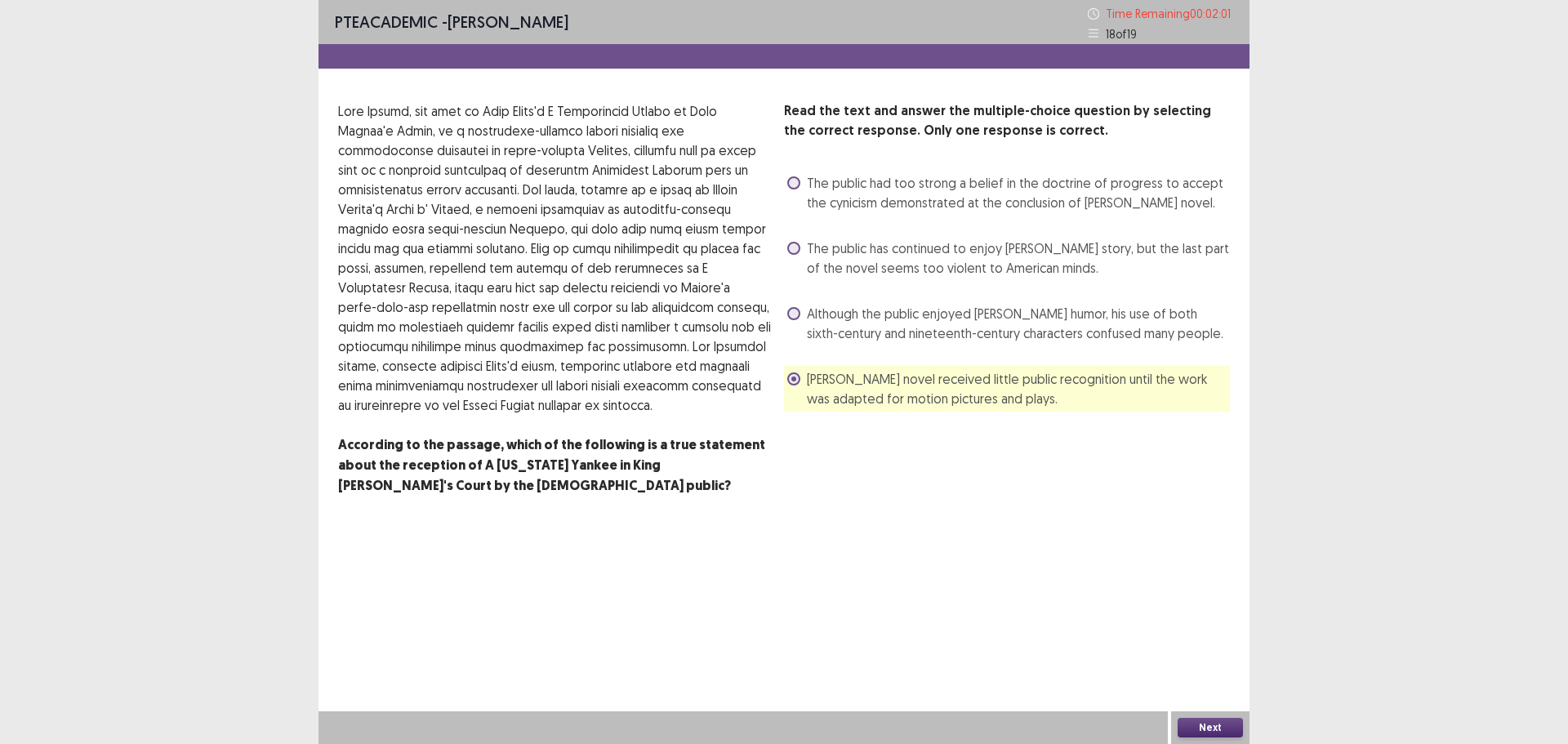
click at [1218, 722] on button "Next" at bounding box center [1210, 728] width 65 height 19
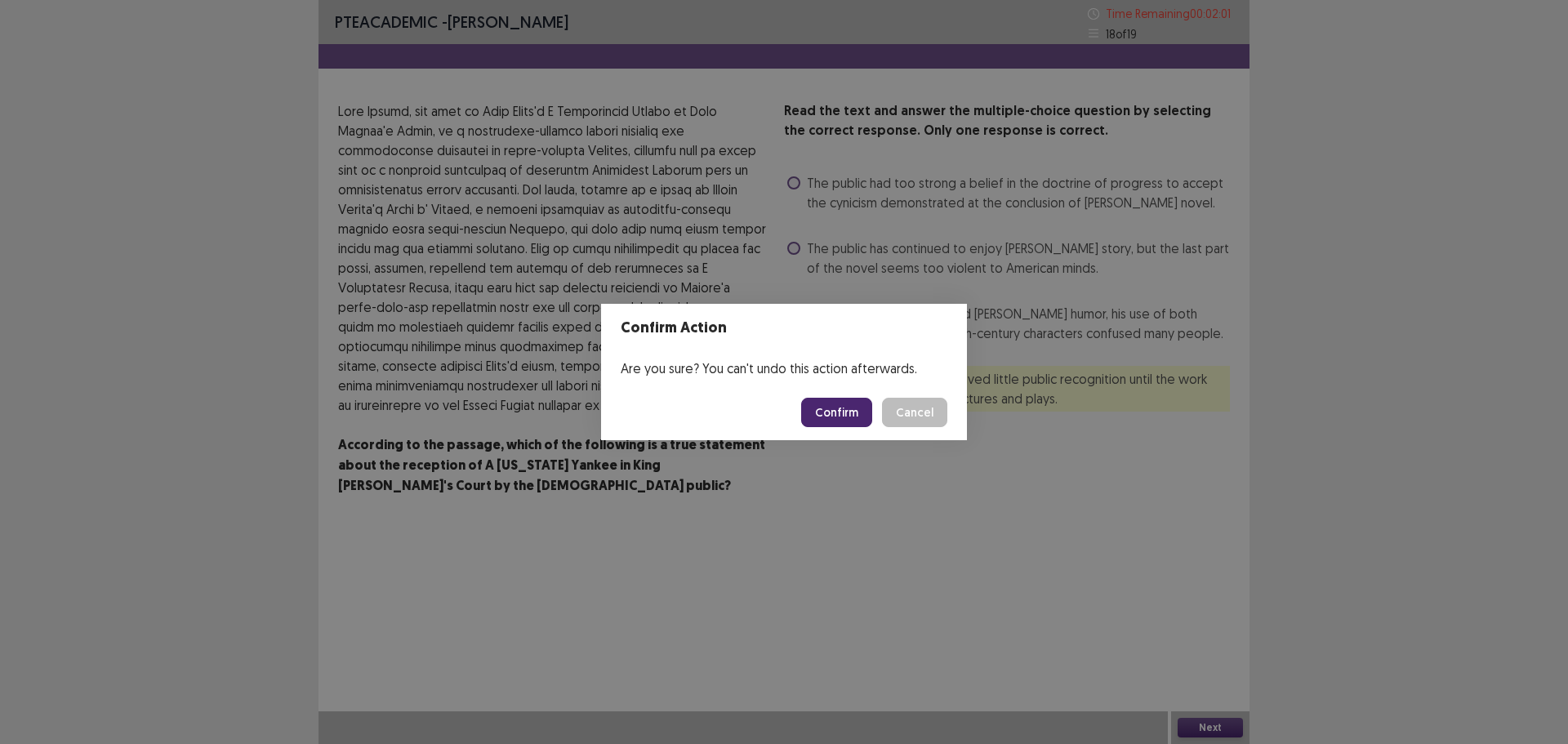
click at [867, 412] on button "Confirm" at bounding box center [837, 413] width 71 height 29
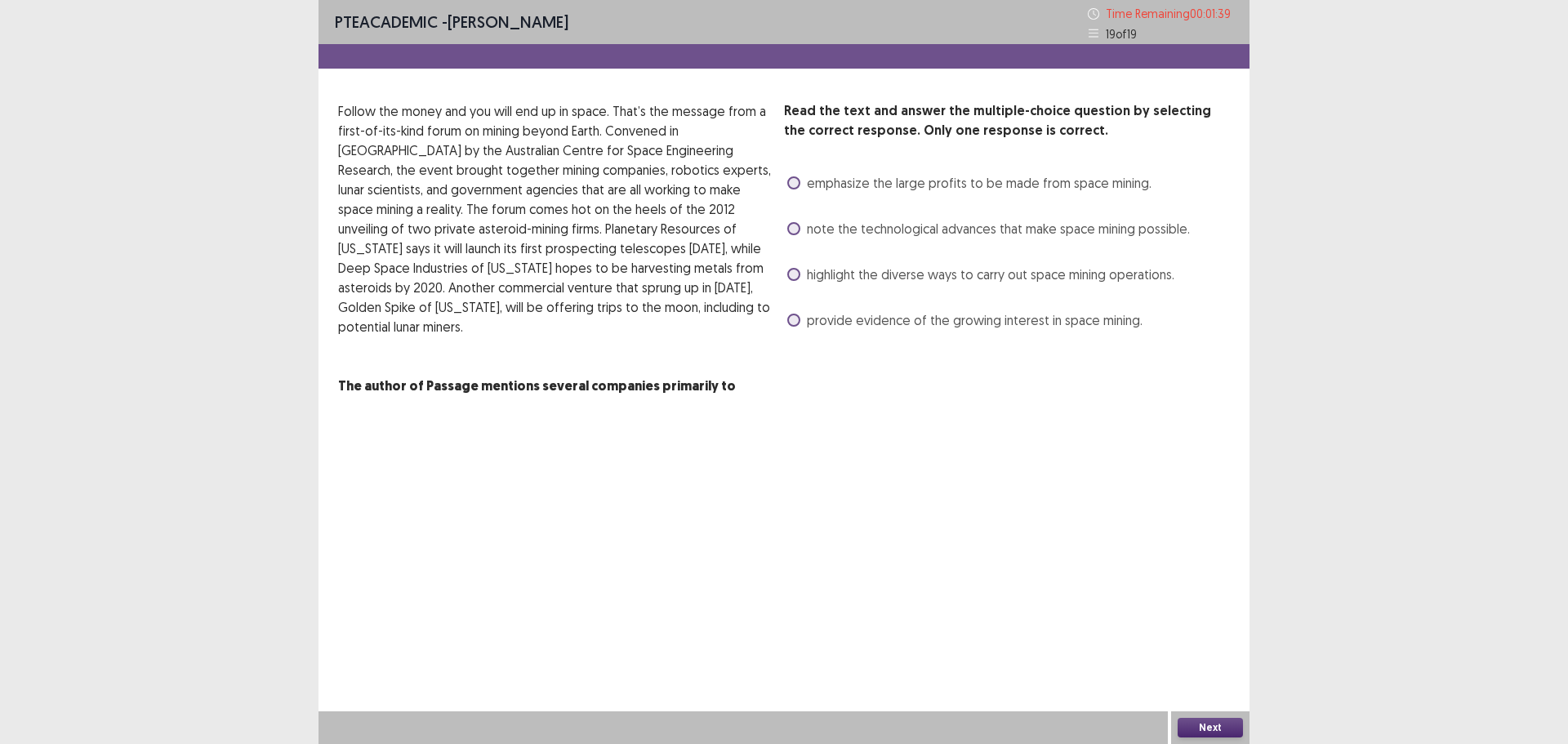
click at [796, 185] on span at bounding box center [794, 183] width 13 height 13
click at [1203, 721] on button "Next" at bounding box center [1210, 728] width 65 height 19
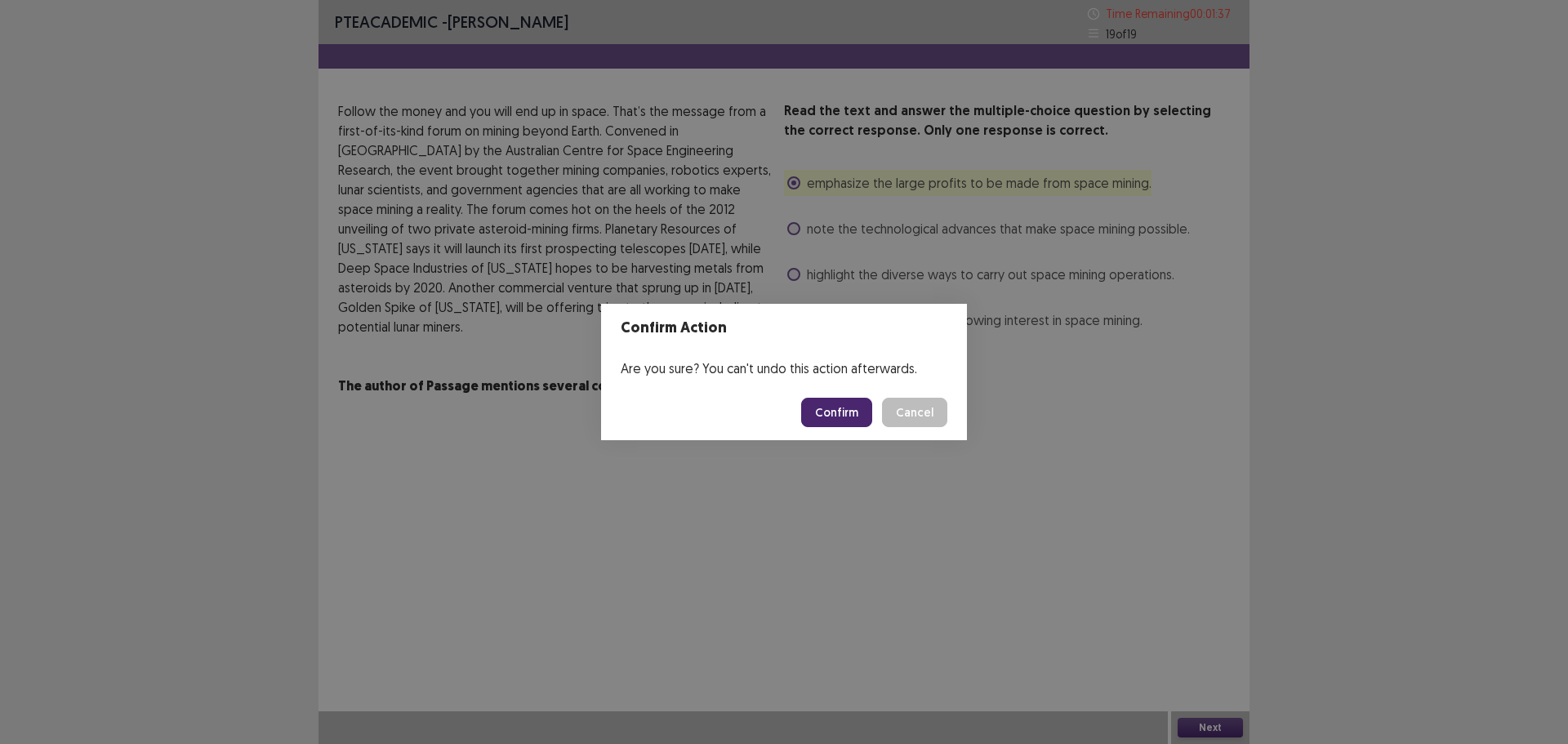
click at [834, 395] on footer "Confirm Cancel" at bounding box center [784, 413] width 366 height 56
click at [843, 406] on button "Confirm" at bounding box center [837, 413] width 71 height 29
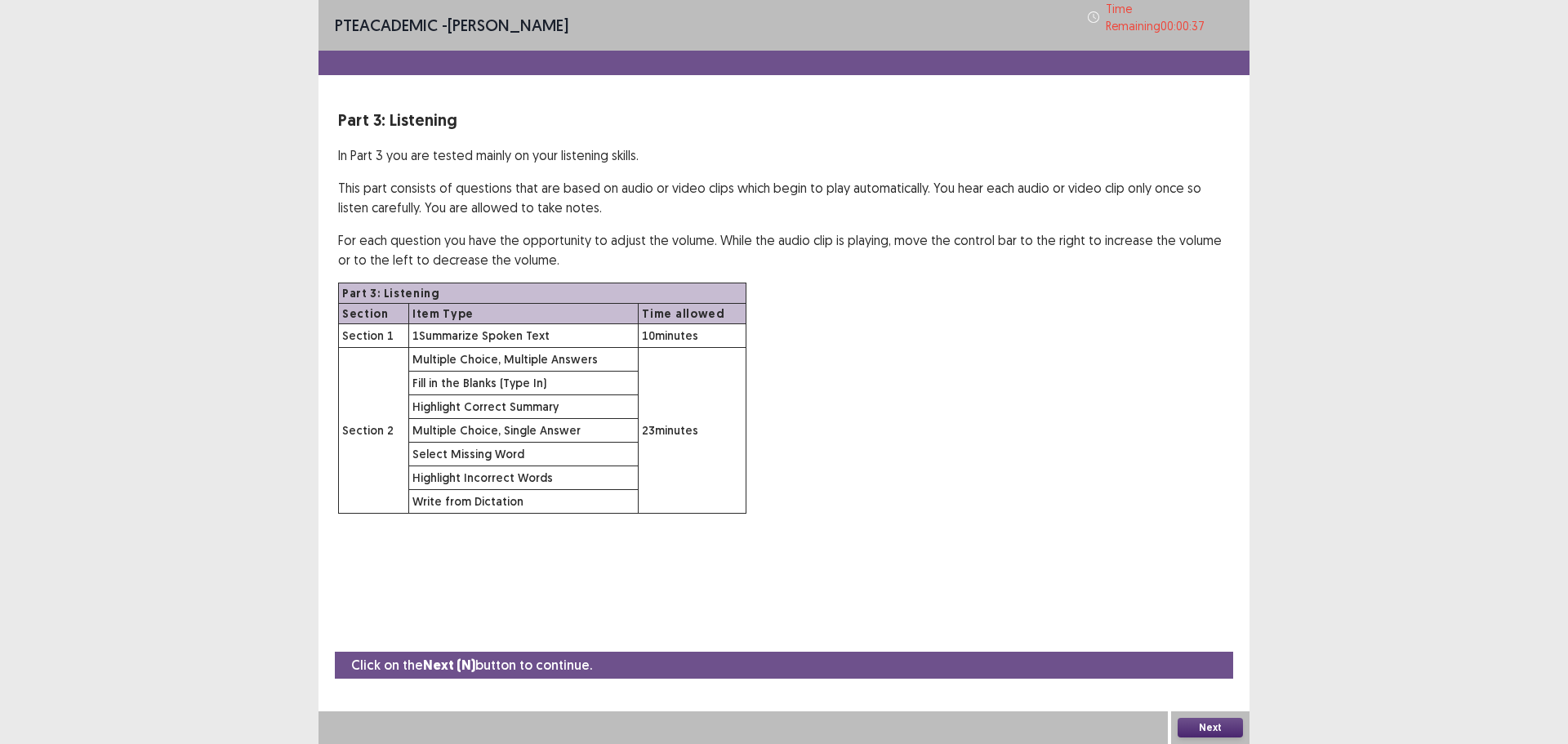
click at [1192, 725] on button "Next" at bounding box center [1210, 728] width 65 height 19
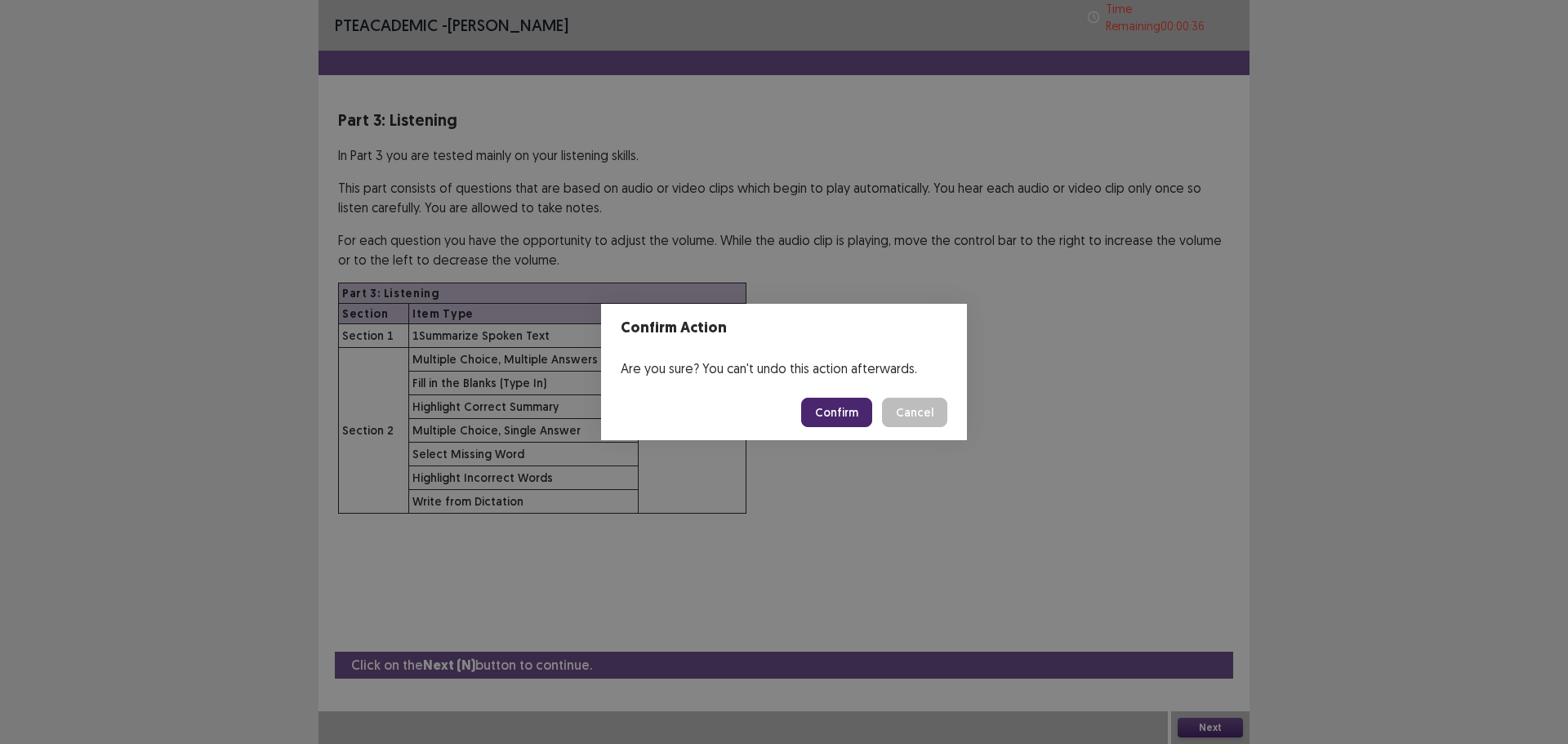
click at [830, 410] on button "Confirm" at bounding box center [837, 413] width 71 height 29
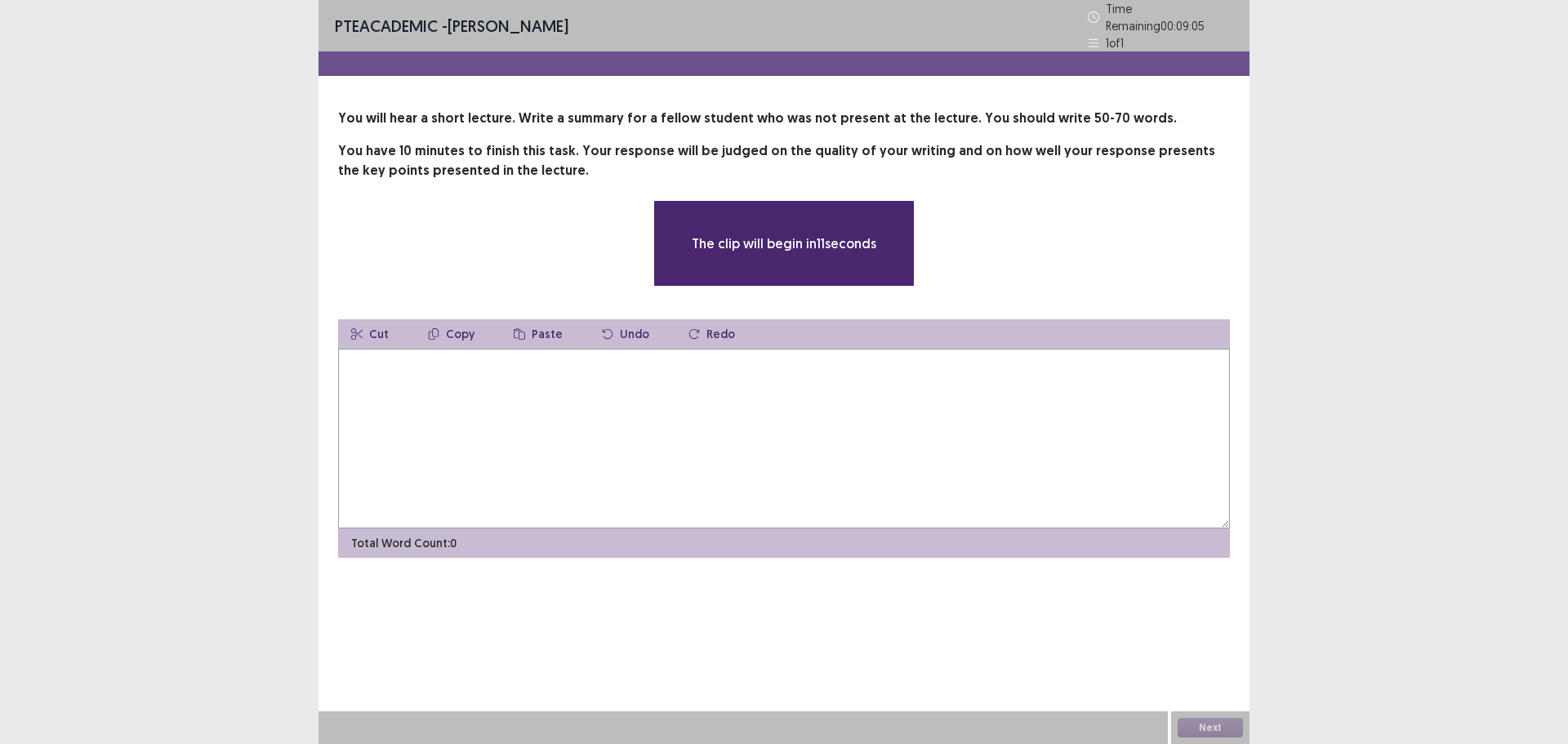
drag, startPoint x: 776, startPoint y: 431, endPoint x: 768, endPoint y: 429, distance: 8.2
click at [775, 429] on textarea at bounding box center [784, 438] width 892 height 179
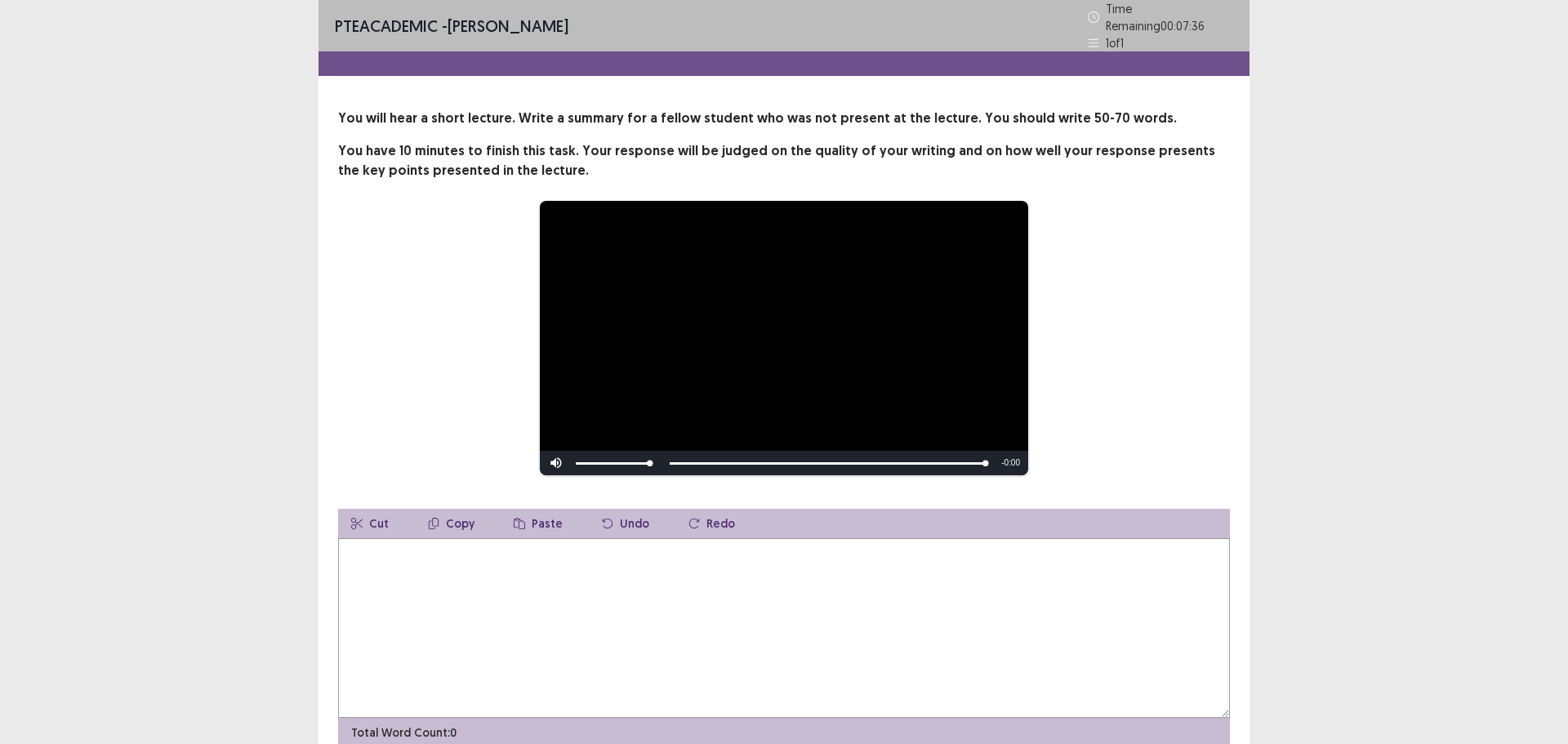
type textarea "*"
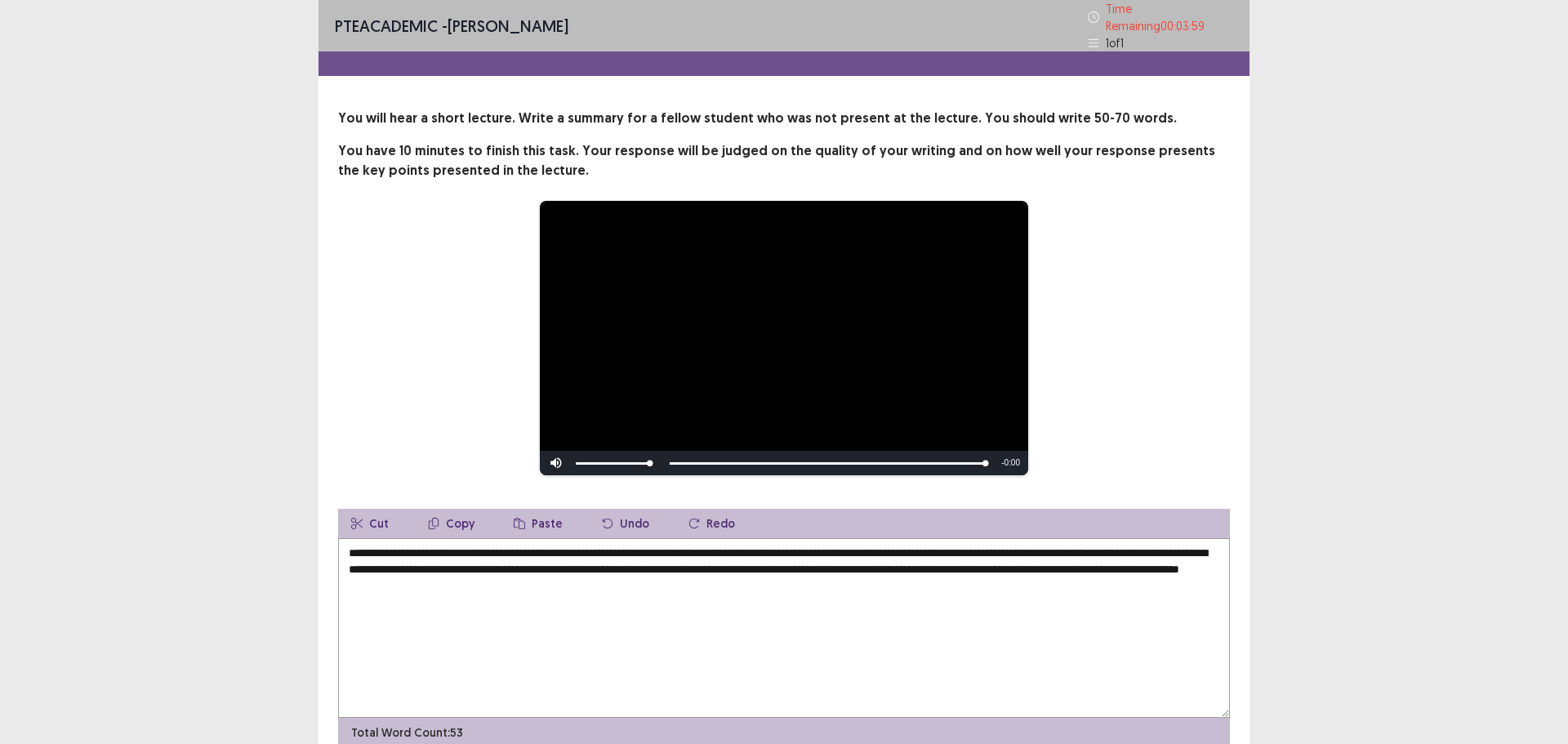
scroll to position [68, 0]
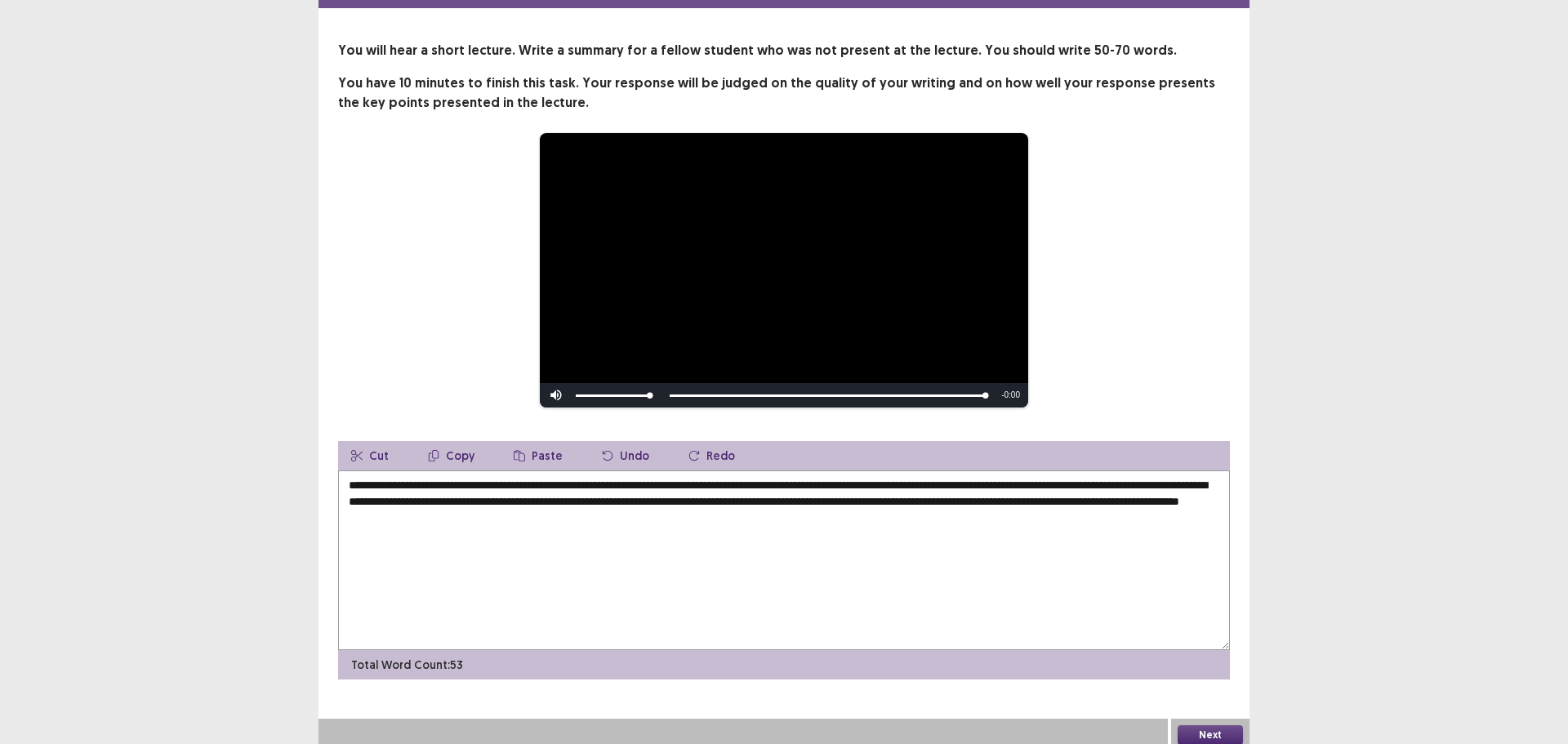
type textarea "**********"
click at [1200, 731] on button "Next" at bounding box center [1210, 735] width 65 height 19
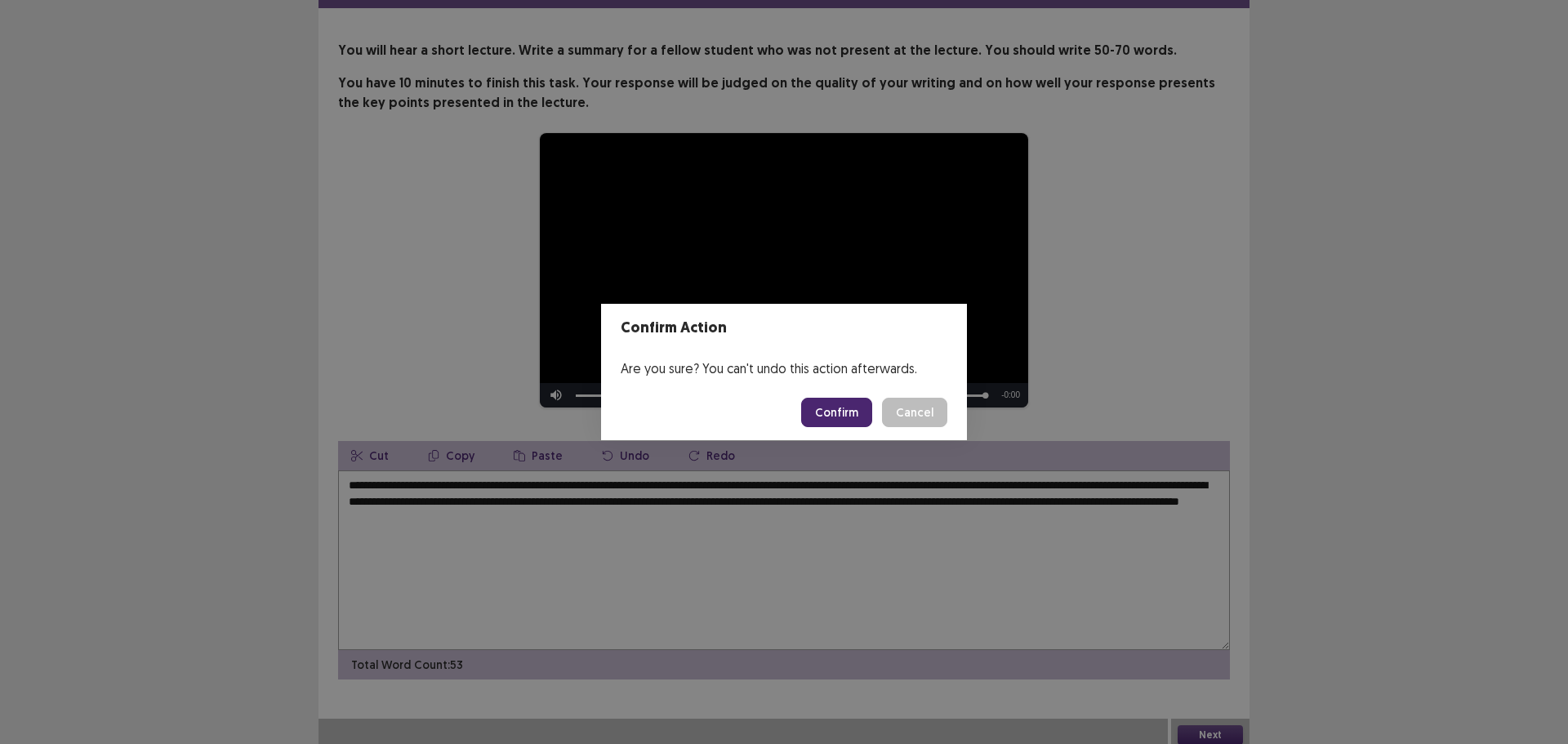
click at [838, 421] on button "Confirm" at bounding box center [837, 413] width 71 height 29
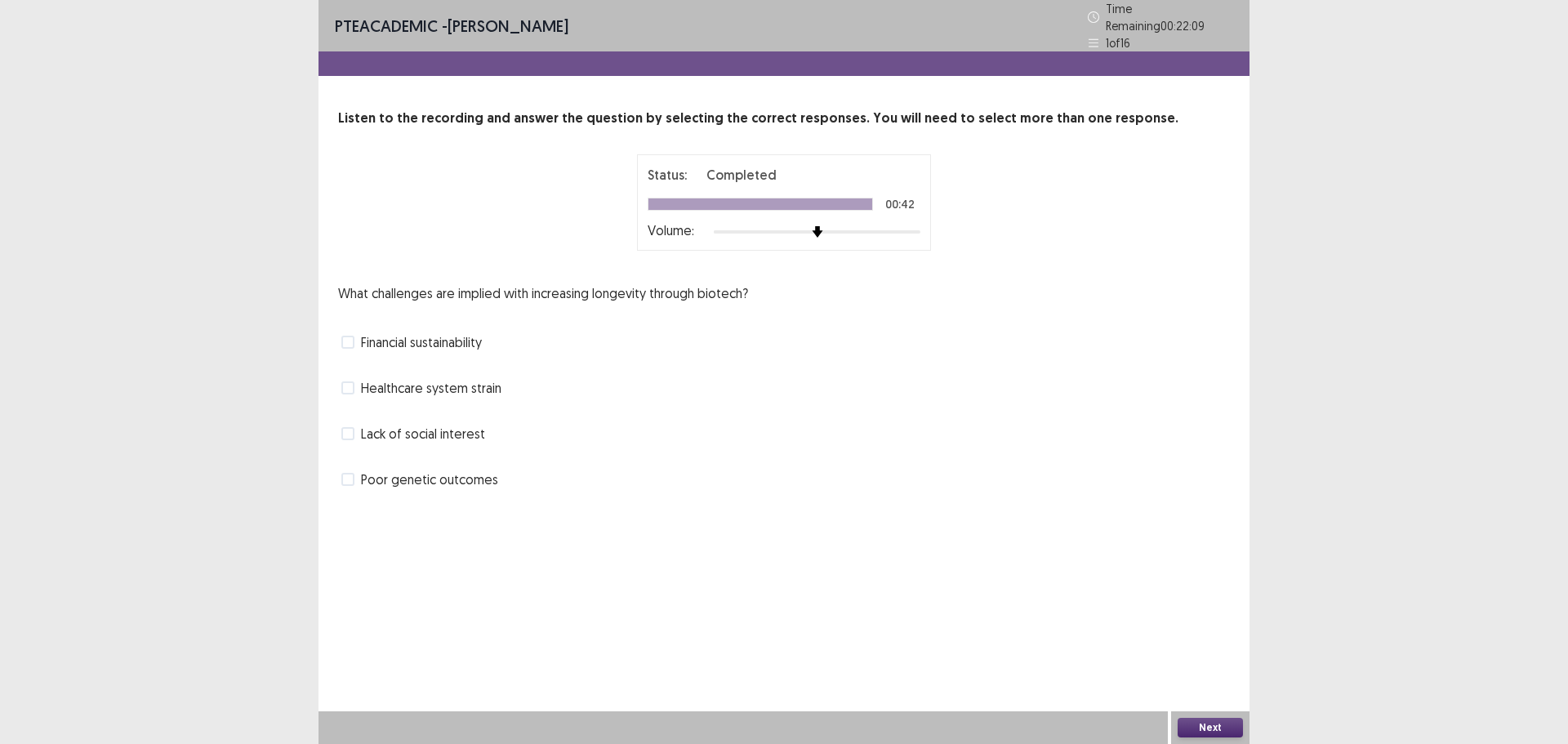
click at [453, 333] on span "Financial sustainability" at bounding box center [422, 341] width 121 height 19
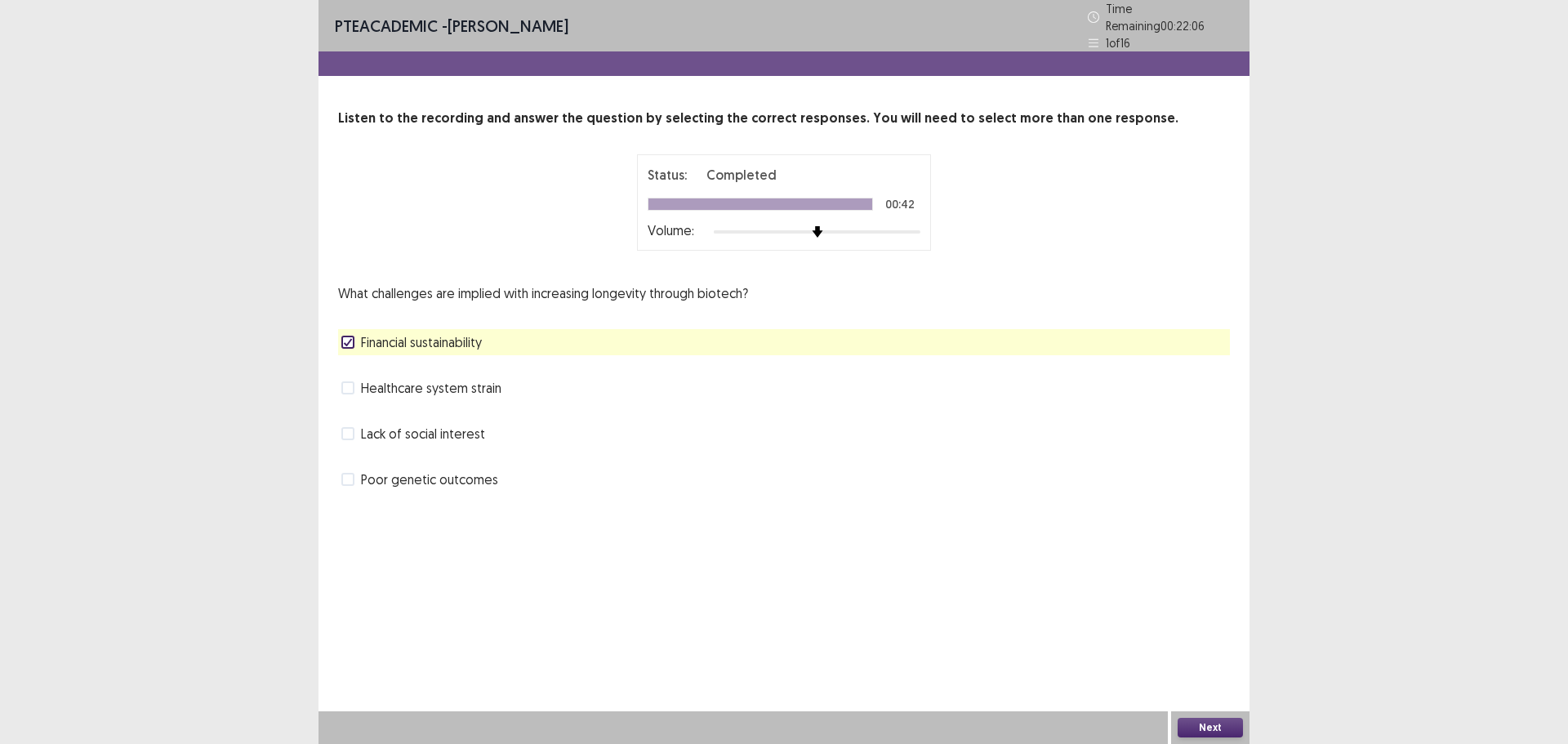
click at [1208, 726] on button "Next" at bounding box center [1210, 728] width 65 height 19
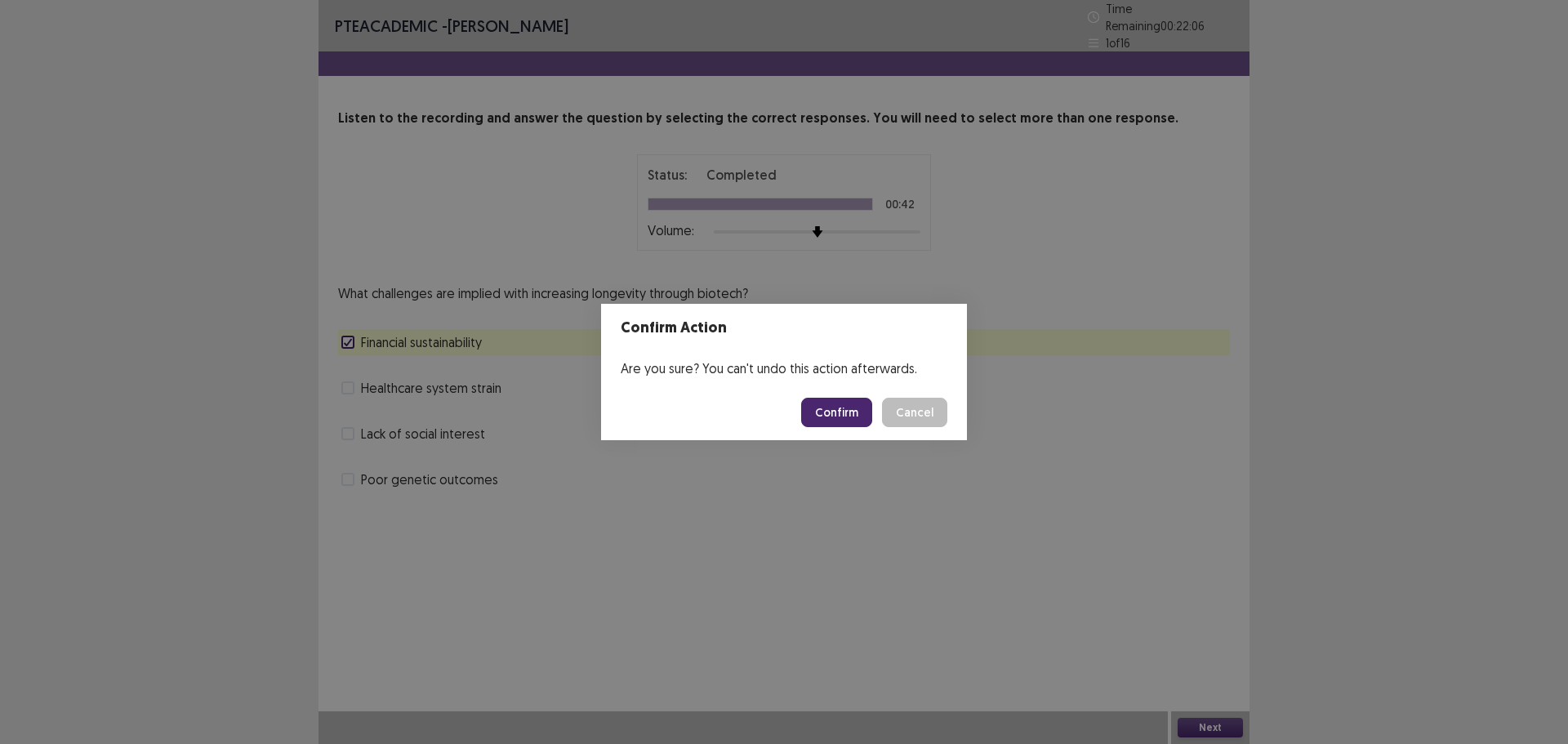
click at [820, 426] on button "Confirm" at bounding box center [837, 413] width 71 height 29
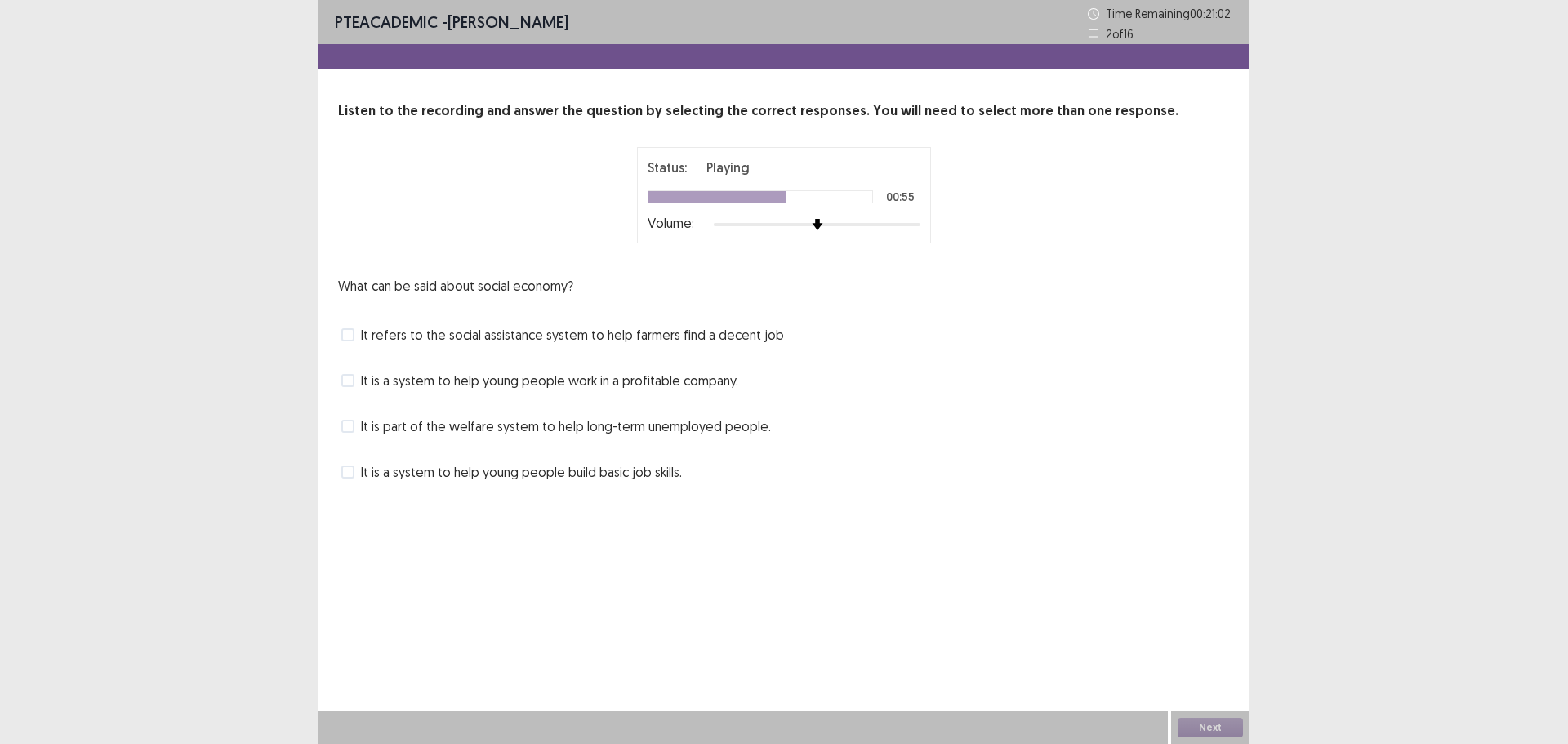
click at [392, 471] on span "It is a system to help young people build basic job skills." at bounding box center [521, 471] width 321 height 19
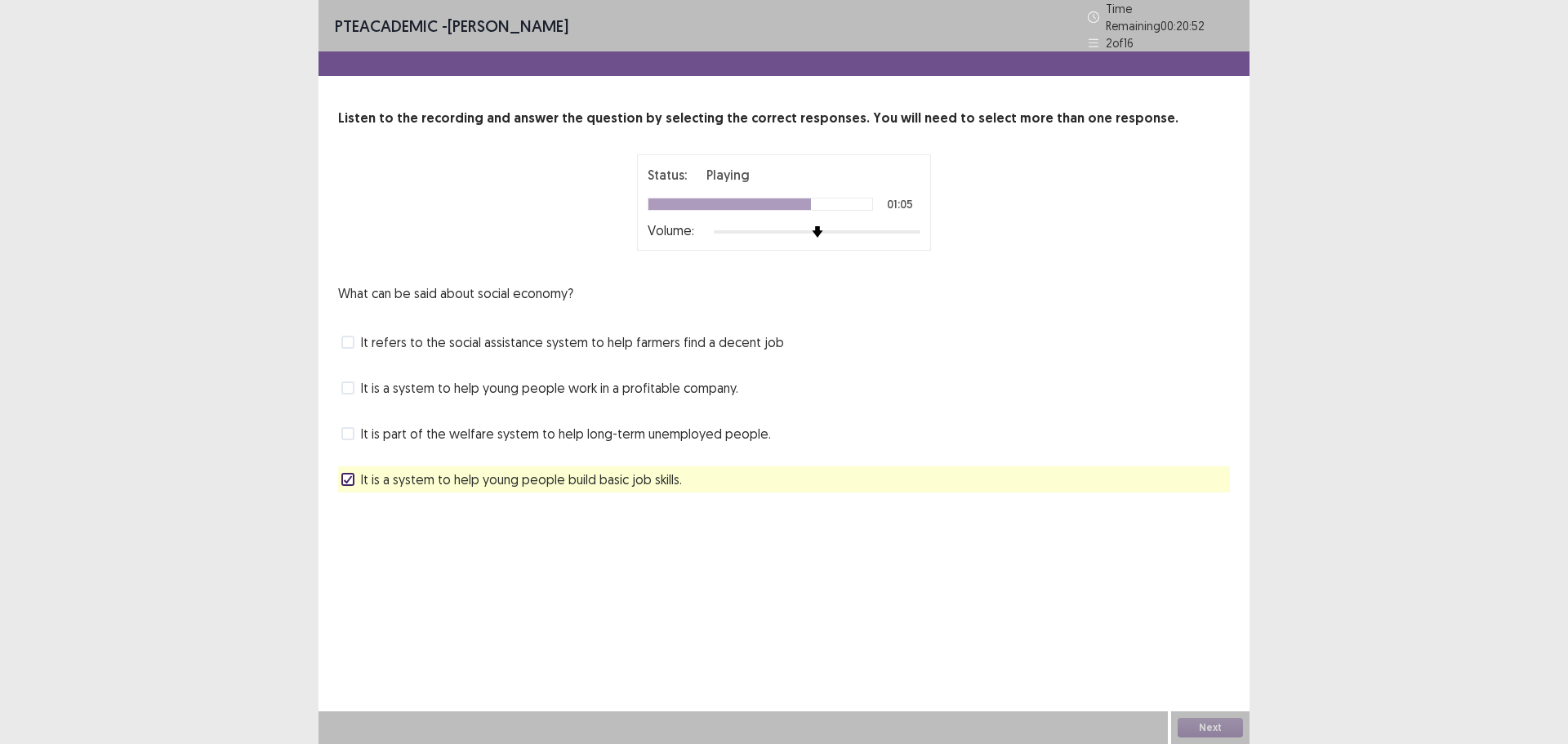
click at [434, 335] on span "It refers to the social assistance system to help farmers find a decent job" at bounding box center [573, 341] width 424 height 19
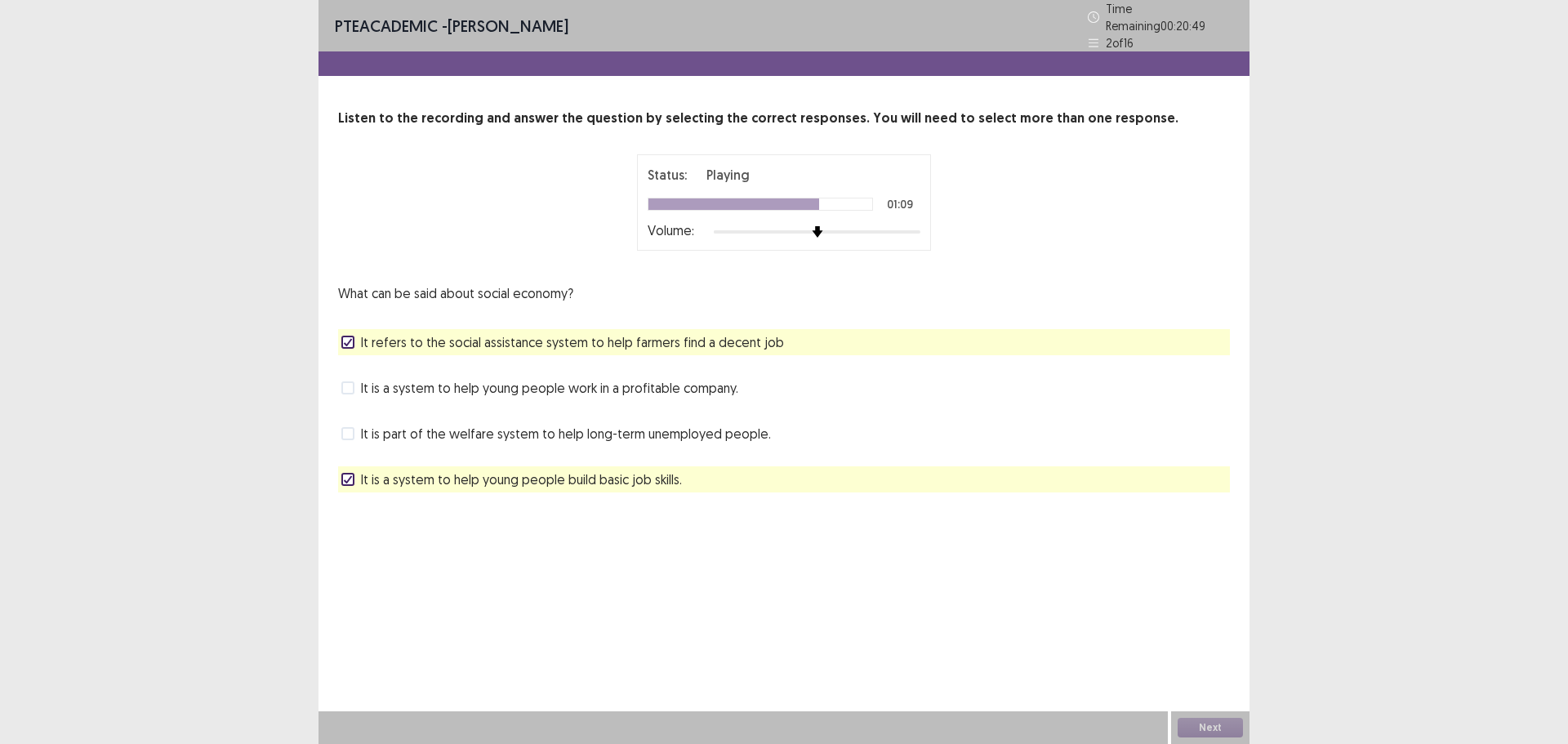
click at [433, 378] on span "It is a system to help young people work in a profitable company." at bounding box center [550, 387] width 378 height 19
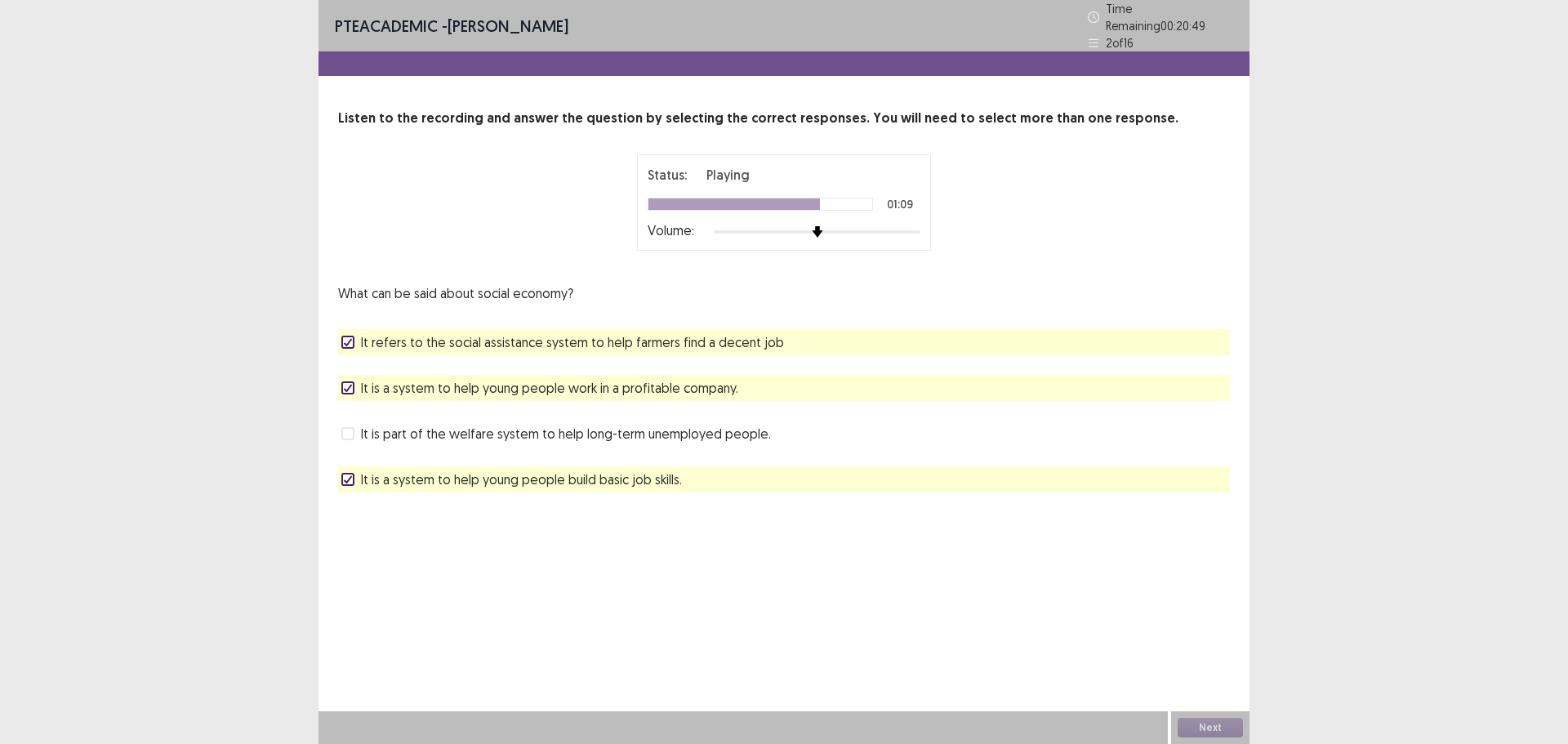
click at [428, 428] on span "It is part of the welfare system to help long-term unemployed people." at bounding box center [566, 433] width 410 height 19
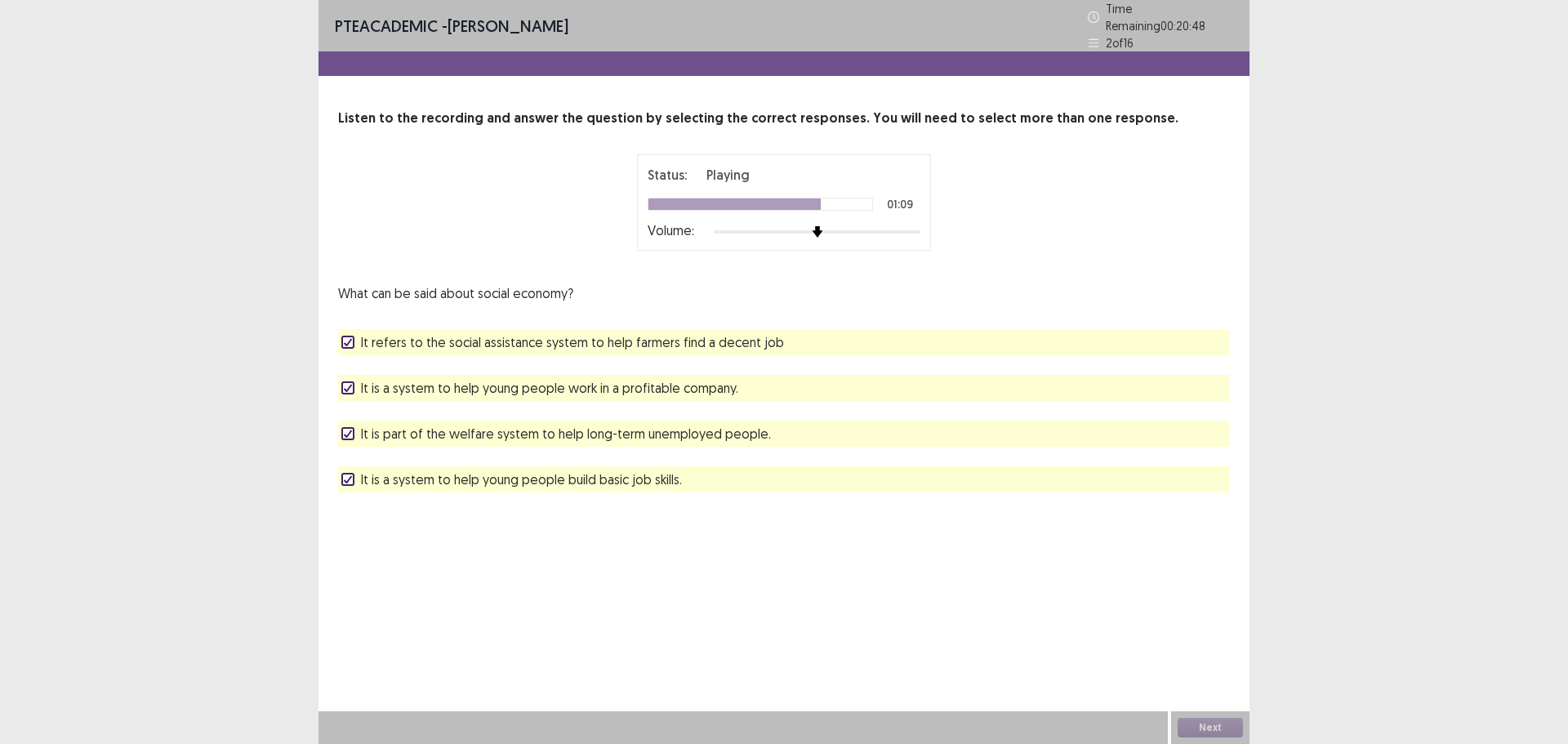
click at [424, 425] on span "It is part of the welfare system to help long-term unemployed people." at bounding box center [566, 433] width 410 height 19
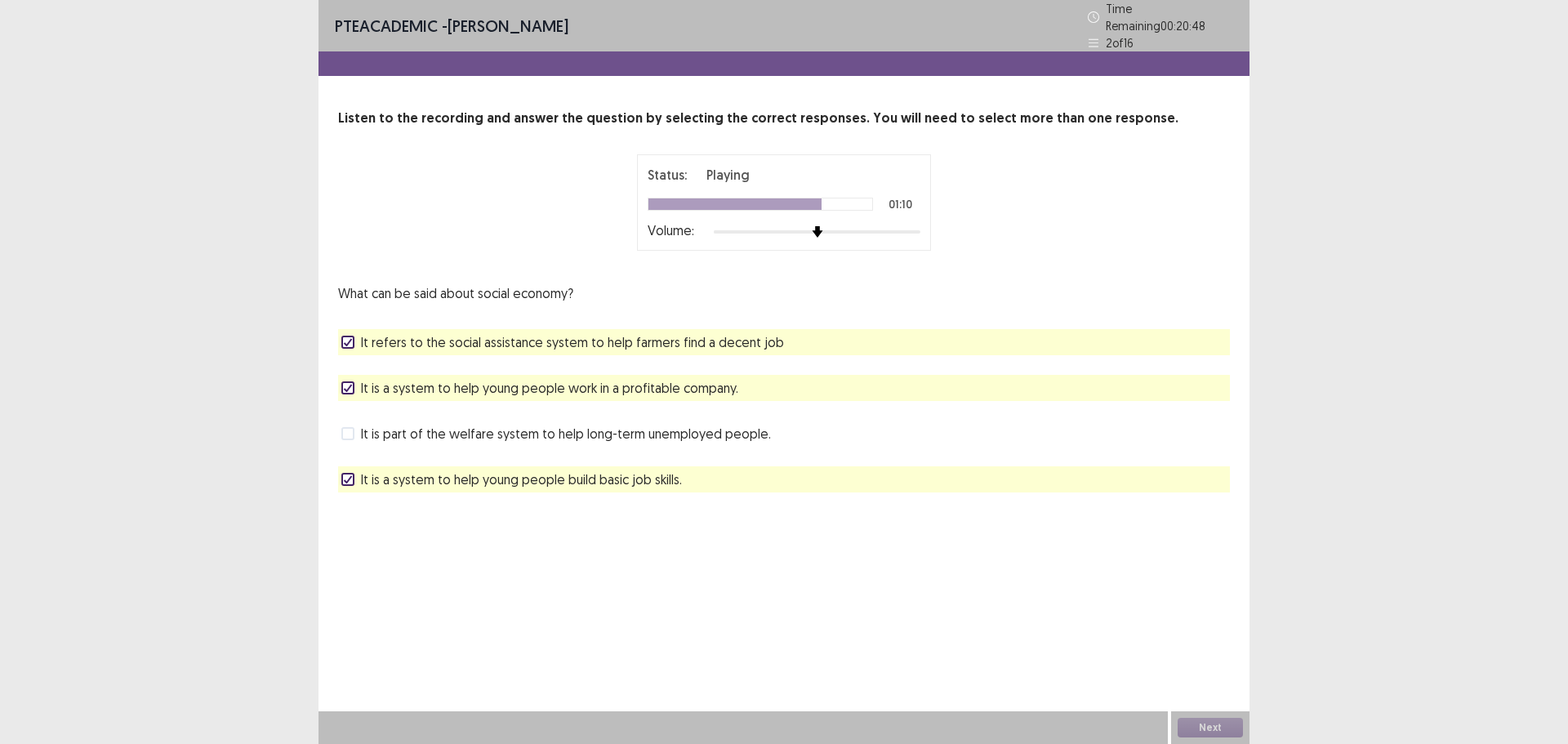
click at [399, 378] on span "It is a system to help young people work in a profitable company." at bounding box center [550, 387] width 378 height 19
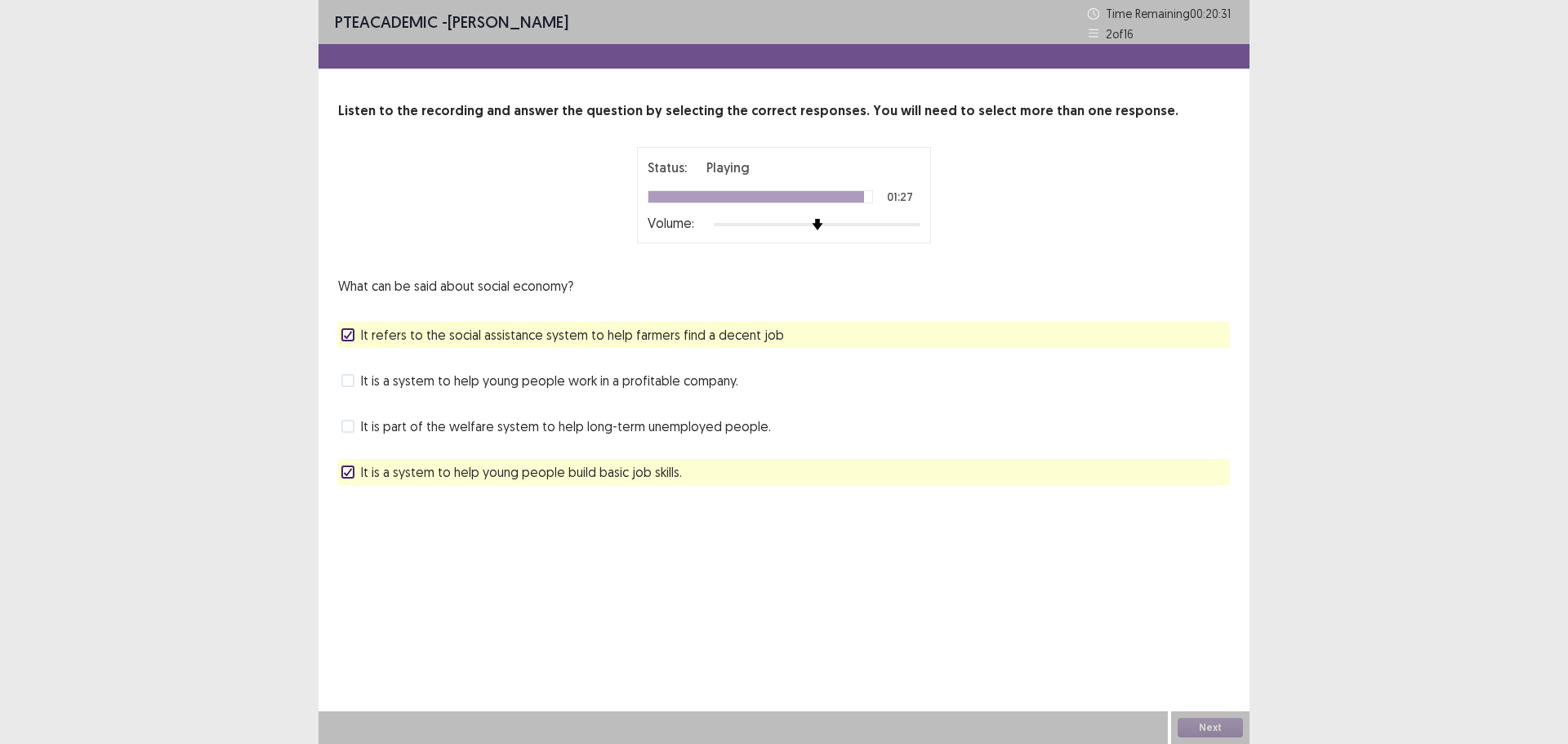
click at [1182, 714] on div "Next" at bounding box center [1210, 728] width 79 height 33
click at [1202, 727] on div "Next" at bounding box center [1210, 728] width 79 height 33
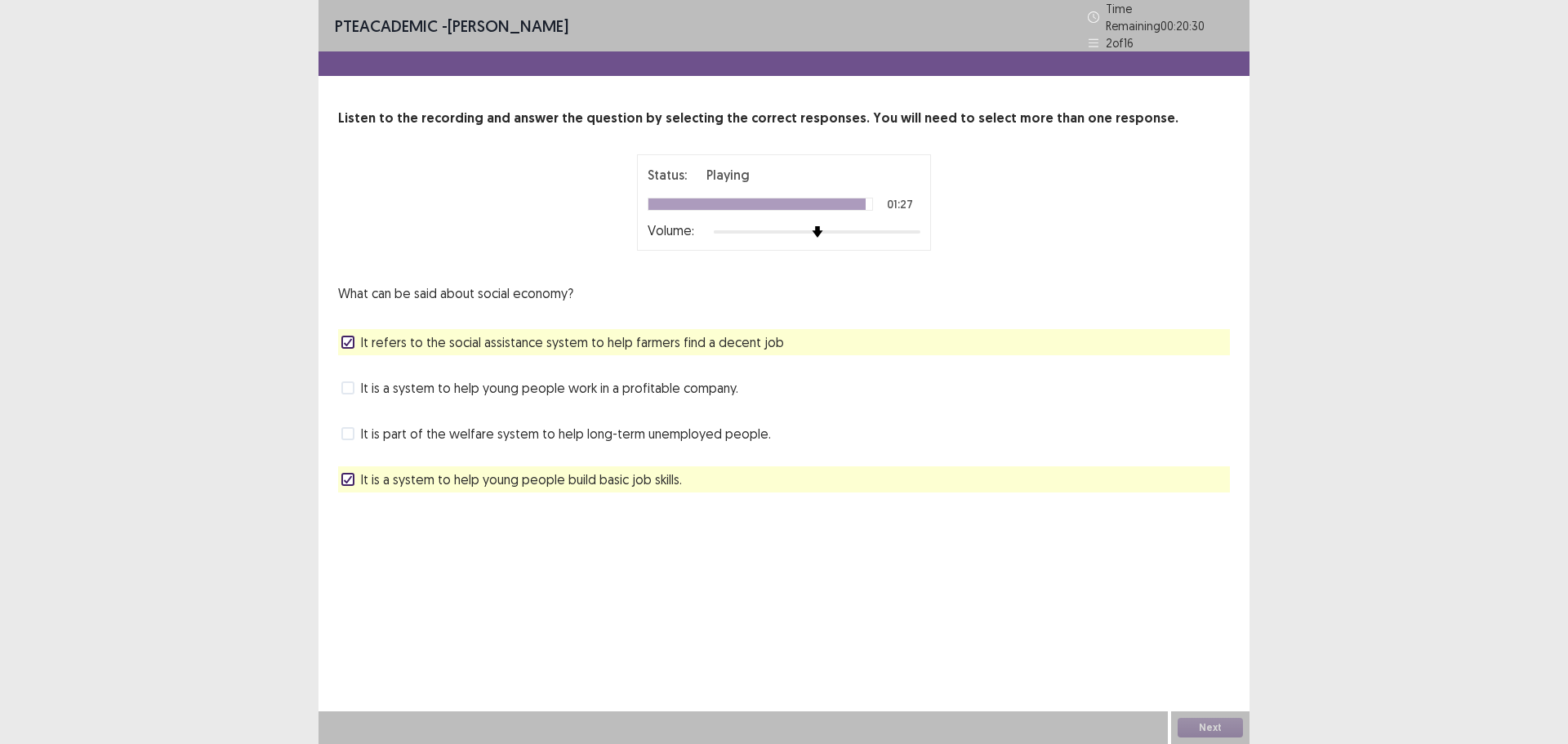
click at [1202, 727] on div "Next" at bounding box center [1210, 728] width 79 height 33
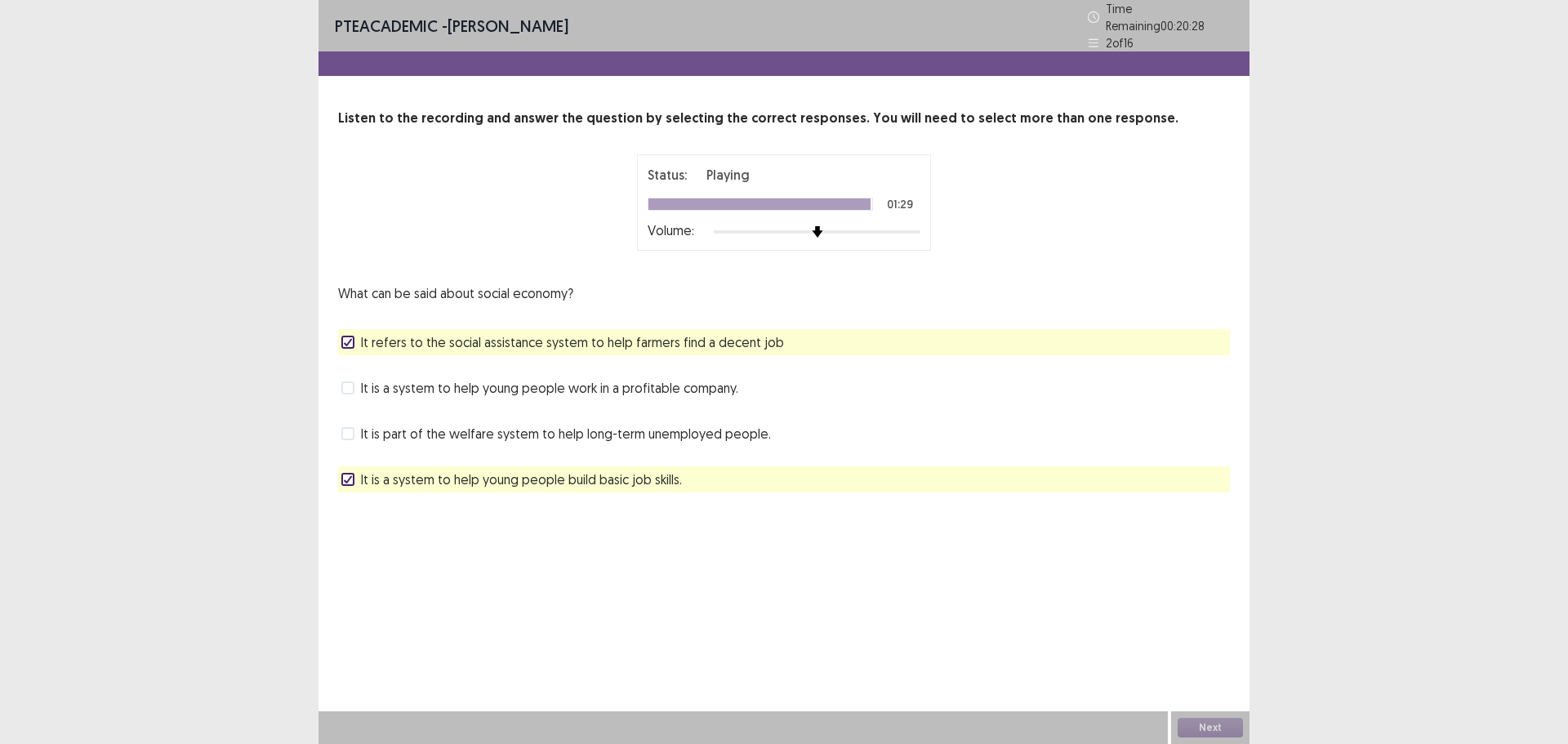
click at [1202, 727] on div "Next" at bounding box center [1210, 728] width 79 height 33
click at [1205, 728] on div "Next" at bounding box center [1210, 728] width 79 height 33
click at [1207, 726] on button "Next" at bounding box center [1210, 728] width 65 height 19
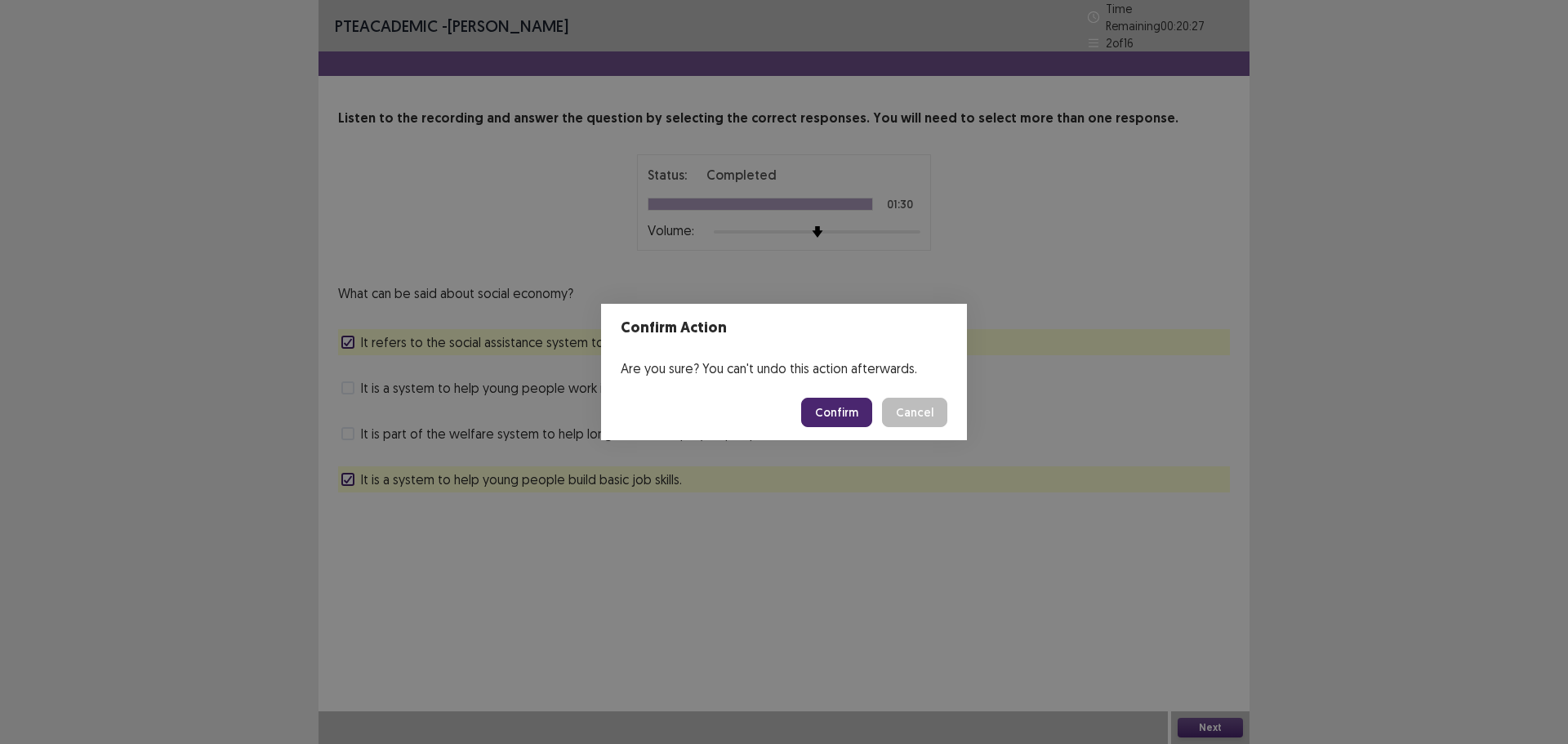
click at [861, 408] on button "Confirm" at bounding box center [837, 413] width 71 height 29
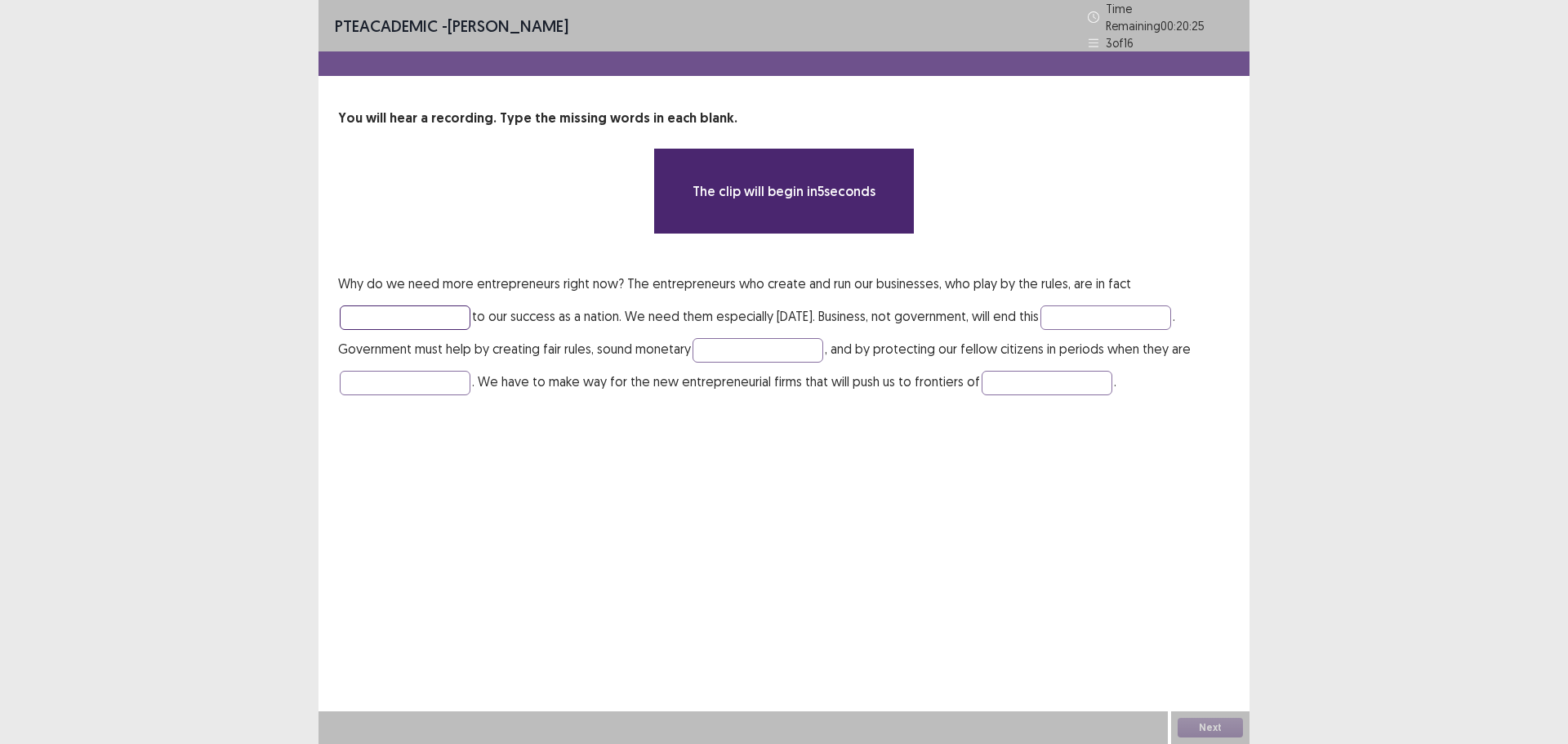
click at [413, 306] on input "text" at bounding box center [404, 318] width 131 height 25
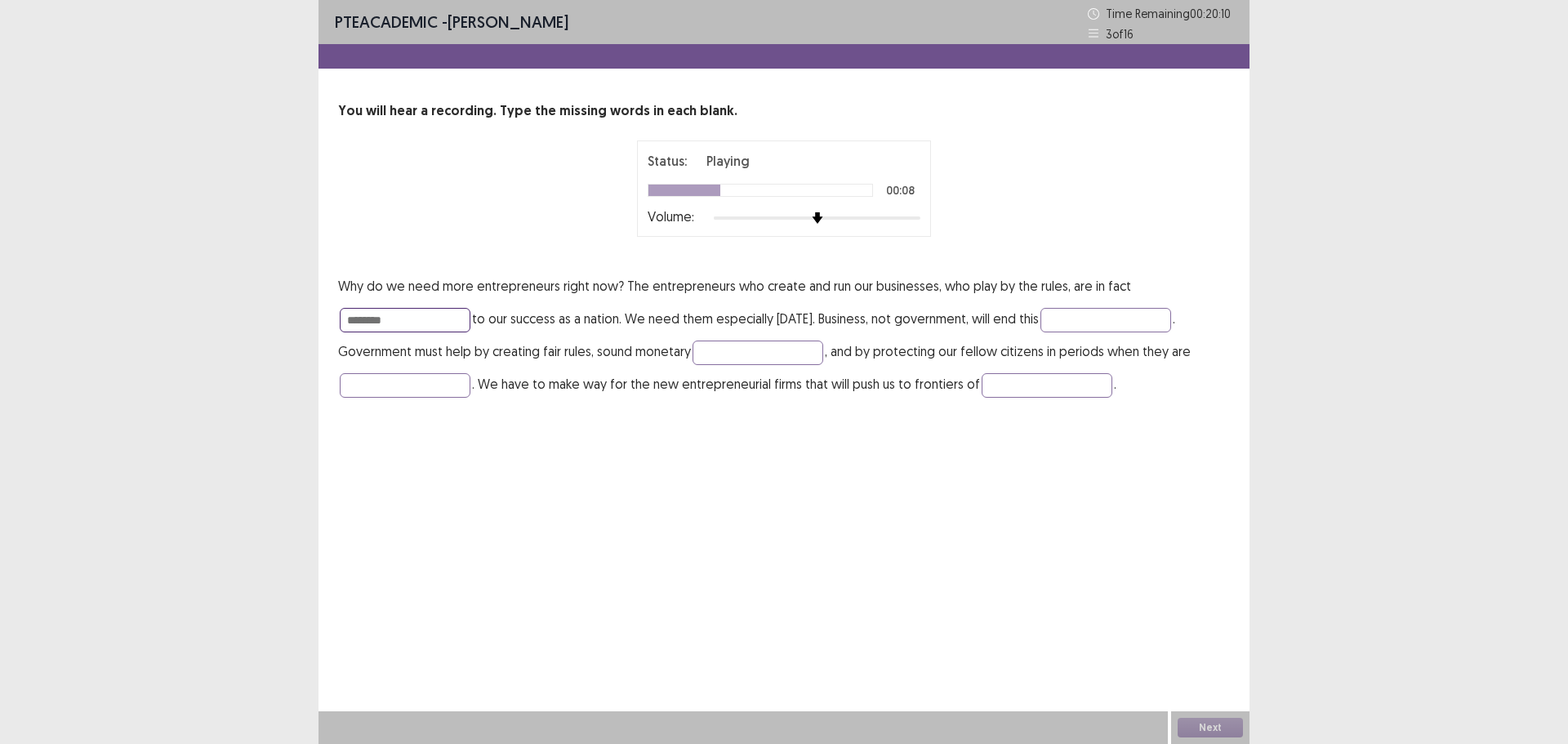
type input "********"
type input "******"
type input "*******"
type input "**********"
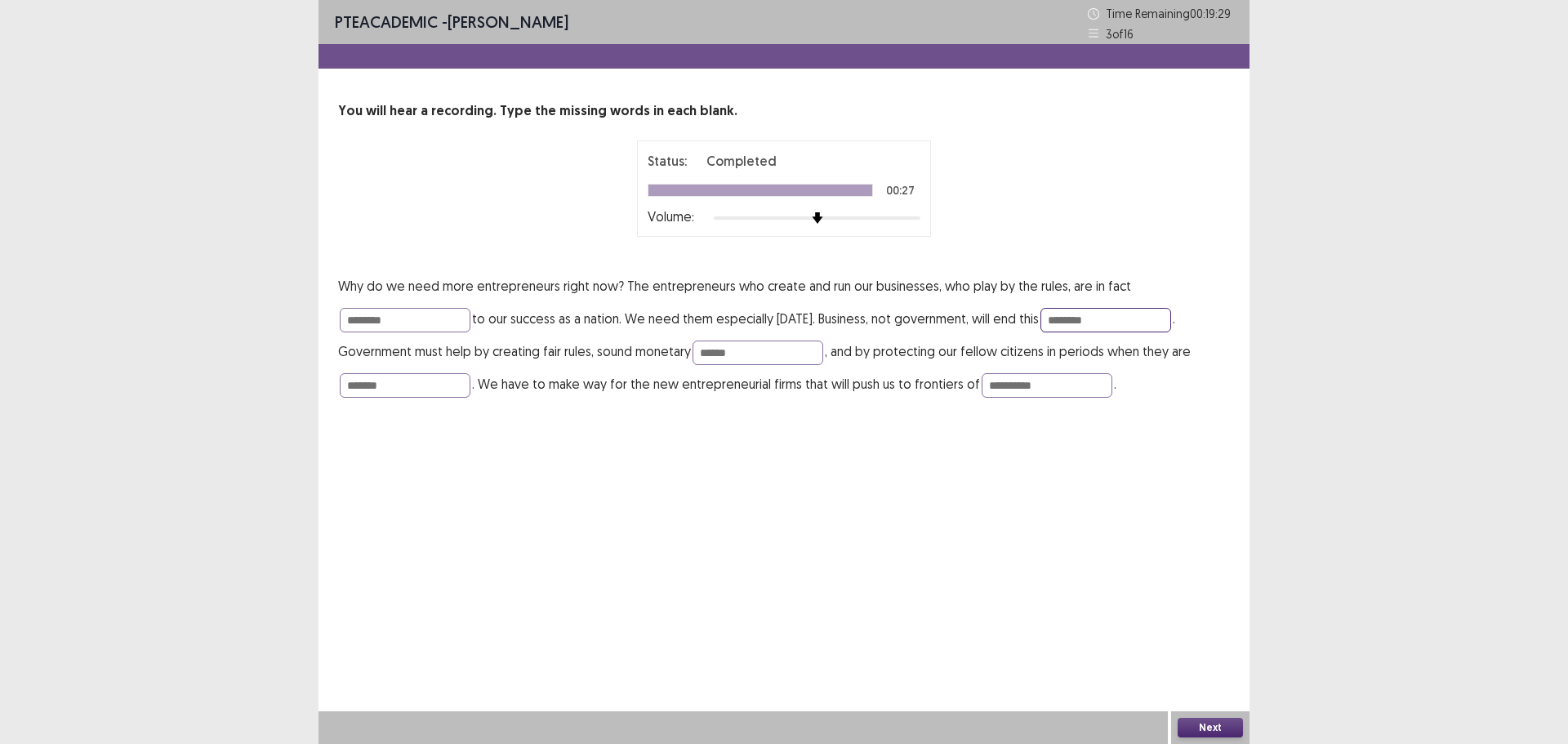
click at [1101, 324] on input "********" at bounding box center [1106, 320] width 131 height 25
drag, startPoint x: 1115, startPoint y: 317, endPoint x: 1047, endPoint y: 332, distance: 69.6
click at [1047, 332] on p "**********" at bounding box center [784, 335] width 892 height 131
click at [1061, 321] on input "*********" at bounding box center [1106, 320] width 131 height 25
type input "**********"
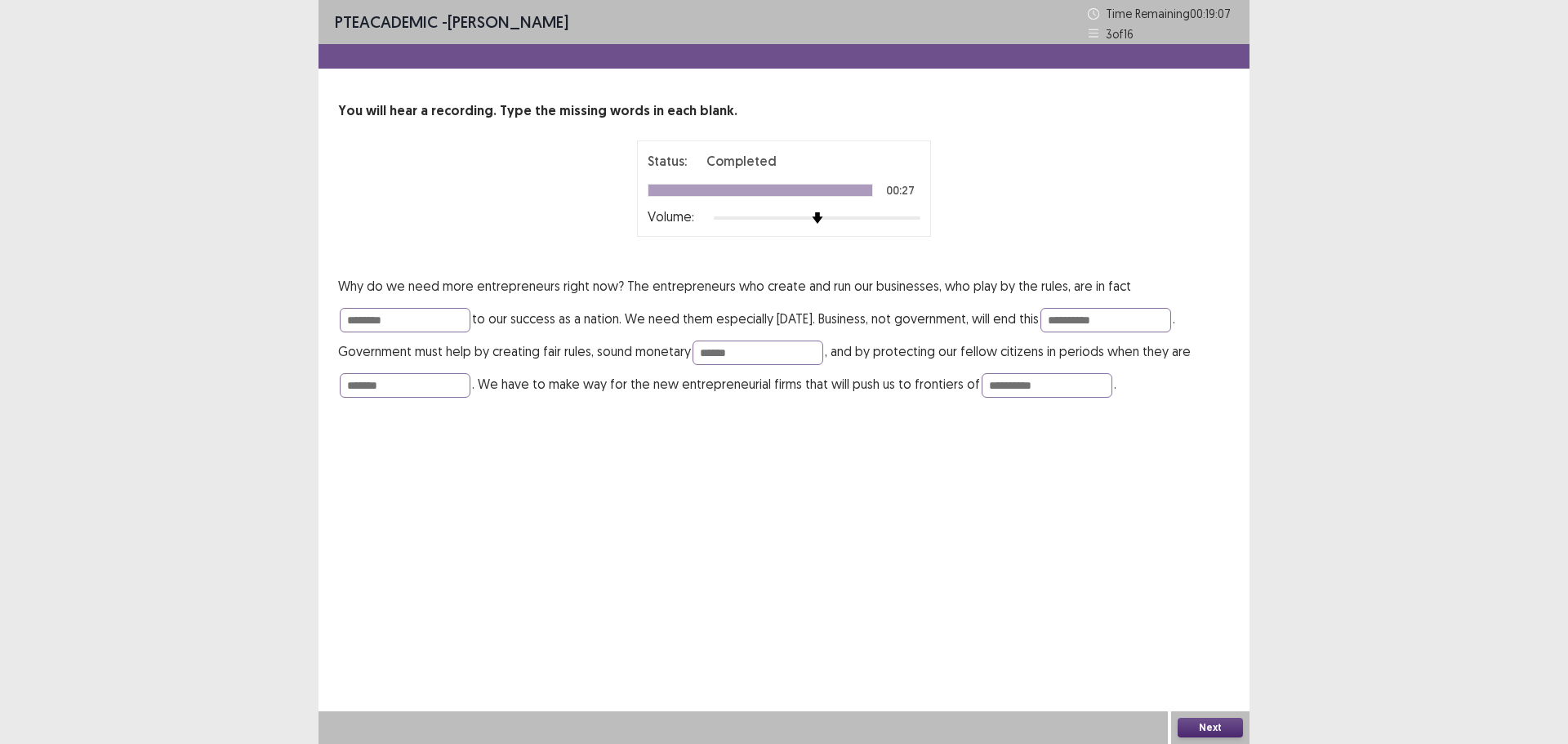
click at [1193, 737] on button "Next" at bounding box center [1210, 728] width 65 height 19
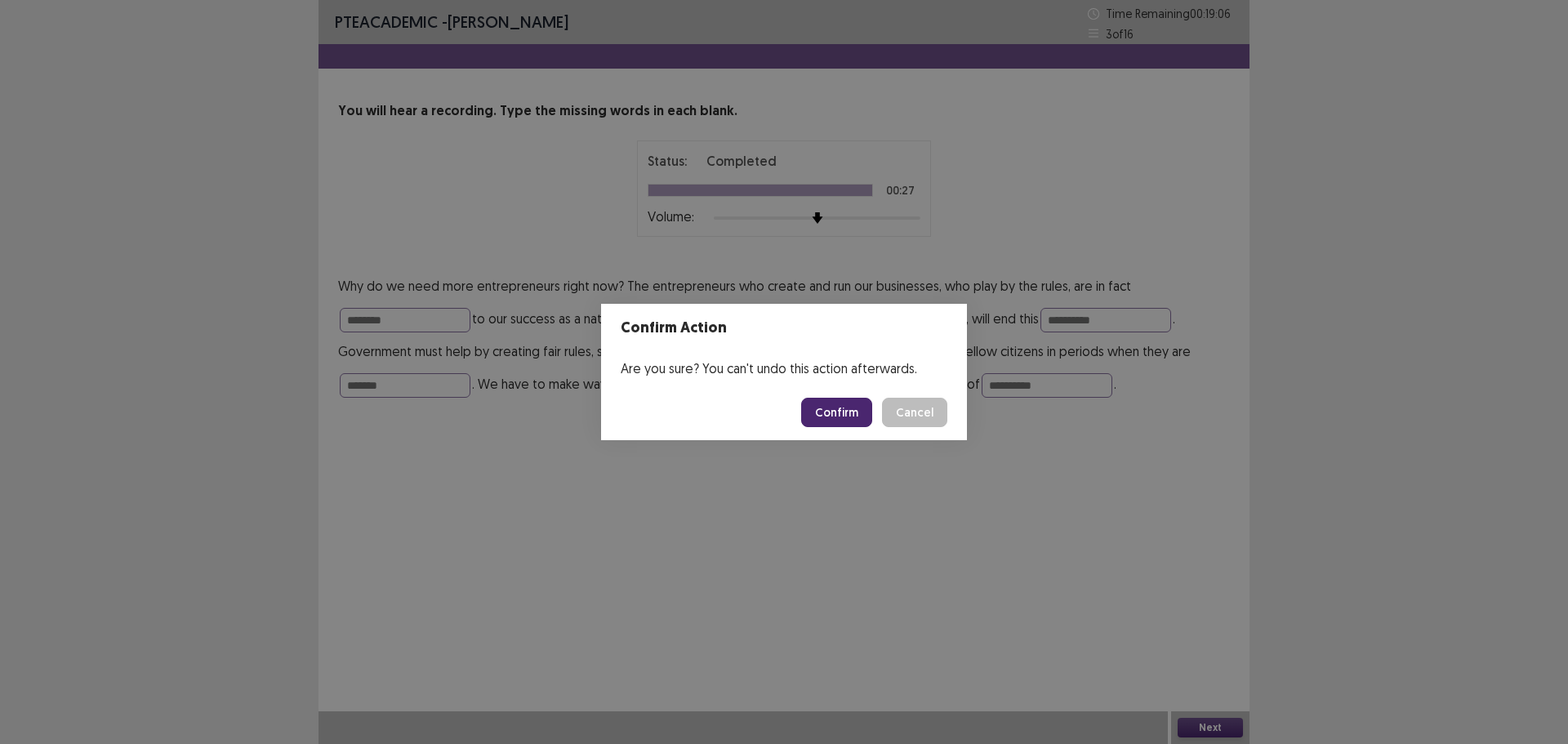
click at [843, 413] on button "Confirm" at bounding box center [837, 413] width 71 height 29
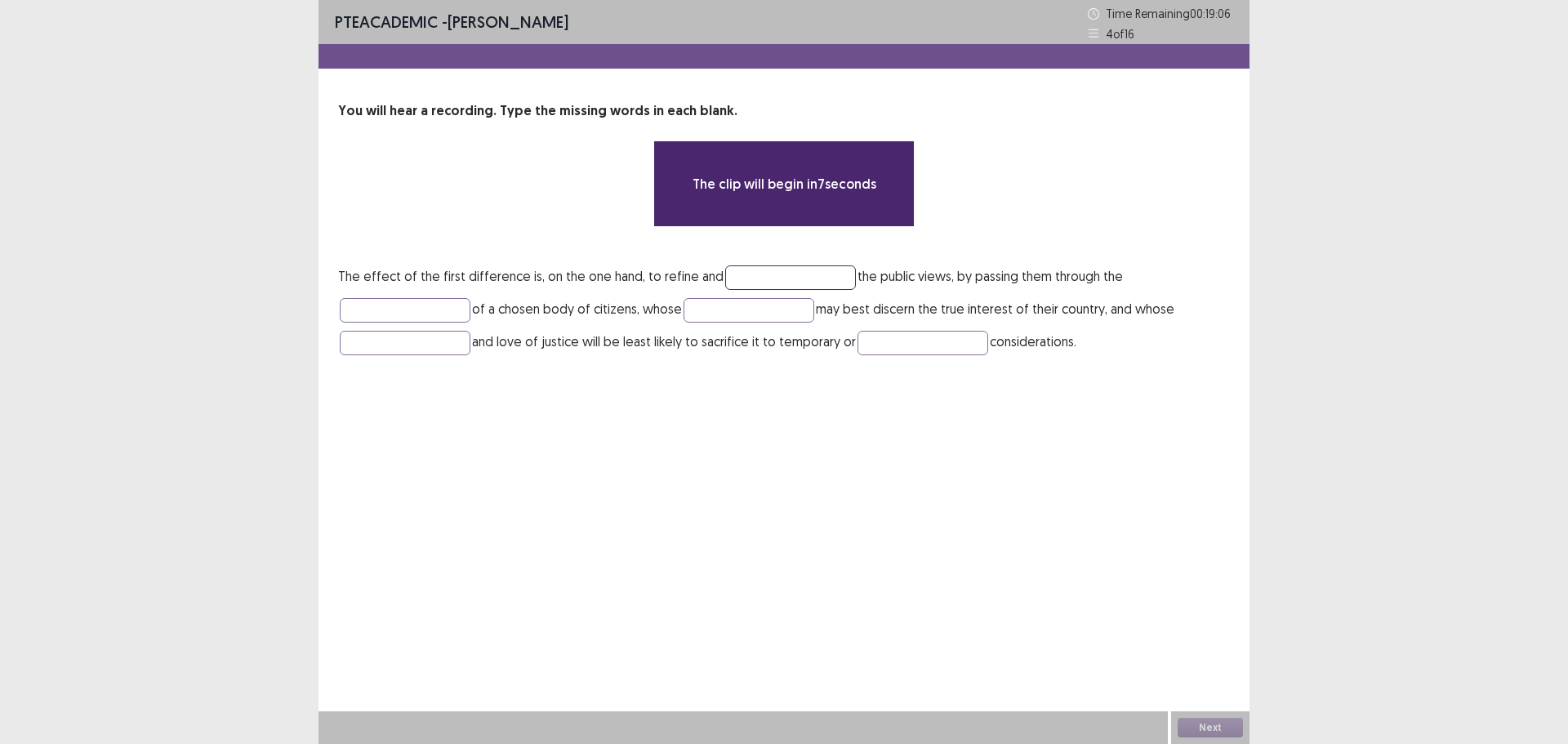
click at [726, 274] on input "text" at bounding box center [790, 277] width 131 height 25
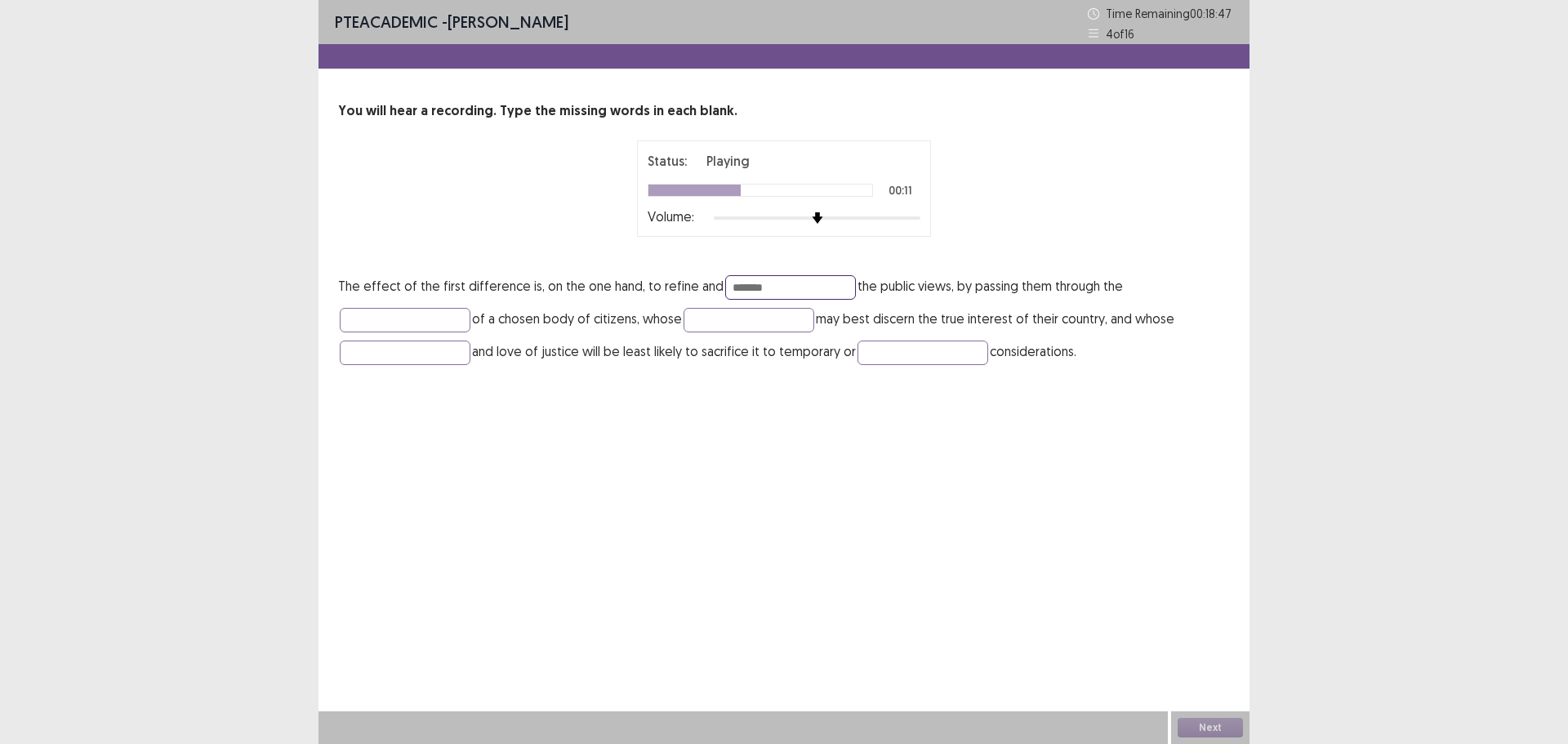
type input "*******"
type input "******"
type input "**********"
type input "*******"
click at [1195, 726] on button "Next" at bounding box center [1210, 728] width 65 height 19
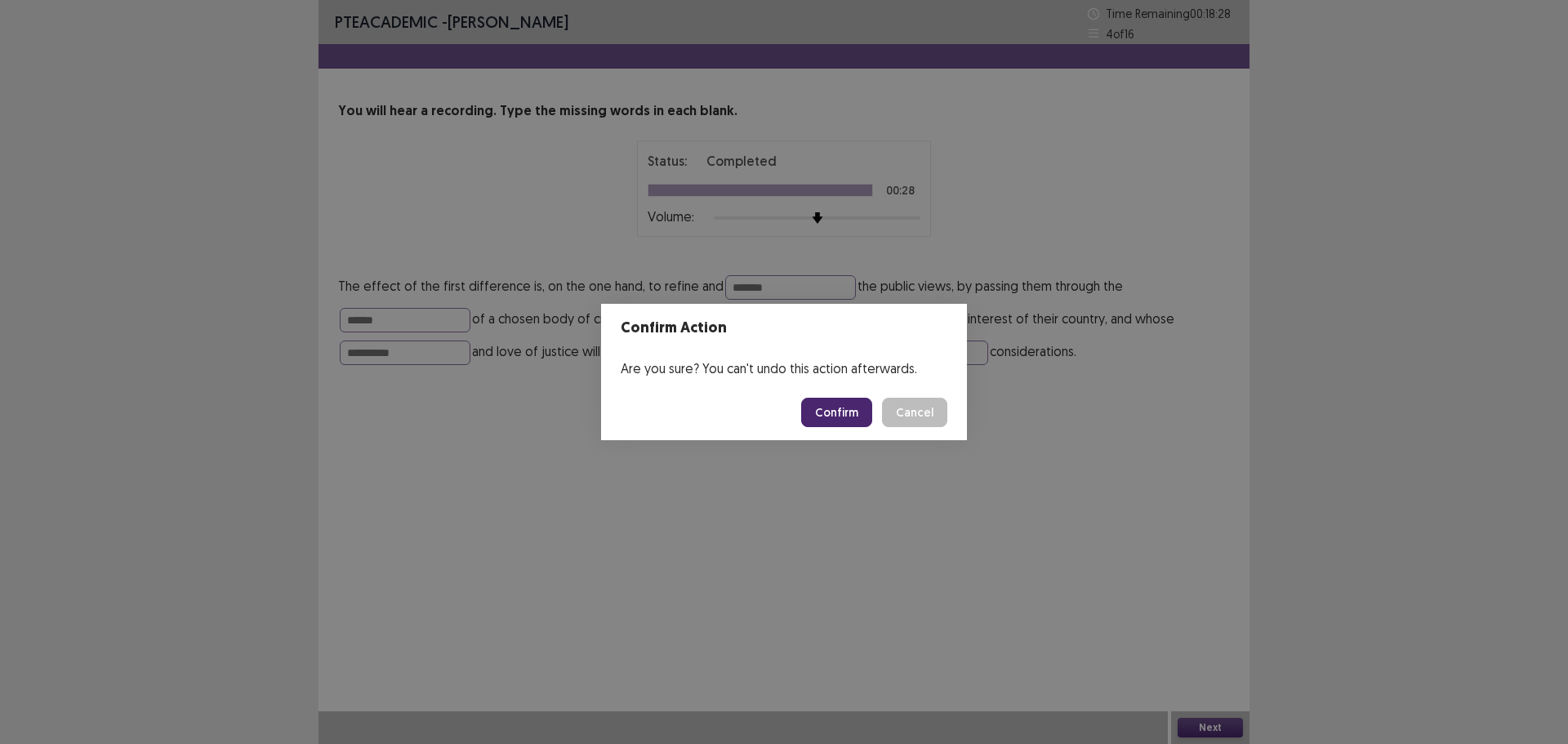
click at [827, 431] on footer "Confirm Cancel" at bounding box center [784, 413] width 366 height 56
click at [843, 402] on button "Confirm" at bounding box center [837, 413] width 71 height 29
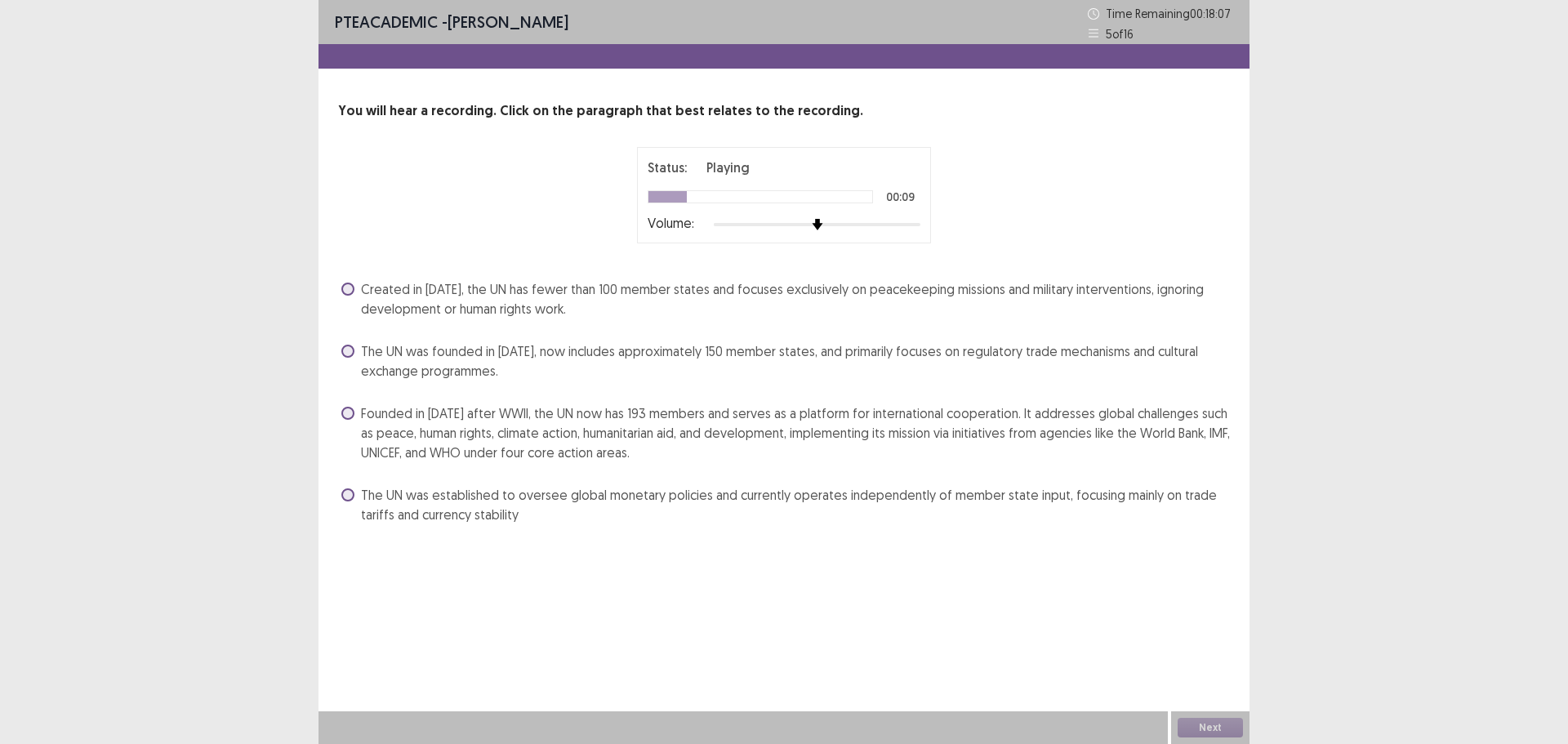
click at [526, 416] on span "Founded in [DATE] after WWII, the UN now has 193 members and serves as a platfo…" at bounding box center [796, 433] width 869 height 59
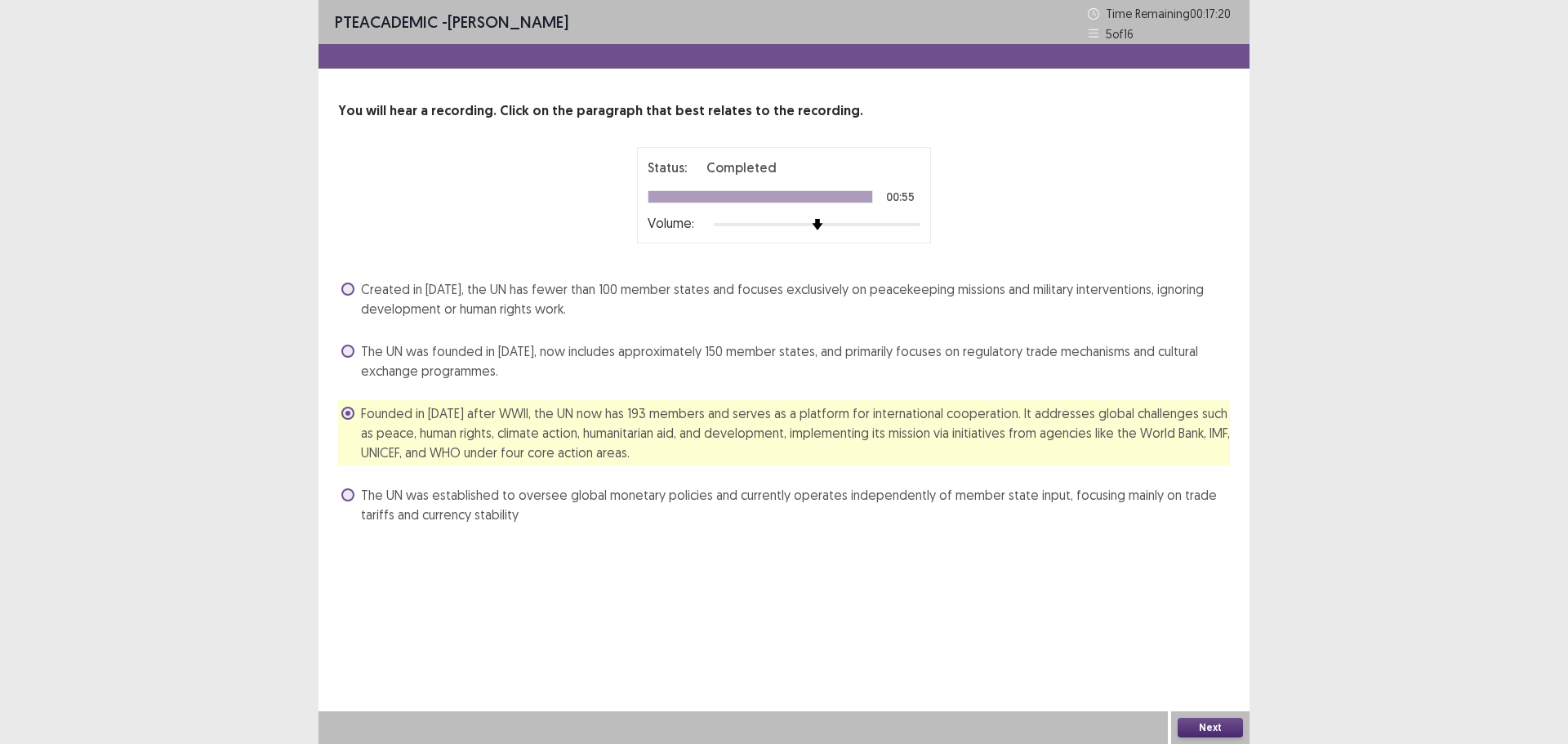
click at [1191, 722] on button "Next" at bounding box center [1210, 728] width 65 height 19
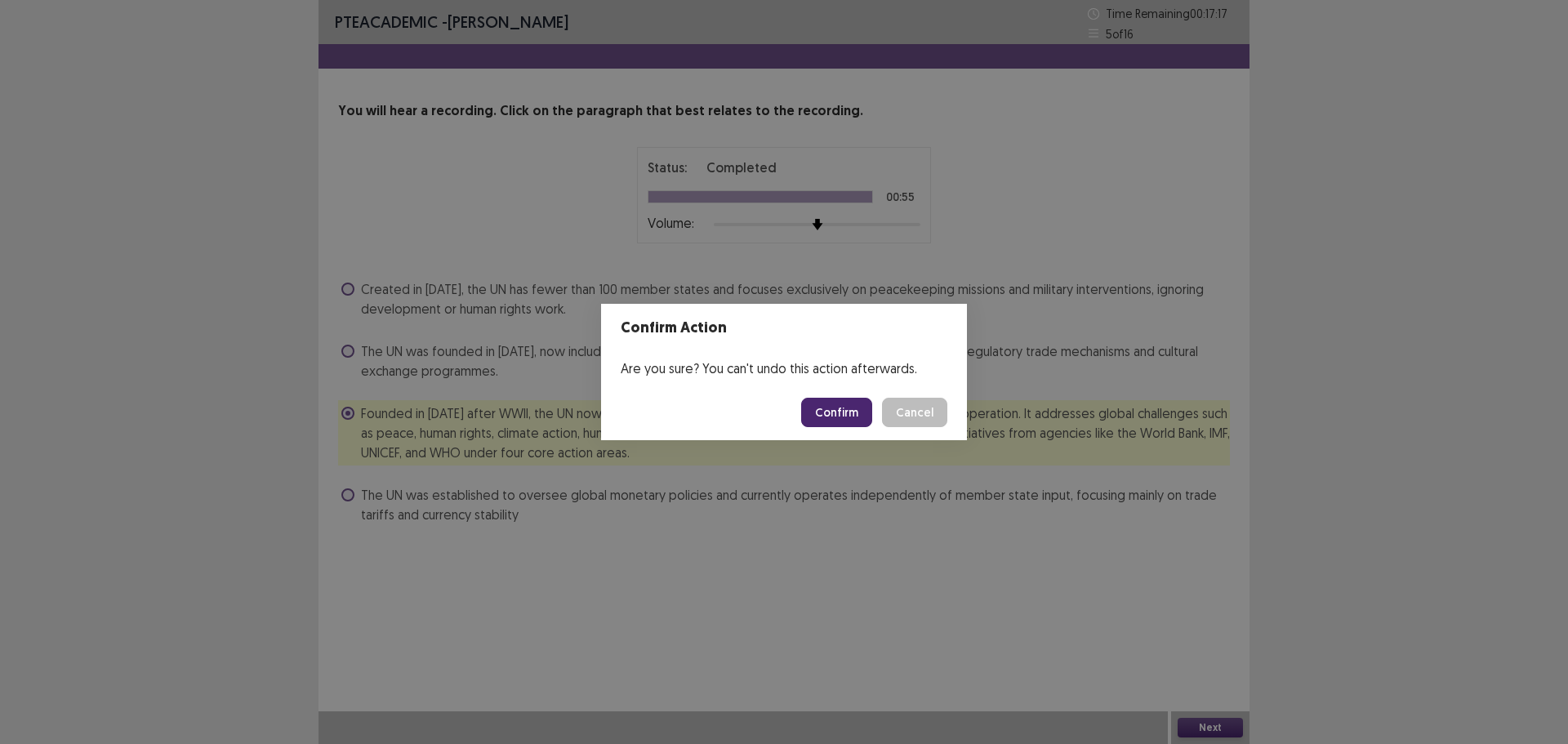
click at [899, 412] on button "Cancel" at bounding box center [914, 413] width 65 height 29
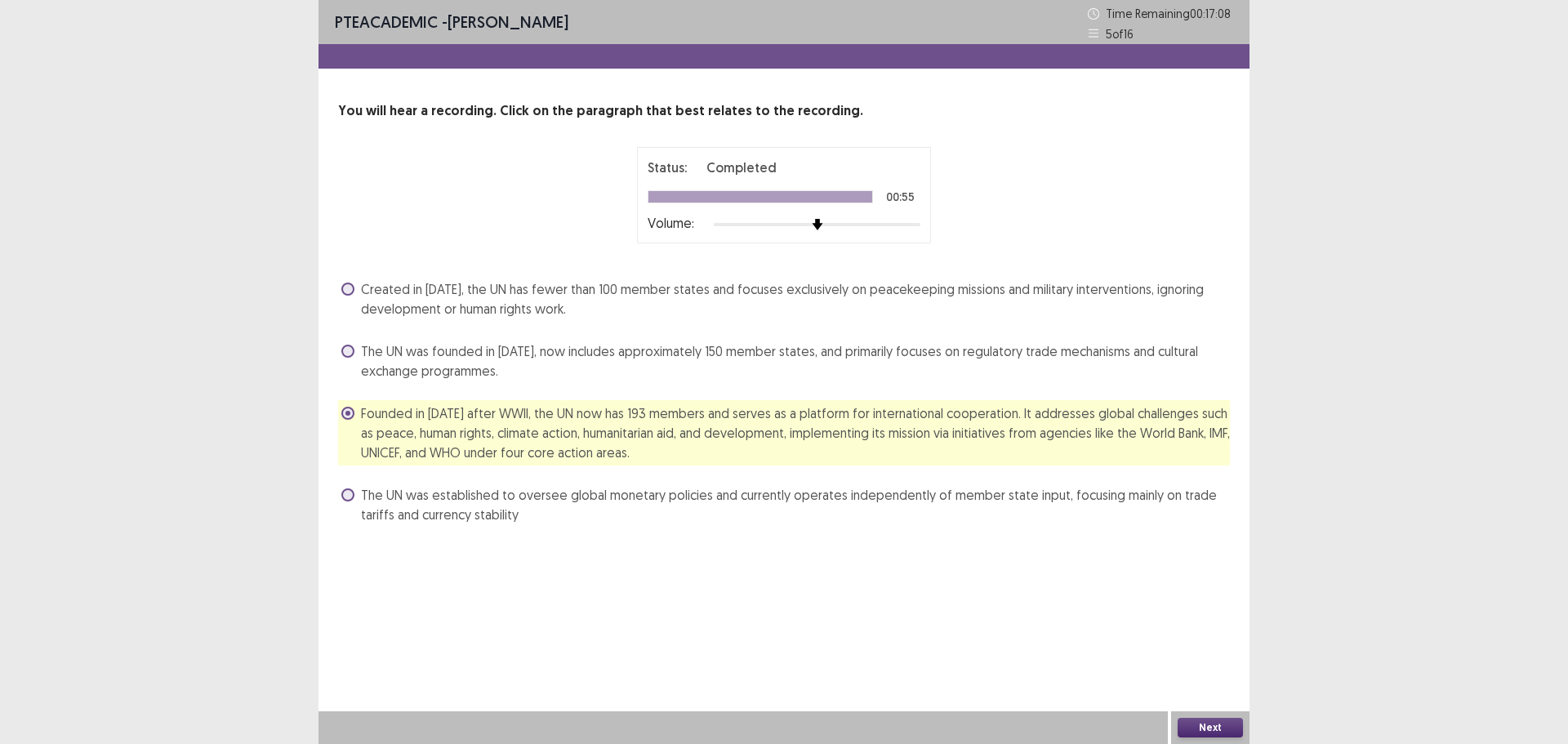
click at [1205, 731] on button "Next" at bounding box center [1210, 728] width 65 height 19
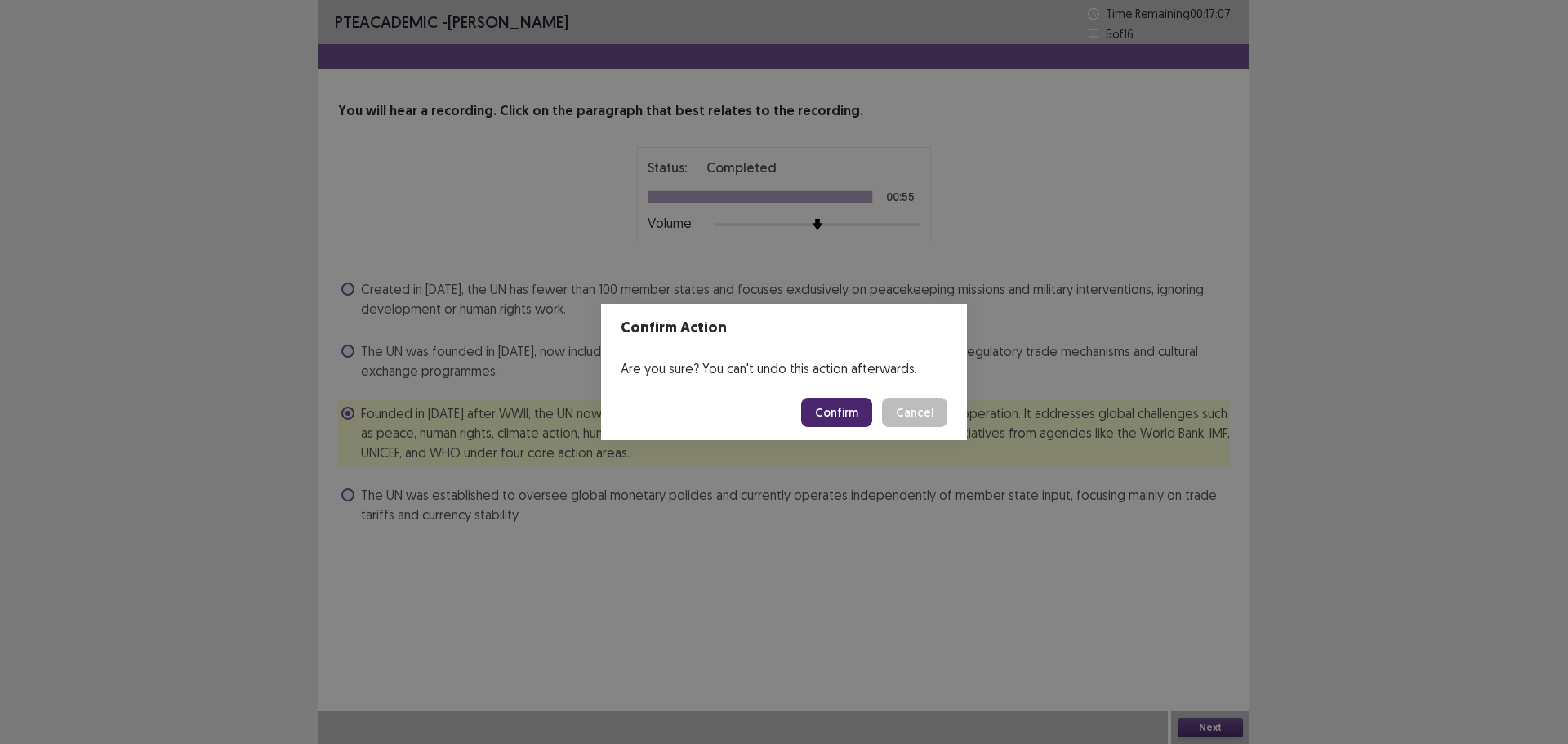
click at [828, 420] on button "Confirm" at bounding box center [837, 413] width 71 height 29
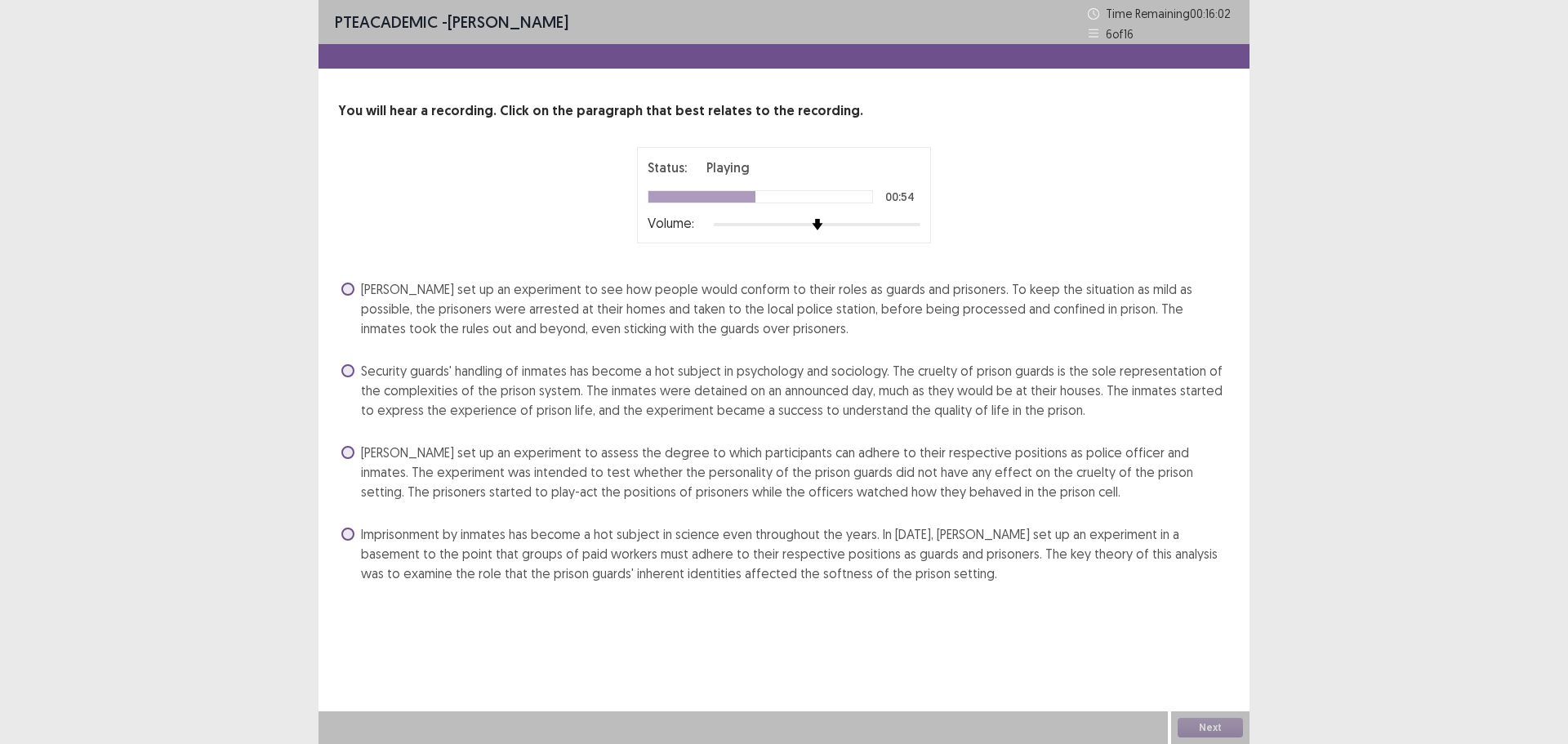
click at [943, 309] on span "[PERSON_NAME] set up an experiment to see how people would conform to their rol…" at bounding box center [796, 308] width 869 height 59
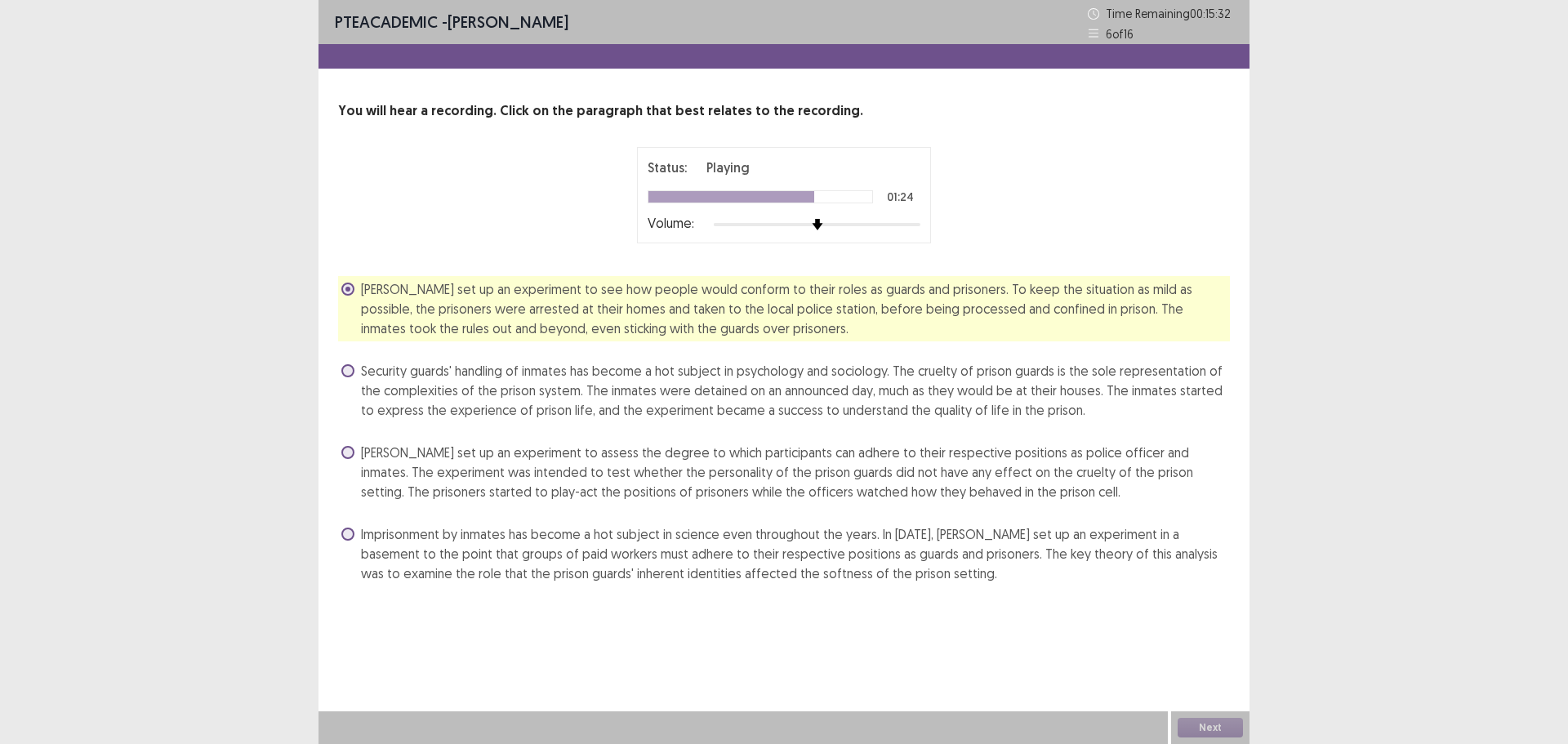
click at [988, 508] on div "[PERSON_NAME] set up an experiment to see how people would conform to their rol…" at bounding box center [784, 431] width 892 height 310
click at [896, 490] on span "[PERSON_NAME] set up an experiment to assess the degree to which participants c…" at bounding box center [796, 472] width 869 height 59
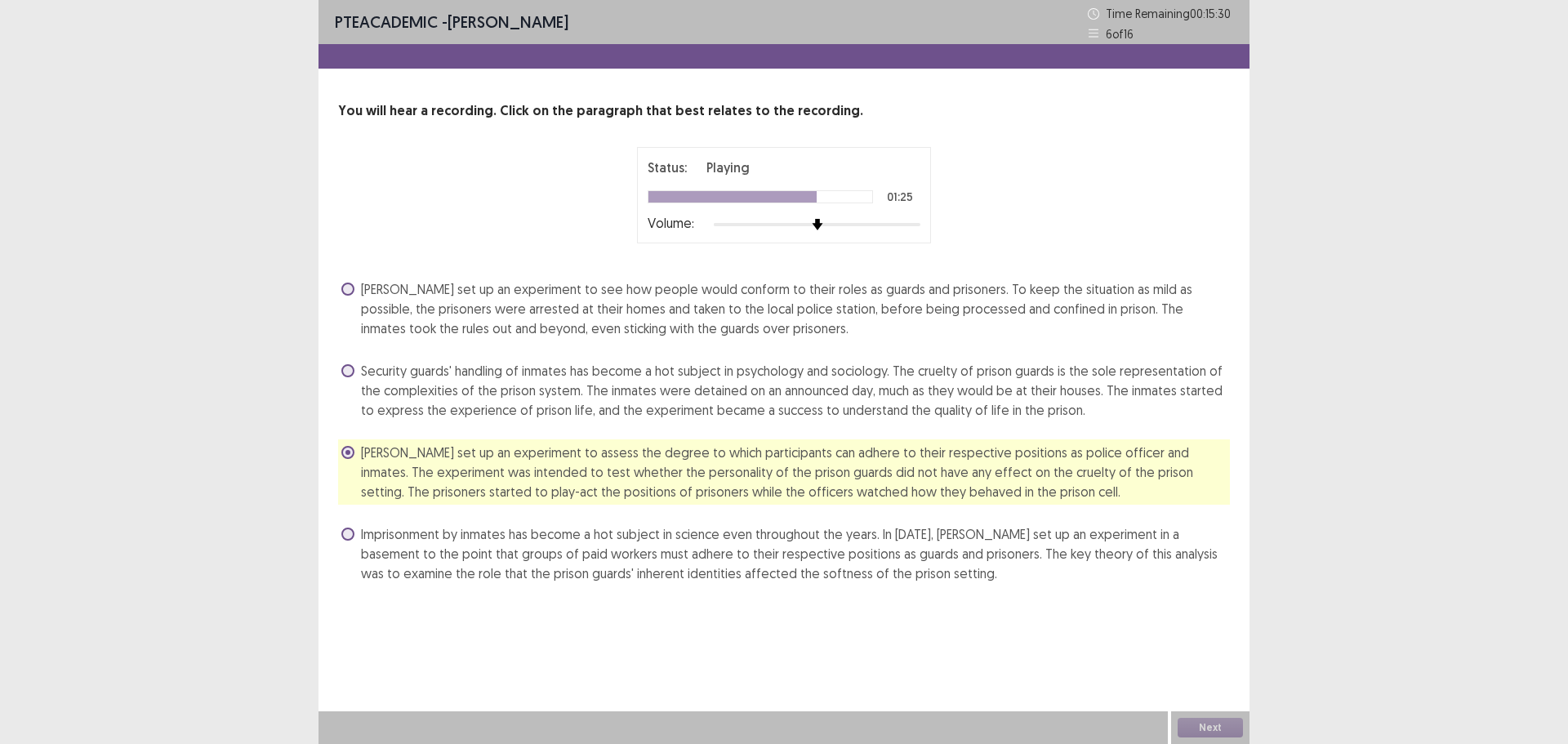
click at [769, 325] on span "[PERSON_NAME] set up an experiment to see how people would conform to their rol…" at bounding box center [796, 308] width 869 height 59
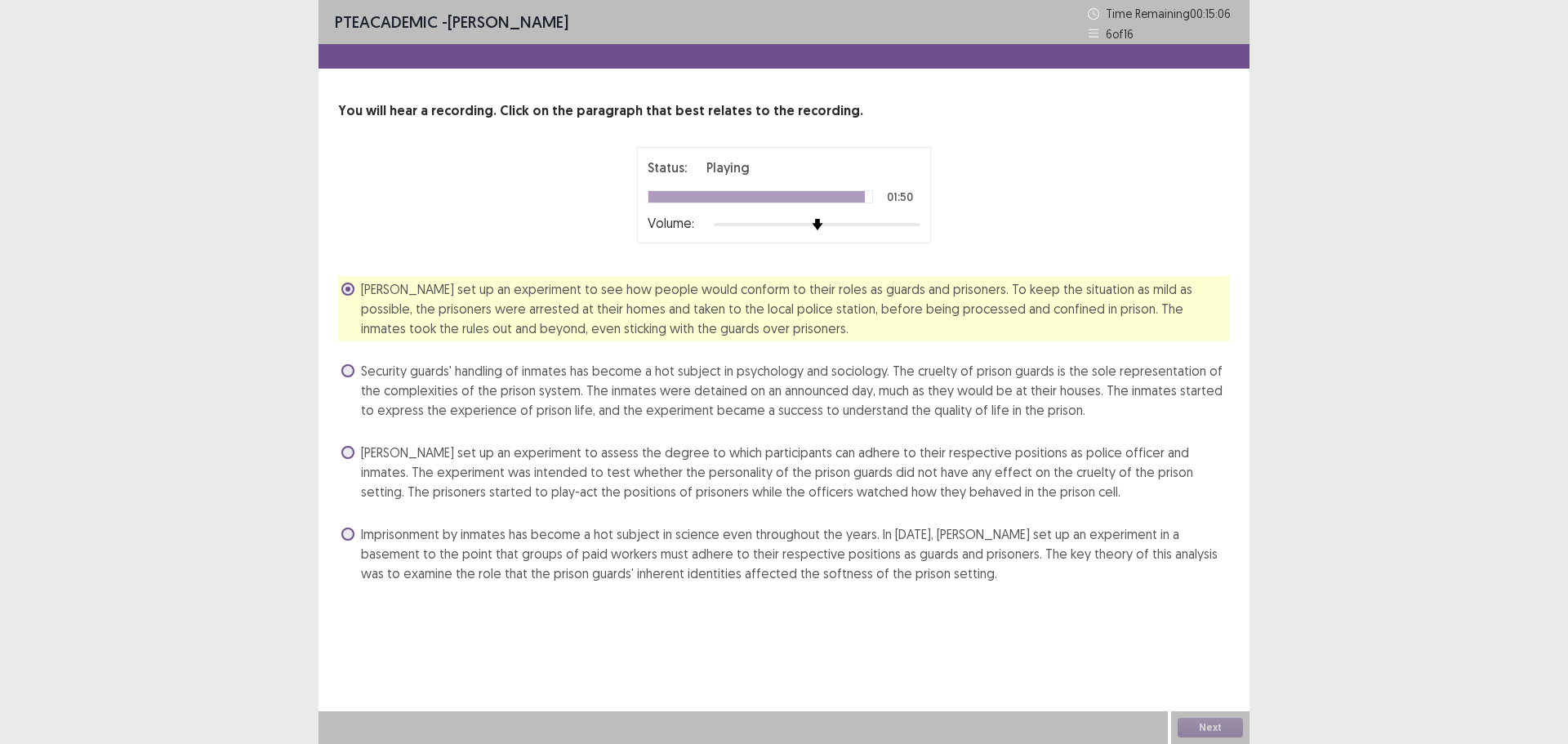
click at [1196, 722] on div "Next" at bounding box center [1210, 728] width 79 height 33
click at [1197, 721] on div "Next" at bounding box center [1210, 728] width 79 height 33
click at [1200, 726] on div "Next" at bounding box center [1210, 728] width 79 height 33
click at [1209, 730] on div "Next" at bounding box center [1210, 728] width 79 height 33
click at [1209, 730] on button "Next" at bounding box center [1210, 728] width 65 height 19
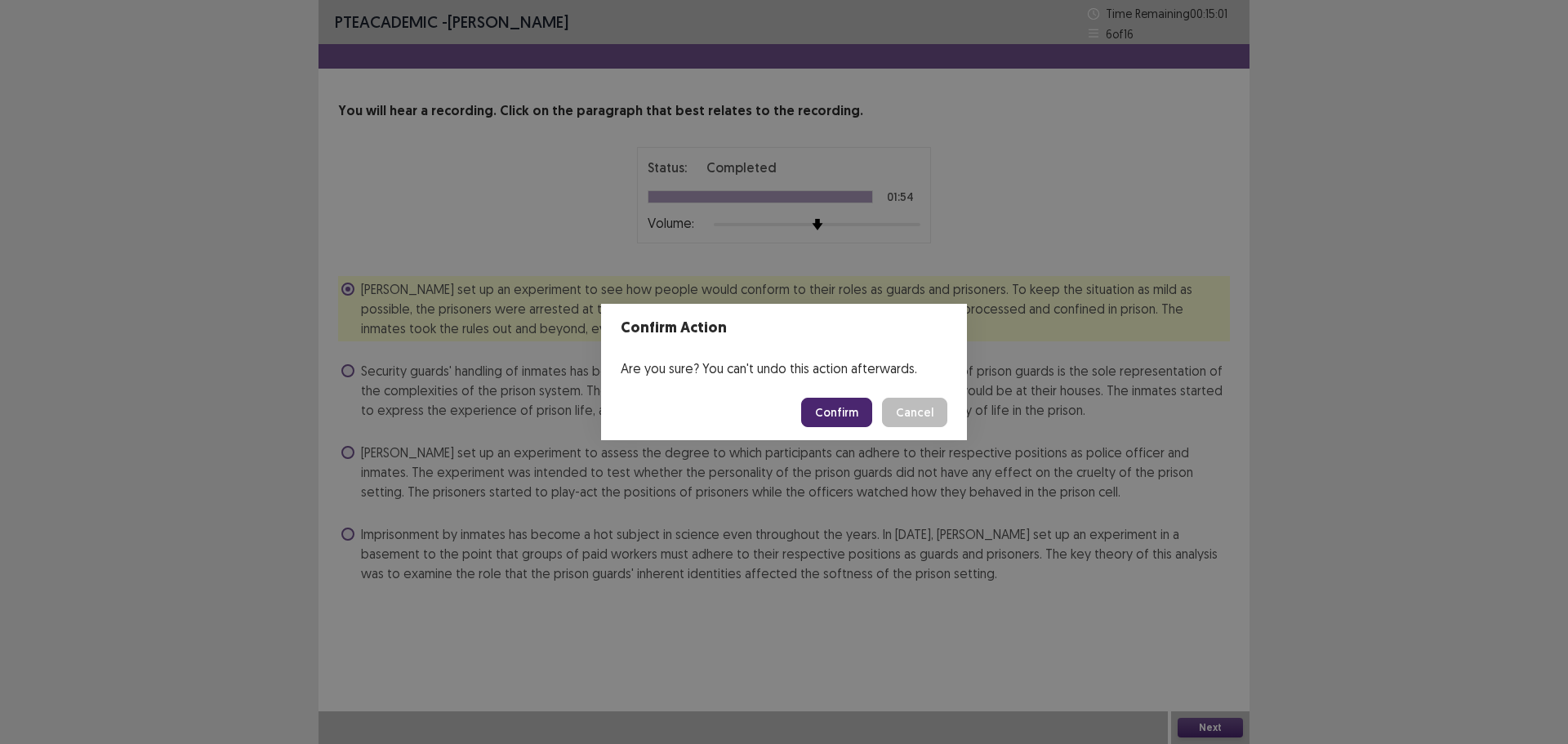
click at [839, 404] on button "Confirm" at bounding box center [837, 413] width 71 height 29
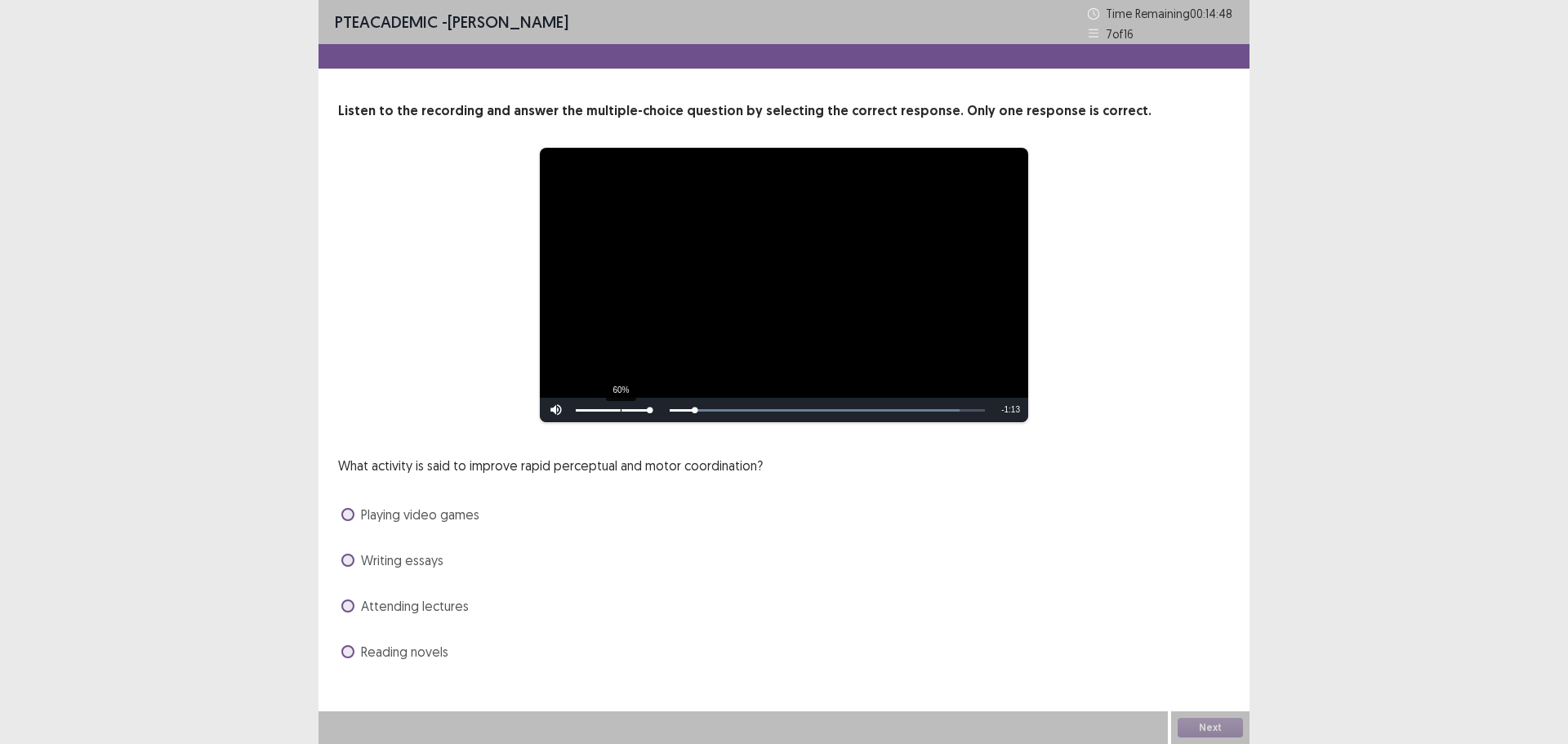
click at [621, 414] on div "60%" at bounding box center [612, 410] width 81 height 25
click at [619, 411] on div "58%" at bounding box center [613, 410] width 74 height 3
click at [424, 522] on span "Playing video games" at bounding box center [420, 514] width 118 height 19
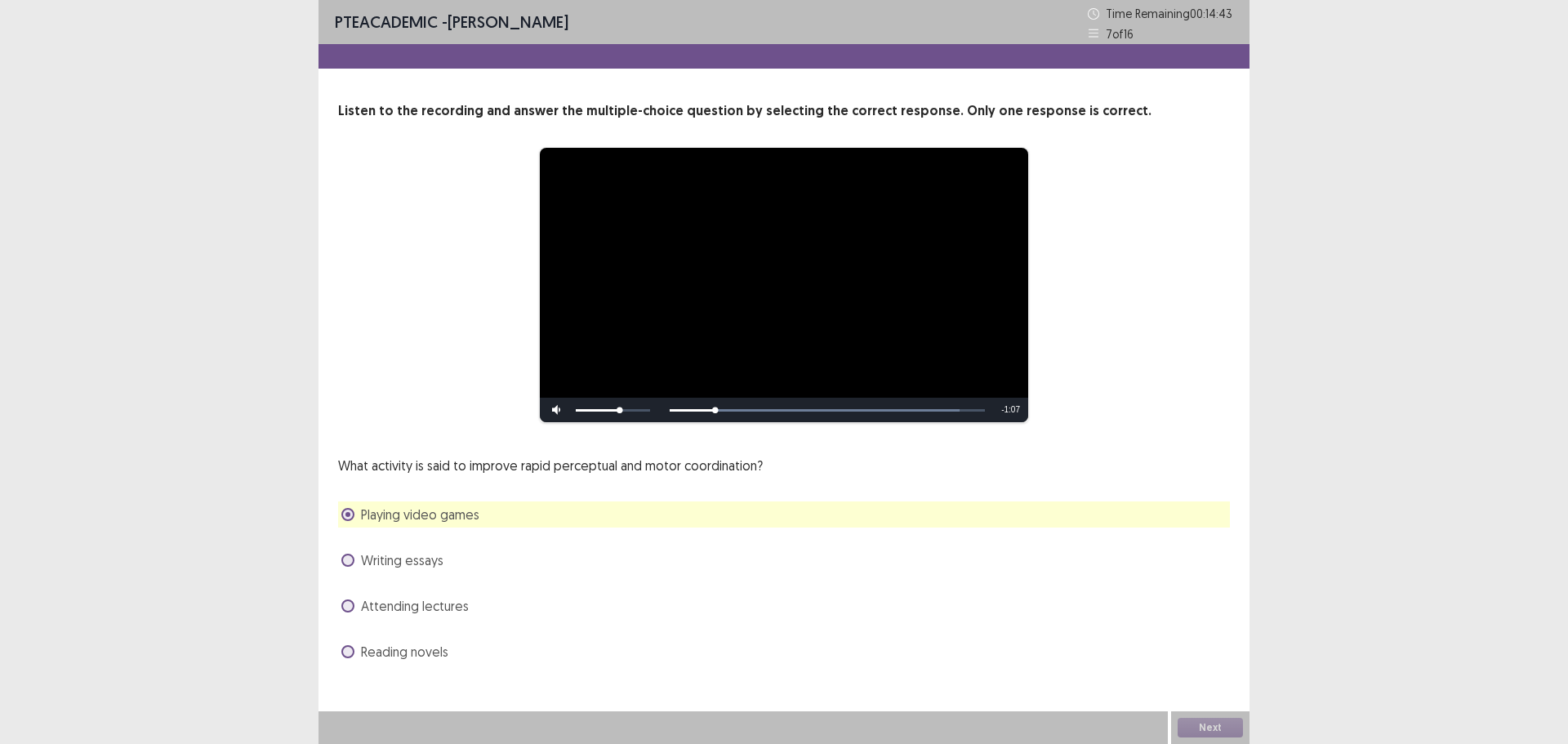
click at [553, 516] on div "Playing video games" at bounding box center [784, 514] width 892 height 27
click at [406, 577] on div "What activity is said to improve rapid perceptual and motor coordination? Playi…" at bounding box center [784, 560] width 892 height 210
click at [406, 568] on span "Writing essays" at bounding box center [403, 560] width 82 height 19
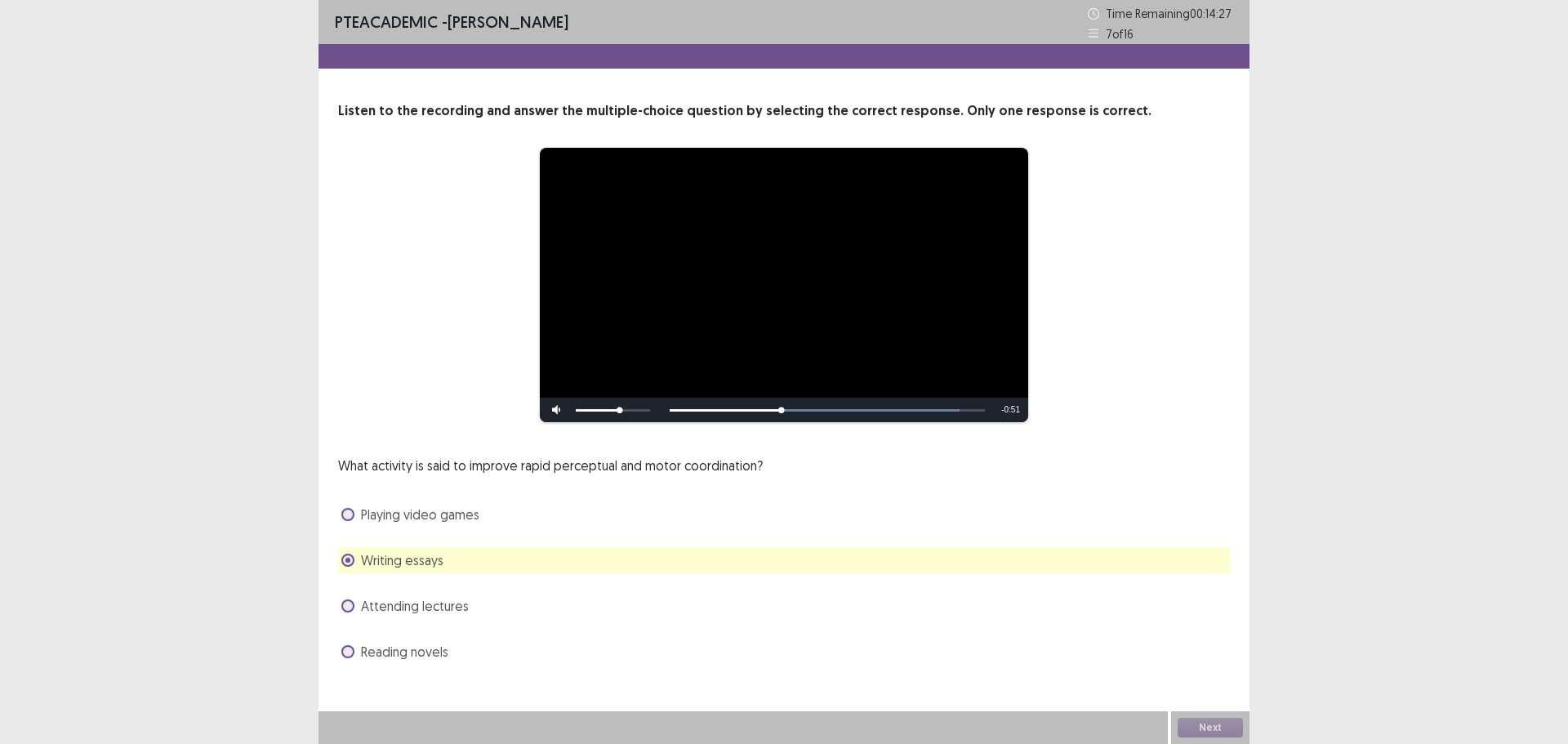
click at [417, 512] on span "Playing video games" at bounding box center [420, 514] width 118 height 19
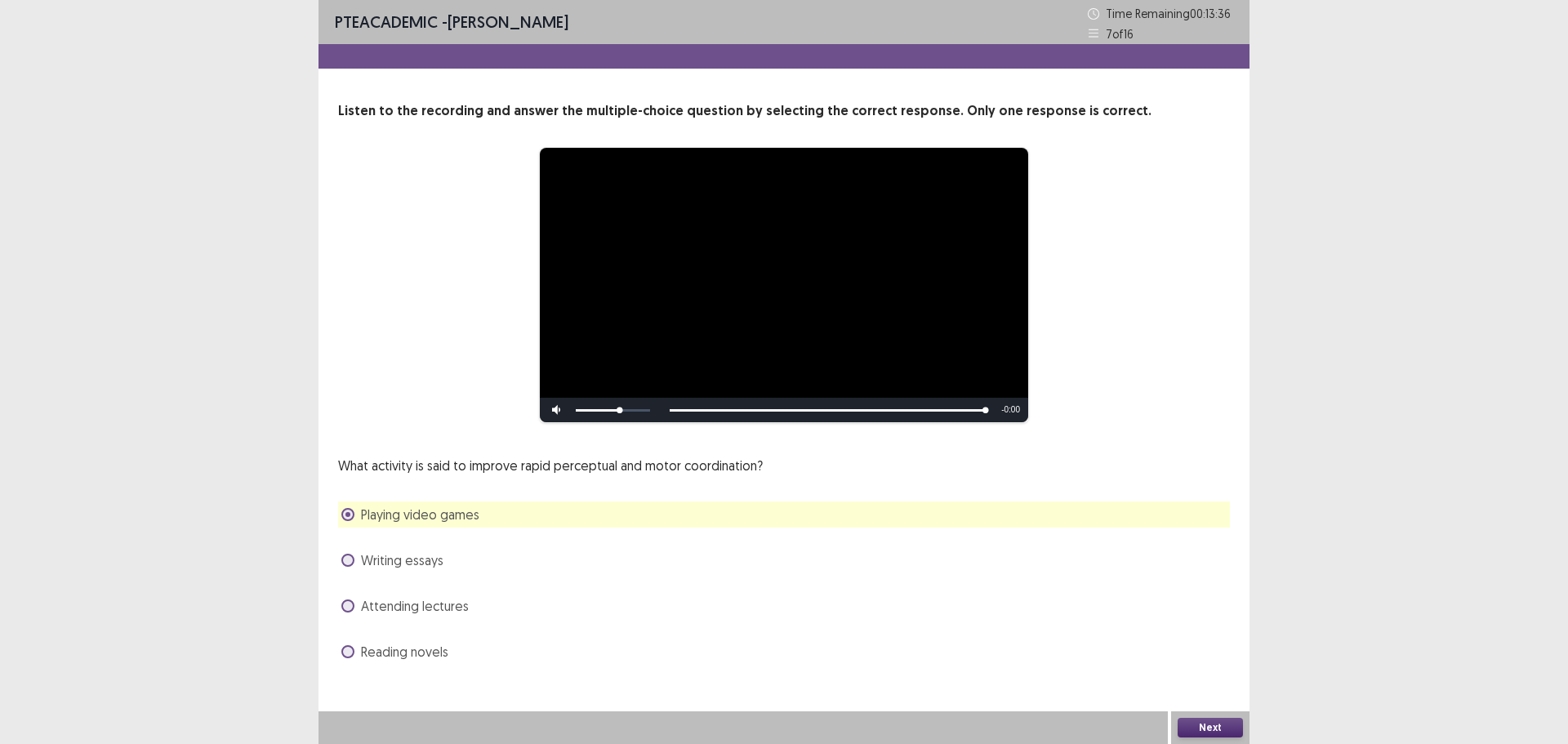
click at [1217, 728] on button "Next" at bounding box center [1210, 728] width 65 height 19
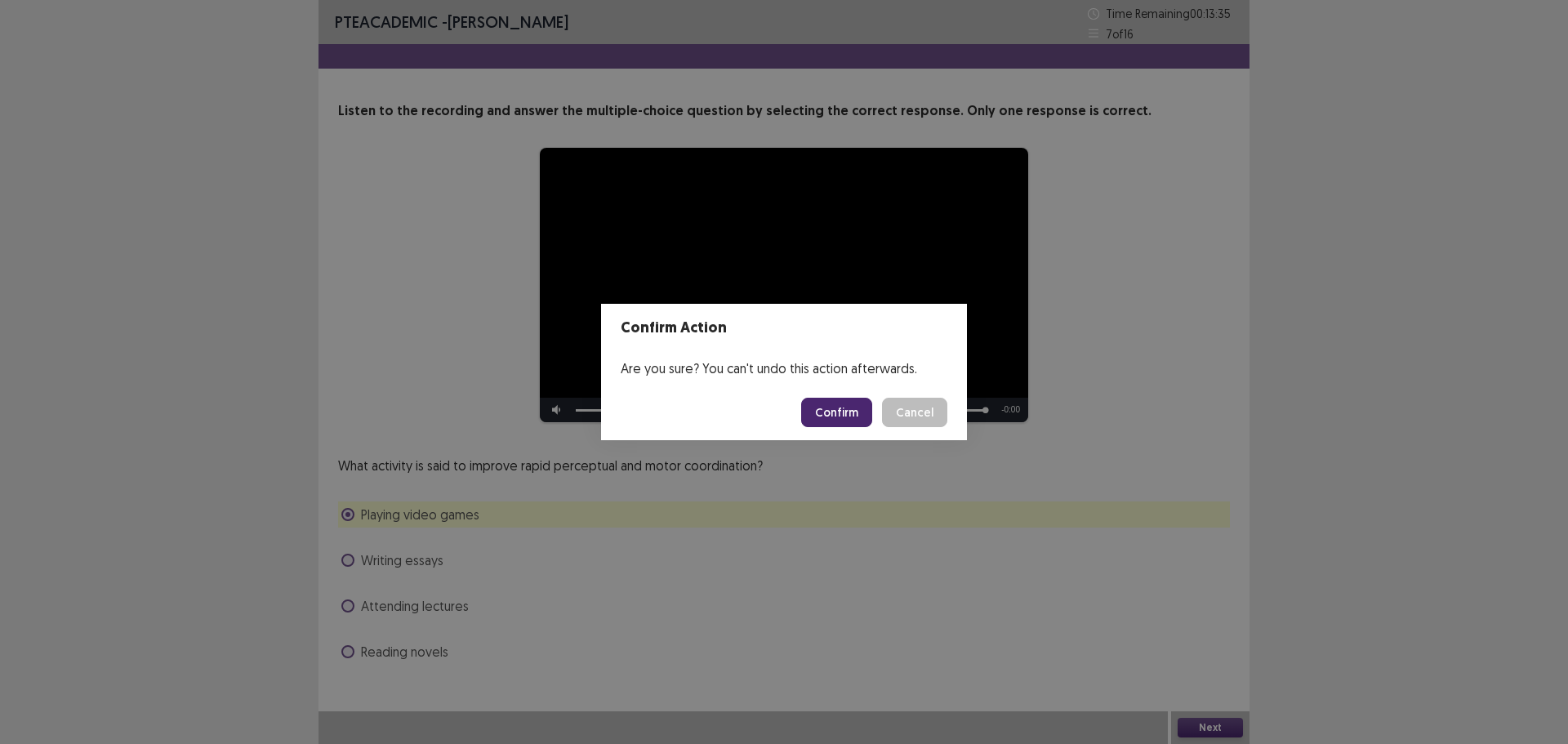
click at [851, 416] on button "Confirm" at bounding box center [837, 413] width 71 height 29
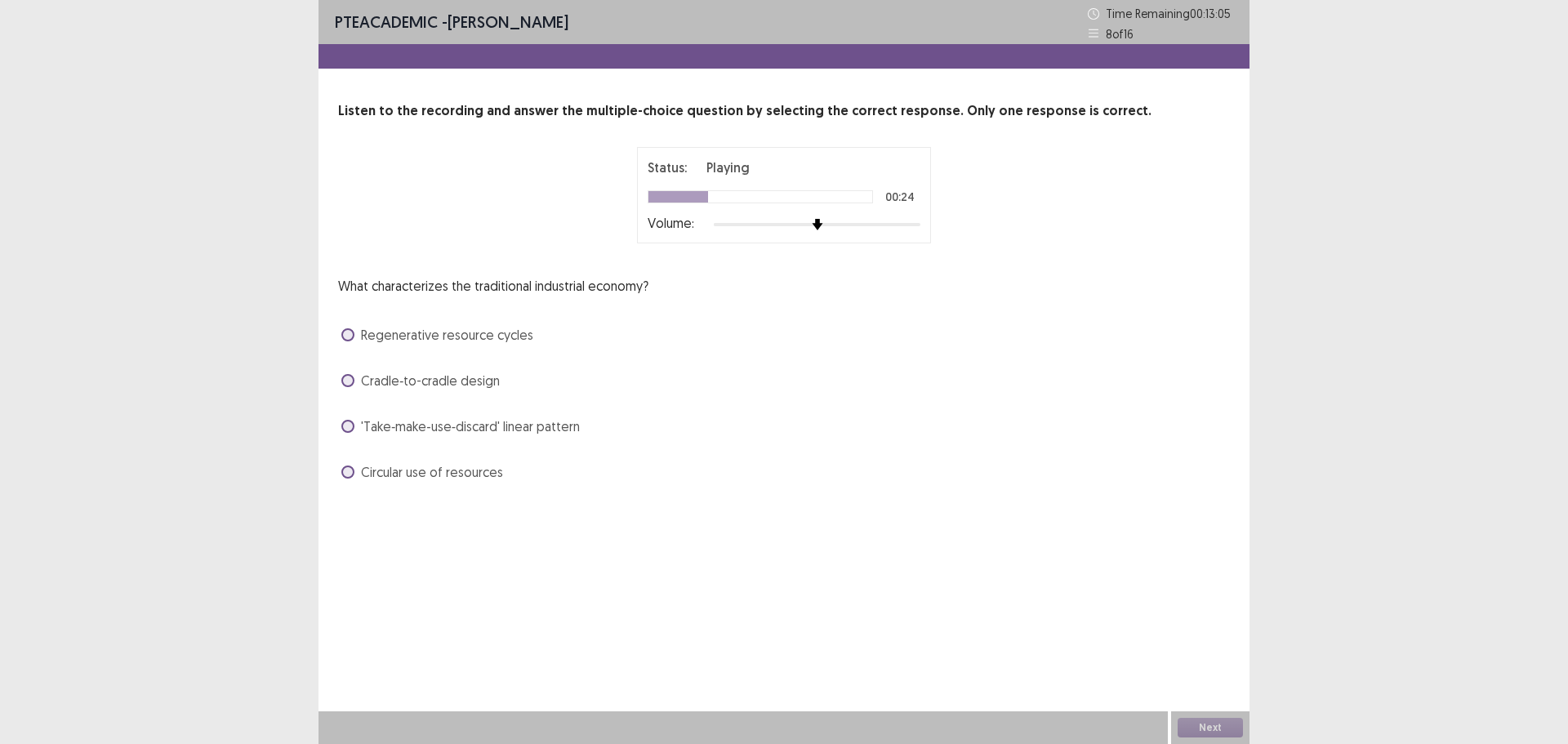
click at [389, 424] on span "'Take‑make‑use‑discard' linear pattern" at bounding box center [470, 426] width 219 height 19
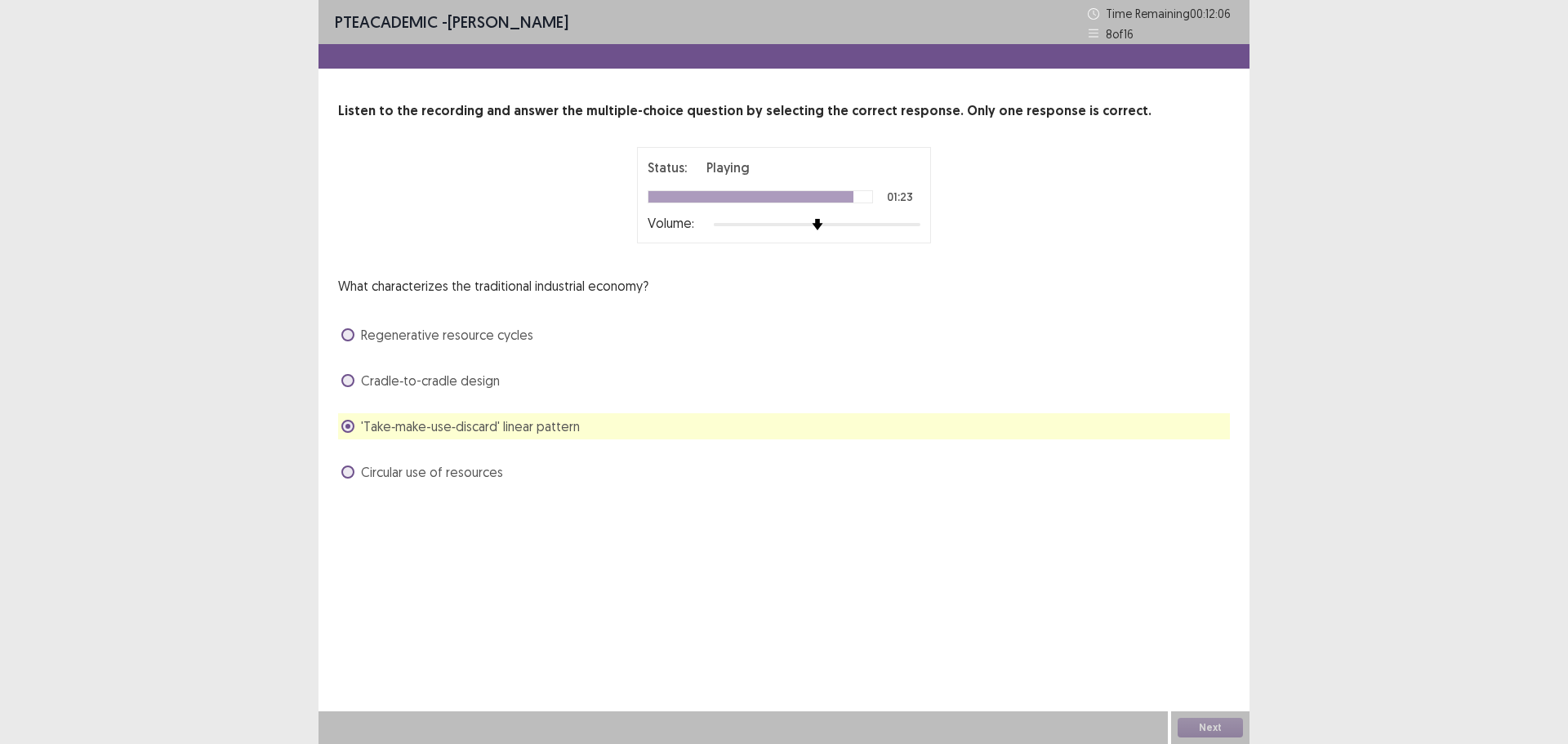
drag, startPoint x: 889, startPoint y: 571, endPoint x: 825, endPoint y: 561, distance: 64.8
click at [825, 561] on div "PTE academic - [PERSON_NAME] Time Remaining 00 : 12 : 06 8 of 16 Listen to the …" at bounding box center [784, 372] width 931 height 744
click at [822, 560] on div "PTE academic - [PERSON_NAME] Time Remaining 00 : 12 : 03 8 of 16 Listen to the …" at bounding box center [784, 372] width 931 height 744
click at [1206, 734] on div "Next" at bounding box center [1210, 728] width 79 height 33
click at [1211, 734] on button "Next" at bounding box center [1210, 728] width 65 height 19
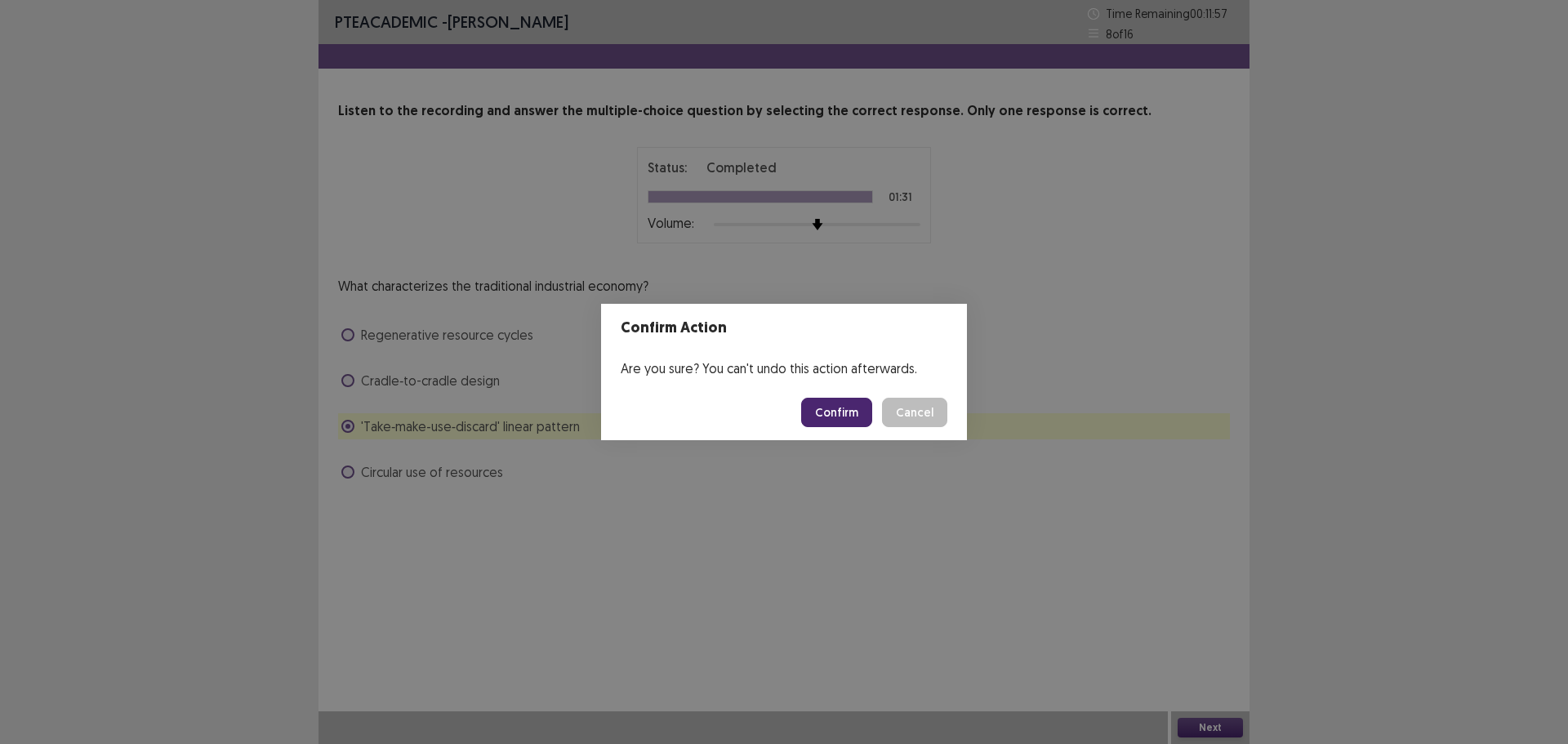
click at [847, 417] on button "Confirm" at bounding box center [837, 413] width 71 height 29
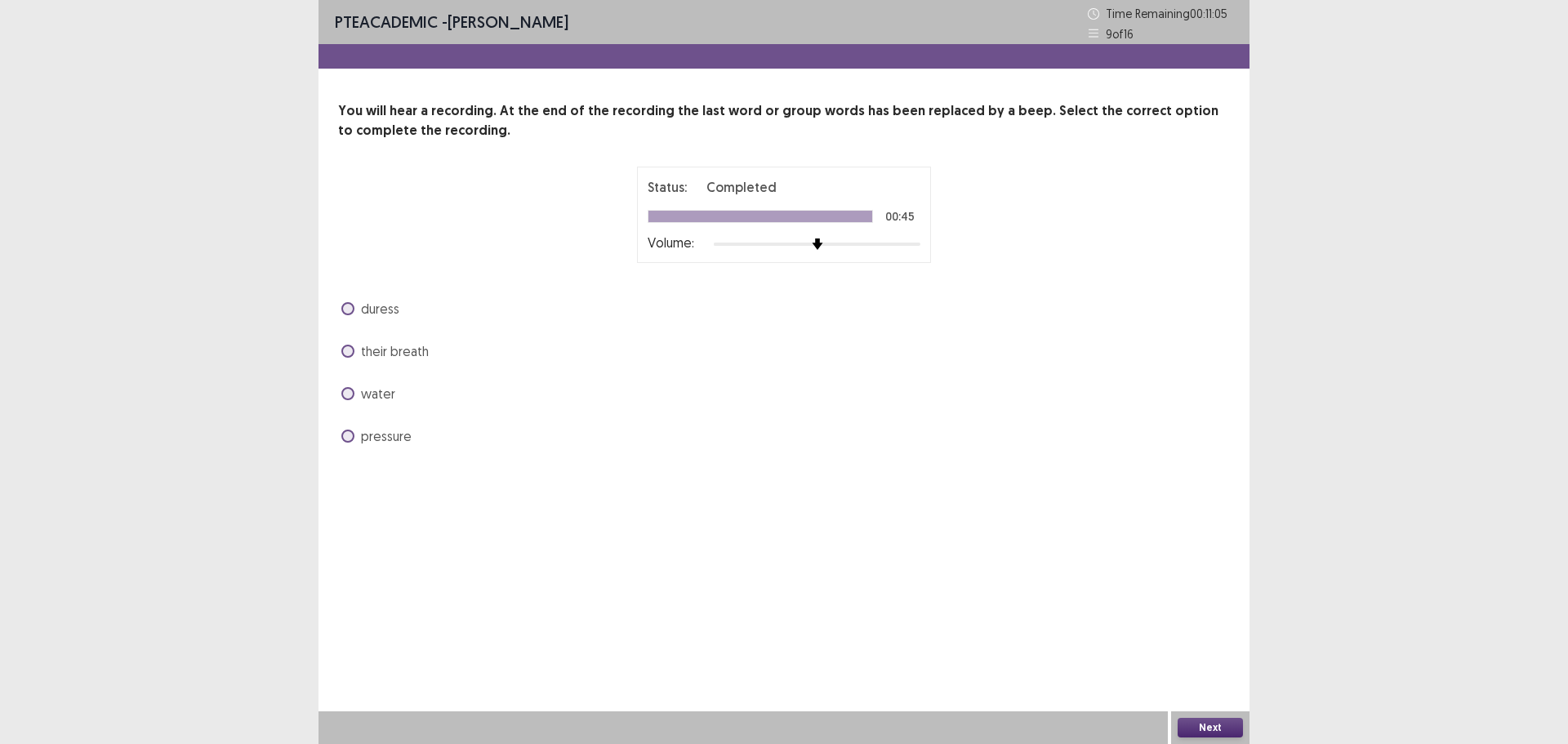
click at [358, 428] on label "pressure" at bounding box center [376, 436] width 70 height 19
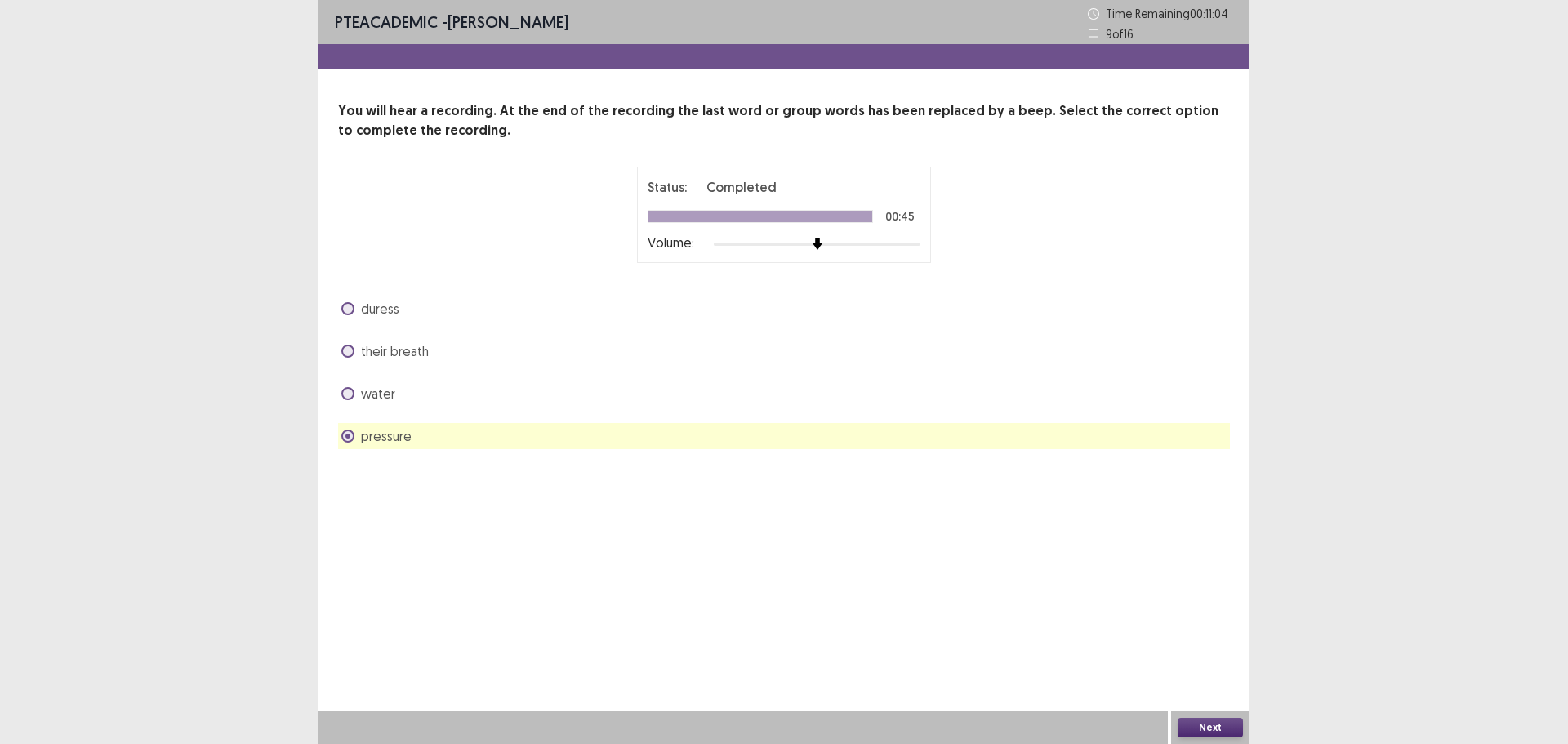
click at [1194, 728] on button "Next" at bounding box center [1210, 728] width 65 height 19
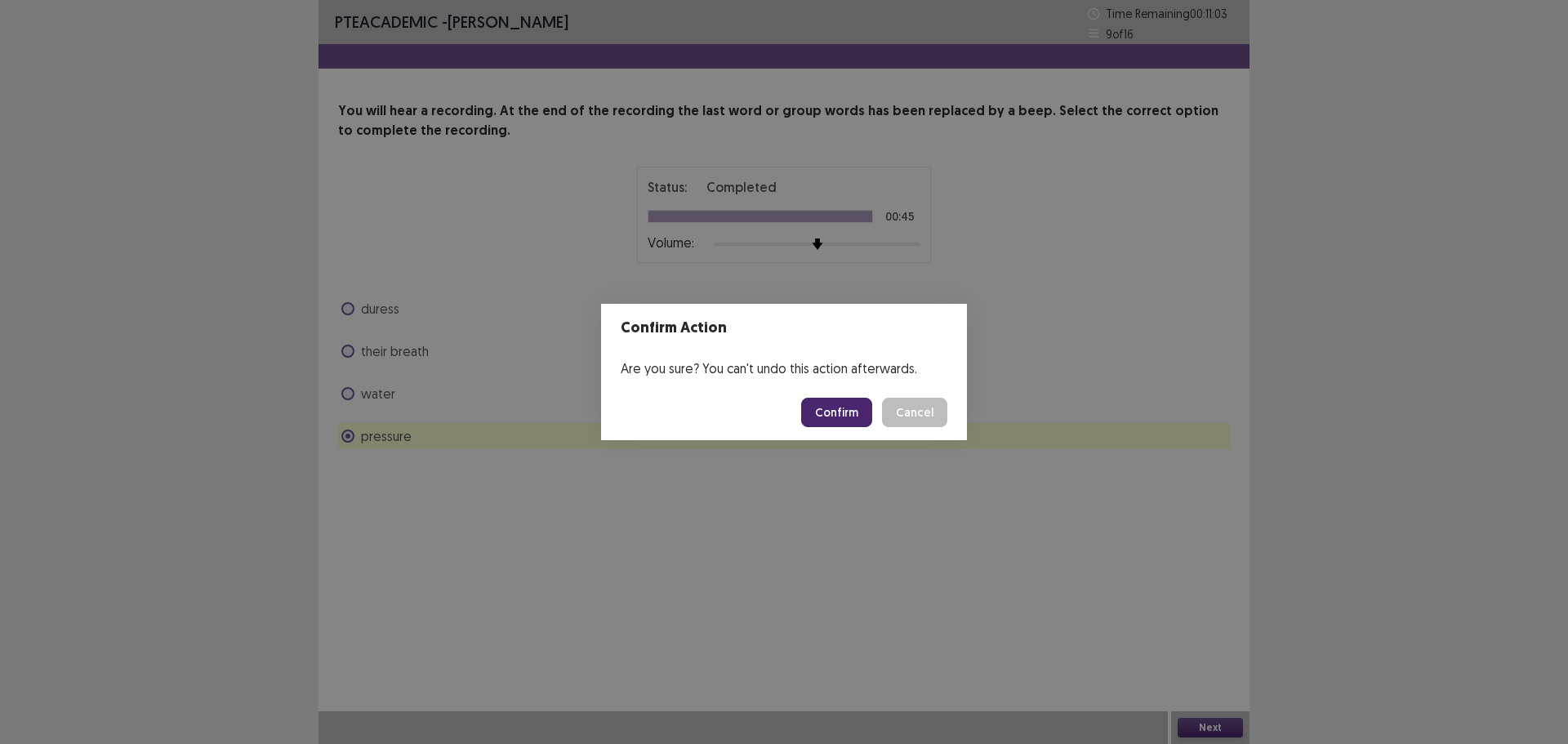
click at [846, 409] on button "Confirm" at bounding box center [837, 413] width 71 height 29
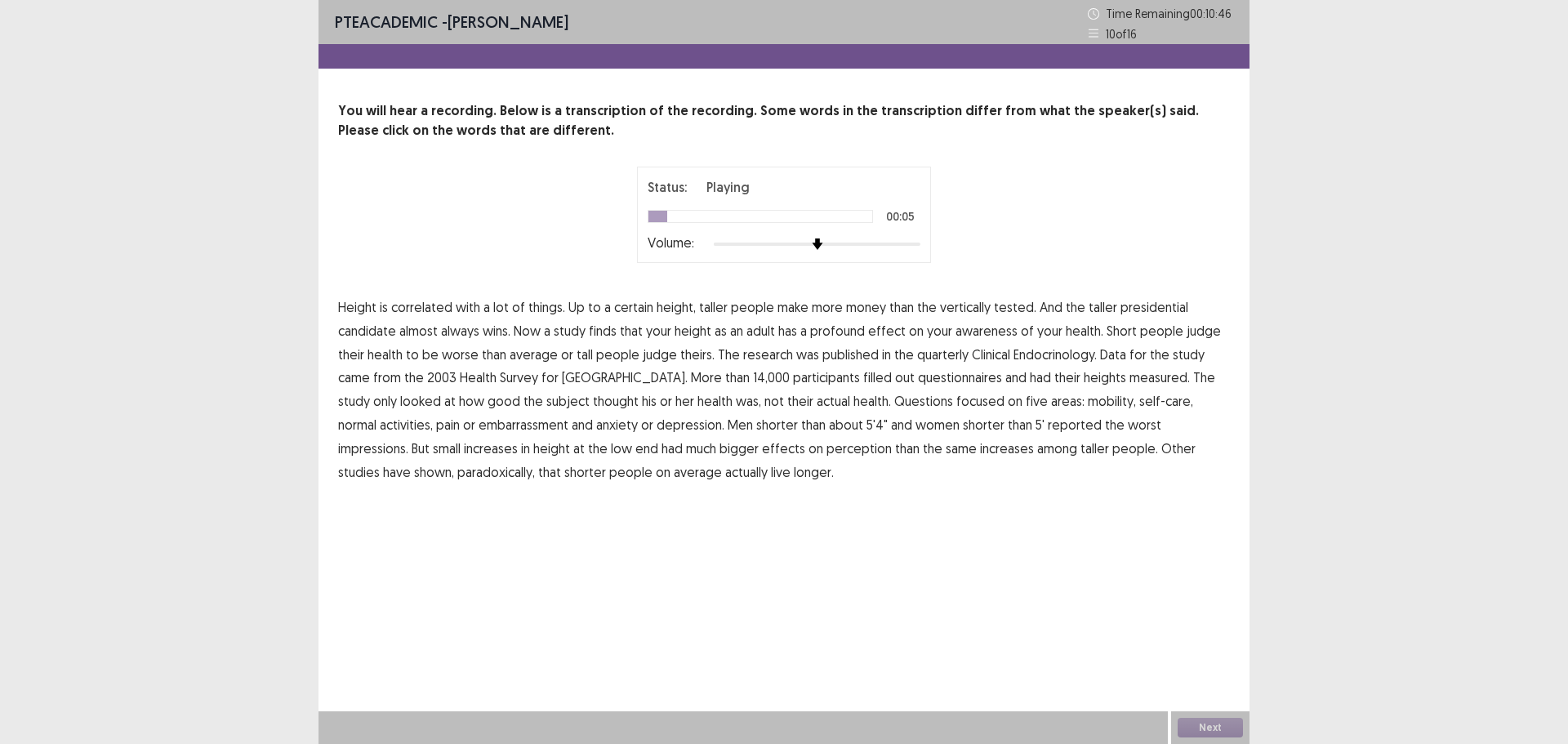
click at [1006, 310] on span "tested." at bounding box center [1015, 307] width 42 height 19
click at [967, 334] on span "awareness" at bounding box center [987, 330] width 62 height 19
click at [940, 361] on span "quarterly" at bounding box center [943, 354] width 51 height 19
click at [478, 429] on span "embarrassment" at bounding box center [523, 425] width 90 height 19
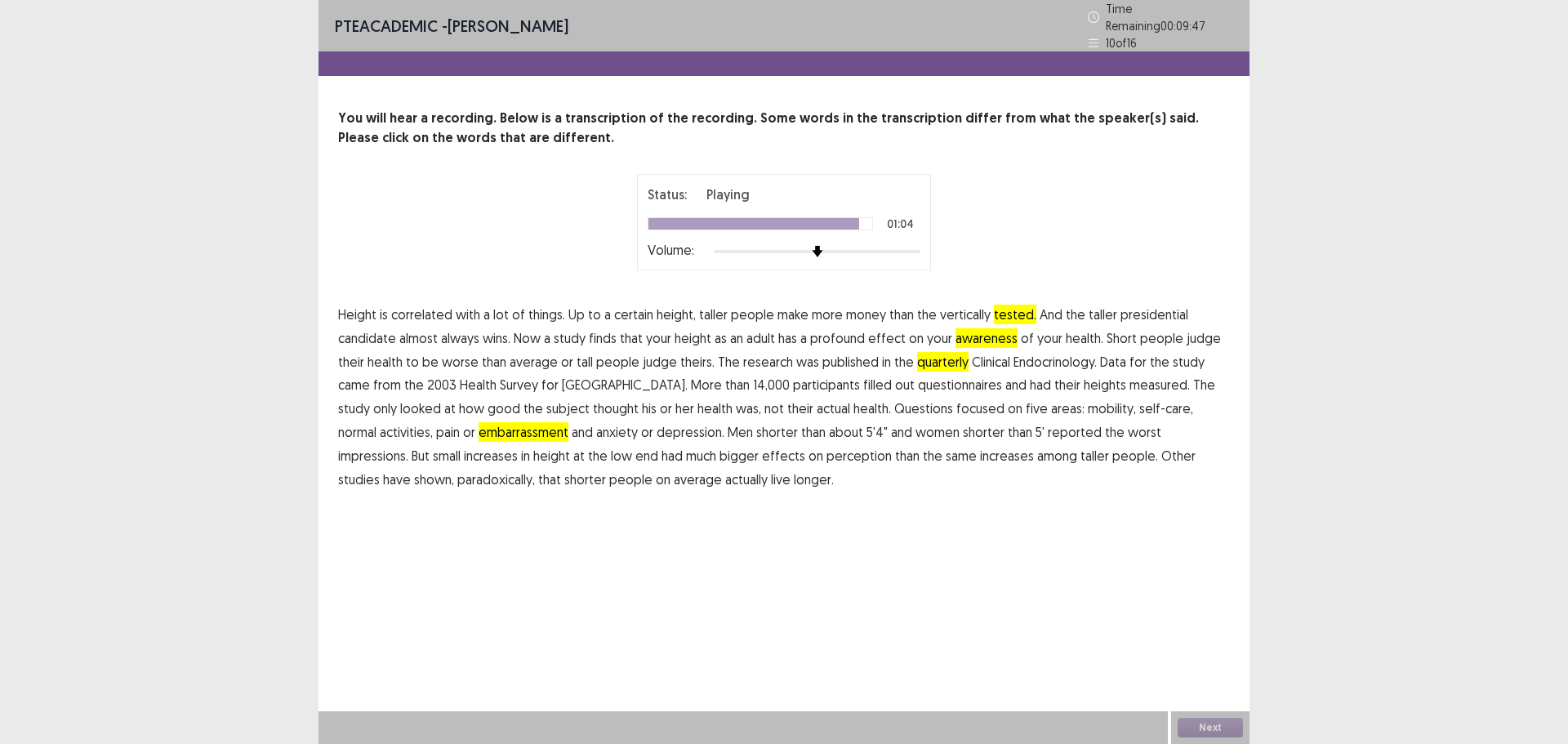
click at [457, 477] on span "paradoxically," at bounding box center [496, 479] width 78 height 19
click at [1208, 727] on div "Next" at bounding box center [1210, 728] width 79 height 33
click at [1208, 726] on div "Next" at bounding box center [1210, 728] width 79 height 33
click at [1211, 724] on button "Next" at bounding box center [1210, 728] width 65 height 19
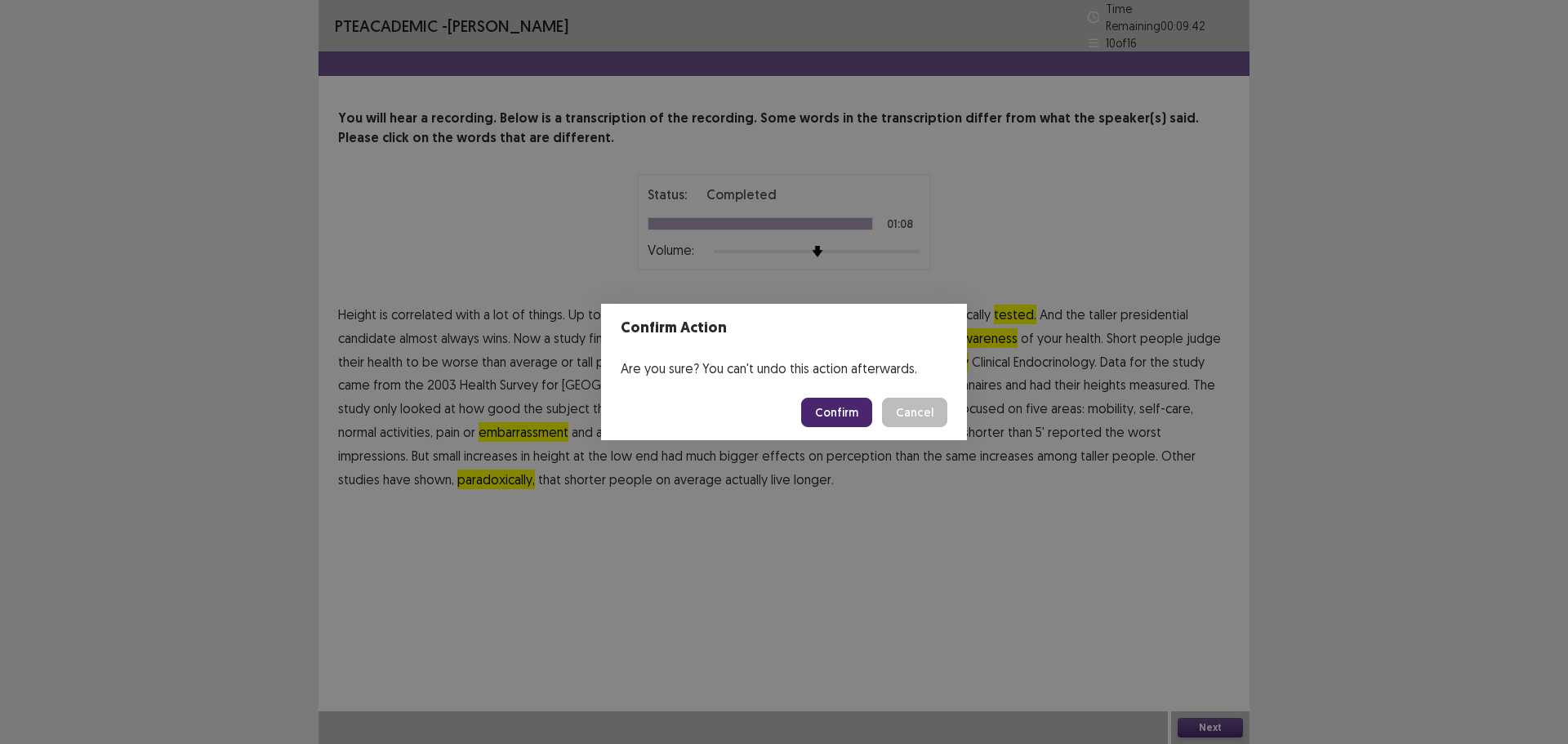
click at [839, 415] on button "Confirm" at bounding box center [837, 413] width 71 height 29
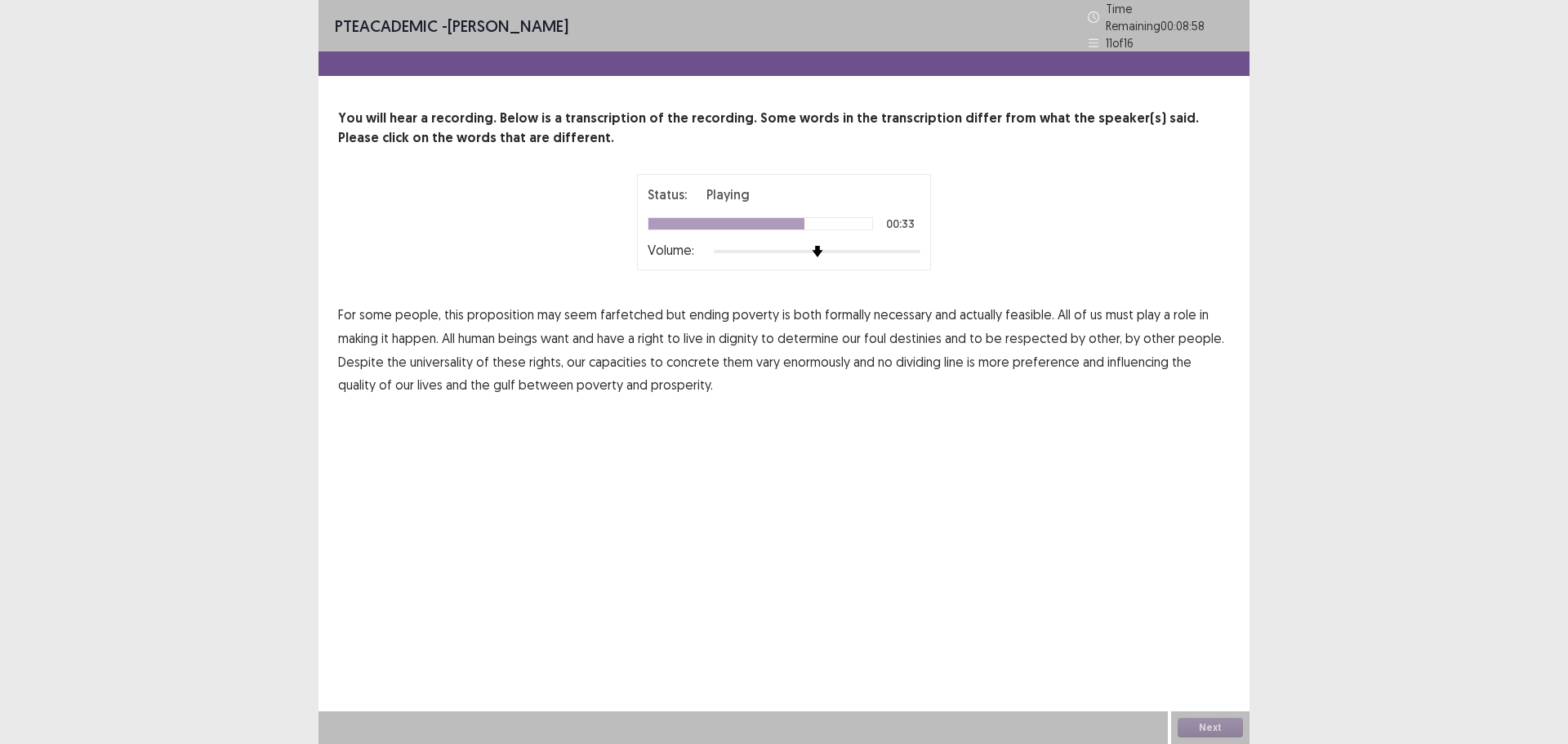
click at [698, 358] on span "concrete" at bounding box center [693, 361] width 53 height 19
click at [1062, 361] on span "preference" at bounding box center [1046, 361] width 67 height 19
click at [1217, 721] on button "Next" at bounding box center [1210, 728] width 65 height 19
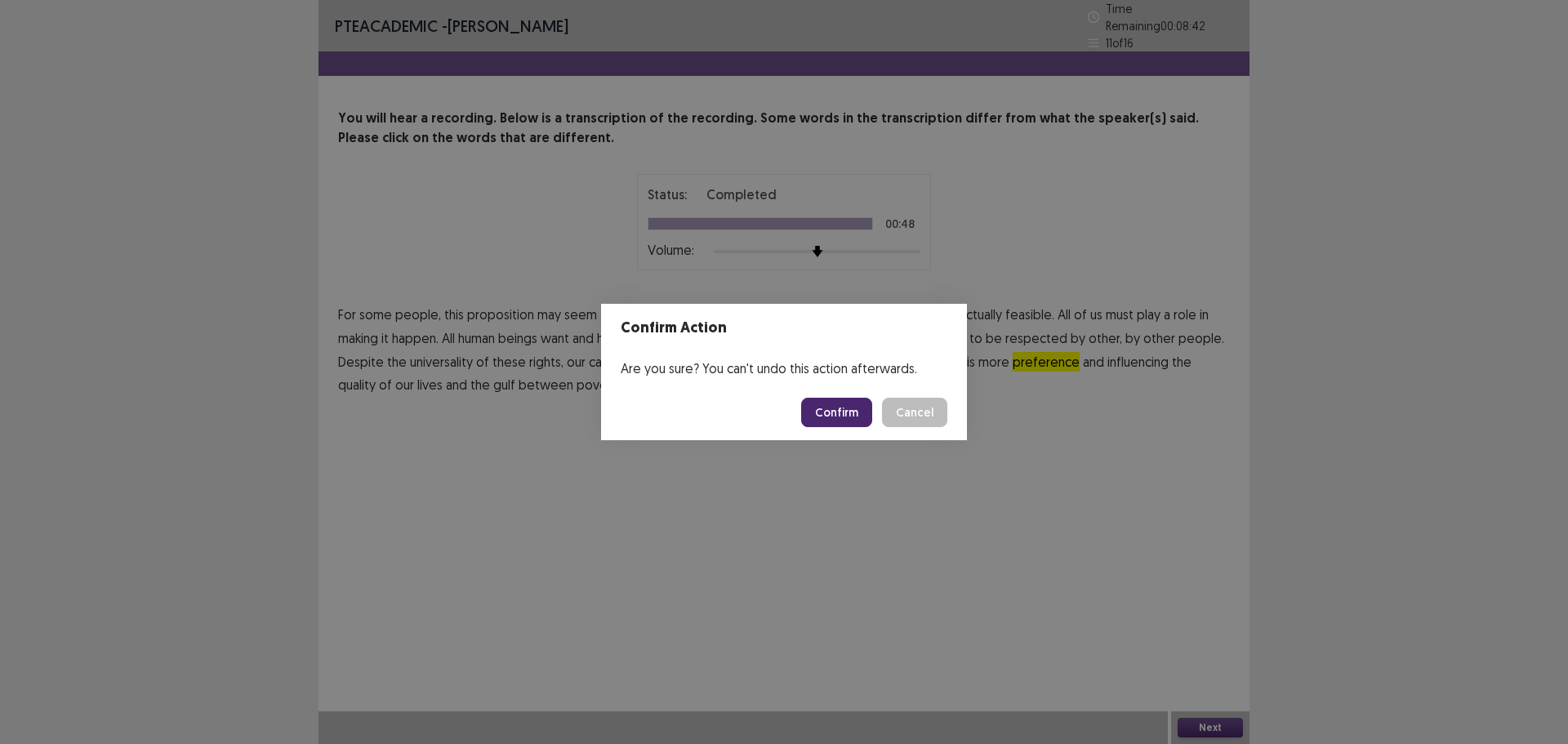
click at [830, 410] on button "Confirm" at bounding box center [837, 413] width 71 height 29
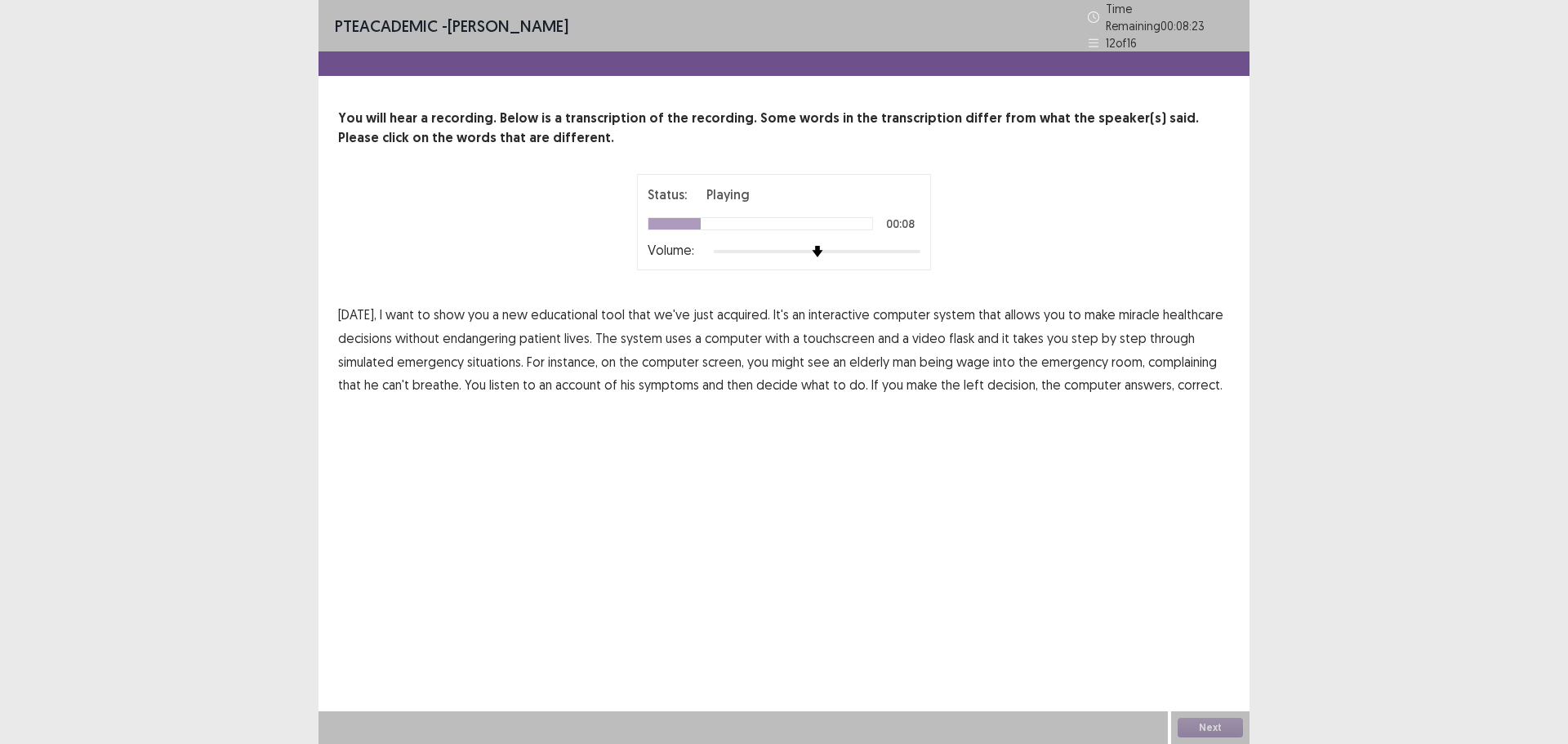
click at [1137, 309] on span "miracle" at bounding box center [1139, 314] width 41 height 19
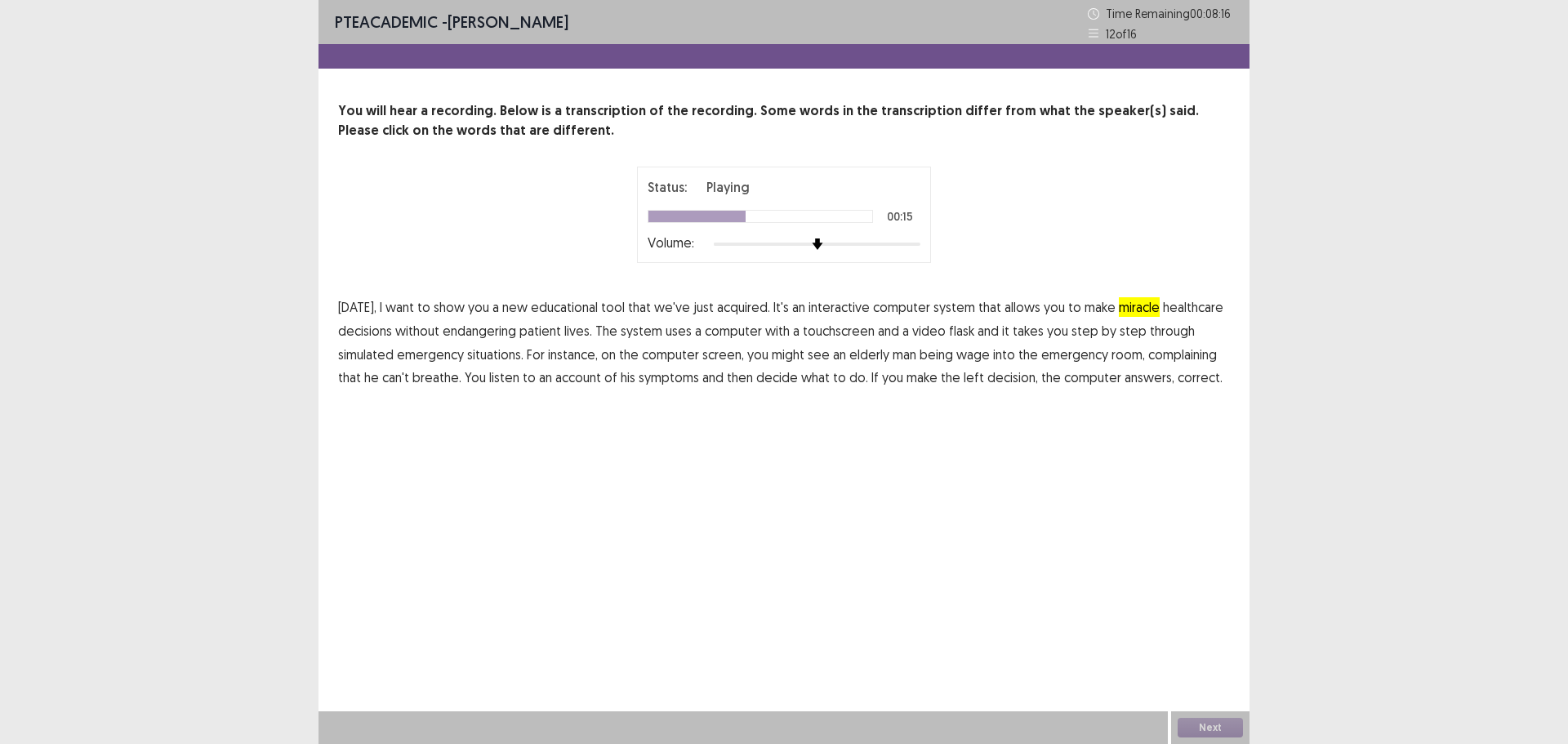
click at [956, 332] on span "flask" at bounding box center [962, 330] width 26 height 19
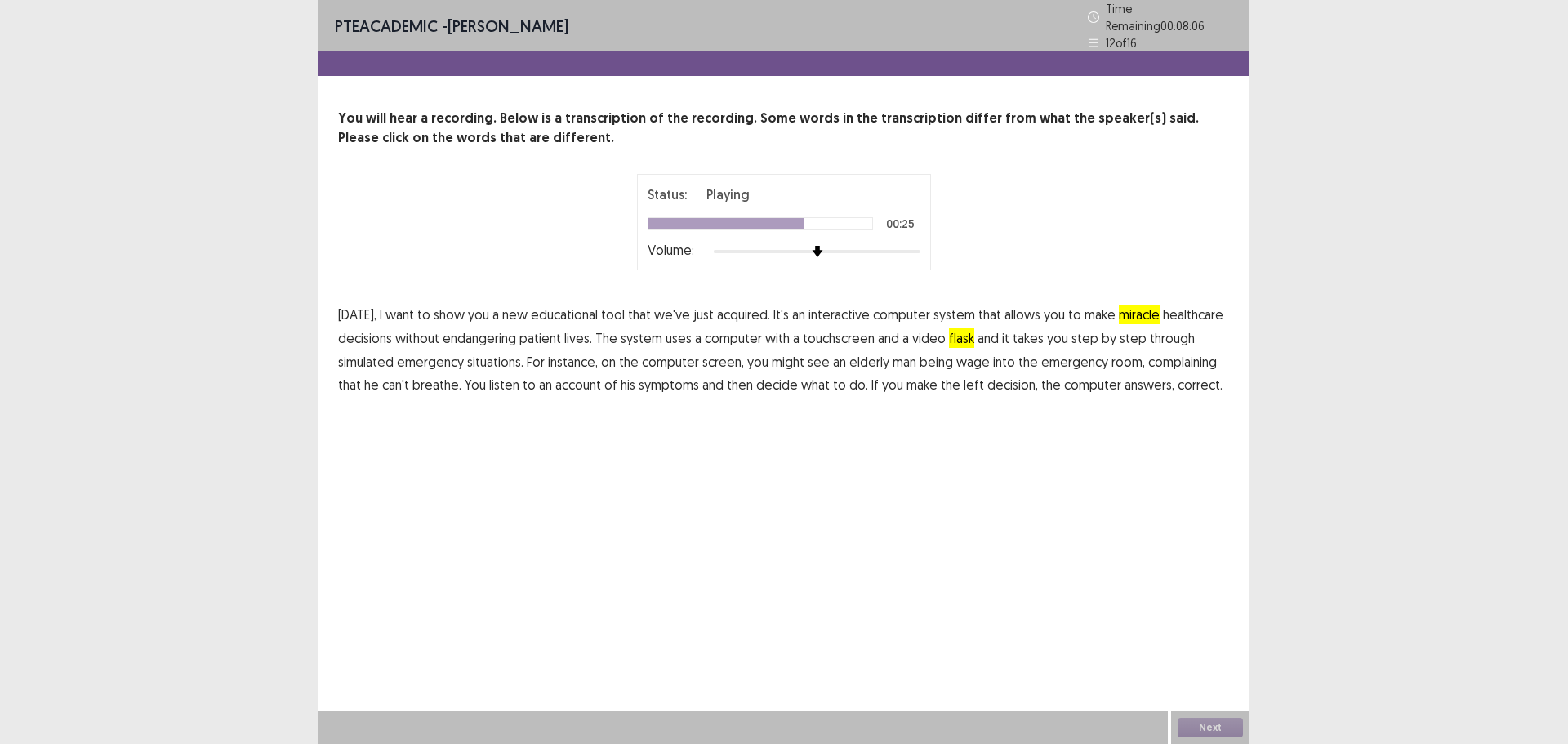
click at [981, 358] on span "wage" at bounding box center [973, 361] width 34 height 19
click at [965, 379] on span "left" at bounding box center [974, 384] width 20 height 19
click at [1203, 723] on button "Next" at bounding box center [1210, 728] width 65 height 19
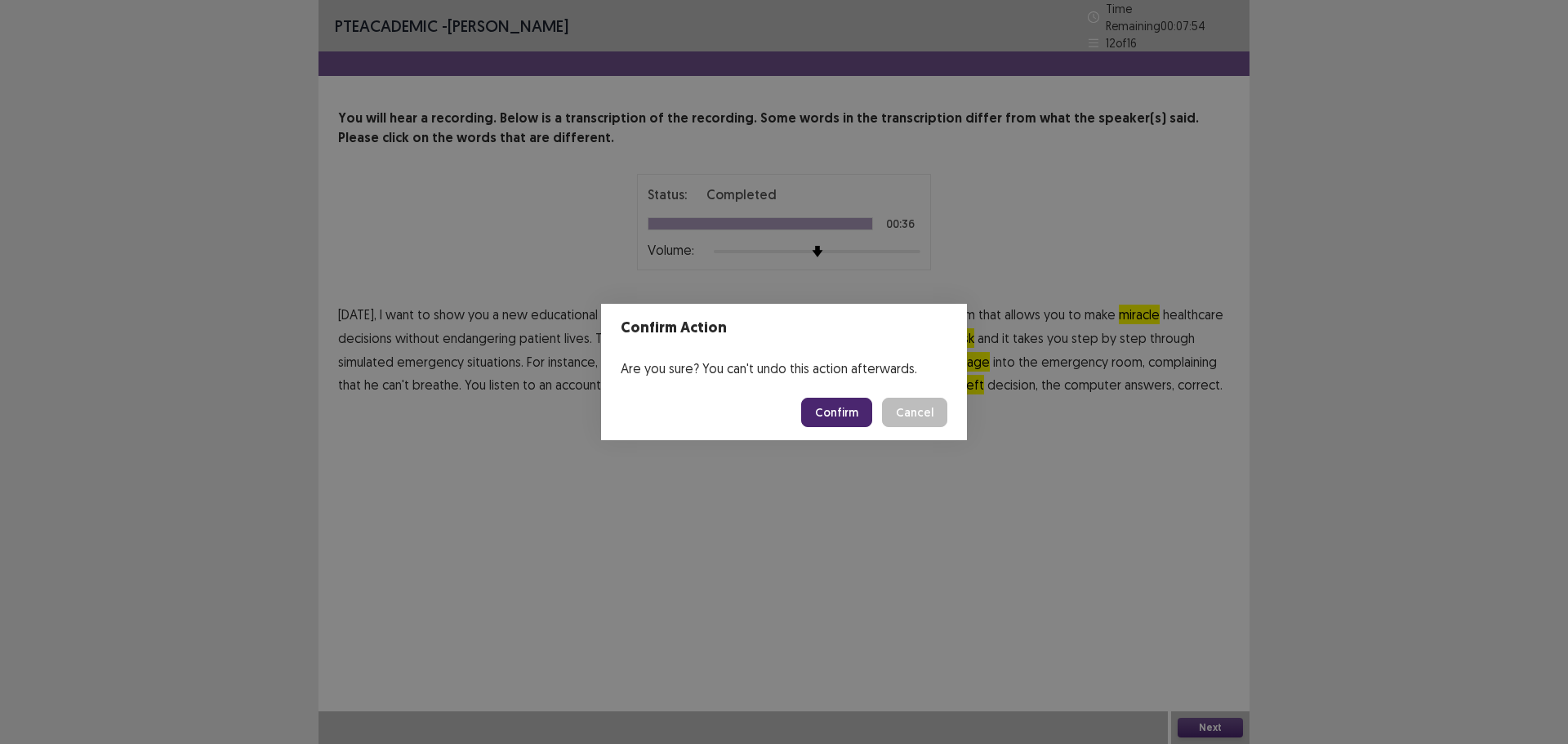
click at [847, 407] on button "Confirm" at bounding box center [837, 413] width 71 height 29
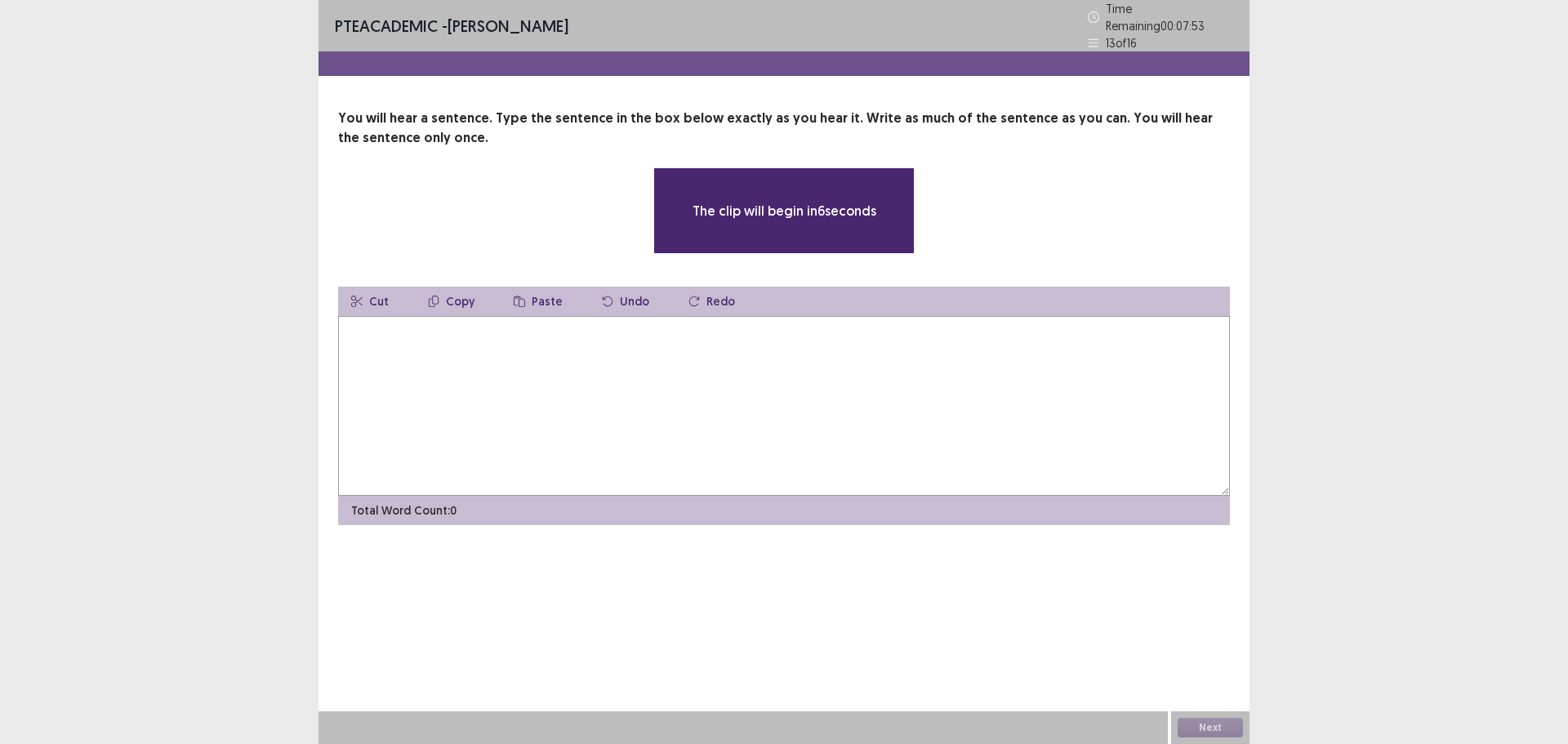
click at [818, 400] on textarea at bounding box center [784, 406] width 892 height 179
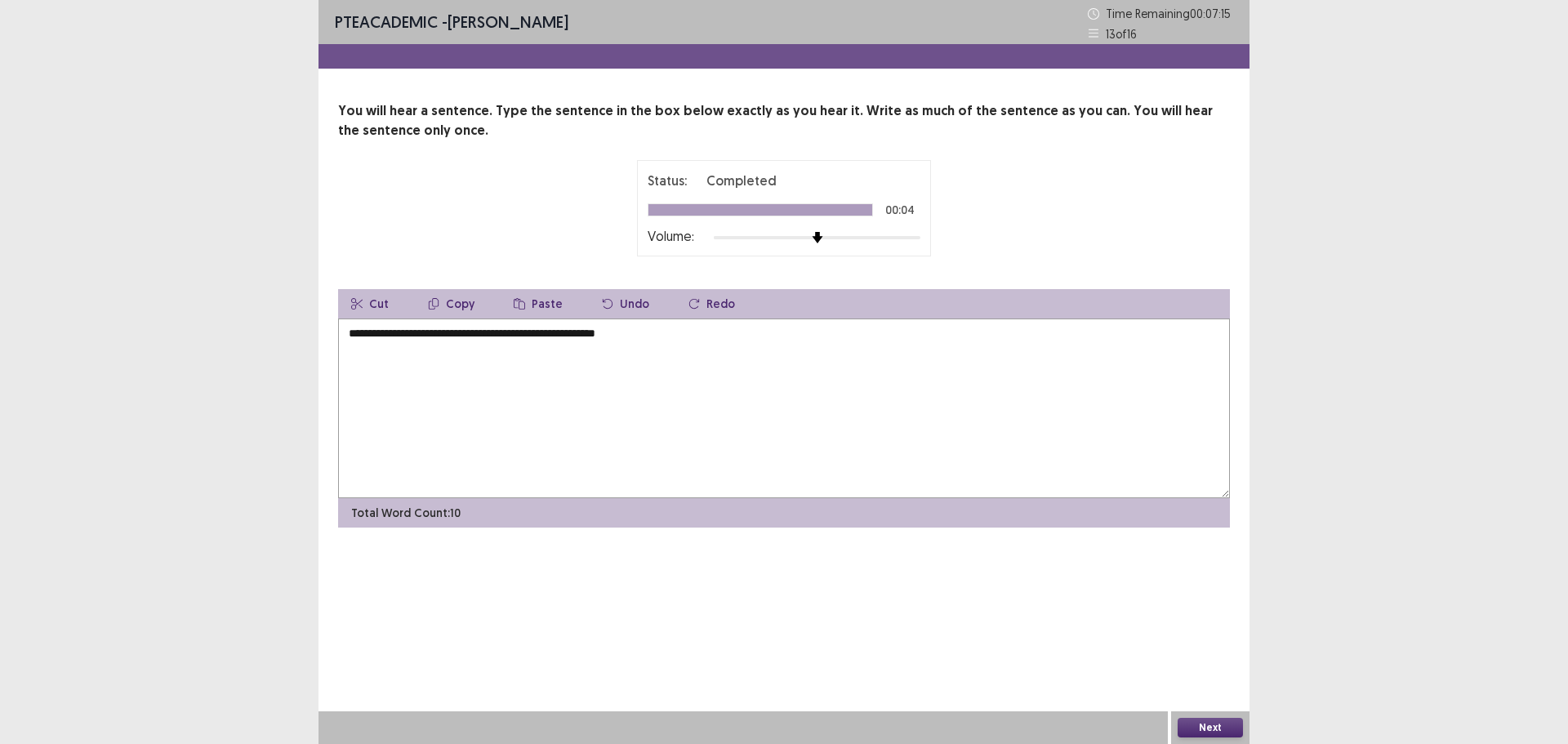
type textarea "**********"
click at [1205, 723] on button "Next" at bounding box center [1210, 728] width 65 height 19
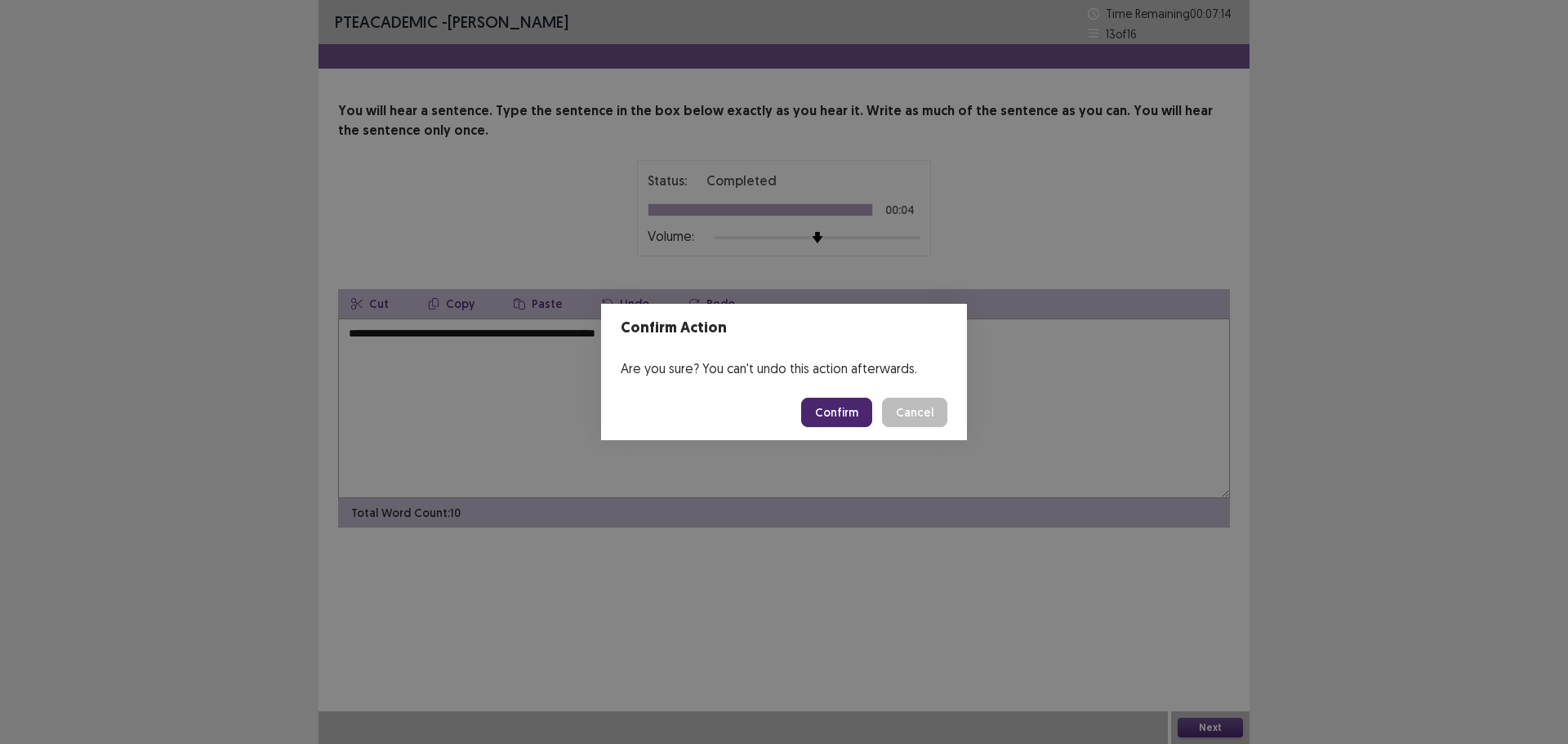
click at [930, 423] on button "Cancel" at bounding box center [914, 413] width 65 height 29
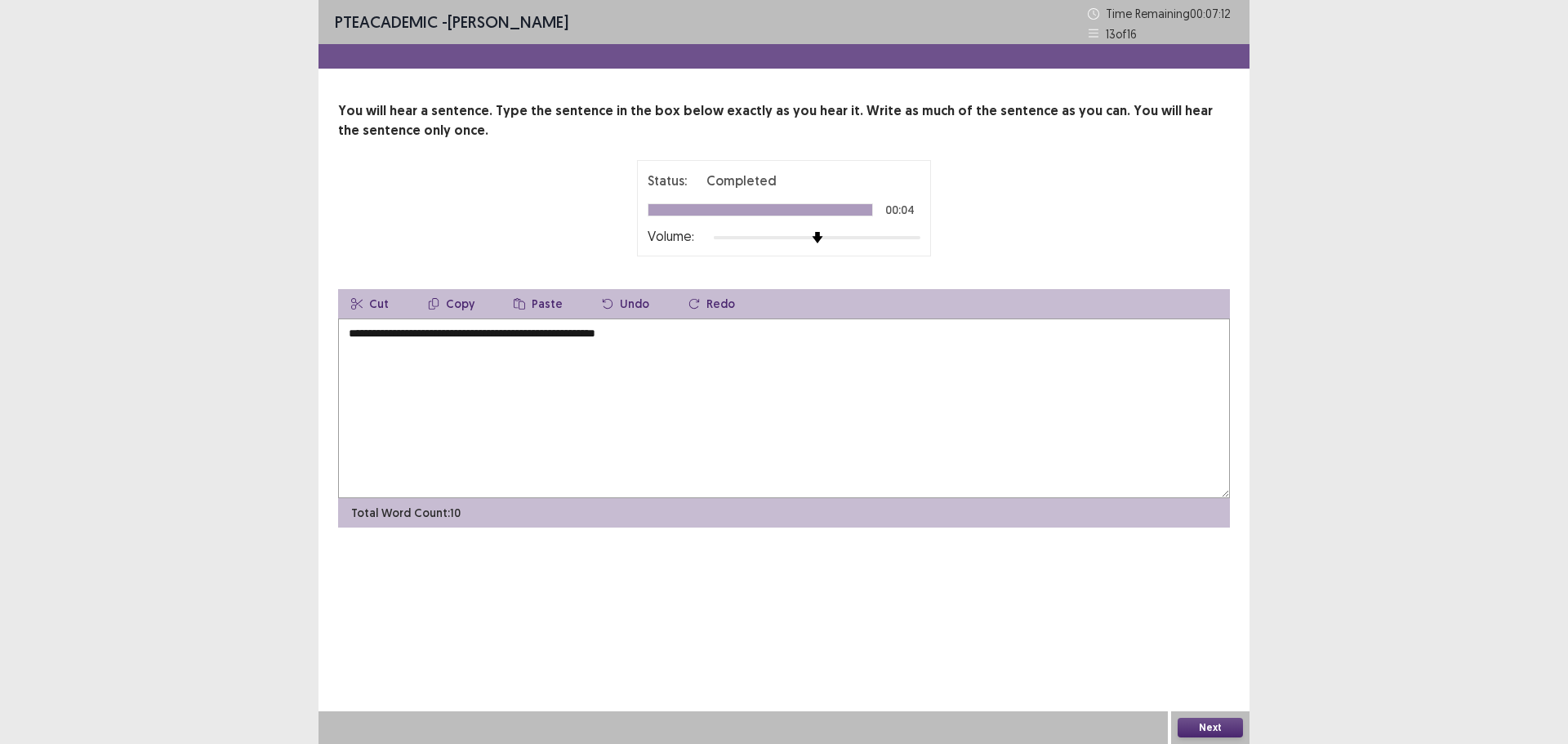
click at [1194, 728] on button "Next" at bounding box center [1210, 728] width 65 height 19
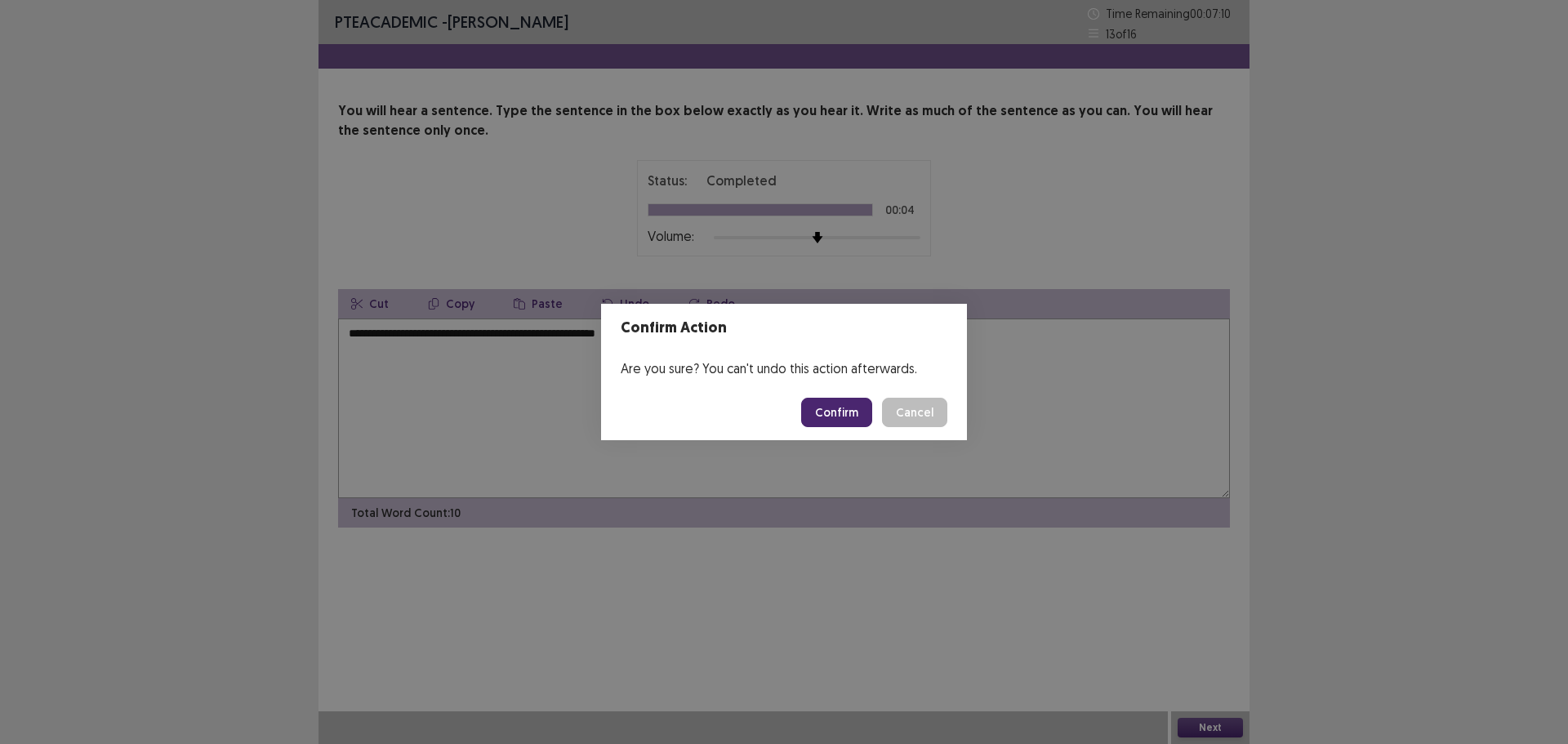
click at [851, 414] on button "Confirm" at bounding box center [837, 413] width 71 height 29
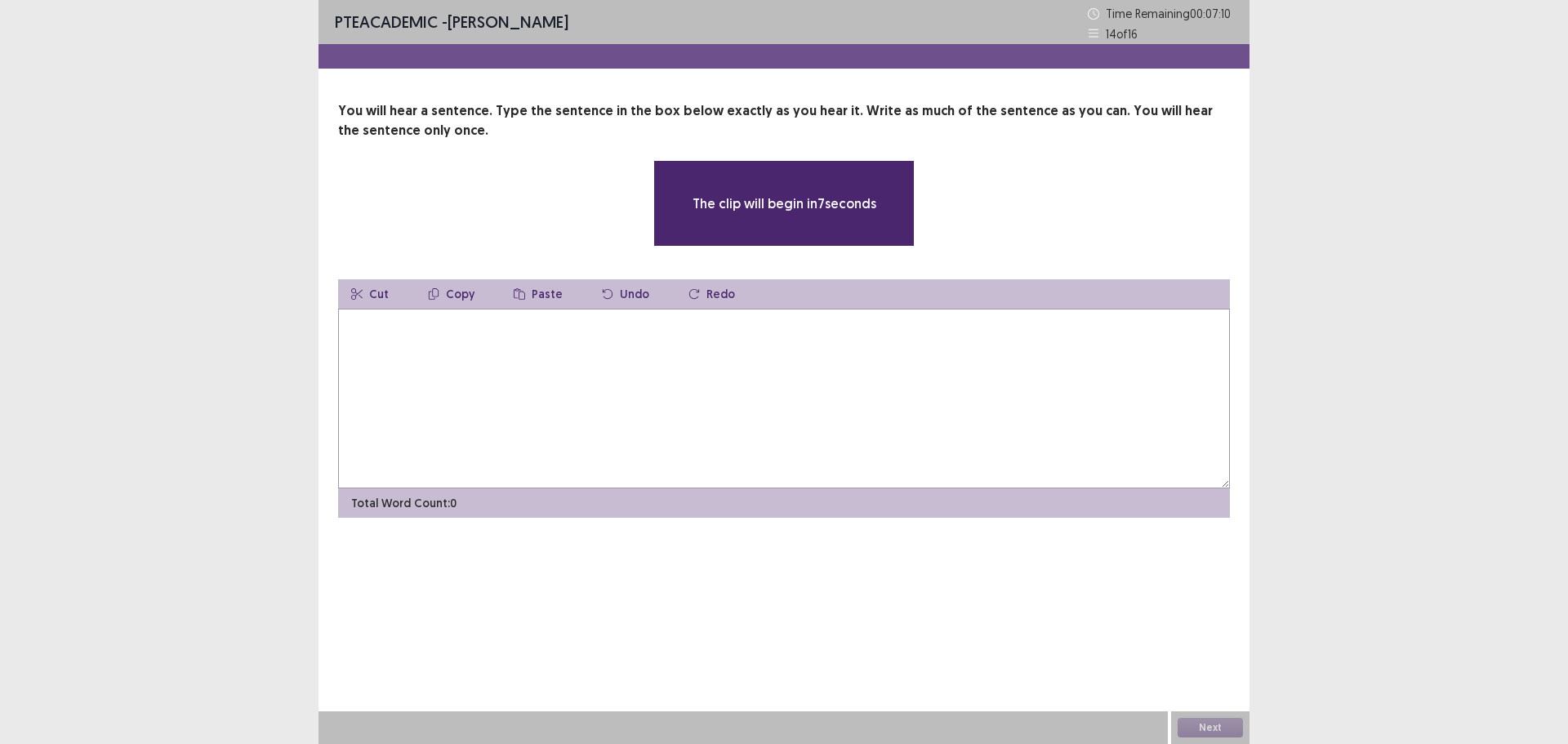
click at [591, 376] on textarea at bounding box center [784, 399] width 892 height 179
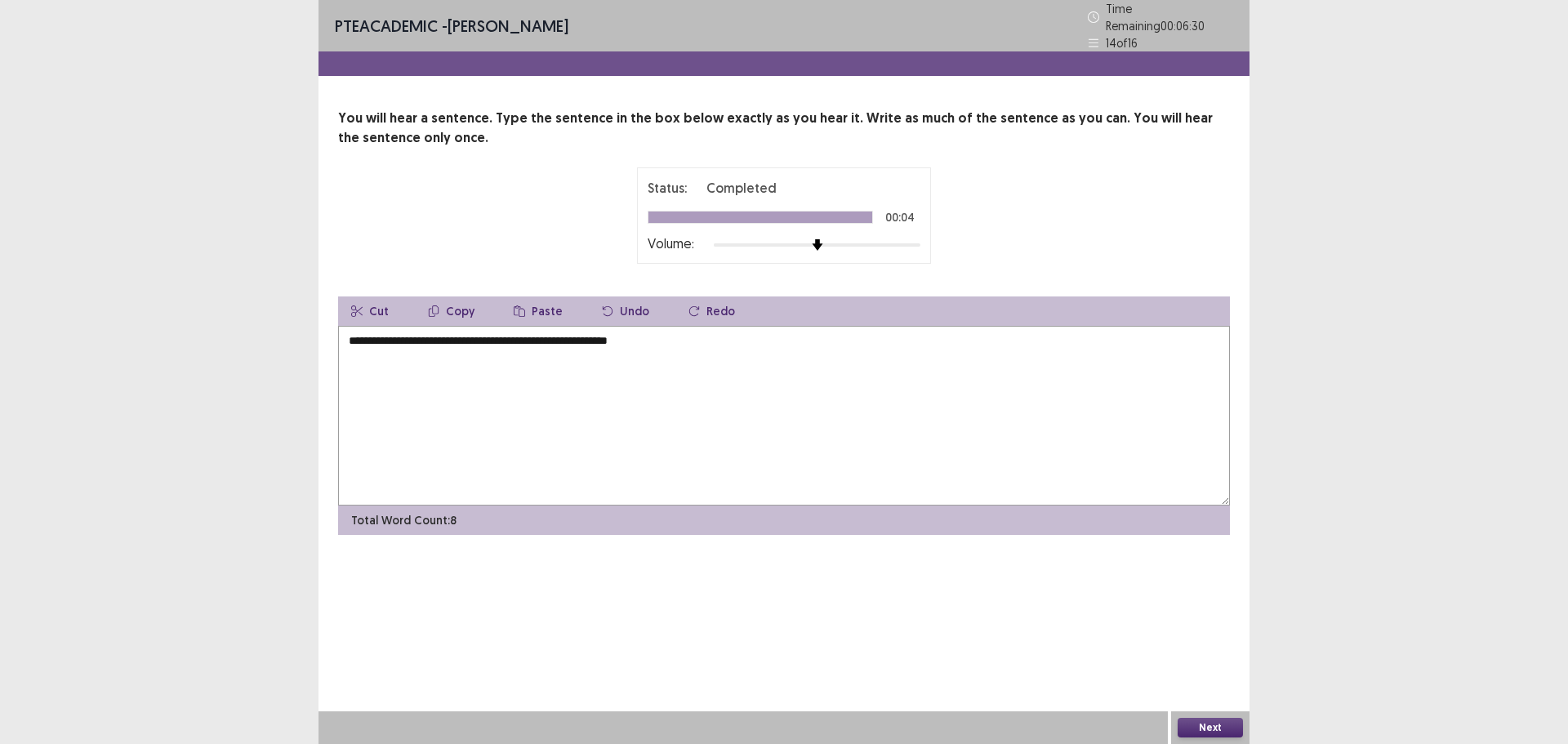
type textarea "**********"
click at [1195, 724] on button "Next" at bounding box center [1210, 728] width 65 height 19
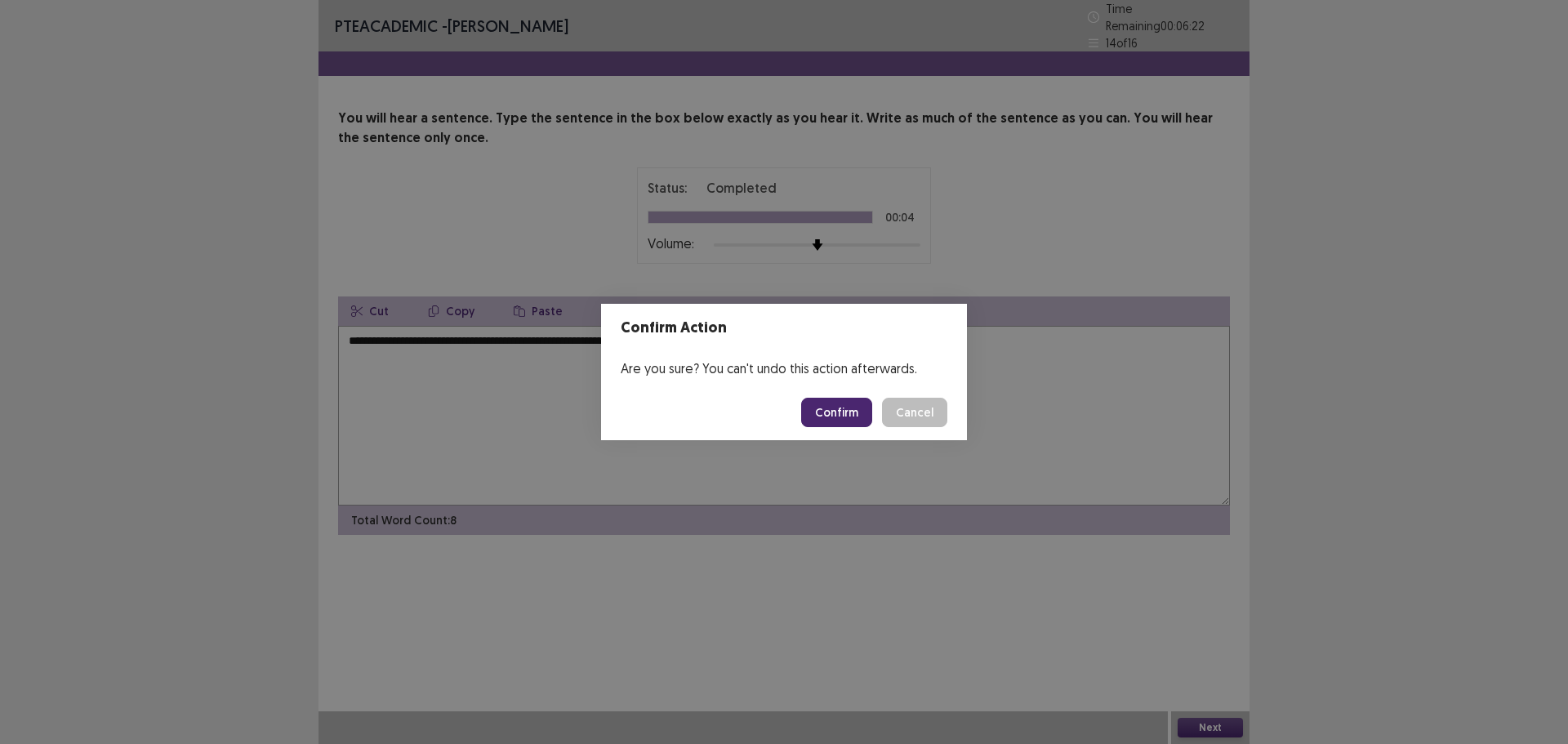
click at [828, 410] on button "Confirm" at bounding box center [837, 413] width 71 height 29
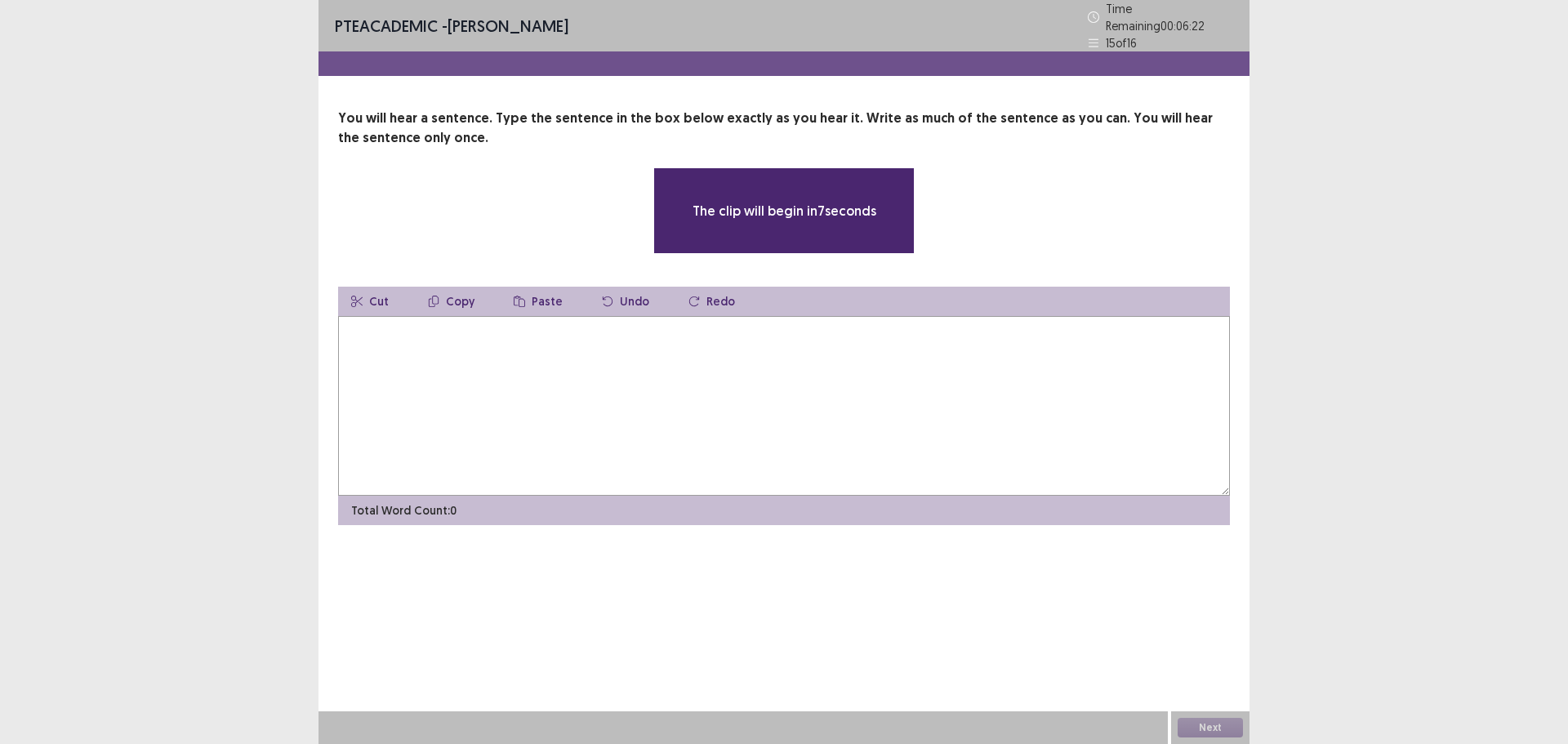
click at [621, 397] on textarea at bounding box center [784, 406] width 892 height 179
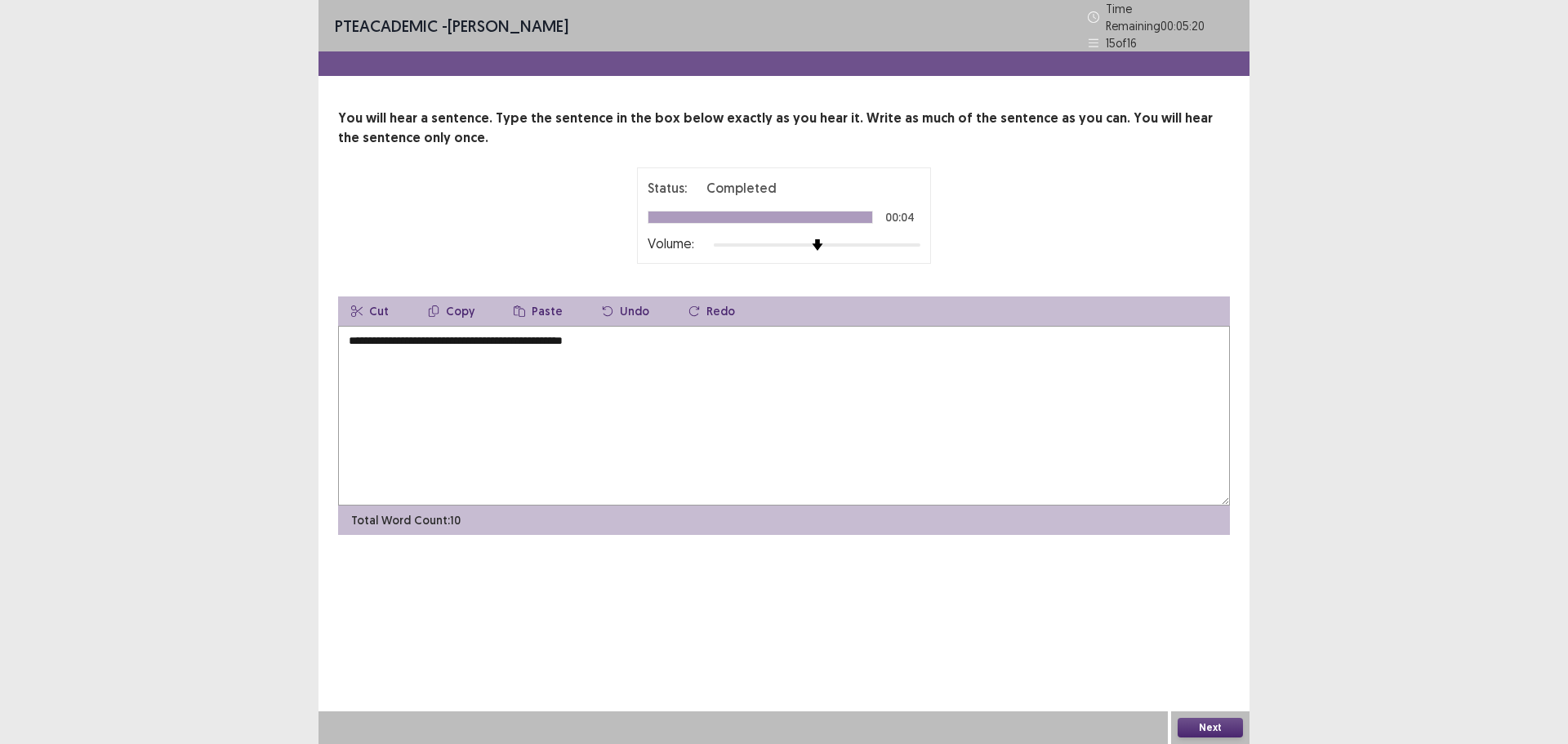
click at [566, 334] on textarea "**********" at bounding box center [784, 415] width 892 height 179
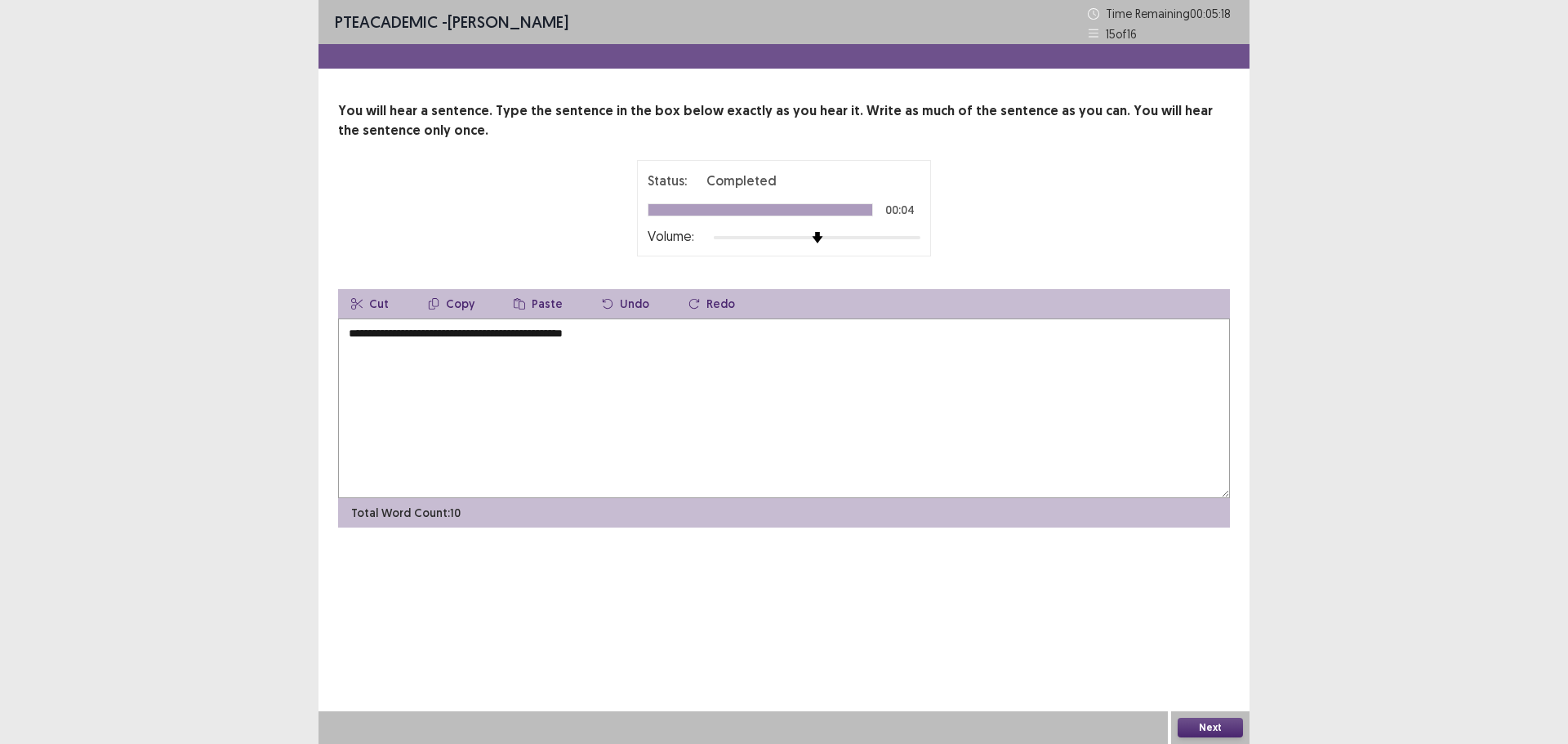
click at [651, 339] on textarea "**********" at bounding box center [784, 408] width 892 height 179
drag, startPoint x: 391, startPoint y: 334, endPoint x: 418, endPoint y: 355, distance: 34.2
click at [392, 334] on textarea "**********" at bounding box center [784, 408] width 892 height 179
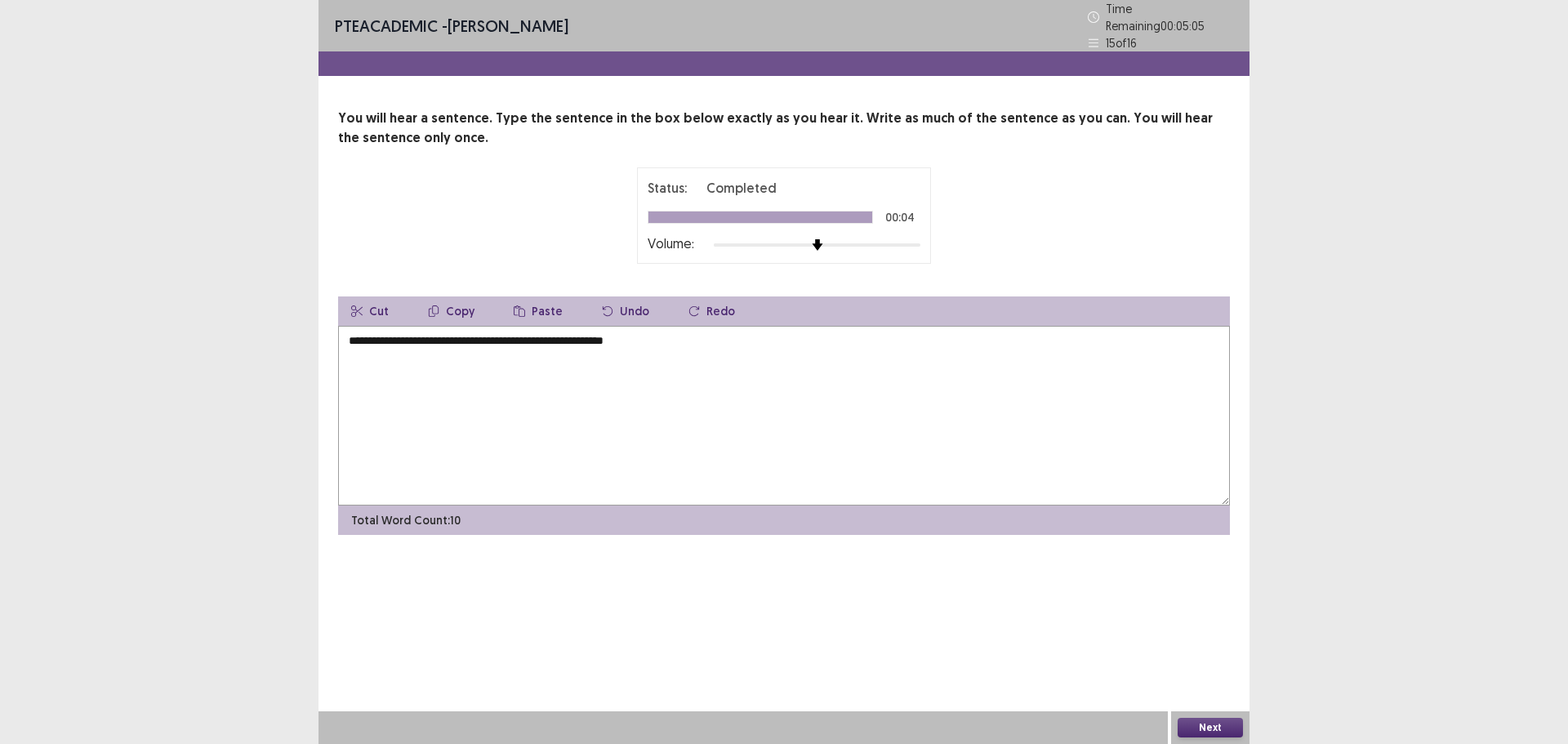
click at [714, 349] on textarea "**********" at bounding box center [784, 415] width 892 height 179
type textarea "**********"
click at [1219, 725] on button "Next" at bounding box center [1210, 728] width 65 height 19
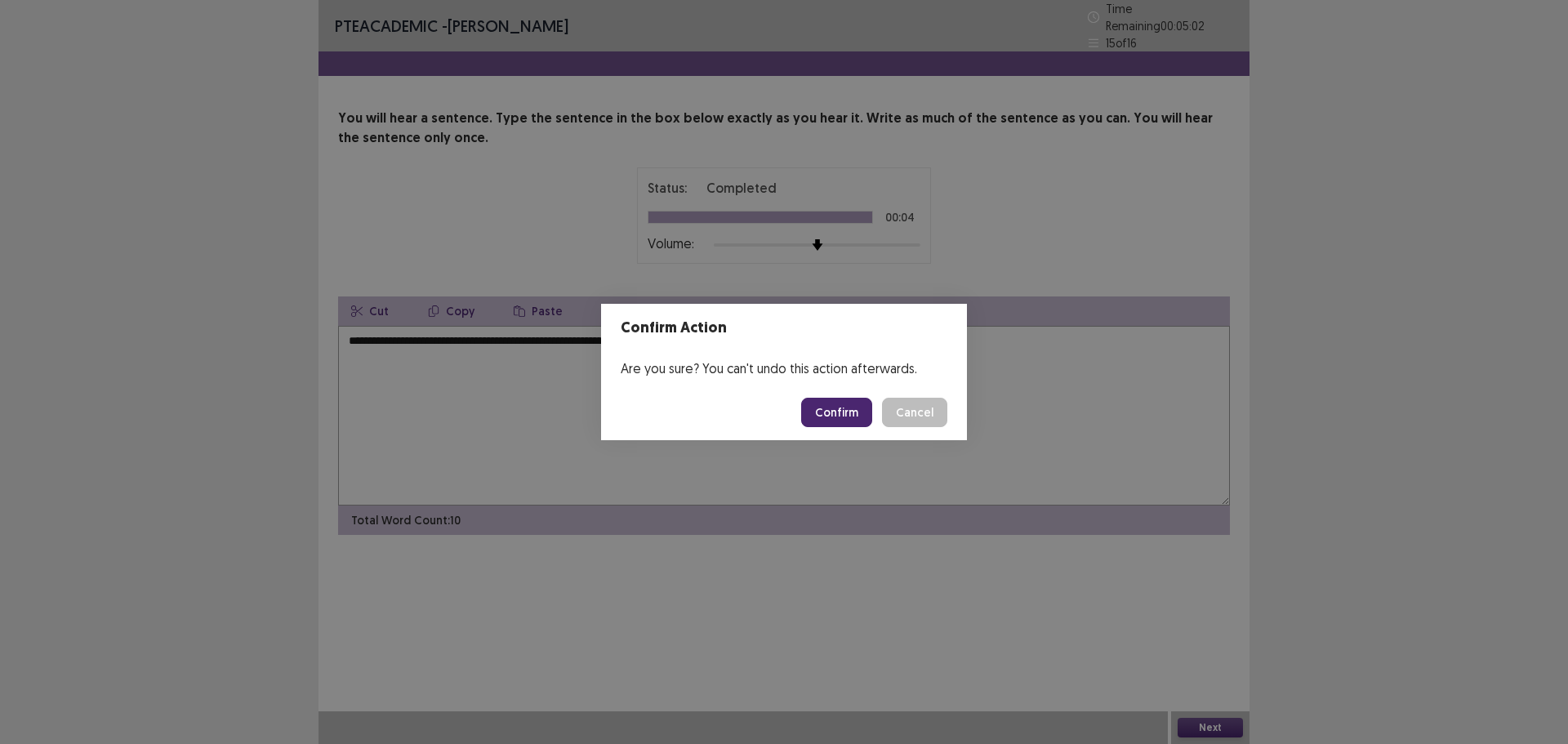
click at [858, 418] on button "Confirm" at bounding box center [837, 413] width 71 height 29
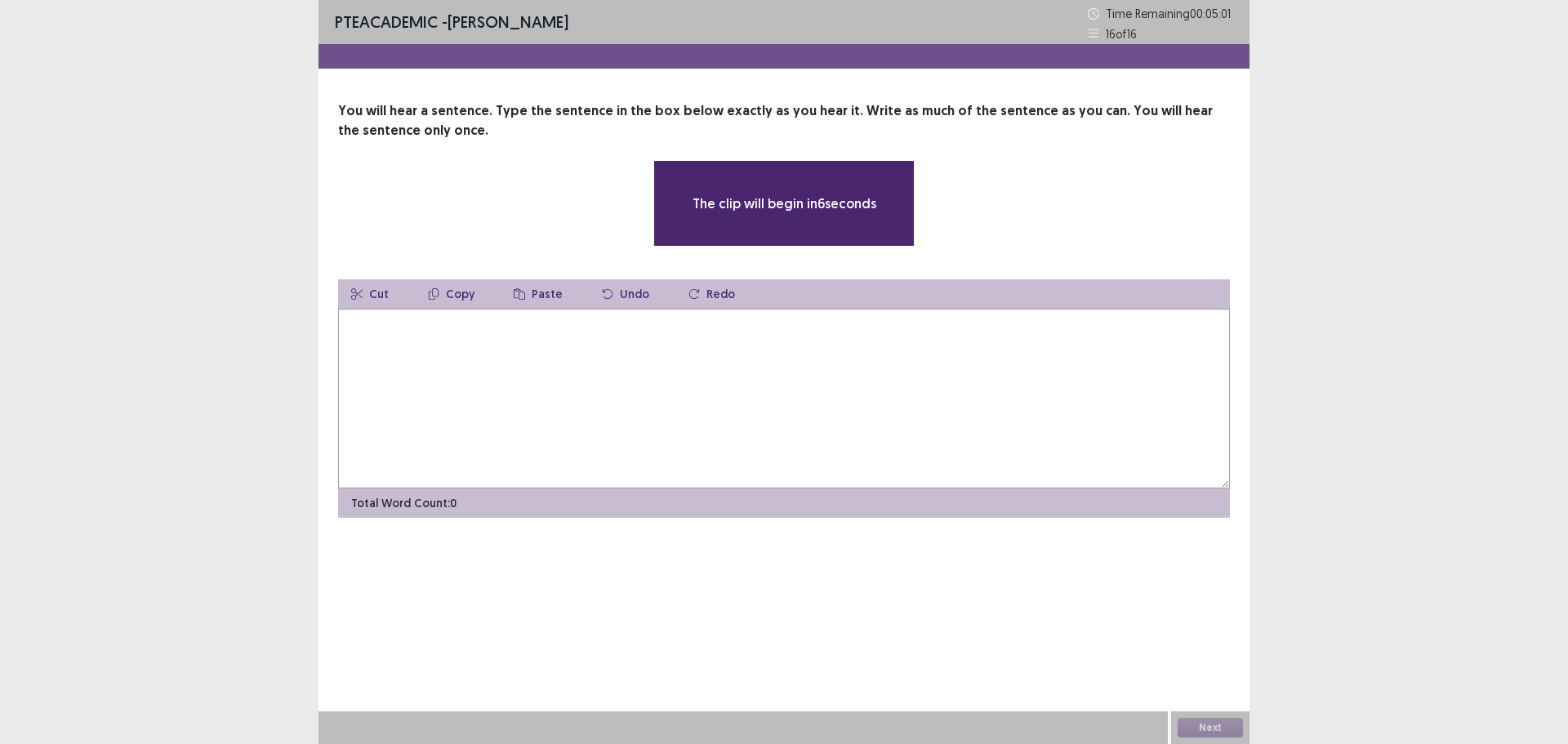
drag, startPoint x: 859, startPoint y: 418, endPoint x: 855, endPoint y: 405, distance: 13.6
click at [859, 417] on textarea at bounding box center [784, 399] width 892 height 179
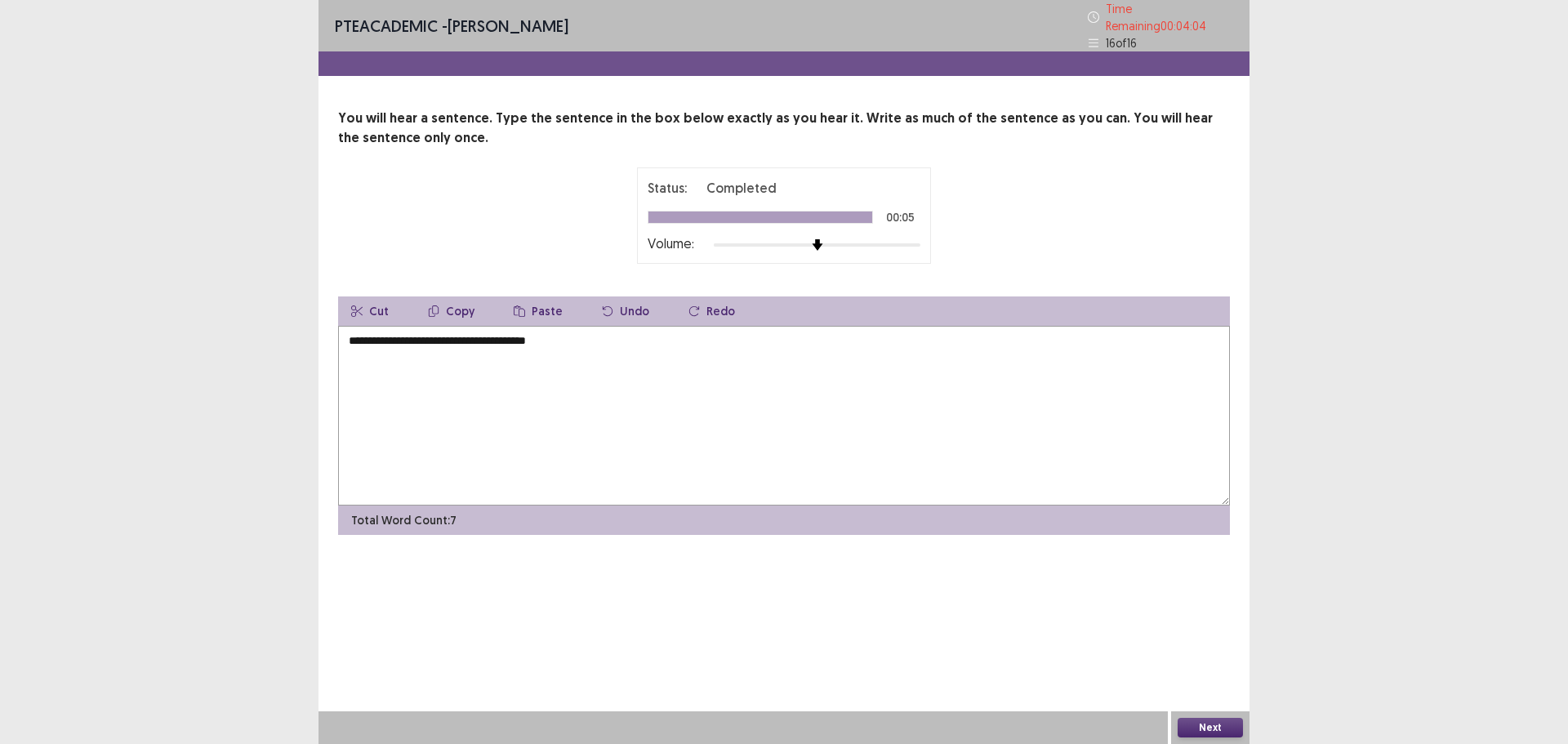
type textarea "**********"
click at [1208, 715] on div "Next" at bounding box center [1210, 728] width 79 height 33
click at [1219, 734] on button "Next" at bounding box center [1210, 728] width 65 height 19
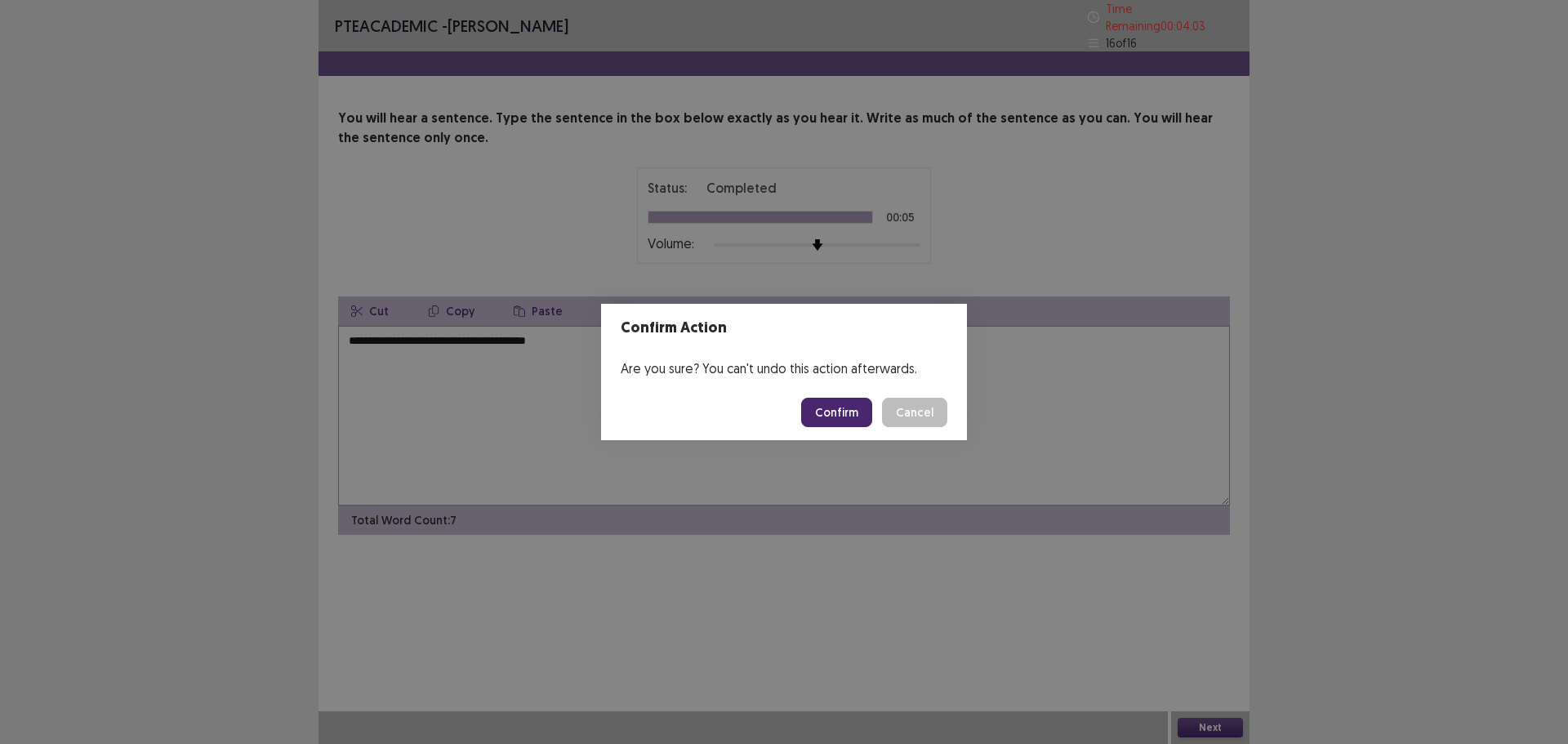
click at [851, 428] on footer "Confirm Cancel" at bounding box center [784, 413] width 366 height 56
click at [843, 416] on button "Confirm" at bounding box center [837, 413] width 71 height 29
